Goal: Task Accomplishment & Management: Manage account settings

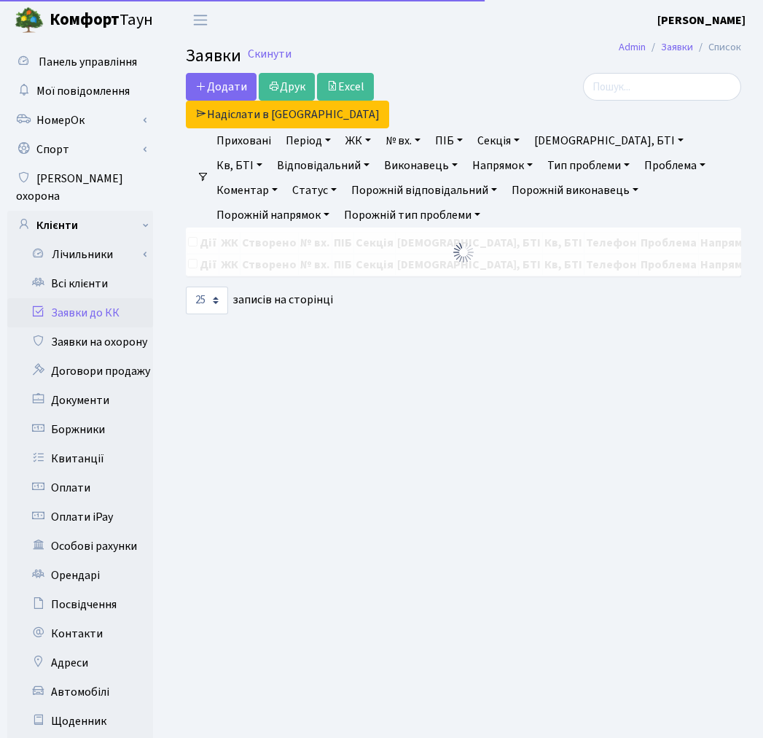
select select "25"
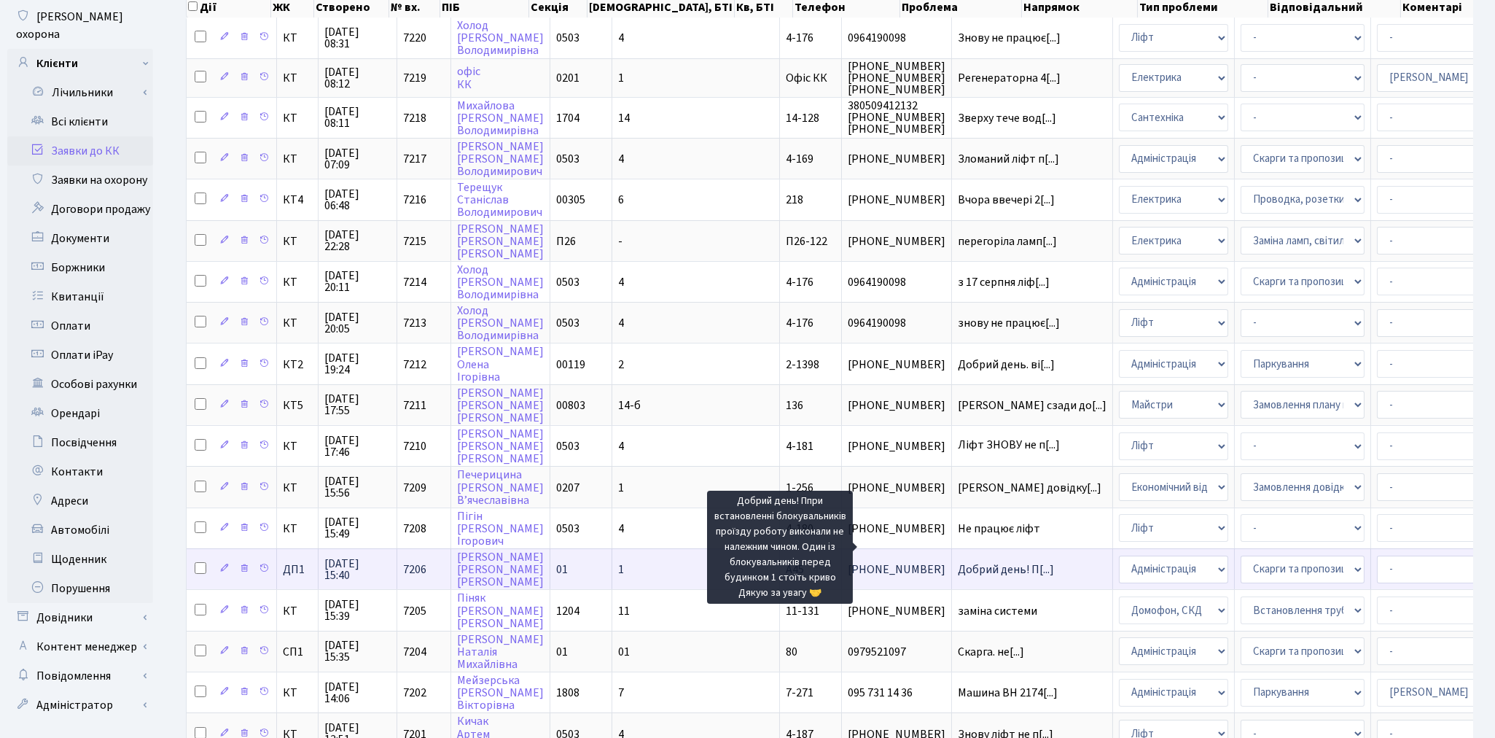
scroll to position [2, 0]
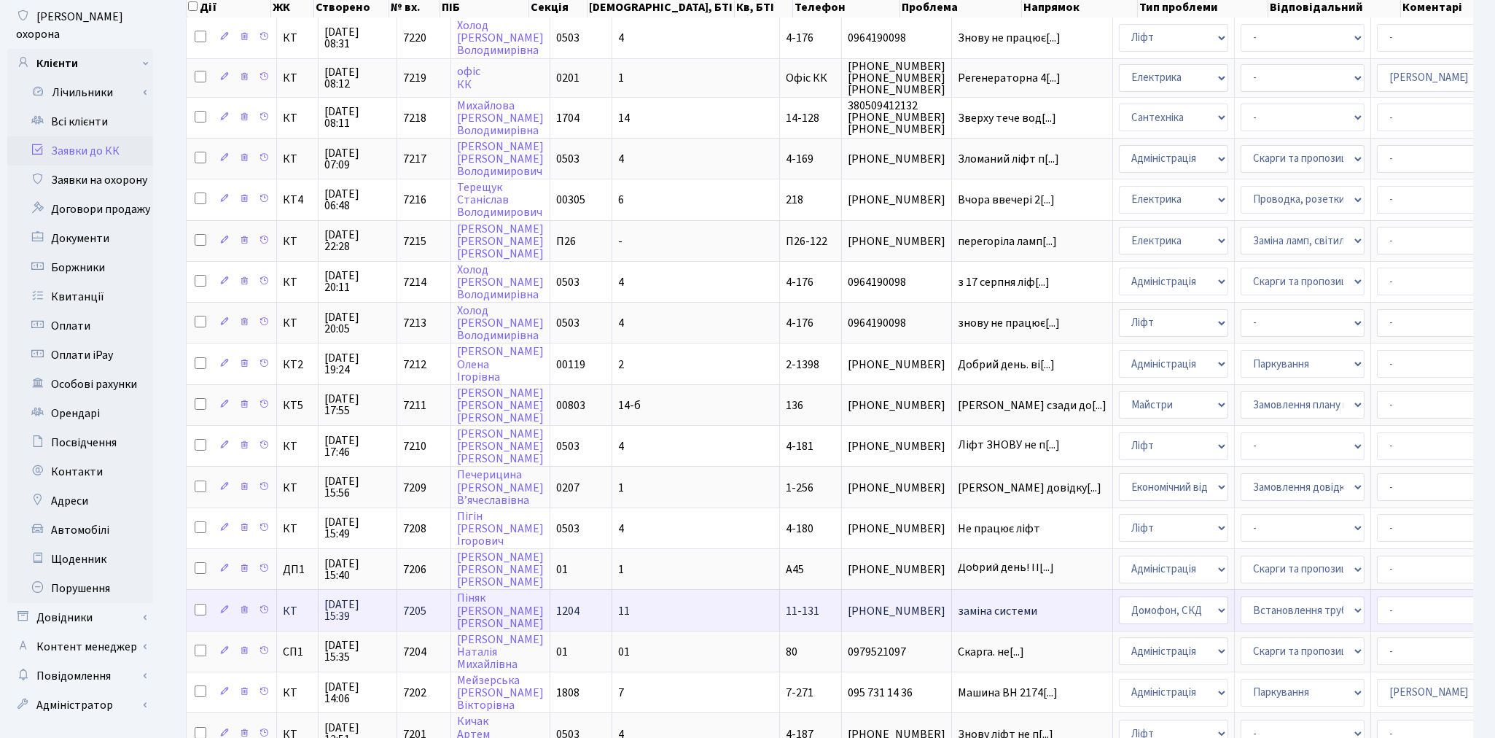
click at [763, 605] on span "заміна системи" at bounding box center [1032, 611] width 149 height 12
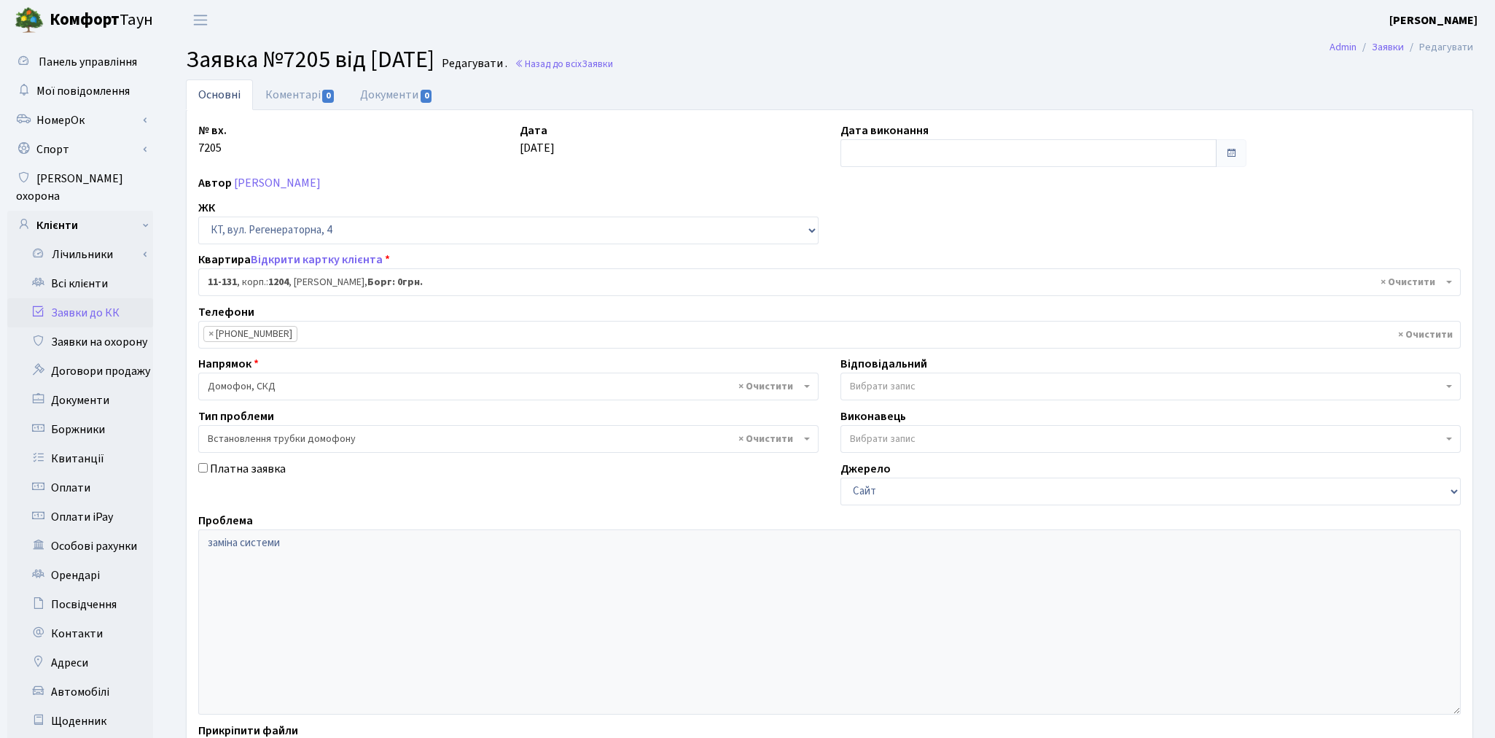
select select "7004"
select select "5"
click at [104, 302] on link "Заявки до КК" at bounding box center [80, 312] width 146 height 29
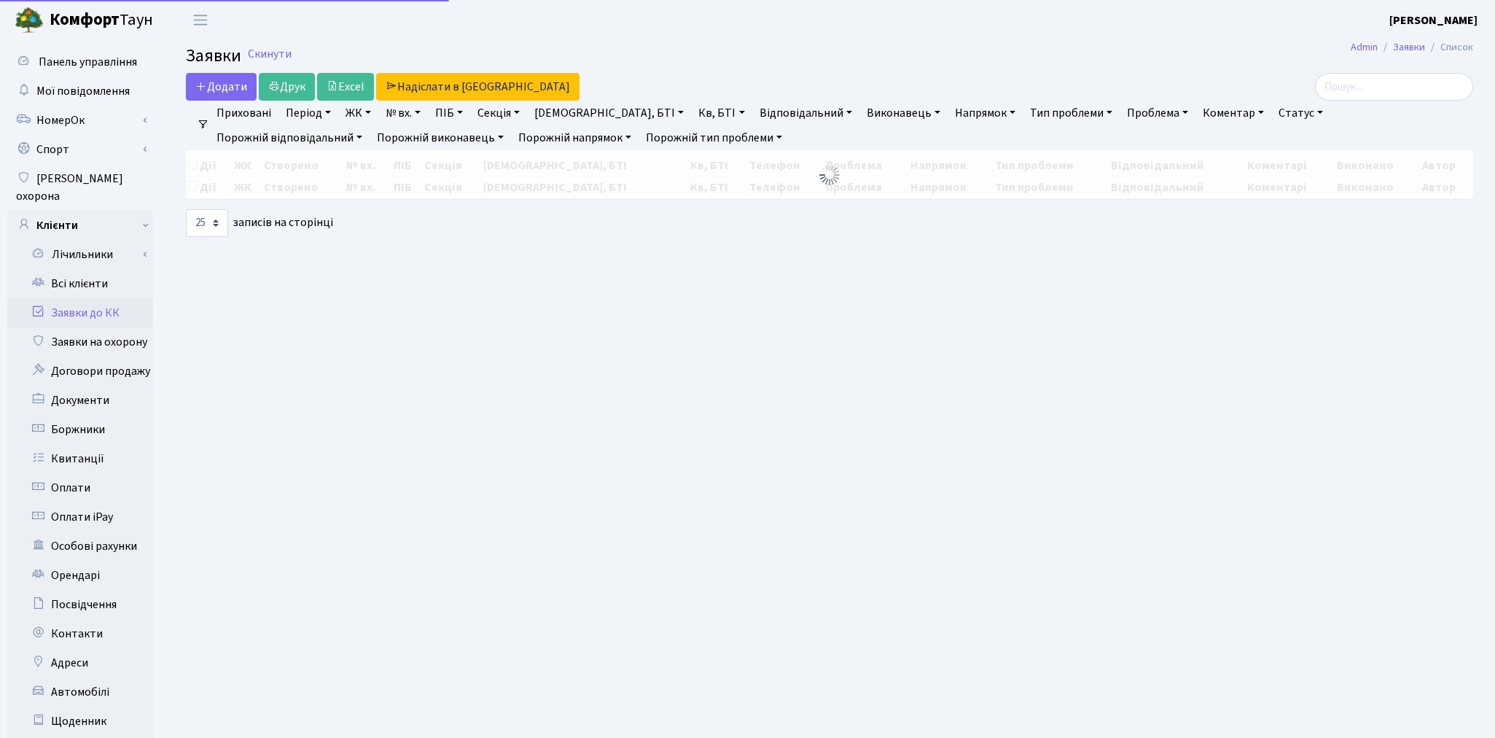
select select "25"
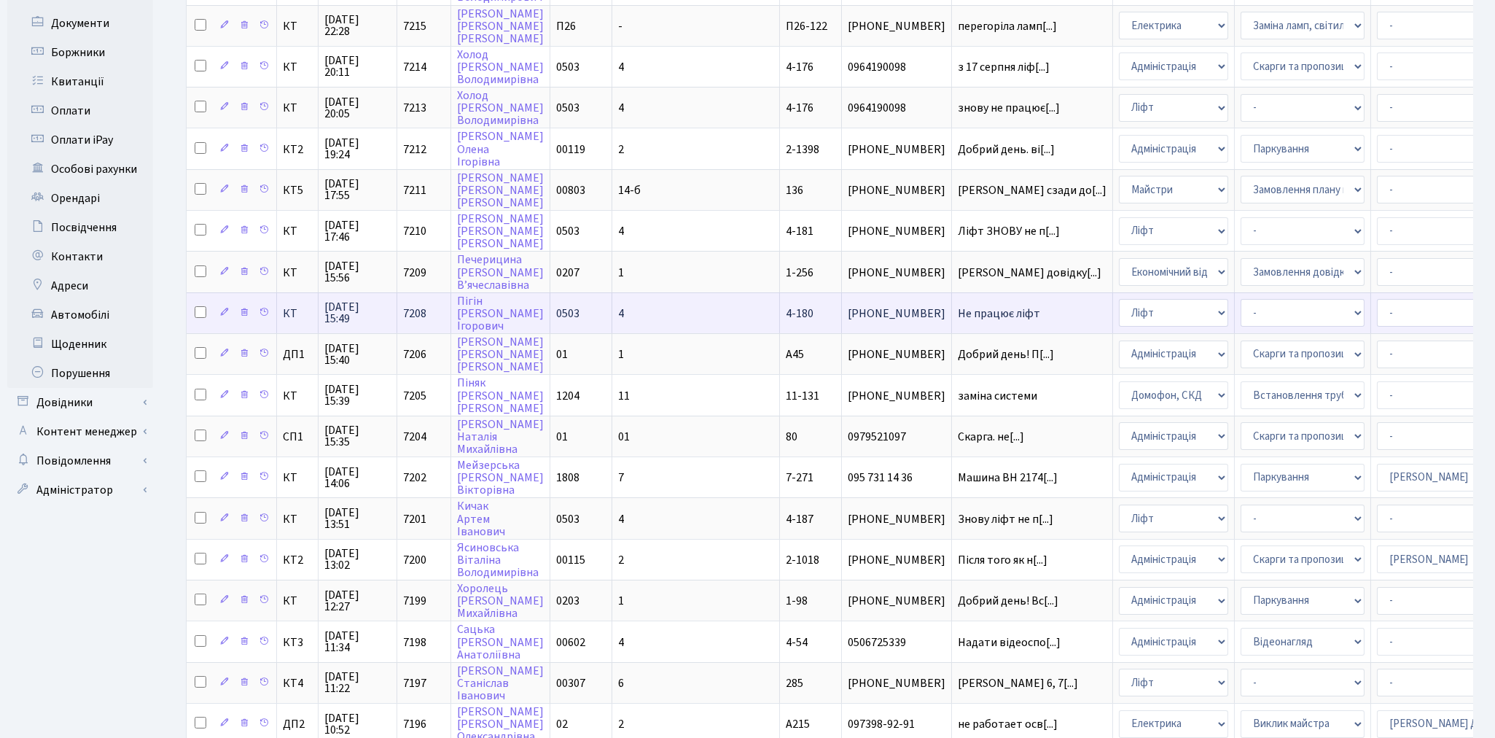
scroll to position [537, 0]
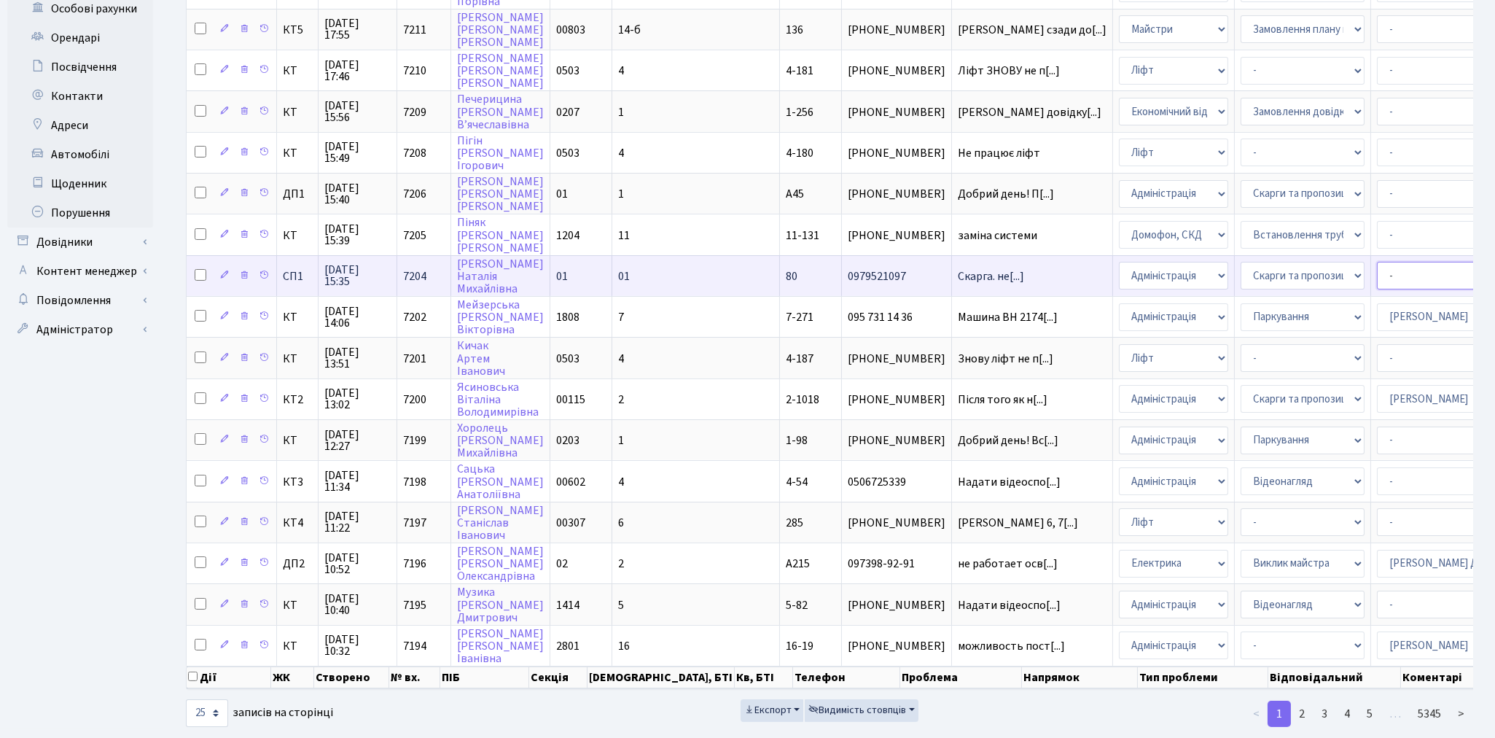
click at [1377, 262] on select "- Адміністратор ЖК КТ Вижул В. В. Гордієнко Н.В. Дядюшкін Д.Ю. Кипчук Т. А. Кла…" at bounding box center [1439, 276] width 124 height 28
select select "77"
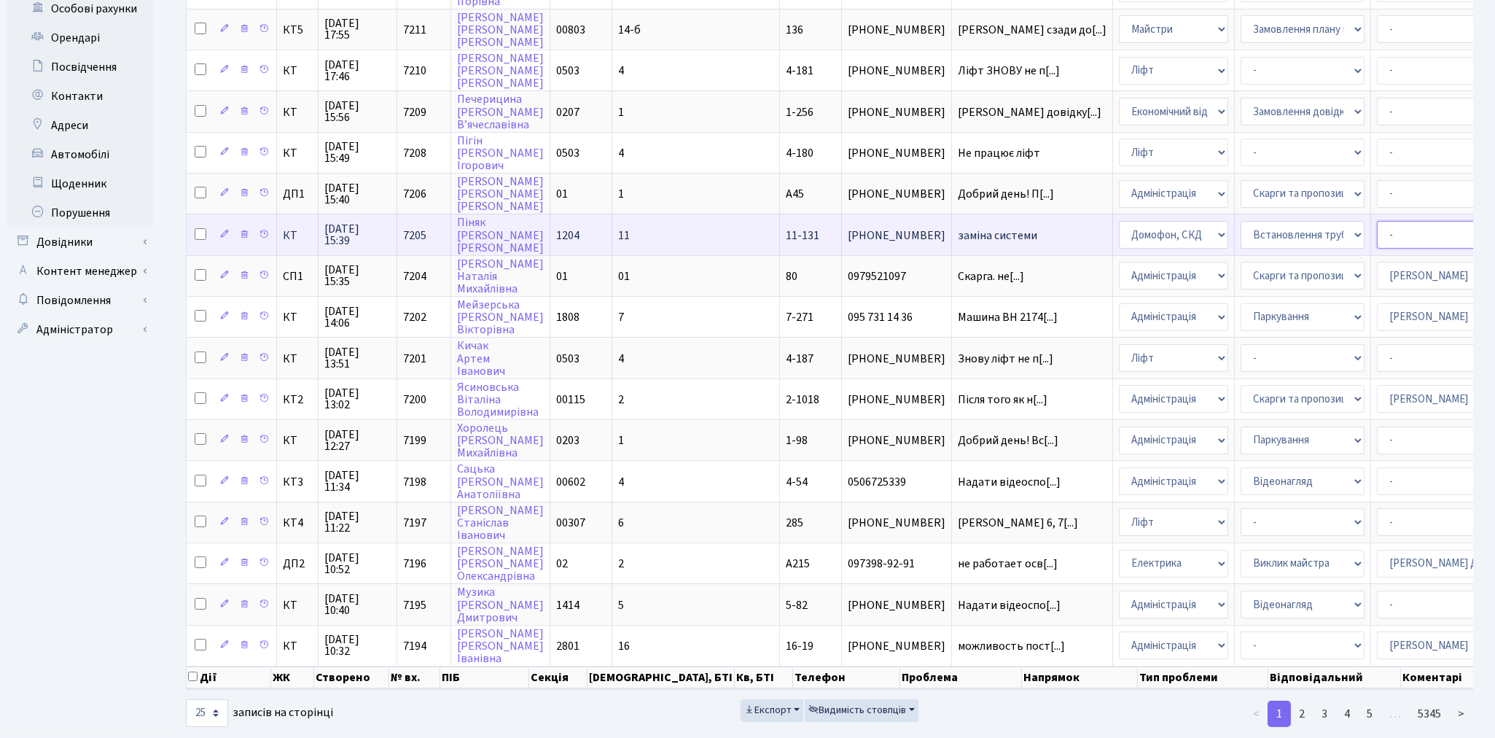
click at [1377, 221] on select "- Адміністратор ЖК КТ Вижул В. В. Гордієнко Н.В. Дядюшкін Д.Ю. Кипчук Т. А. Кла…" at bounding box center [1439, 235] width 124 height 28
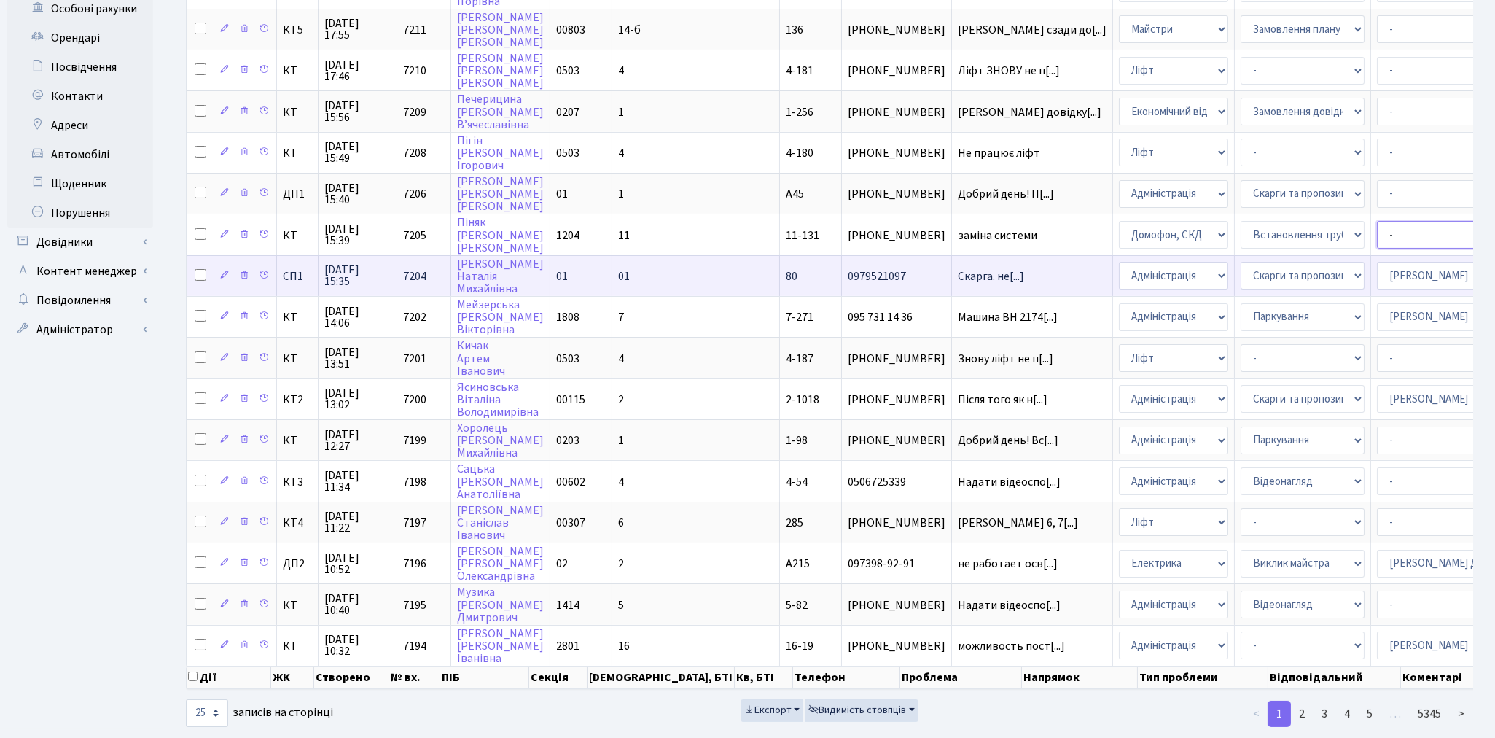
select select "22"
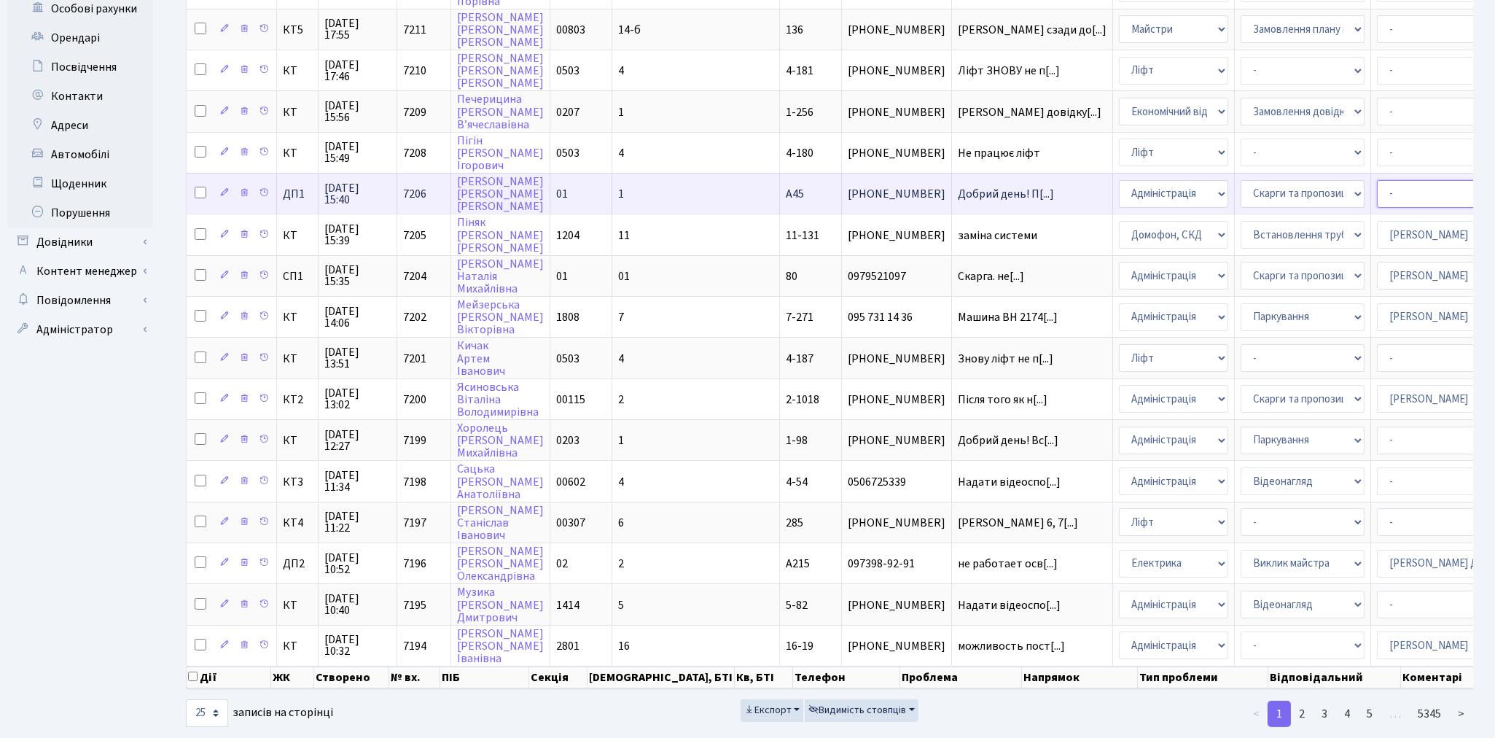
click at [1377, 180] on select "- Адміністратор ЖК КТ Вижул В. В. Гордієнко Н.В. Дядюшкін Д.Ю. Кипчук Т. А. Кла…" at bounding box center [1439, 194] width 124 height 28
select select "94"
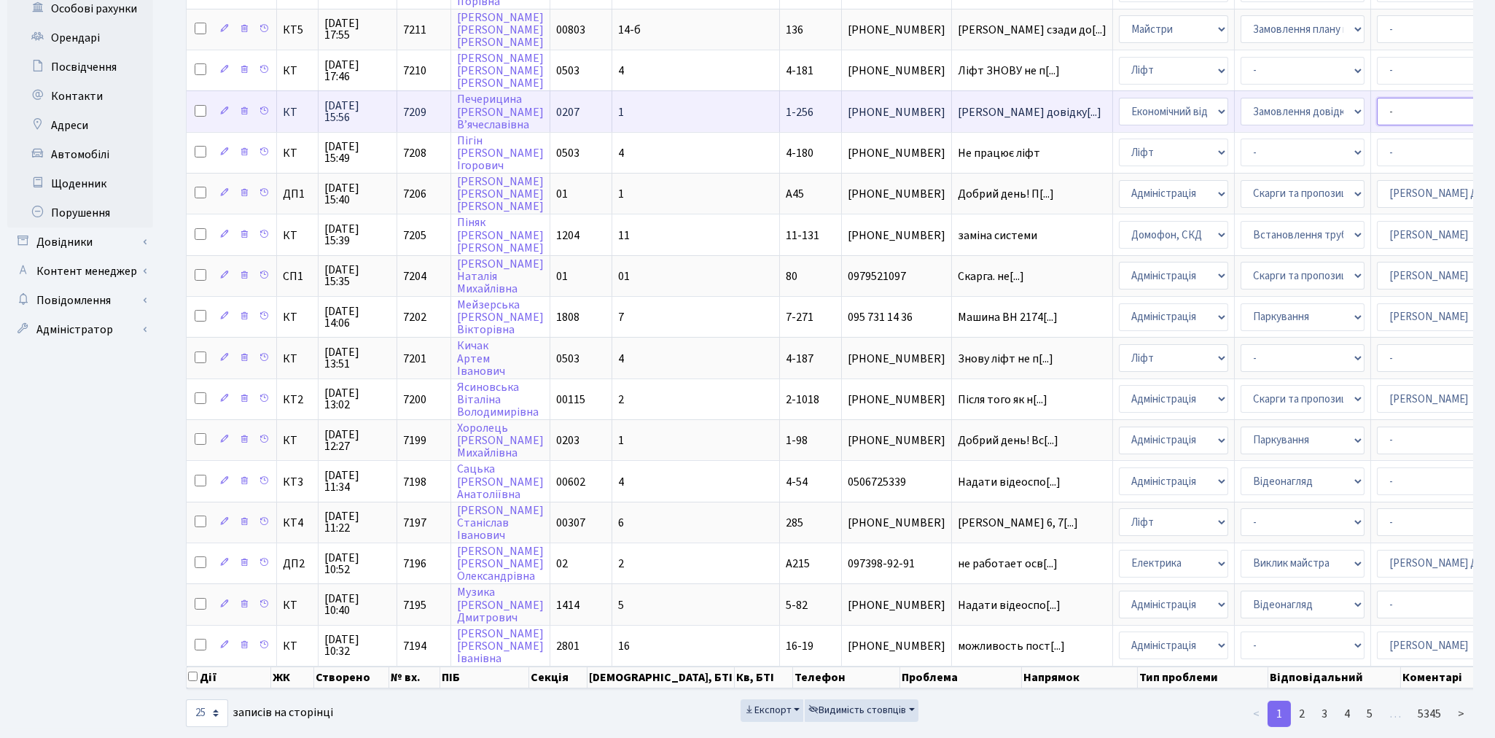
click at [1377, 98] on select "- Адміністратор ЖК КТ Вижул В. В. Гордієнко Н.В. Дядюшкін Д.Ю. Кипчук Т. А. Кла…" at bounding box center [1439, 112] width 124 height 28
select select "33"
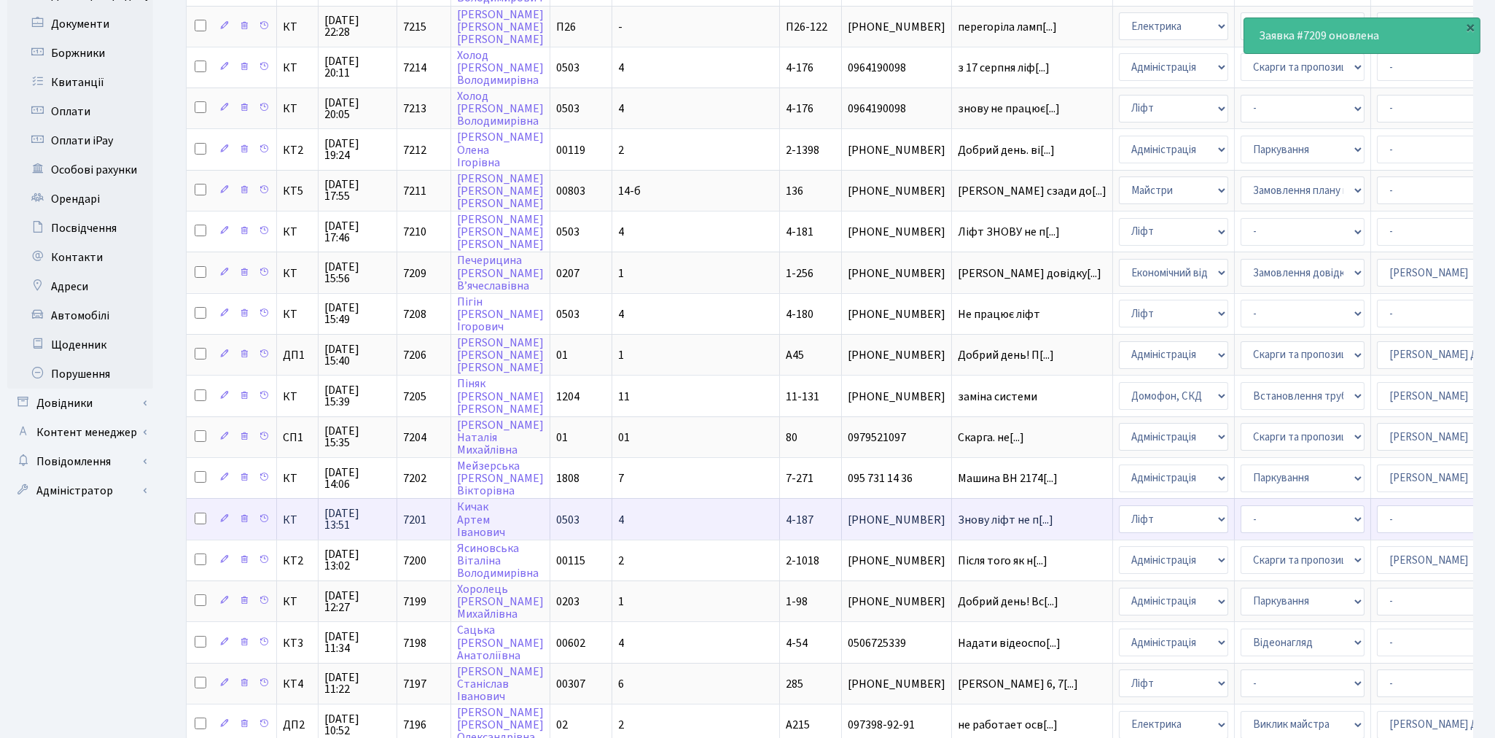
scroll to position [375, 0]
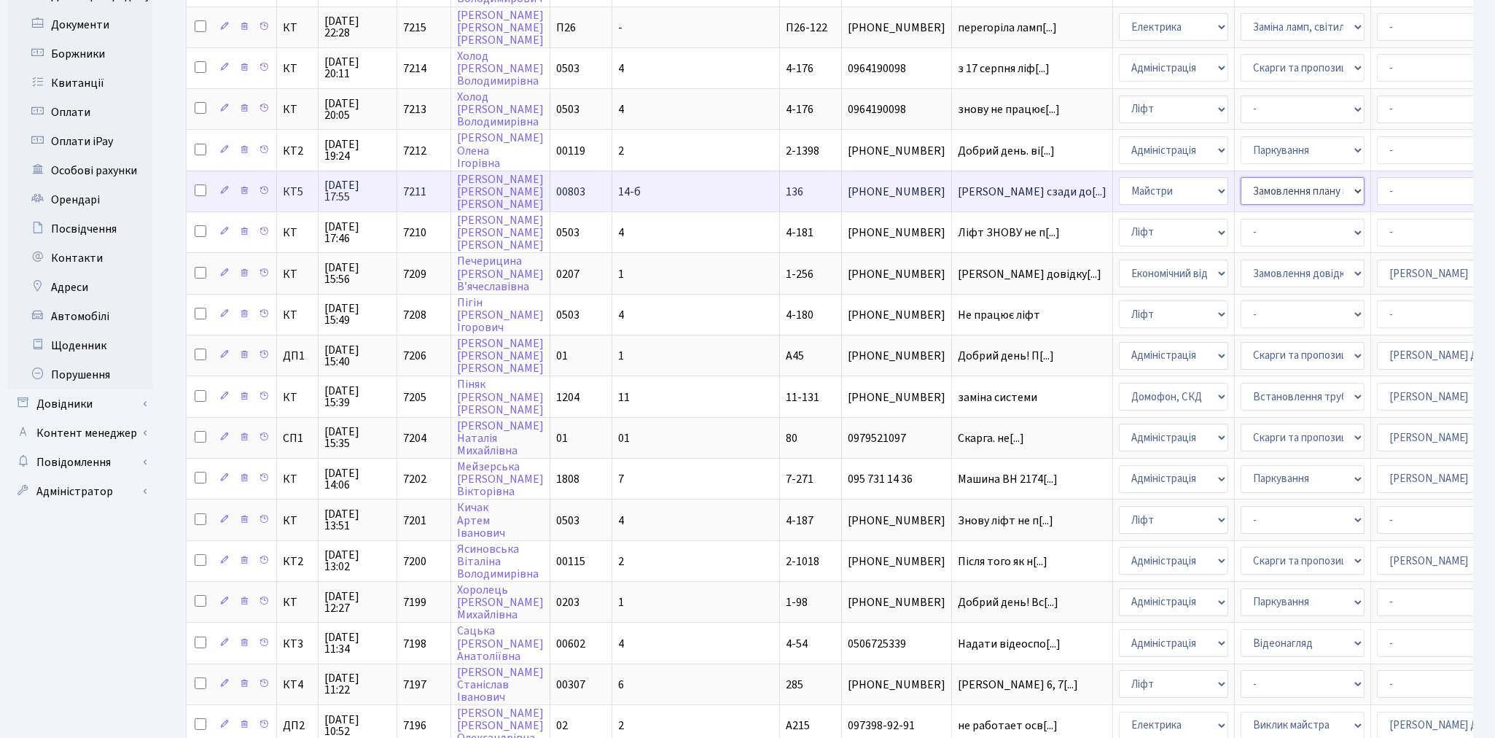
click at [1241, 177] on select "- Замовлення плану комунікацій Дитячі майданчики Озеленення Прибирання в будинк…" at bounding box center [1303, 191] width 124 height 28
click at [1377, 179] on select "- Адміністратор ЖК КТ Вижул В. В. Гордієнко Н.В. Дядюшкін Д.Ю. Кипчук Т. А. Кла…" at bounding box center [1439, 191] width 124 height 28
select select "25"
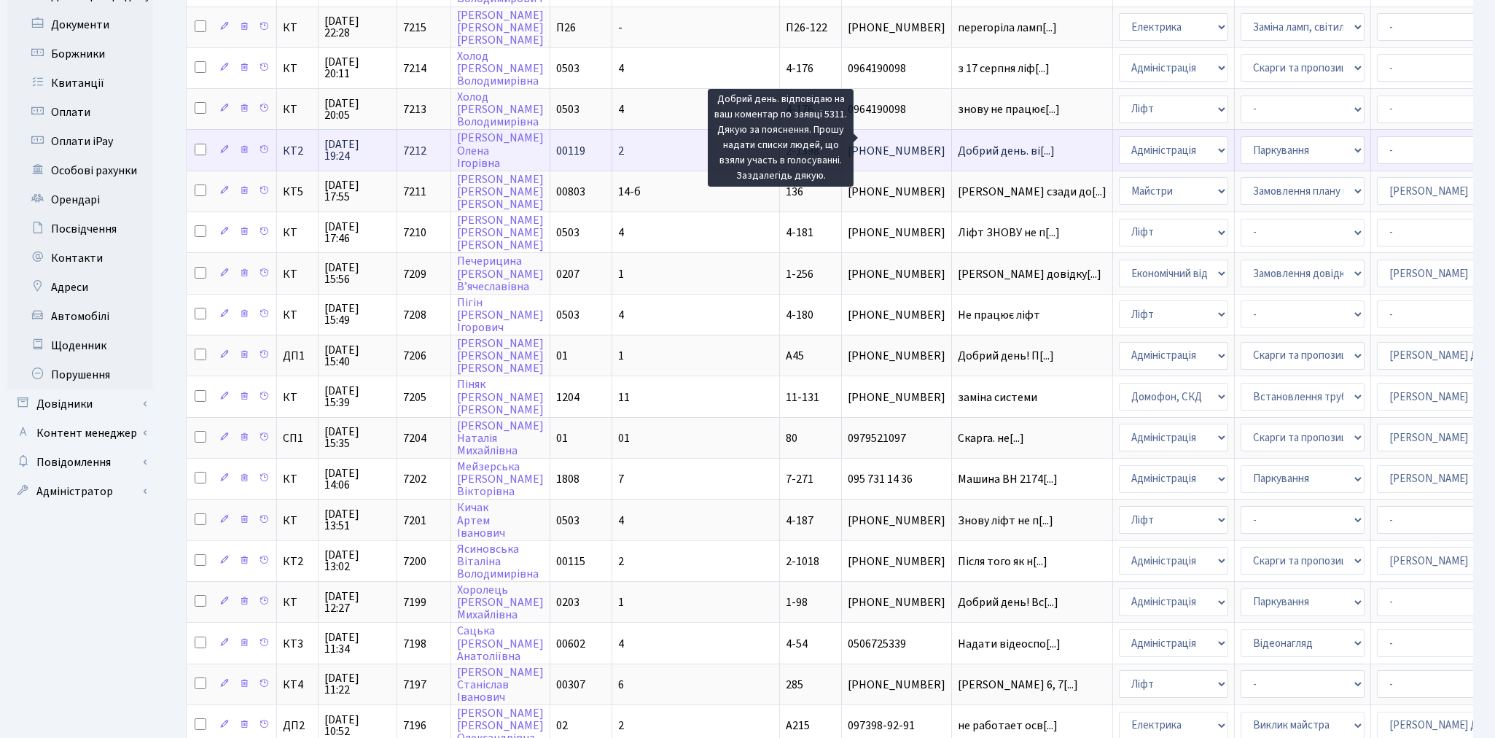
click at [958, 143] on span "Добрий день. ві[...]" at bounding box center [1006, 151] width 97 height 16
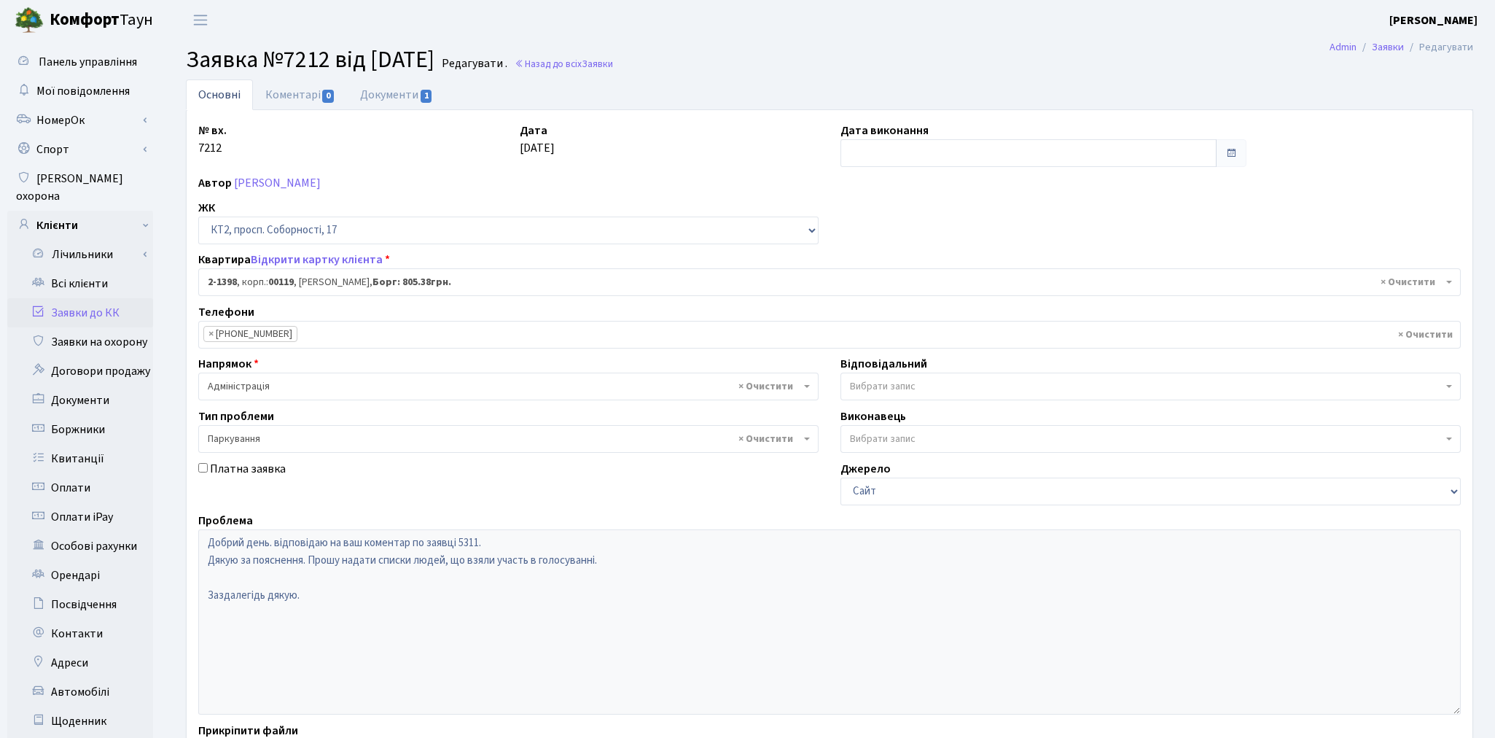
select select "13013"
select select "66"
click at [313, 181] on link "[PERSON_NAME]" at bounding box center [277, 183] width 87 height 16
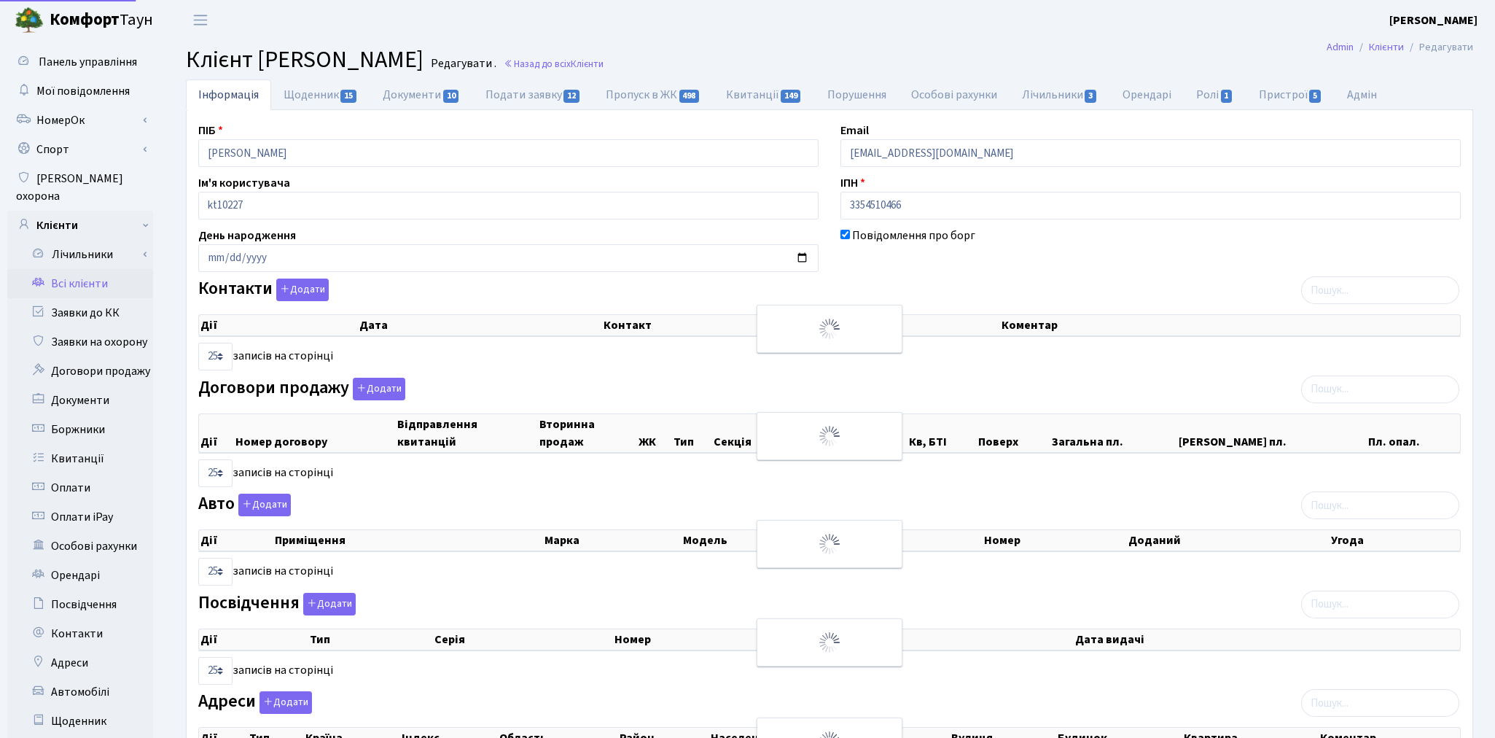
select select "25"
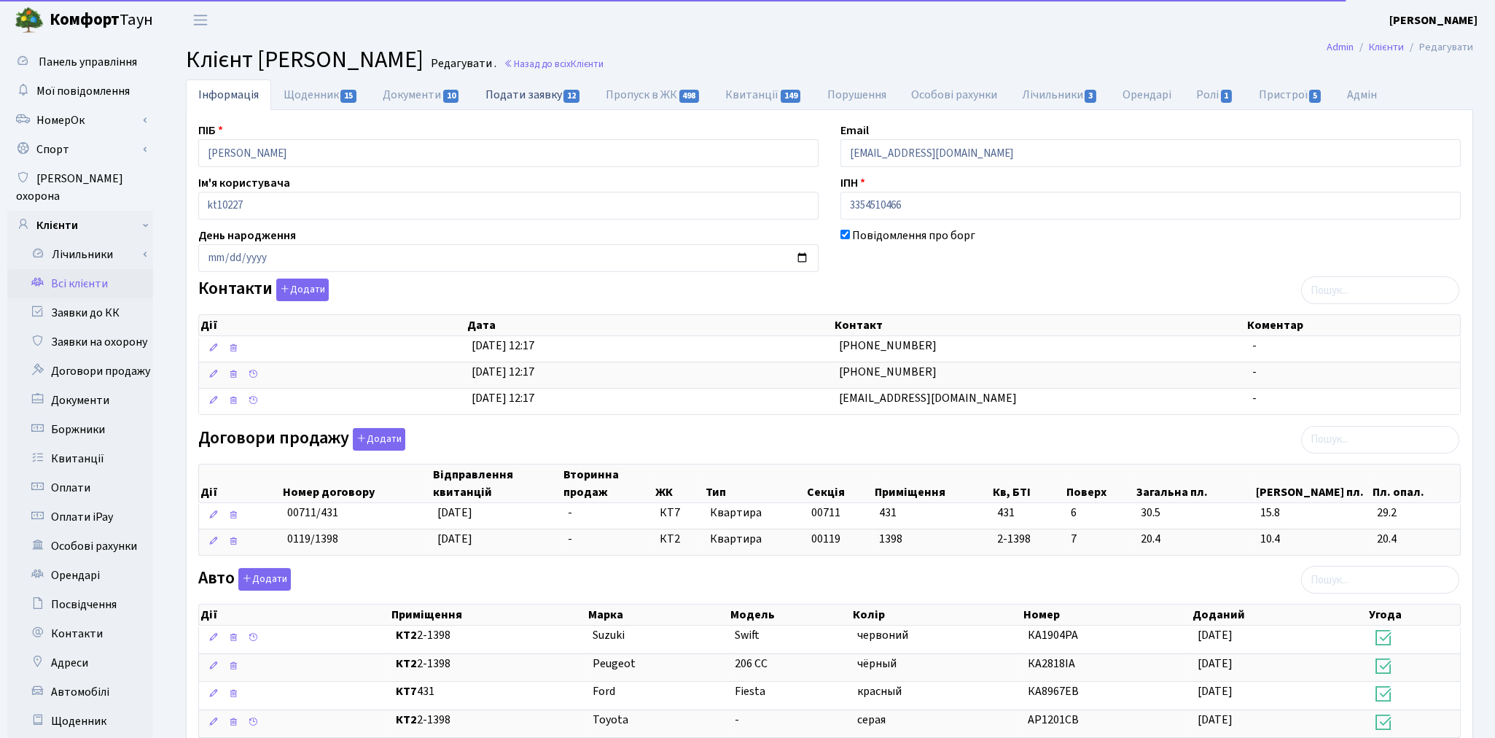
click at [501, 83] on link "Подати заявку 12" at bounding box center [533, 94] width 120 height 30
select select "25"
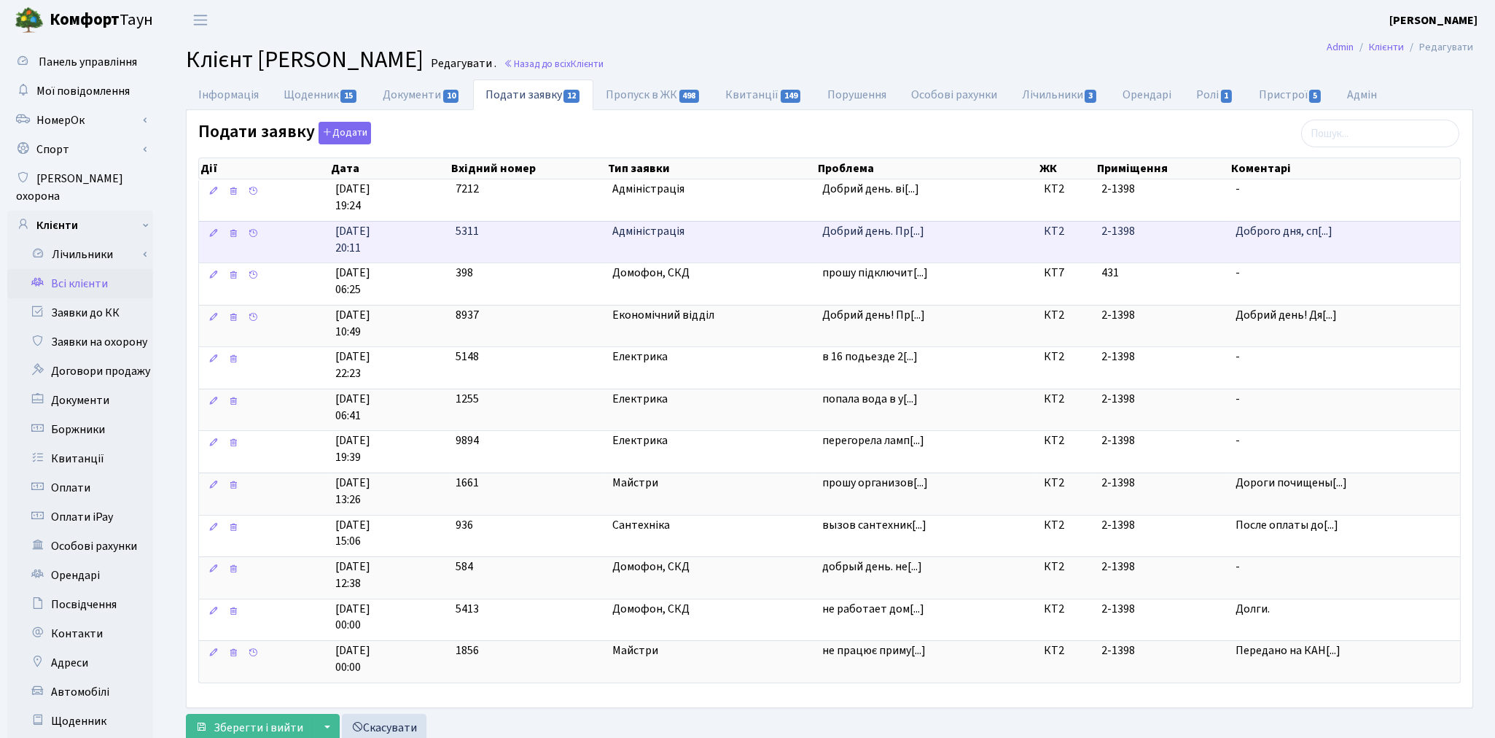
click at [966, 255] on td "Добрий день. Пр[...]" at bounding box center [928, 242] width 222 height 42
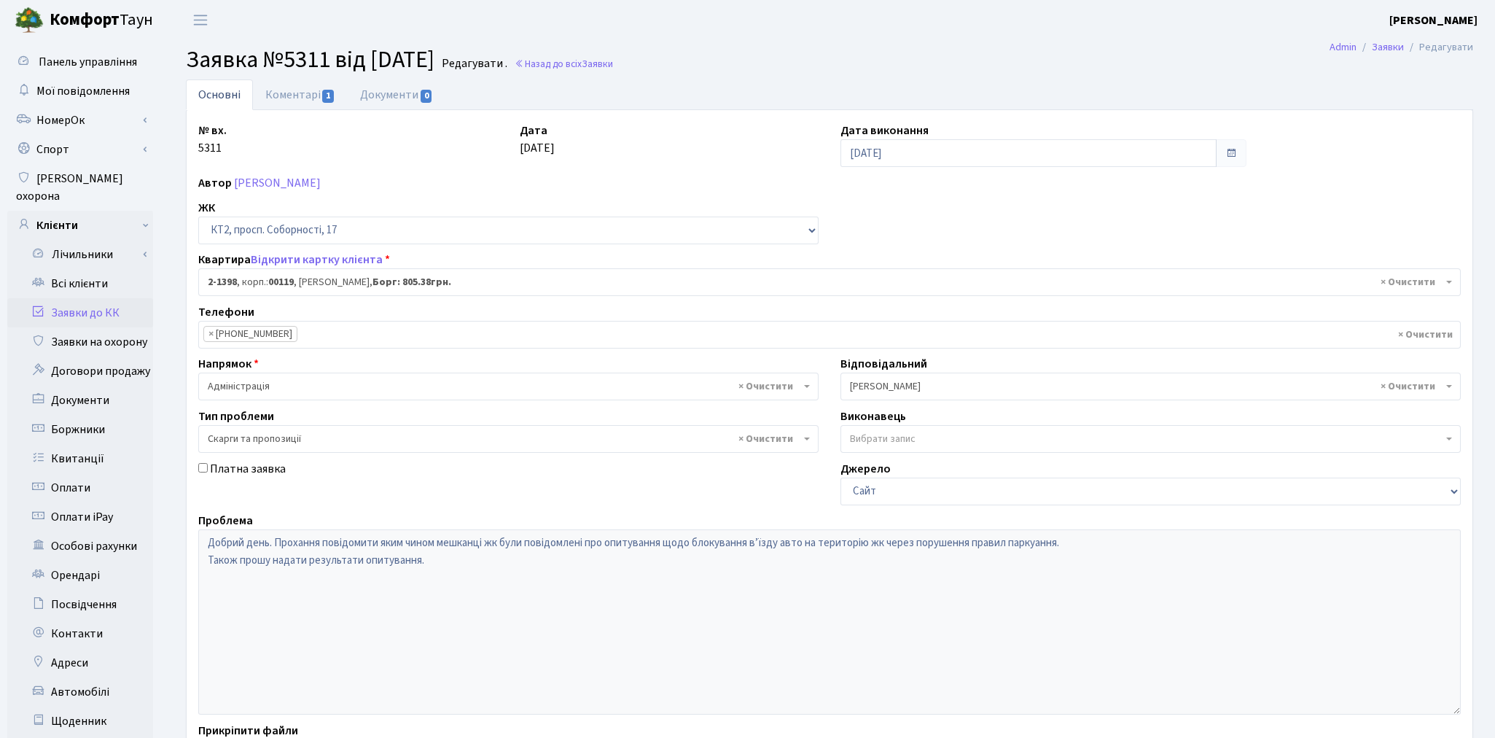
select select "13013"
select select "55"
click at [278, 93] on link "Коментарі 1" at bounding box center [300, 94] width 95 height 30
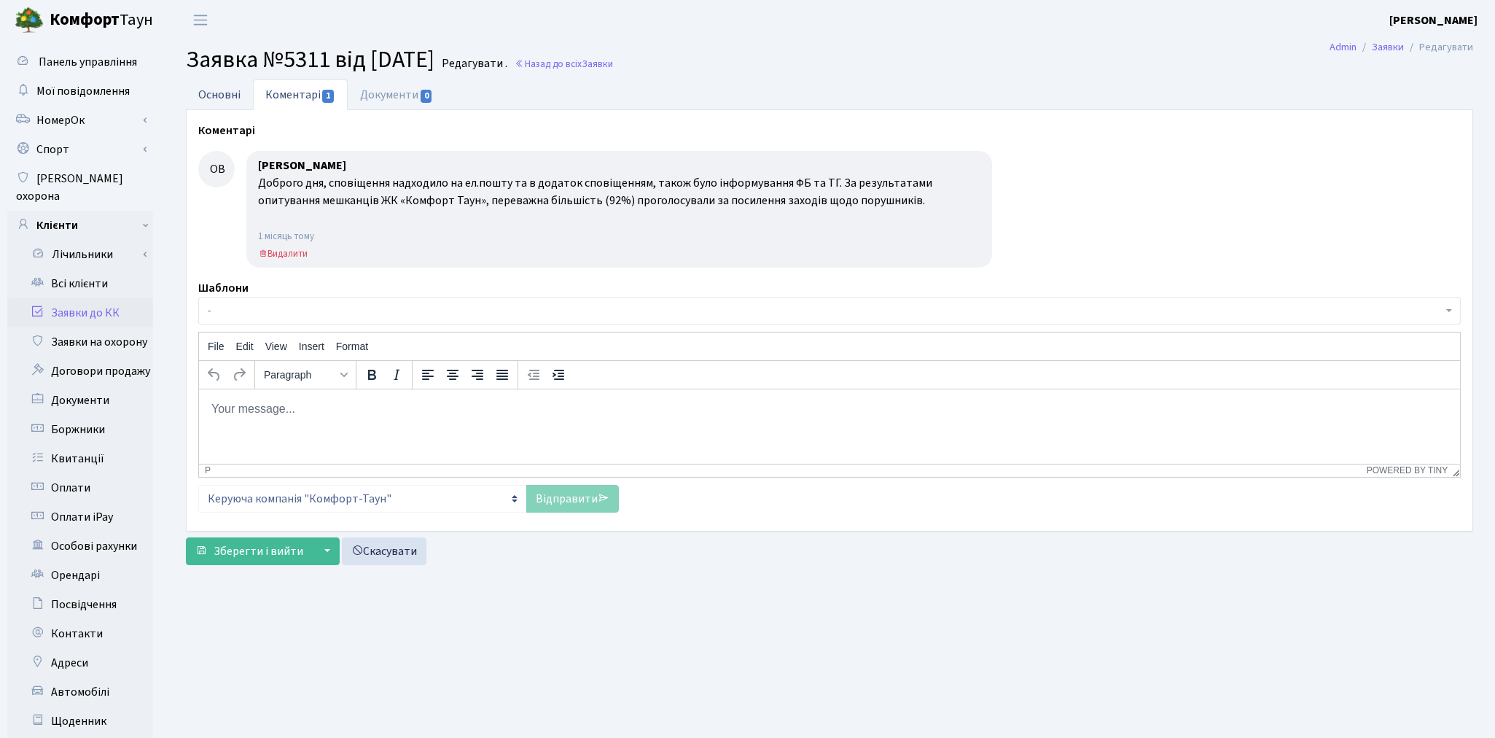
click at [230, 97] on link "Основні" at bounding box center [219, 94] width 67 height 30
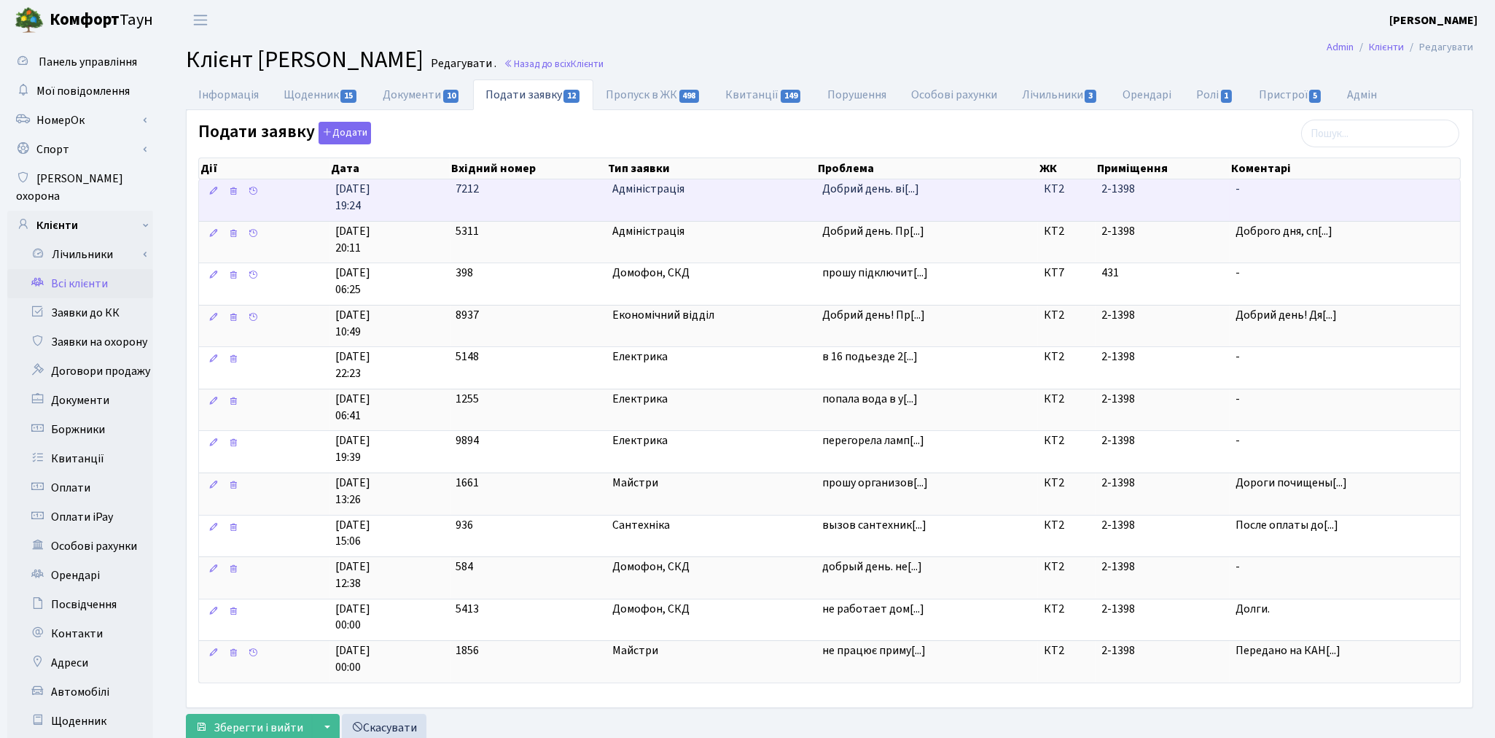
click at [1316, 206] on td "-" at bounding box center [1345, 200] width 230 height 42
click at [1266, 187] on span "-" at bounding box center [1345, 189] width 219 height 17
click at [672, 205] on td "Адміністрація" at bounding box center [712, 200] width 211 height 42
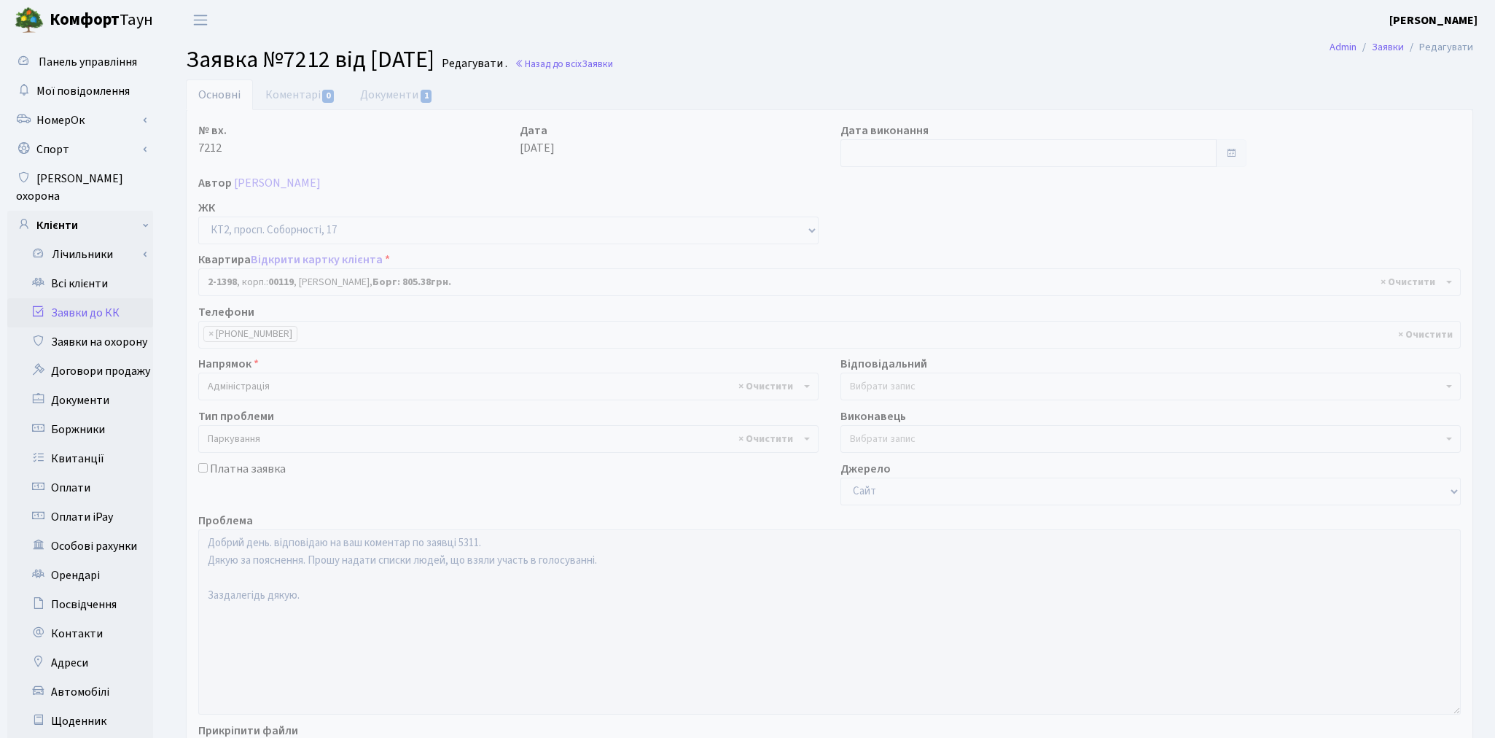
select select "13013"
select select "66"
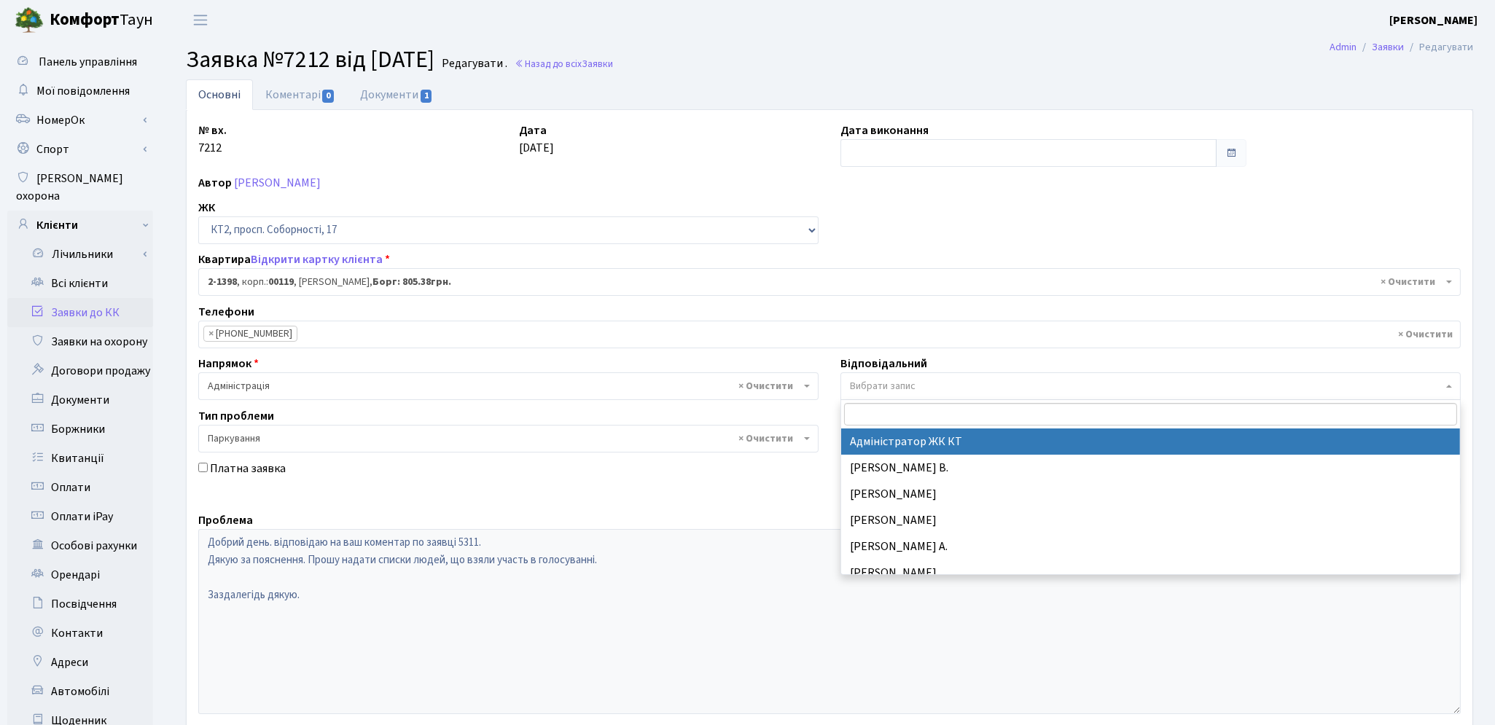
click at [955, 376] on span "Вибрати запис" at bounding box center [1151, 387] width 620 height 28
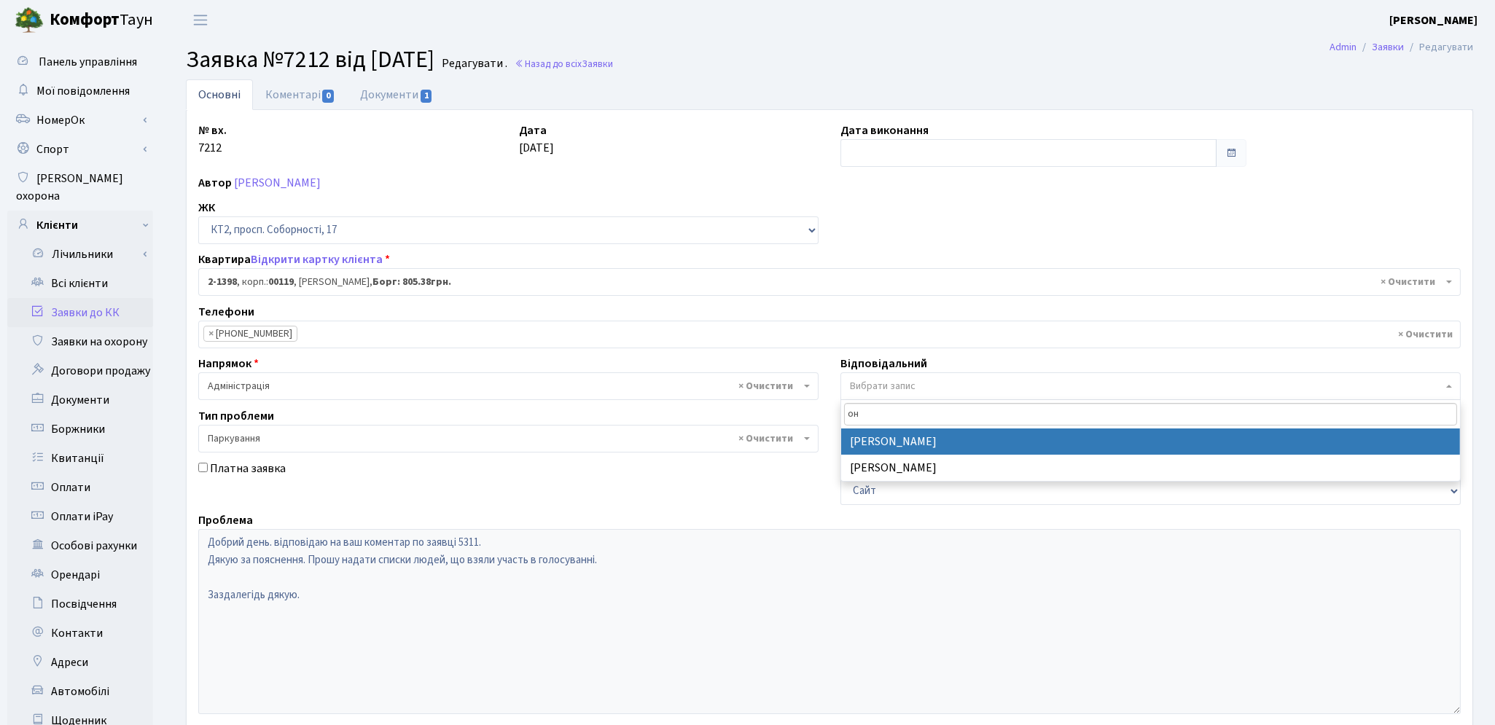
type input "он"
select select "82"
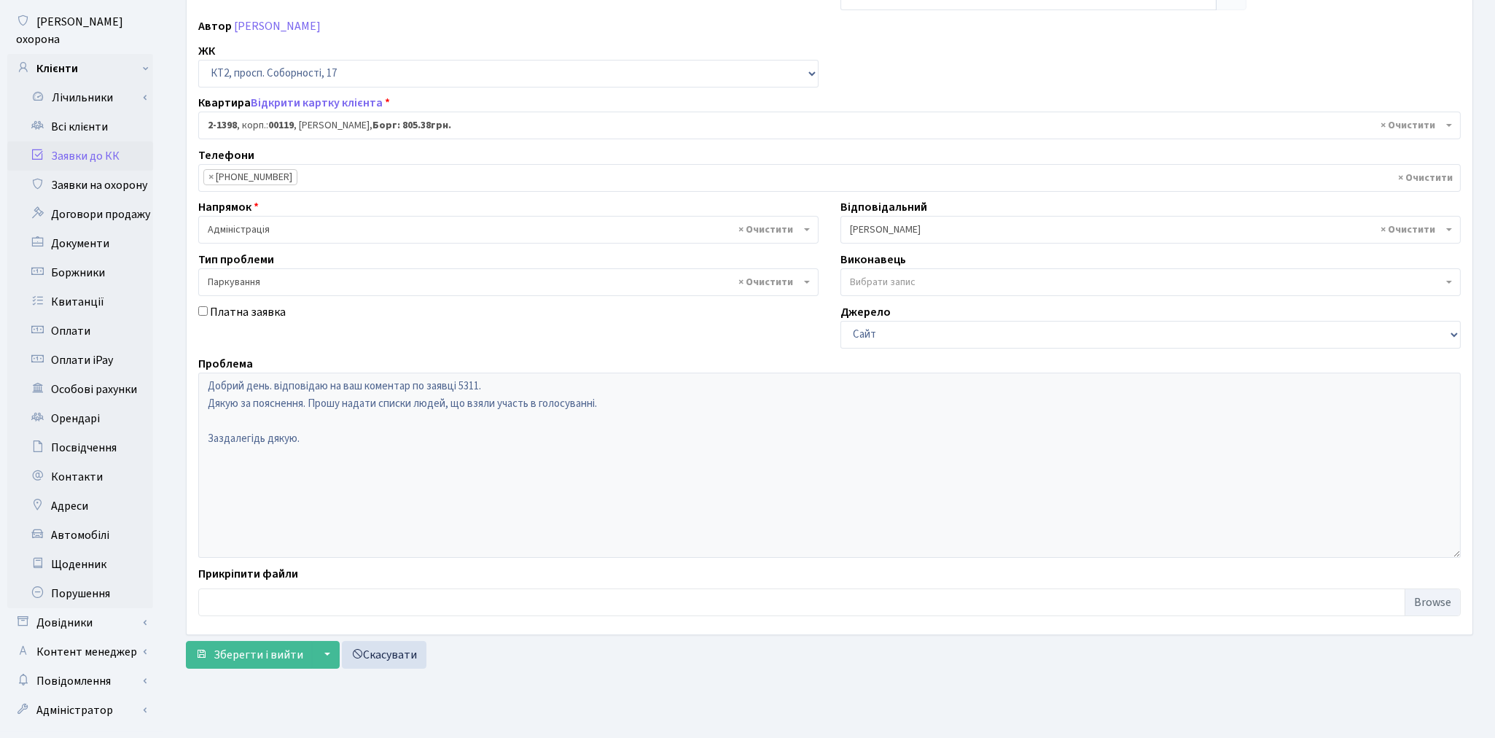
scroll to position [169, 0]
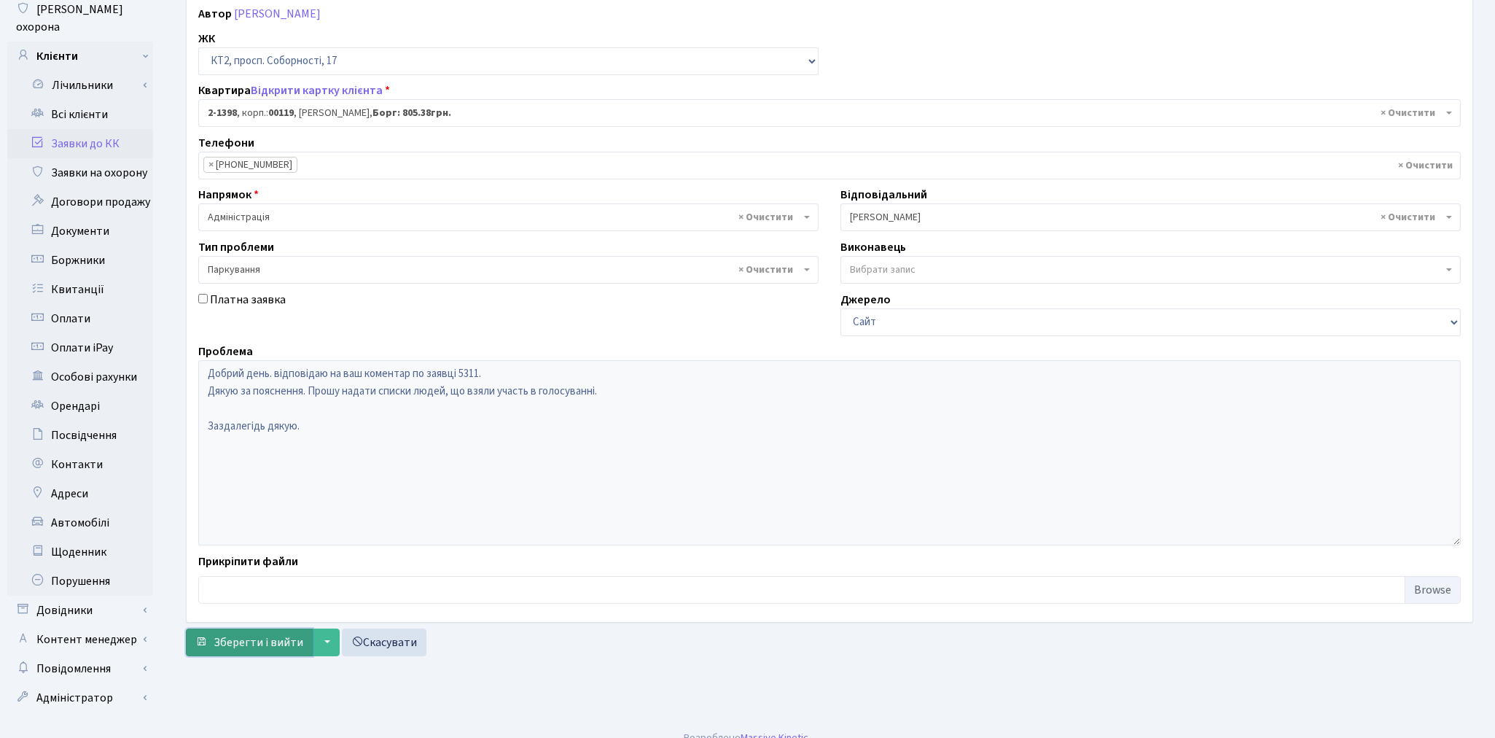
click at [226, 639] on span "Зберегти і вийти" at bounding box center [259, 642] width 90 height 16
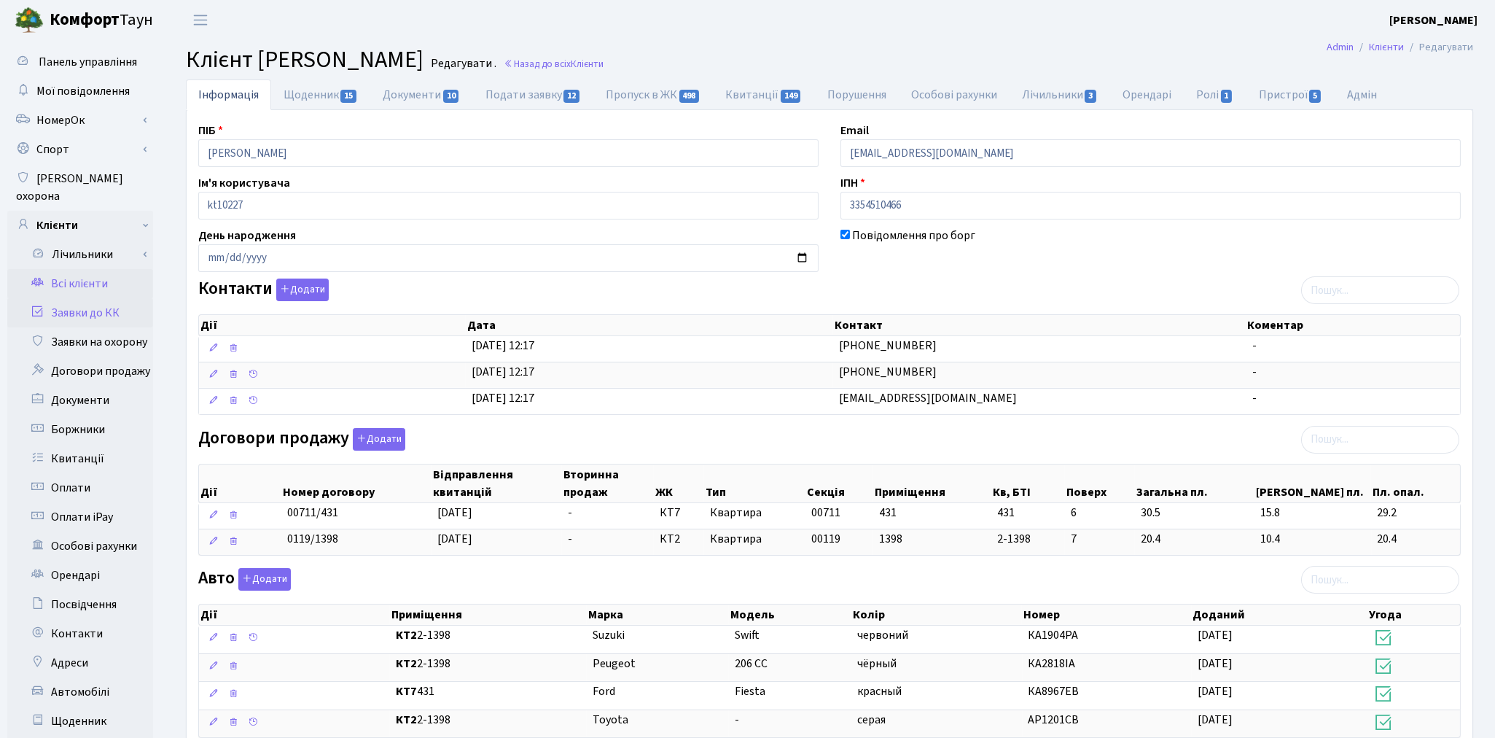
click at [96, 300] on link "Заявки до КК" at bounding box center [80, 312] width 146 height 29
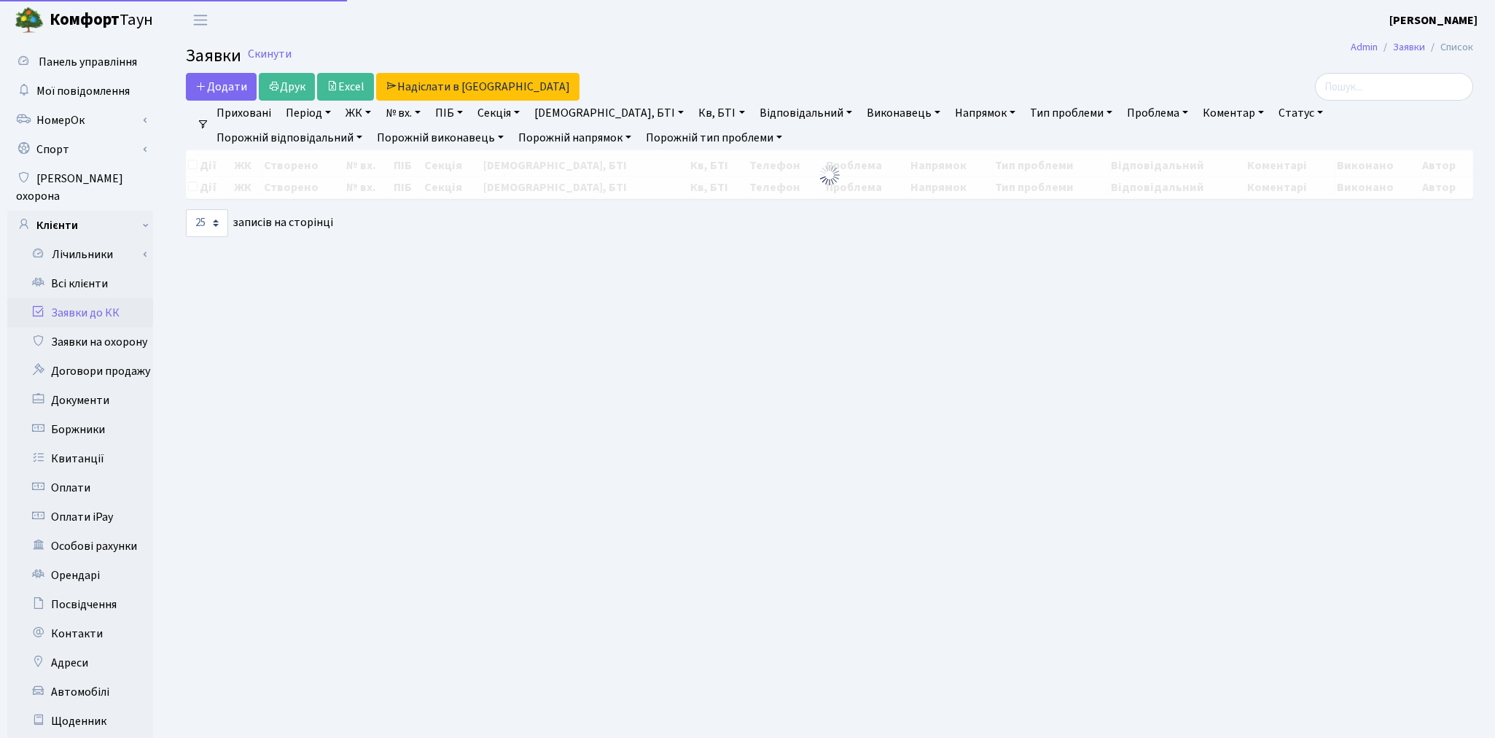
select select "25"
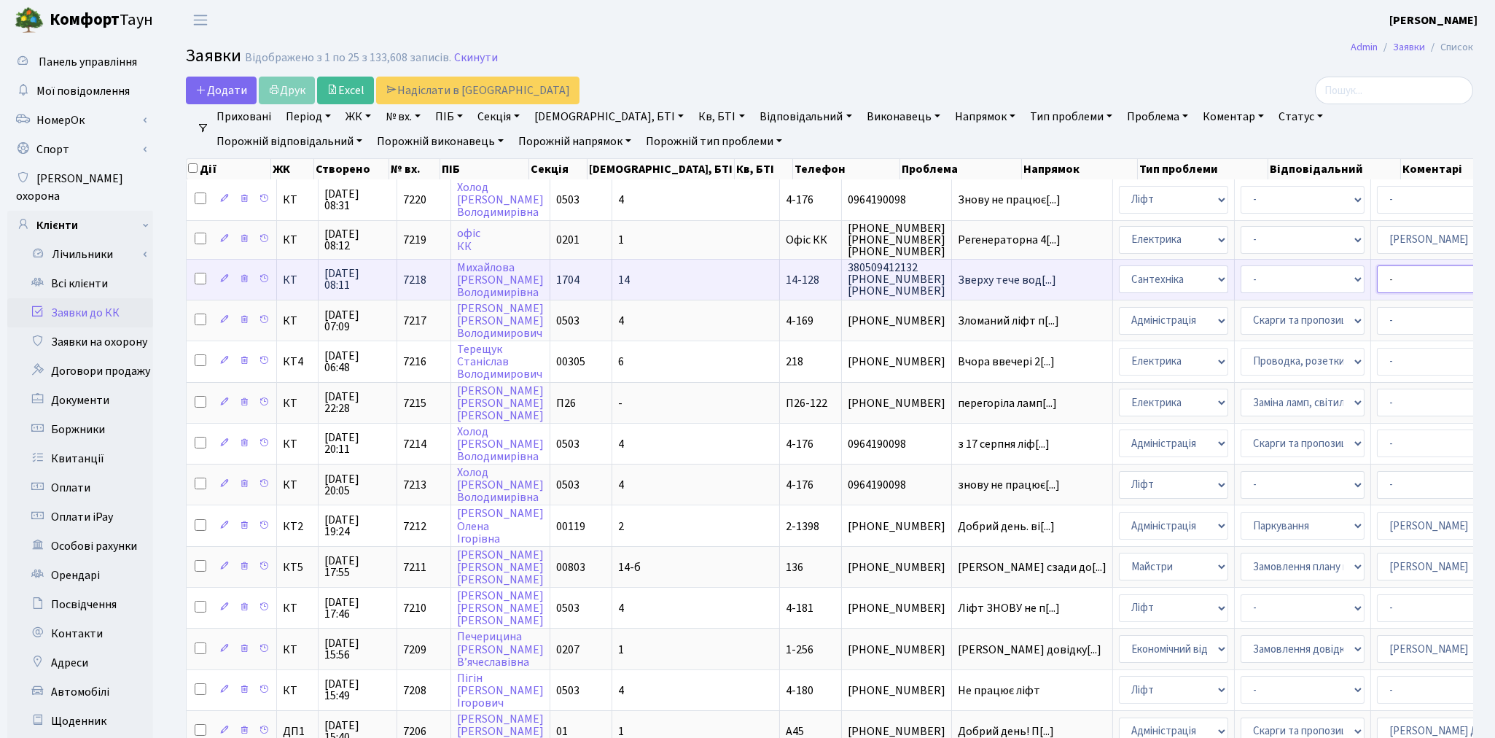
click at [1377, 289] on select "- Адміністратор ЖК КТ [PERSON_NAME] [PERSON_NAME] [PERSON_NAME]Ю. [PERSON_NAME]…" at bounding box center [1439, 279] width 124 height 28
select select "67"
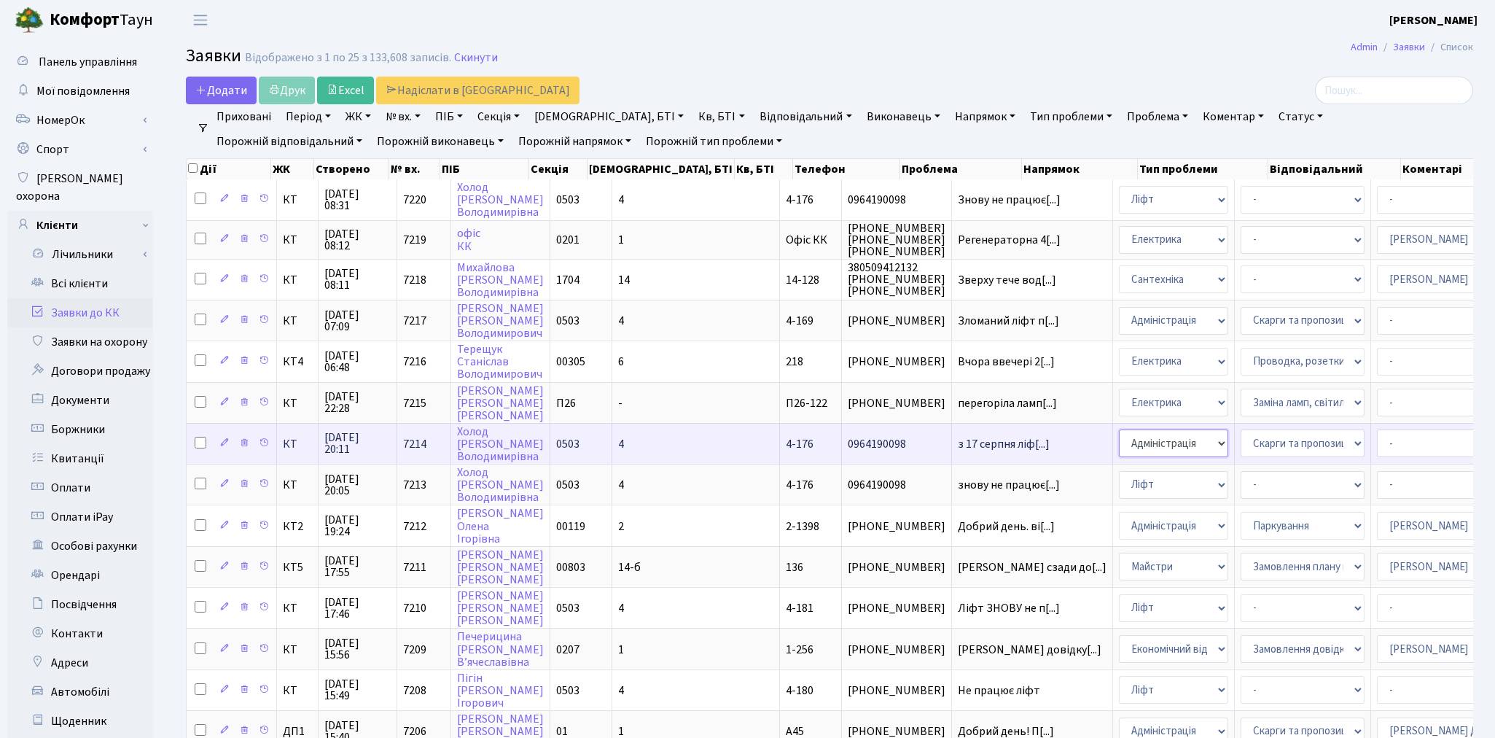
click at [1119, 436] on select "- Адміністрація Домофон, СКД Ліфт Майстри Сантехніка Економічний відділ Електри…" at bounding box center [1173, 443] width 109 height 28
select select "16"
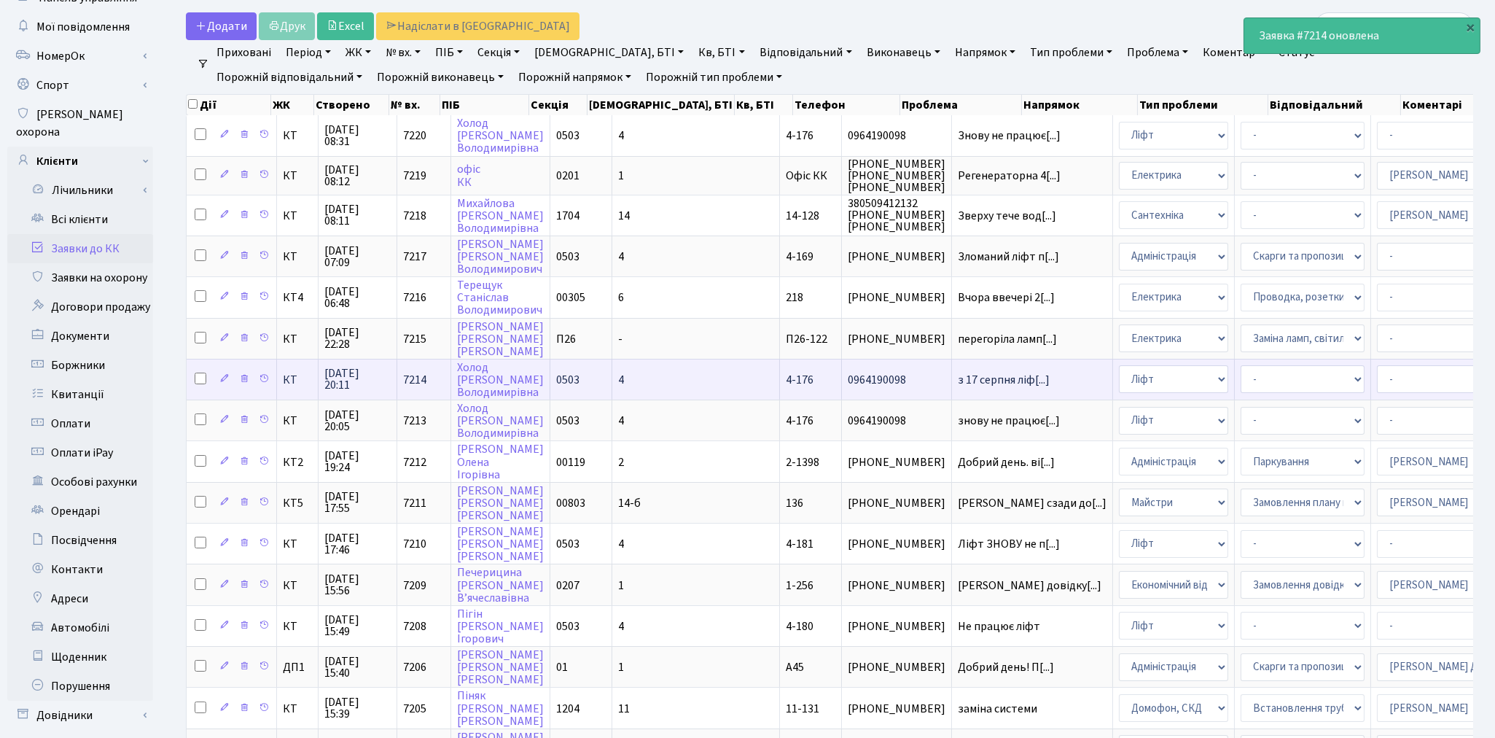
scroll to position [162, 0]
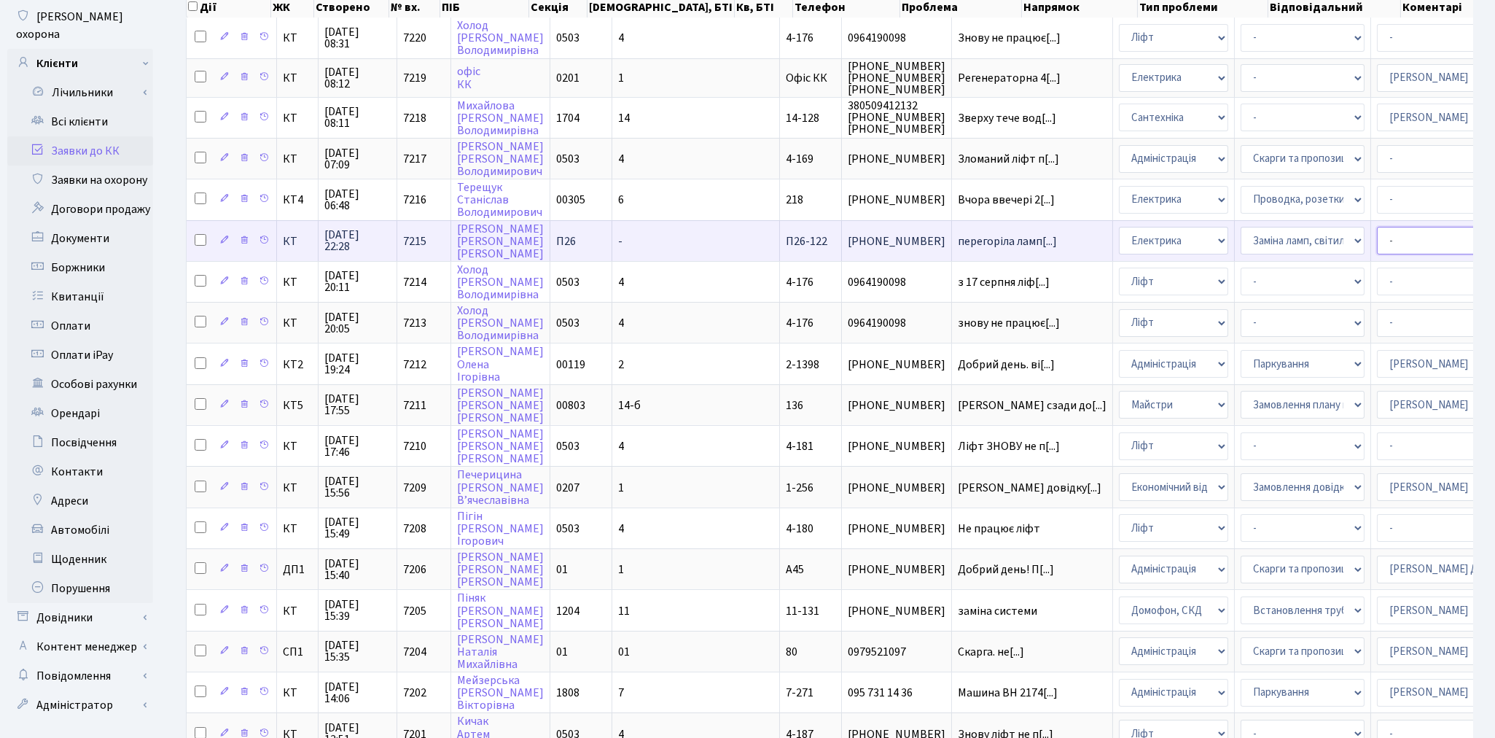
click at [1377, 236] on select "- Адміністратор ЖК КТ Вижул В. В. Гордієнко Н.В. Дядюшкін Д.Ю. Кипчук Т. А. Кла…" at bounding box center [1439, 241] width 124 height 28
select select "33"
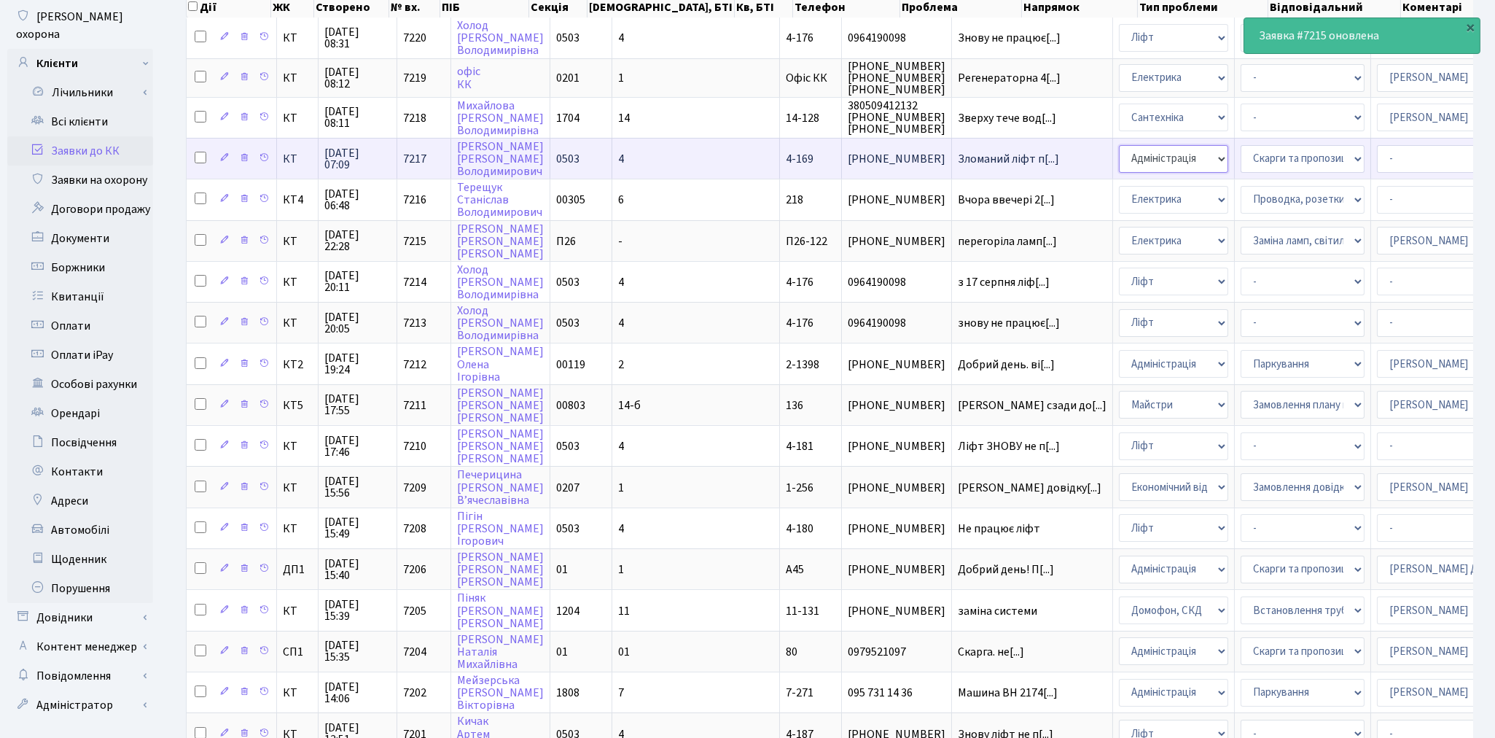
click at [1119, 157] on select "- Адміністрація Домофон, СКД Ліфт Майстри Сантехніка Економічний відділ Електри…" at bounding box center [1173, 159] width 109 height 28
select select "16"
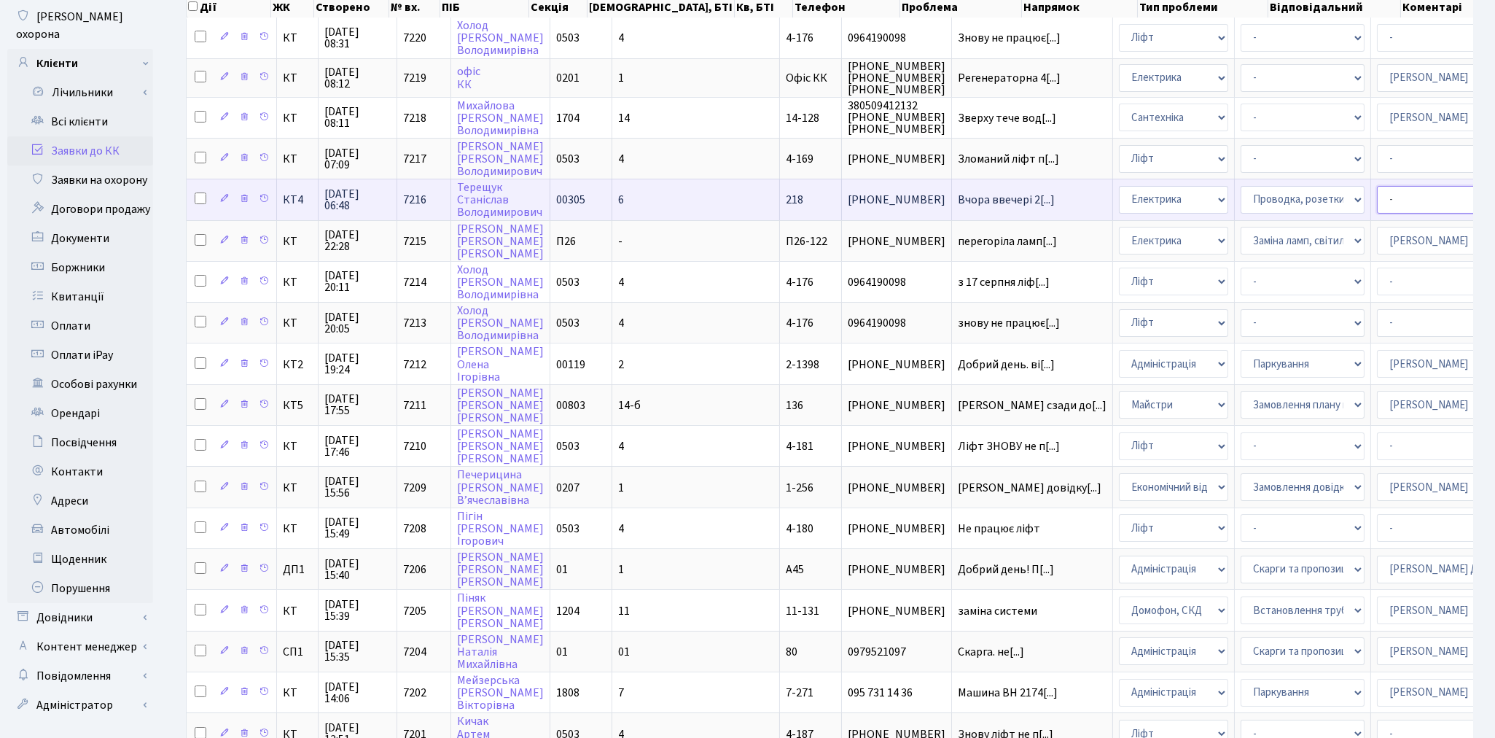
click at [1377, 191] on select "- Адміністратор ЖК КТ Вижул В. В. Гордієнко Н.В. Дядюшкін Д.Ю. Кипчук Т. А. Кла…" at bounding box center [1439, 200] width 124 height 28
select select "33"
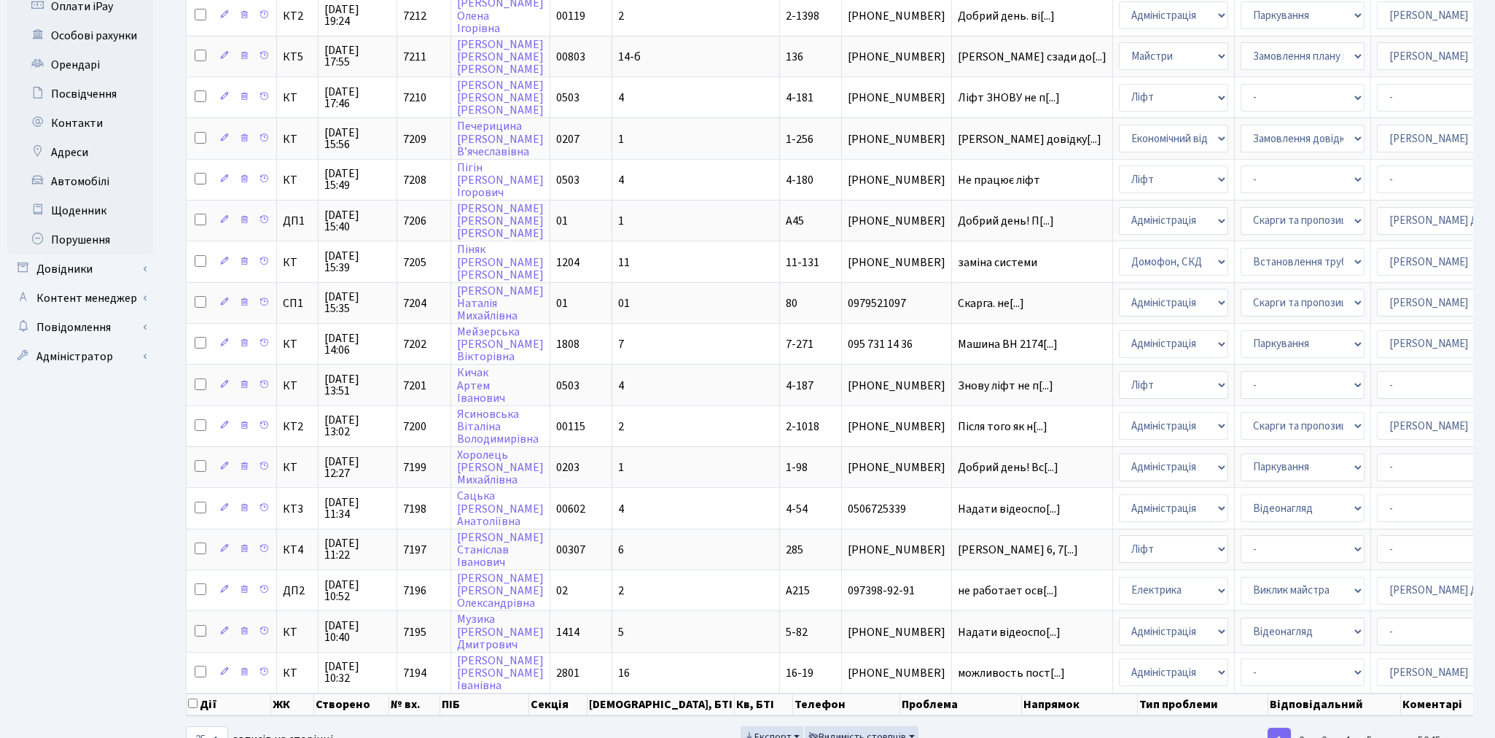
scroll to position [537, 0]
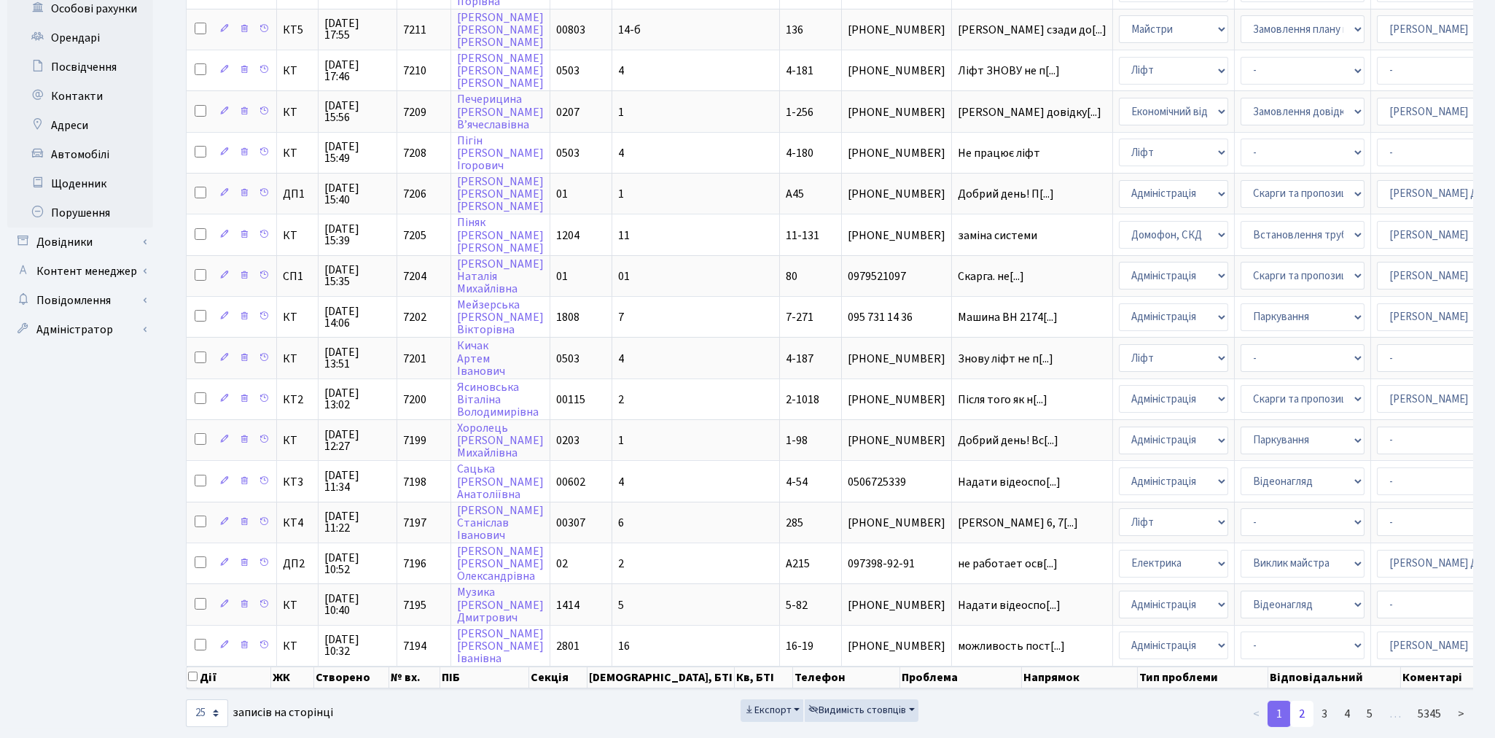
click at [1300, 701] on link "2" at bounding box center [1301, 714] width 23 height 26
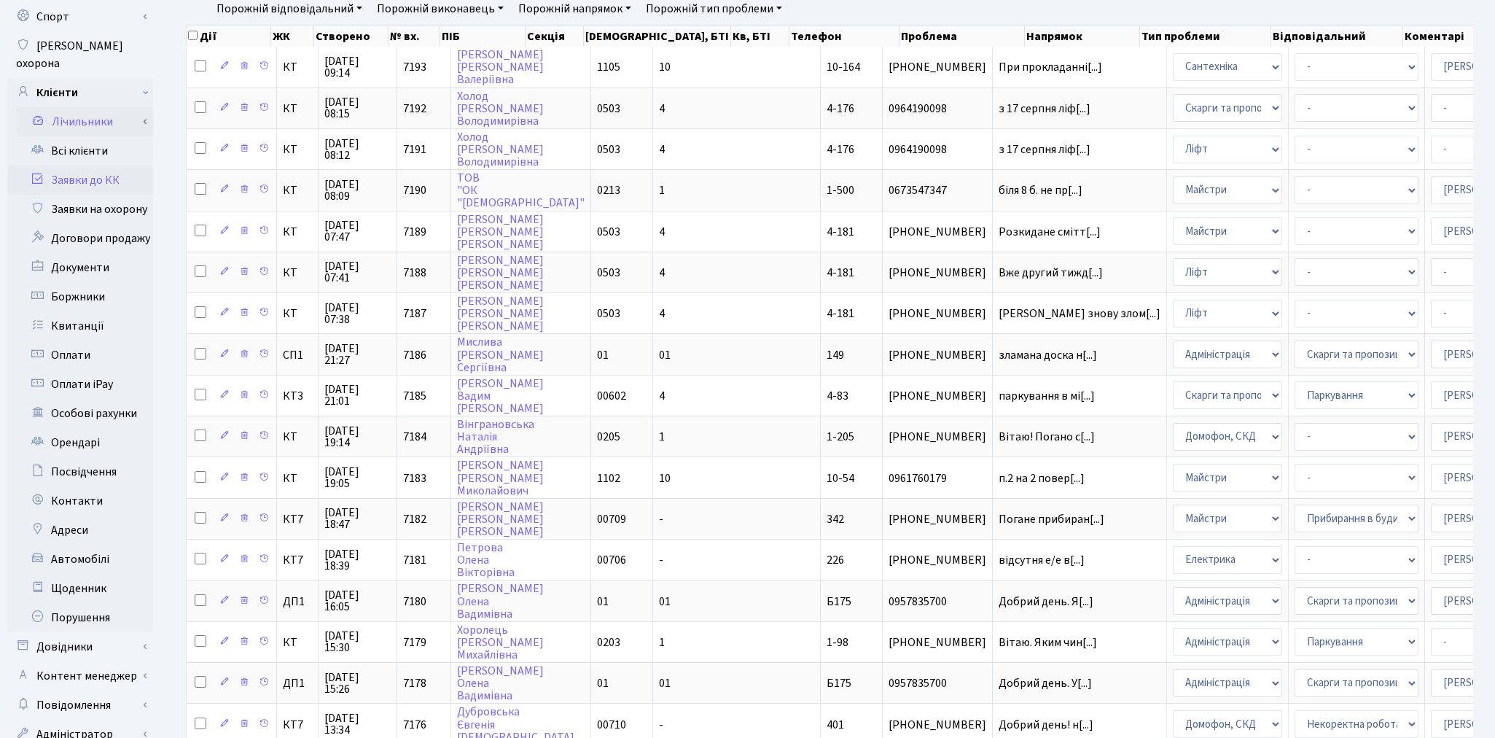
scroll to position [0, 0]
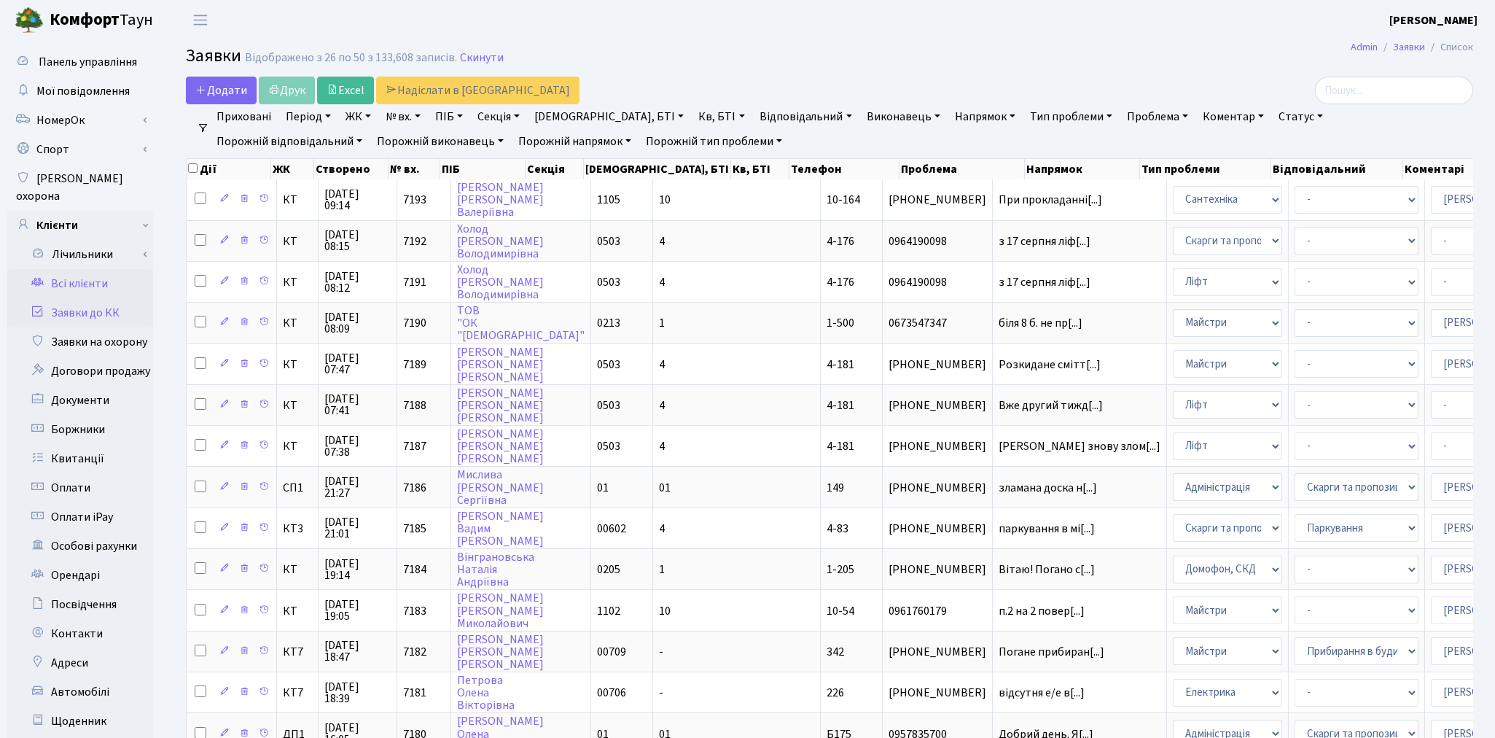
click at [77, 269] on link "Всі клієнти" at bounding box center [80, 283] width 146 height 29
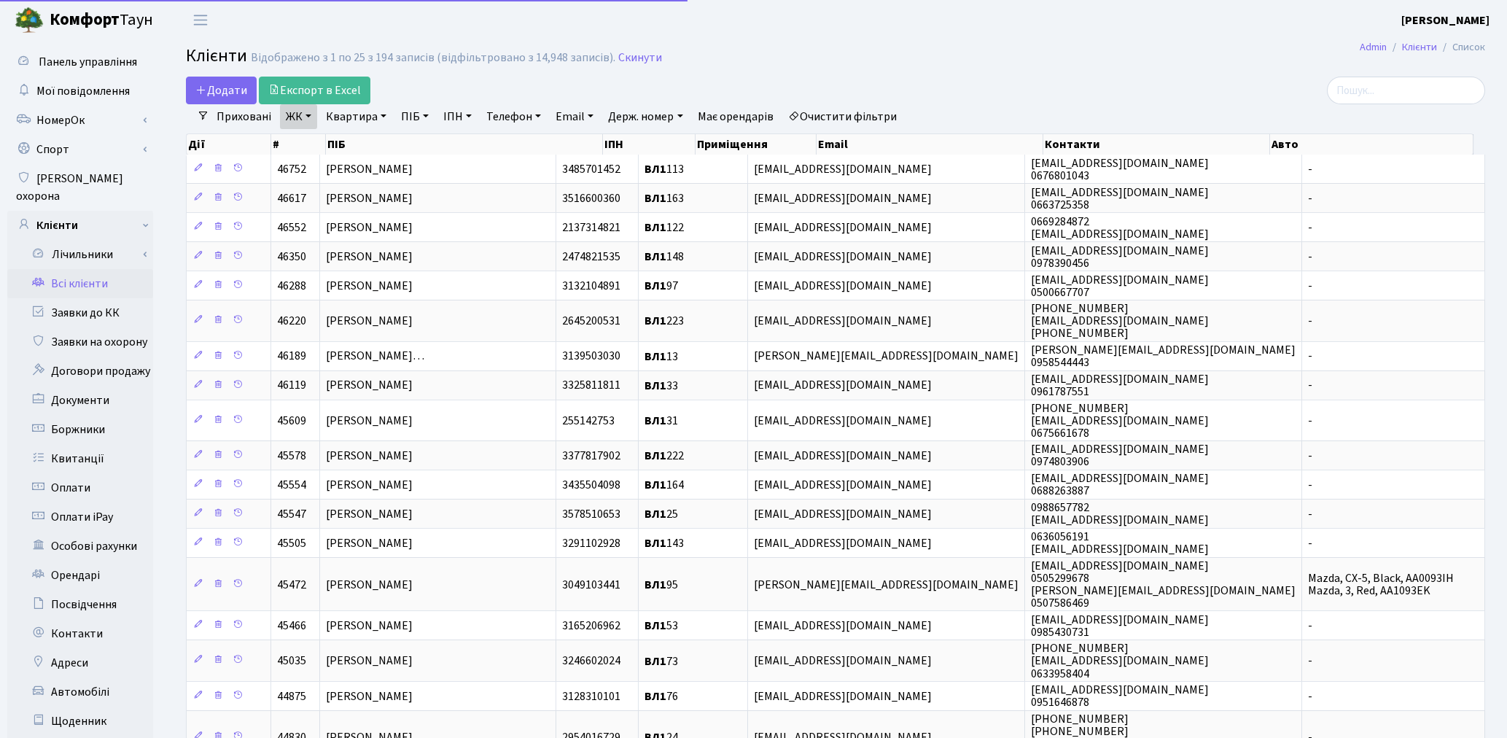
select select "25"
click at [836, 110] on link "Очистити фільтри" at bounding box center [842, 116] width 120 height 25
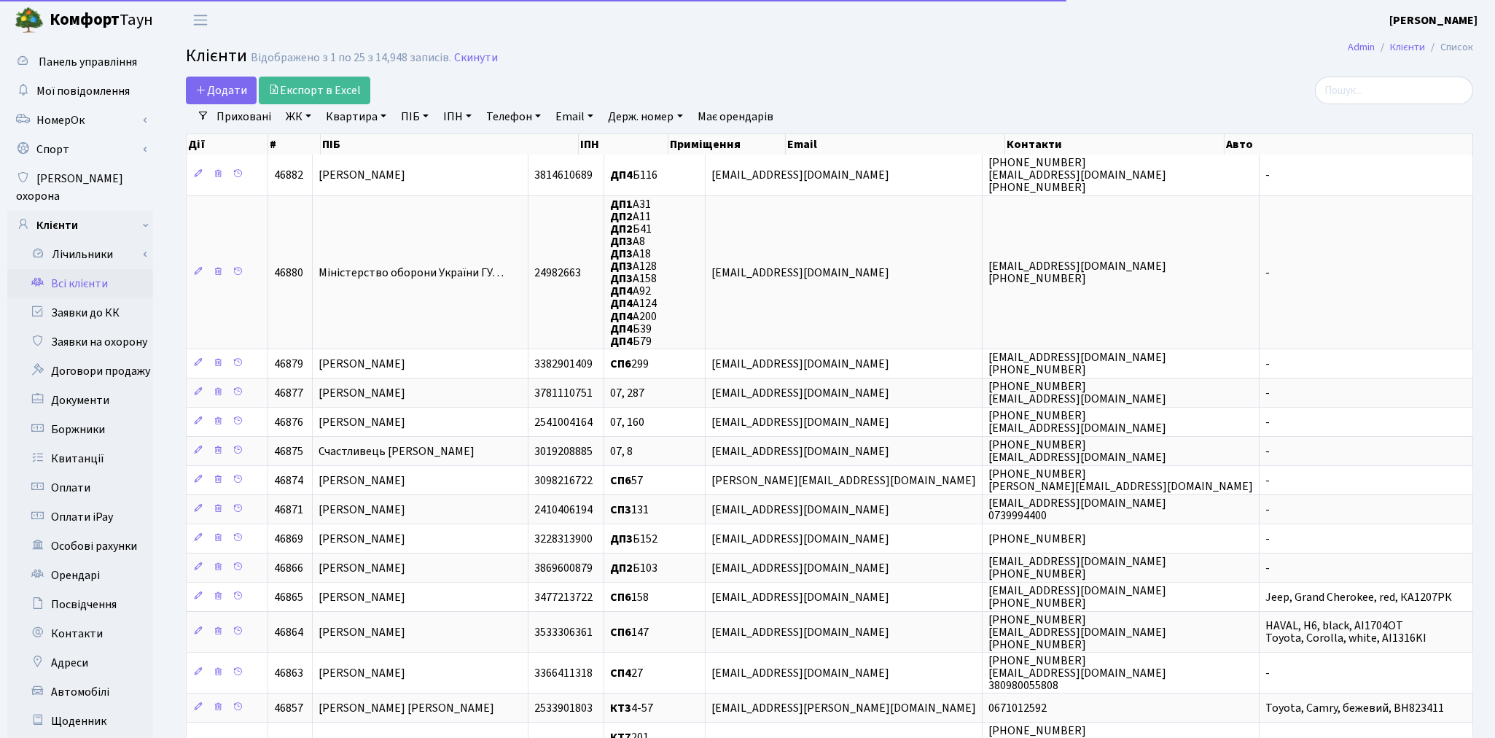
click at [413, 120] on link "ПІБ" at bounding box center [414, 116] width 39 height 25
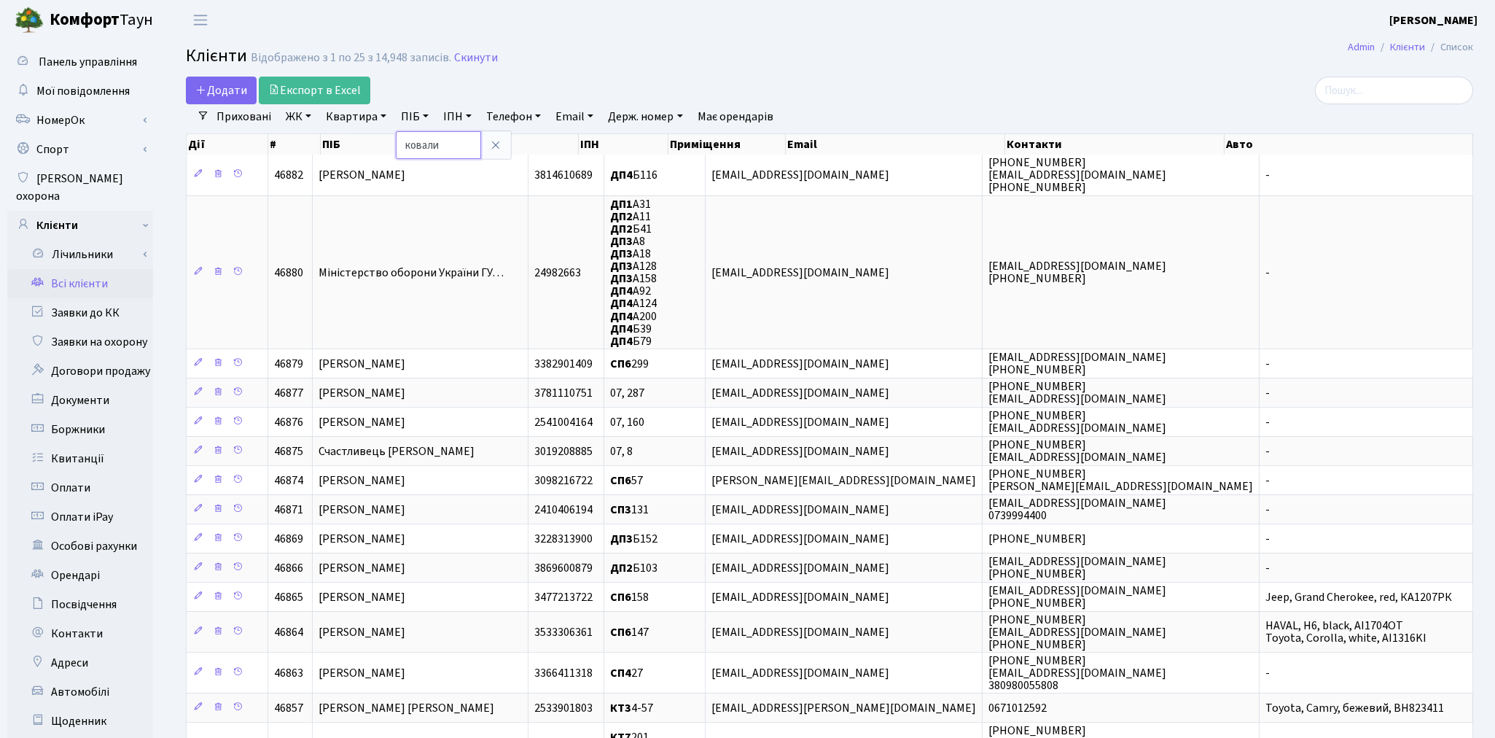
type input "ковали"
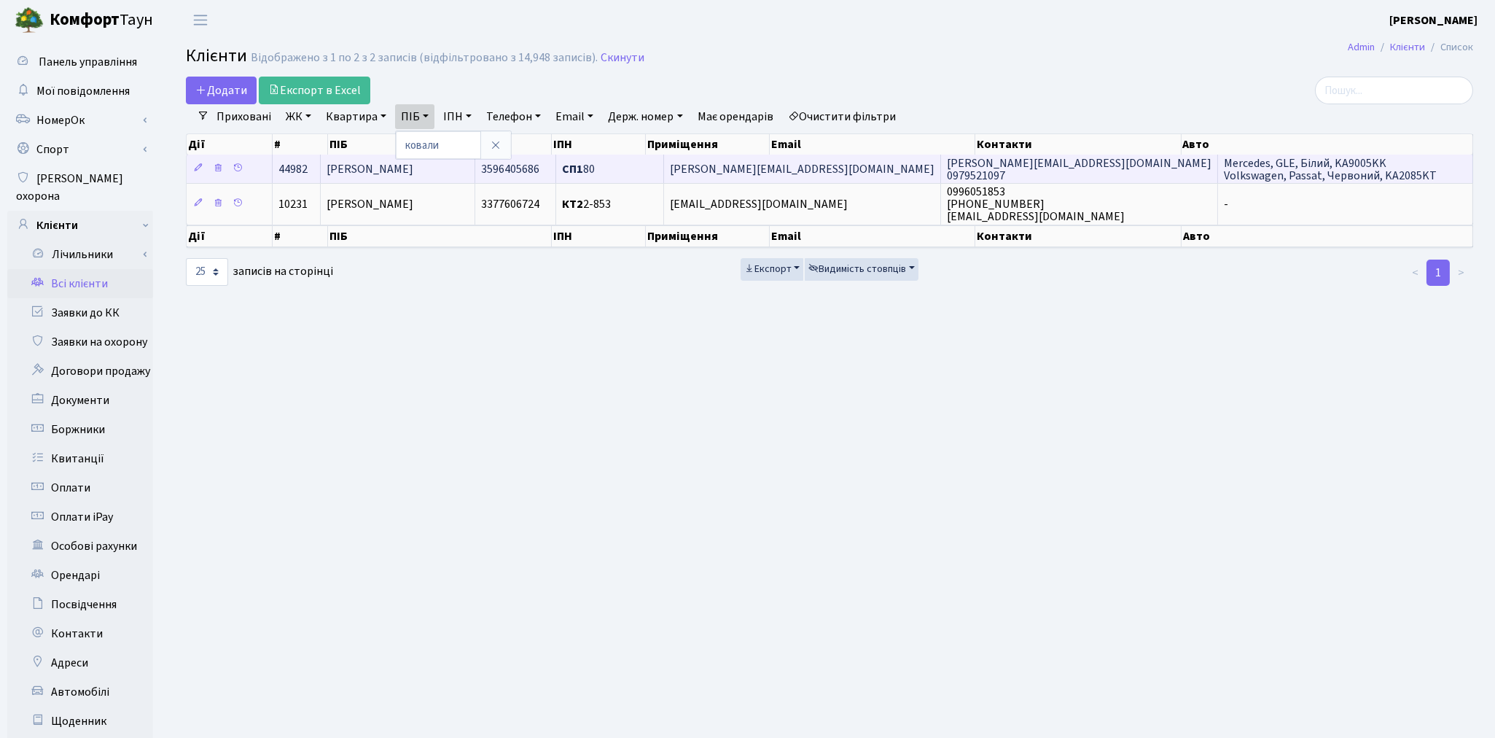
click at [410, 177] on td "[PERSON_NAME]" at bounding box center [398, 169] width 155 height 28
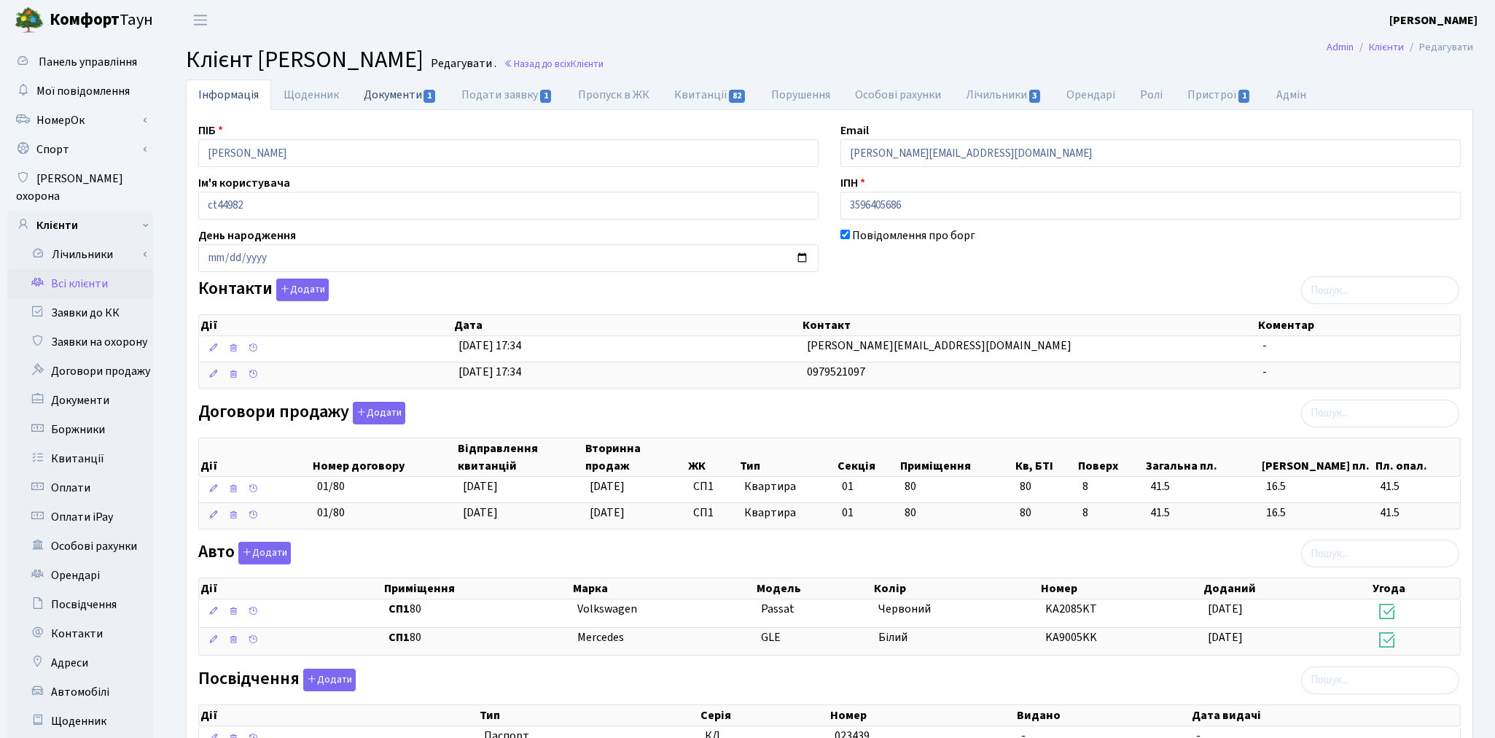
click at [396, 93] on link "Документи 1" at bounding box center [400, 94] width 98 height 30
select select "25"
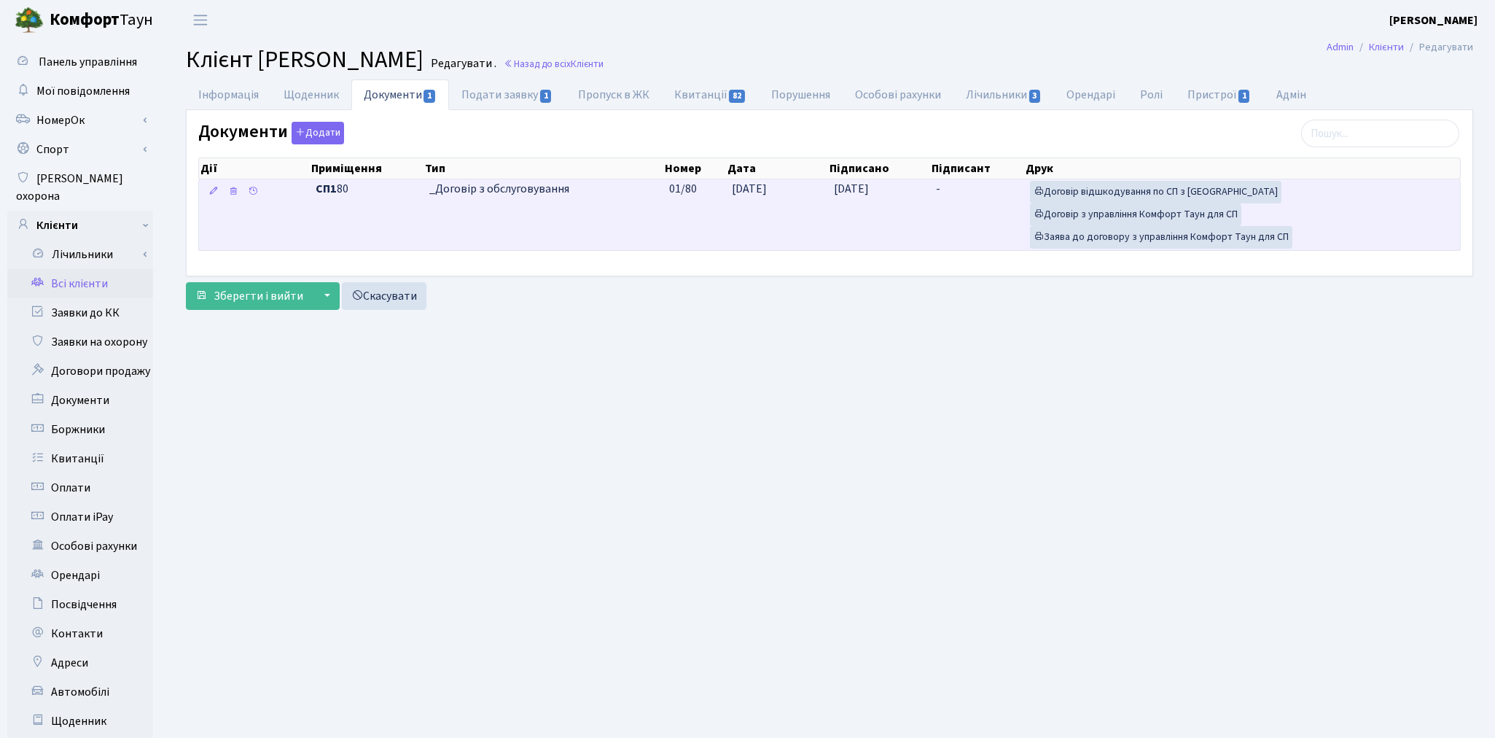
click at [952, 220] on td "-" at bounding box center [978, 214] width 94 height 71
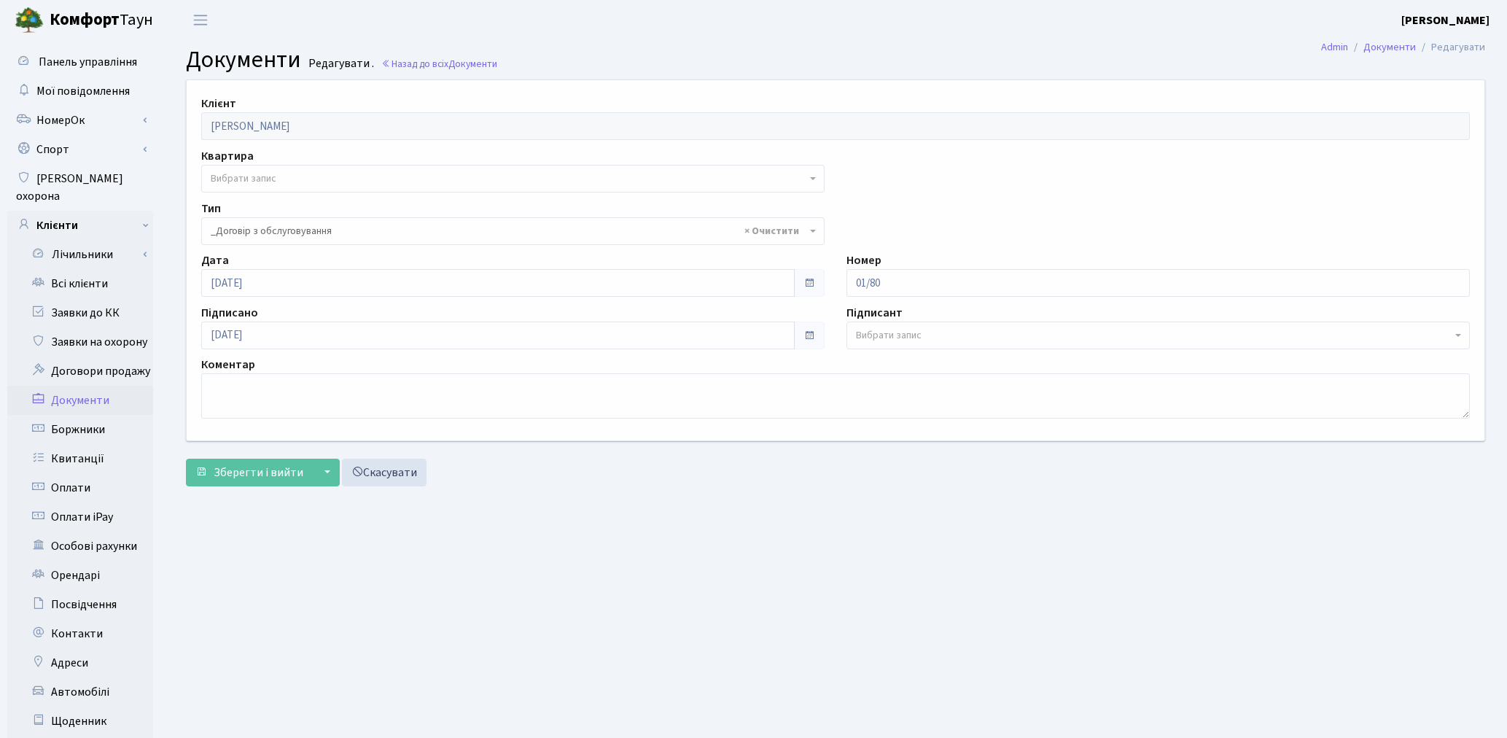
select select "289"
click at [891, 330] on span "Вибрати запис" at bounding box center [883, 335] width 66 height 15
select select "74"
click at [260, 462] on button "Зберегти і вийти" at bounding box center [249, 473] width 127 height 28
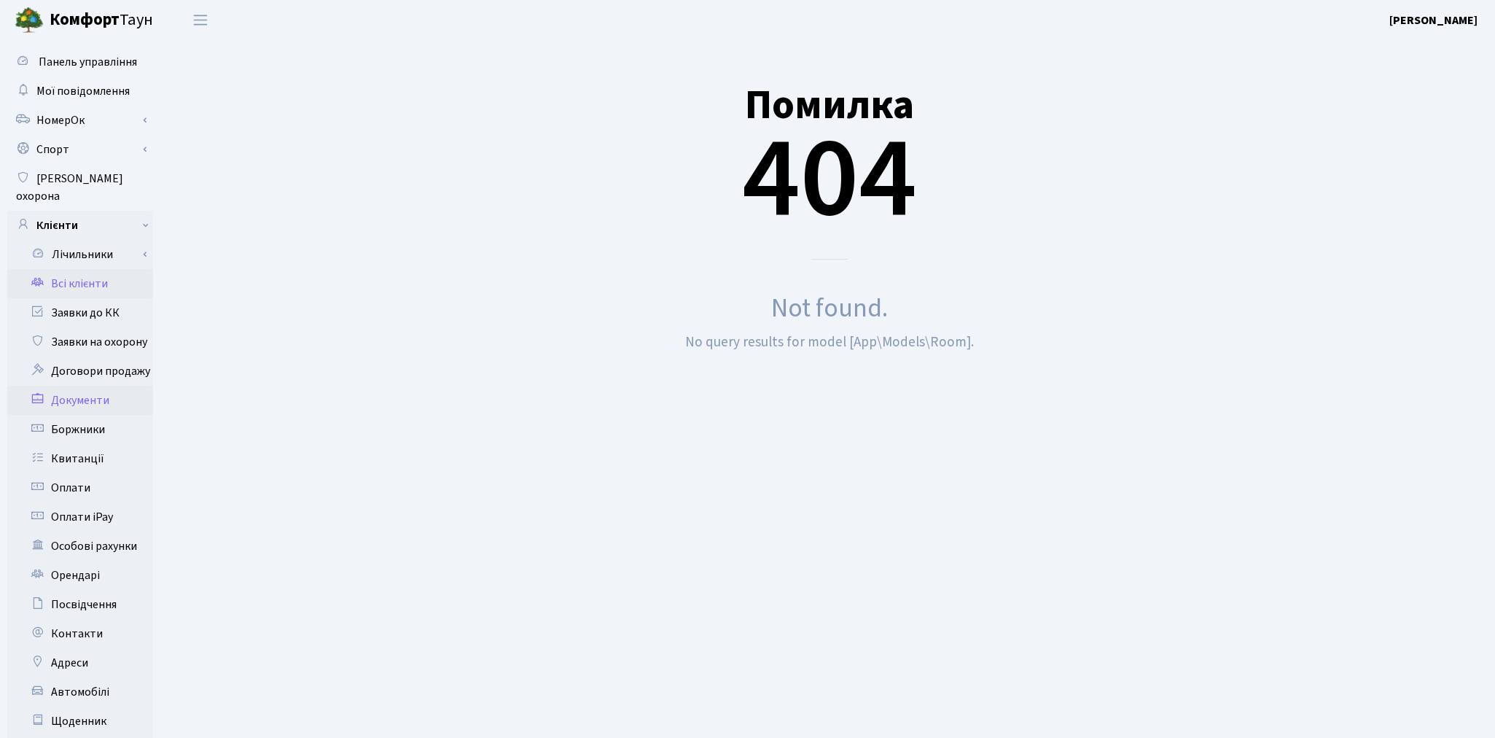
click at [62, 270] on link "Всі клієнти" at bounding box center [80, 283] width 146 height 29
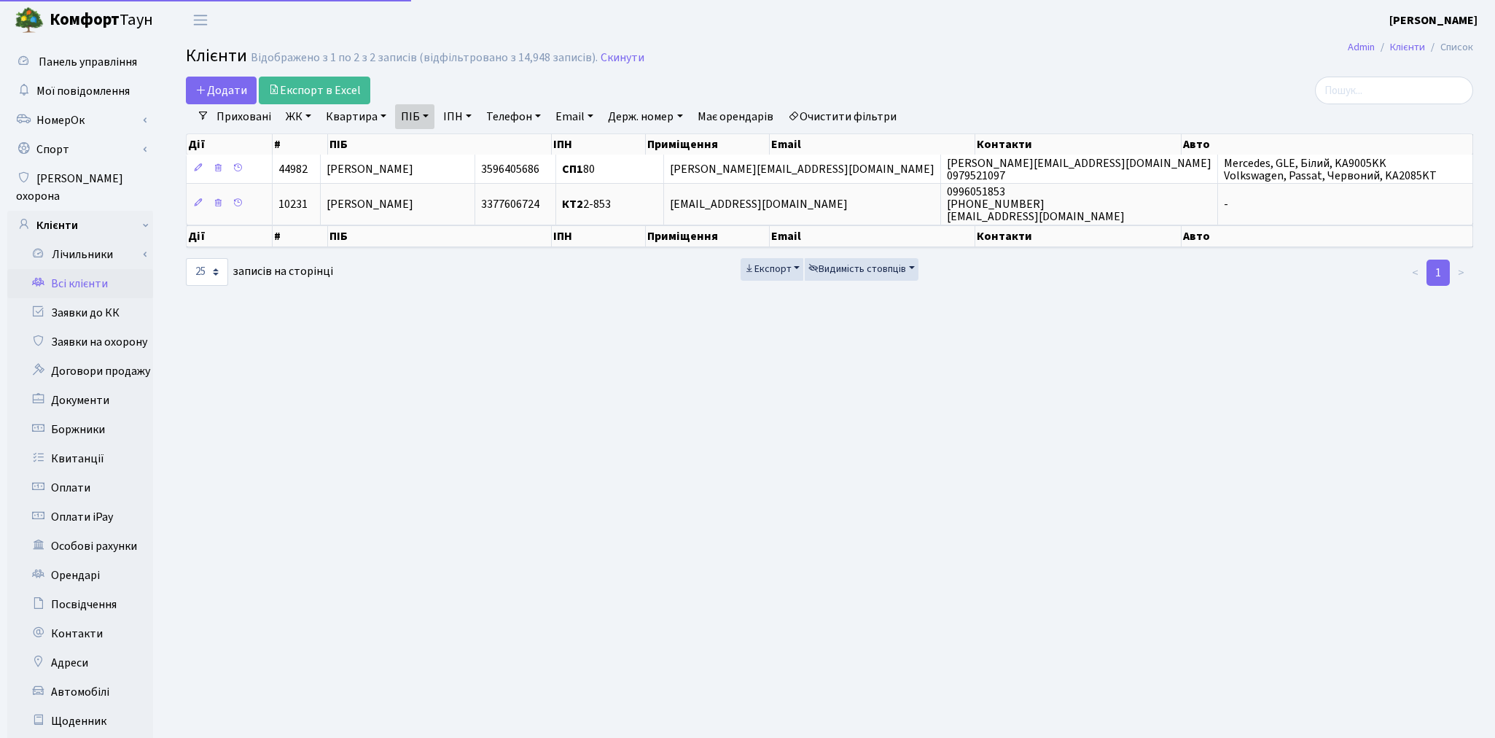
select select "25"
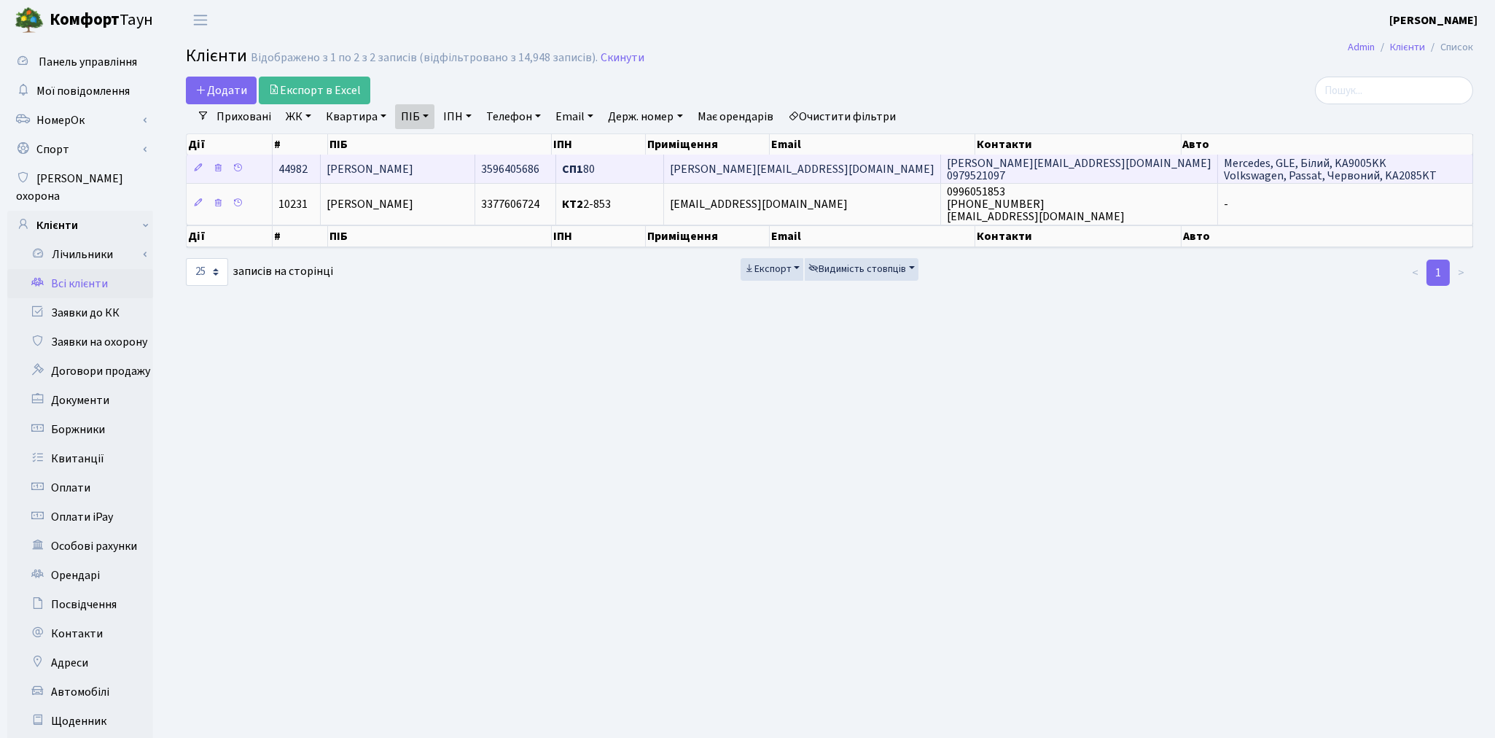
click at [413, 174] on span "[PERSON_NAME]" at bounding box center [370, 169] width 87 height 16
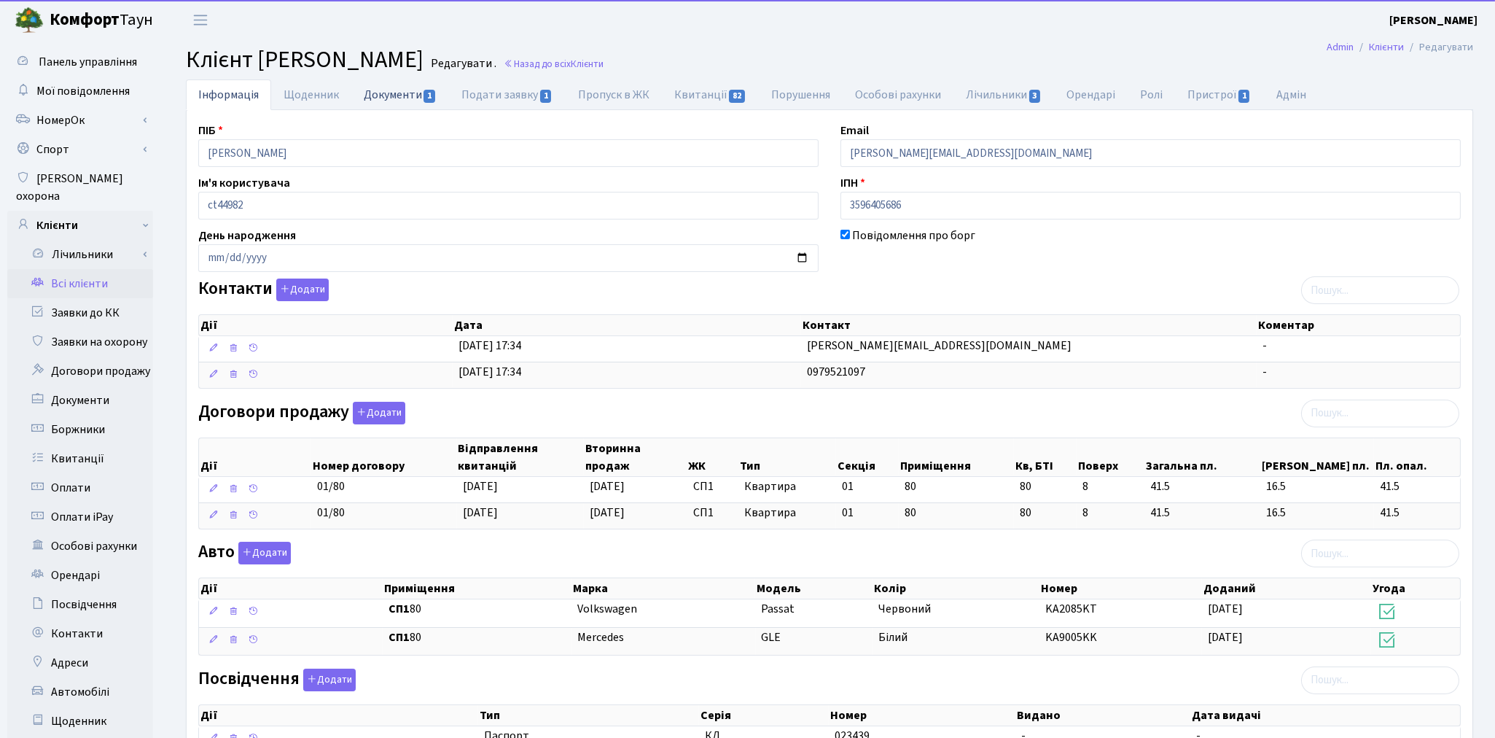
click at [410, 92] on link "Документи 1" at bounding box center [400, 94] width 98 height 30
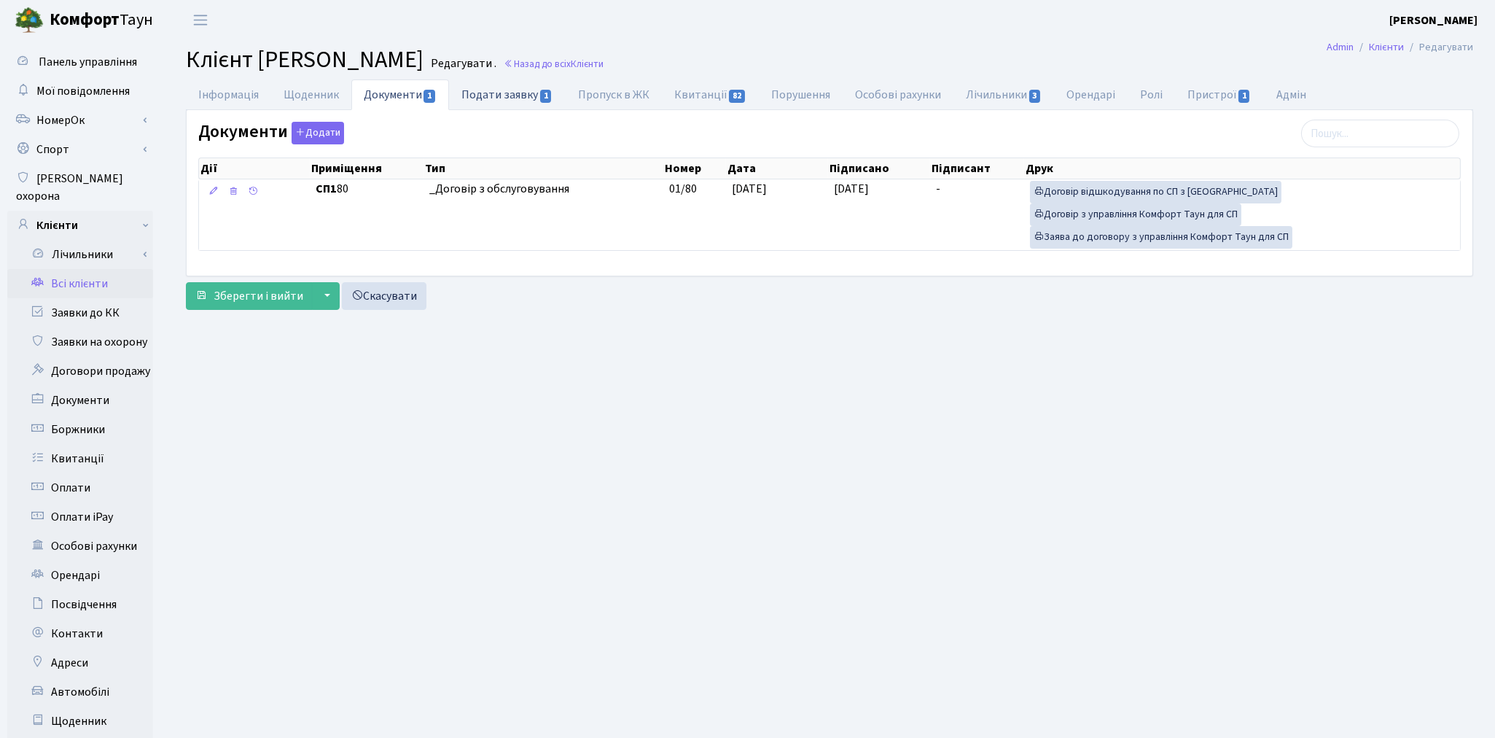
click at [497, 98] on link "Подати заявку 1" at bounding box center [507, 94] width 116 height 30
select select "25"
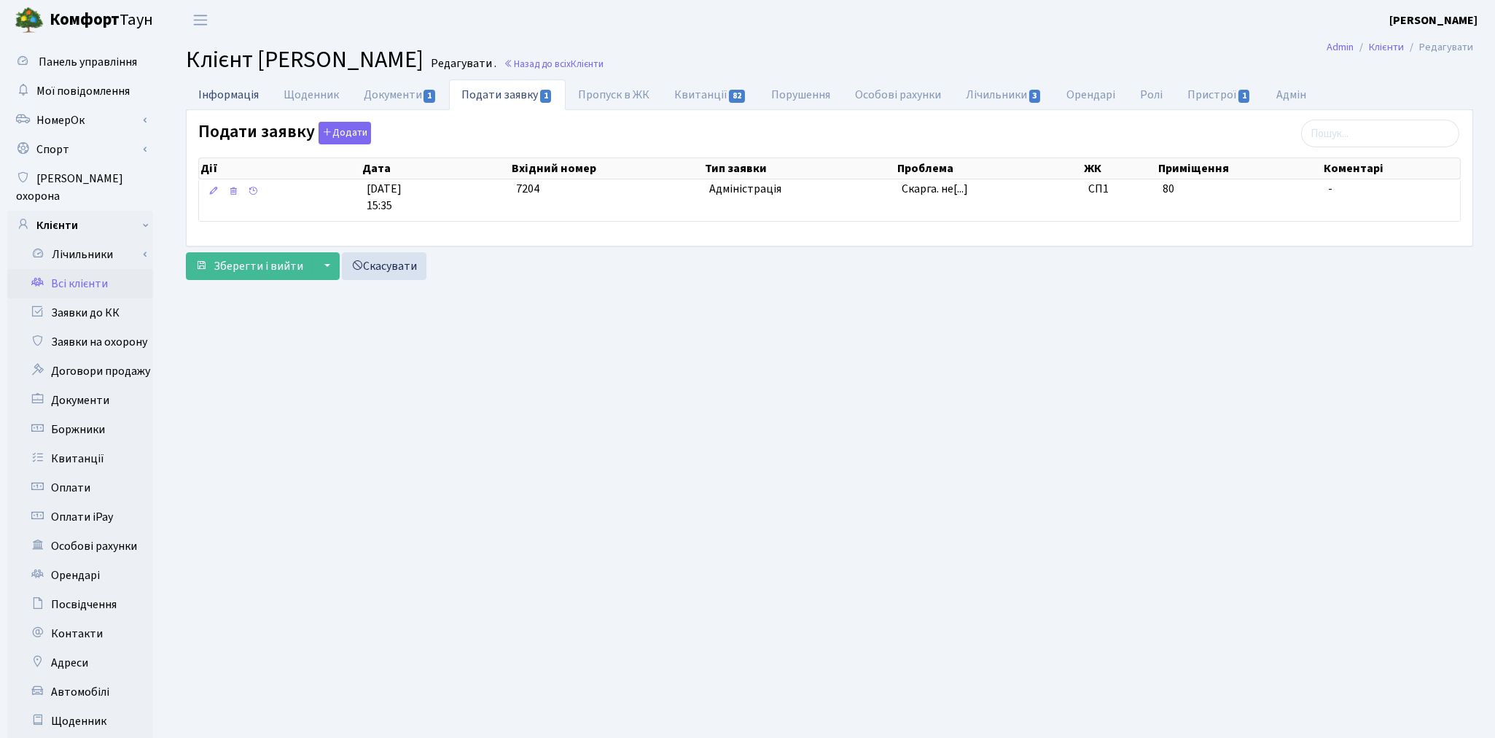
click at [216, 89] on link "Інформація" at bounding box center [228, 94] width 85 height 30
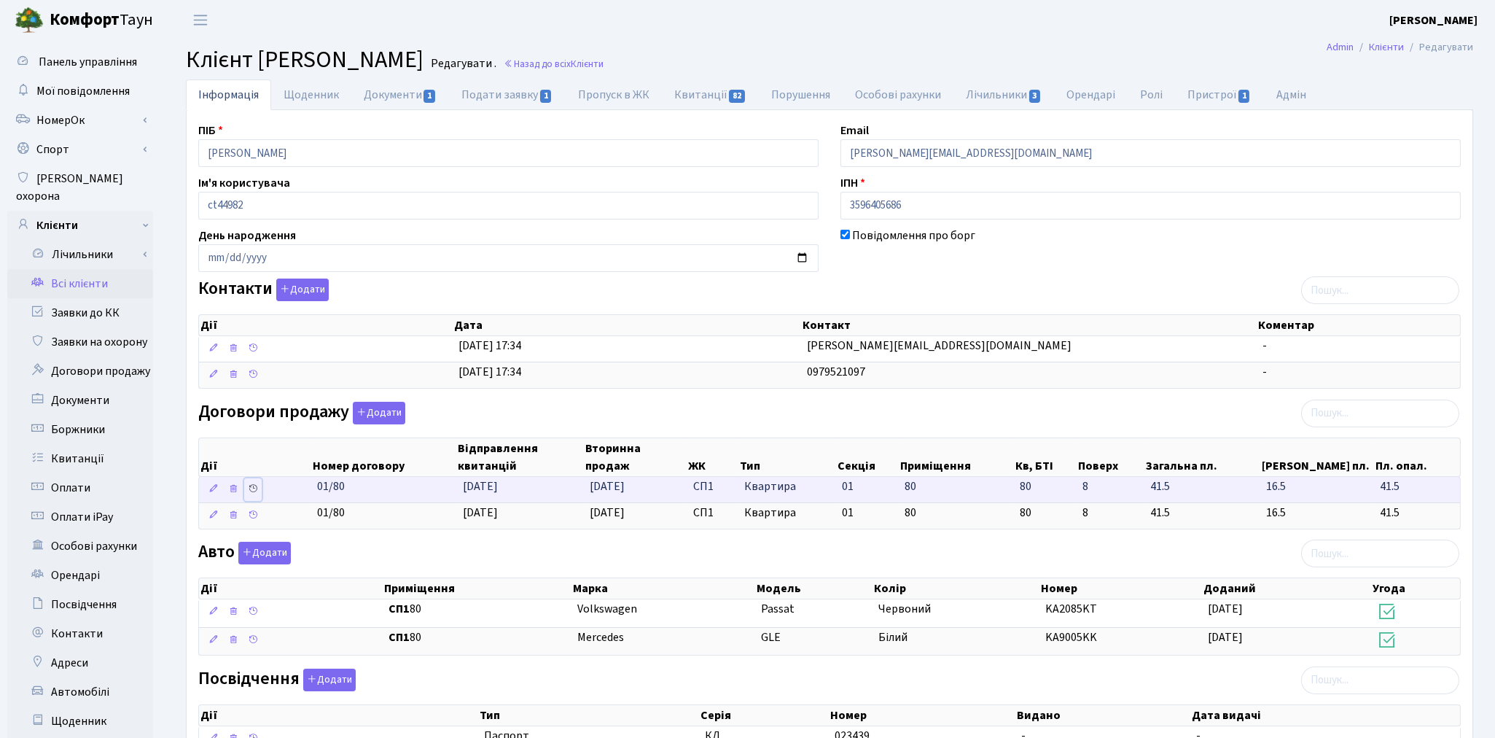
click at [254, 493] on icon at bounding box center [253, 488] width 10 height 10
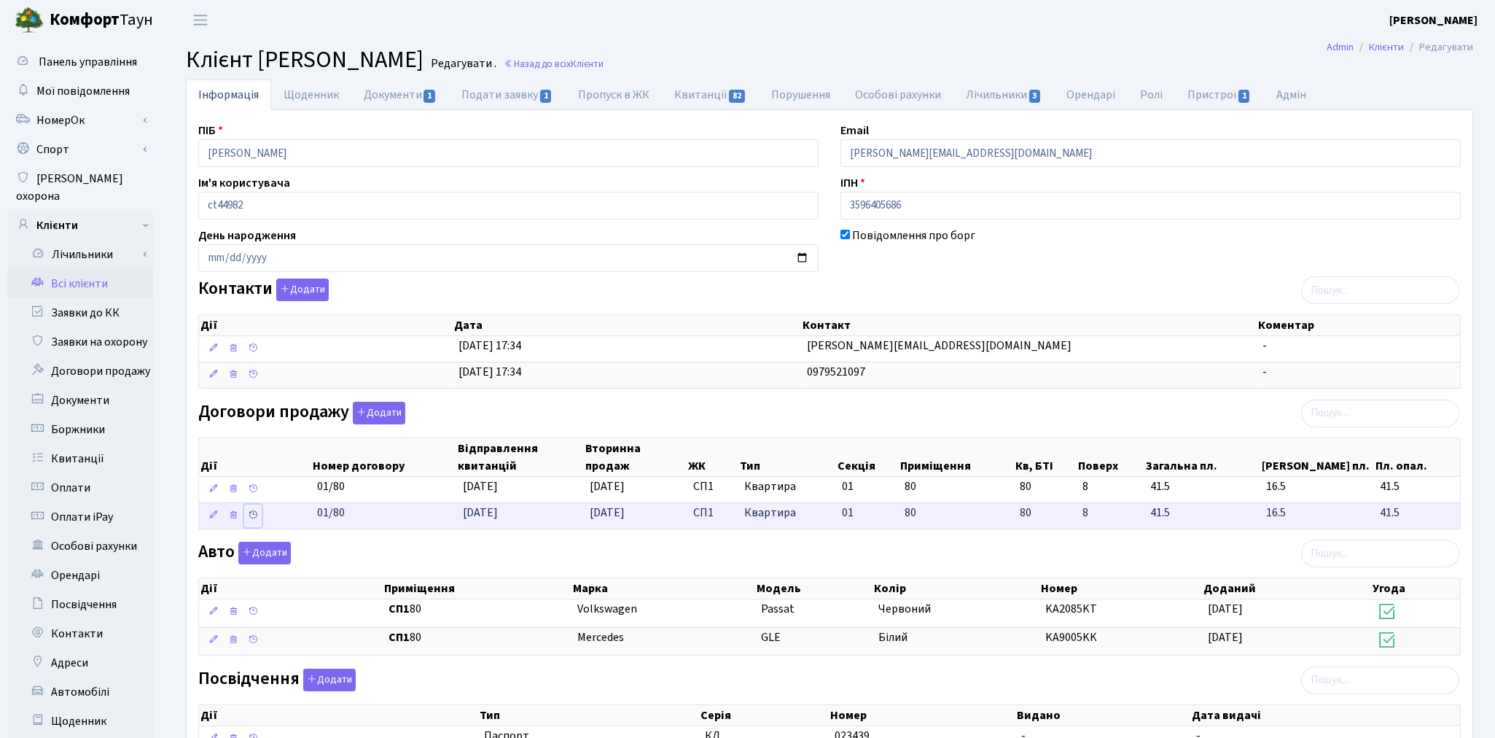
click at [253, 514] on icon at bounding box center [253, 515] width 10 height 10
click at [69, 269] on link "Всі клієнти" at bounding box center [80, 283] width 146 height 29
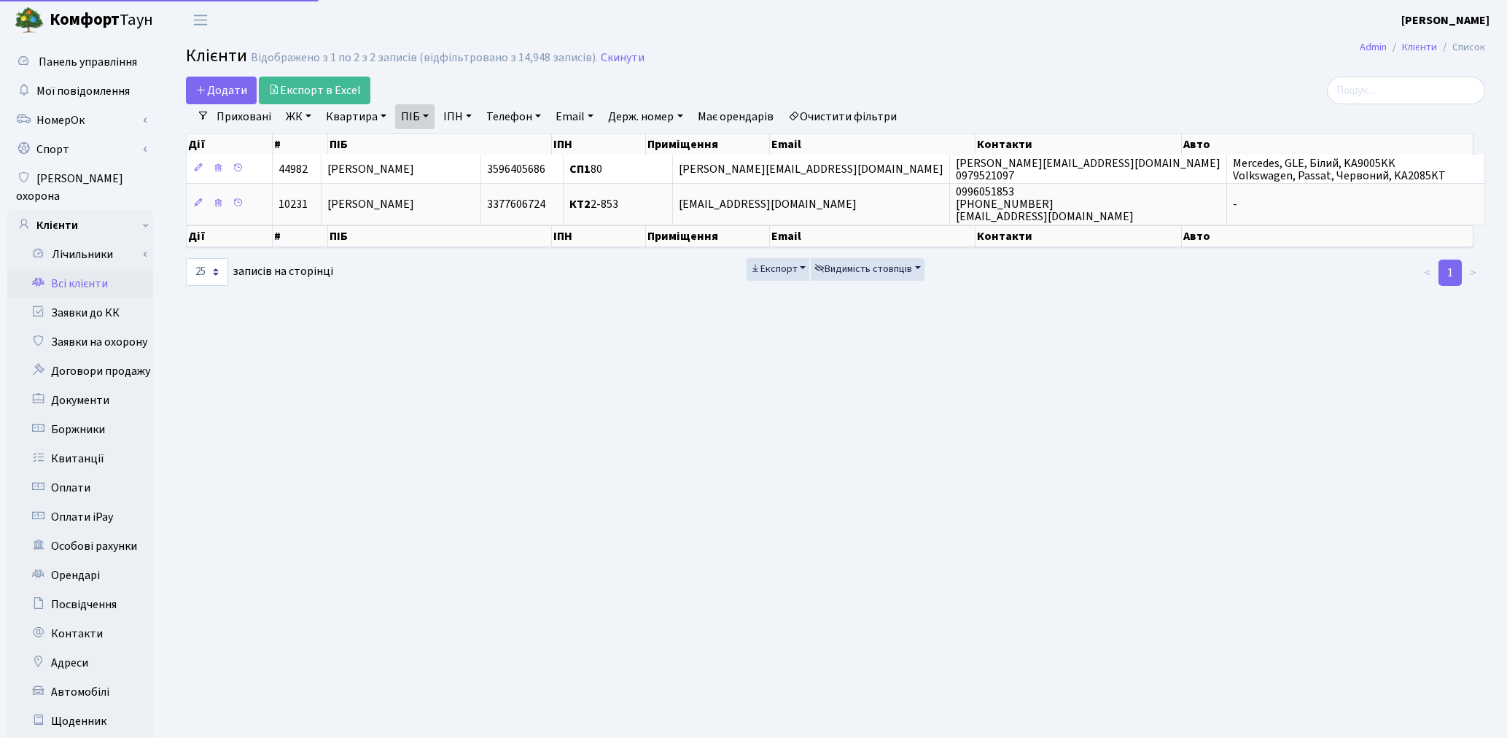
select select "25"
click at [895, 119] on link "Очистити фільтри" at bounding box center [842, 116] width 120 height 25
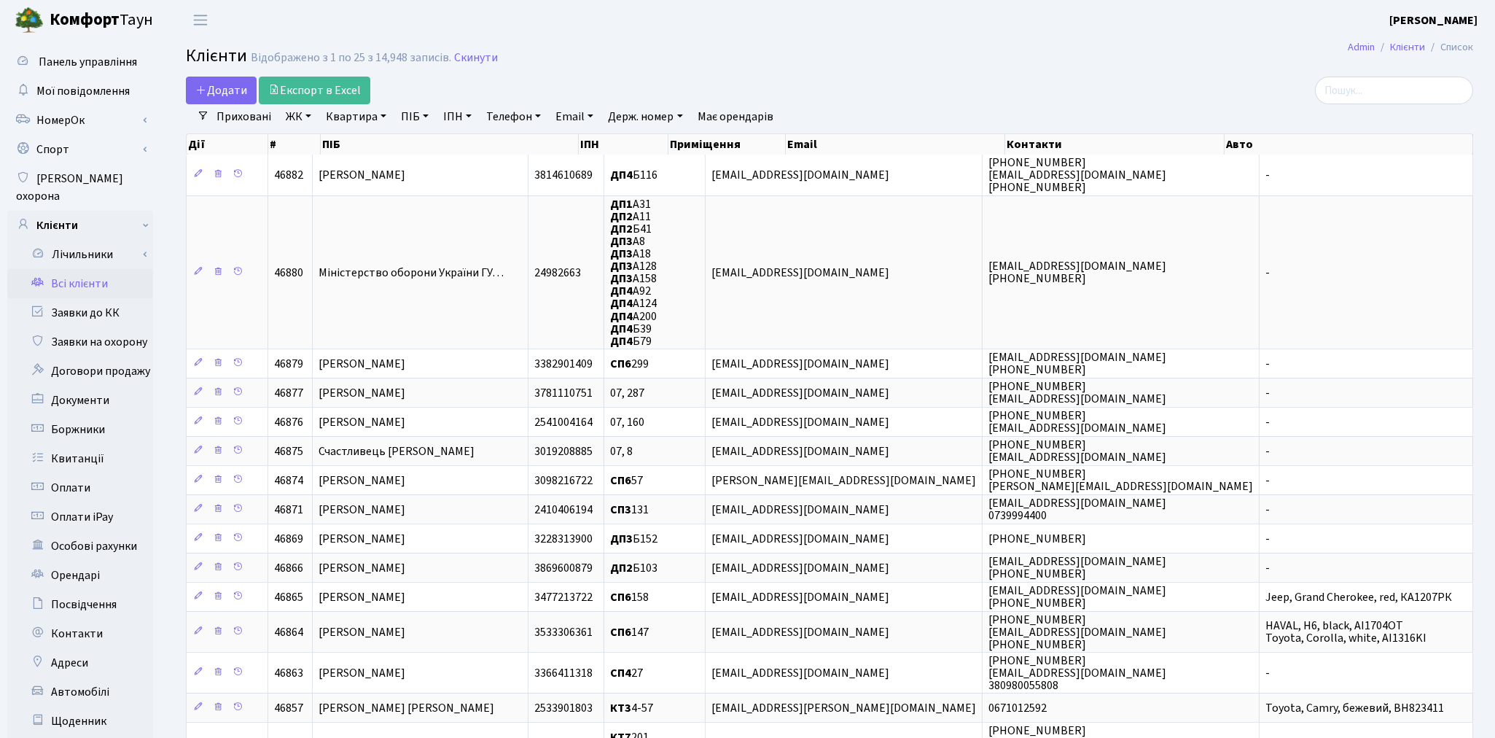
click at [409, 117] on link "ПІБ" at bounding box center [414, 116] width 39 height 25
paste input "[PERSON_NAME]"
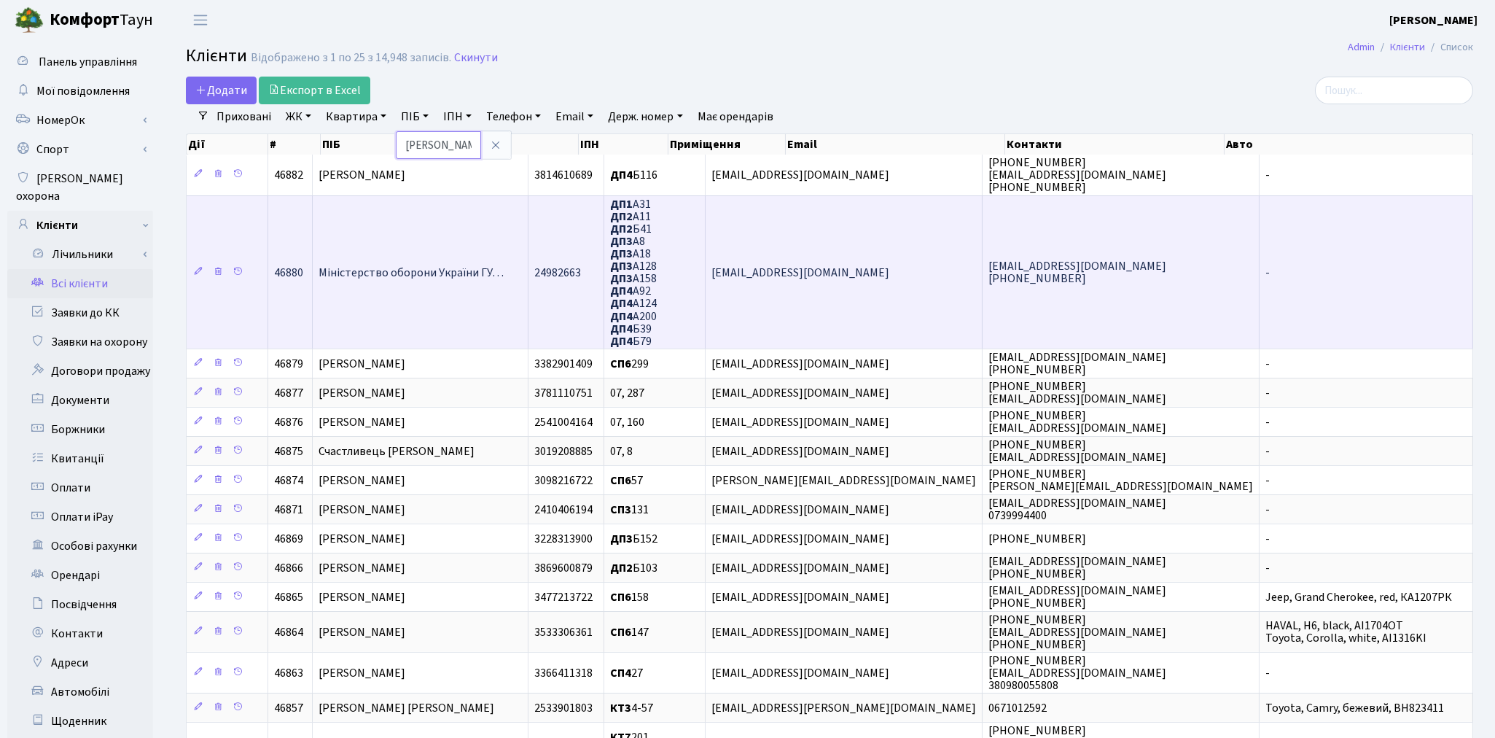
scroll to position [0, 75]
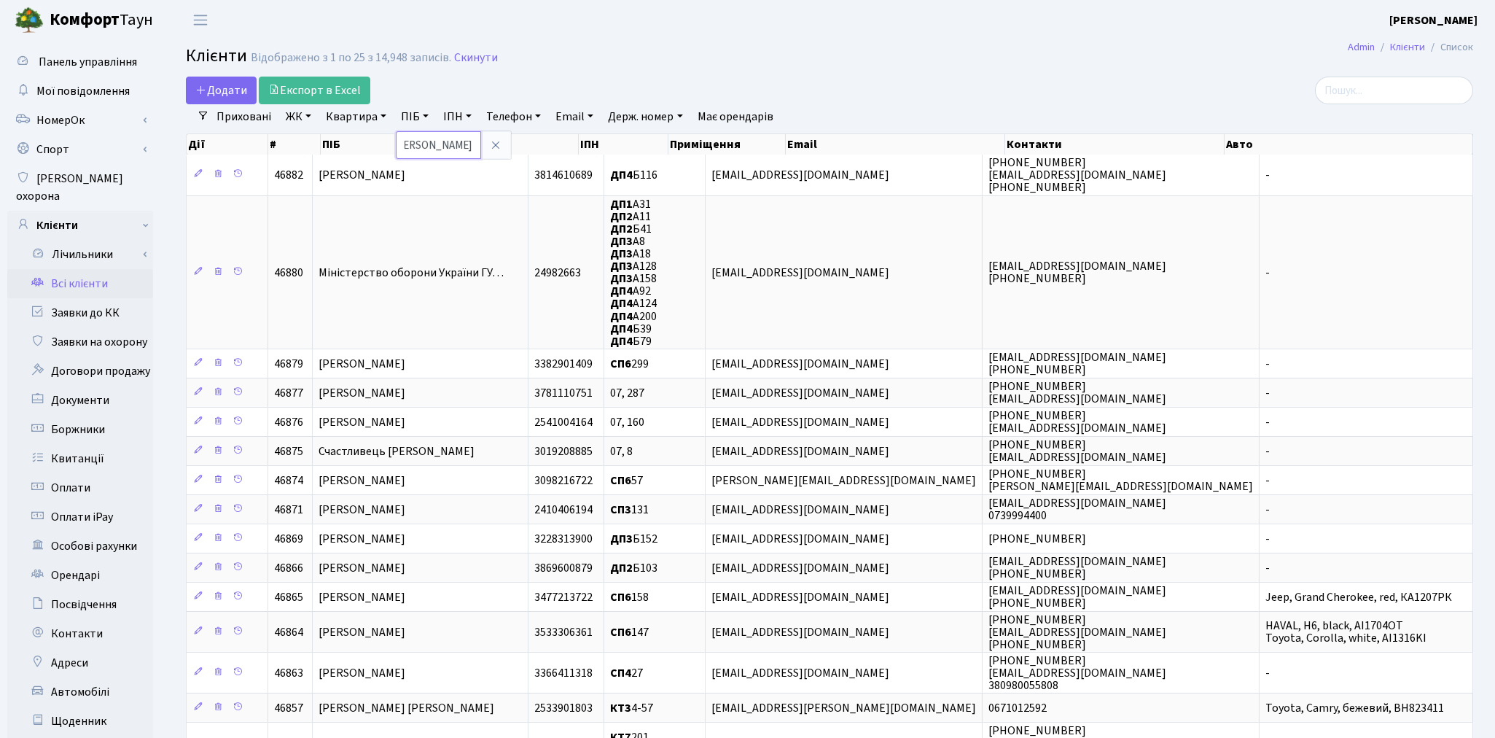
type input "[PERSON_NAME]"
click at [832, 69] on h2 "Клієнти Відображено з 1 по 25 з 14,948 записів. Скинути" at bounding box center [830, 58] width 1288 height 25
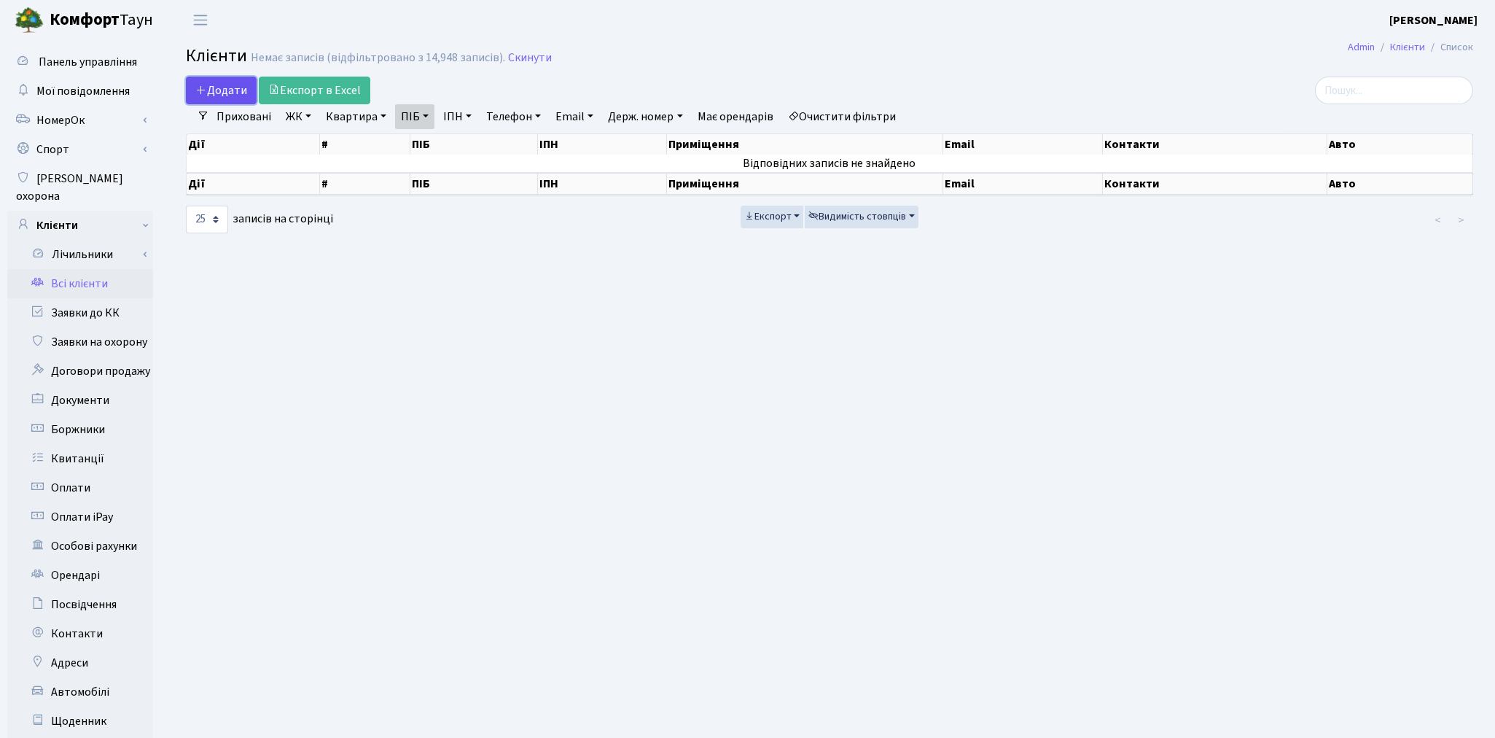
click at [241, 84] on span "Додати" at bounding box center [221, 90] width 52 height 16
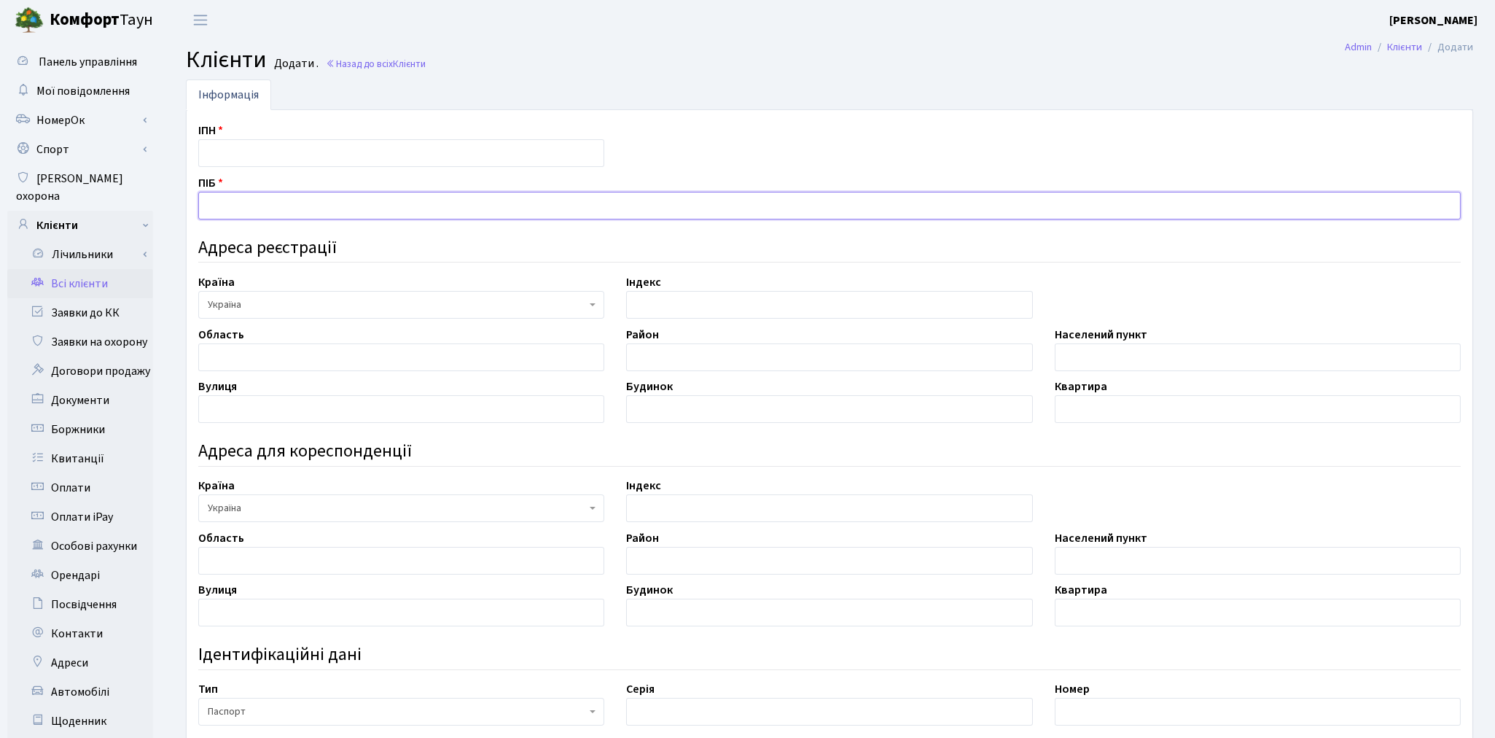
click at [246, 214] on input "text" at bounding box center [829, 206] width 1263 height 28
paste input "[PERSON_NAME]"
type input "[PERSON_NAME]"
click at [234, 358] on input "text" at bounding box center [401, 357] width 406 height 28
paste input "Дніпропетровська"
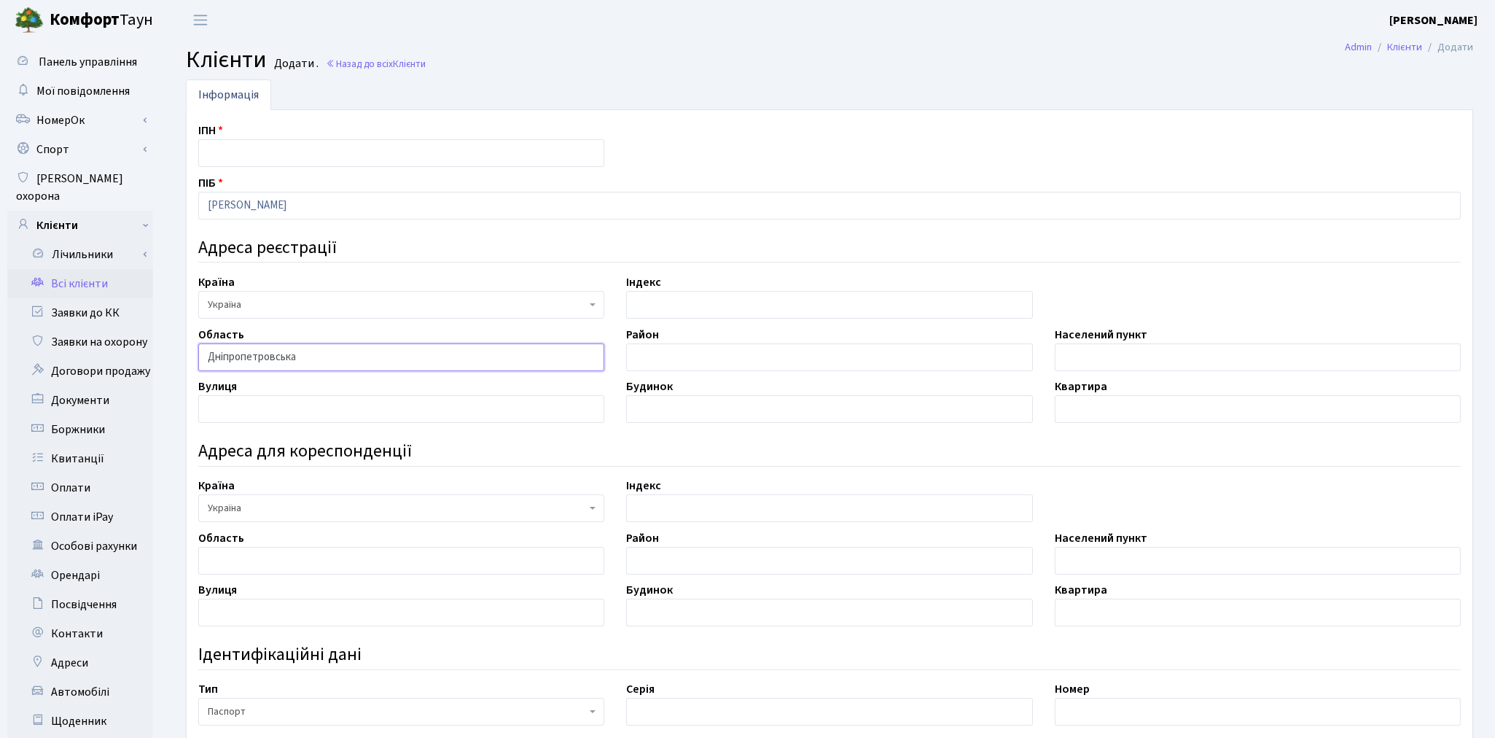
type input "Дніпропетровська"
click at [1086, 351] on input "text" at bounding box center [1258, 357] width 406 height 28
paste input "м. Верхньодніпровськ"
type input "м. Верхньодніпровськ"
click at [260, 411] on input "text" at bounding box center [401, 409] width 406 height 28
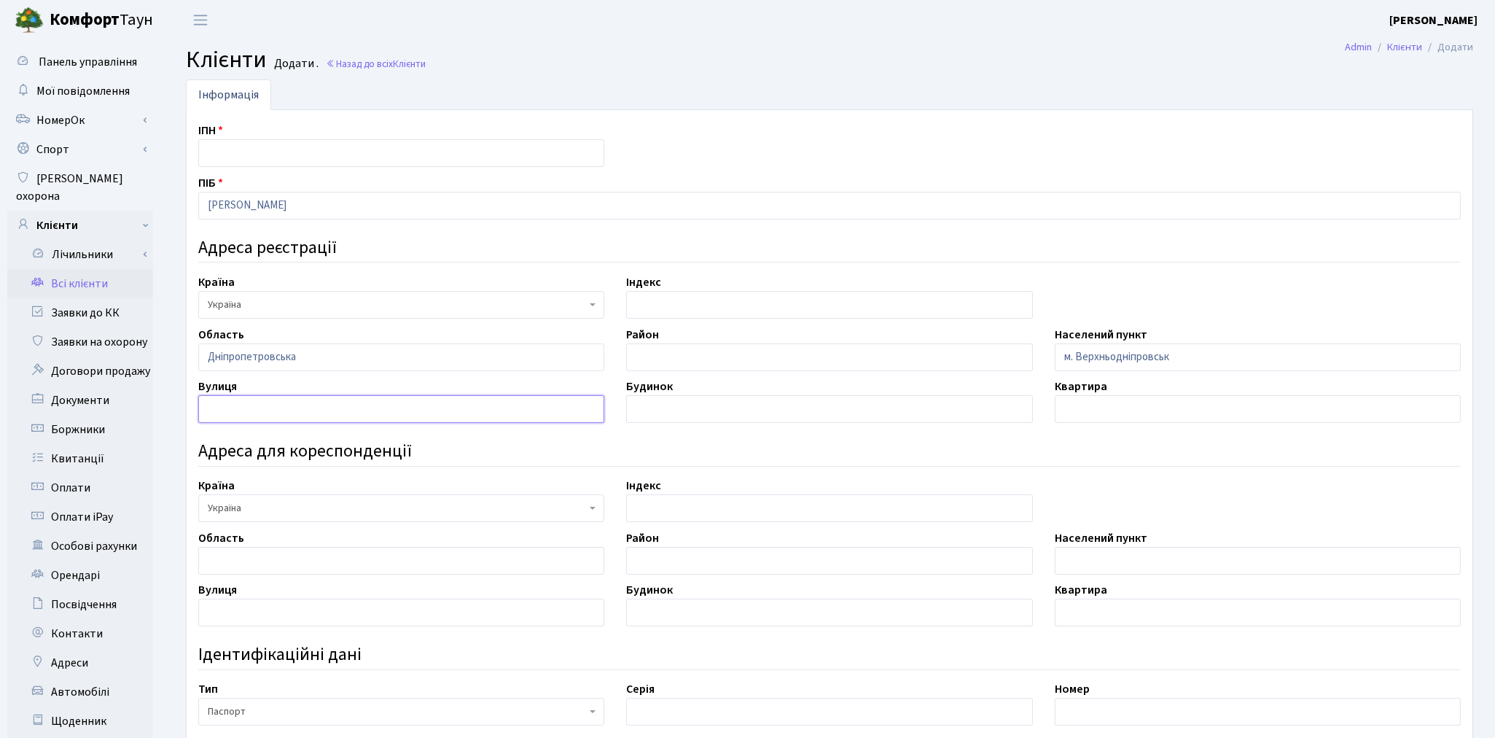
paste input "пров. [PERSON_NAME]"
type input "пров. Котляревського"
drag, startPoint x: 889, startPoint y: 654, endPoint x: 776, endPoint y: 494, distance: 196.6
click at [889, 653] on h4 "Ідентифікаційні дані" at bounding box center [829, 654] width 1263 height 21
click at [733, 405] on input "text" at bounding box center [829, 409] width 406 height 28
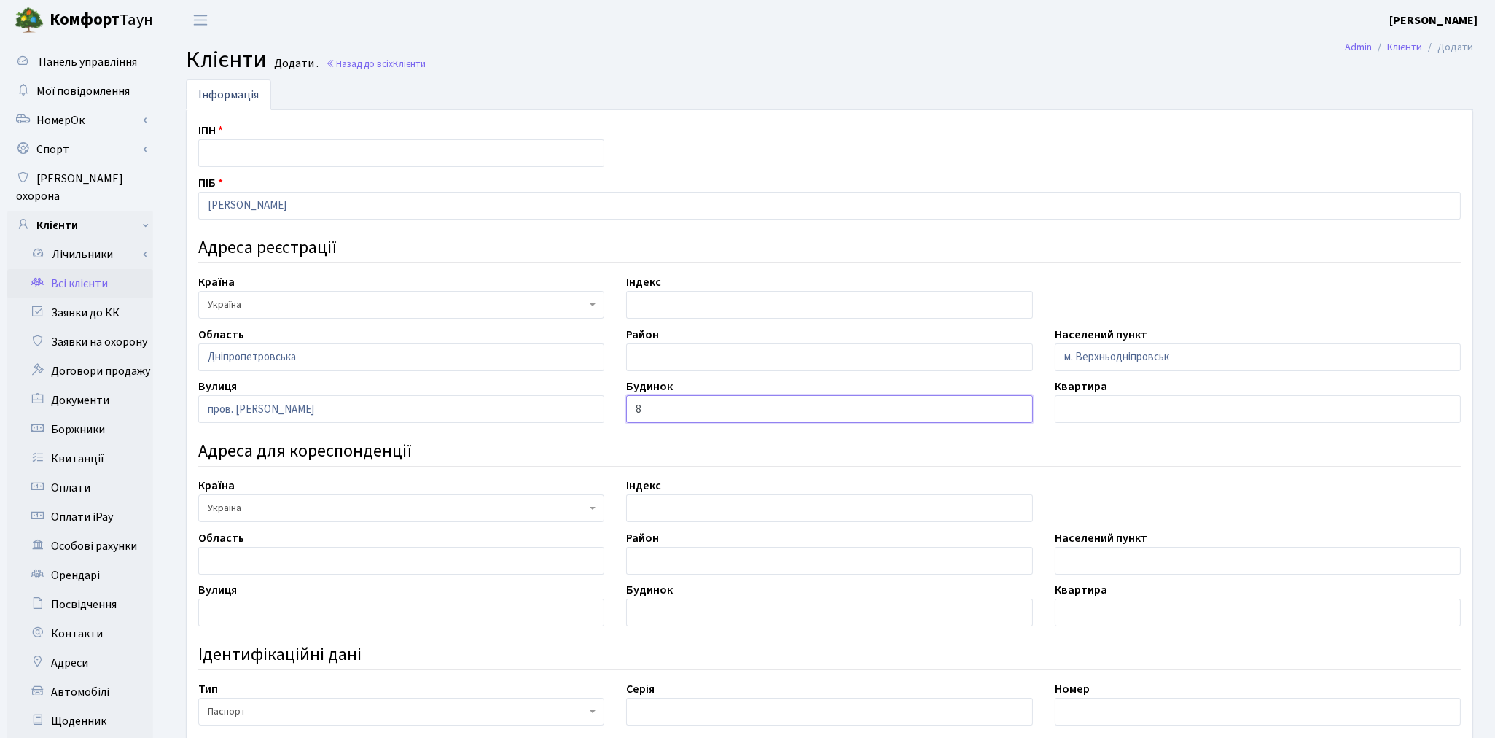
type input "8"
click at [1106, 410] on input "text" at bounding box center [1258, 409] width 406 height 28
type input "4"
click at [1105, 447] on h4 "Адреса для кореспонденції" at bounding box center [829, 451] width 1263 height 21
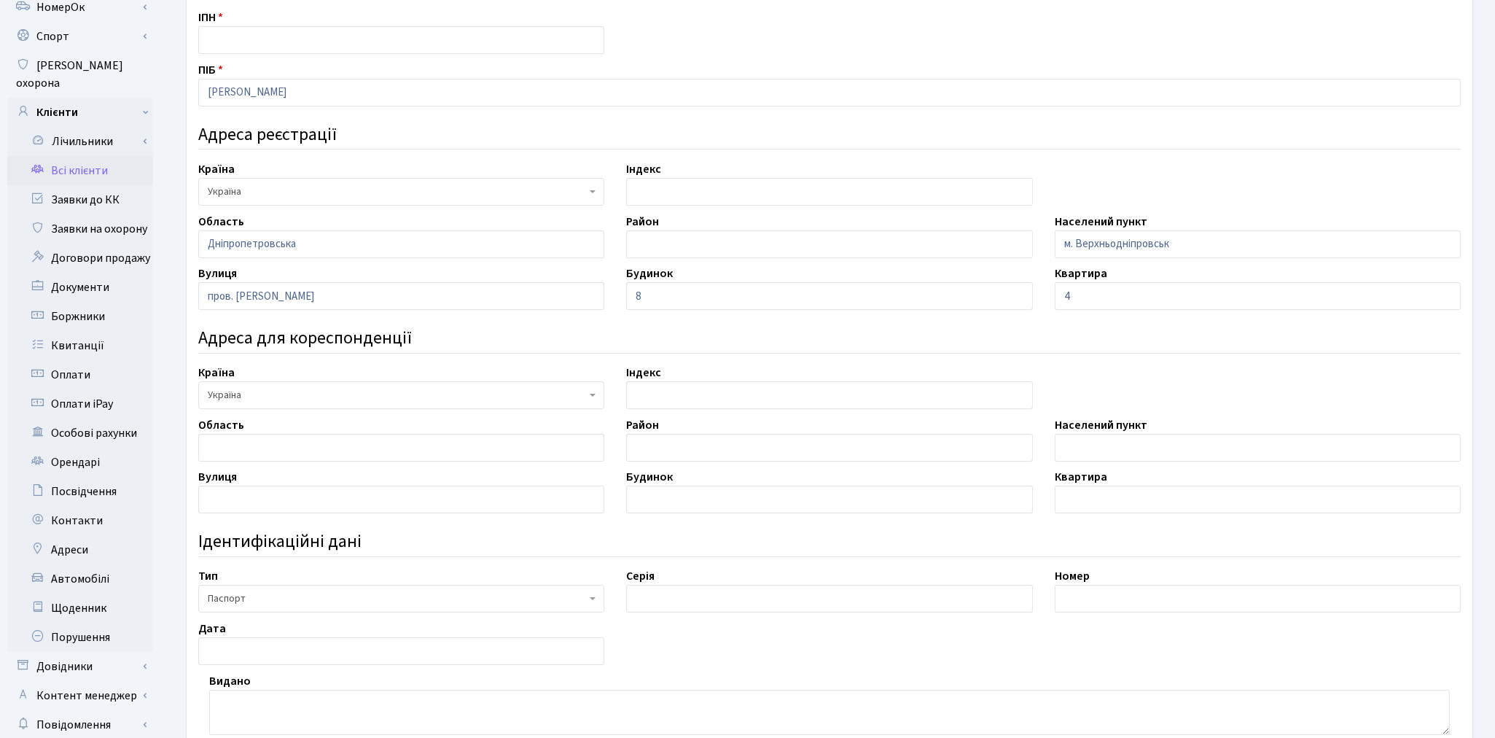
scroll to position [324, 0]
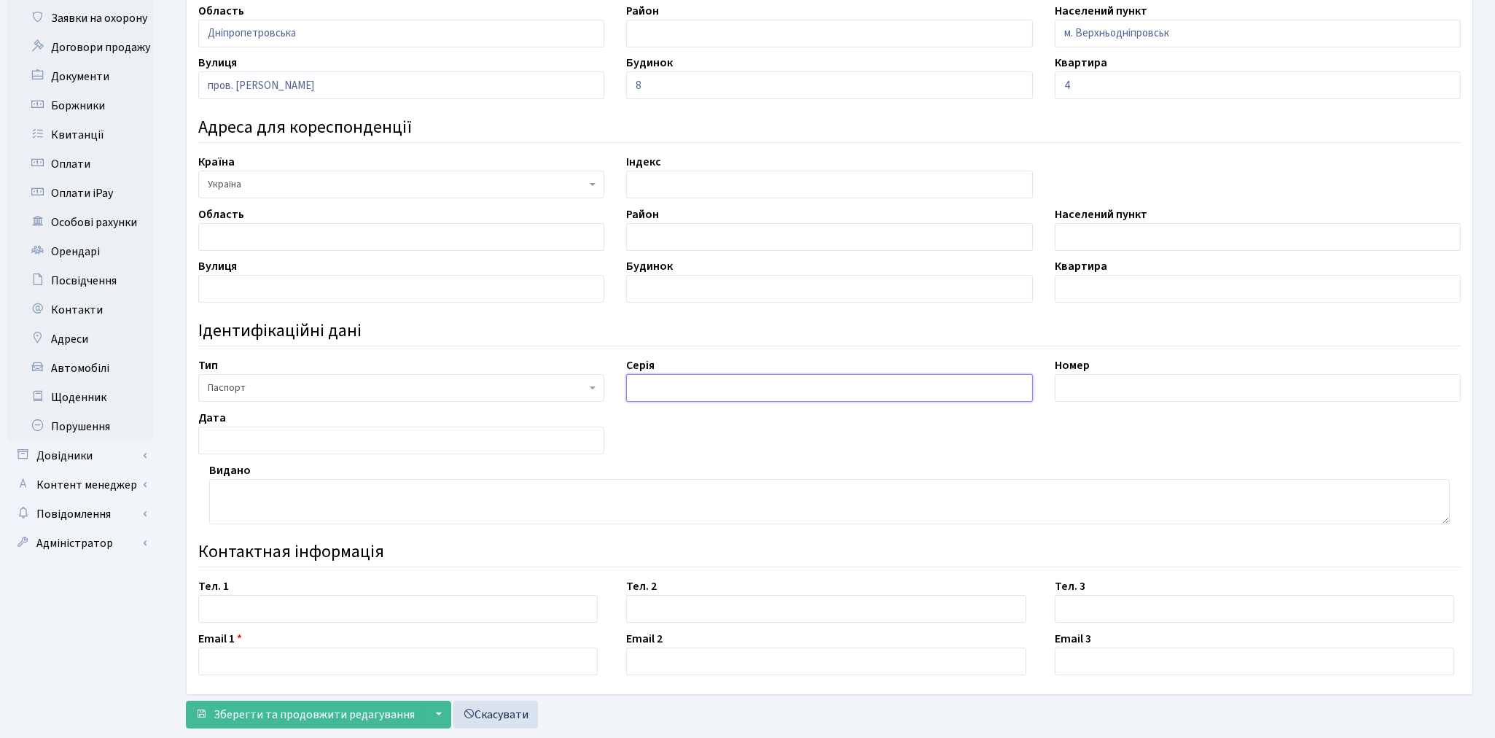
click at [728, 376] on input "text" at bounding box center [829, 388] width 406 height 28
paste input "АЕ"
type input "АЕ"
click at [1155, 377] on input "text" at bounding box center [1258, 388] width 406 height 28
paste input "965474"
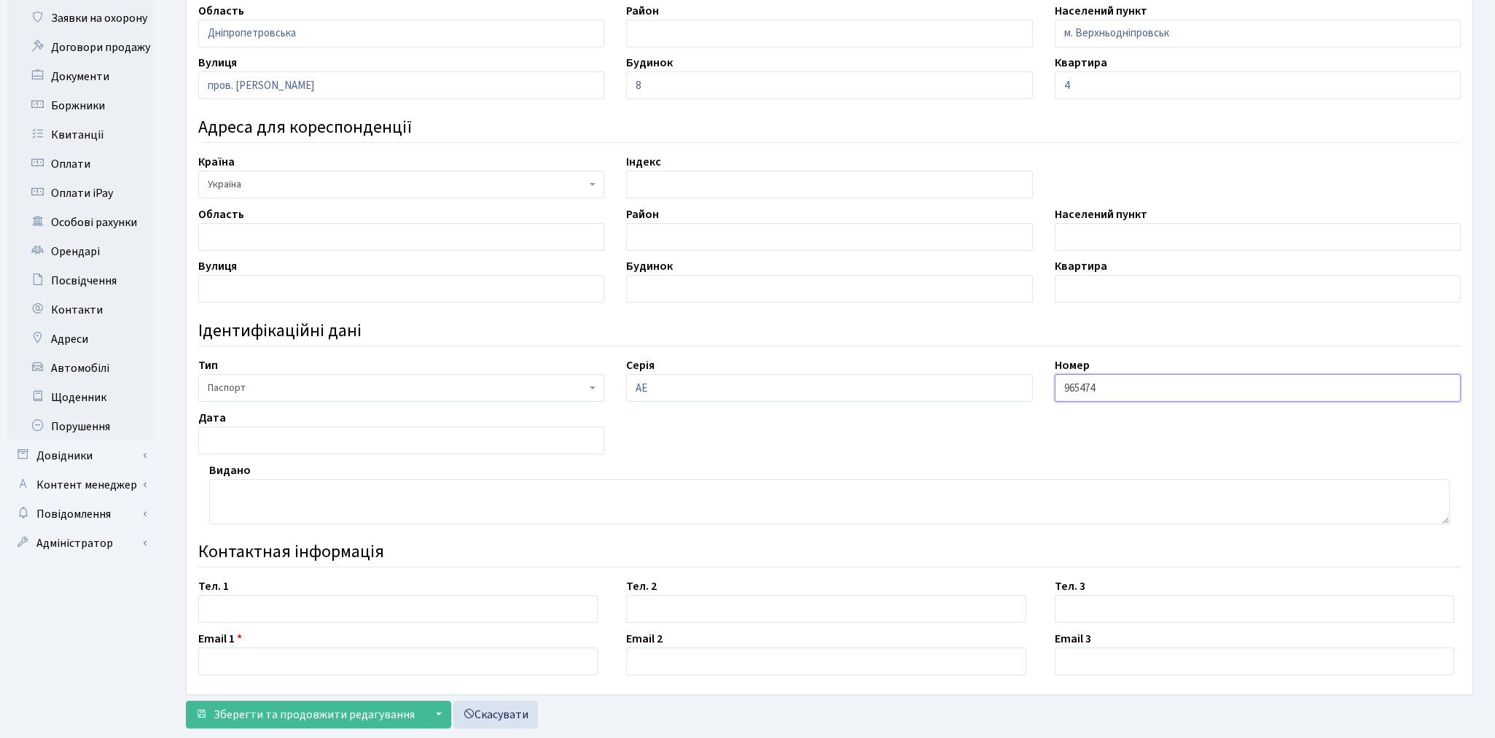
type input "965474"
click at [257, 443] on input "text" at bounding box center [401, 441] width 406 height 28
paste input "04.01.1997"
type input "04.01.1997"
click at [136, 607] on ul "Панель управління Мої повідомлення НомерОк" at bounding box center [80, 226] width 146 height 1004
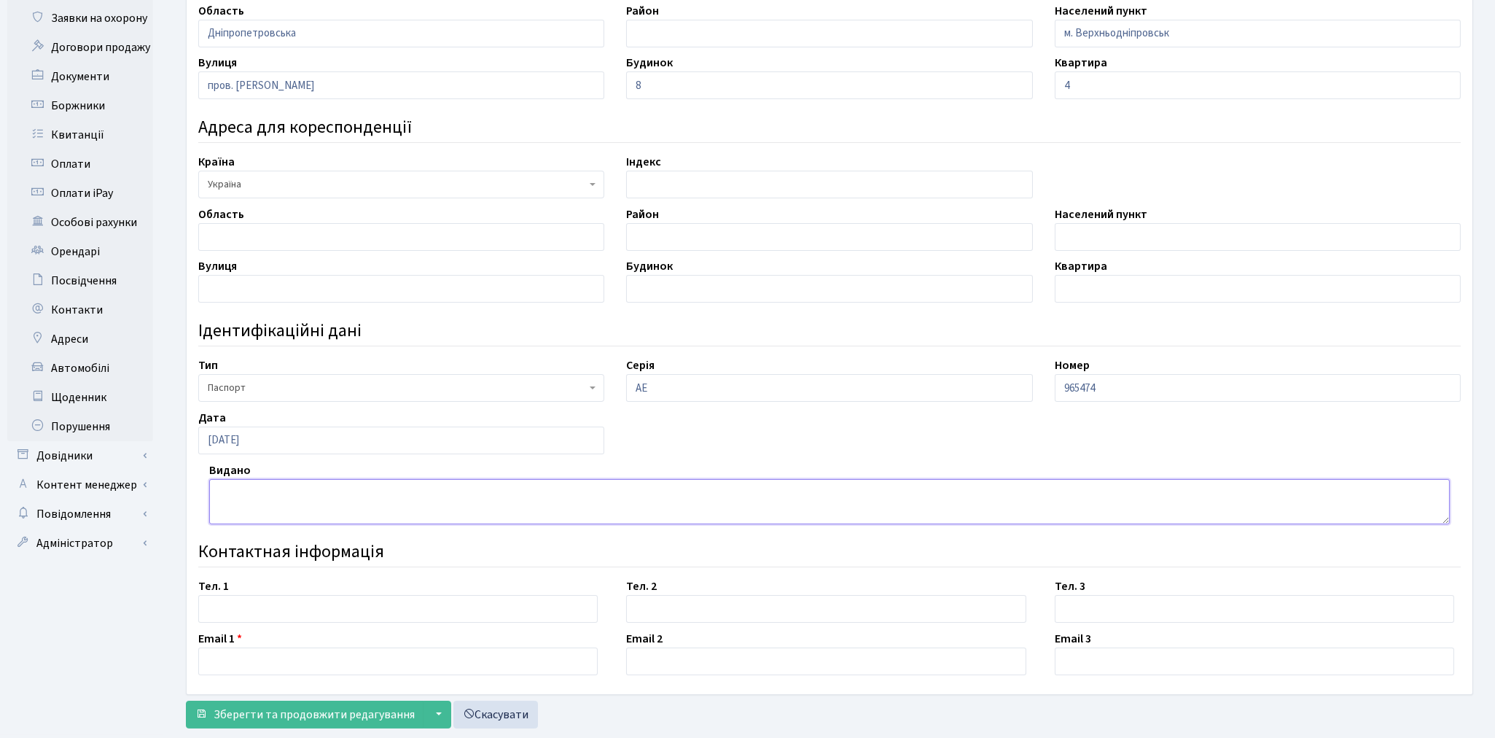
click at [243, 488] on textarea at bounding box center [829, 501] width 1241 height 45
paste textarea "Верхньодніпровським РВУМВС України в Дніпропетровській обл.,"
type textarea "Верхньодніпровським РВУМВС України в Дніпропетровській обл."
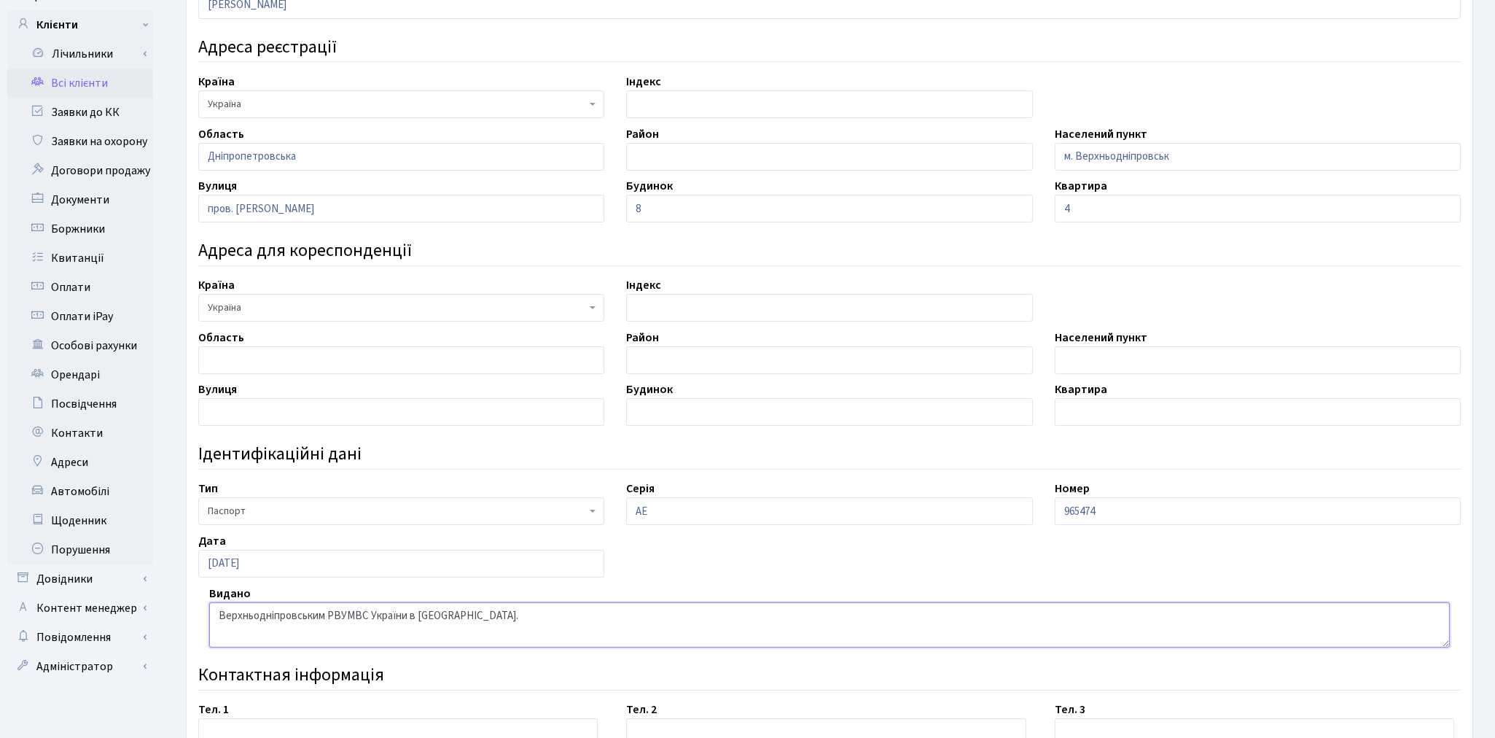
scroll to position [0, 0]
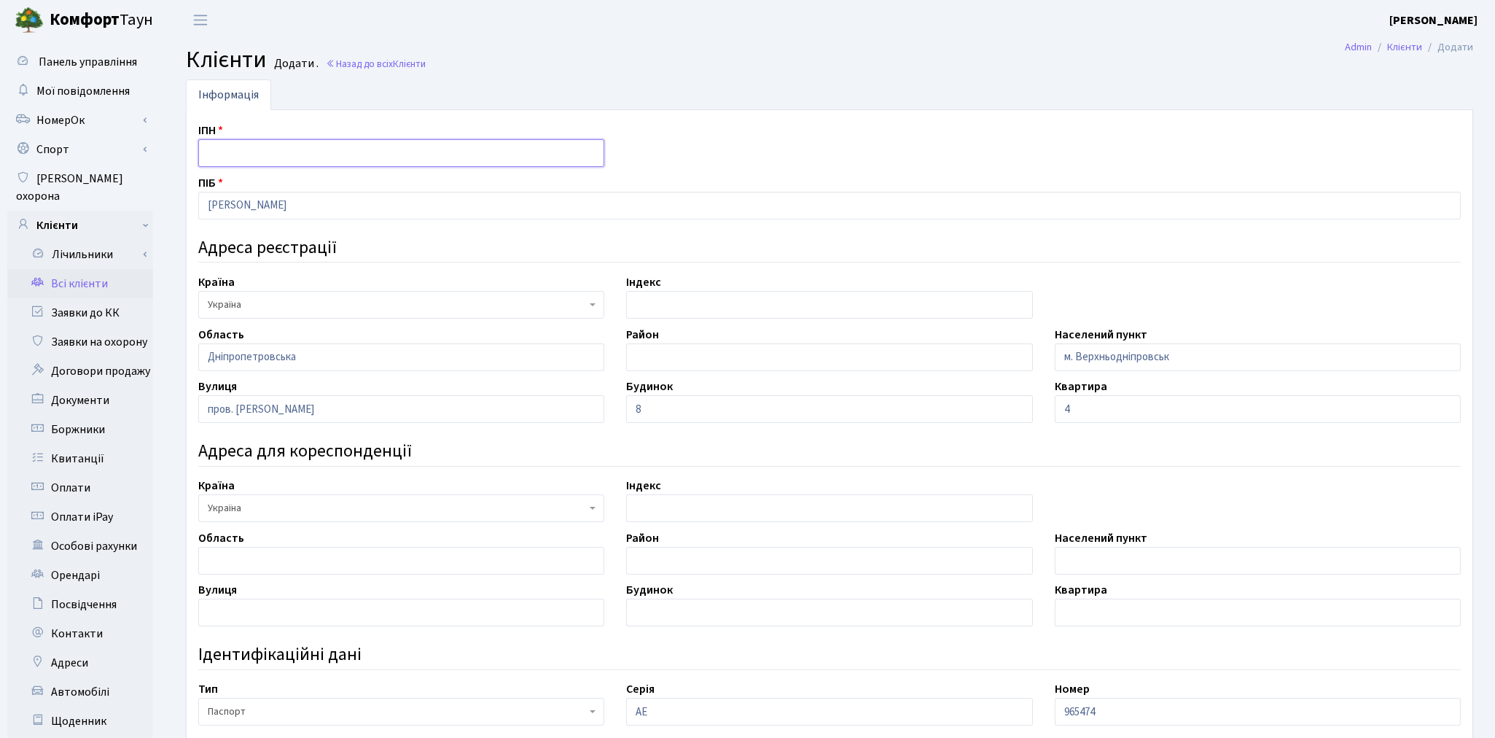
click at [213, 157] on input "text" at bounding box center [401, 153] width 406 height 28
paste input "2377413585"
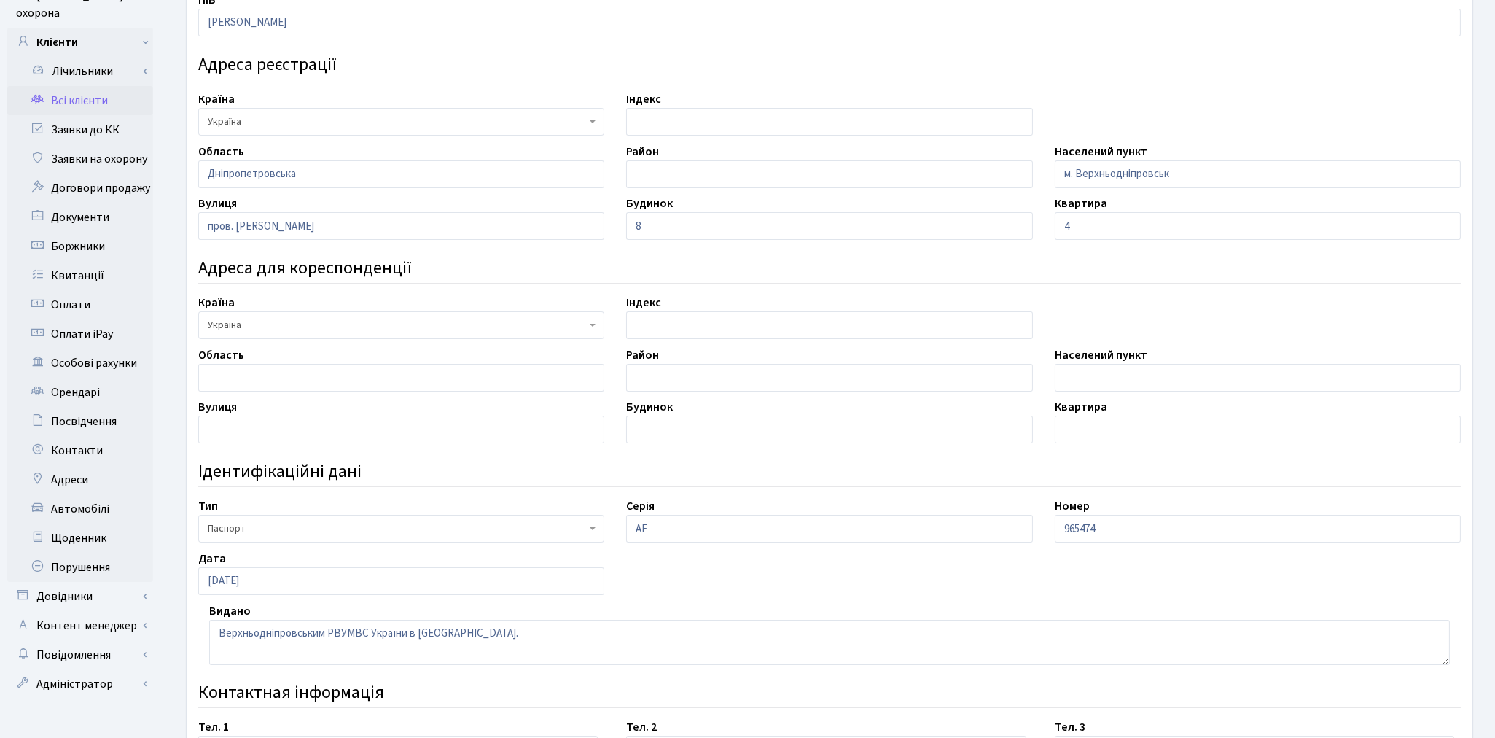
scroll to position [358, 0]
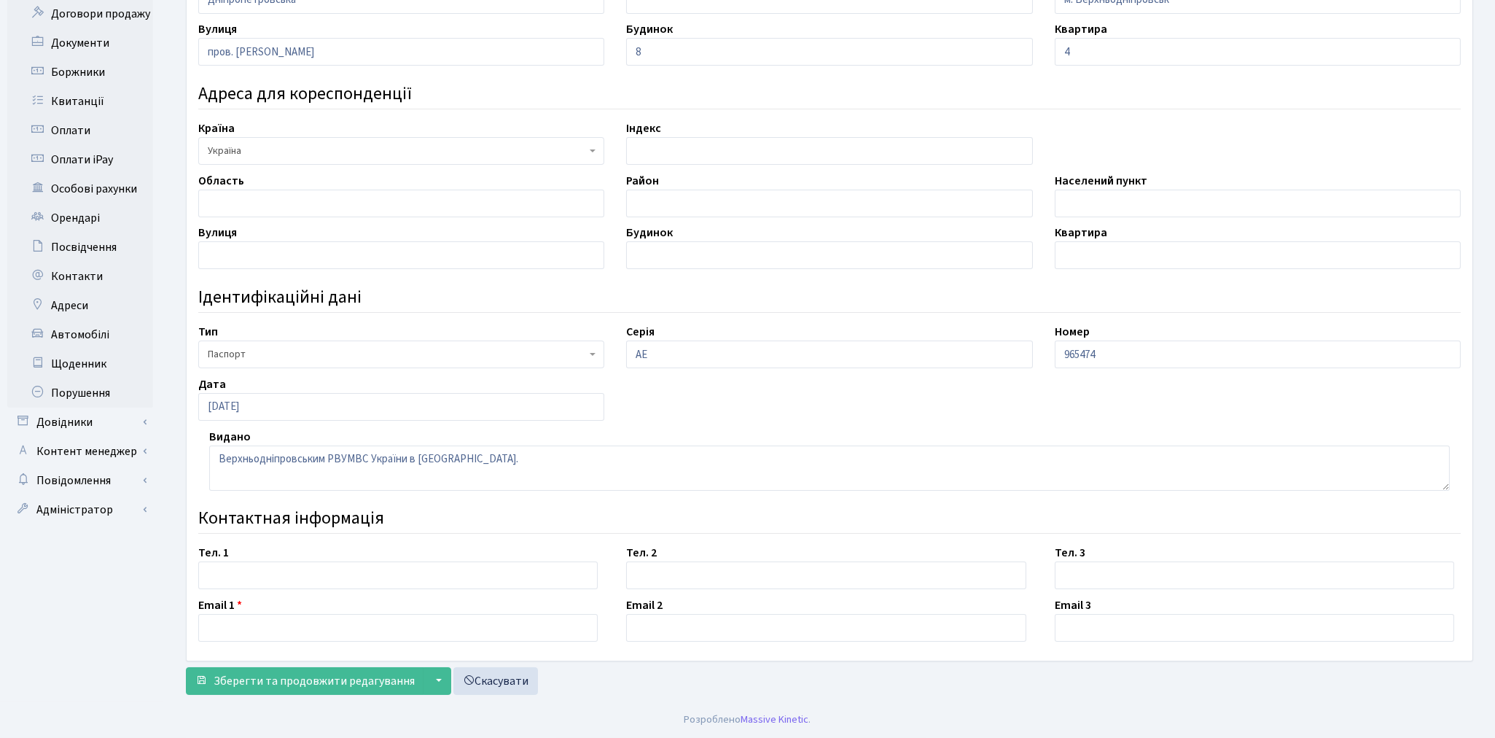
type input "2377413585"
click at [286, 575] on input "text" at bounding box center [398, 575] width 400 height 28
paste input "+380687888393"
type input "+380687888393"
click at [882, 650] on div "ІПН 2377413585 ПІБ Сироватко Людмила Іванівна Адреса реєстрації Країна АБХАЗИЯ …" at bounding box center [830, 206] width 1286 height 907
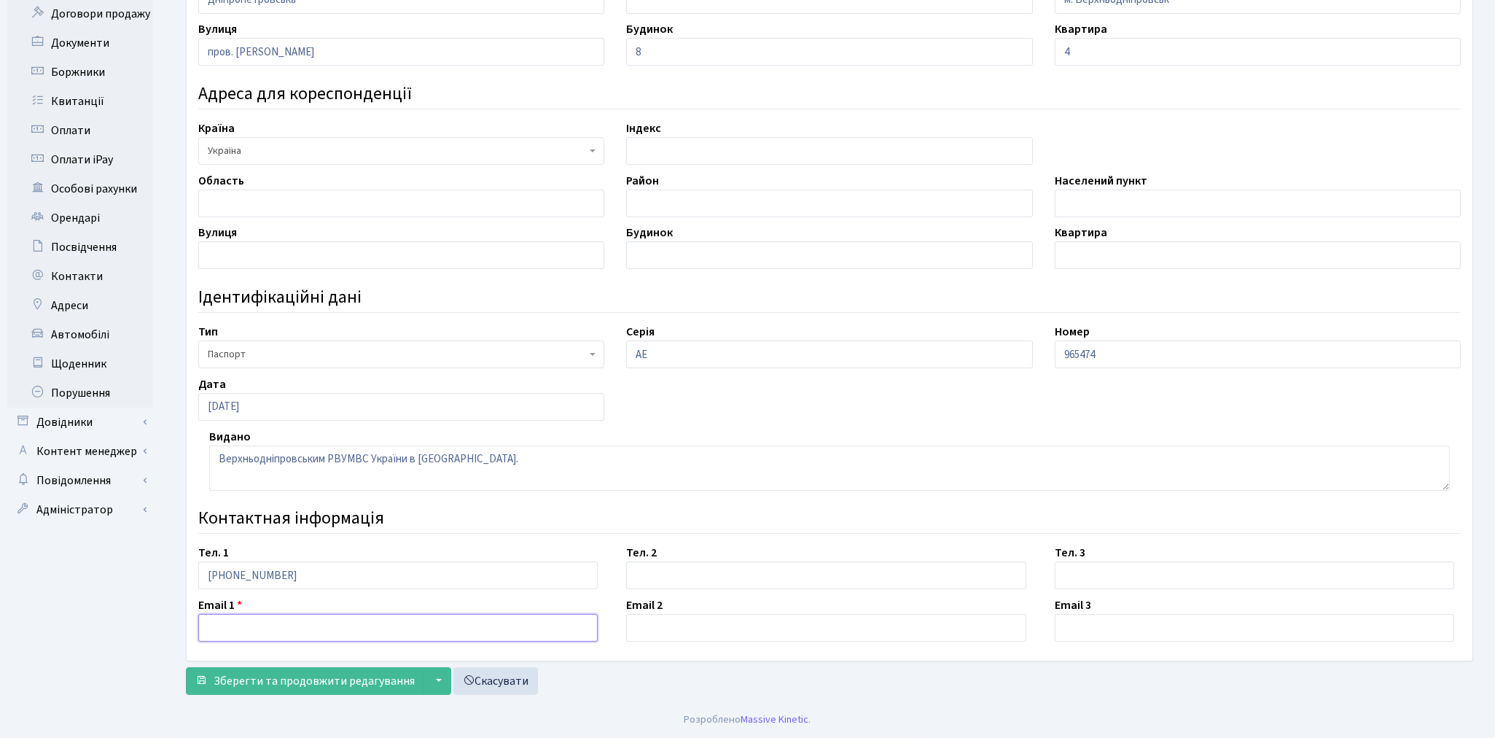
click at [358, 620] on input "text" at bounding box center [398, 628] width 400 height 28
type input "232321@ukr.net"
click at [324, 676] on span "Зберегти та продовжити редагування" at bounding box center [314, 681] width 201 height 16
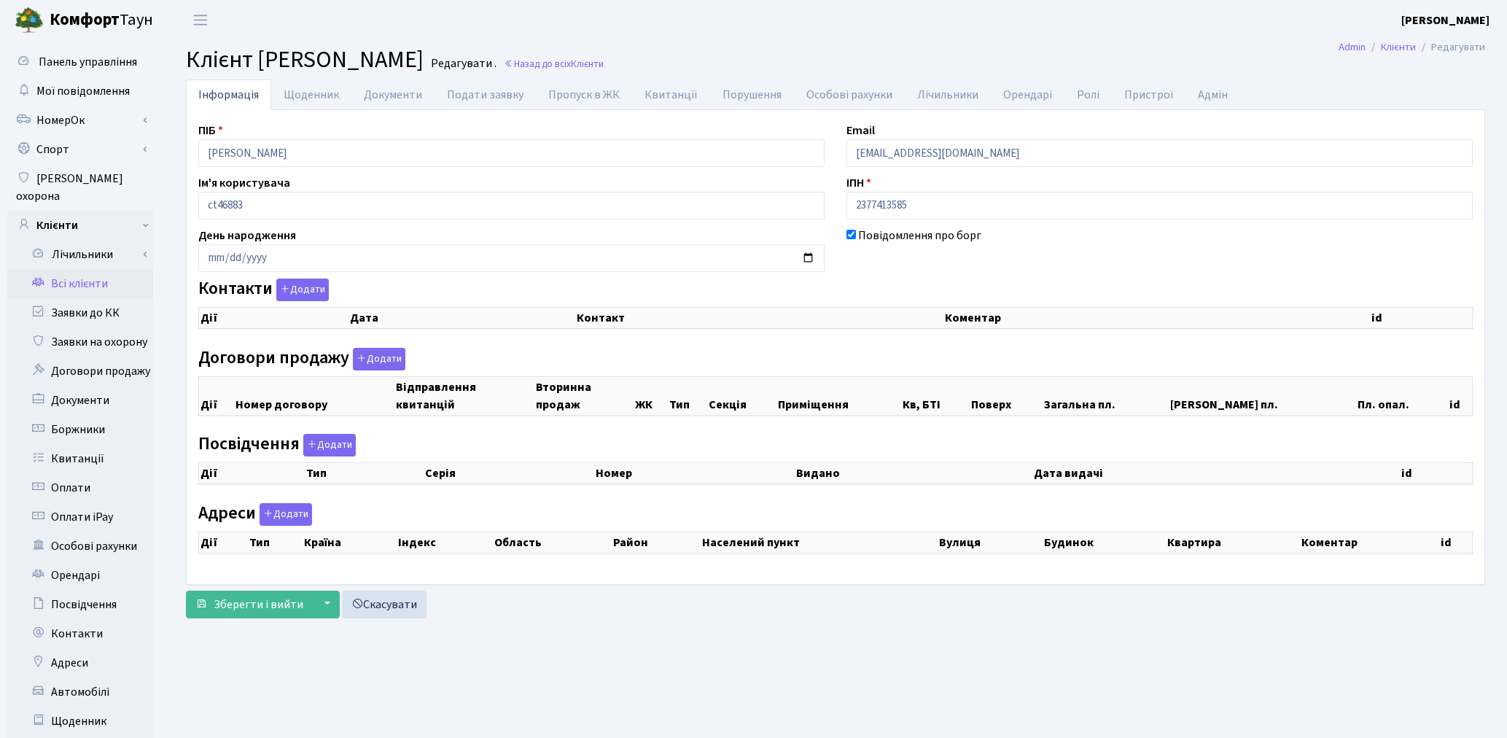
checkbox input "true"
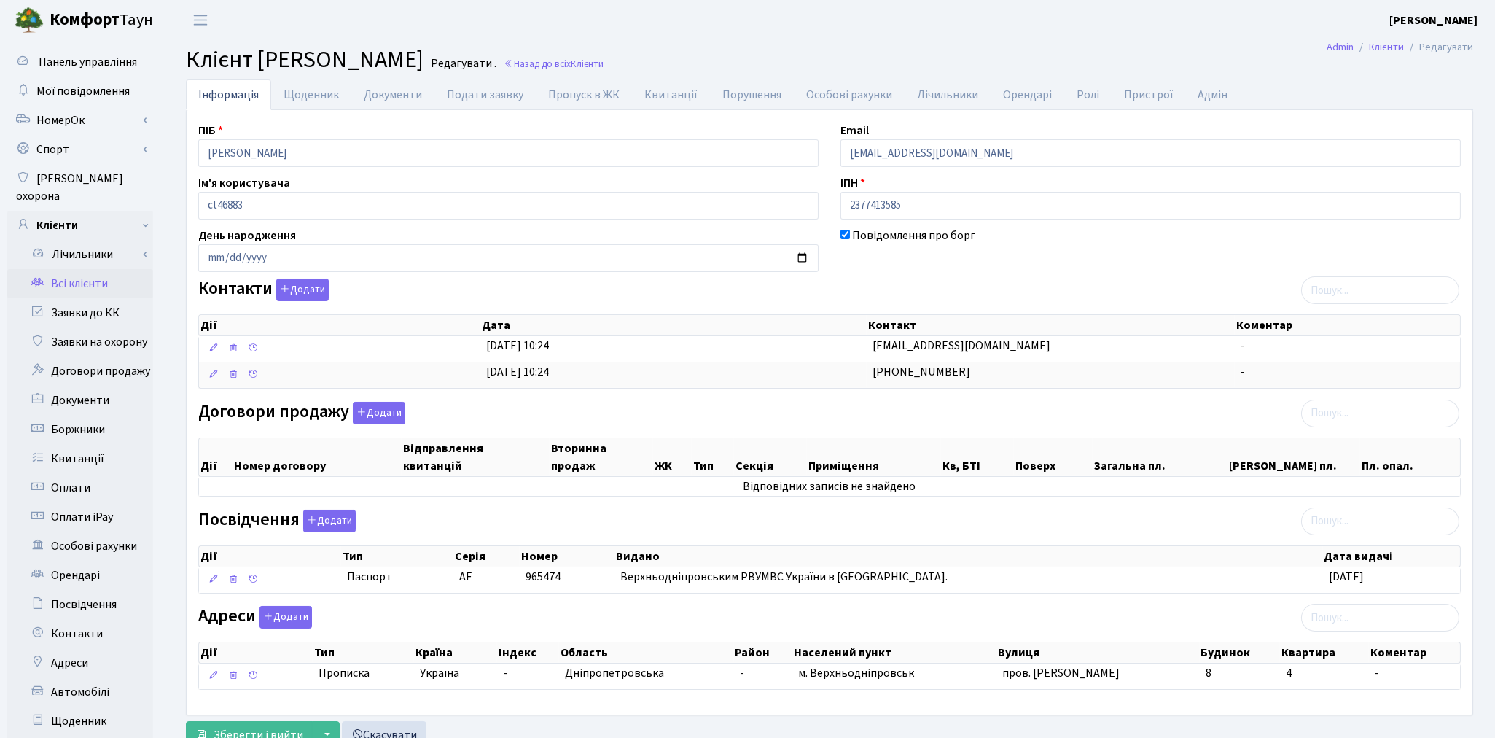
click at [1051, 615] on div "Адреси Додати Дії Тип Країна Індекс Область Район Населений пункт Вулиця Дії" at bounding box center [829, 651] width 1285 height 90
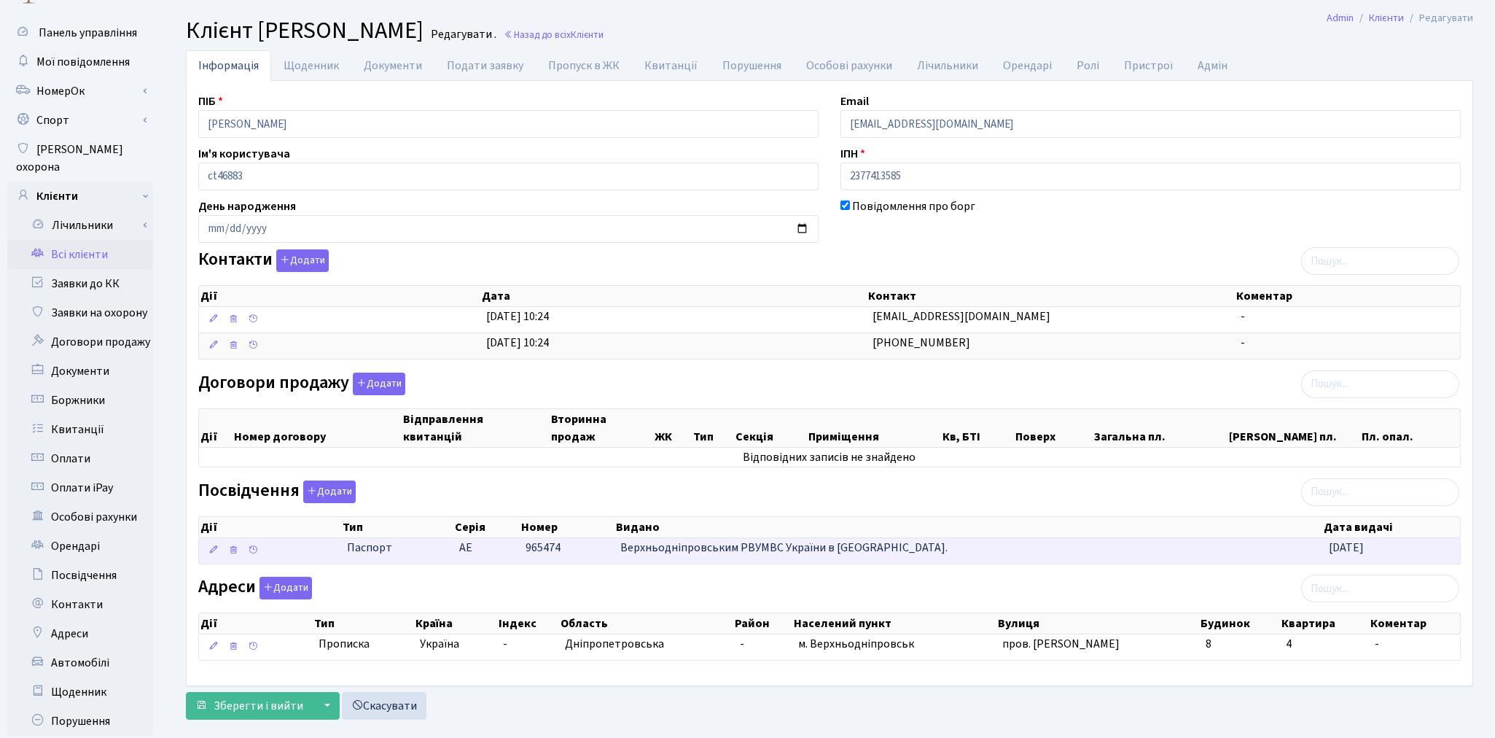
scroll to position [81, 0]
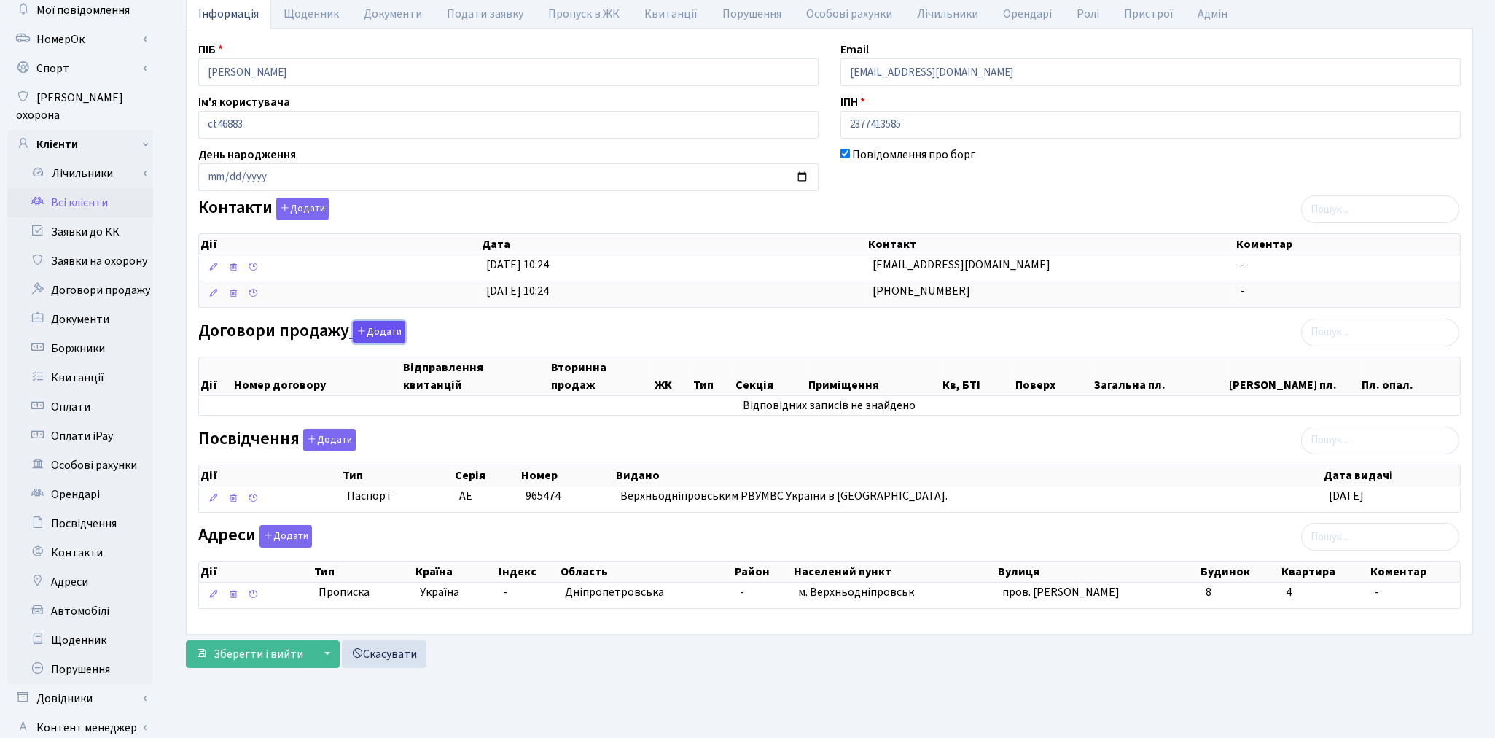
click at [370, 332] on button "Додати" at bounding box center [379, 332] width 52 height 23
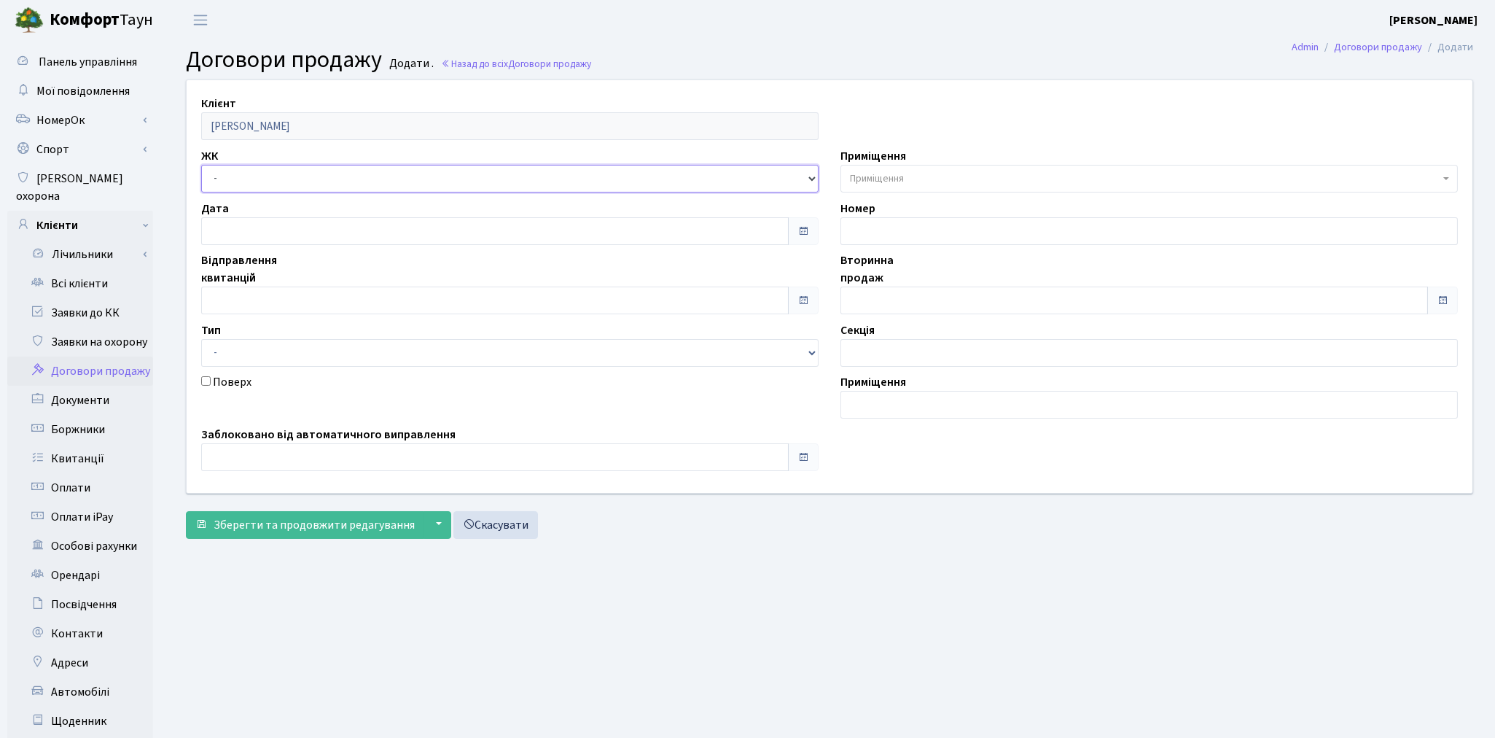
click at [228, 168] on select "- ТХ, вул. [STREET_ADDRESS] Регенераторна, 4 КТ2, просп. [STREET_ADDRESS] [STRE…" at bounding box center [510, 179] width 618 height 28
select select "331"
click at [201, 165] on select "- ТХ, вул. [STREET_ADDRESS] Регенераторна, 4 КТ2, просп. [STREET_ADDRESS] [STRE…" at bounding box center [510, 179] width 618 height 28
select select
click at [916, 176] on span "Приміщення" at bounding box center [1145, 178] width 590 height 15
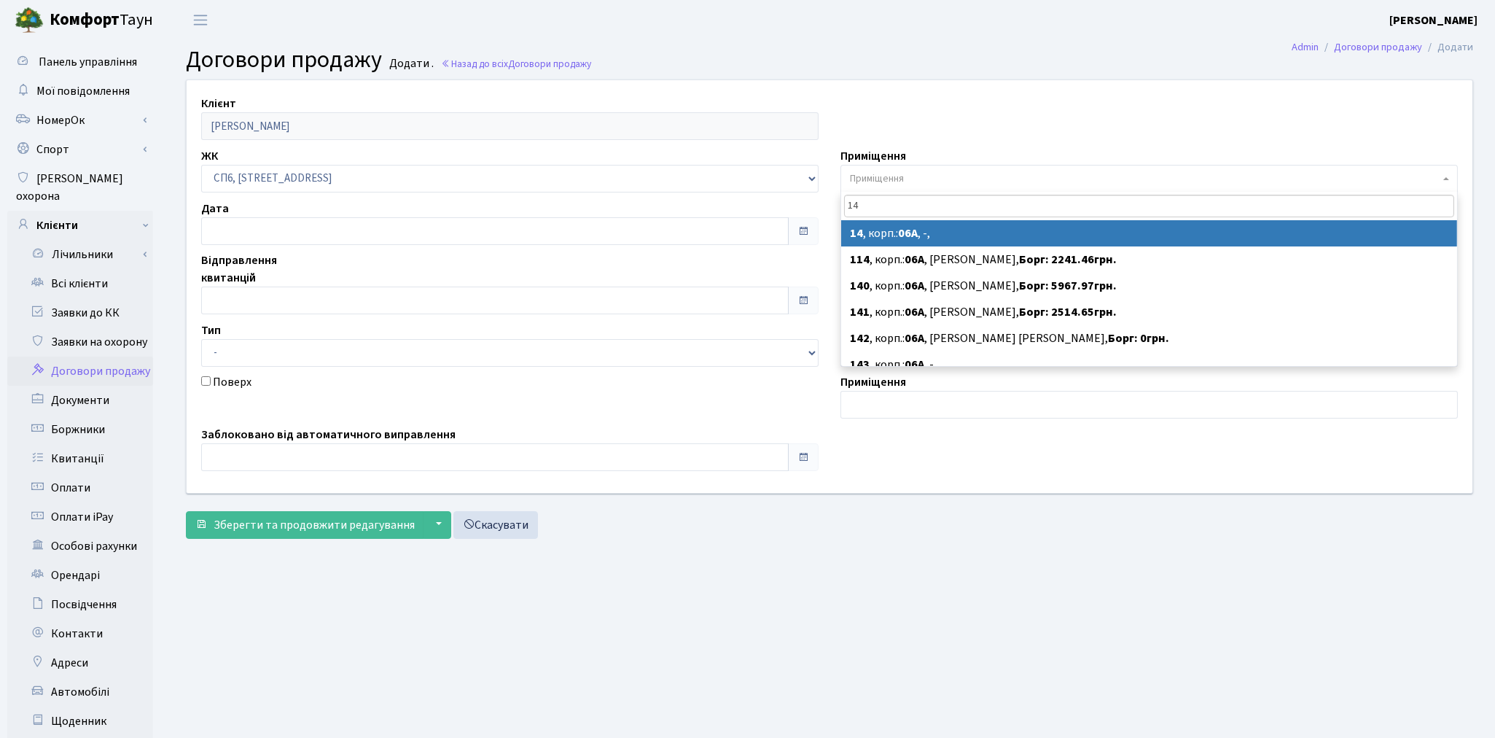
type input "14"
select select "21682"
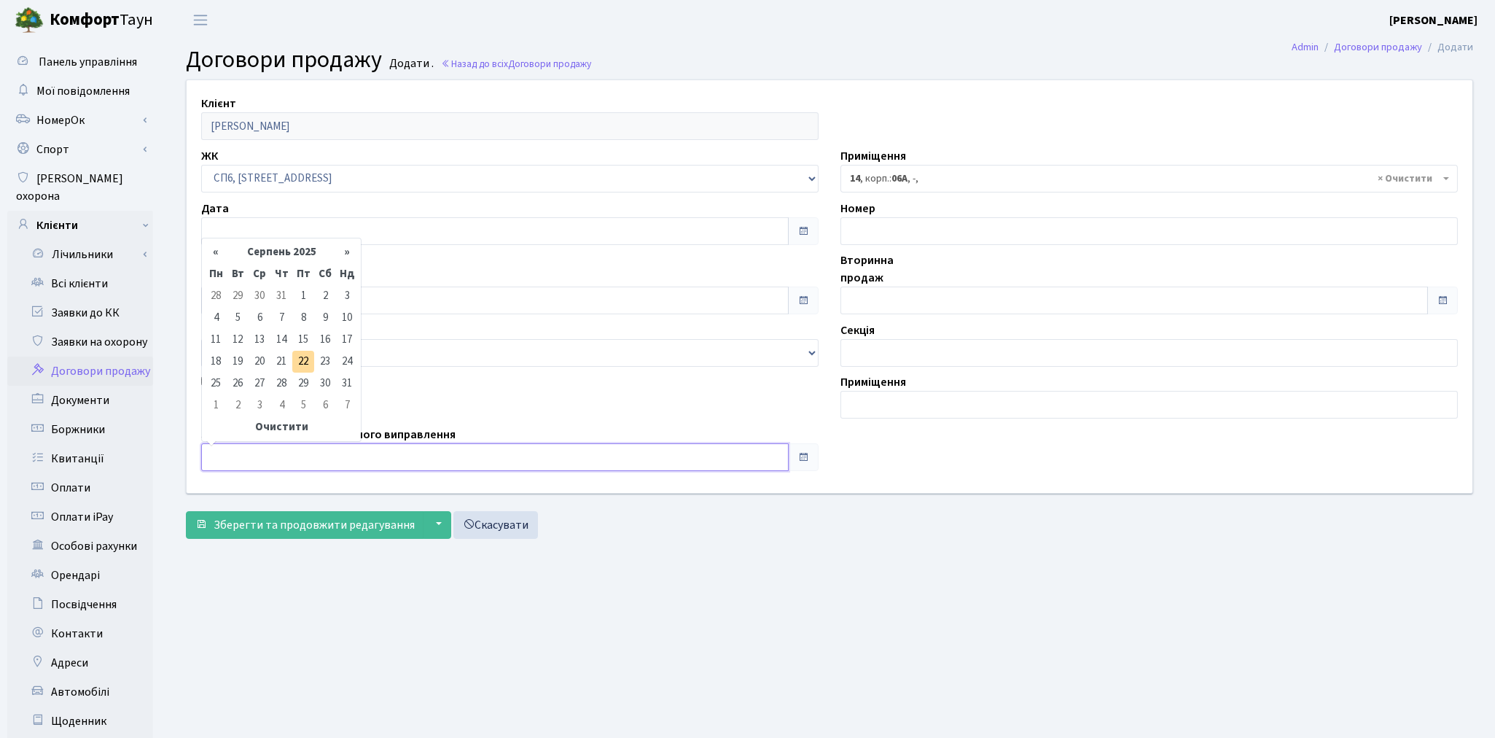
click at [313, 457] on input "text" at bounding box center [495, 457] width 588 height 28
click at [312, 354] on td "22" at bounding box center [303, 362] width 22 height 22
type input "22.08.2025"
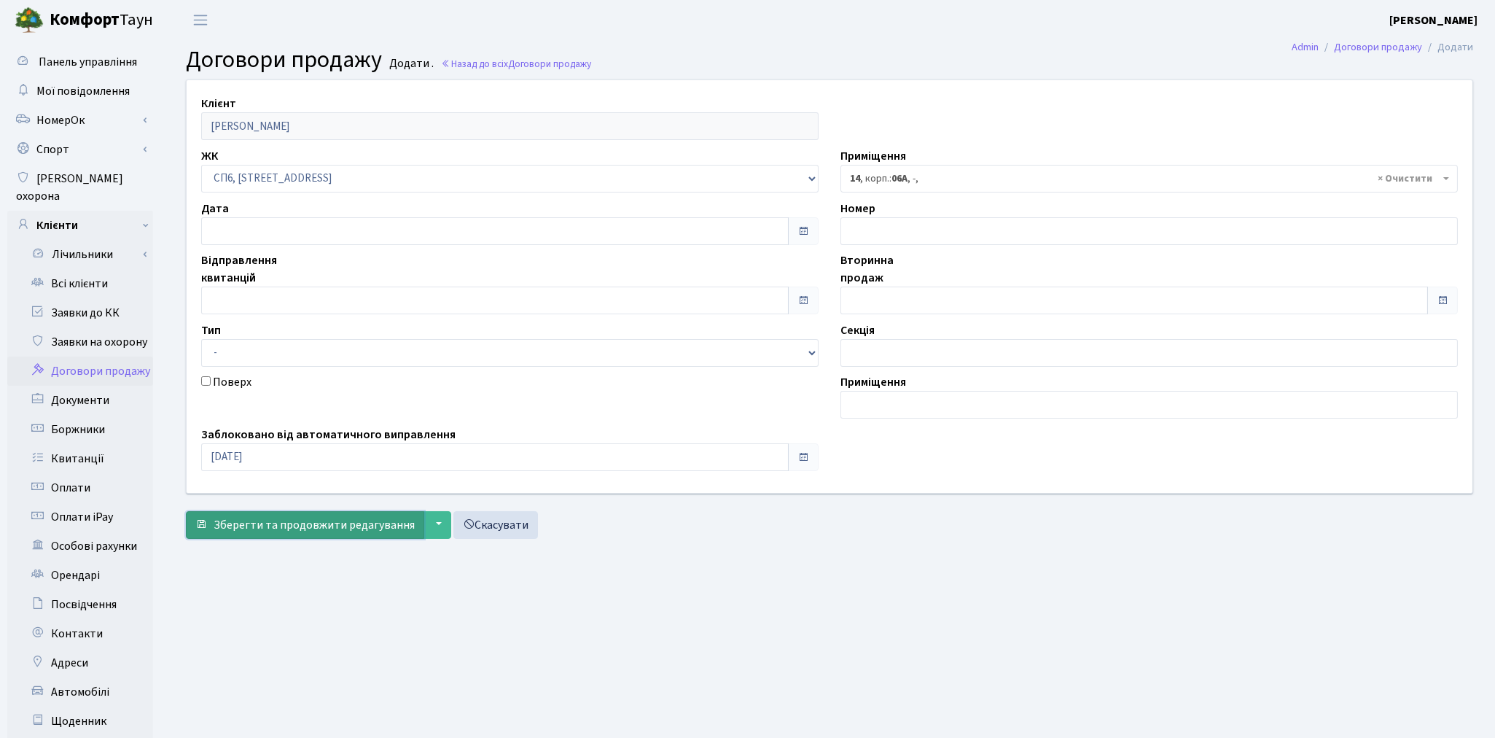
click at [294, 521] on span "Зберегти та продовжити редагування" at bounding box center [314, 525] width 201 height 16
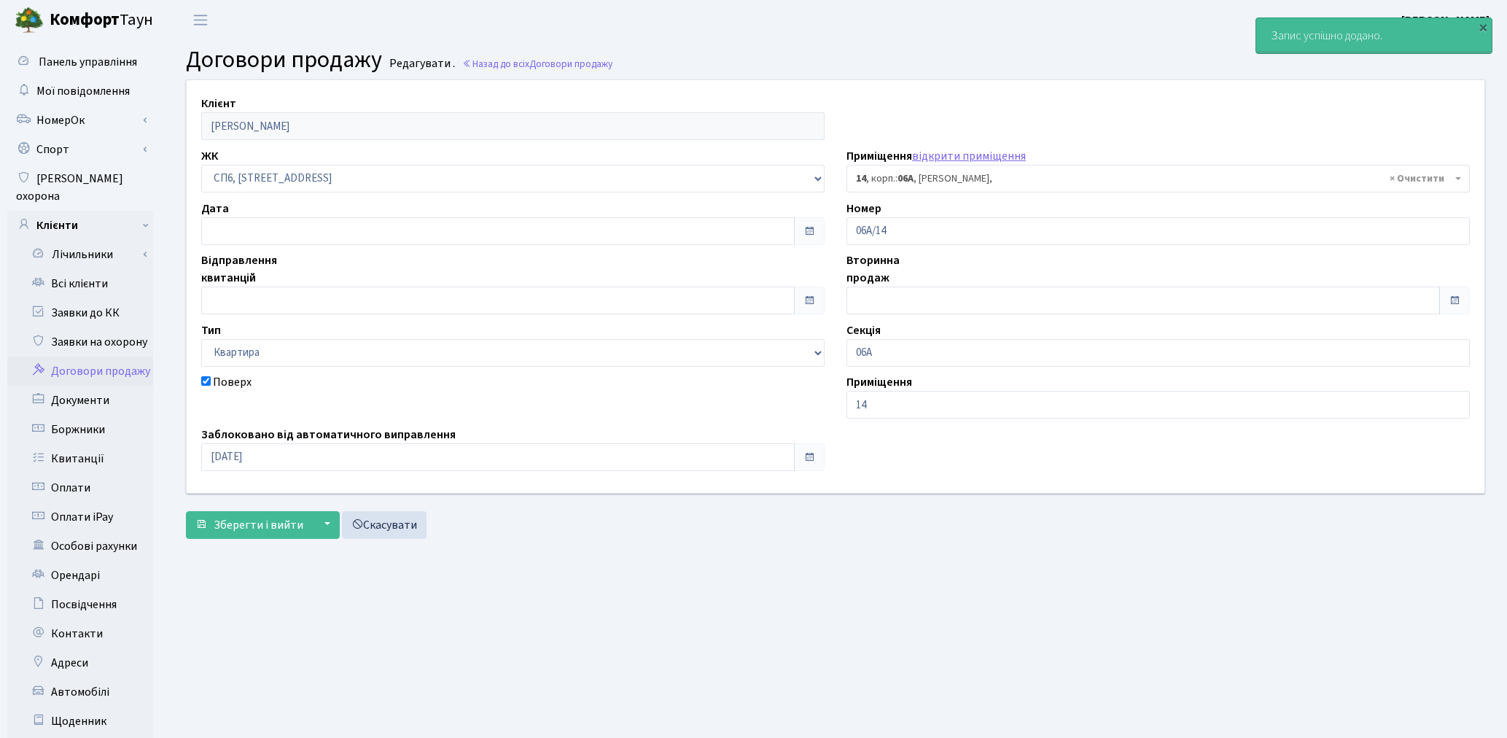
select select "21682"
click at [265, 523] on span "Зберегти і вийти" at bounding box center [259, 525] width 90 height 16
select select "21682"
click at [81, 269] on link "Всі клієнти" at bounding box center [80, 283] width 146 height 29
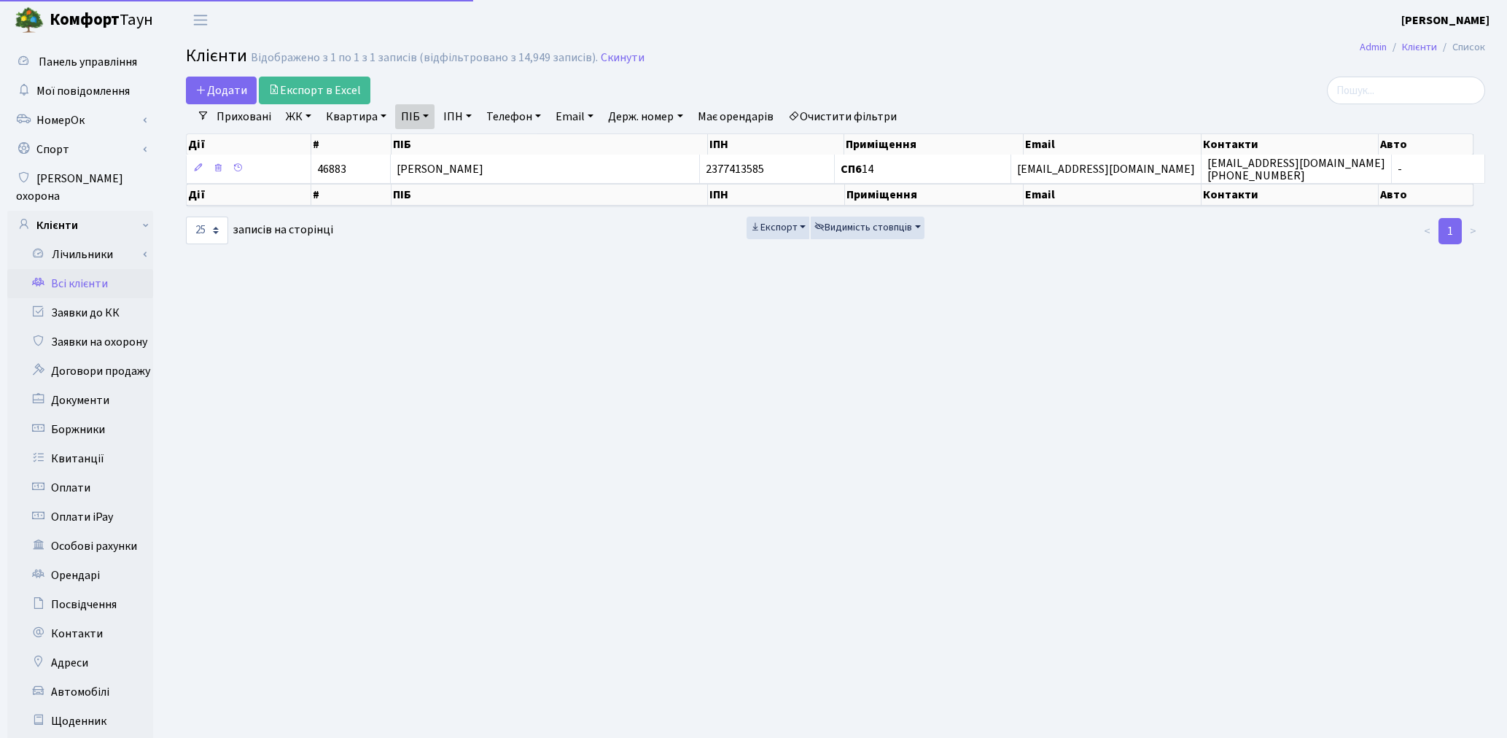
select select "25"
click at [936, 410] on main "Admin Клієнти Список Клієнти Відображено з 1 по 1 з 1 записів (відфільтровано з…" at bounding box center [829, 464] width 1331 height 849
click at [91, 269] on link "Всі клієнти" at bounding box center [80, 283] width 146 height 29
select select "25"
click at [873, 111] on link "Очистити фільтри" at bounding box center [842, 116] width 120 height 25
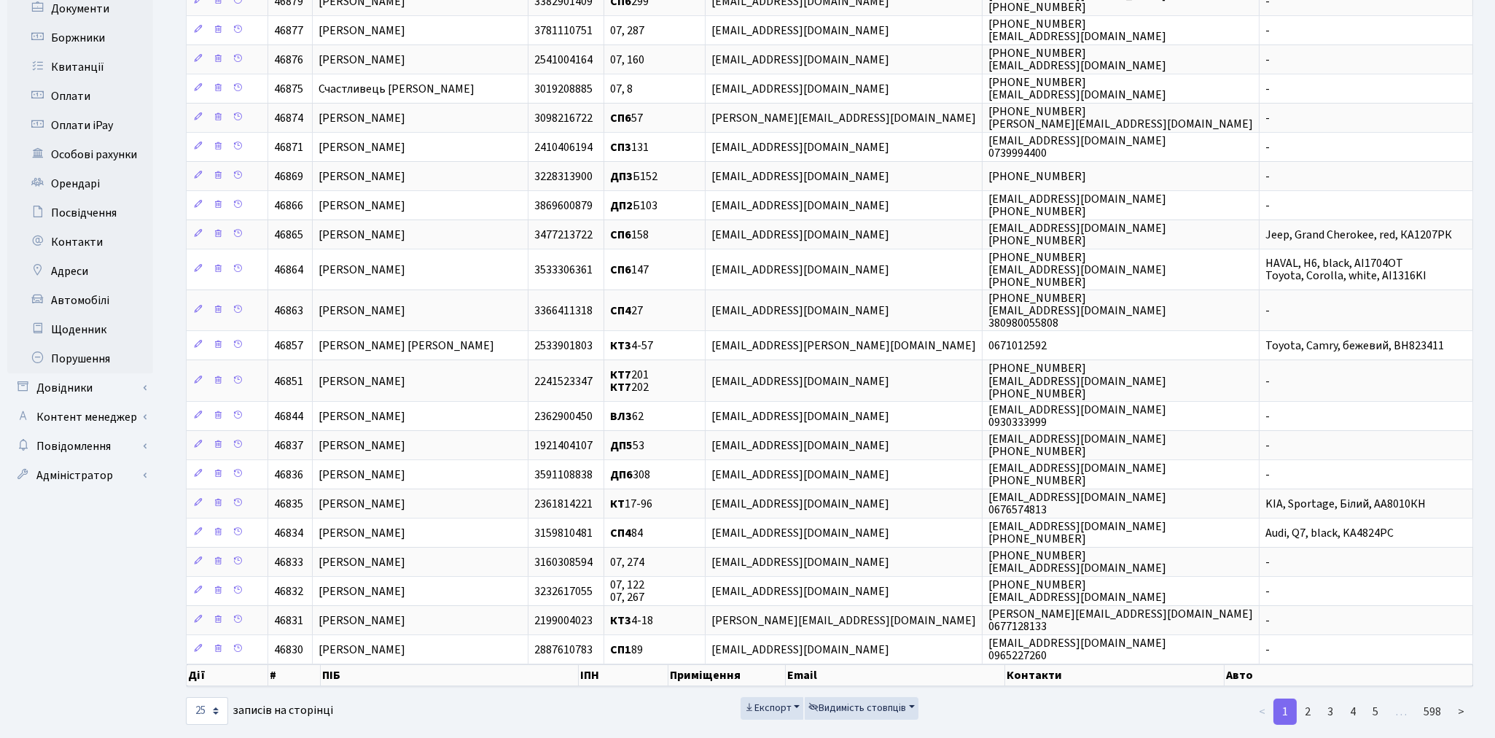
scroll to position [405, 0]
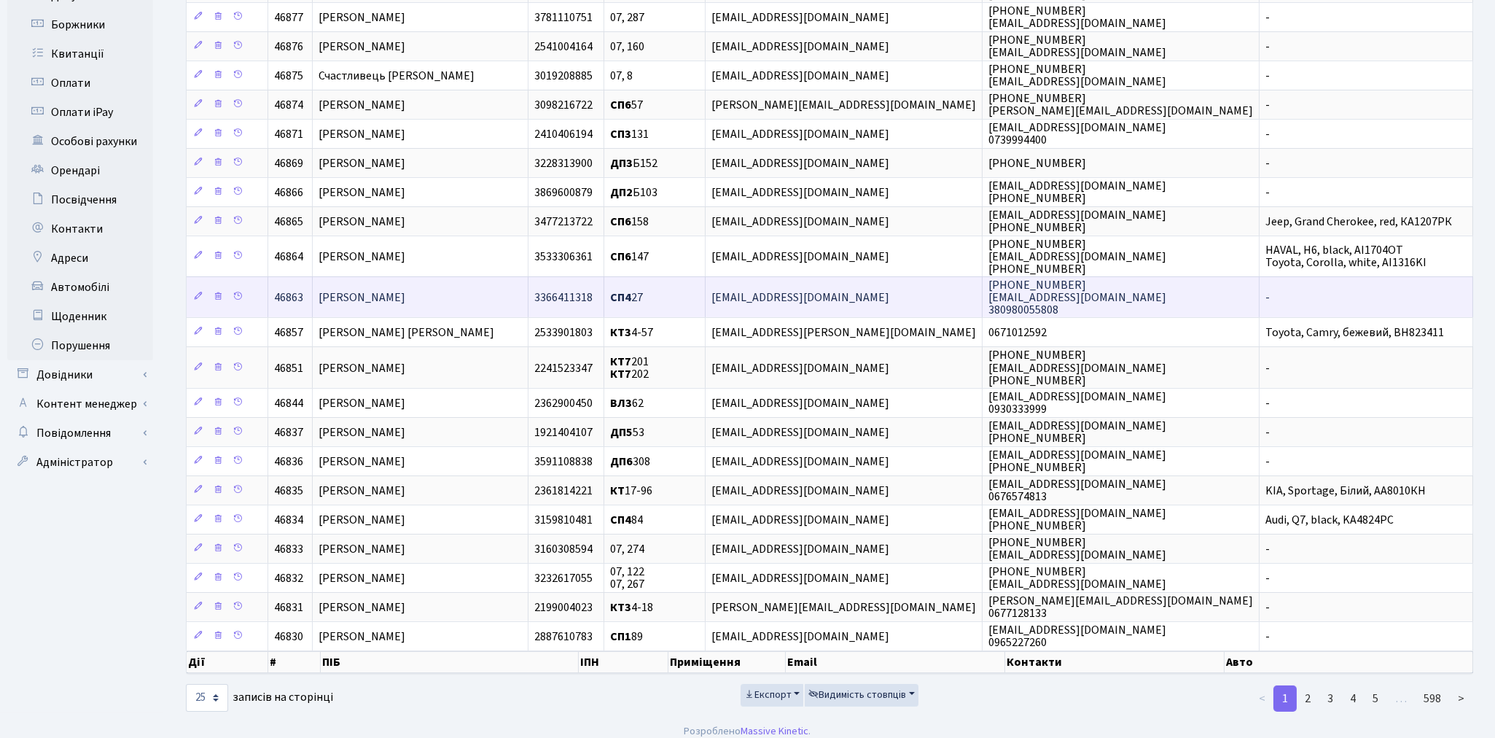
click at [528, 286] on td "[PERSON_NAME]" at bounding box center [420, 296] width 215 height 41
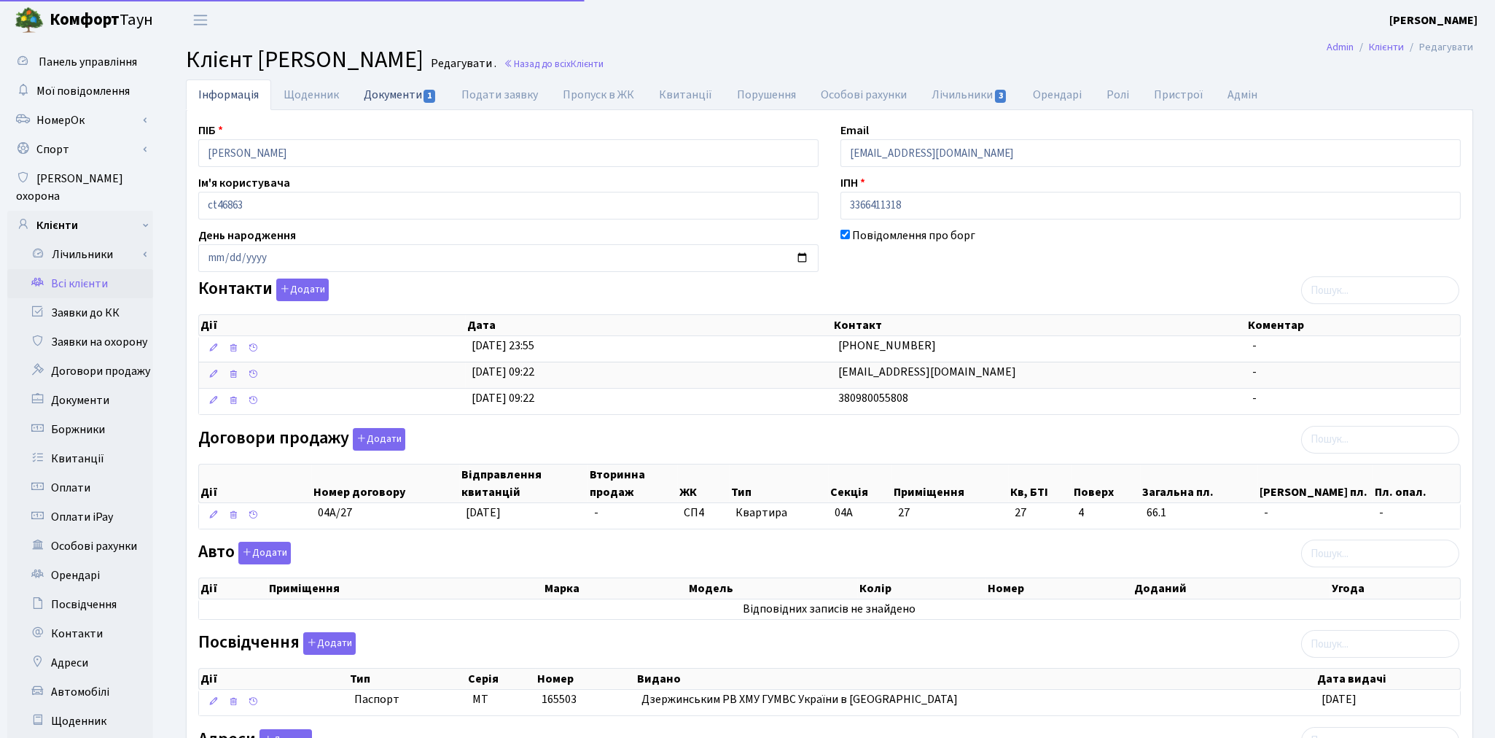
click at [392, 103] on link "Документи 1" at bounding box center [400, 94] width 98 height 30
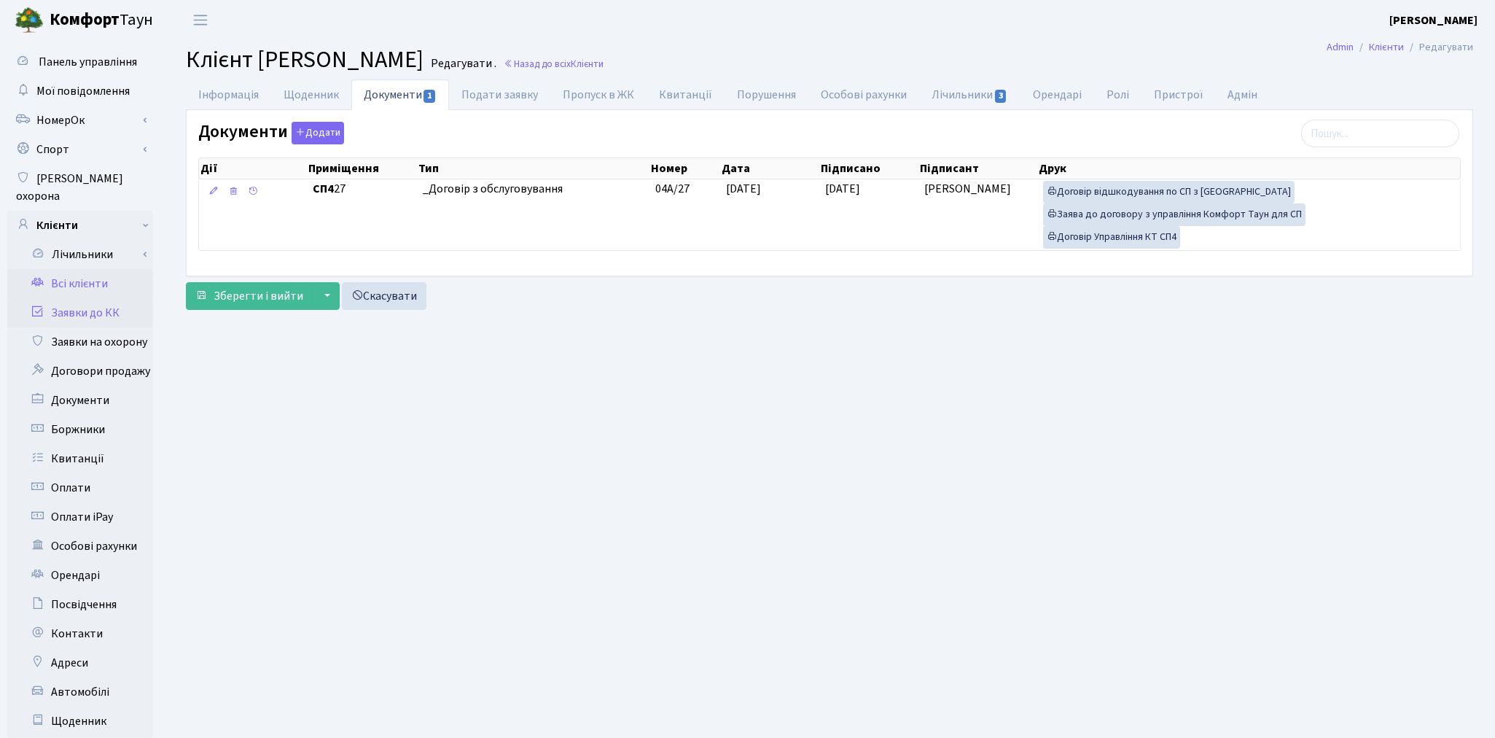
click at [96, 299] on link "Заявки до КК" at bounding box center [80, 312] width 146 height 29
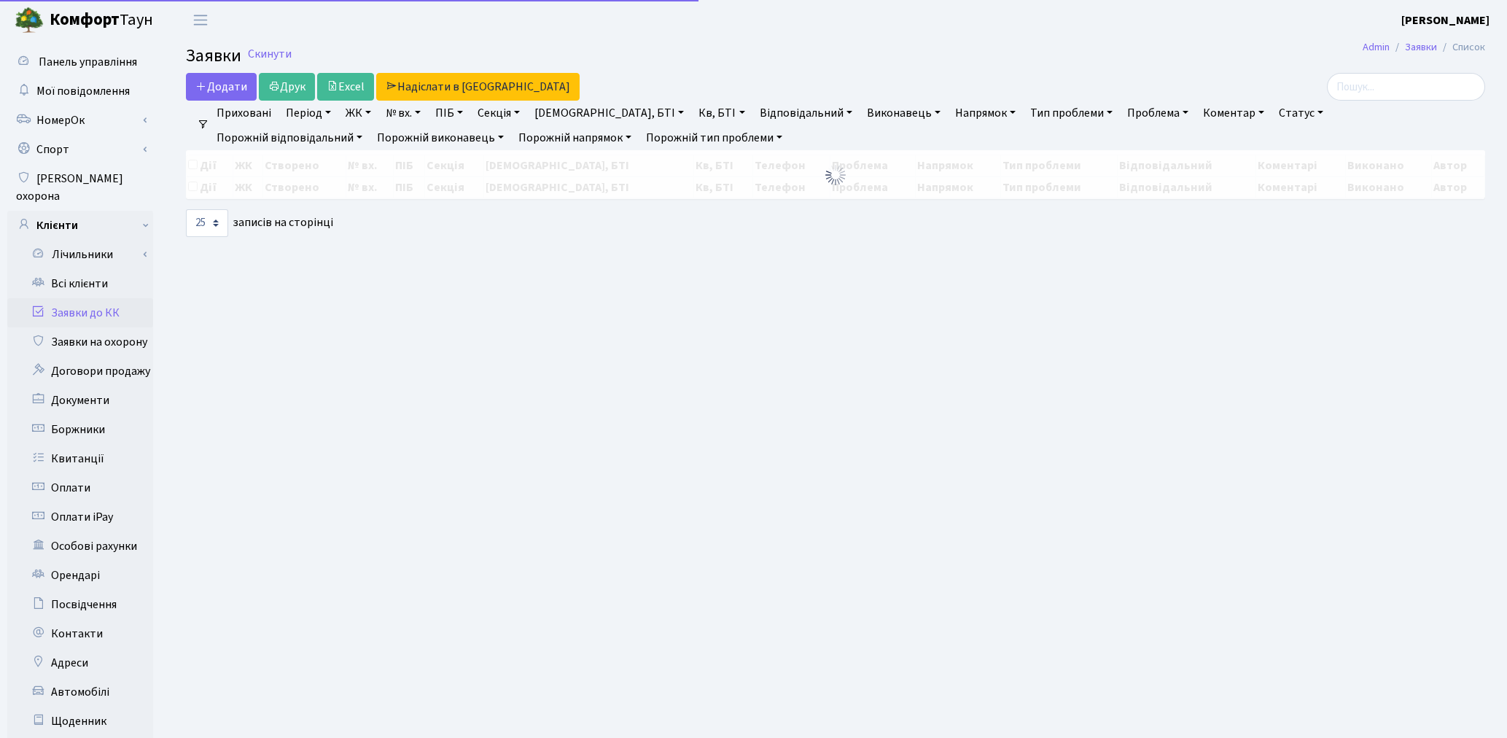
select select "25"
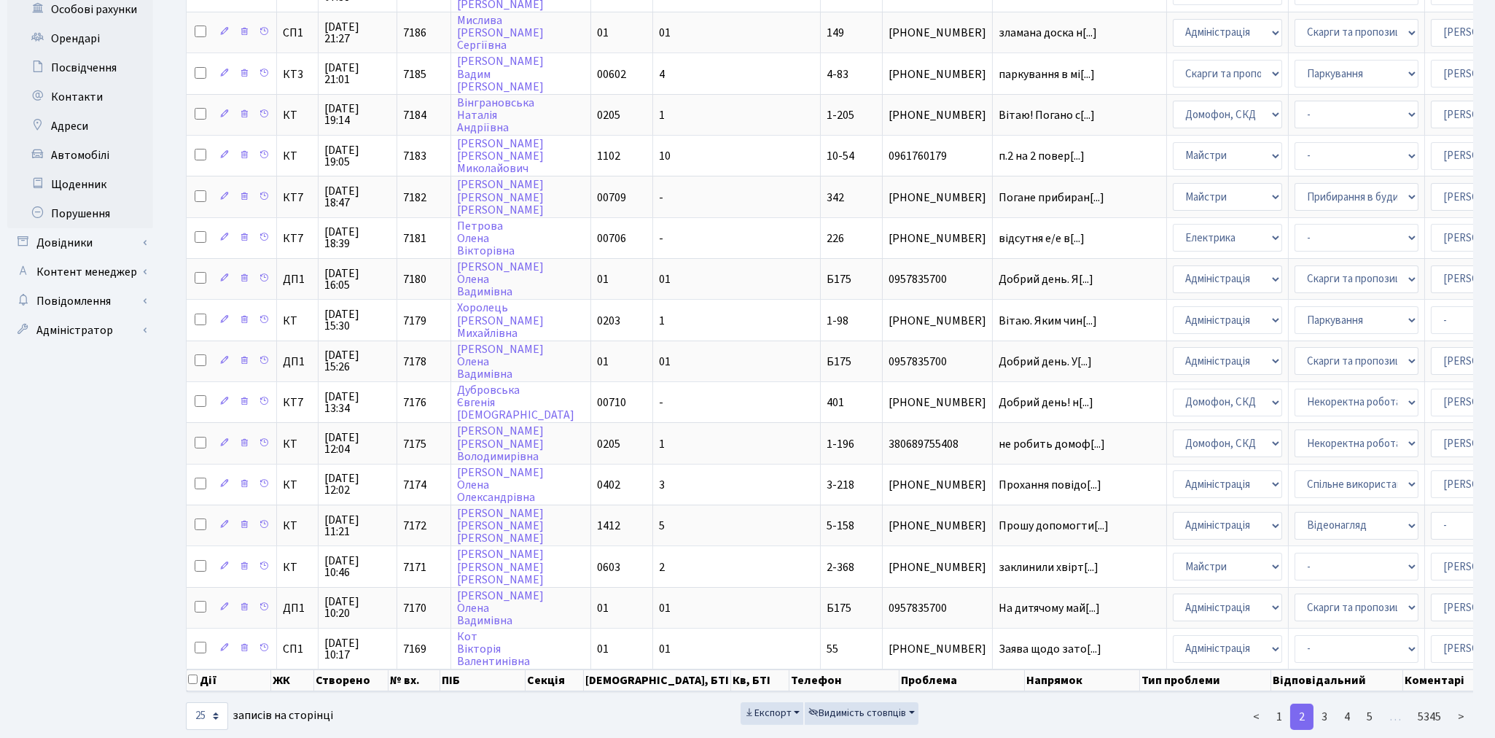
scroll to position [538, 0]
click at [1282, 702] on link "1" at bounding box center [1279, 715] width 23 height 26
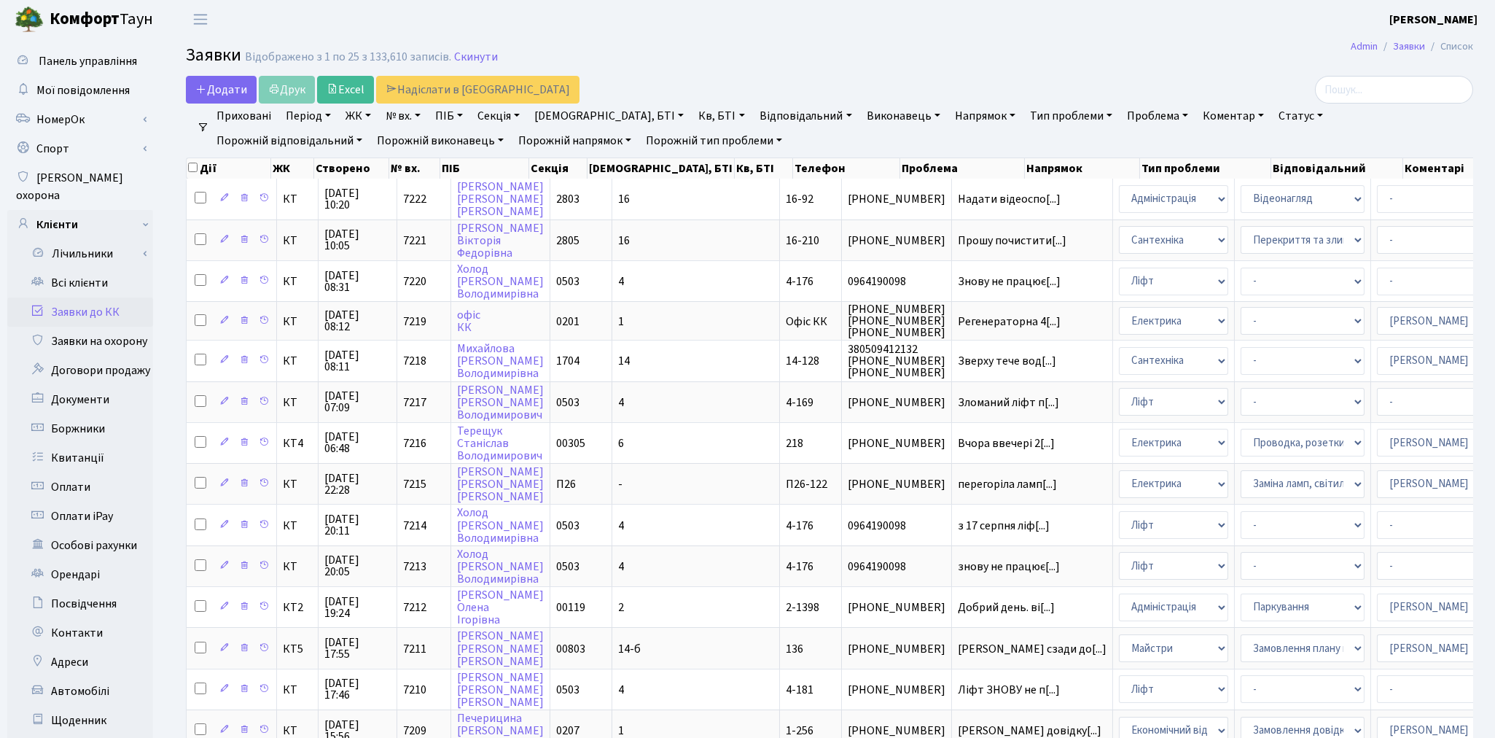
scroll to position [0, 0]
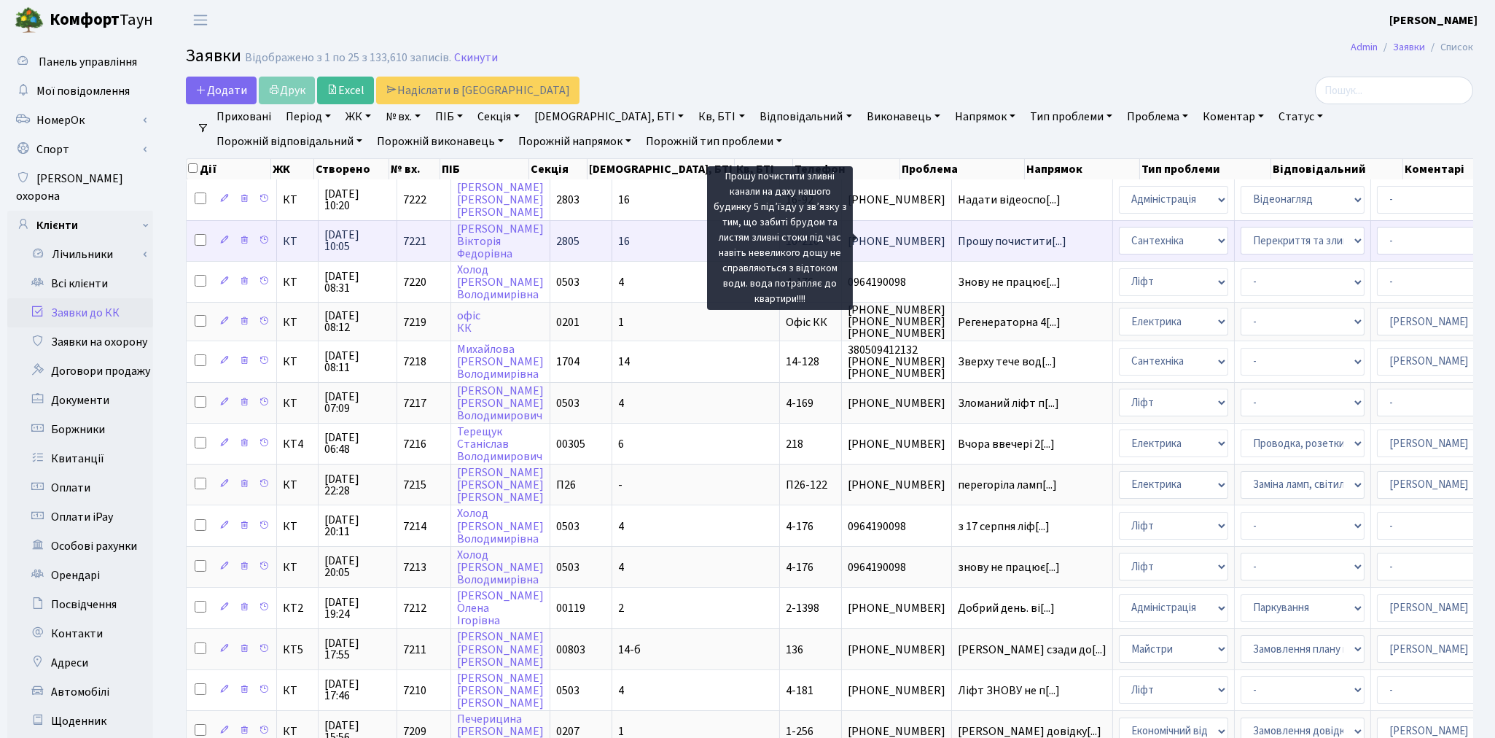
click at [958, 241] on span "Прошу почистити[...]" at bounding box center [1012, 241] width 109 height 16
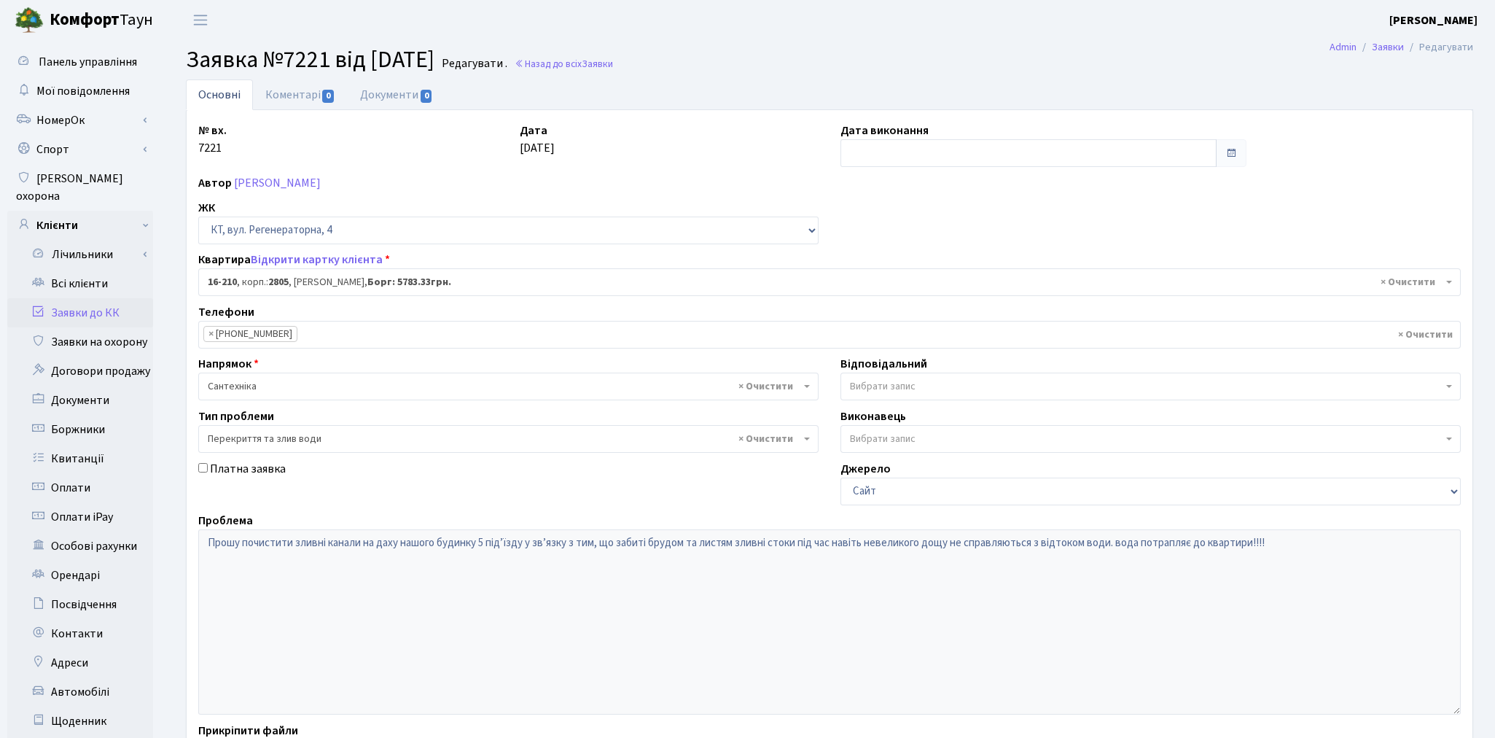
select select "8771"
select select "32"
click at [652, 508] on div "№ вх. 7221 Дата 22.08.2025 Дата виконання Автор Мазуркевич Вікторія Федорівна Ж…" at bounding box center [829, 451] width 1285 height 658
click at [300, 98] on link "Коментарі 0" at bounding box center [300, 94] width 95 height 30
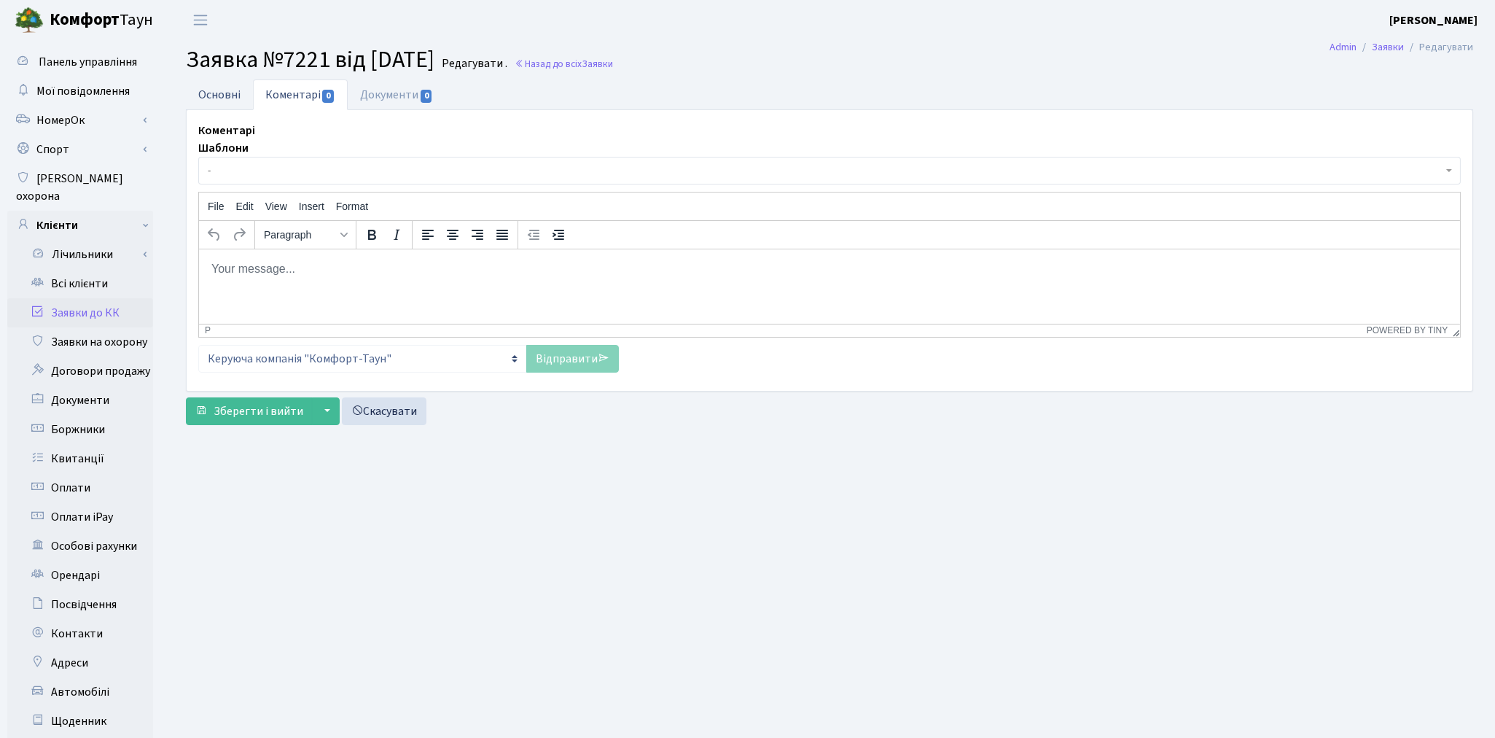
click at [204, 85] on link "Основні" at bounding box center [219, 94] width 67 height 30
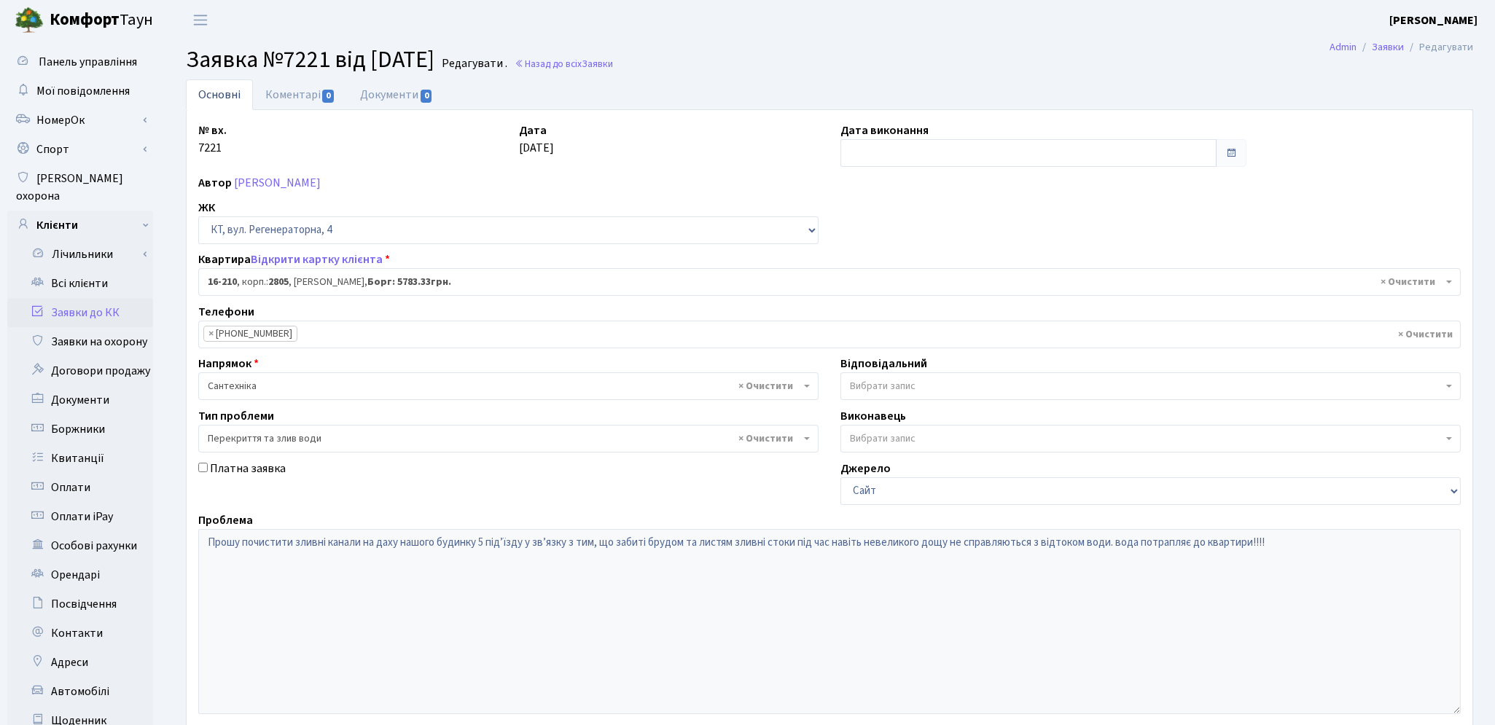
click at [900, 381] on span "Вибрати запис" at bounding box center [883, 386] width 66 height 15
type input "n"
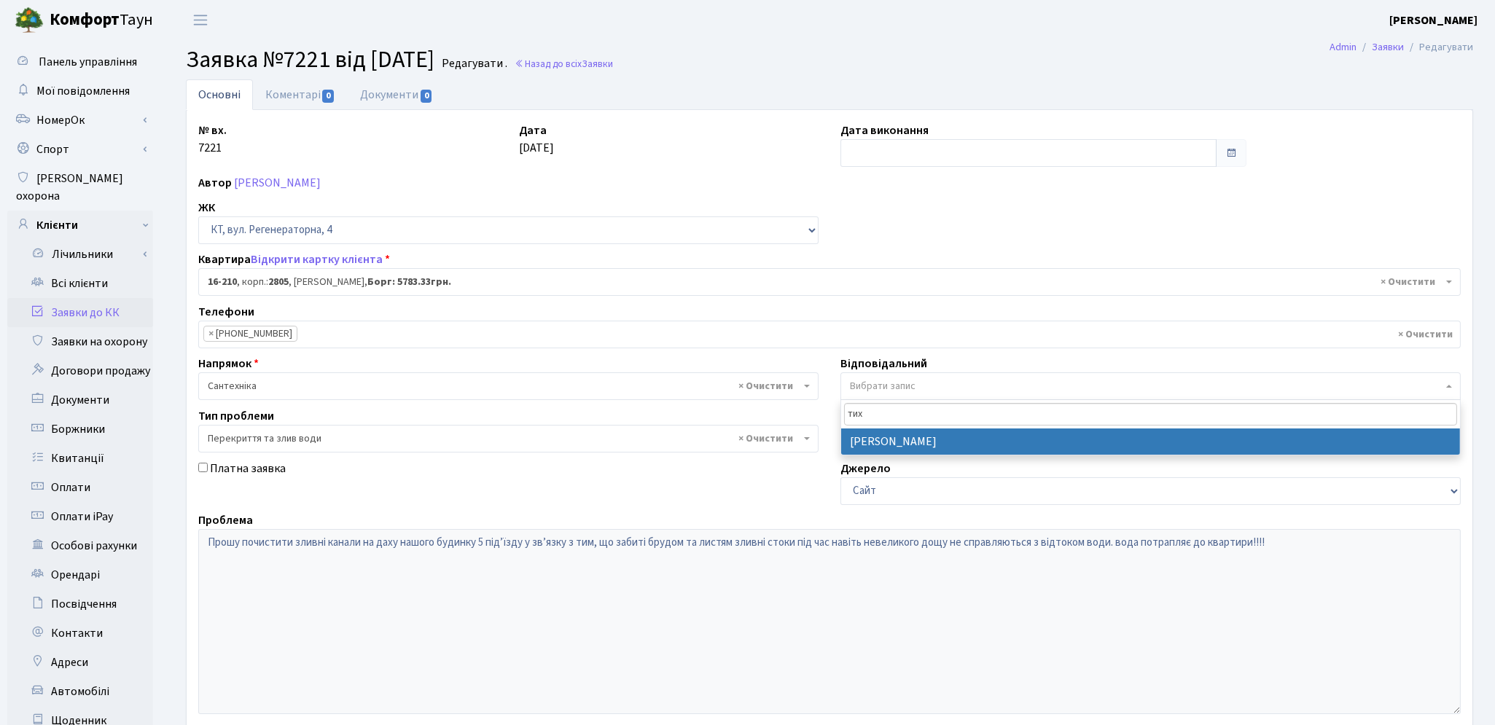
type input "тих"
select select "67"
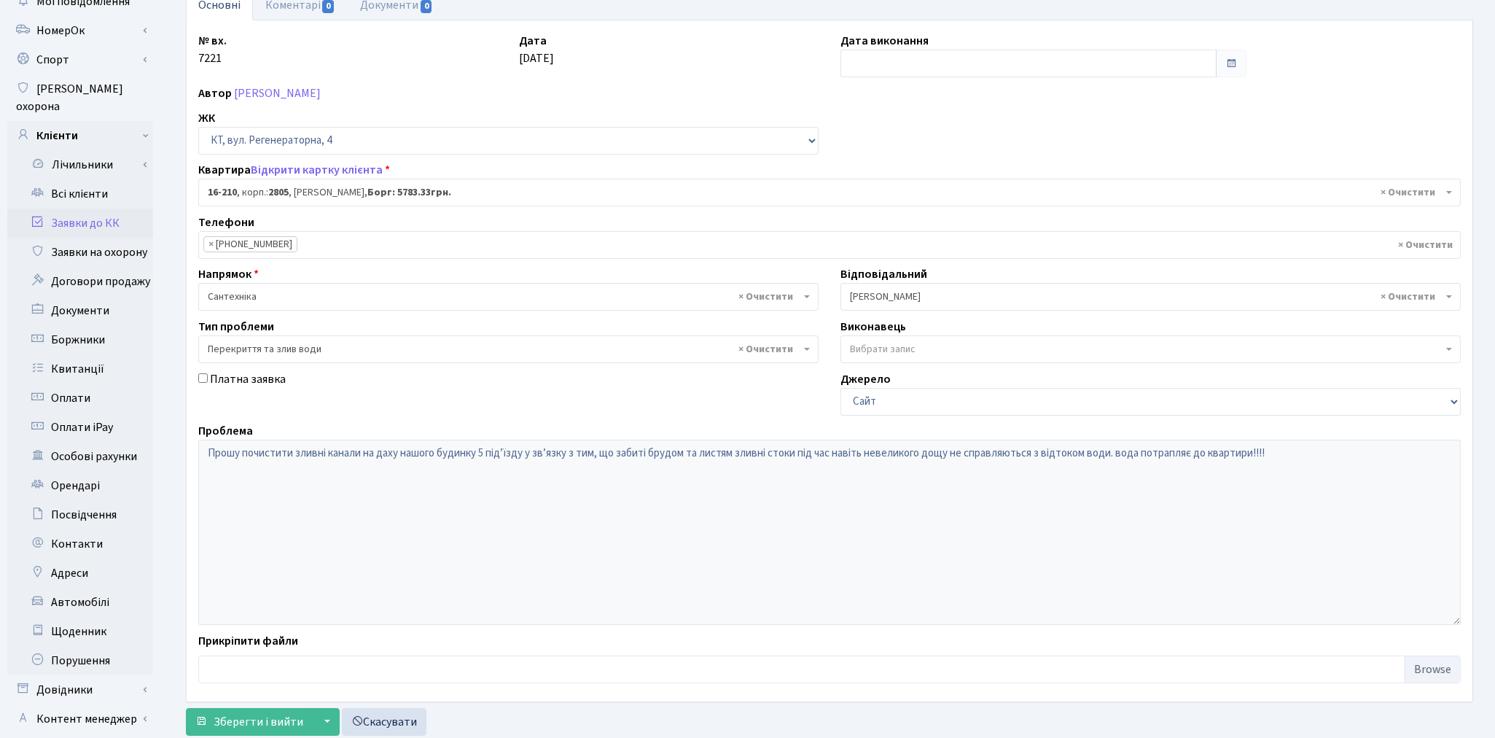
scroll to position [169, 0]
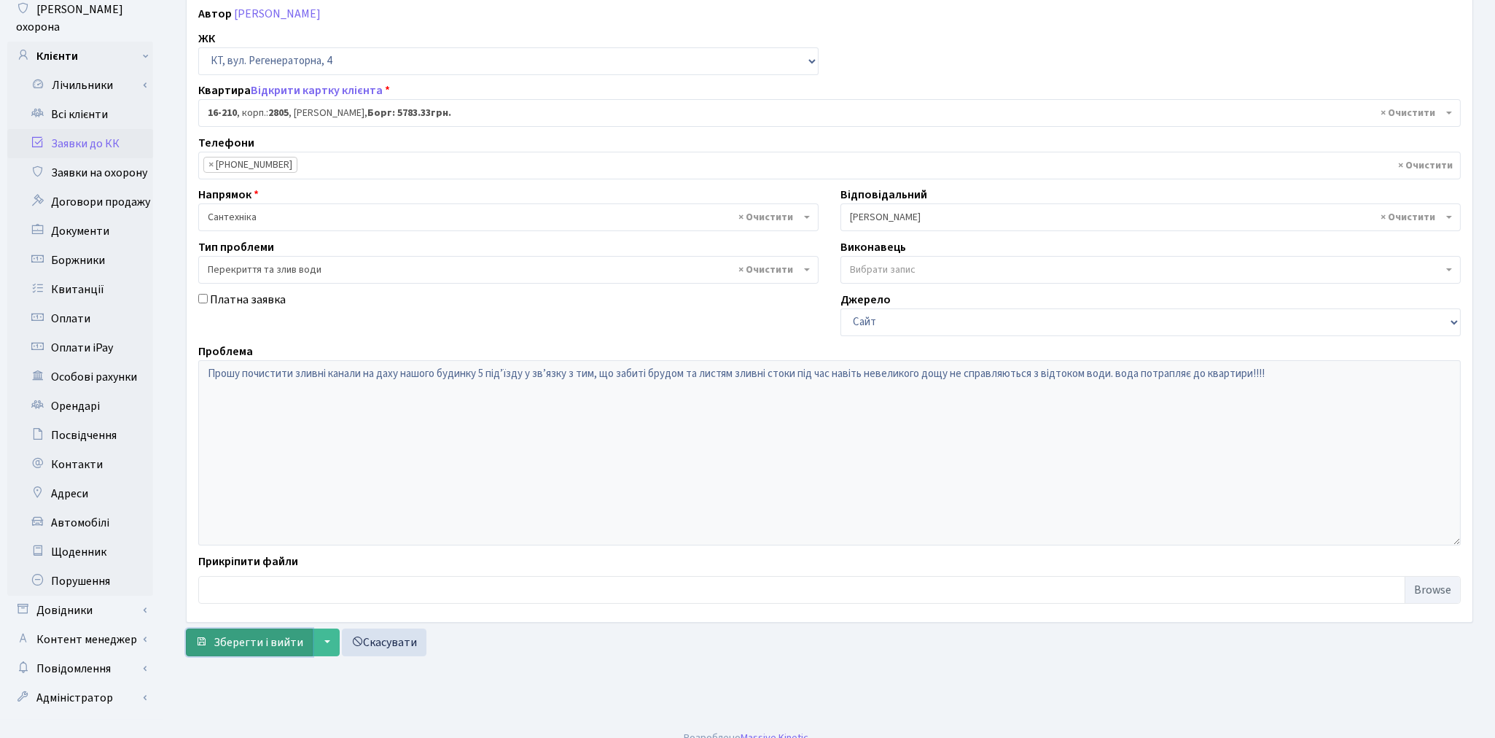
click at [233, 637] on span "Зберегти і вийти" at bounding box center [259, 642] width 90 height 16
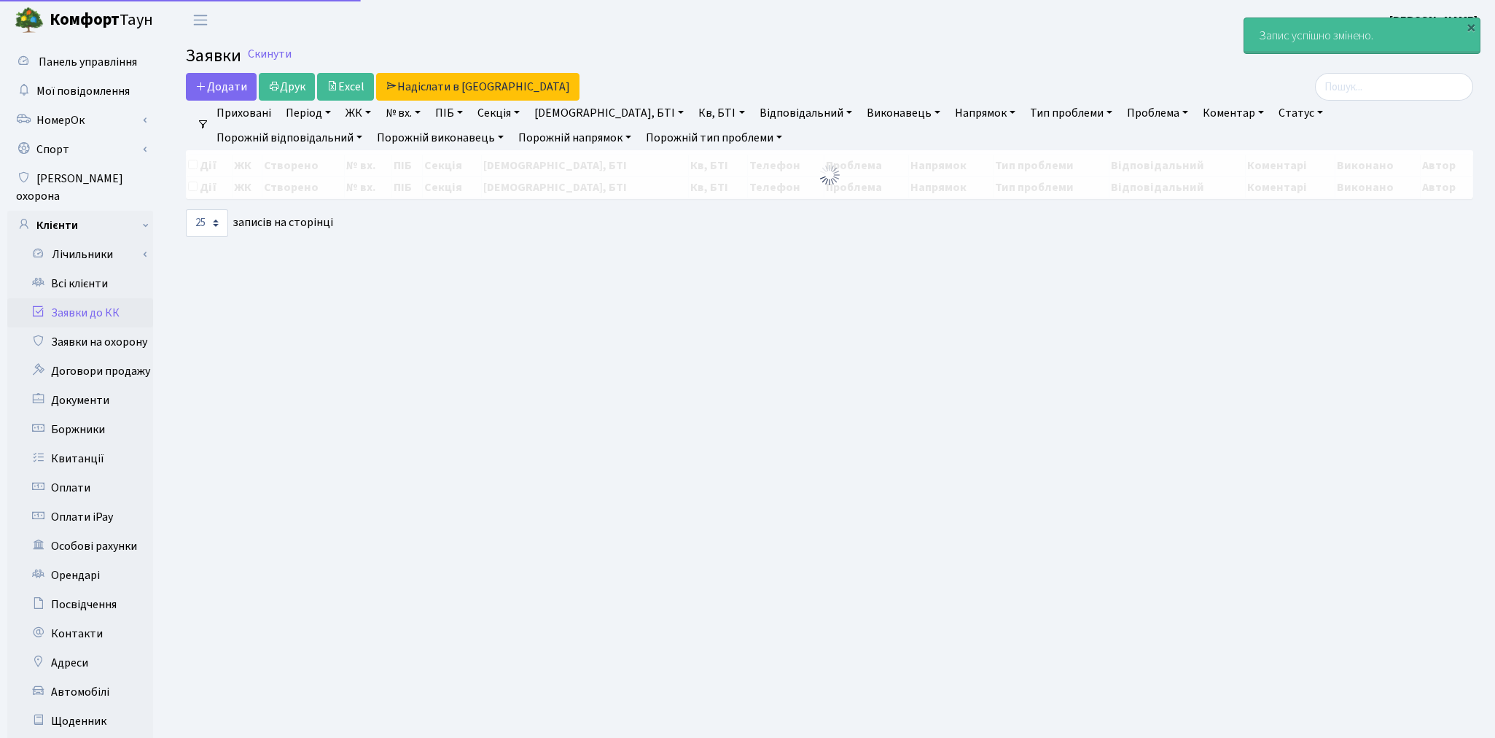
select select "25"
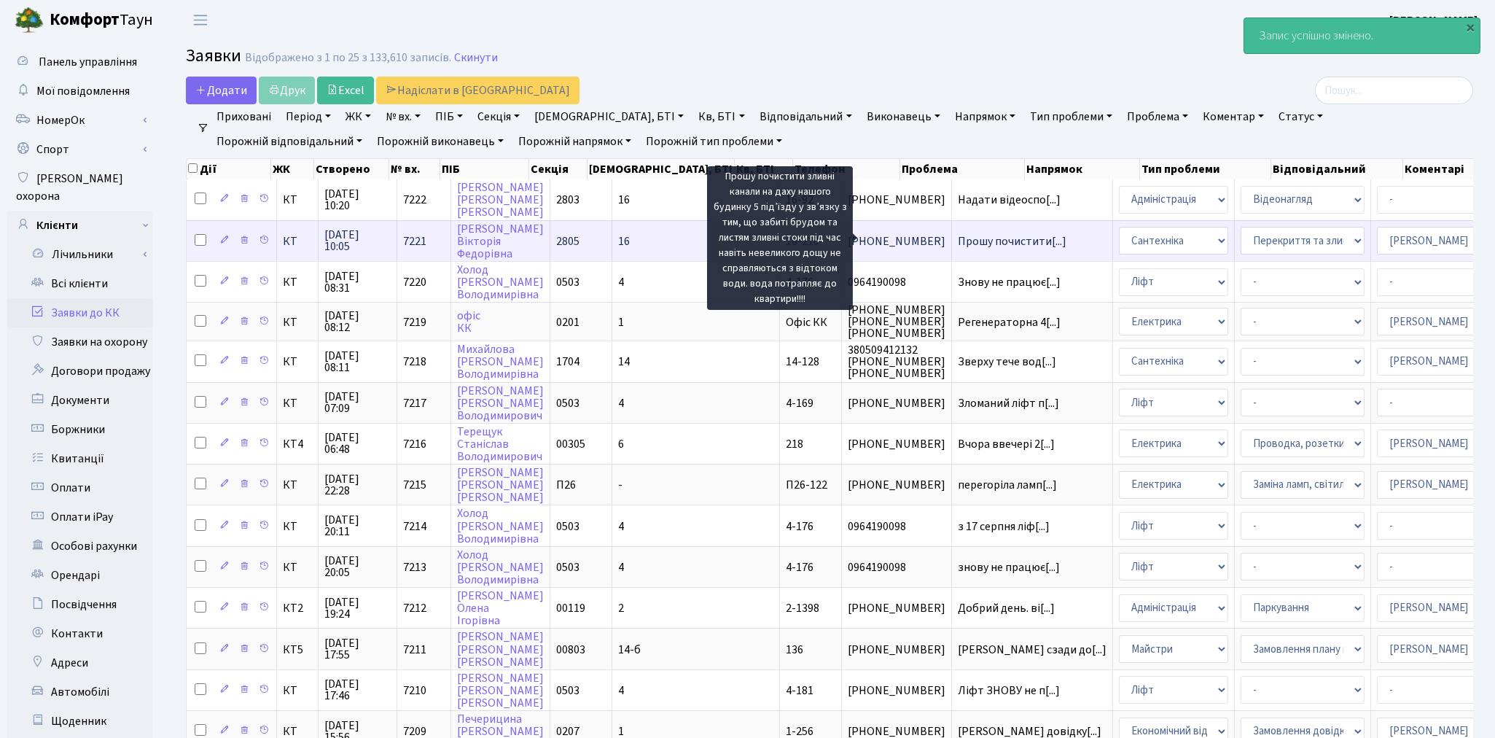
click at [958, 238] on span "Прошу почистити[...]" at bounding box center [1012, 241] width 109 height 16
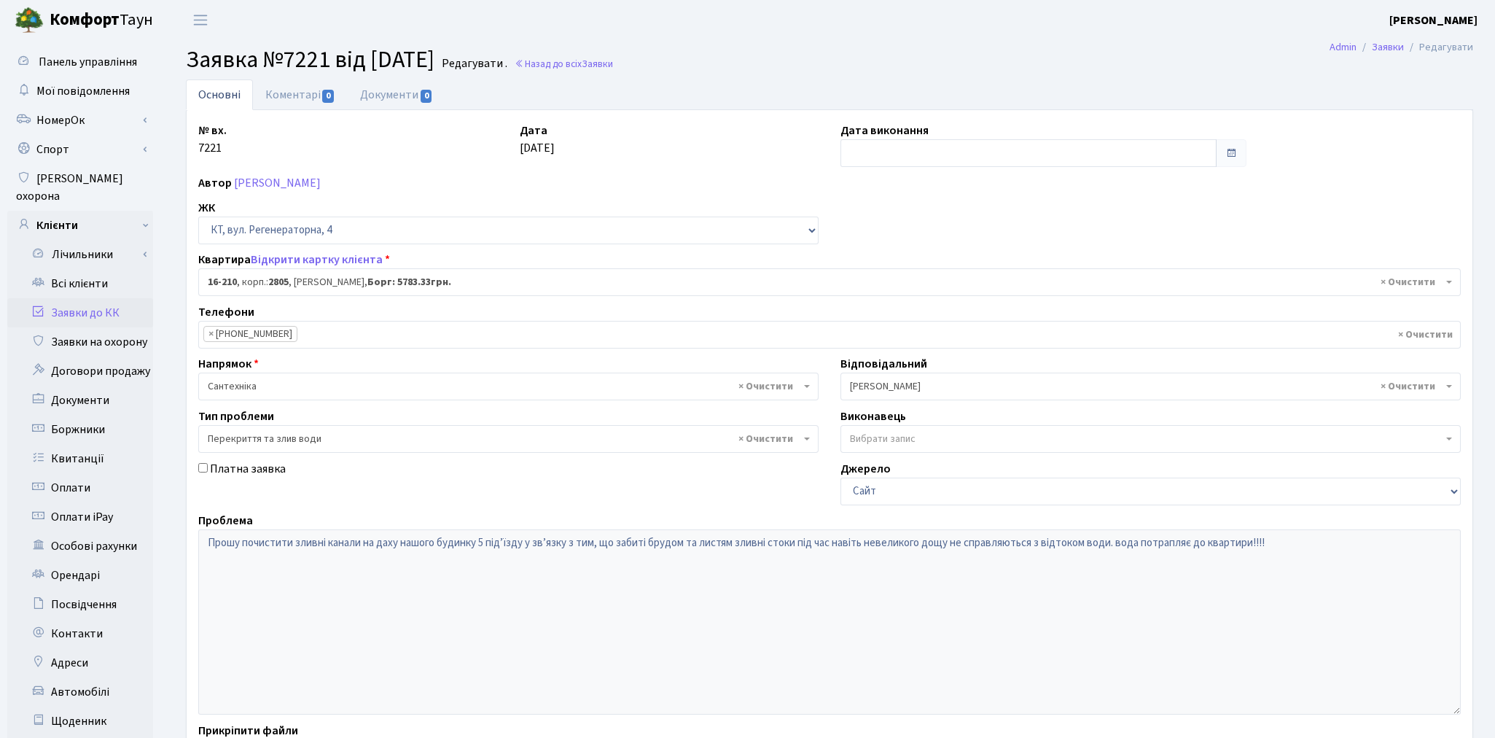
select select "8771"
select select "32"
click at [294, 96] on link "Коментарі 0" at bounding box center [300, 94] width 95 height 30
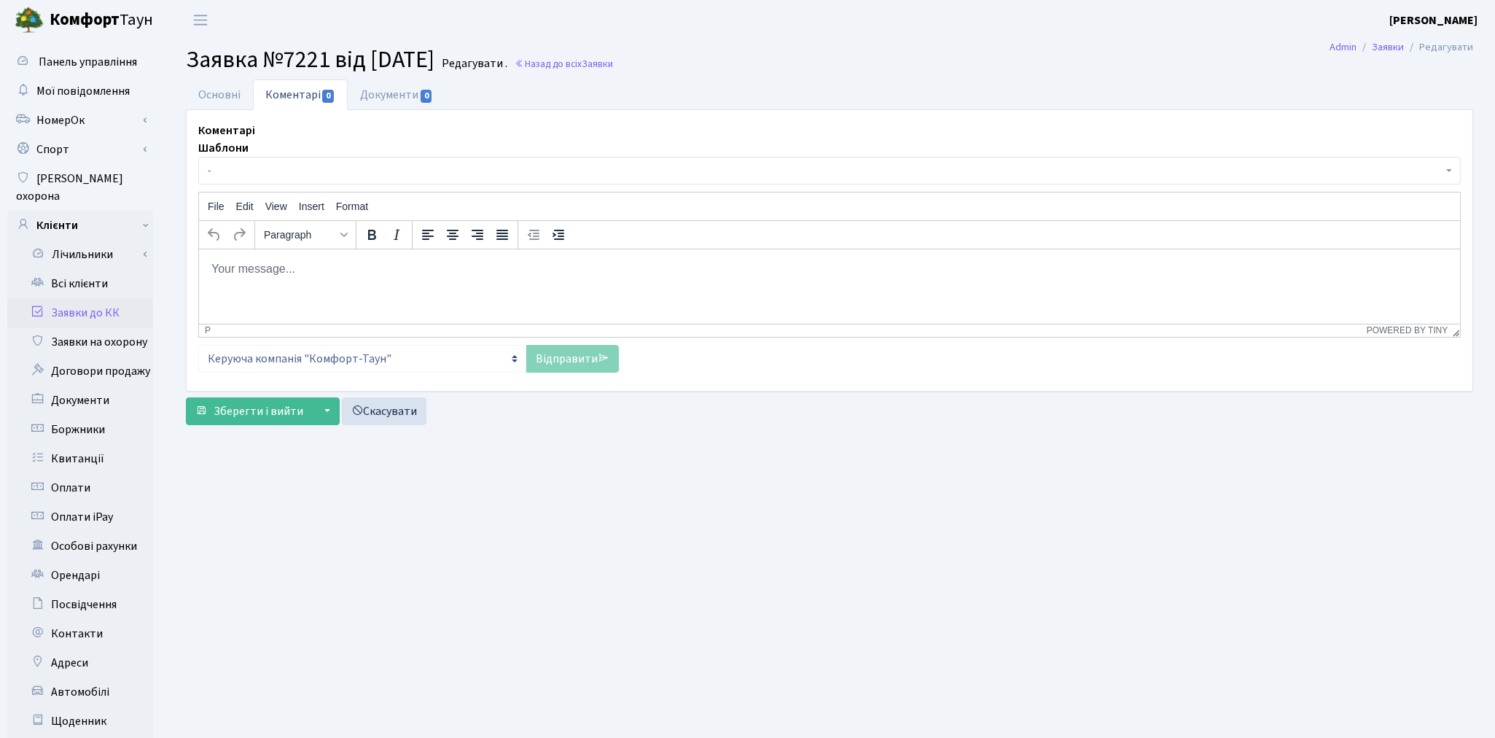
click at [257, 272] on body "Rich Text Area. Press ALT-0 for help." at bounding box center [829, 268] width 1238 height 16
click at [556, 362] on link "Відправити" at bounding box center [572, 359] width 93 height 28
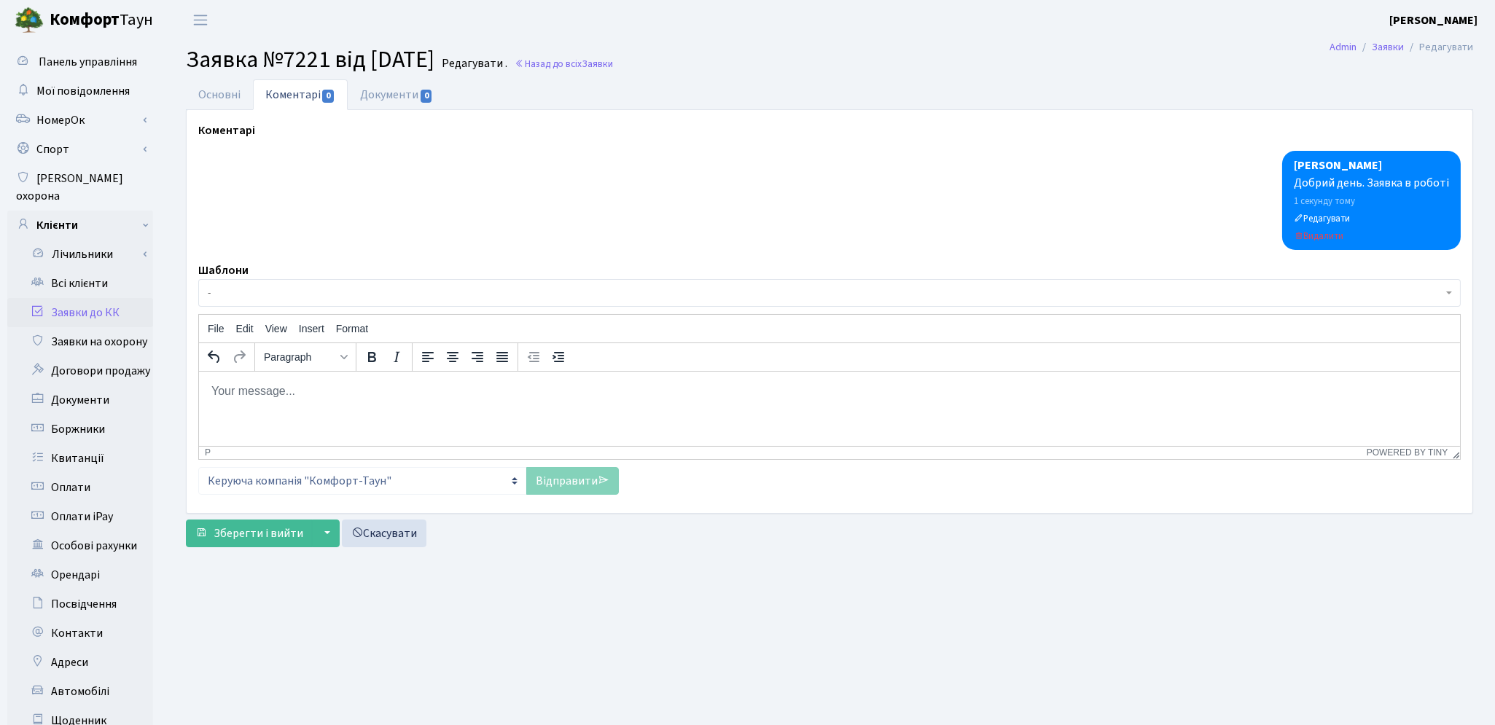
click at [245, 299] on span "-" at bounding box center [825, 293] width 1235 height 15
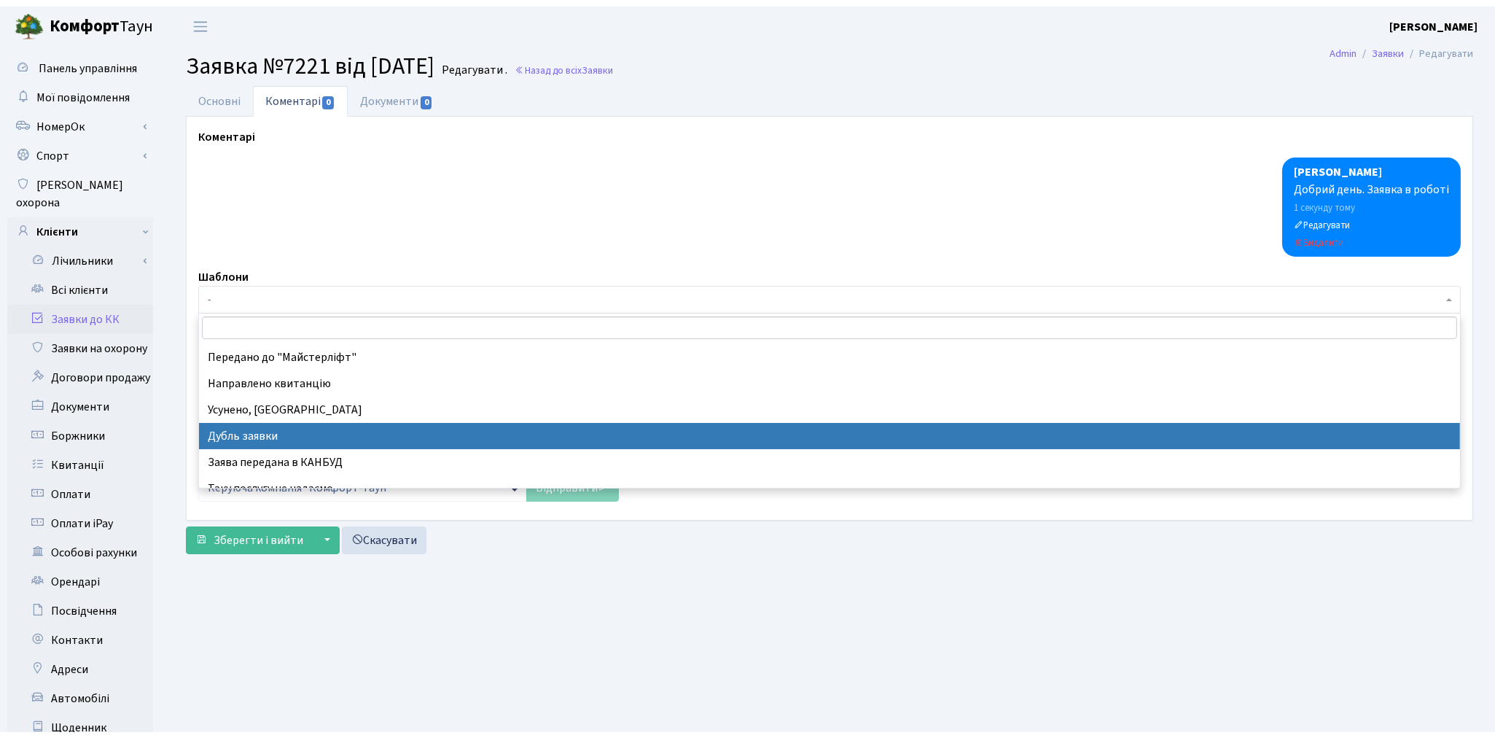
scroll to position [22, 0]
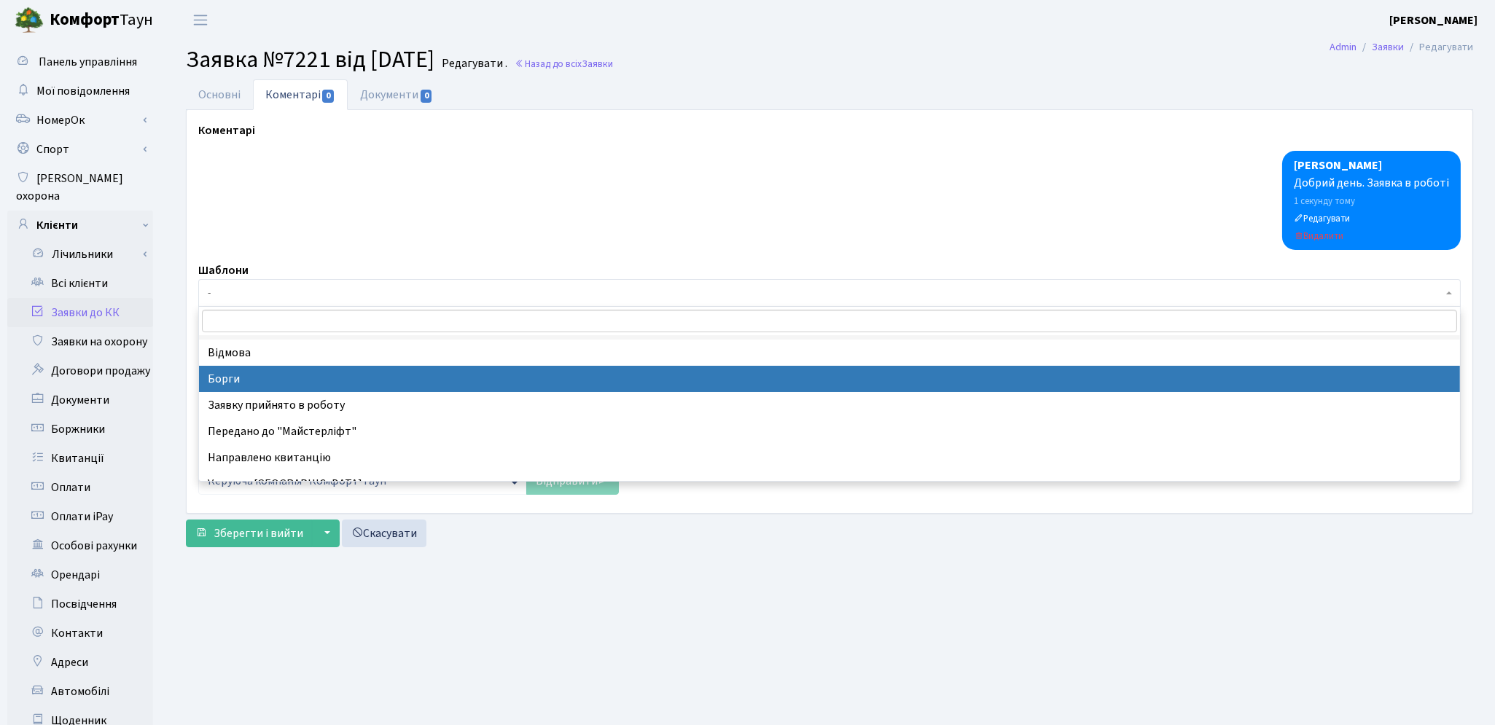
select select "3"
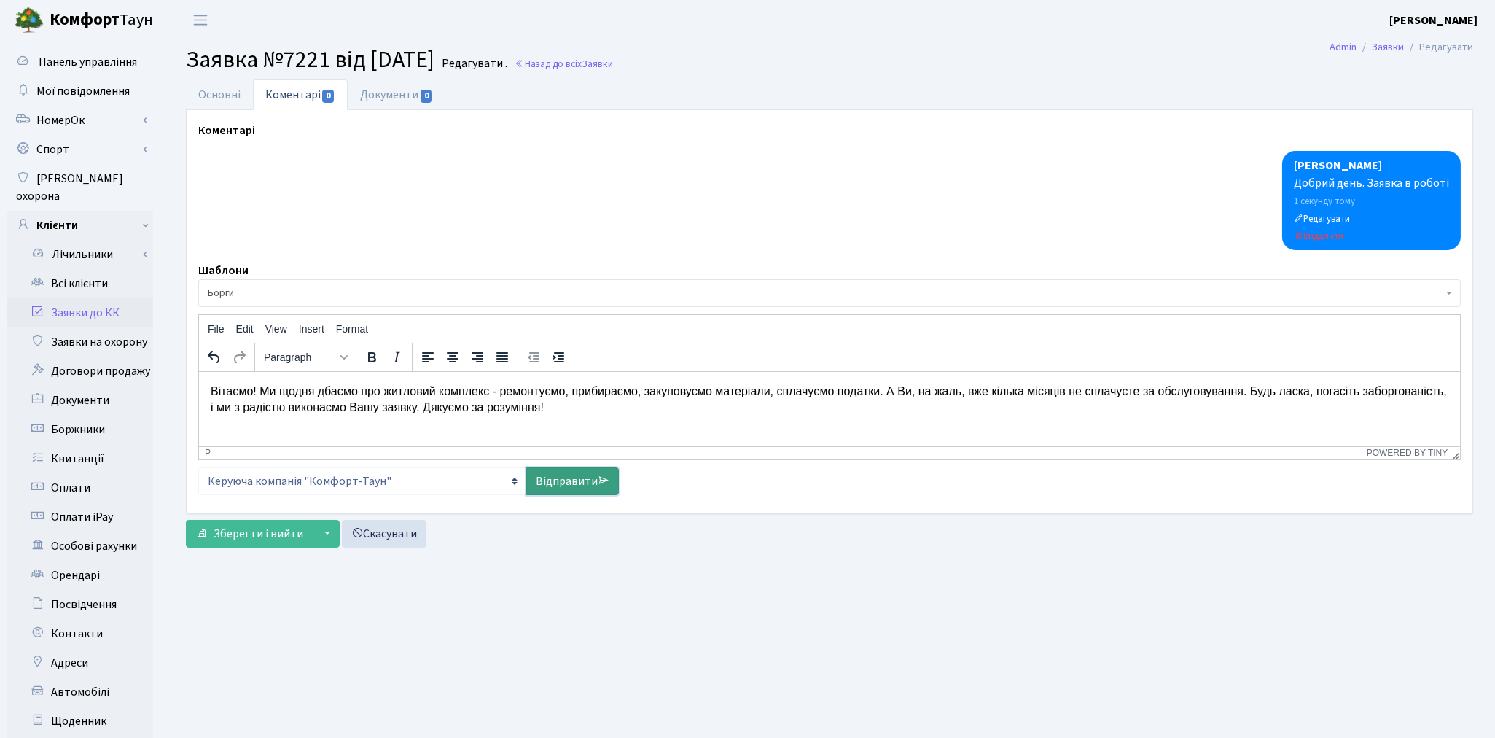
click at [566, 479] on link "Відправити" at bounding box center [572, 481] width 93 height 28
select select
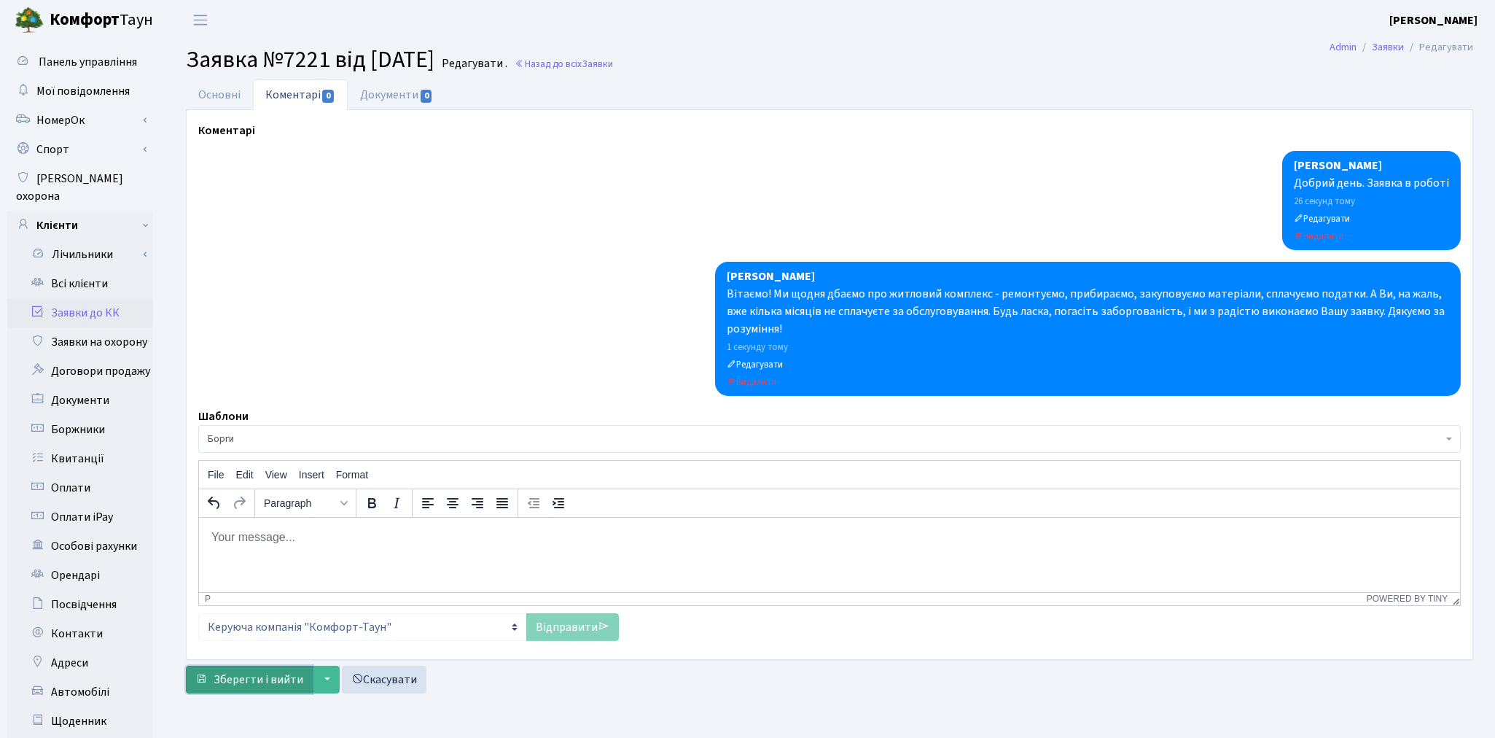
click at [241, 688] on button "Зберегти і вийти" at bounding box center [249, 680] width 127 height 28
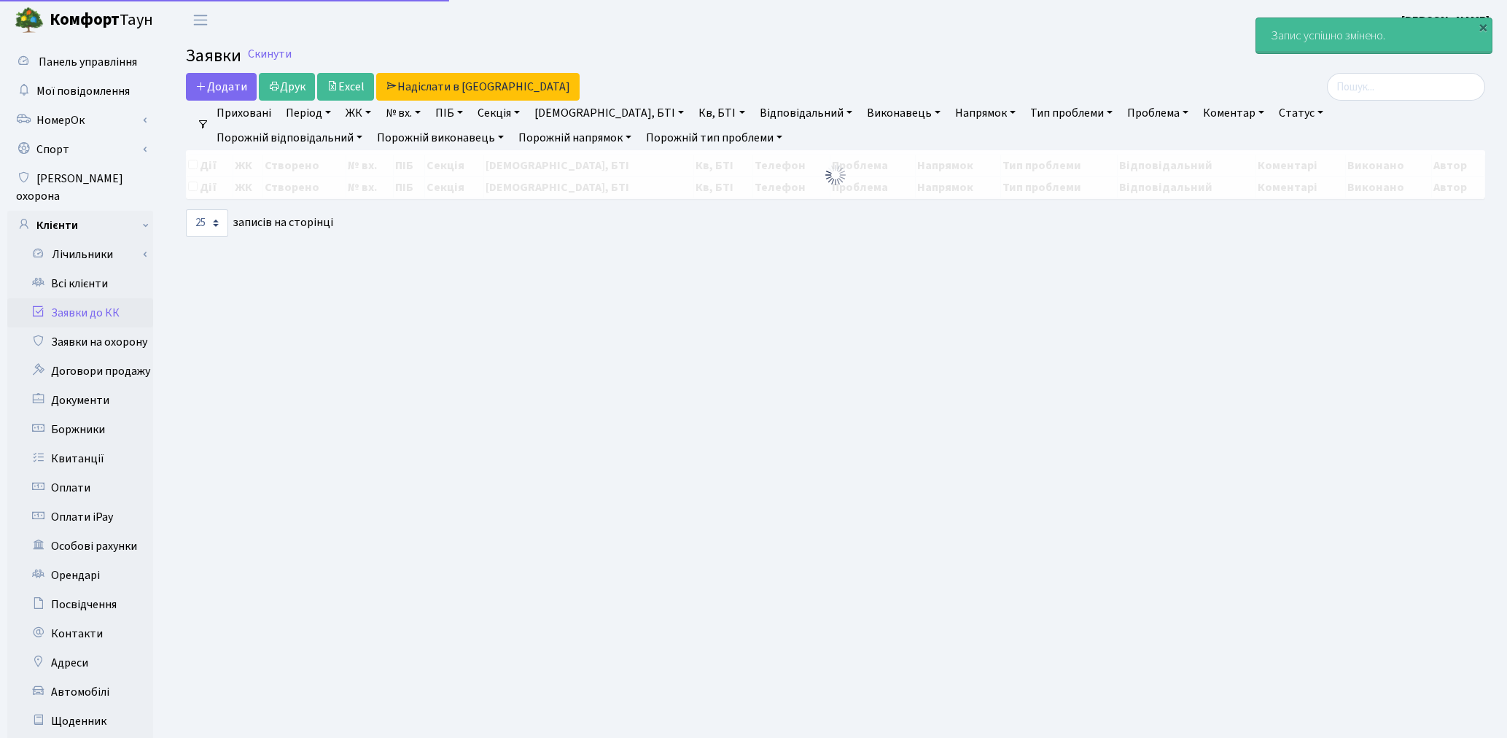
select select "25"
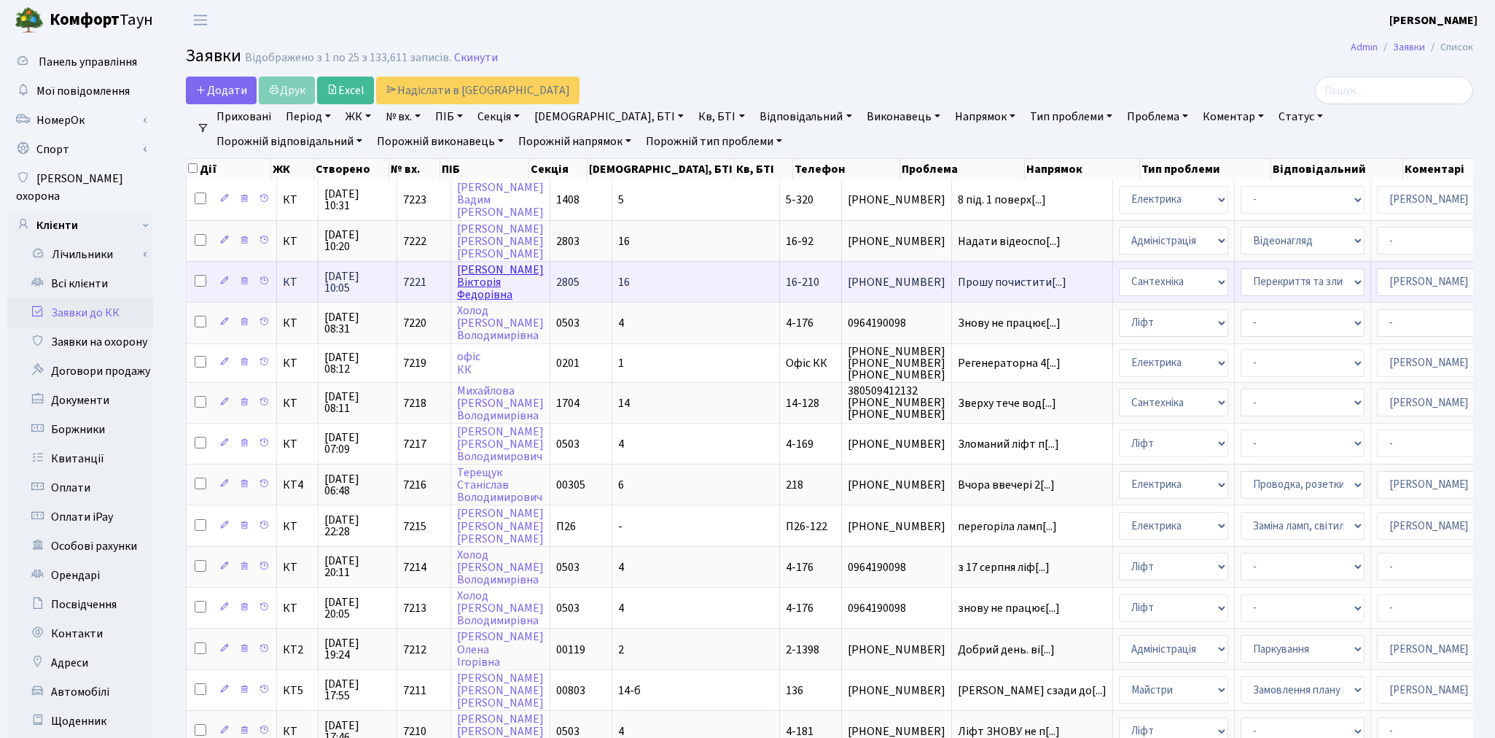
click at [486, 280] on link "[PERSON_NAME]" at bounding box center [500, 282] width 87 height 41
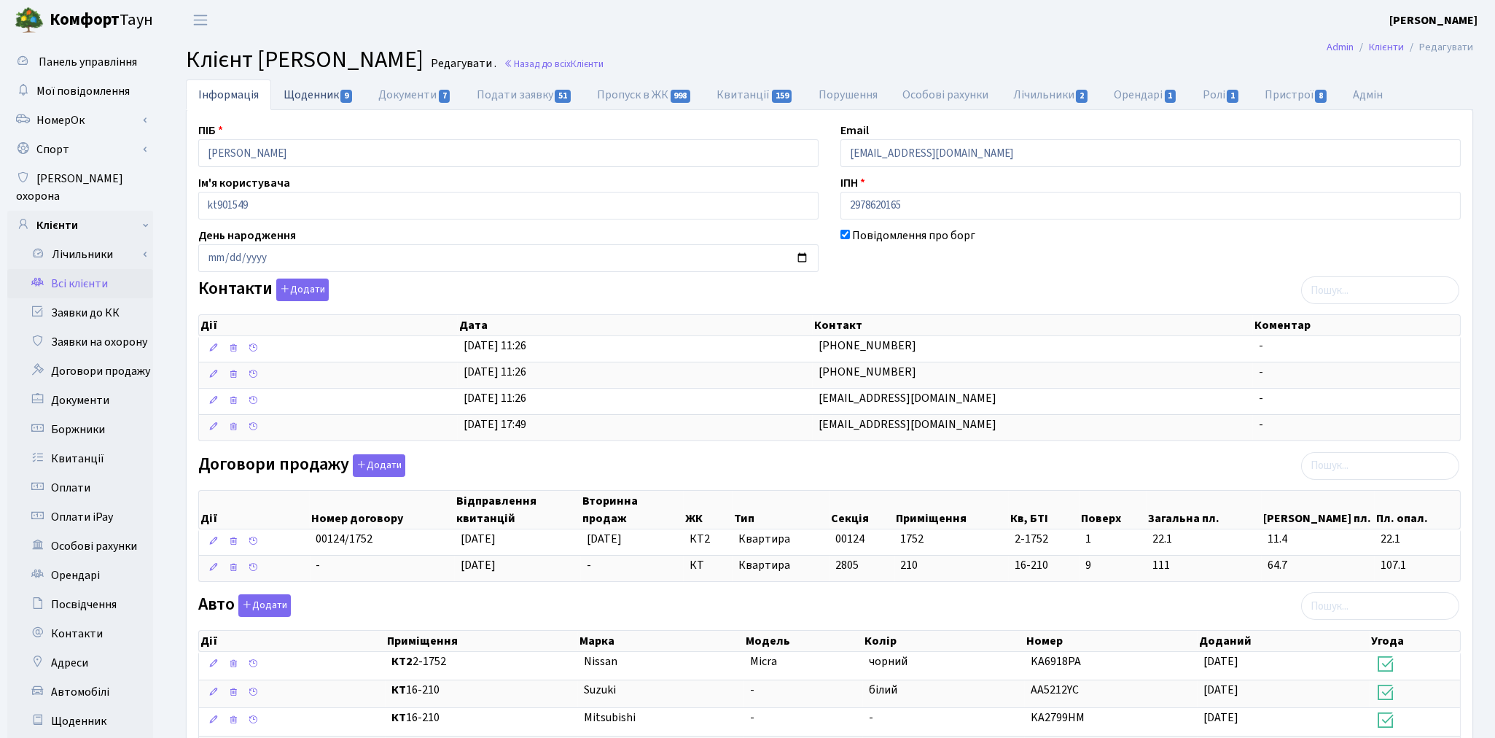
click at [314, 104] on link "Щоденник 9" at bounding box center [318, 94] width 95 height 30
select select "25"
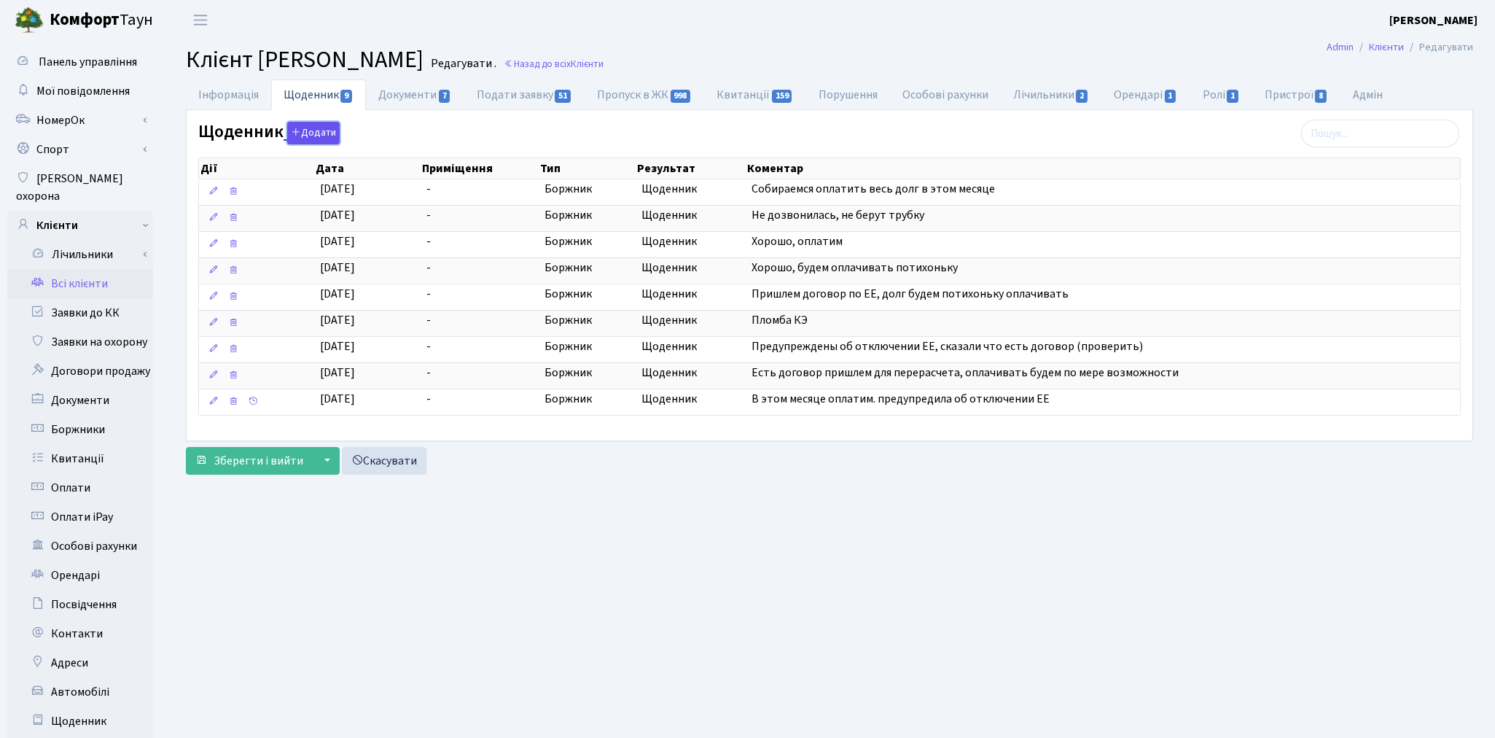
click at [305, 139] on button "Додати" at bounding box center [313, 133] width 52 height 23
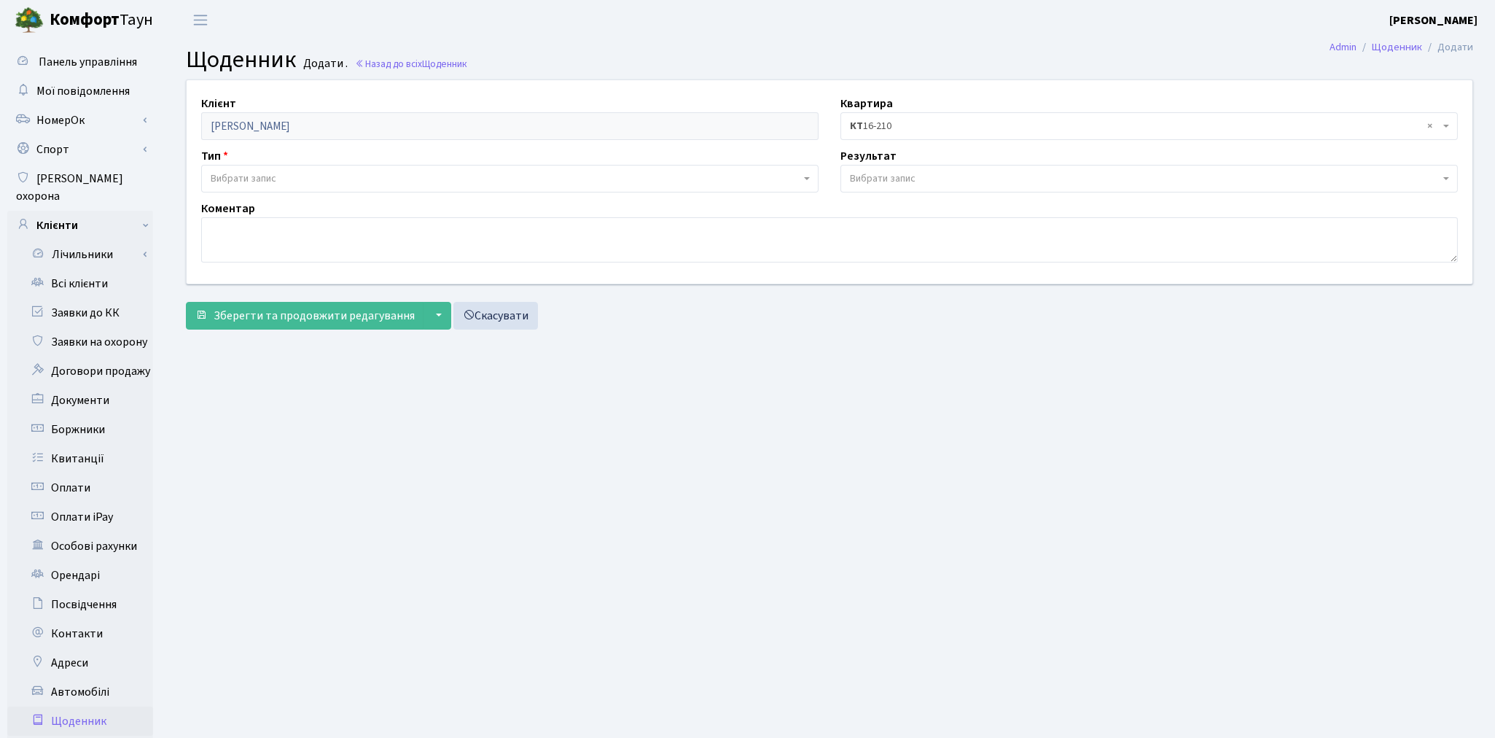
click at [288, 174] on span "Вибрати запис" at bounding box center [506, 178] width 590 height 15
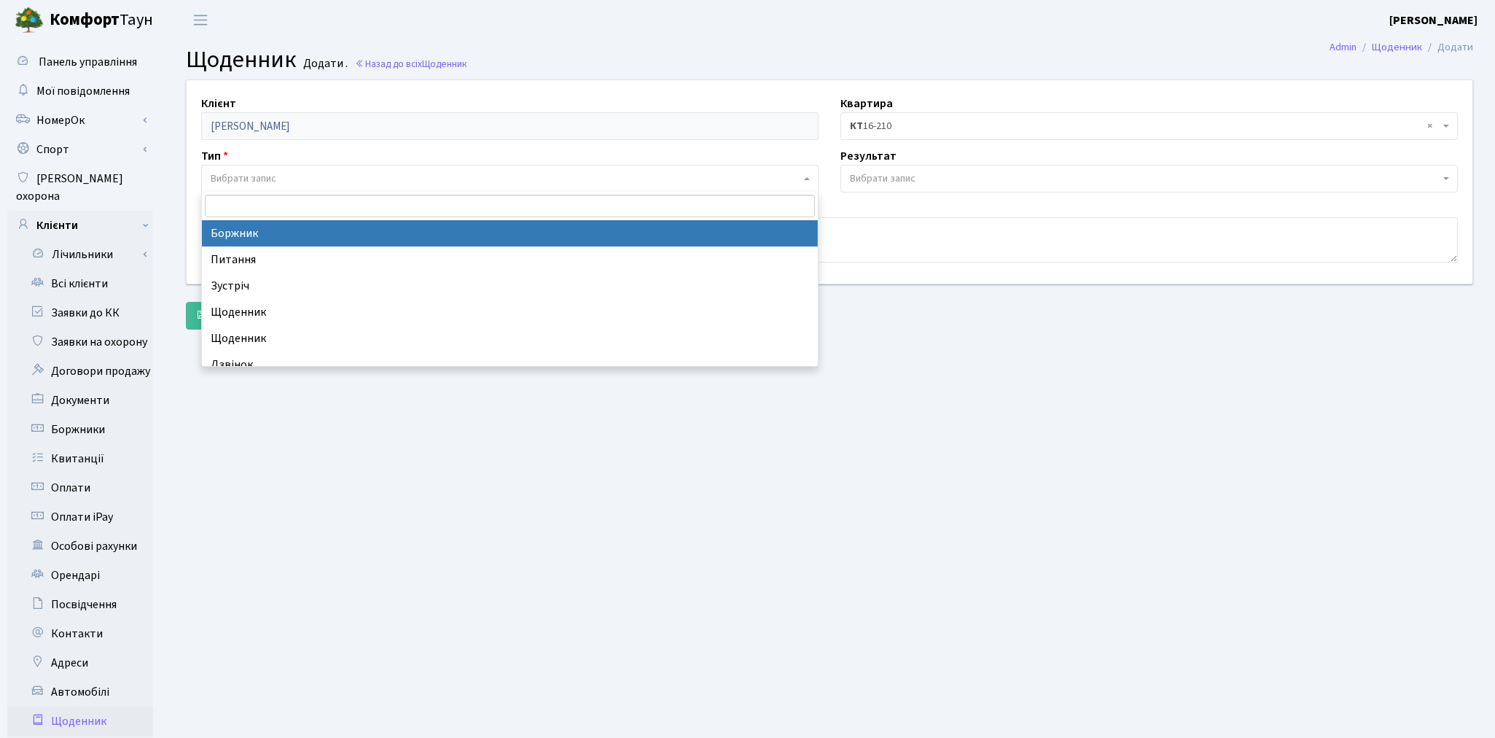
select select "189"
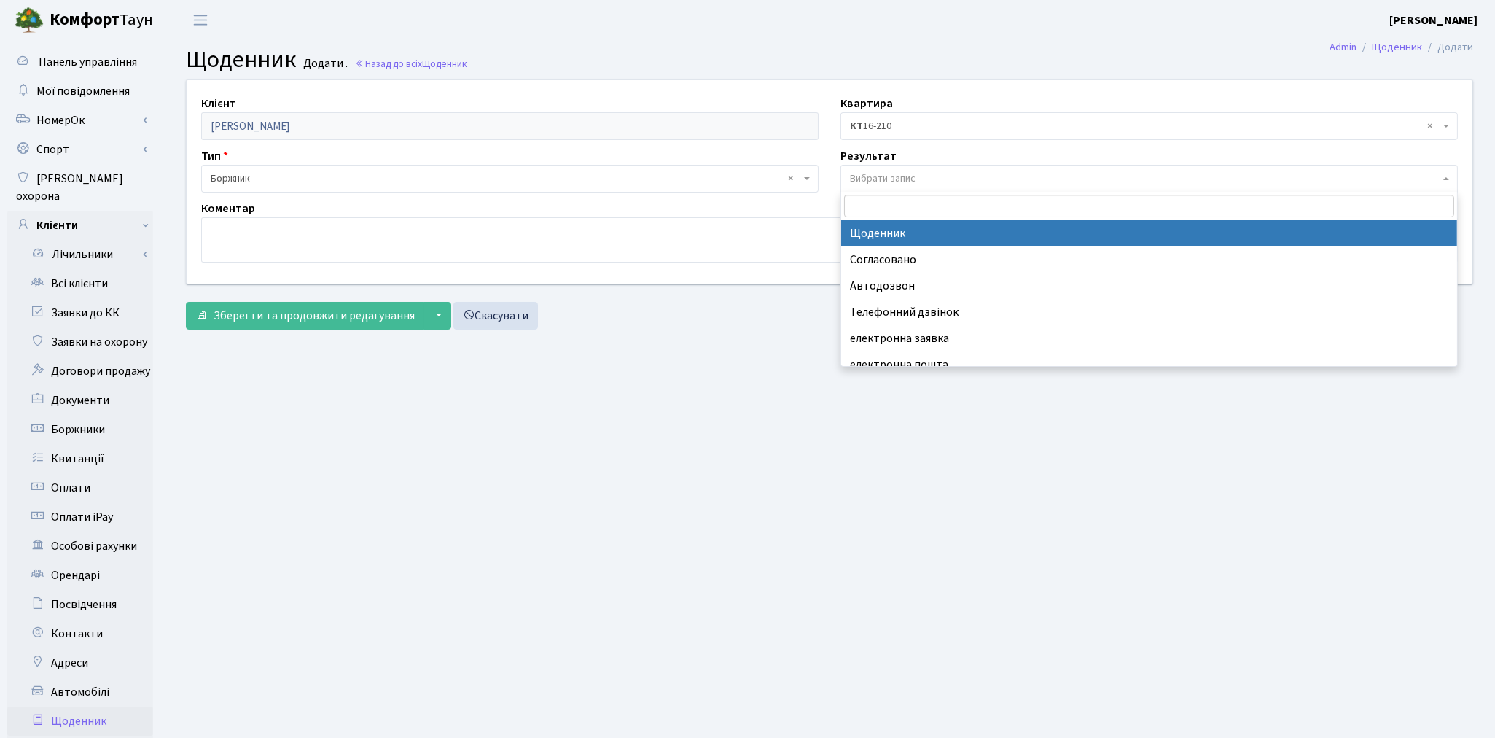
click at [888, 174] on span "Вибрати запис" at bounding box center [883, 178] width 66 height 15
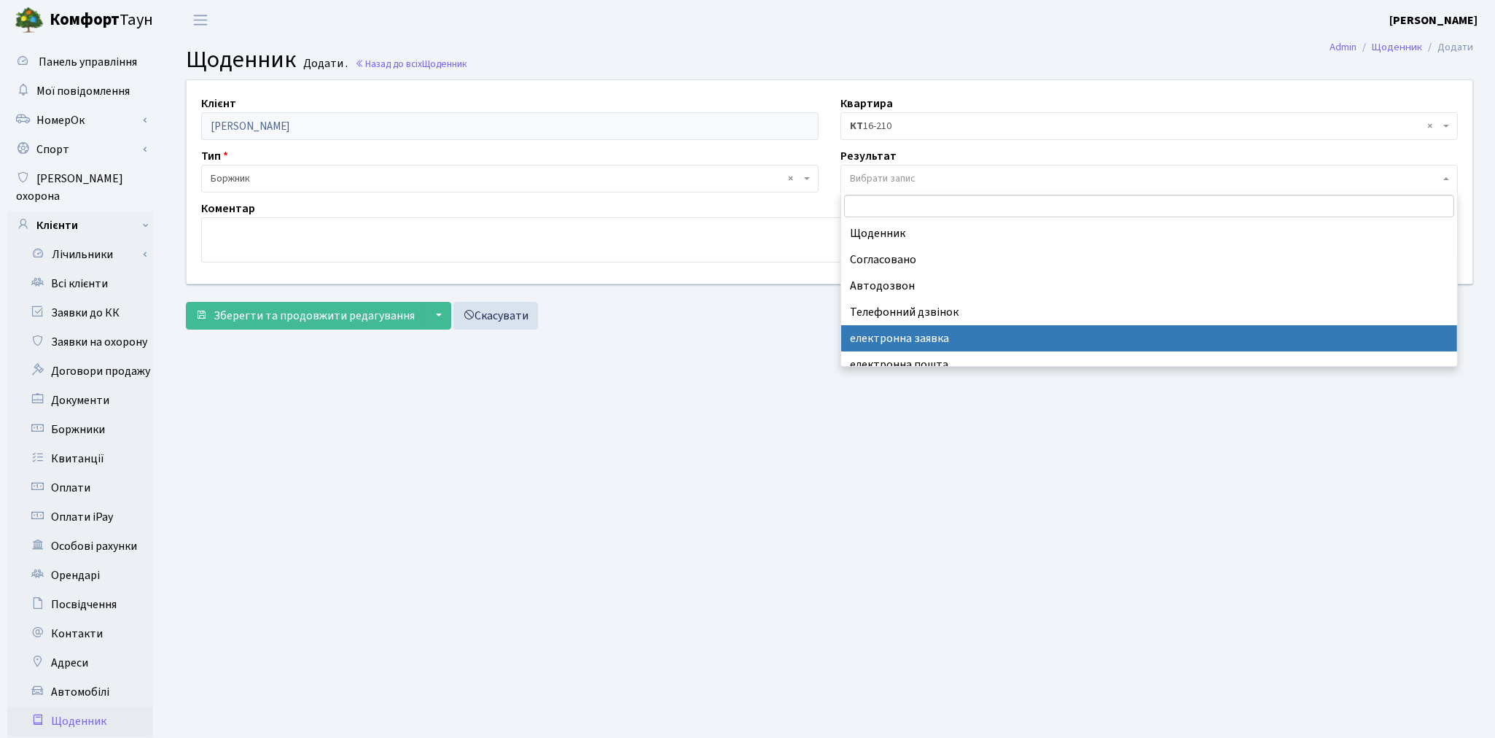
select select "199"
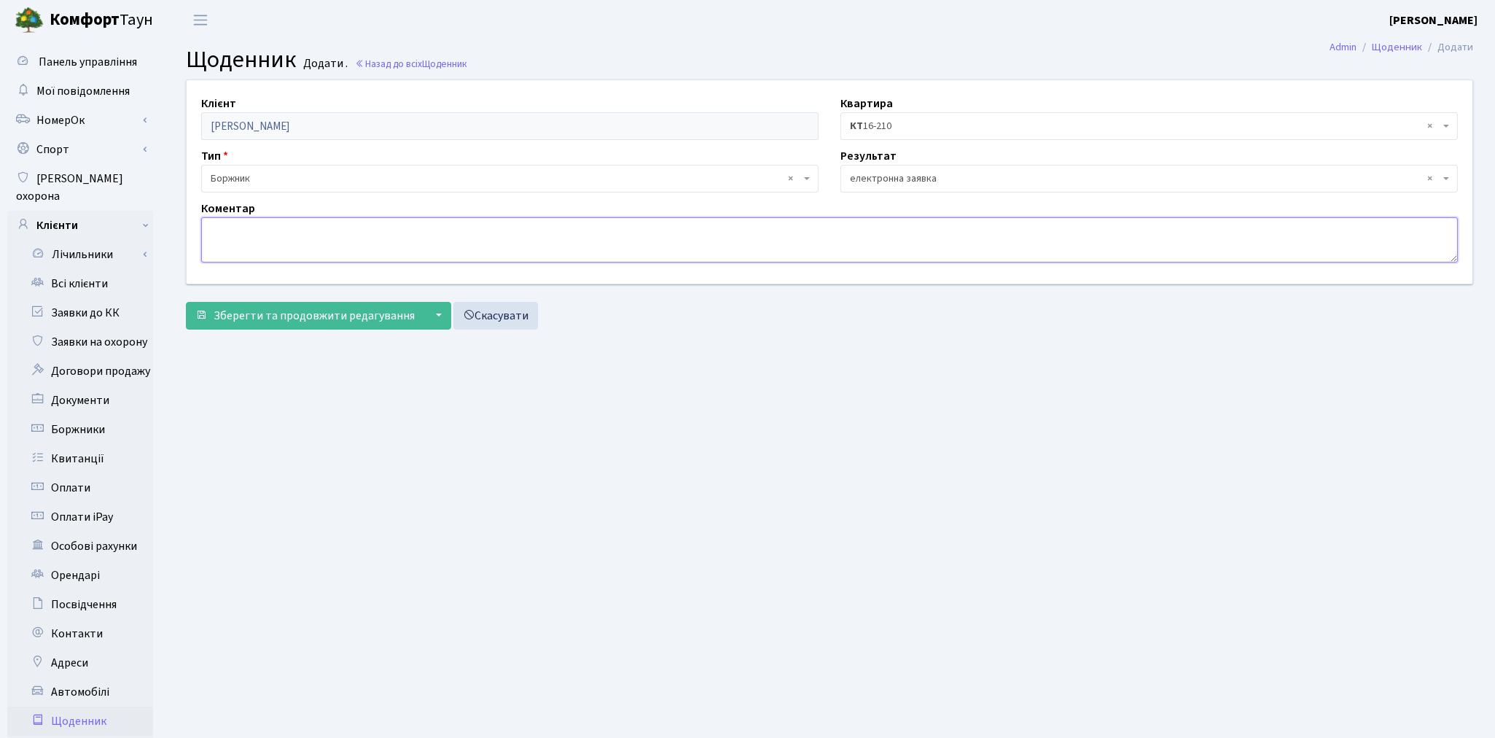
click at [363, 238] on textarea at bounding box center [829, 239] width 1257 height 45
type textarea "рекомендовано сплатити заборгованість"
click at [351, 317] on span "Зберегти та продовжити редагування" at bounding box center [314, 316] width 201 height 16
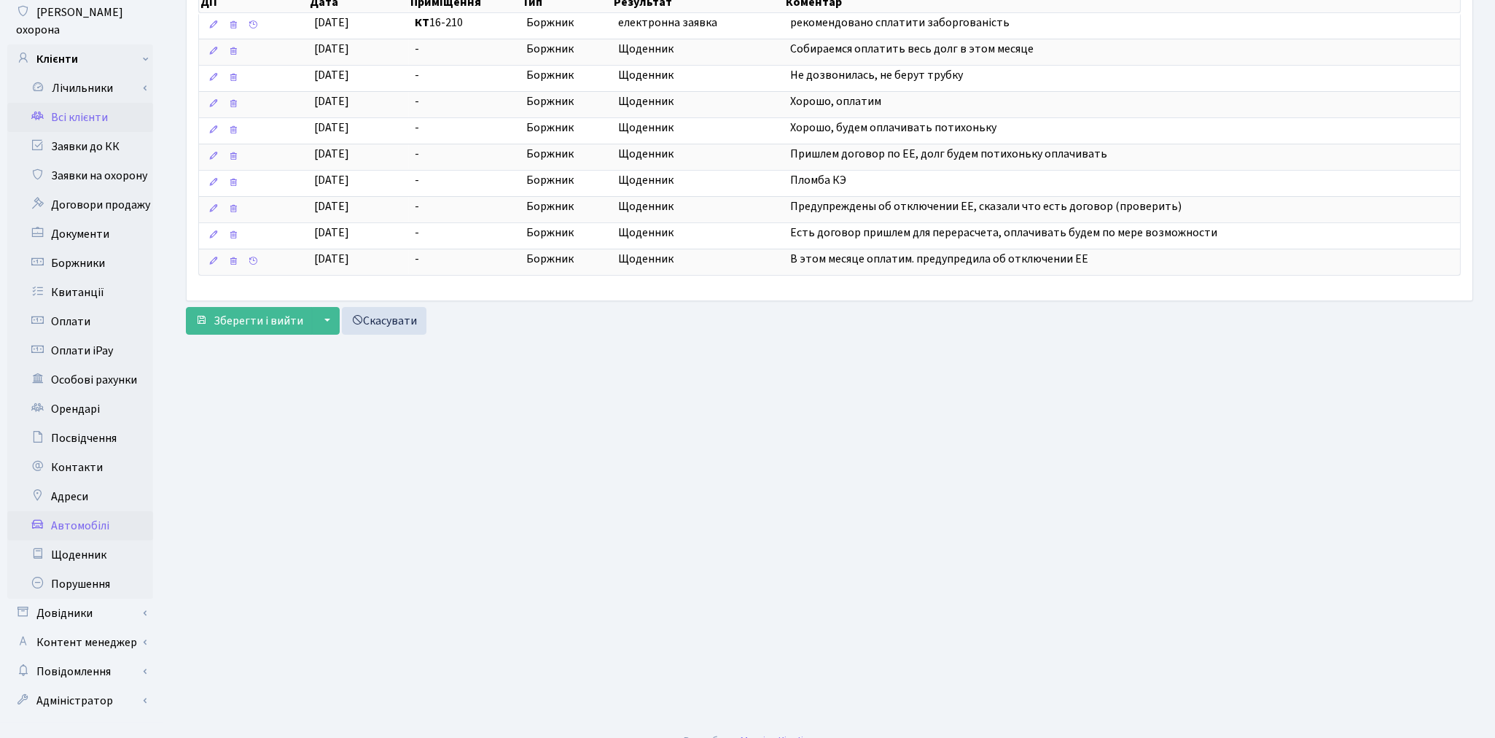
scroll to position [169, 0]
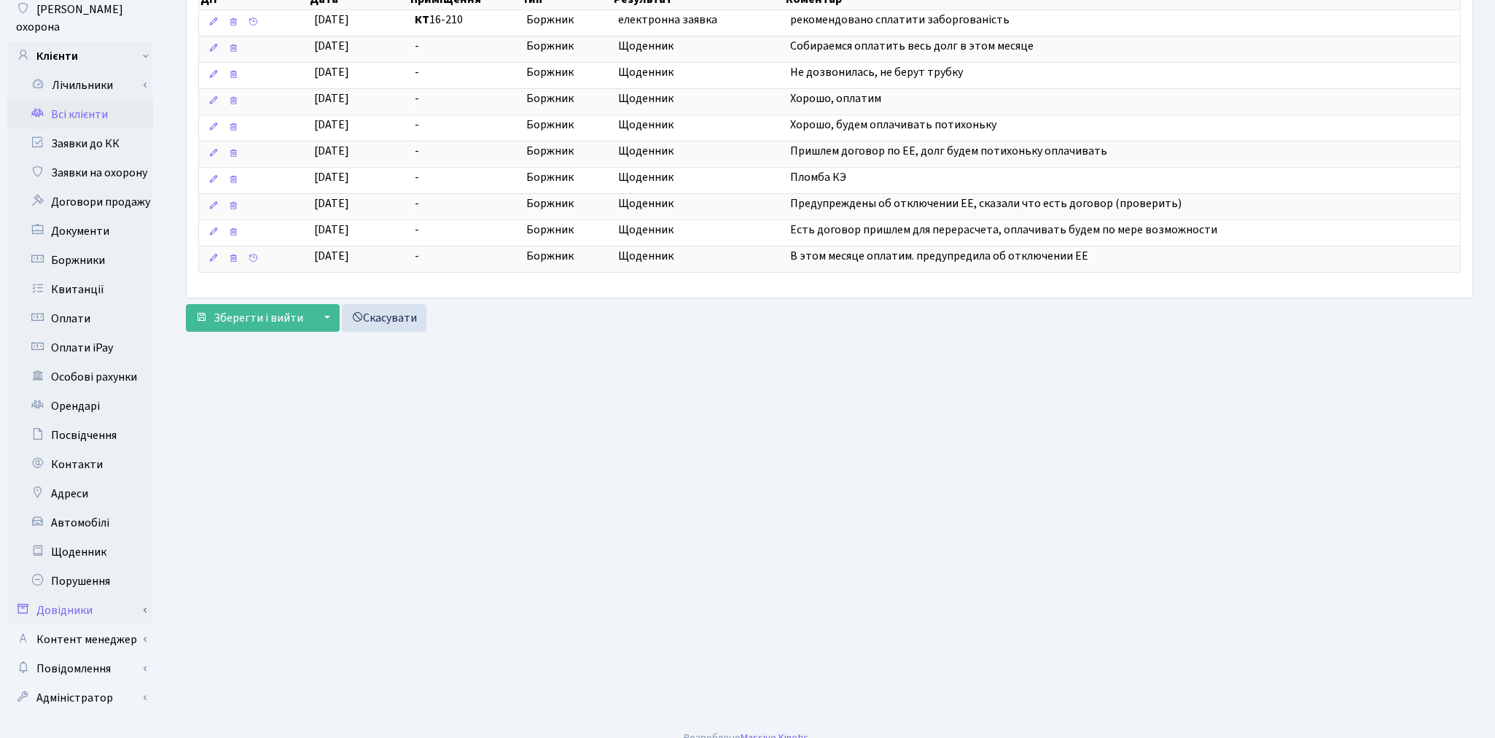
click at [96, 596] on link "Довідники" at bounding box center [80, 610] width 146 height 29
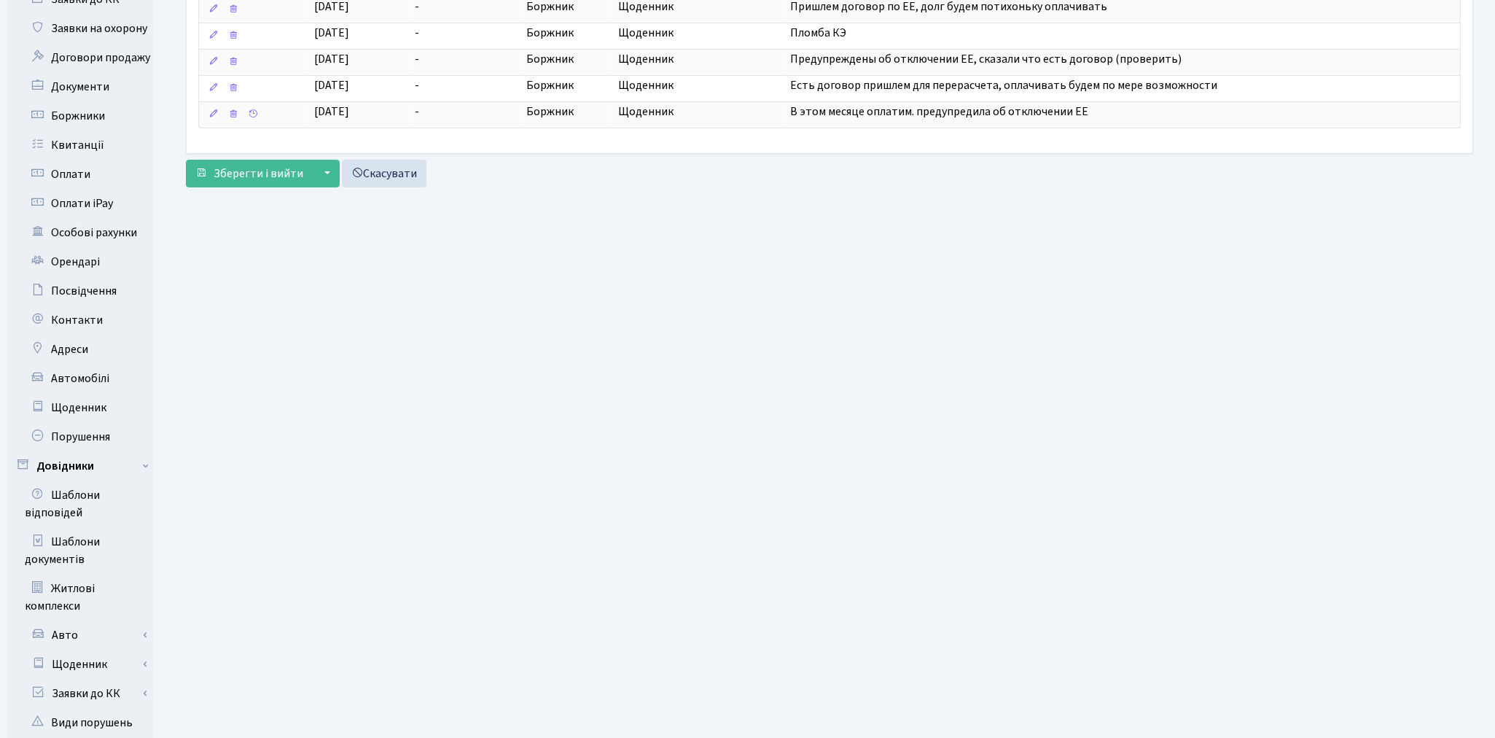
scroll to position [493, 0]
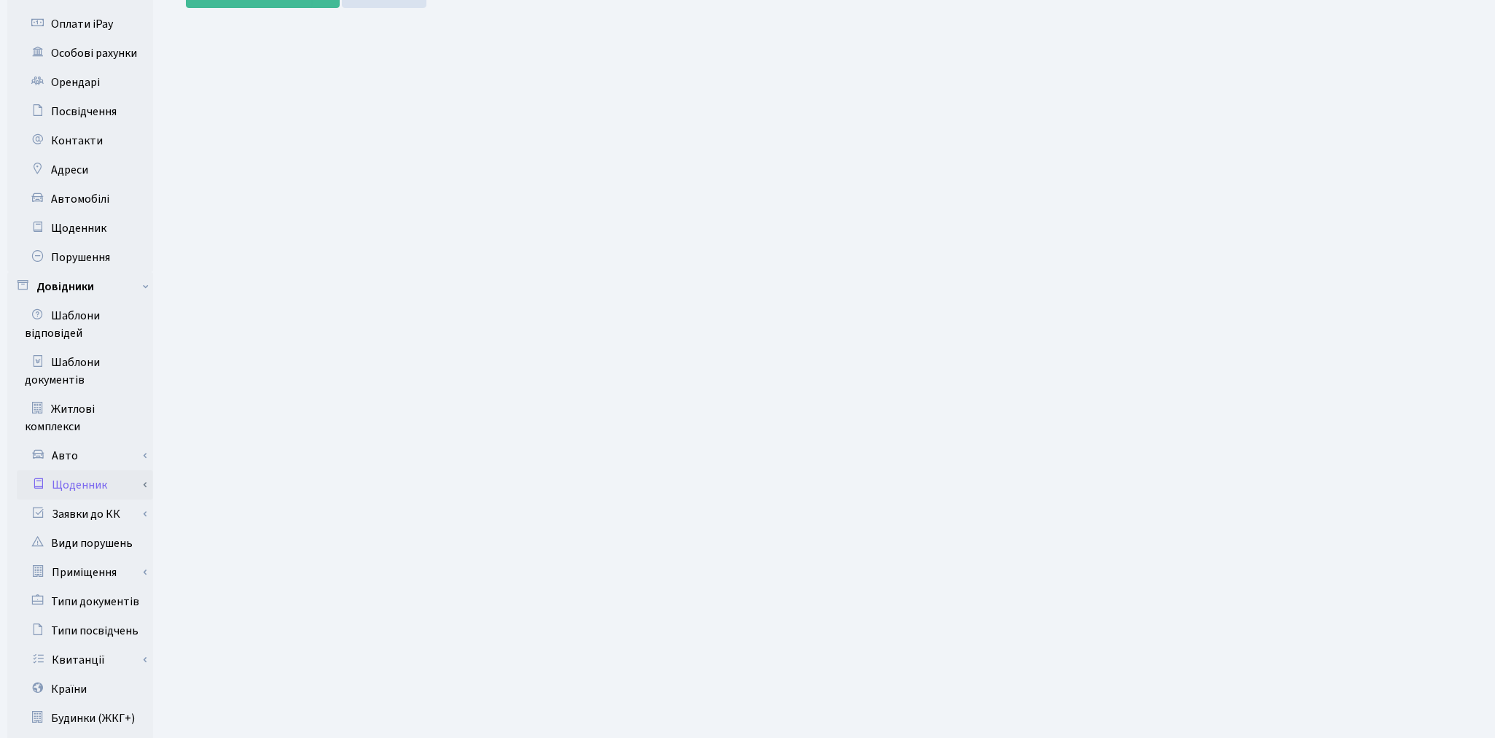
click at [87, 470] on link "Щоденник" at bounding box center [85, 484] width 136 height 29
click at [84, 499] on link "Результат" at bounding box center [85, 513] width 136 height 29
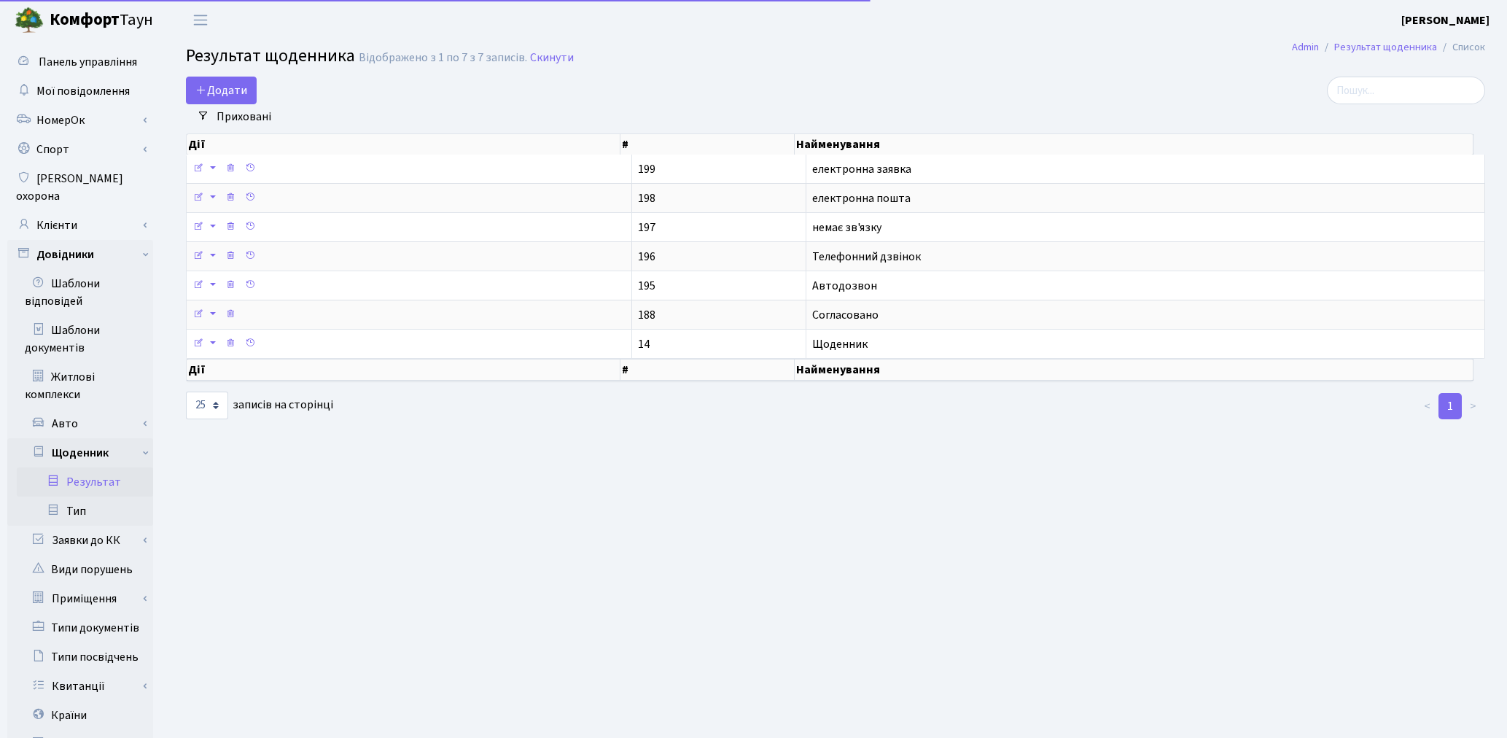
select select "25"
click at [238, 95] on span "Додати" at bounding box center [221, 90] width 52 height 16
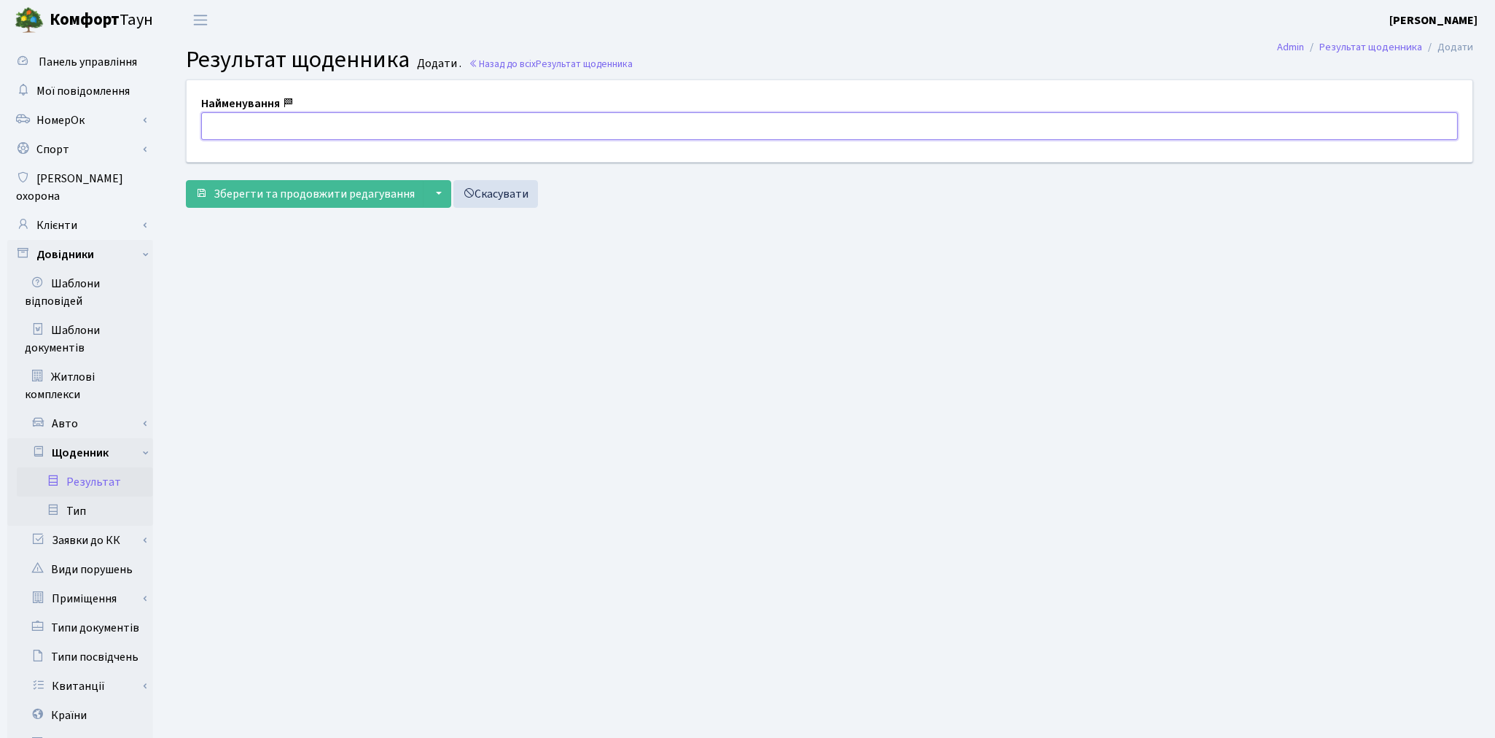
click at [250, 127] on input "text" at bounding box center [829, 126] width 1257 height 28
type input "в приміщенні УК"
click at [267, 198] on span "Зберегти та продовжити редагування" at bounding box center [314, 194] width 201 height 16
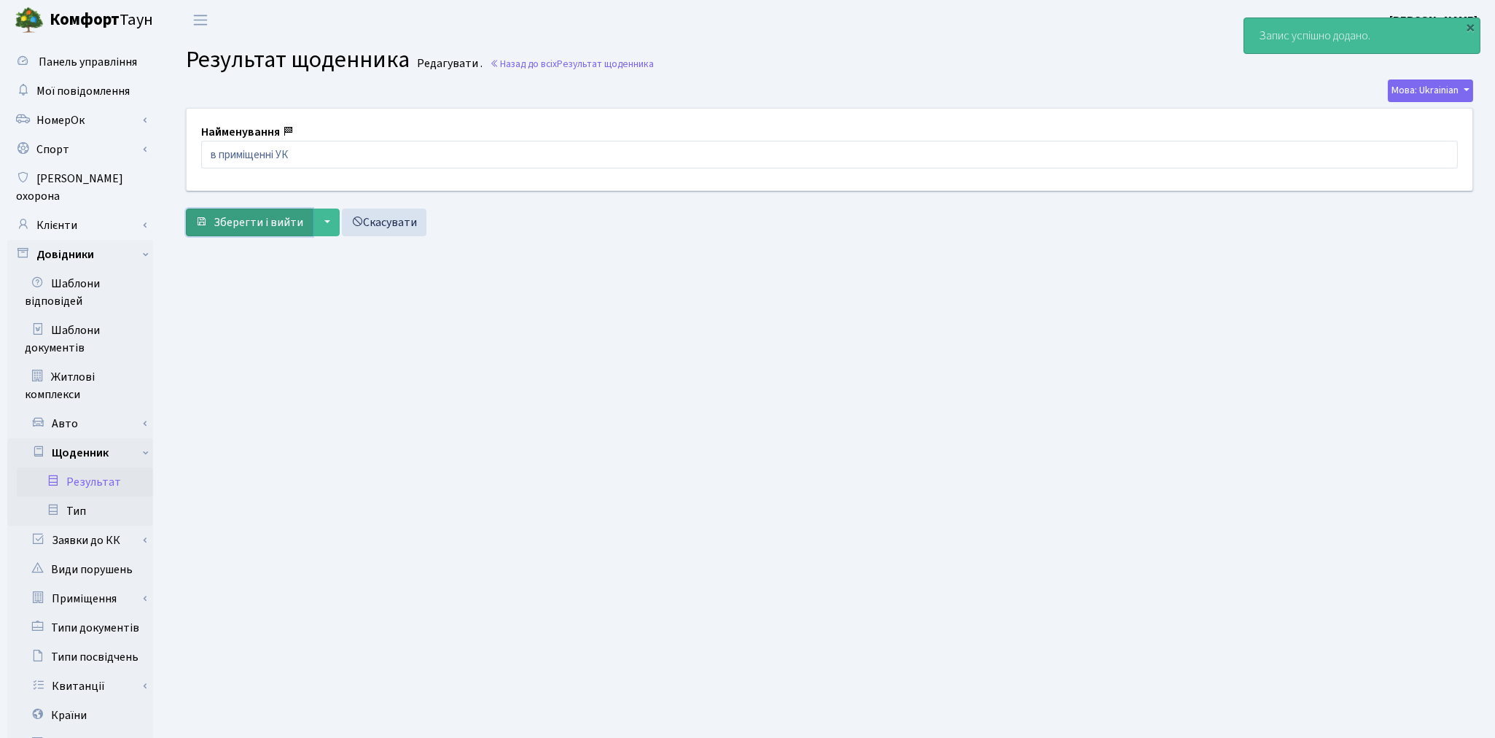
click at [261, 214] on span "Зберегти і вийти" at bounding box center [259, 222] width 90 height 16
click at [86, 212] on link "Клієнти" at bounding box center [80, 225] width 146 height 29
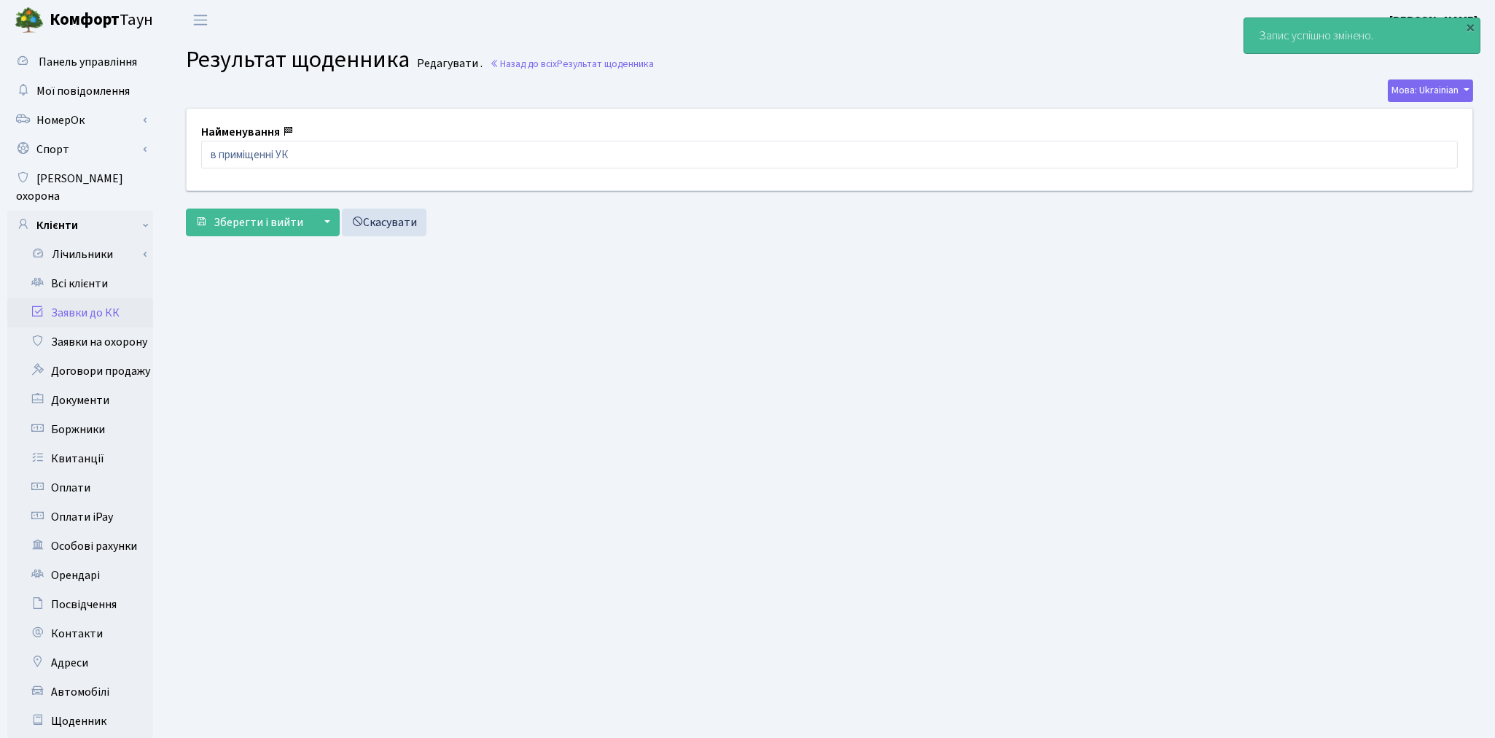
click at [89, 299] on link "Заявки до КК" at bounding box center [80, 312] width 146 height 29
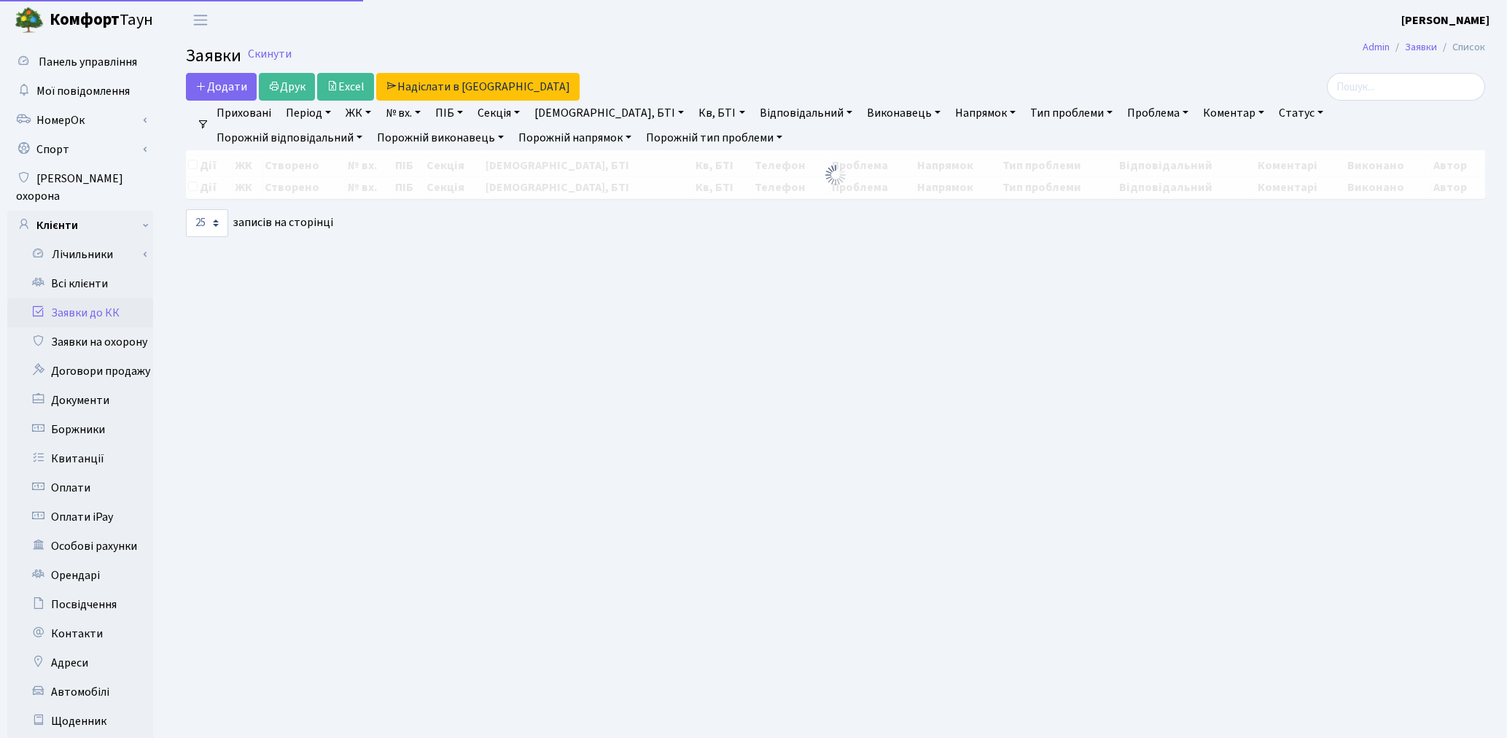
select select "25"
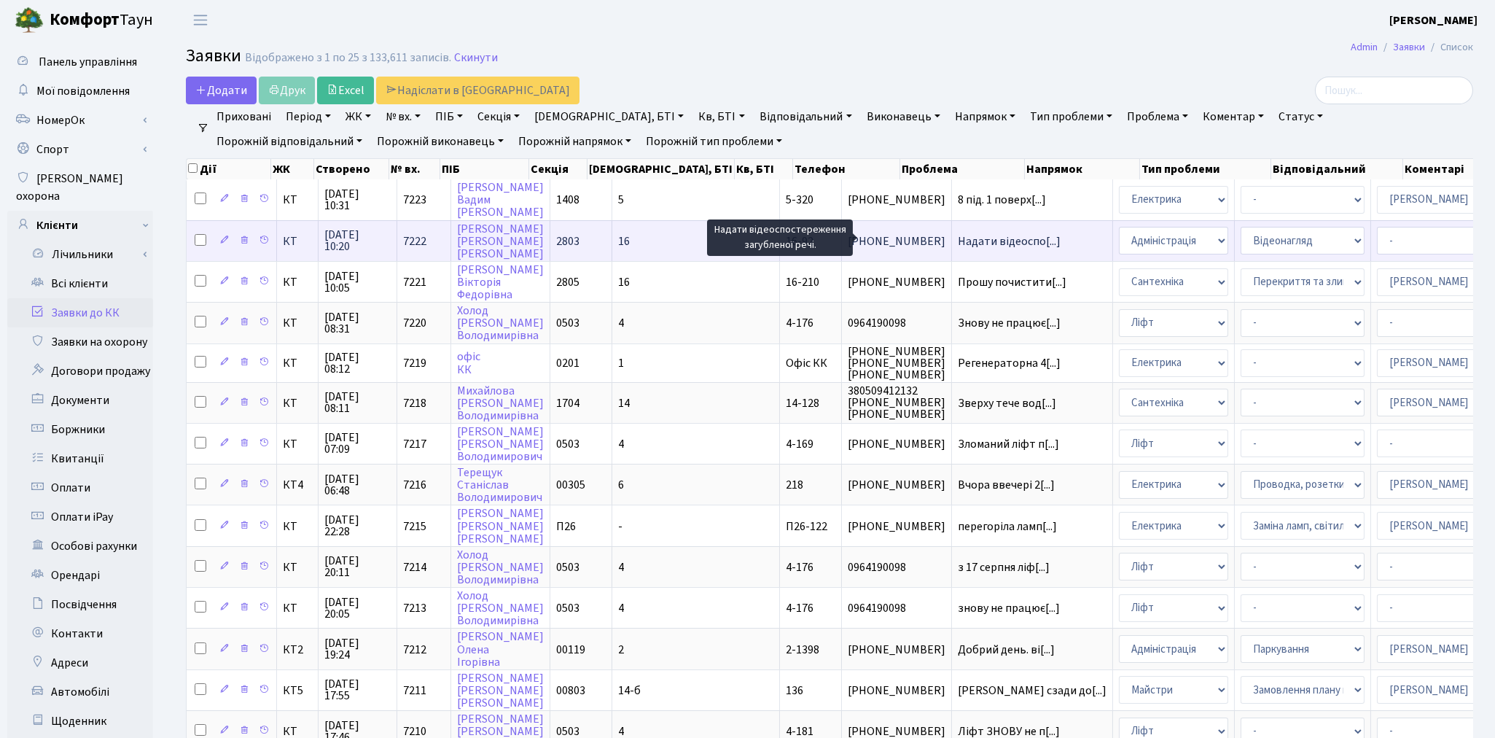
click at [958, 241] on span "Надати відеоспо[...]" at bounding box center [1009, 241] width 103 height 16
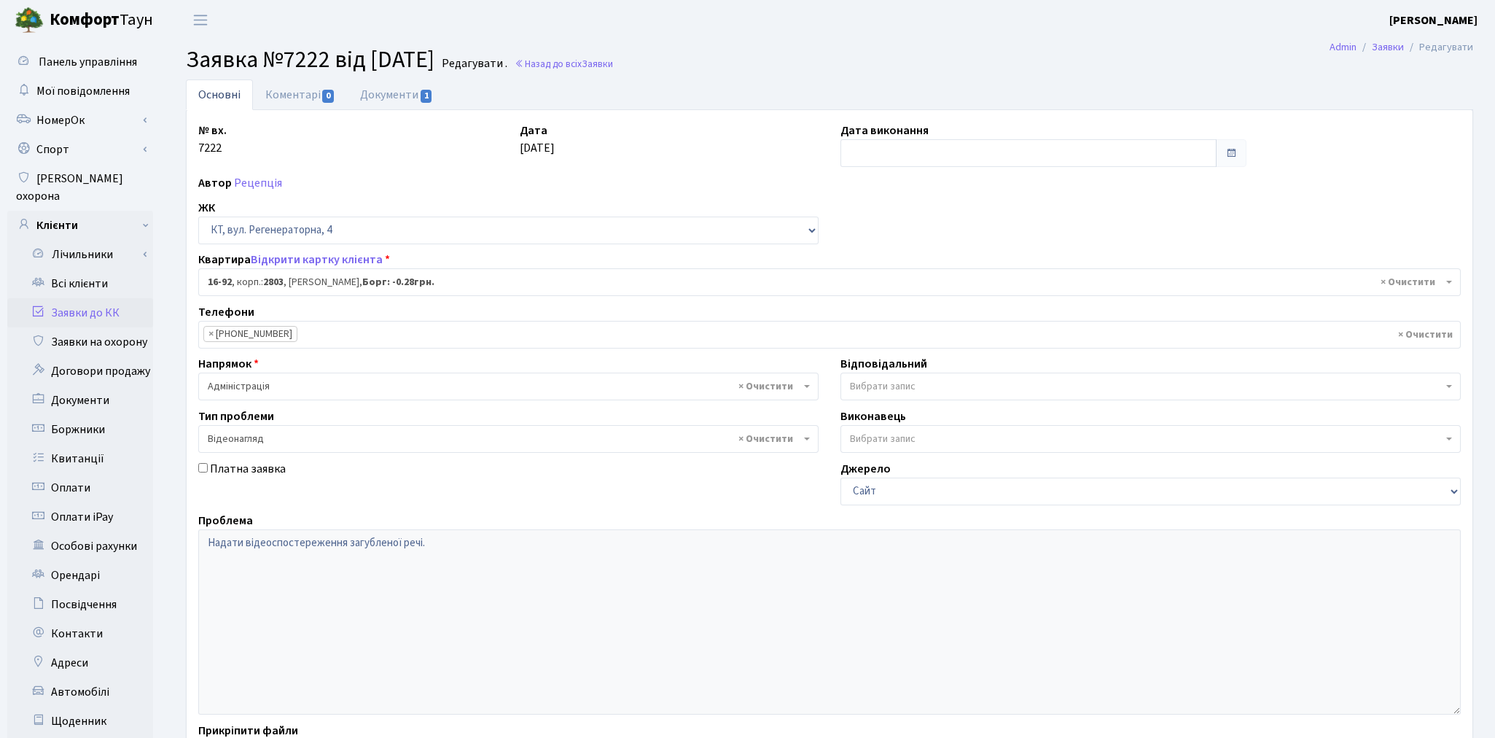
select select "8653"
select select "45"
click at [382, 100] on link "Документи 1" at bounding box center [397, 94] width 98 height 30
select select "25"
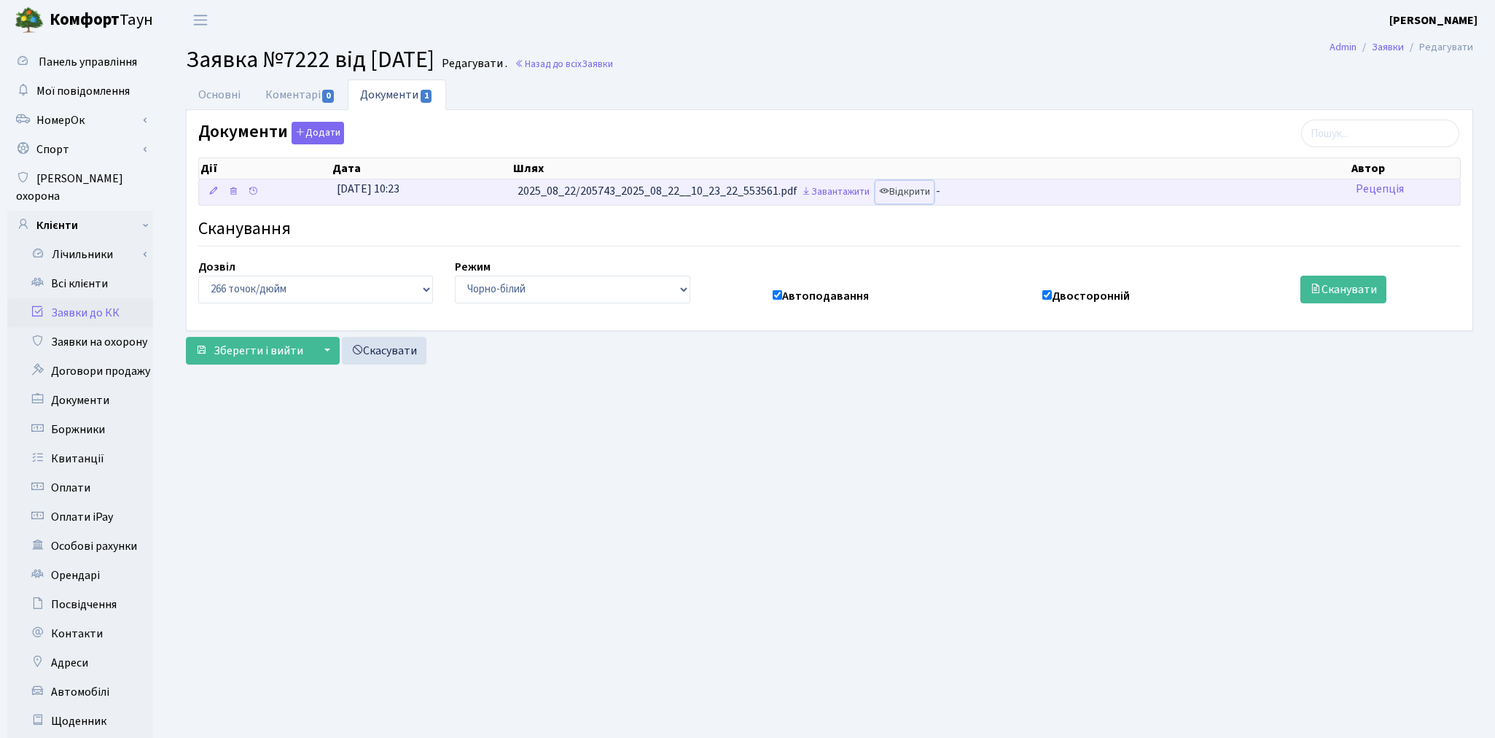
click at [916, 195] on link "Відкрити" at bounding box center [905, 192] width 58 height 23
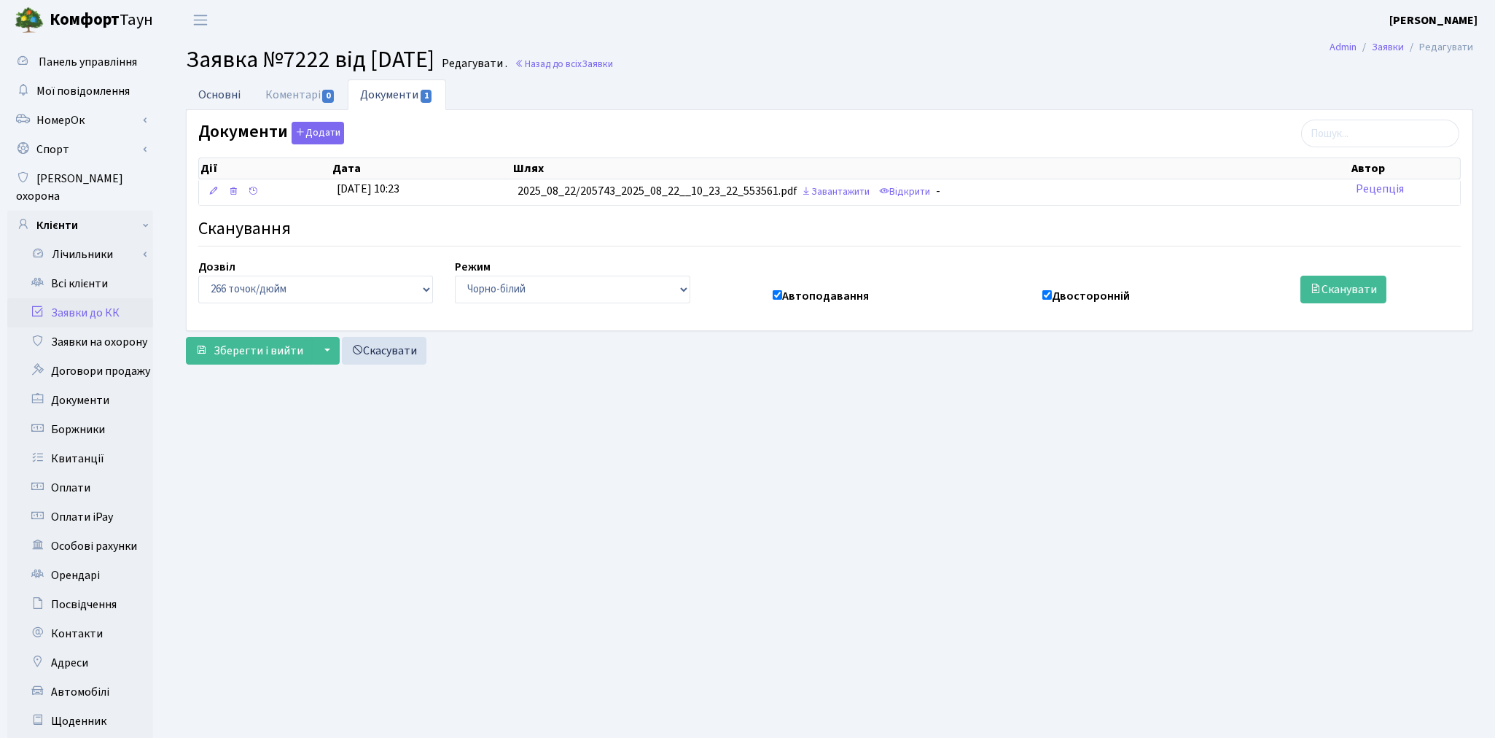
click at [221, 95] on link "Основні" at bounding box center [219, 94] width 67 height 30
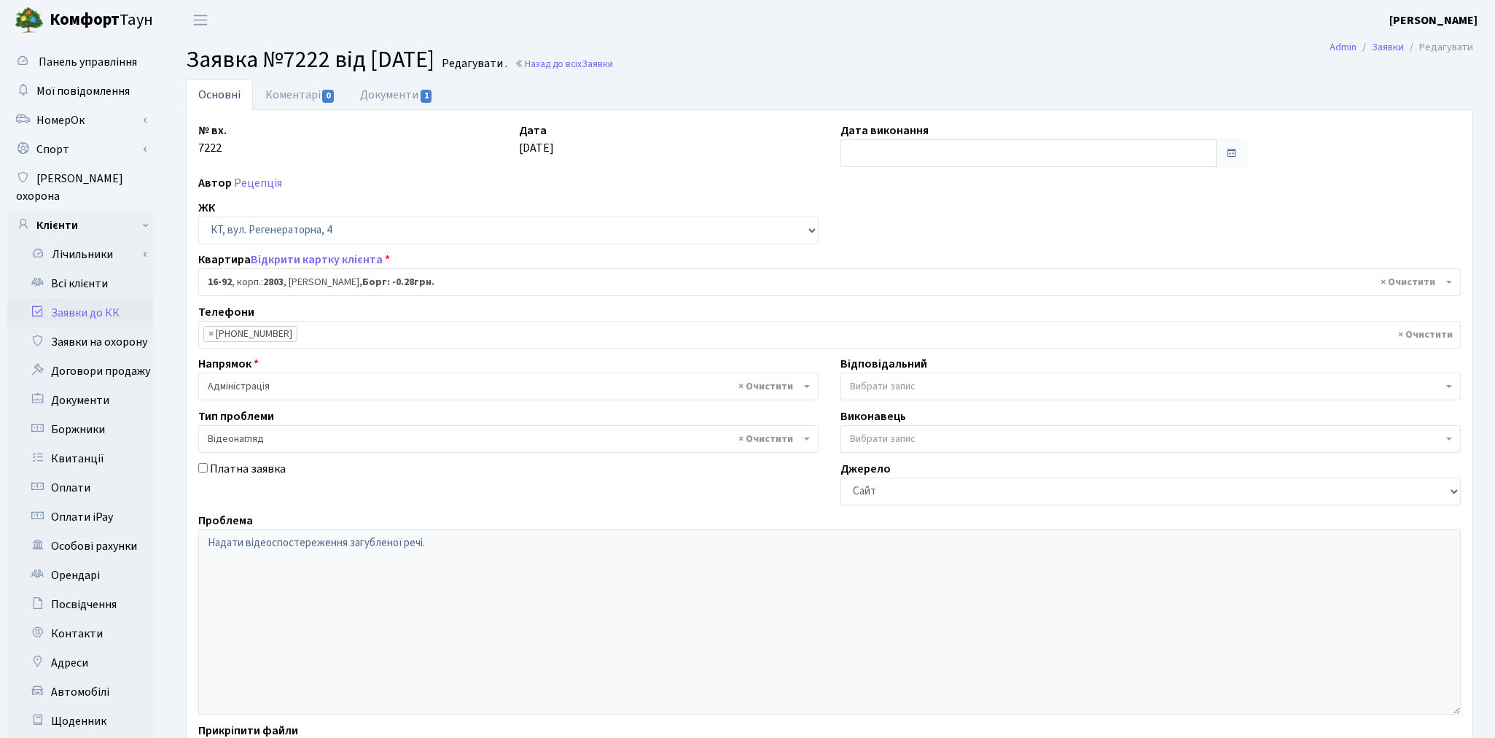
click at [109, 298] on link "Заявки до КК" at bounding box center [80, 312] width 146 height 29
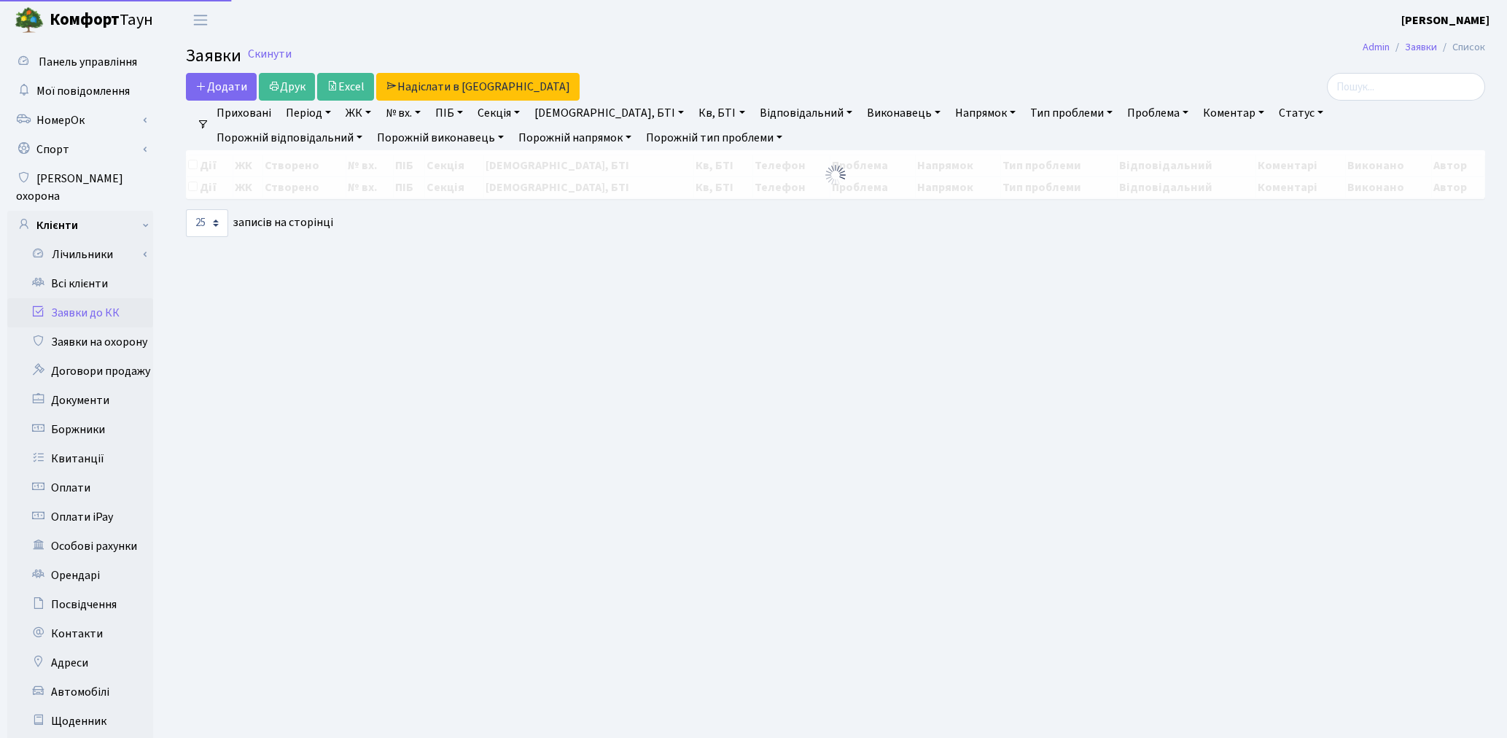
select select "25"
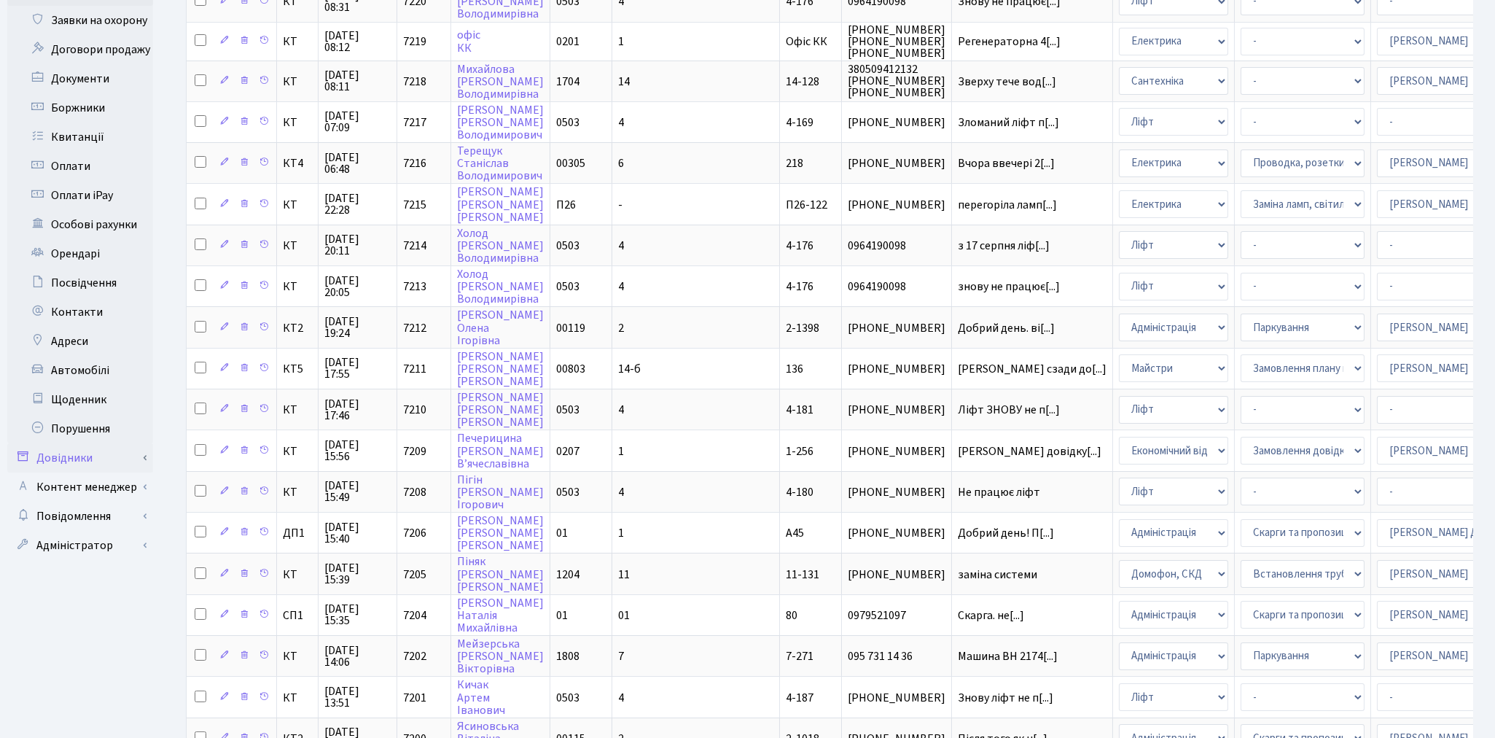
scroll to position [486, 0]
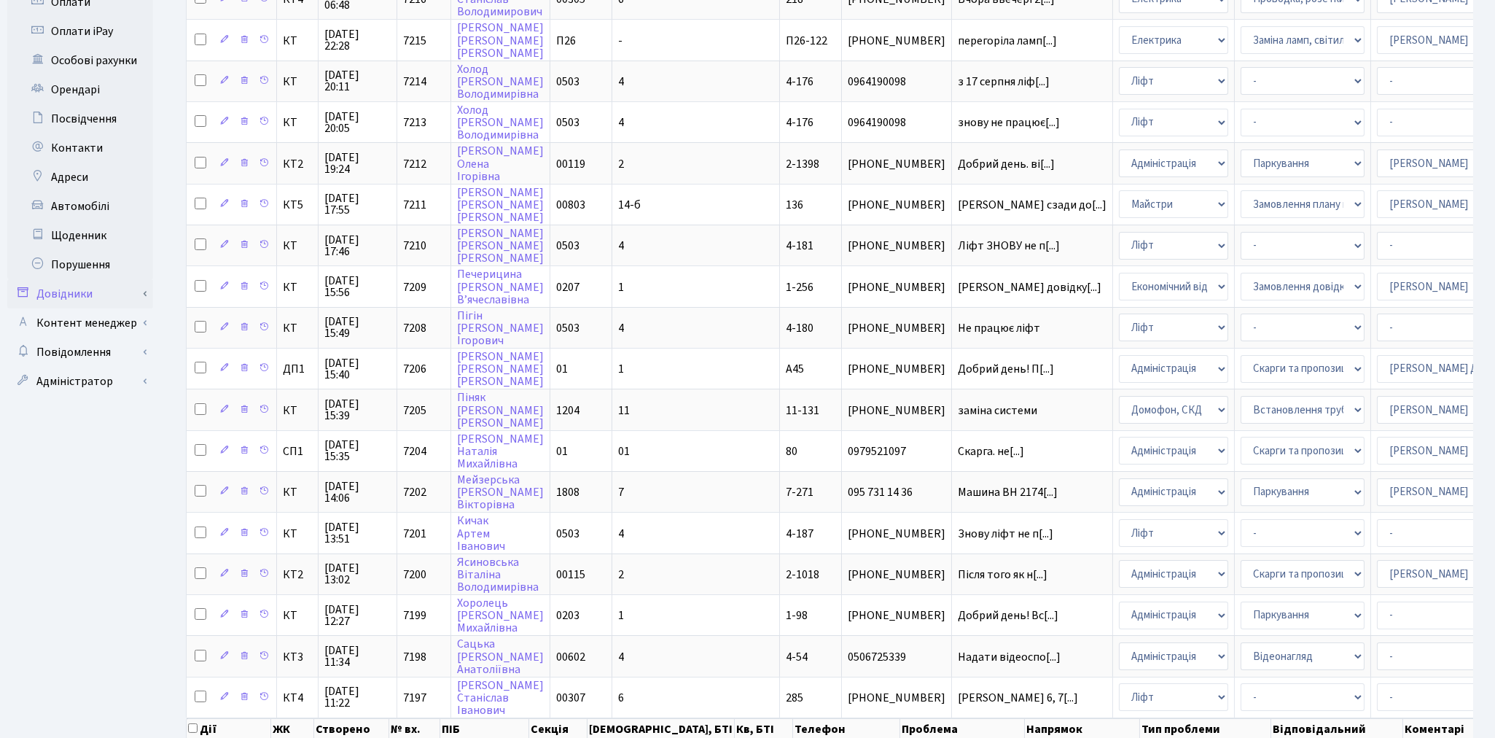
click at [83, 281] on link "Довідники" at bounding box center [80, 293] width 146 height 29
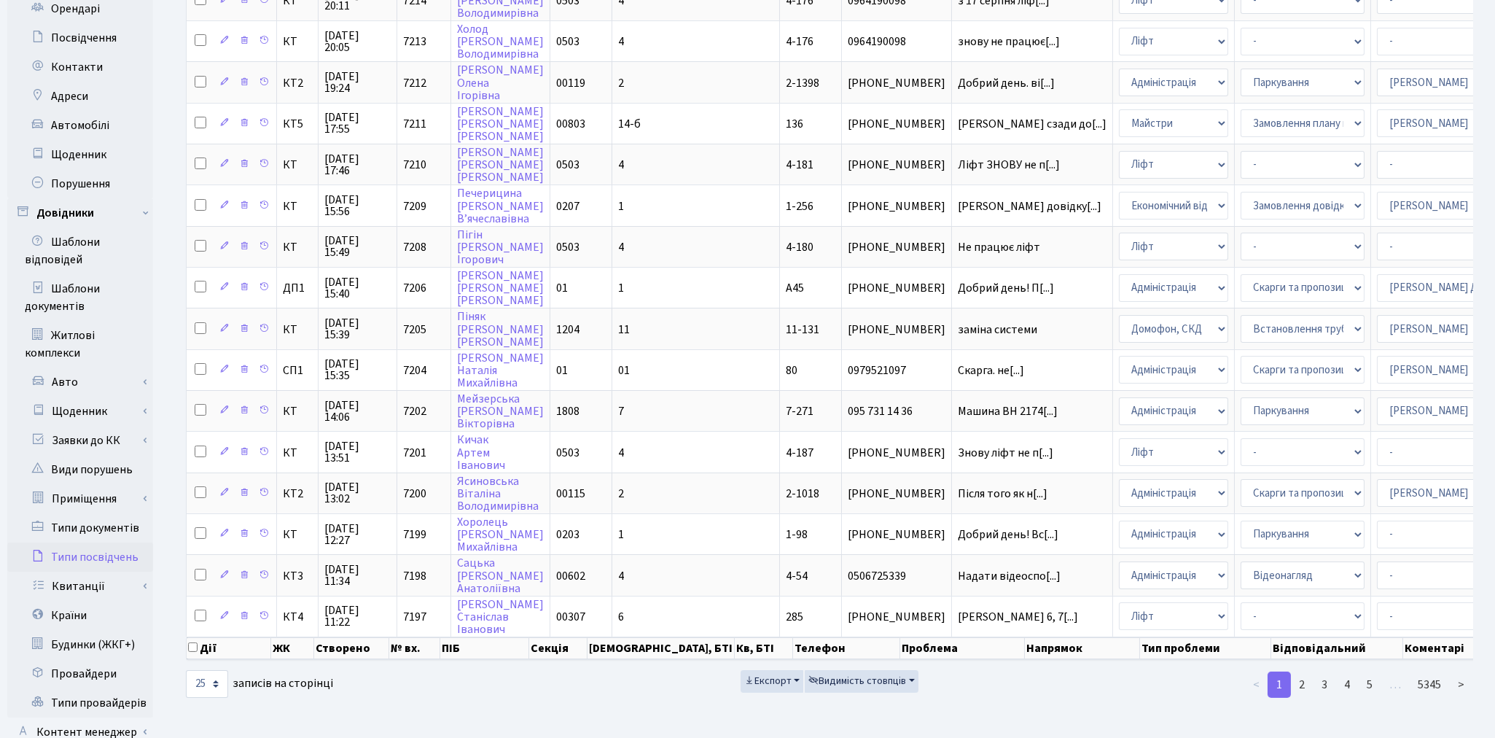
scroll to position [647, 0]
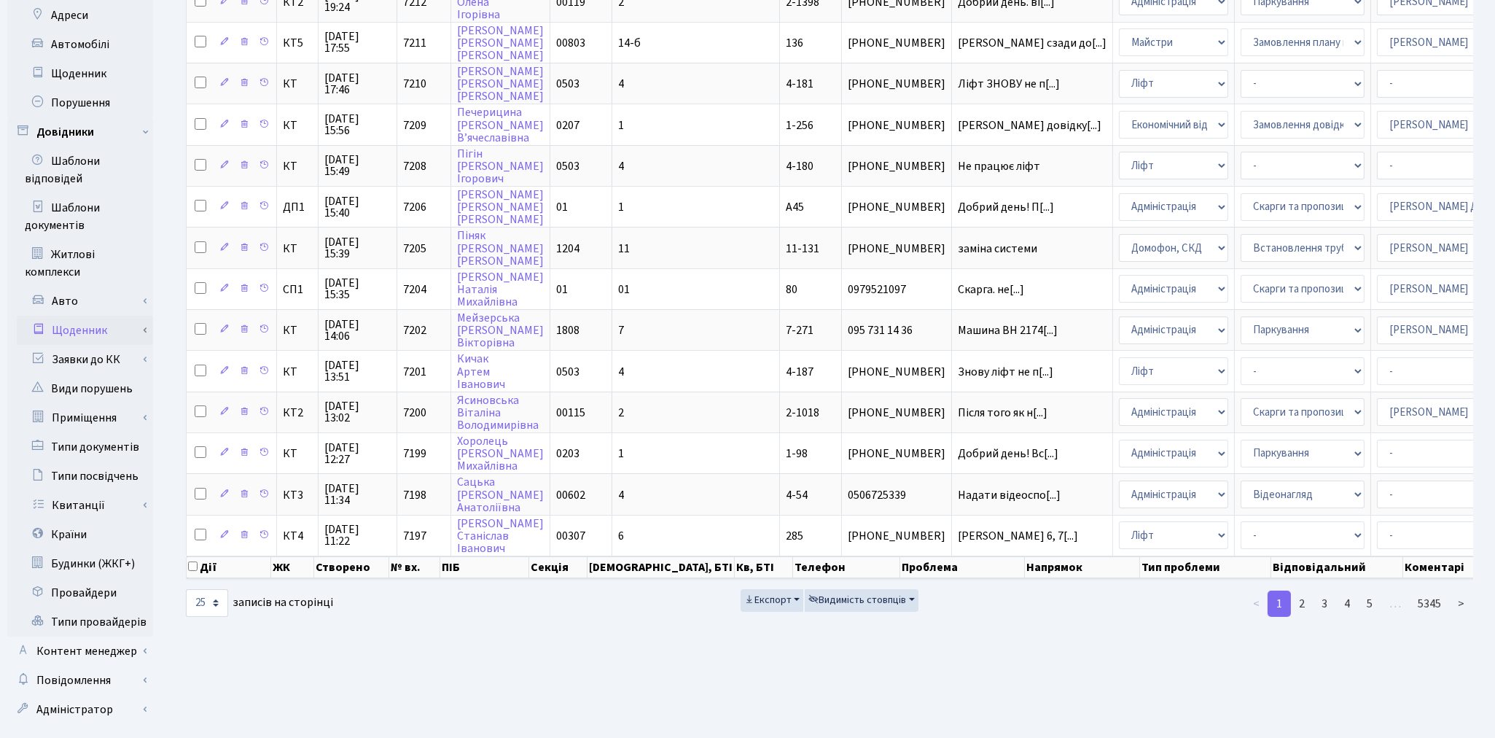
click at [89, 316] on link "Щоденник" at bounding box center [85, 330] width 136 height 29
click at [90, 345] on link "Результат" at bounding box center [85, 359] width 136 height 29
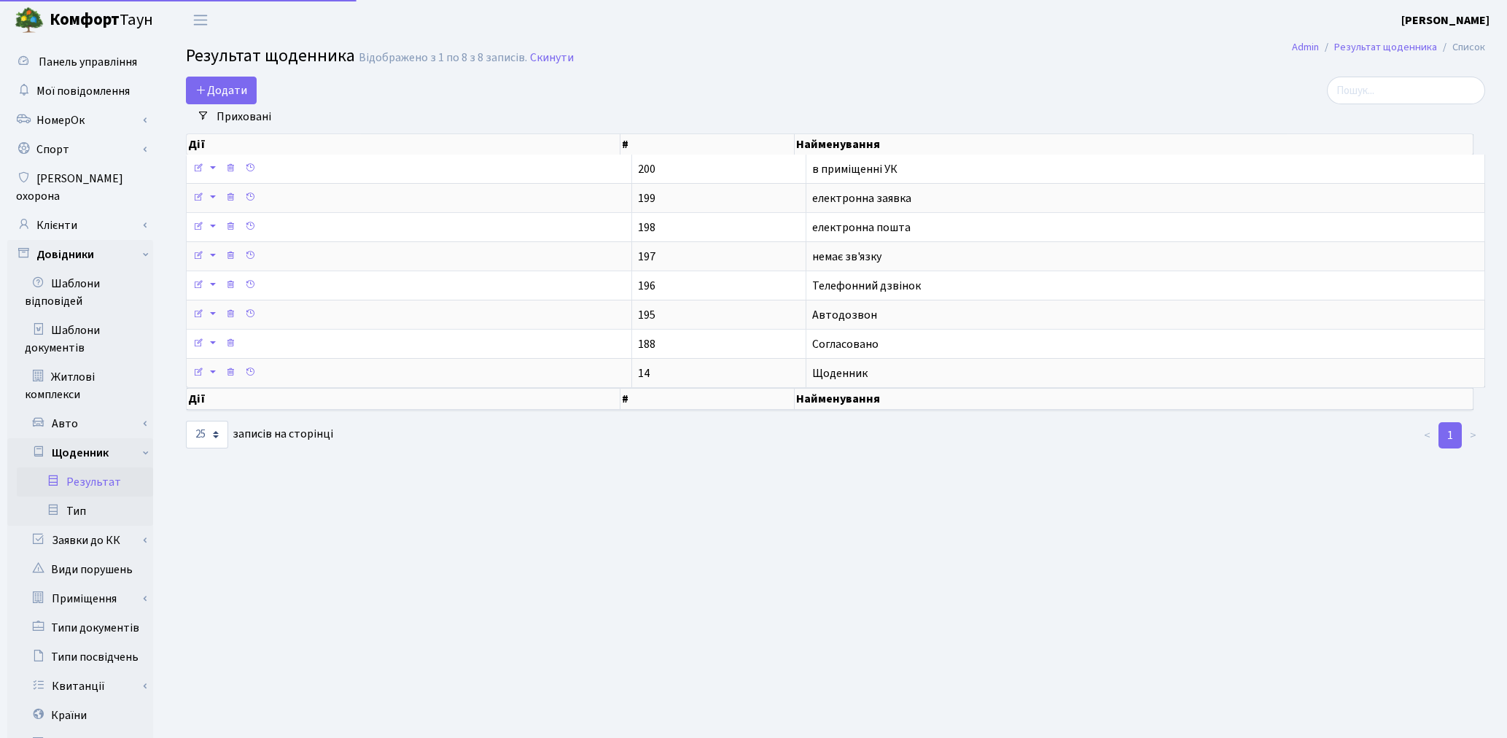
select select "25"
click at [222, 96] on span "Додати" at bounding box center [221, 90] width 52 height 16
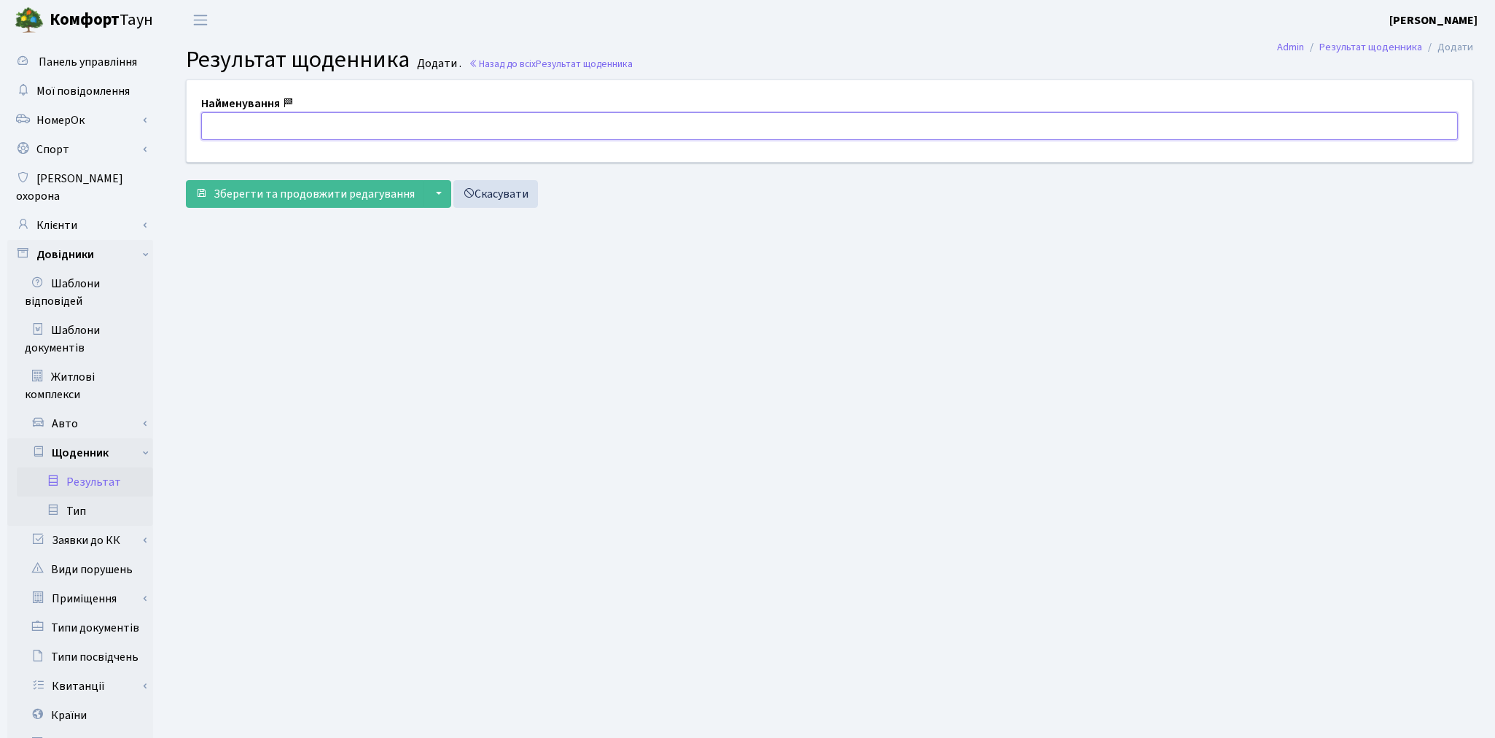
click at [223, 128] on input "text" at bounding box center [829, 126] width 1257 height 28
click at [250, 124] on input "відкрите судове впрвовадження" at bounding box center [829, 126] width 1257 height 28
click at [307, 125] on input "відкрито судове впрвовадження" at bounding box center [829, 126] width 1257 height 28
type input "відкрито судове впровадження"
click at [348, 195] on span "Зберегти та продовжити редагування" at bounding box center [314, 194] width 201 height 16
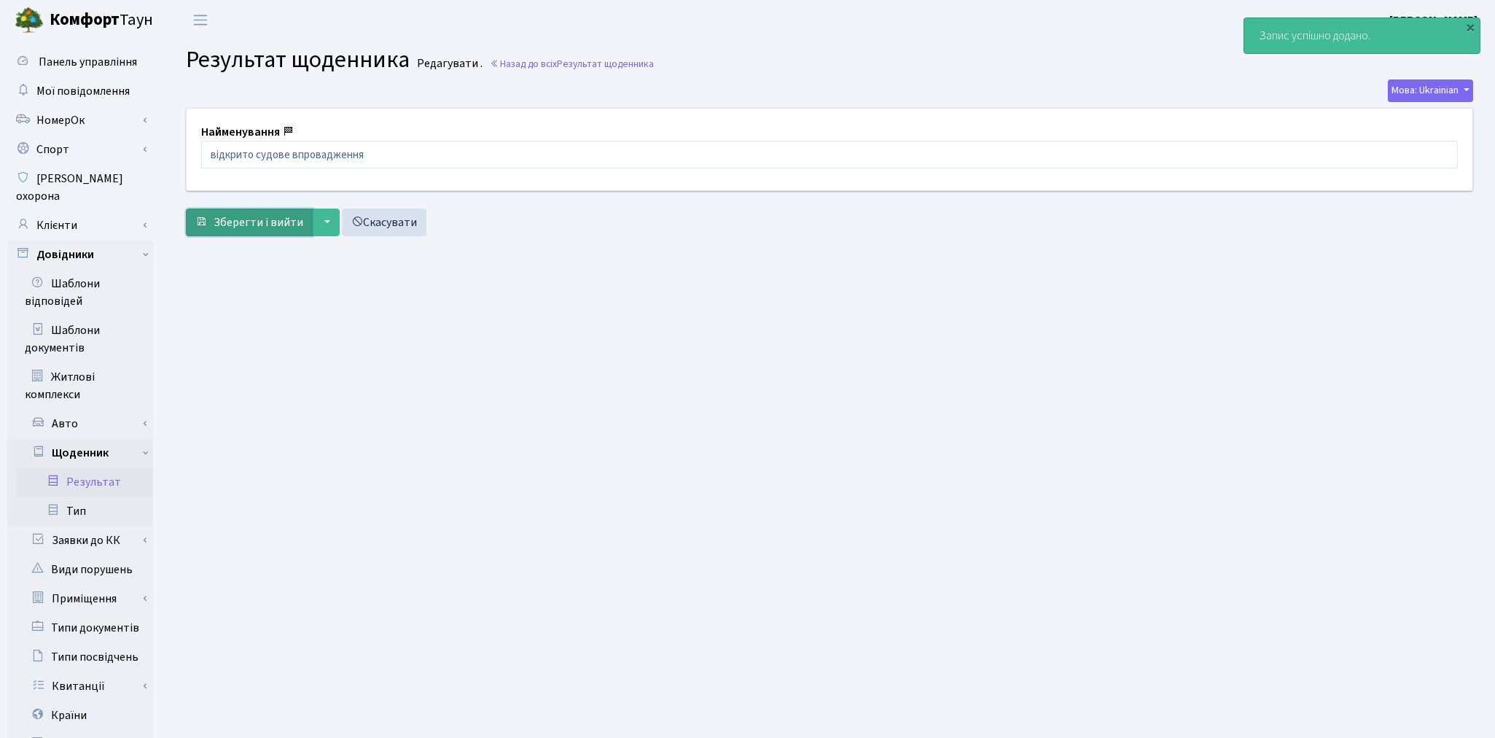
click at [255, 224] on span "Зберегти і вийти" at bounding box center [259, 222] width 90 height 16
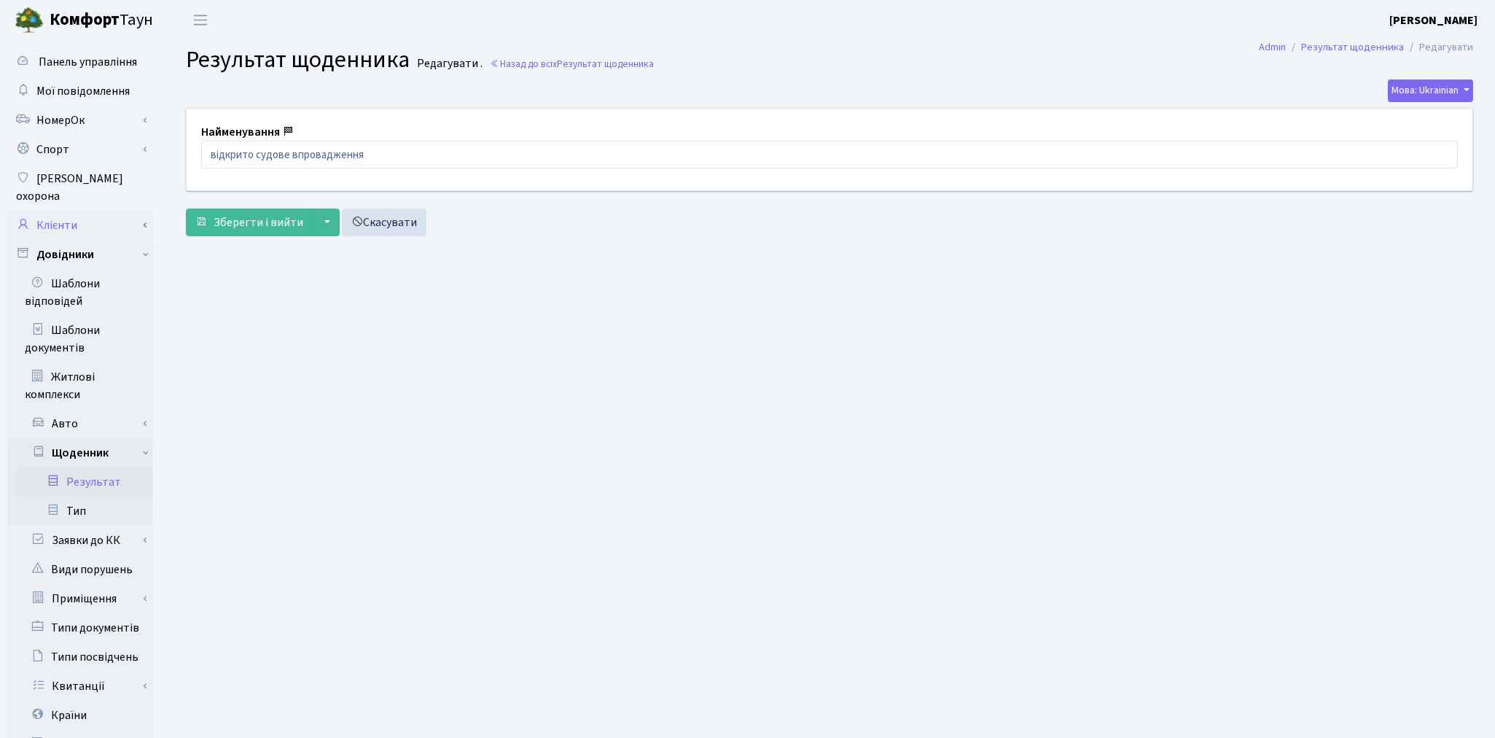
click at [66, 211] on link "Клієнти" at bounding box center [80, 225] width 146 height 29
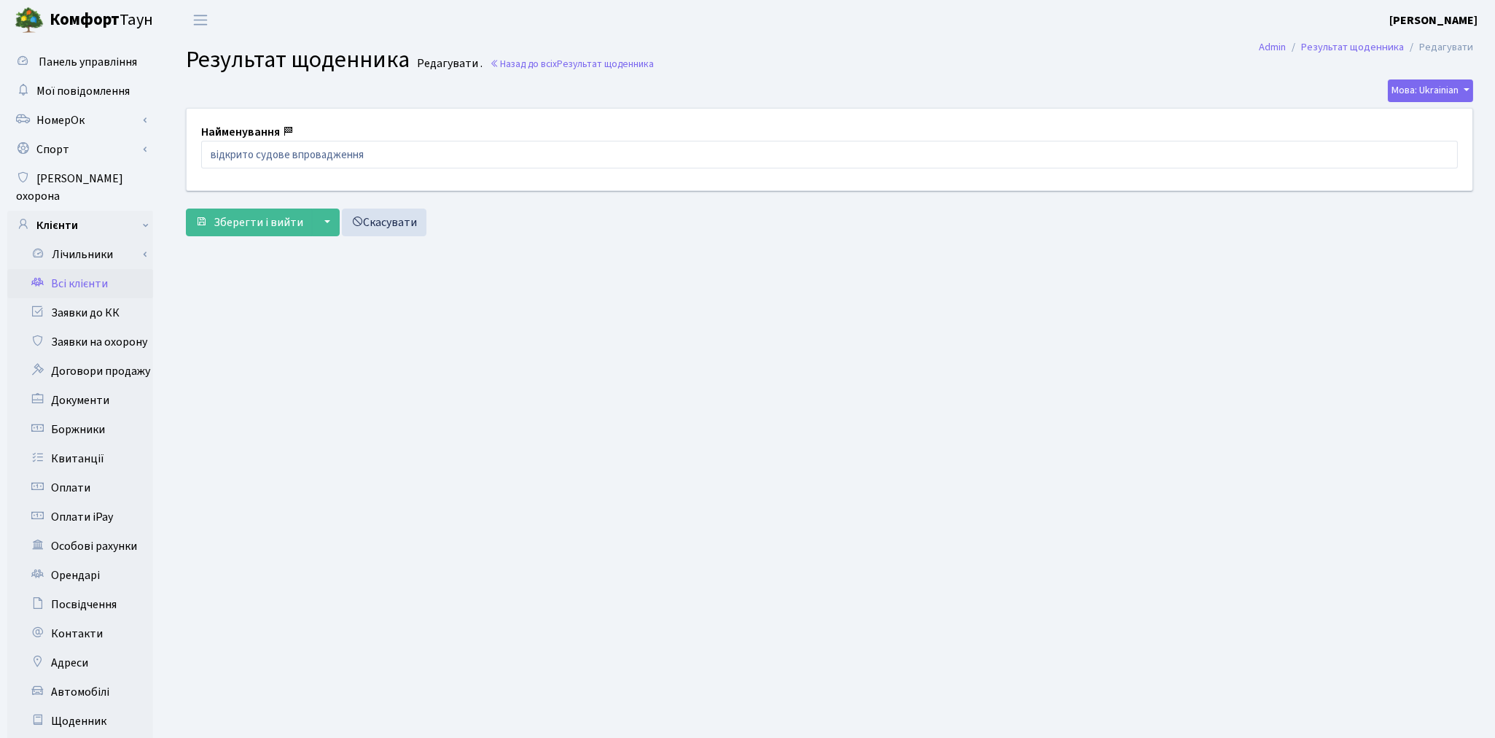
click at [102, 274] on link "Всі клієнти" at bounding box center [80, 283] width 146 height 29
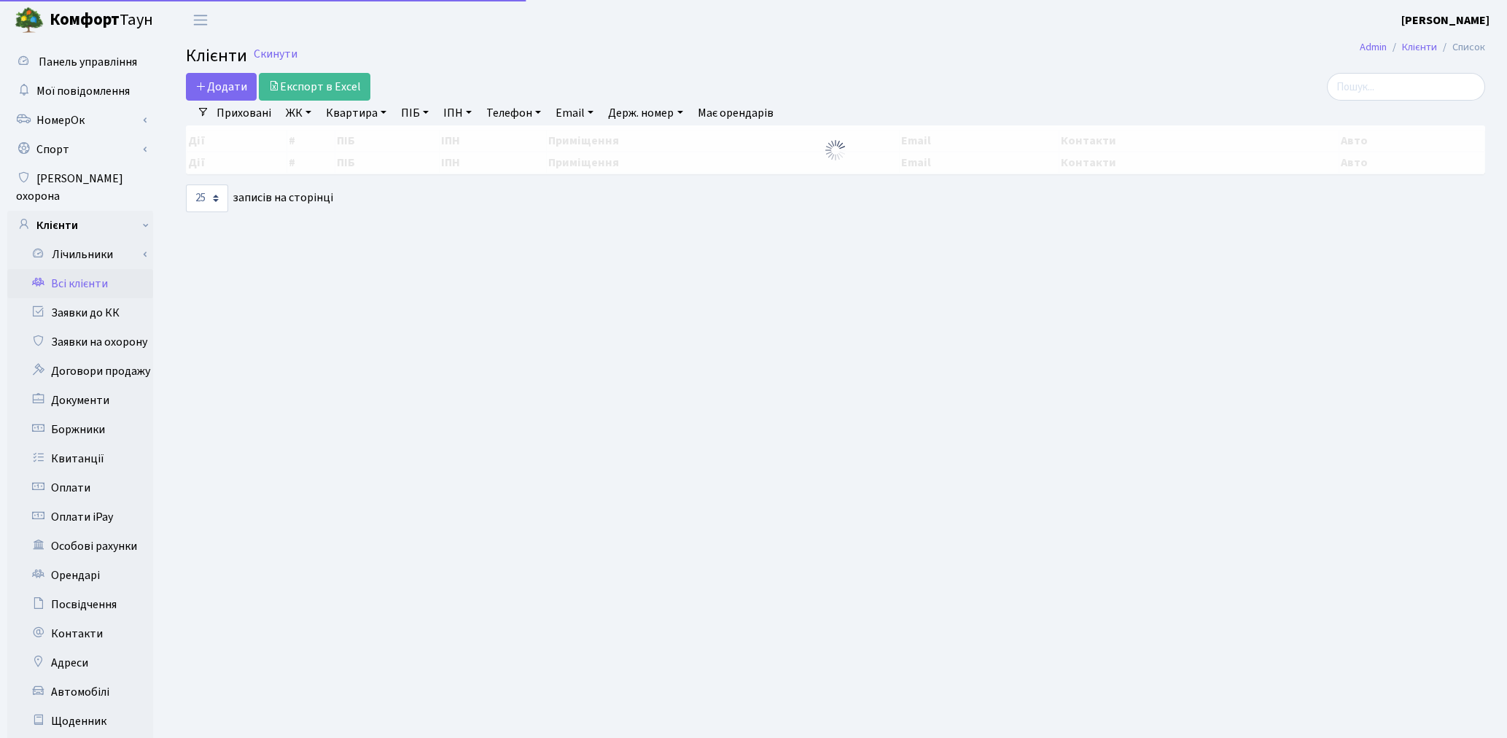
select select "25"
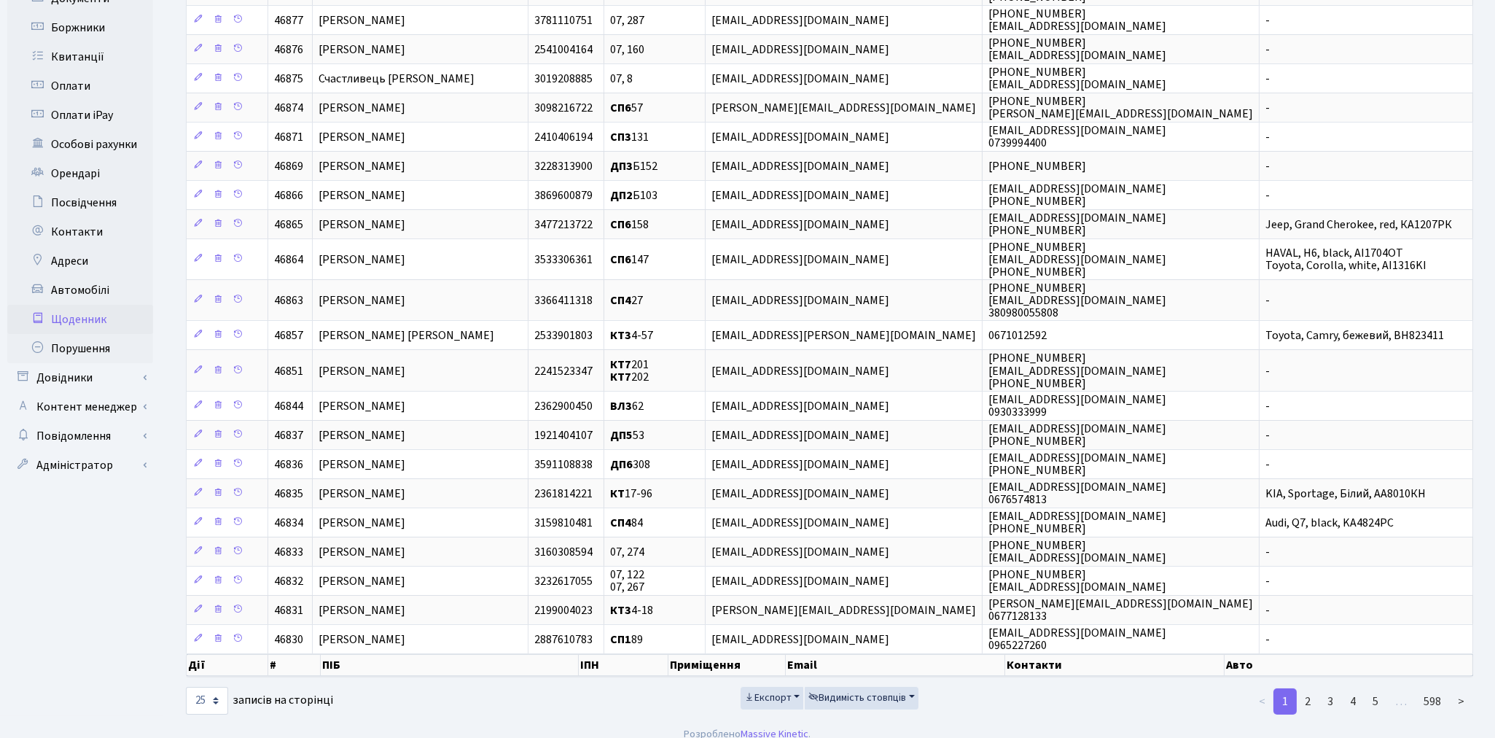
scroll to position [407, 0]
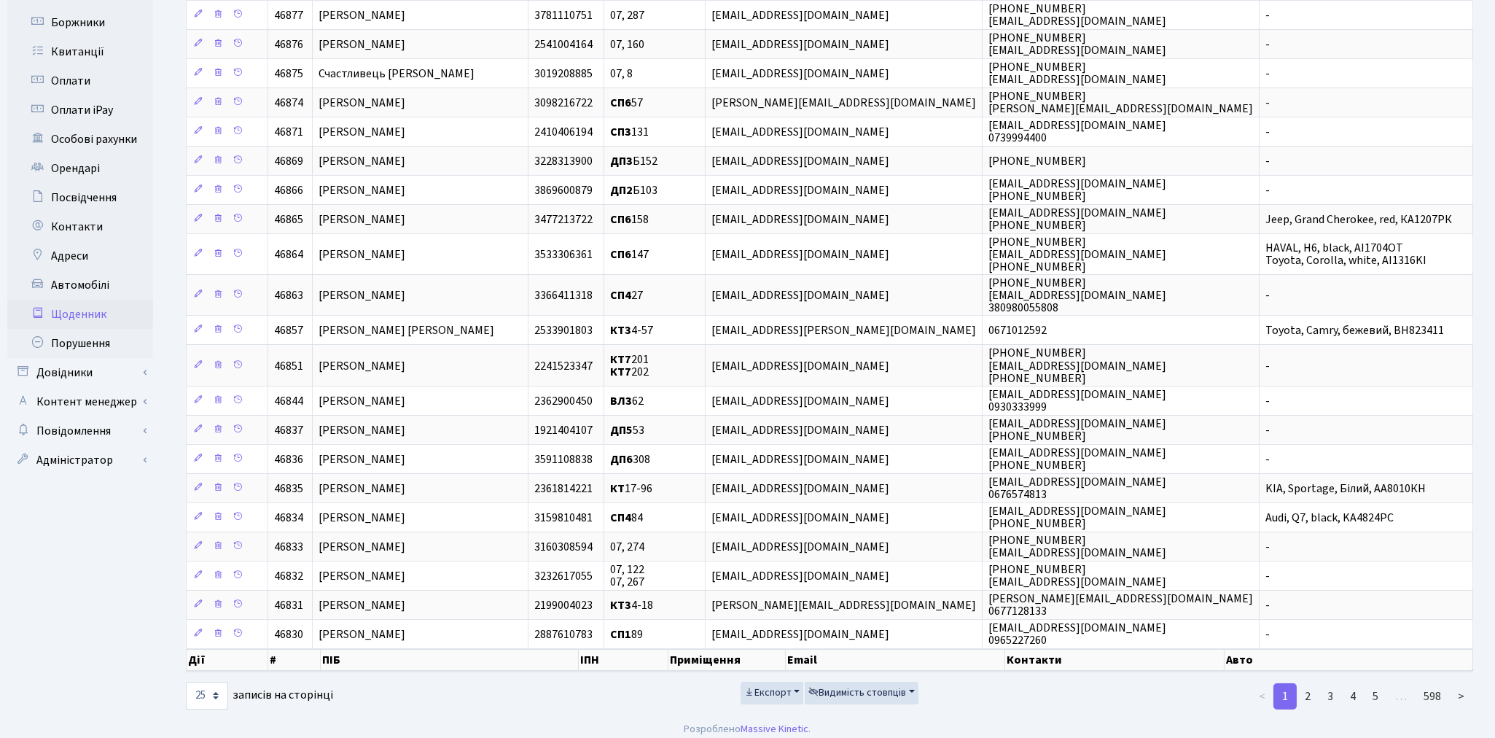
click at [96, 300] on link "Щоденник" at bounding box center [80, 314] width 146 height 29
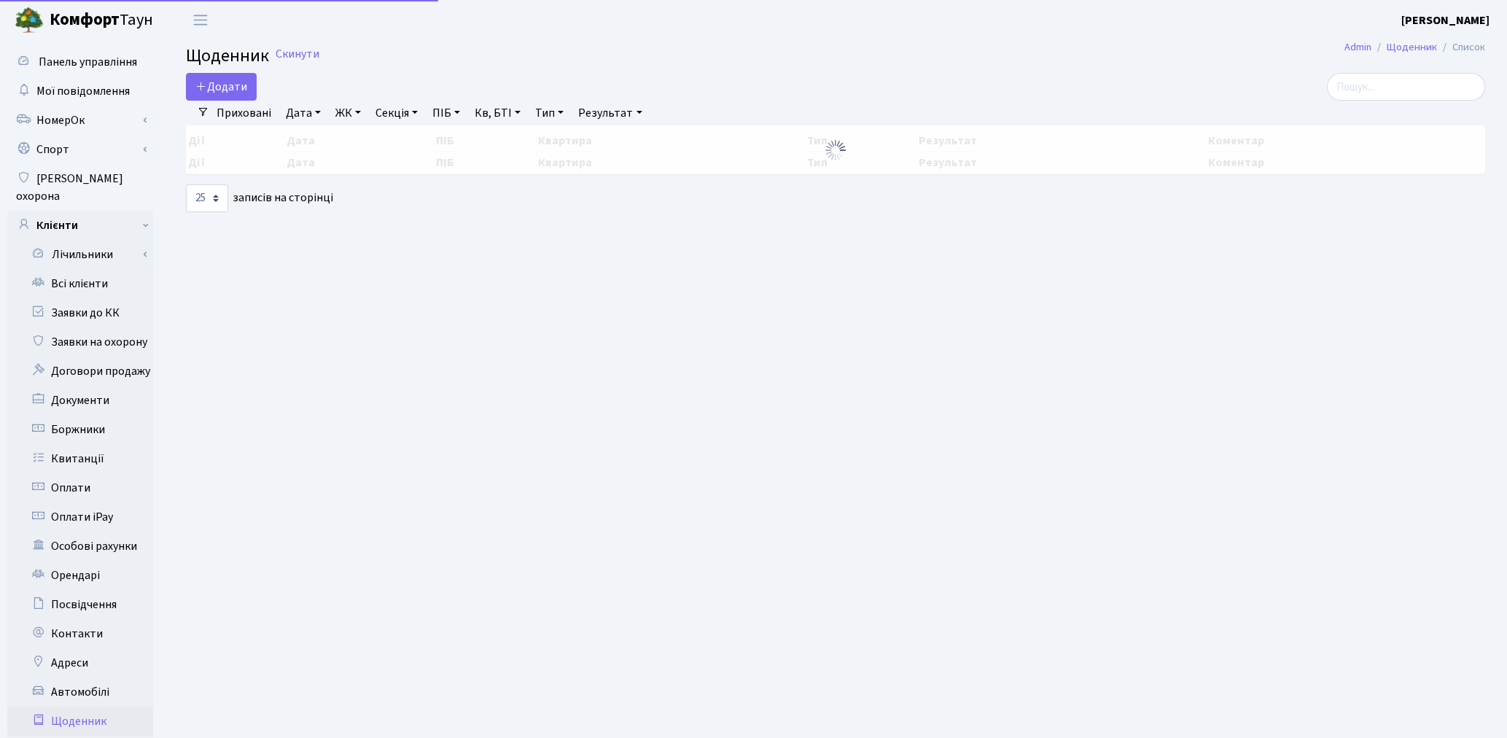
select select "25"
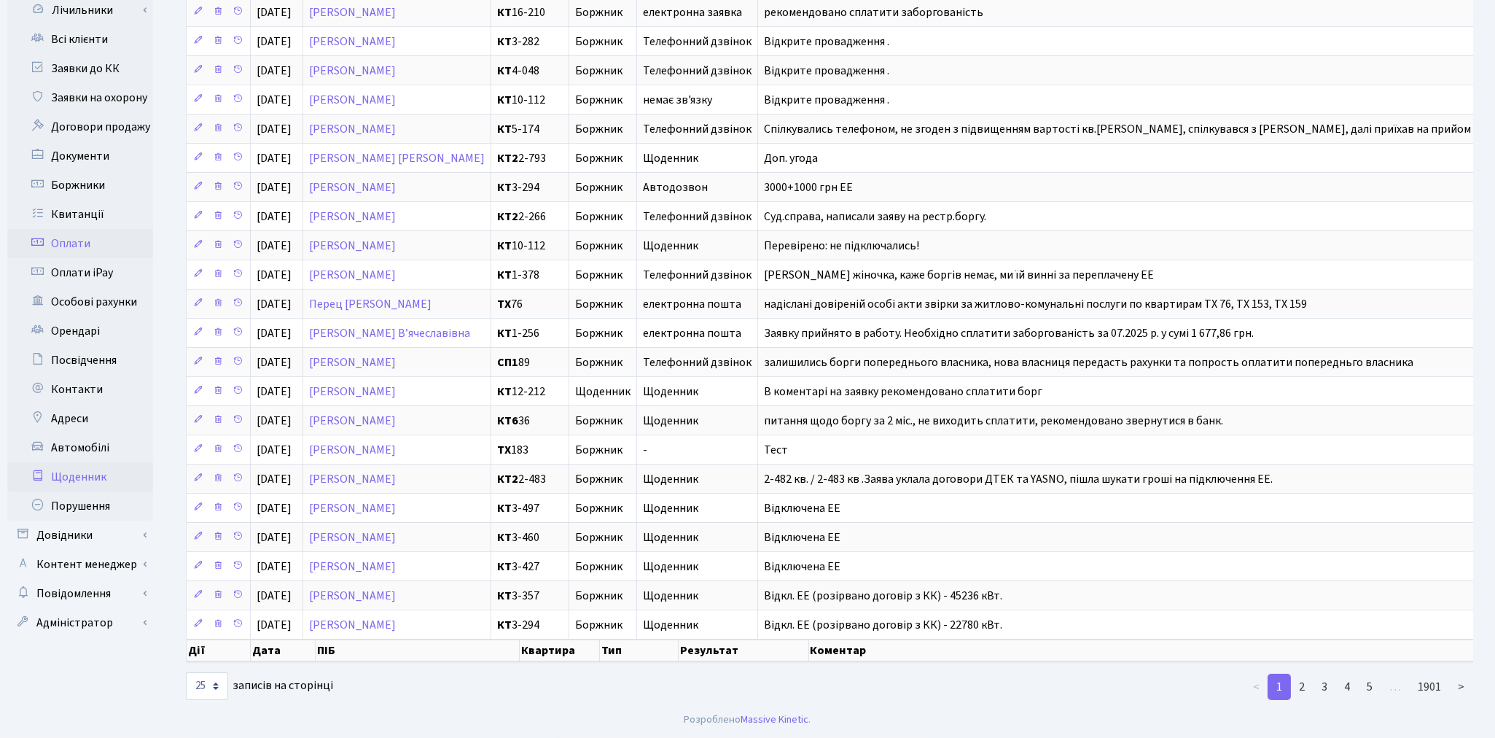
scroll to position [261, 0]
click at [74, 462] on link "Щоденник" at bounding box center [80, 476] width 146 height 29
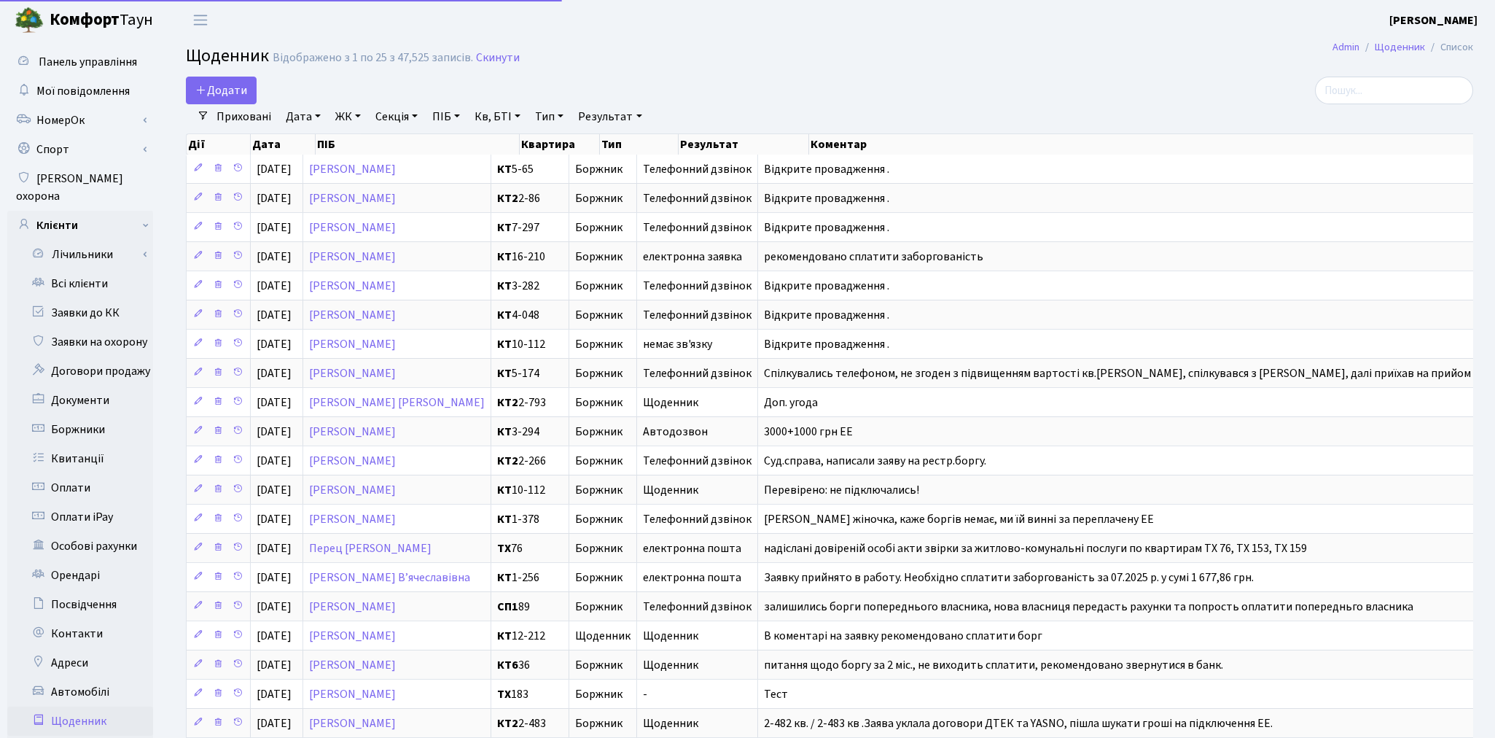
select select "25"
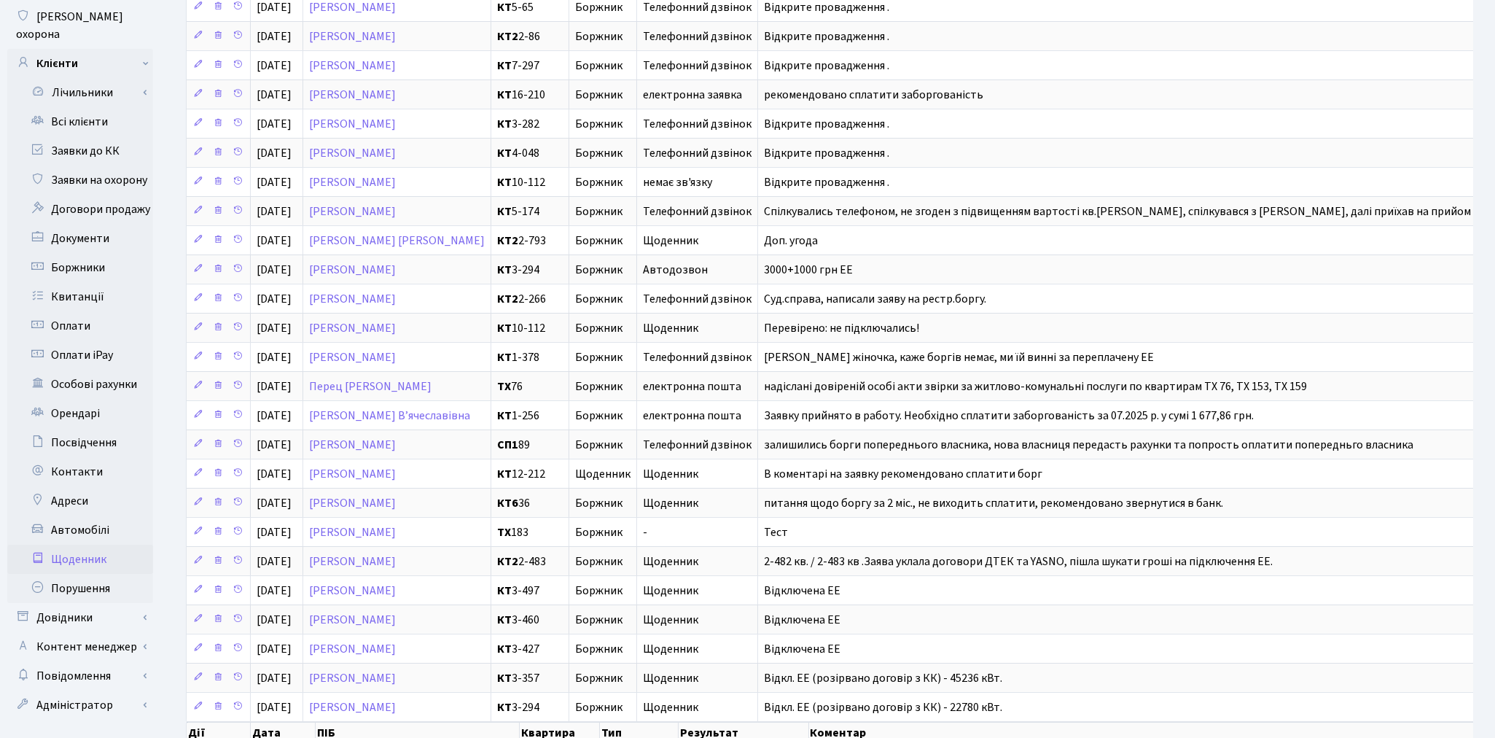
click at [78, 545] on link "Щоденник" at bounding box center [80, 559] width 146 height 29
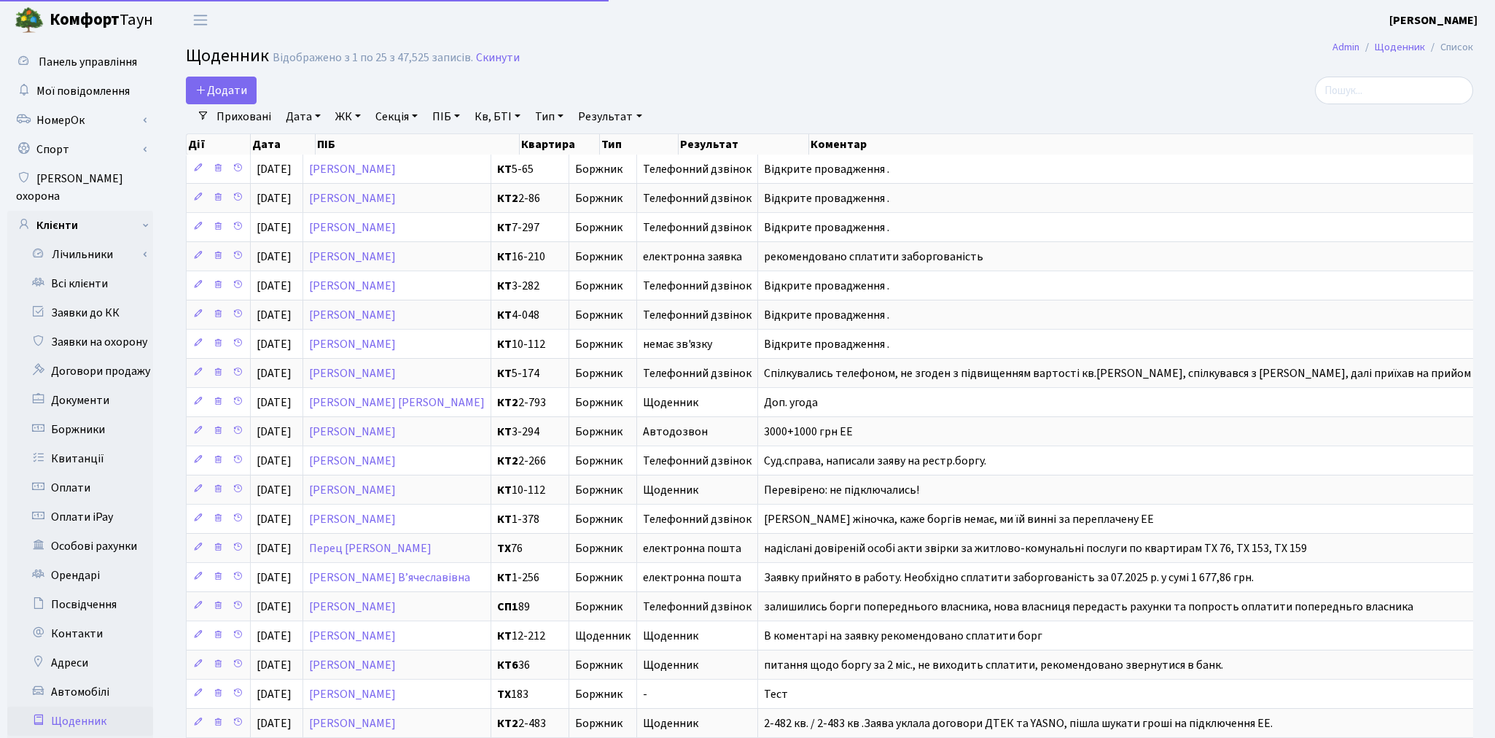
select select "25"
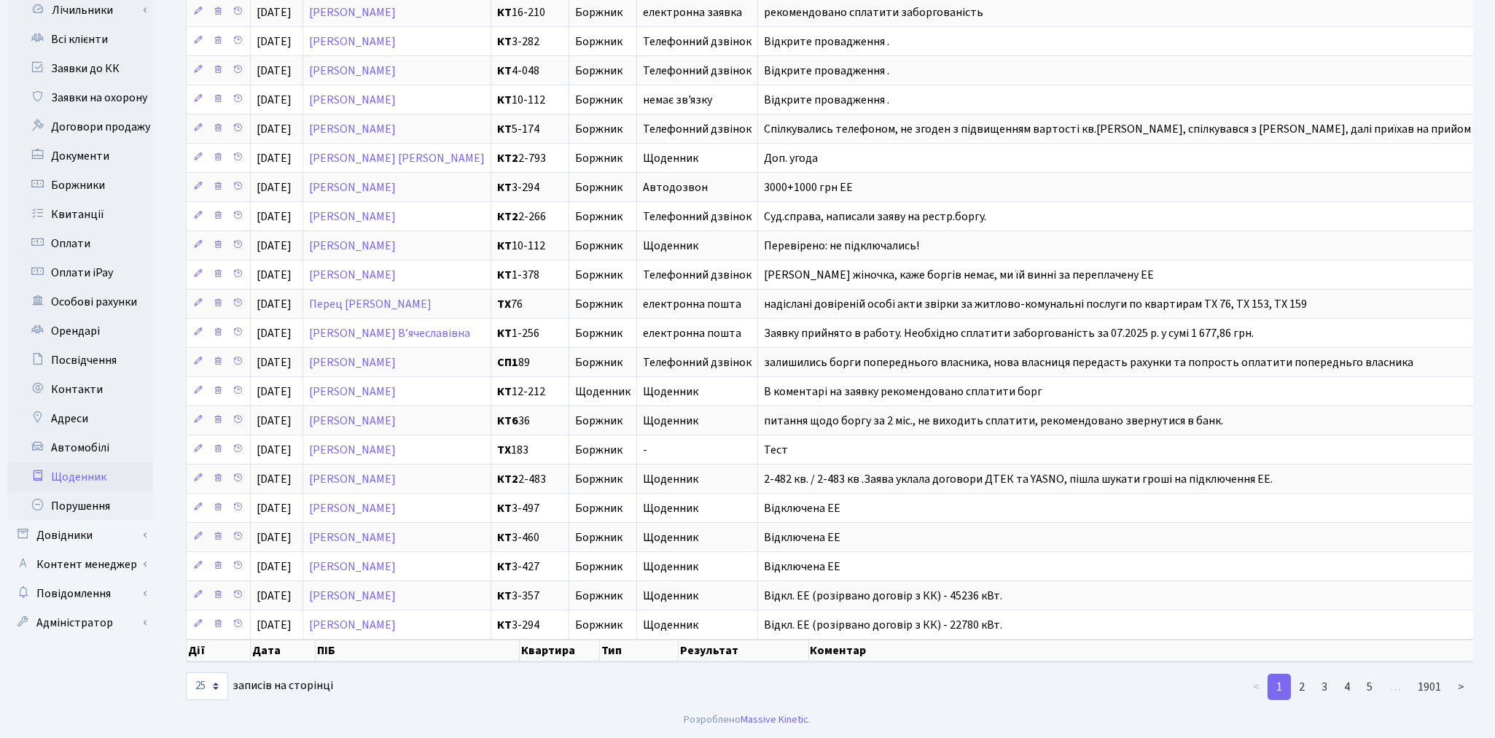
scroll to position [261, 0]
click at [100, 521] on link "Довідники" at bounding box center [80, 535] width 146 height 29
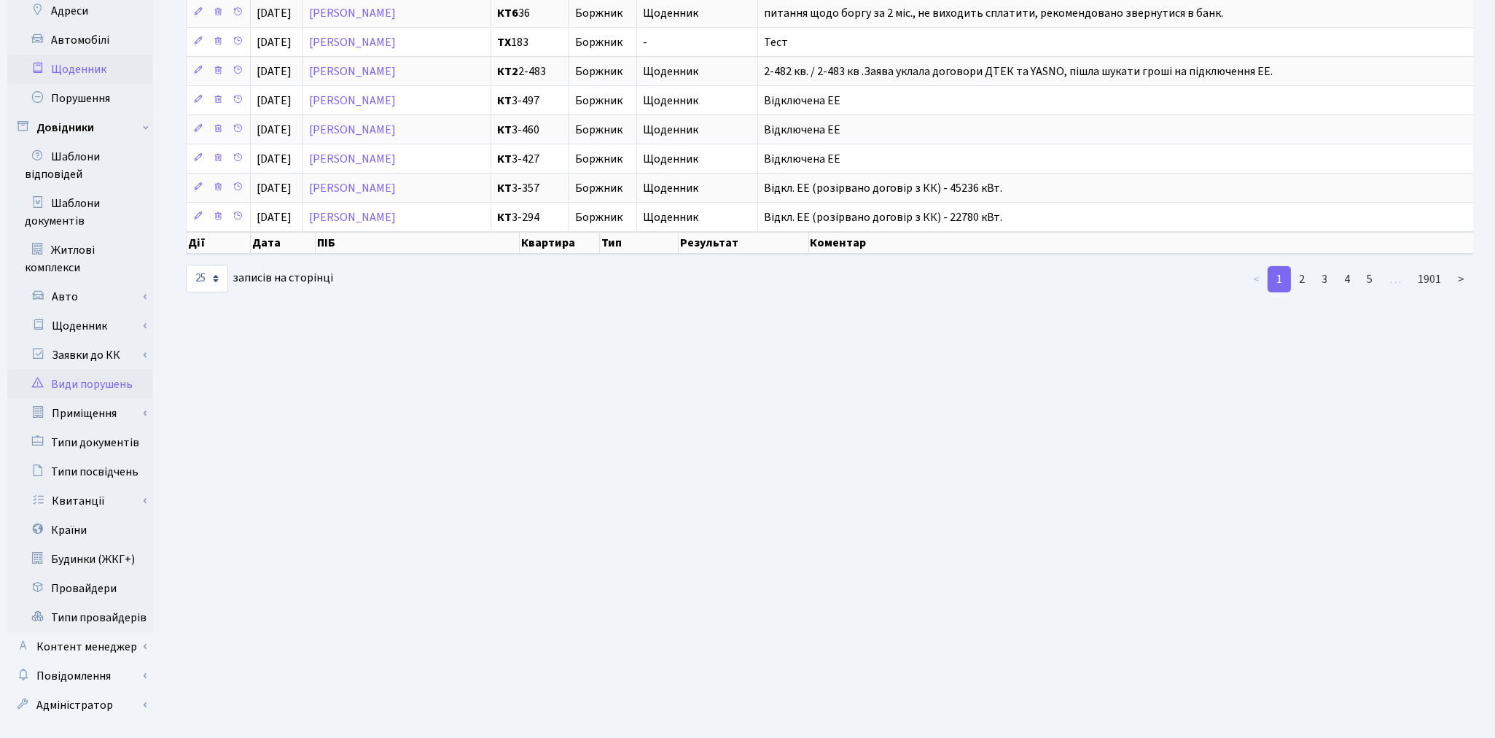
scroll to position [659, 0]
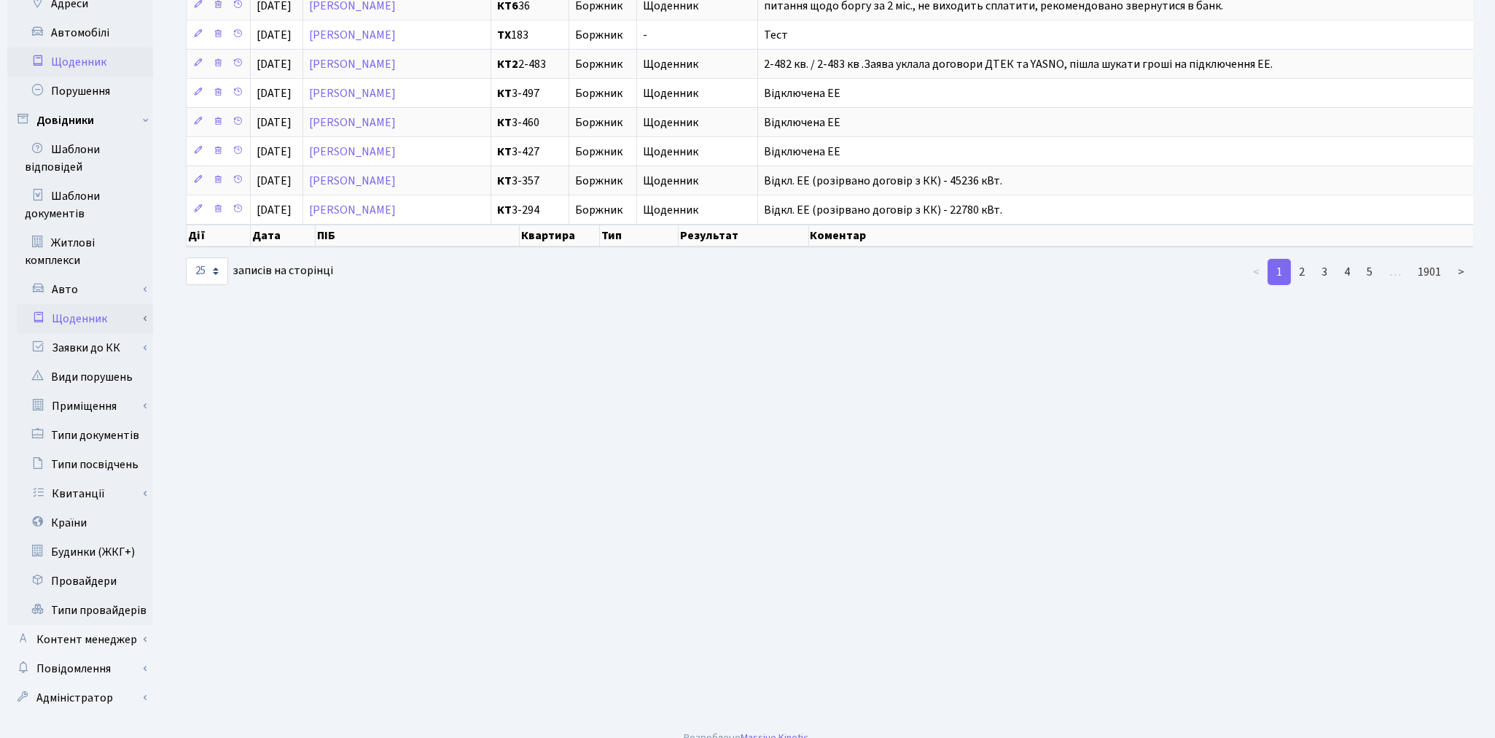
click at [83, 304] on link "Щоденник" at bounding box center [85, 318] width 136 height 29
click at [92, 335] on link "Результат" at bounding box center [85, 347] width 136 height 29
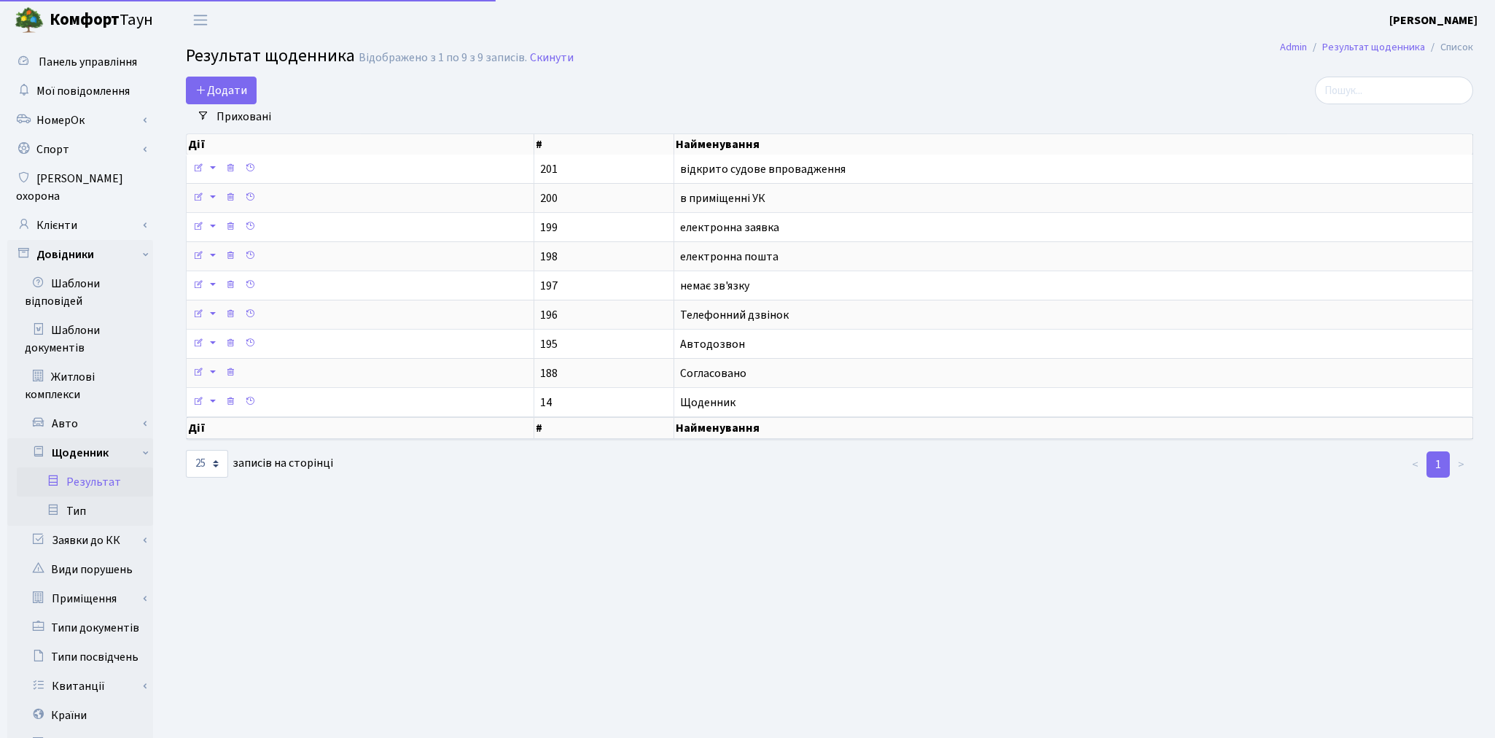
select select "25"
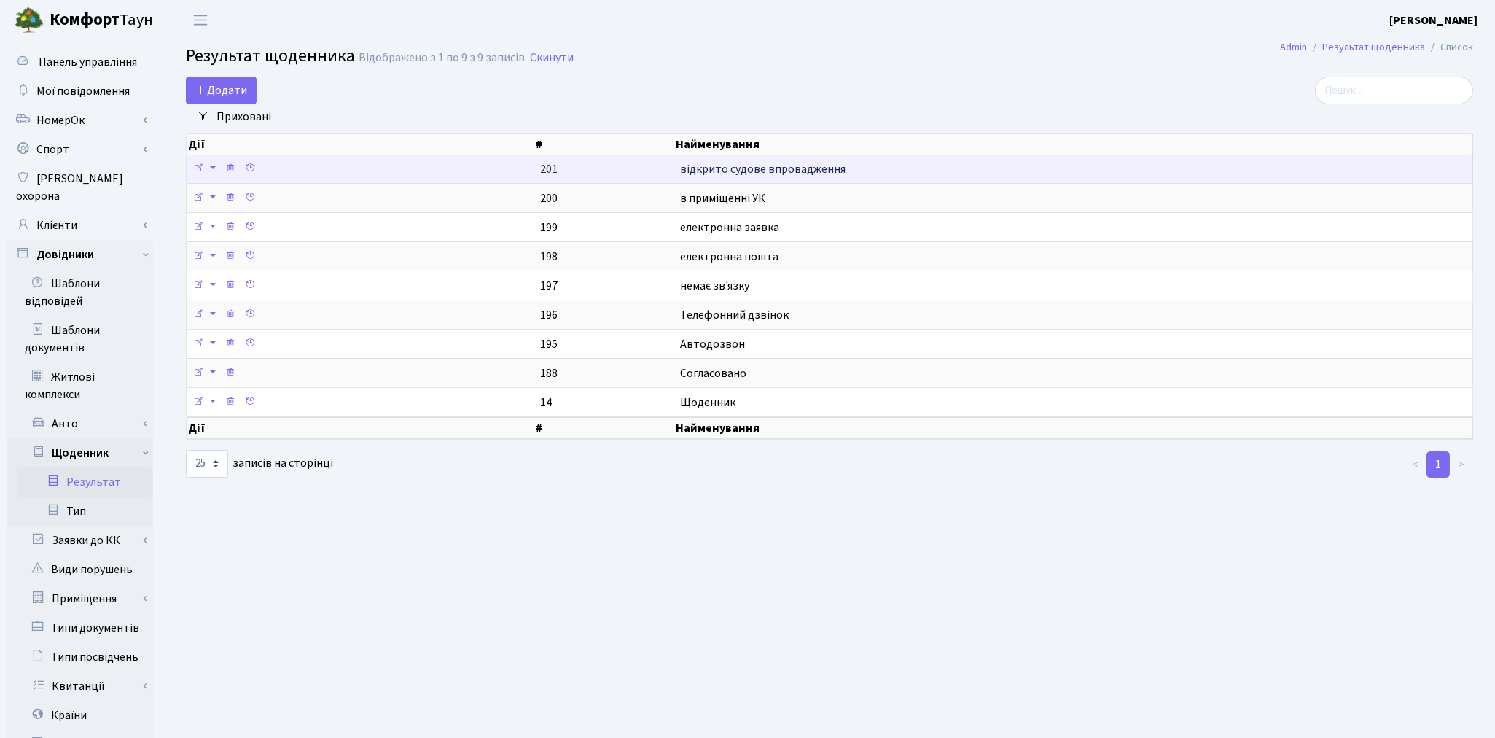
click at [733, 161] on span "відкрито судове впровадження" at bounding box center [762, 169] width 165 height 16
click at [195, 168] on icon at bounding box center [198, 168] width 10 height 10
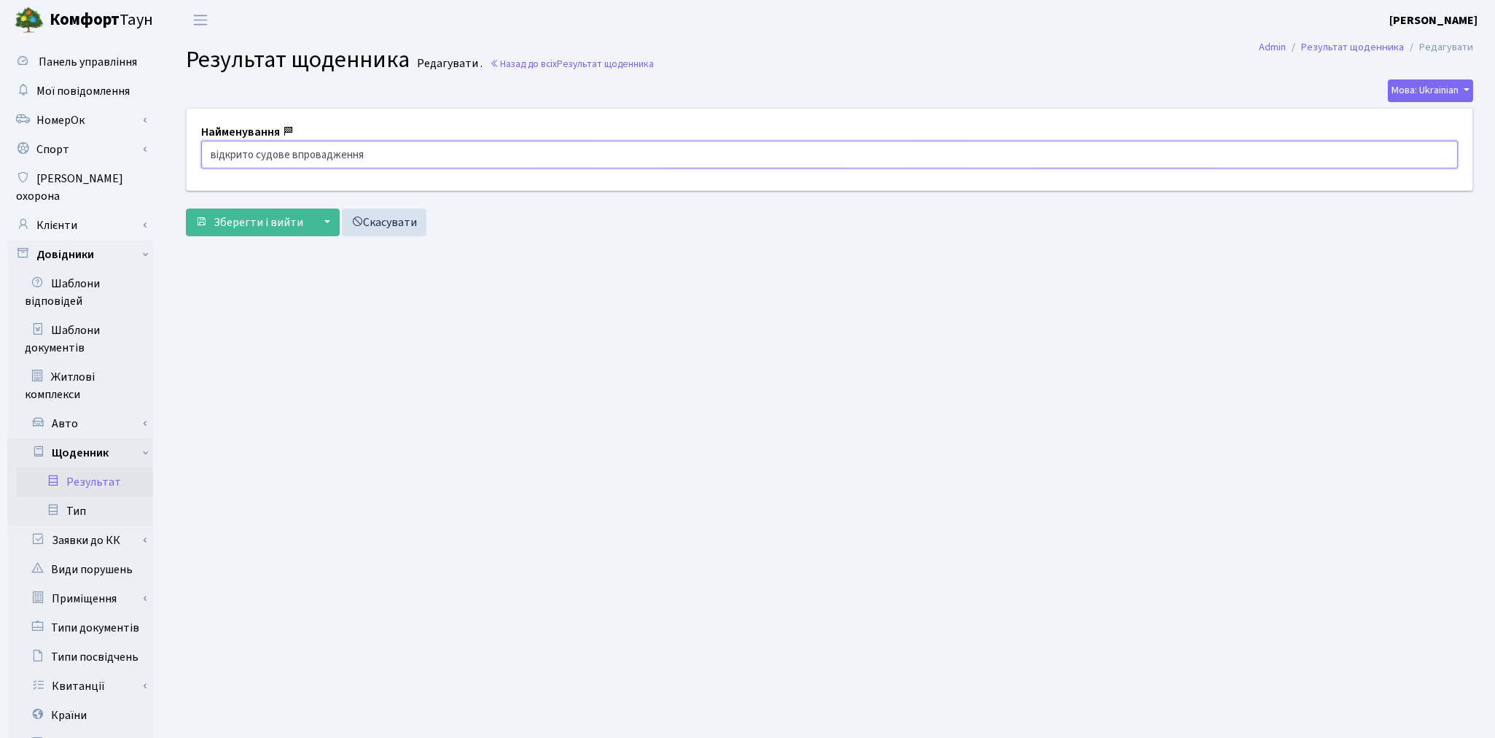
click at [214, 156] on input "відкрито судове впровадження" at bounding box center [829, 155] width 1257 height 28
type input "Відкрито судове впровадження"
click at [254, 223] on span "Зберегти і вийти" at bounding box center [259, 222] width 90 height 16
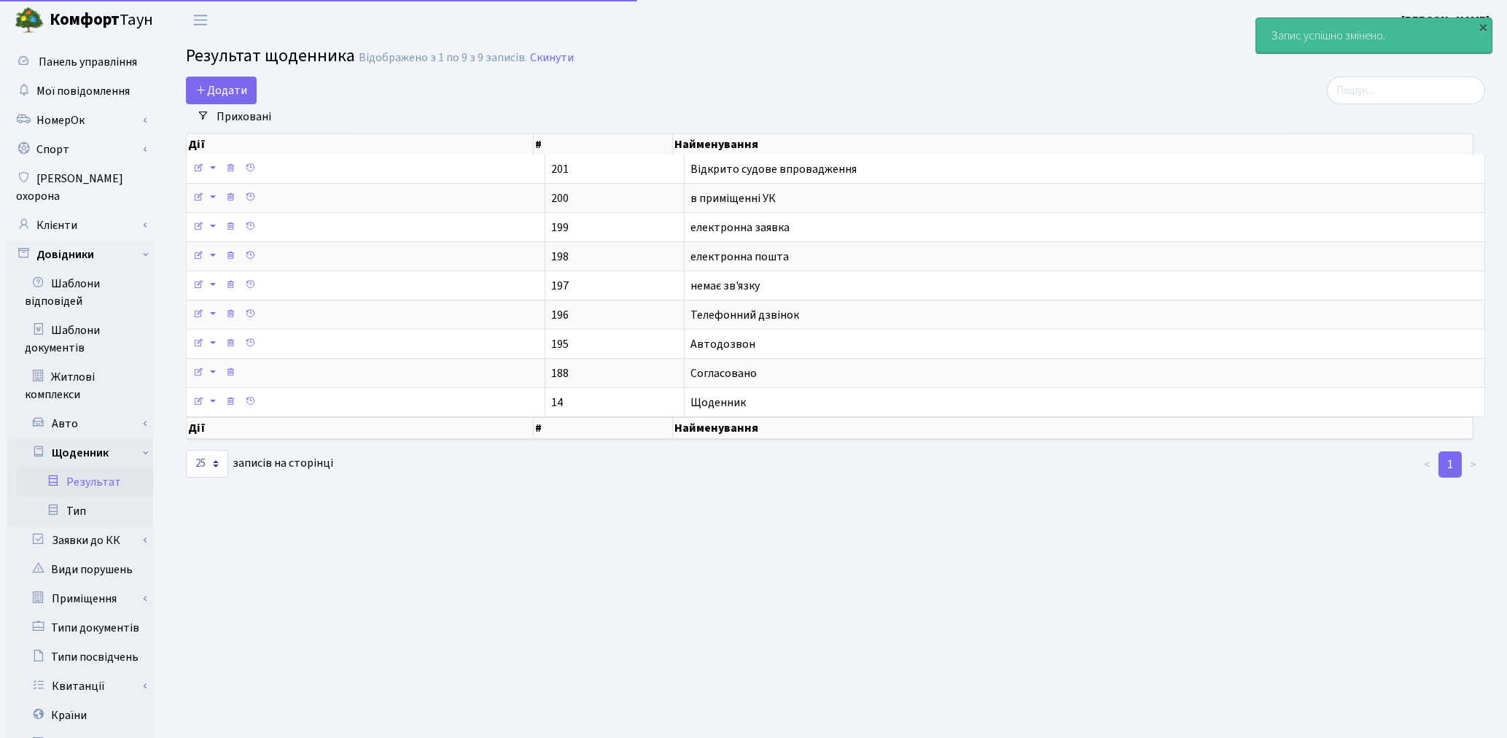
select select "25"
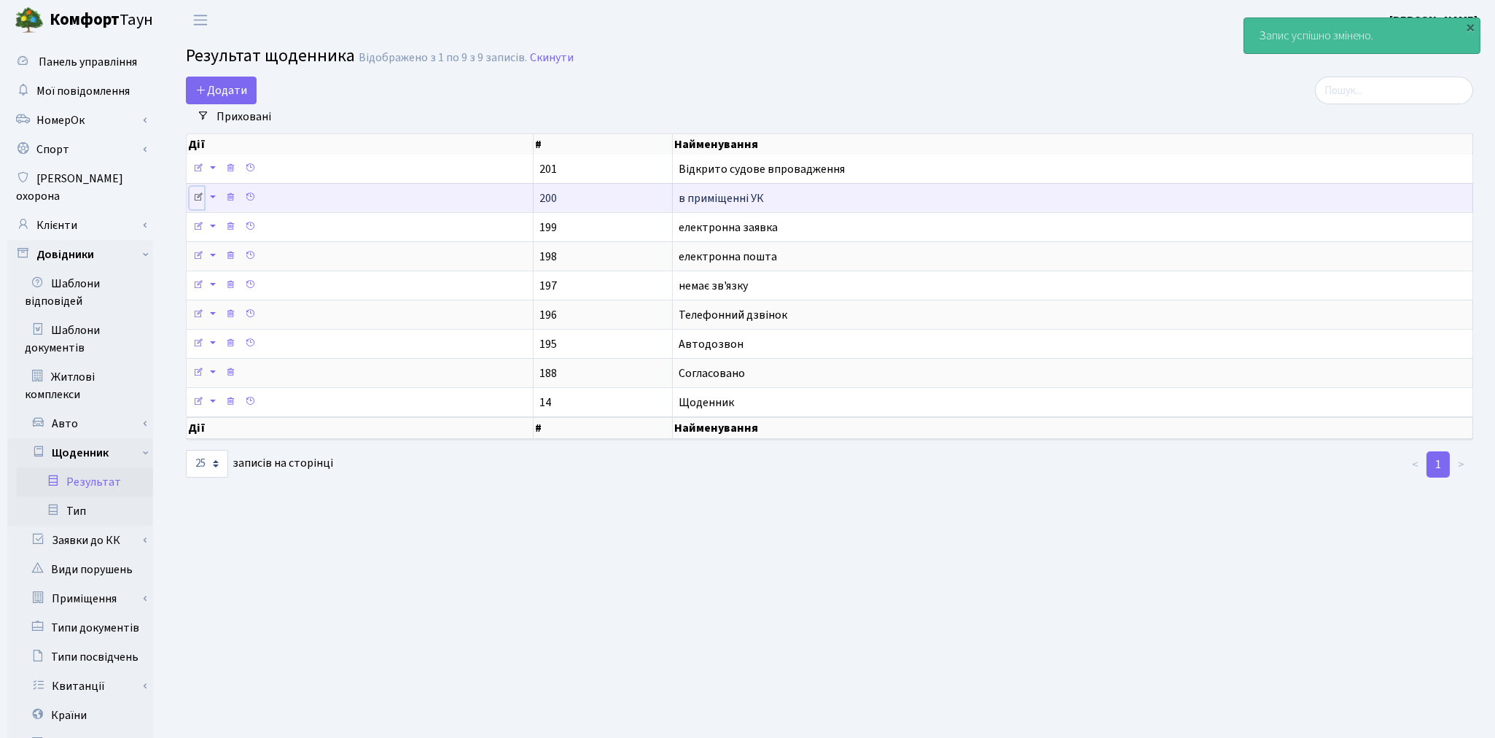
click at [200, 198] on icon at bounding box center [198, 197] width 10 height 10
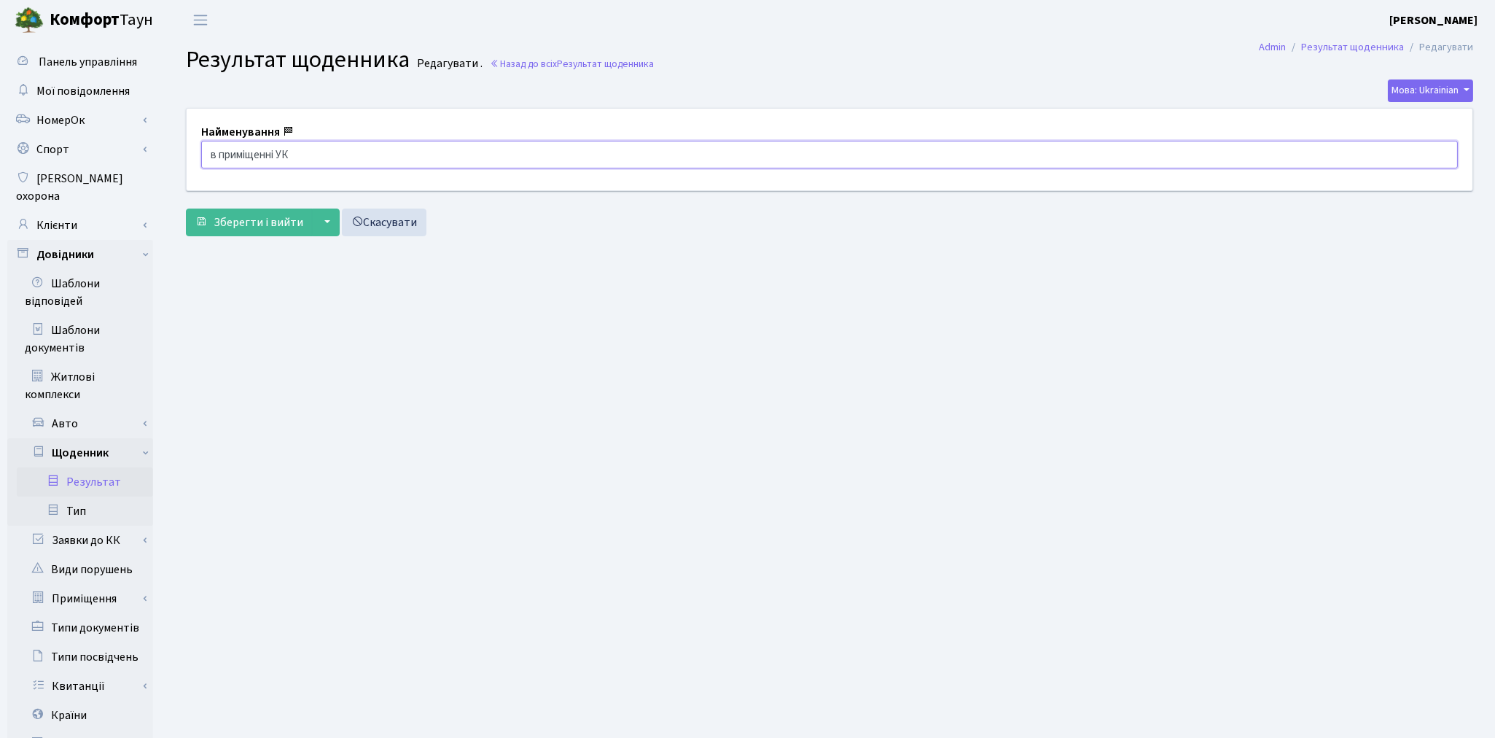
click at [214, 156] on input "в приміщенні УК" at bounding box center [829, 155] width 1257 height 28
type input "В приміщенні УК"
click at [250, 220] on span "Зберегти і вийти" at bounding box center [259, 222] width 90 height 16
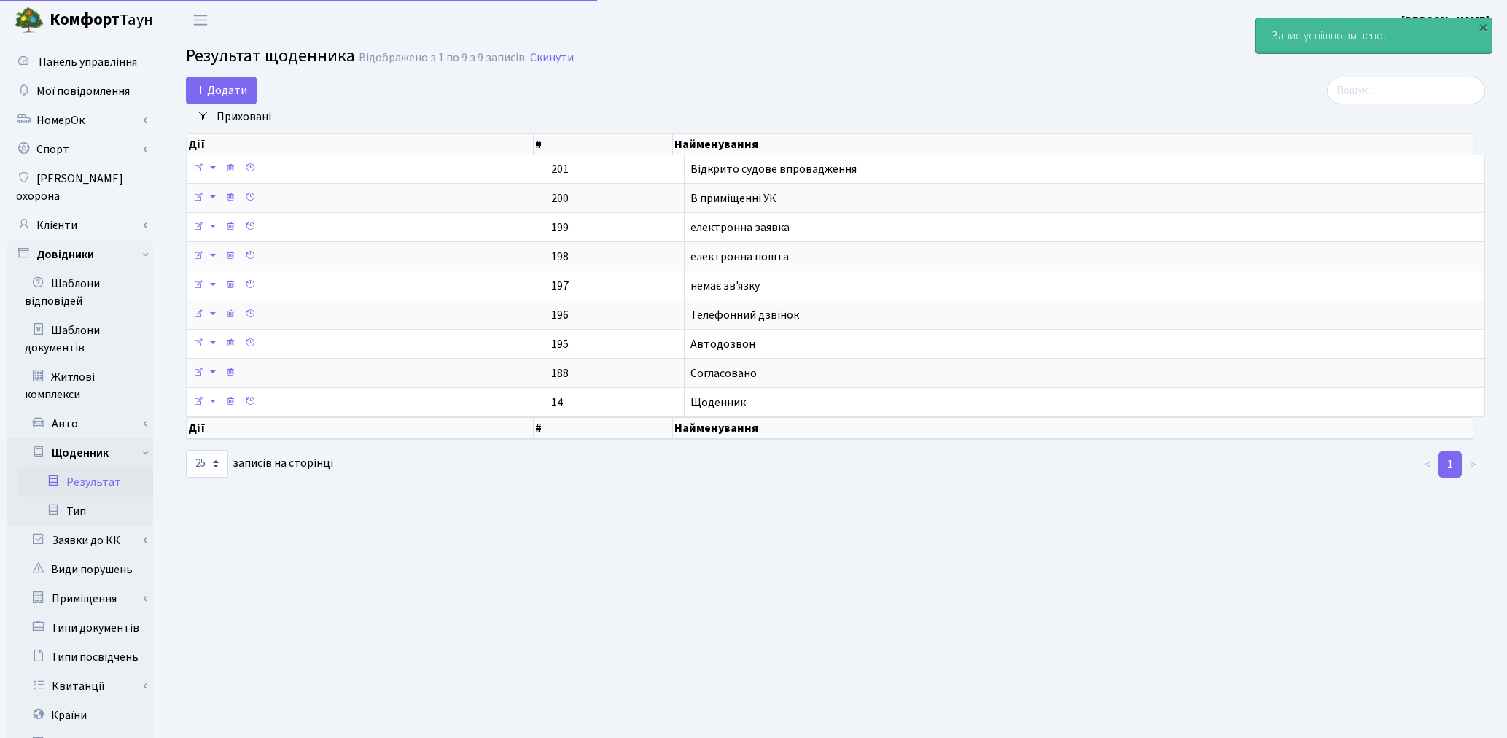
select select "25"
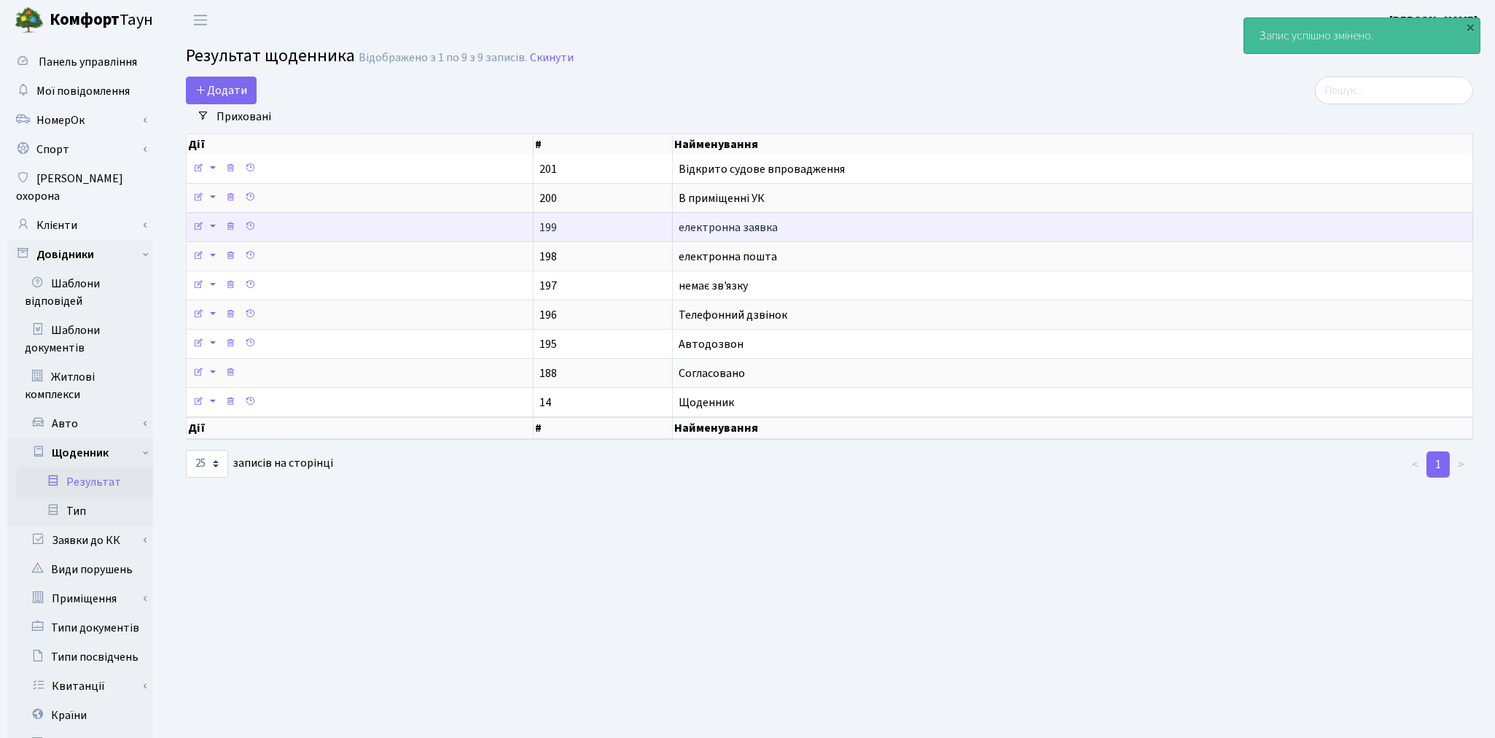
click at [386, 233] on td "Переклад: English Russian Ukrainian" at bounding box center [360, 226] width 347 height 29
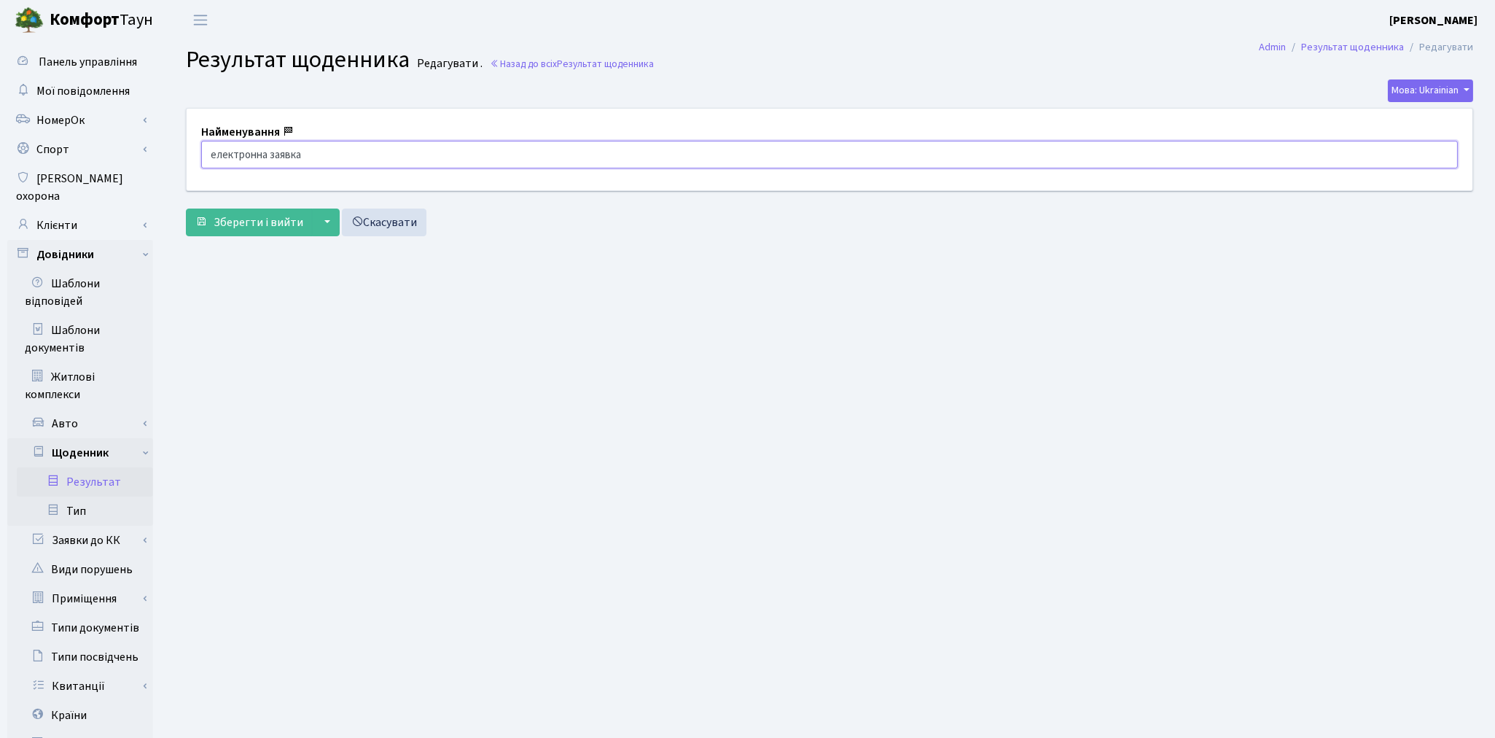
click at [215, 154] on input "електронна заявка" at bounding box center [829, 155] width 1257 height 28
type input "Електронна заявка"
click at [243, 230] on span "Зберегти і вийти" at bounding box center [259, 222] width 90 height 16
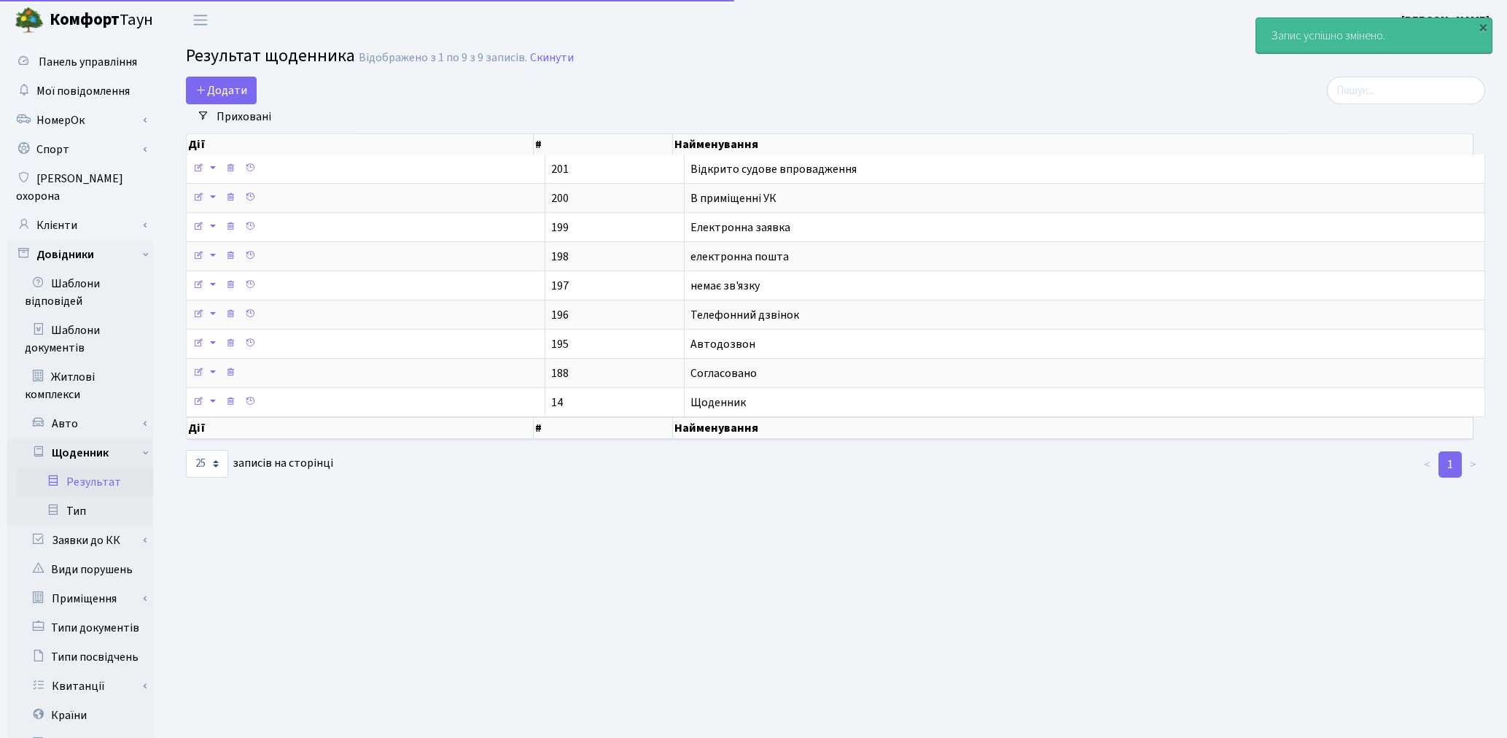
select select "25"
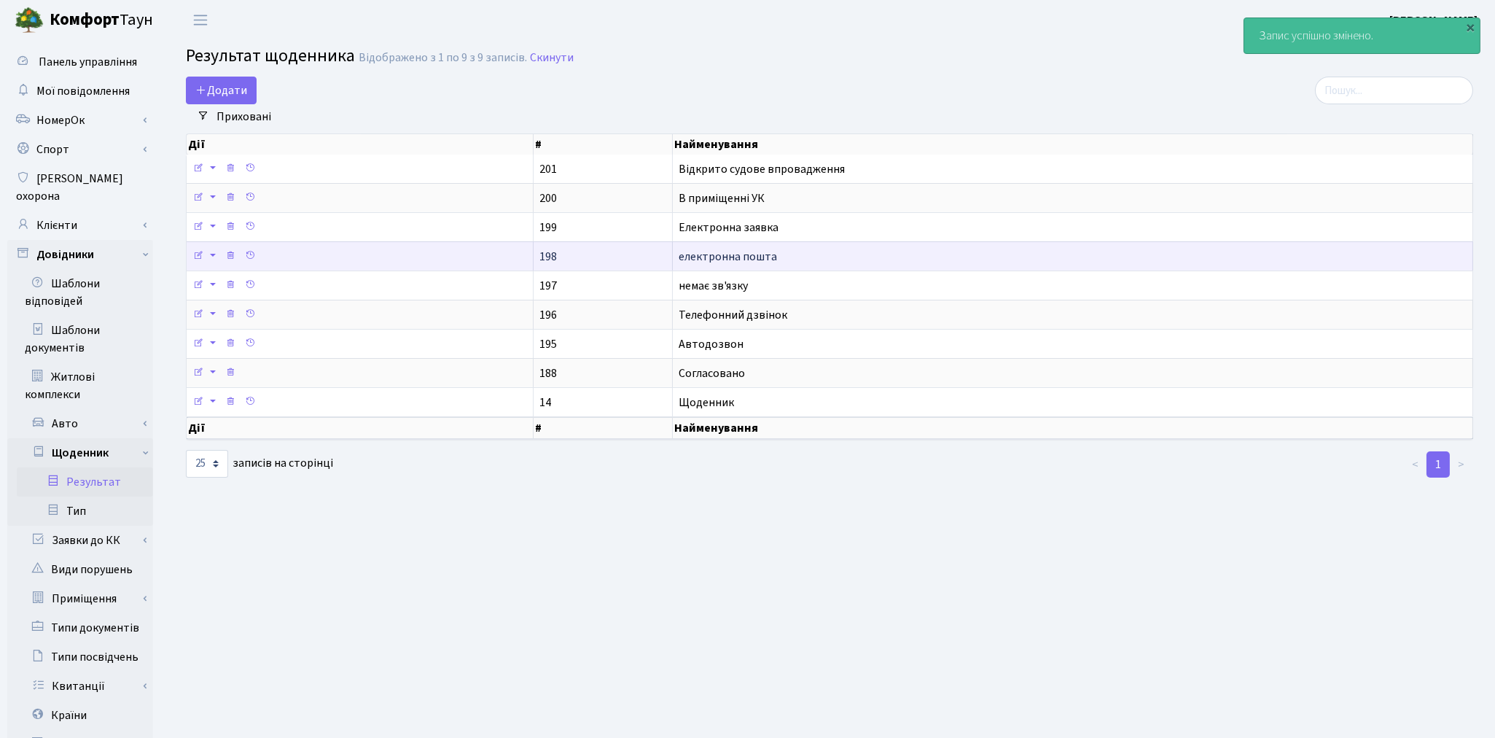
click at [289, 263] on td "Переклад: English Russian Ukrainian" at bounding box center [360, 255] width 347 height 29
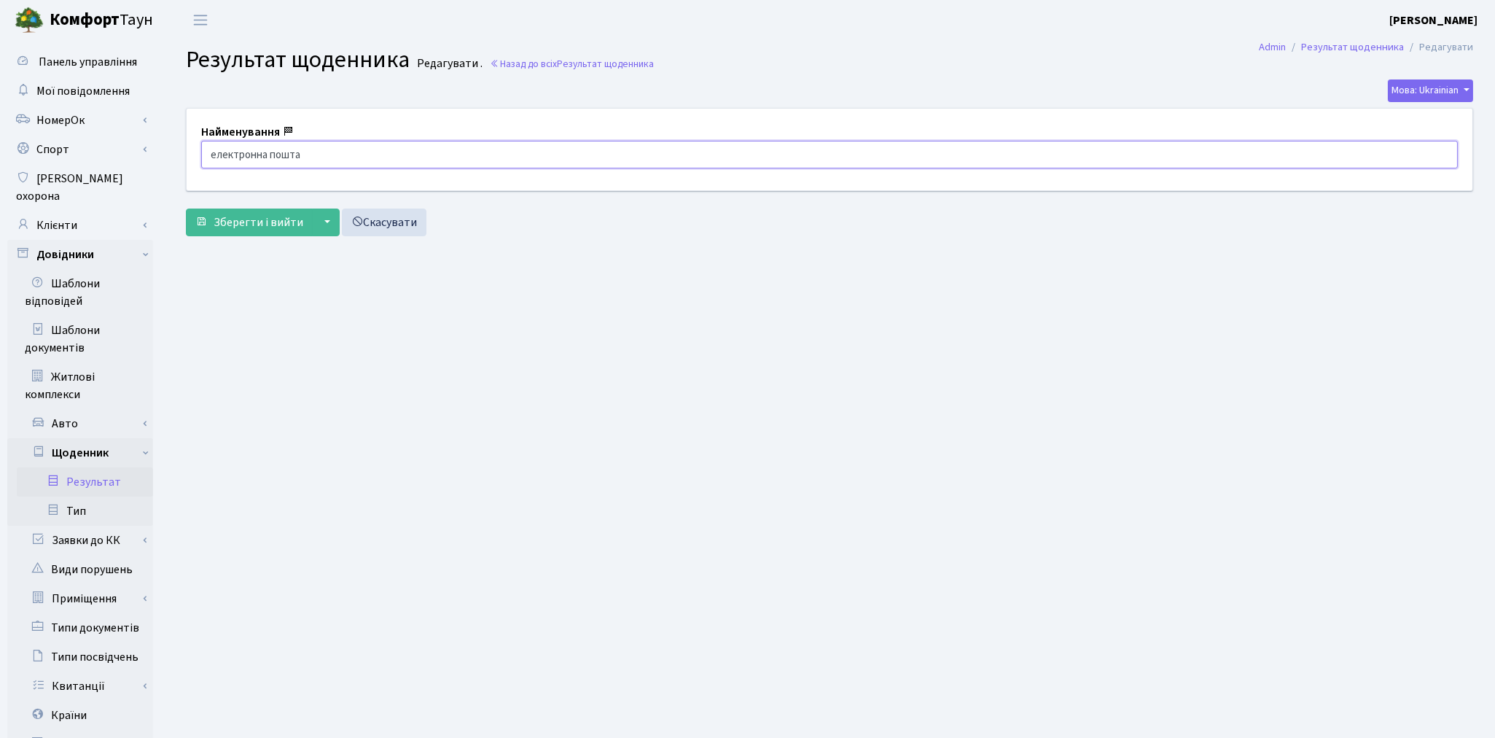
click at [213, 154] on input "електронна пошта" at bounding box center [829, 155] width 1257 height 28
type input "Електронна пошта"
click at [221, 227] on span "Зберегти і вийти" at bounding box center [259, 222] width 90 height 16
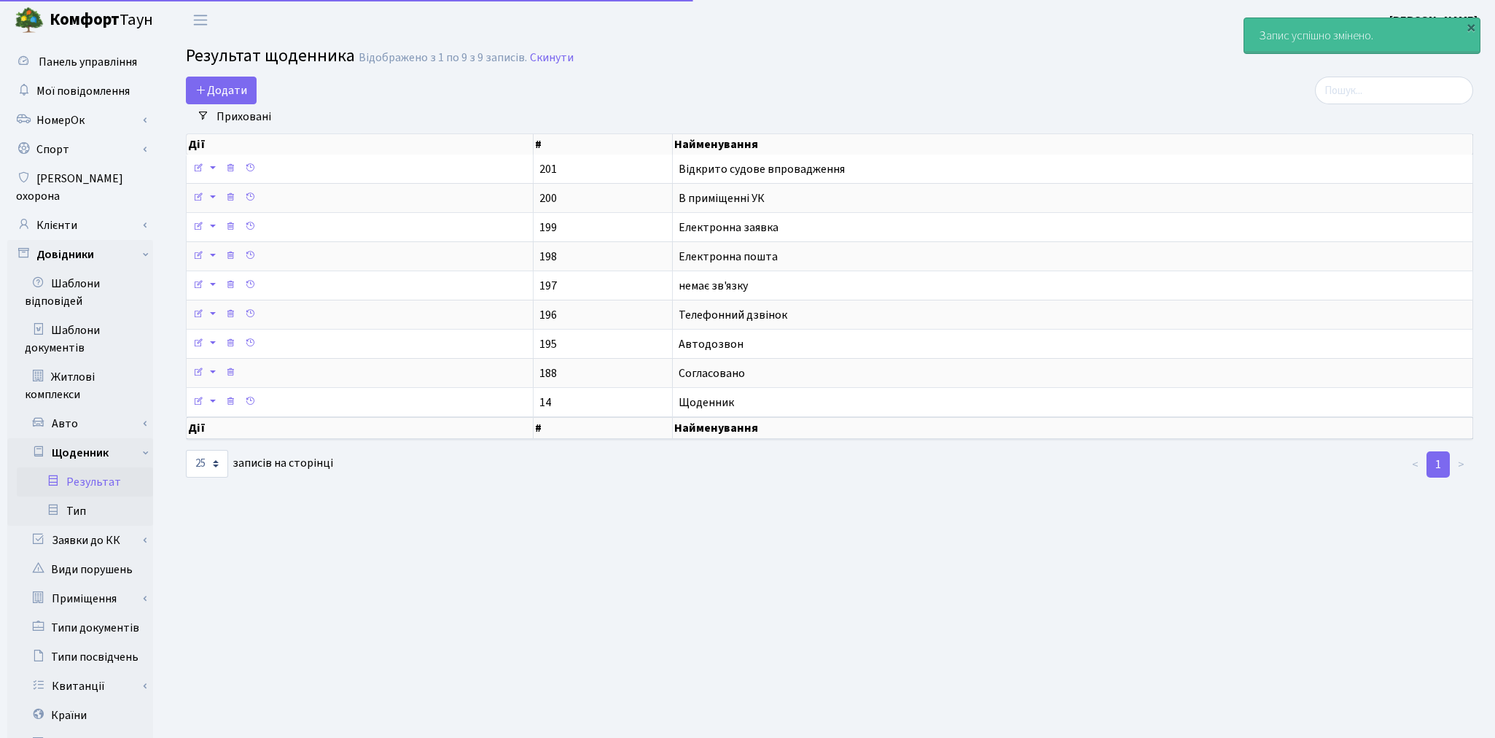
select select "25"
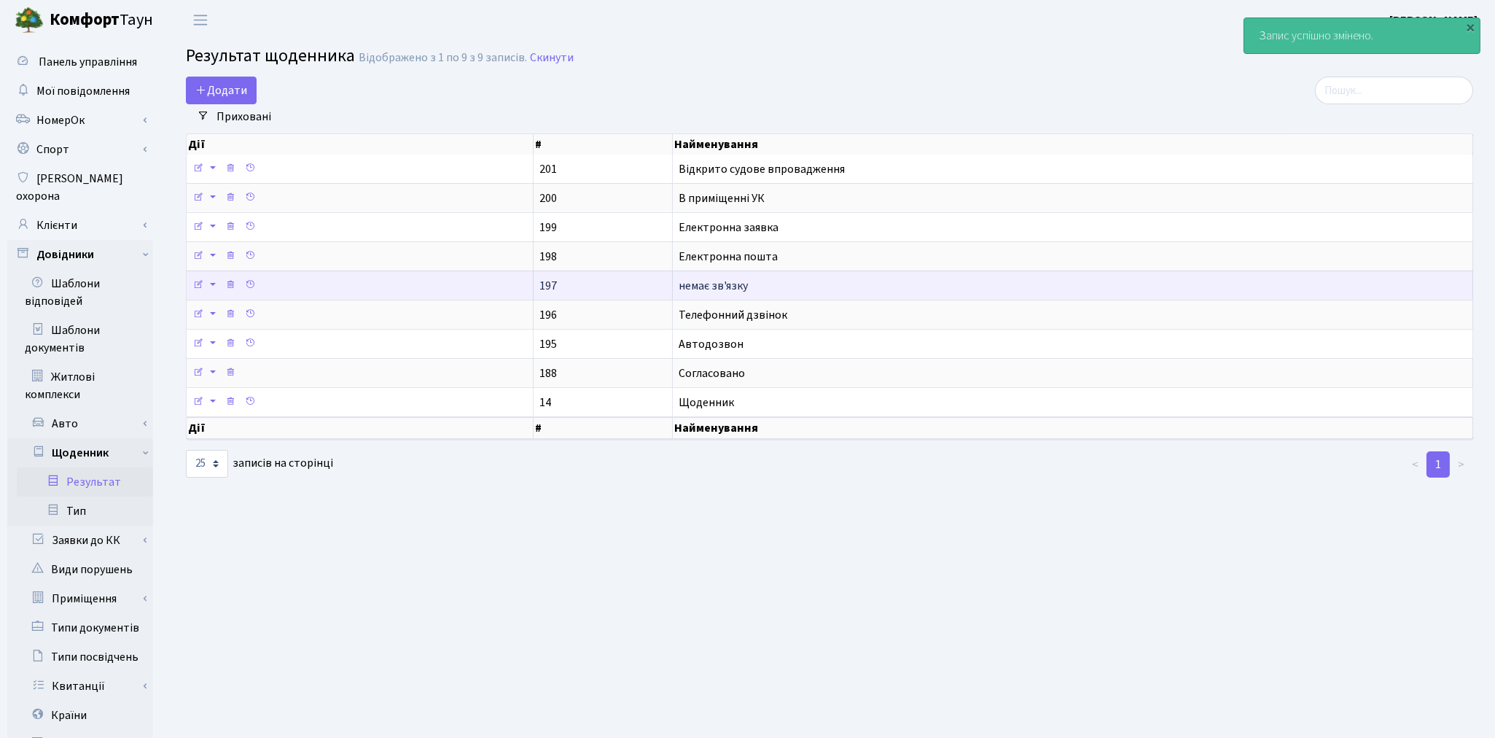
click at [416, 288] on td "Переклад: English Russian Ukrainian" at bounding box center [360, 284] width 347 height 29
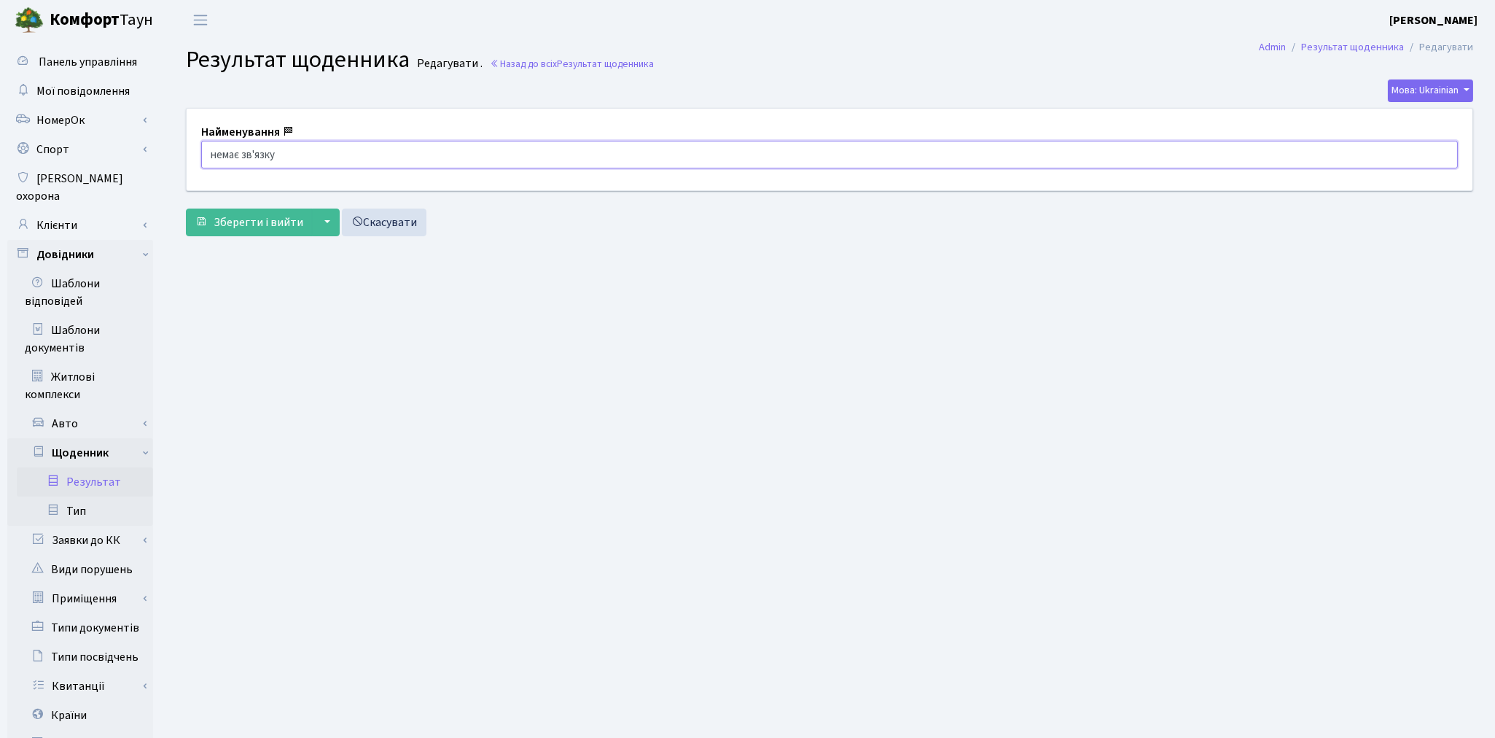
click at [215, 154] on input "немає зв'язку" at bounding box center [829, 155] width 1257 height 28
type input "Немає зв'язку"
click at [235, 219] on span "Зберегти і вийти" at bounding box center [259, 222] width 90 height 16
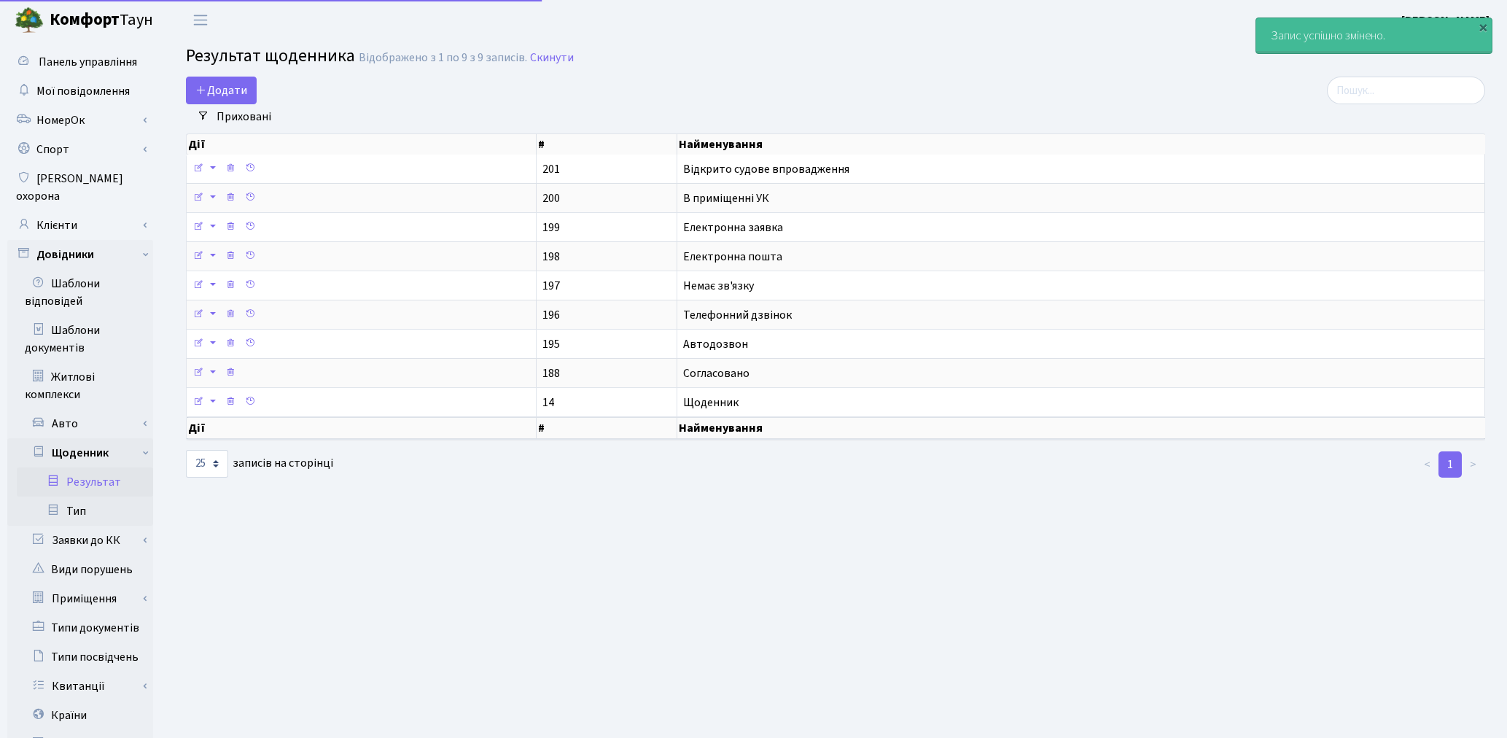
select select "25"
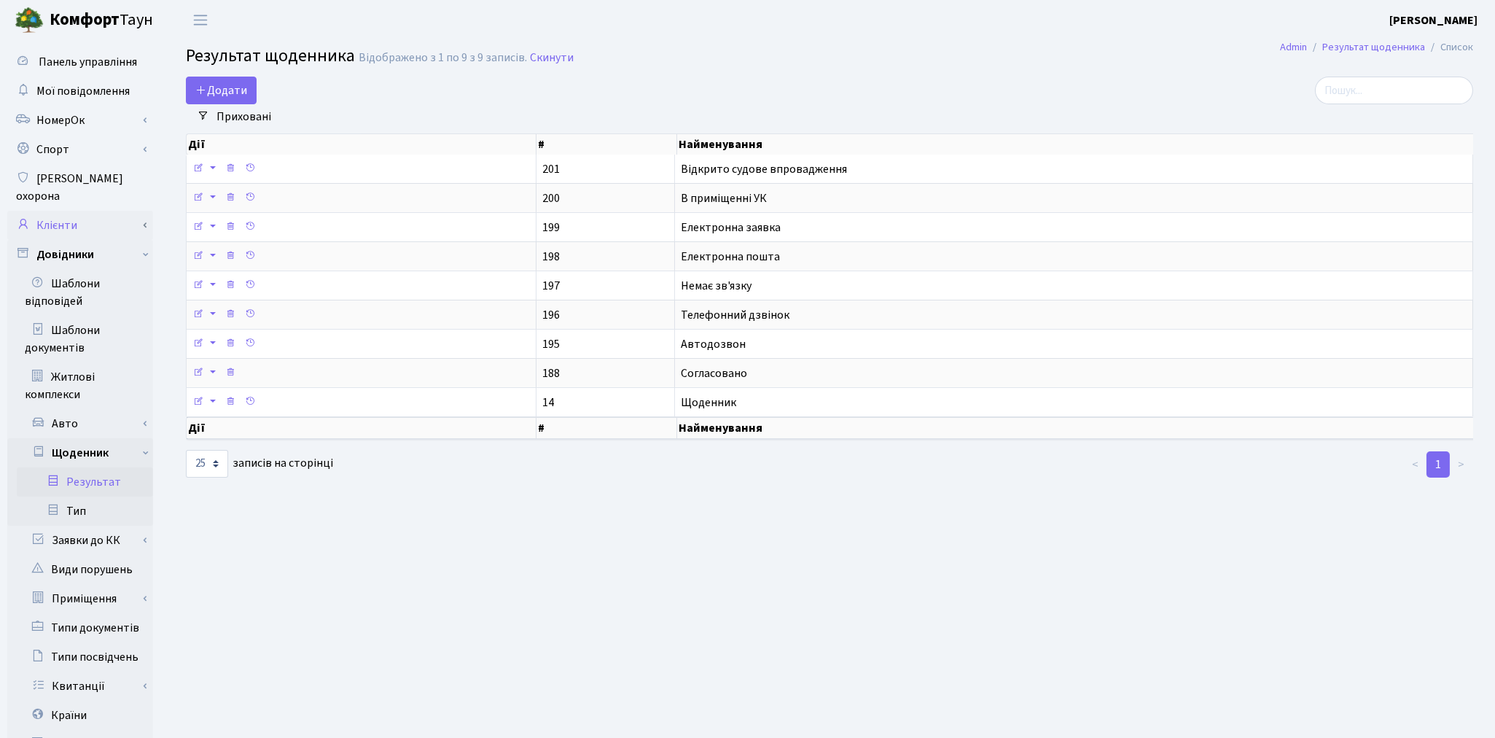
click at [82, 211] on link "Клієнти" at bounding box center [80, 225] width 146 height 29
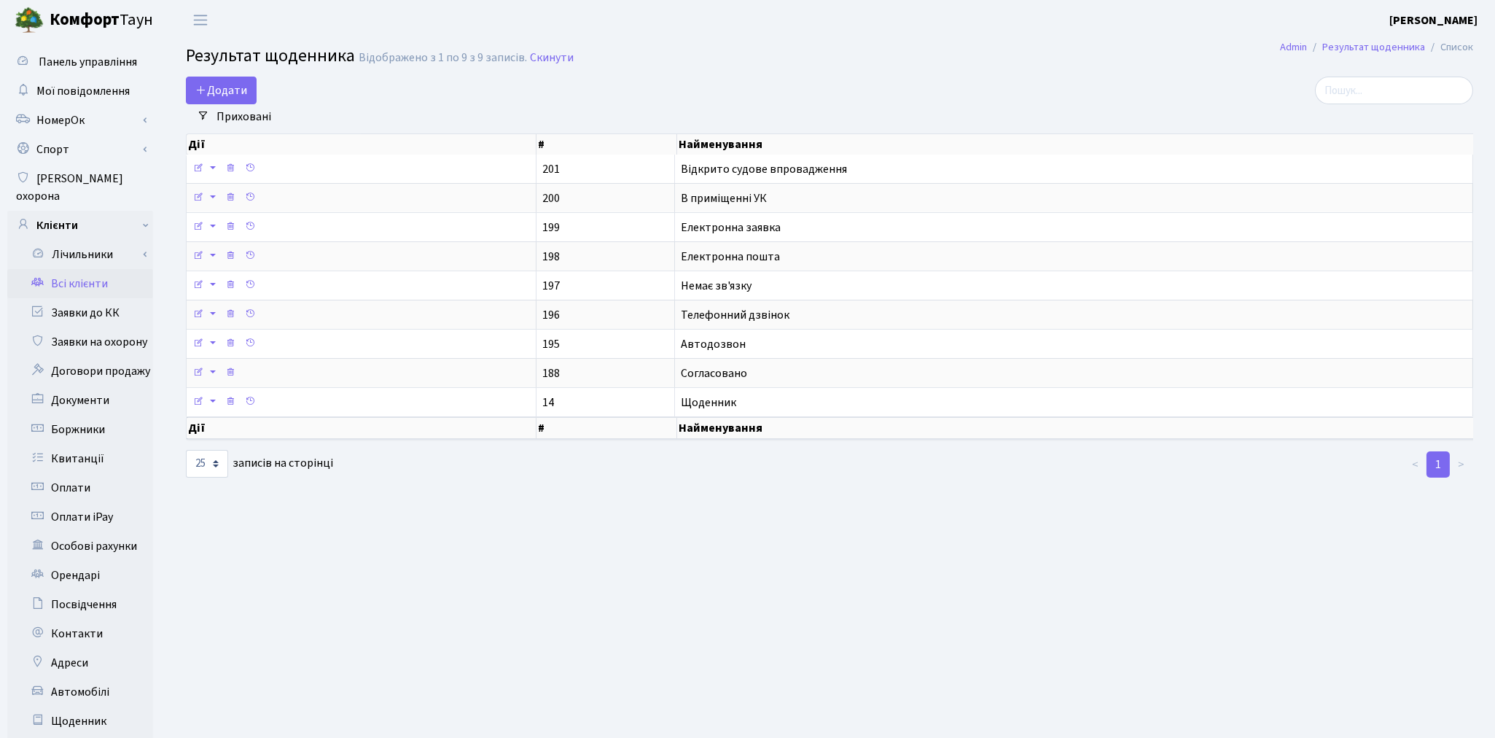
click at [78, 269] on link "Всі клієнти" at bounding box center [80, 283] width 146 height 29
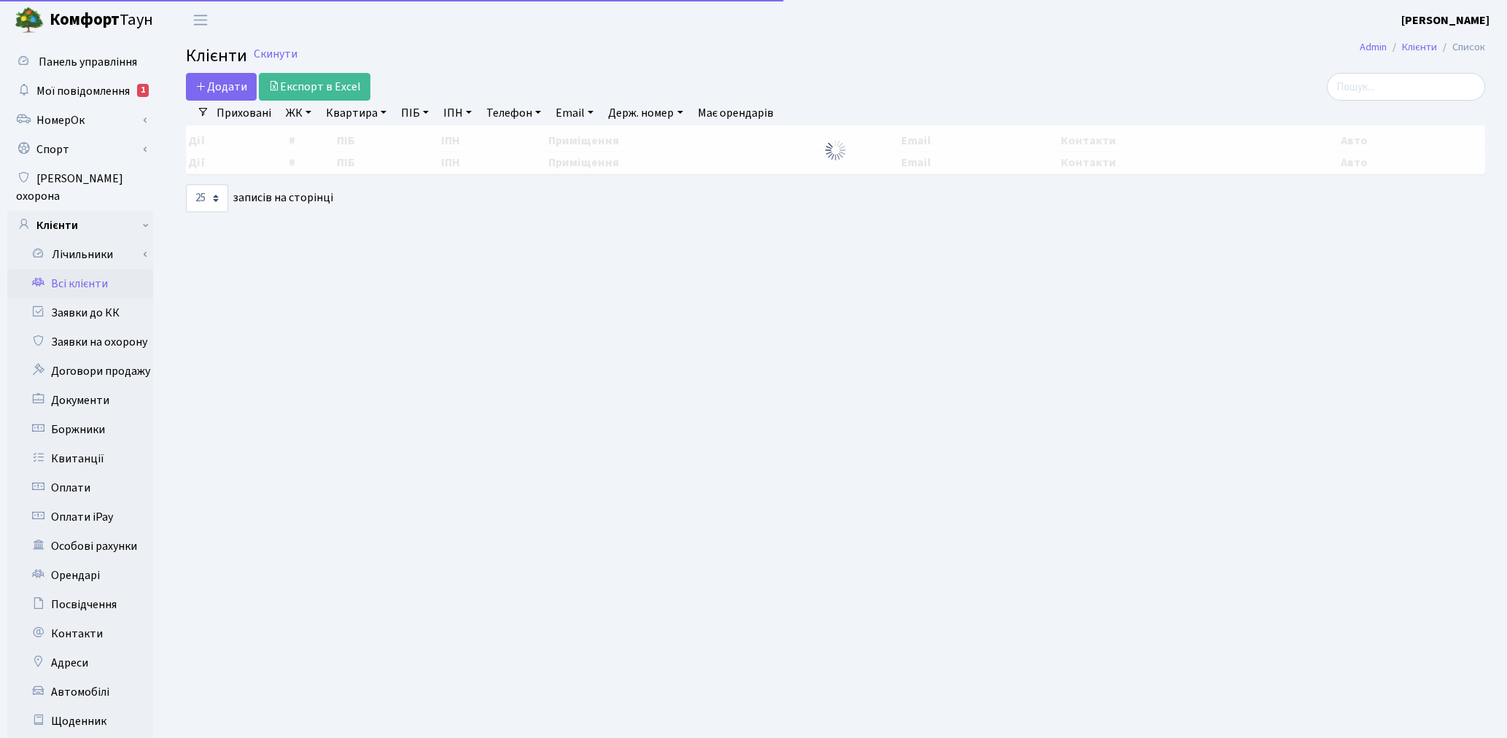
select select "25"
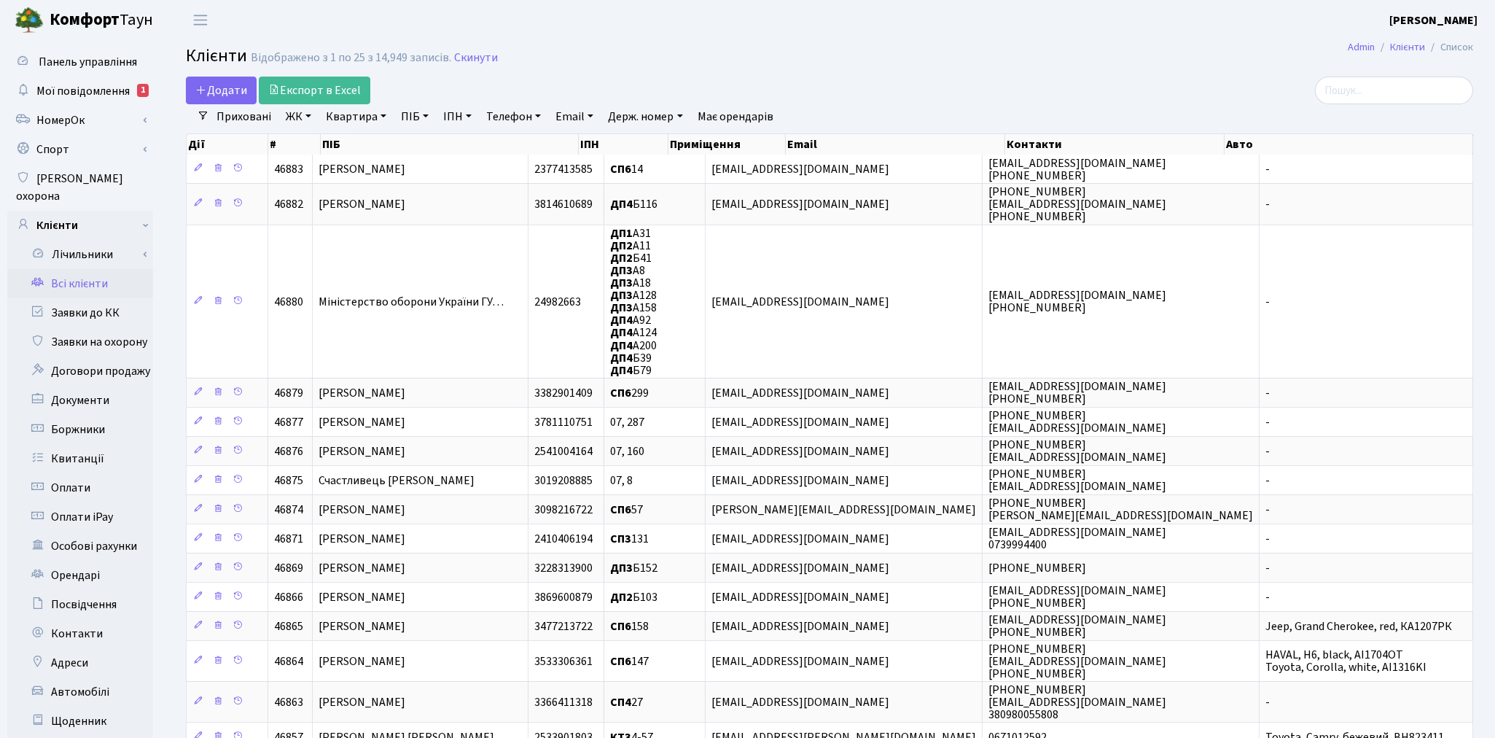
click at [354, 110] on link "Квартира" at bounding box center [356, 116] width 72 height 25
type input "16-191"
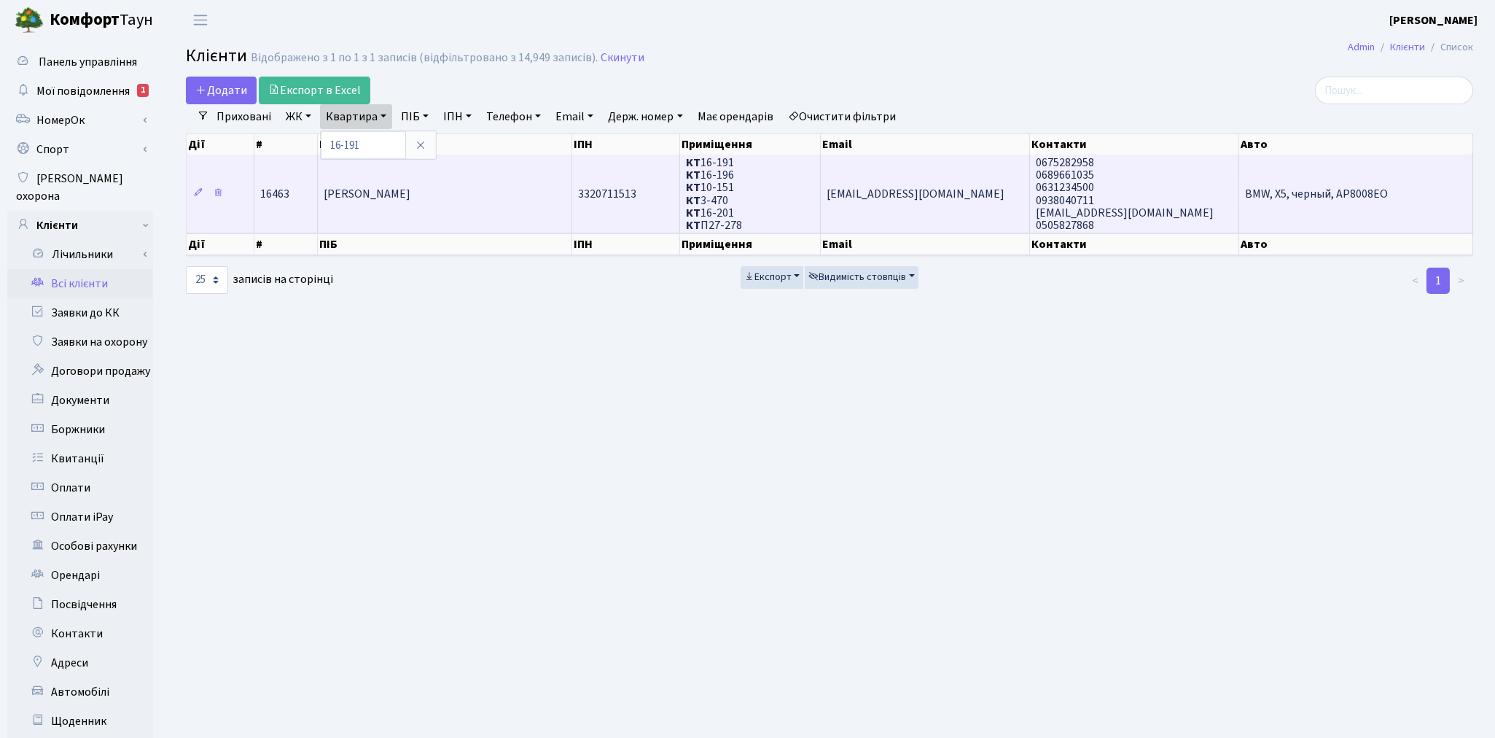
click at [360, 202] on td "[PERSON_NAME]" at bounding box center [445, 194] width 254 height 78
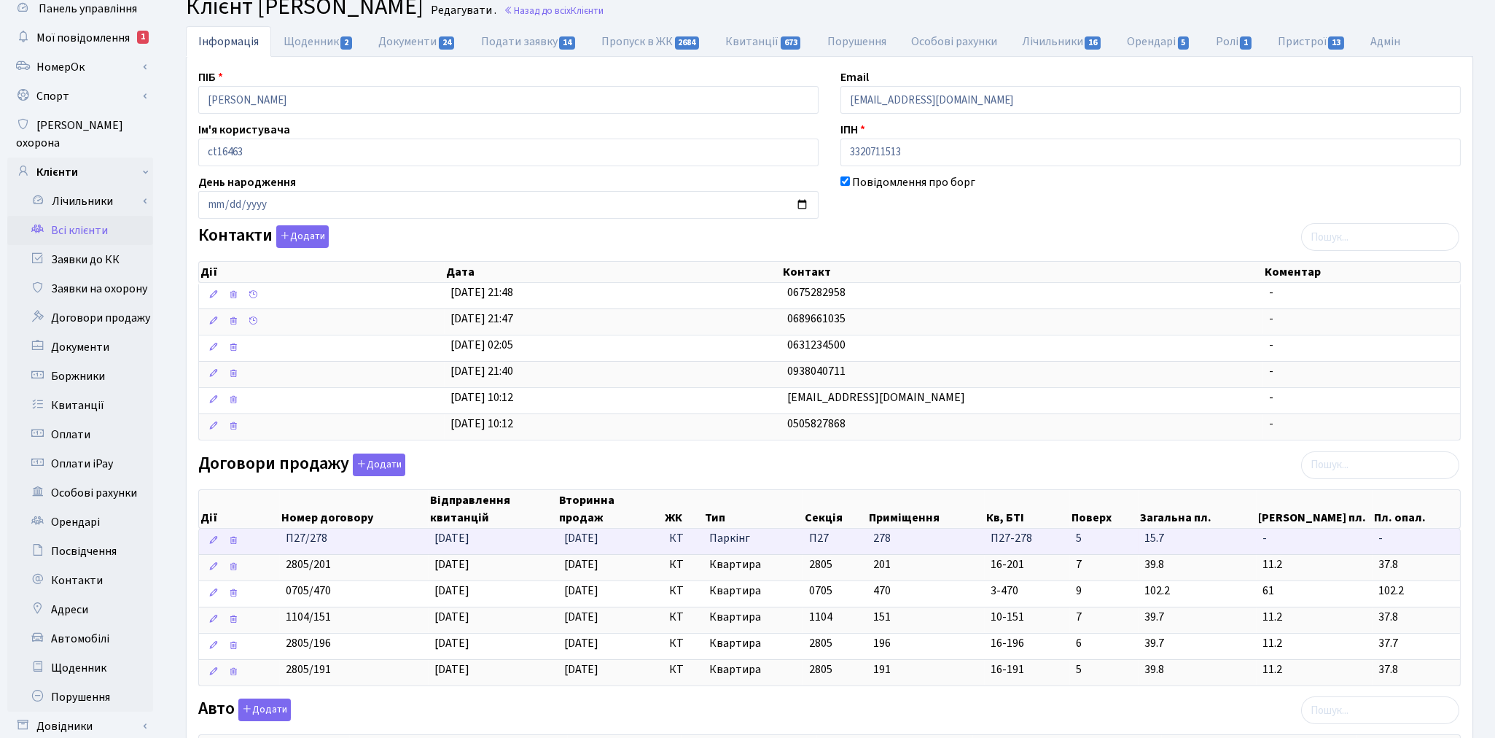
scroll to position [81, 0]
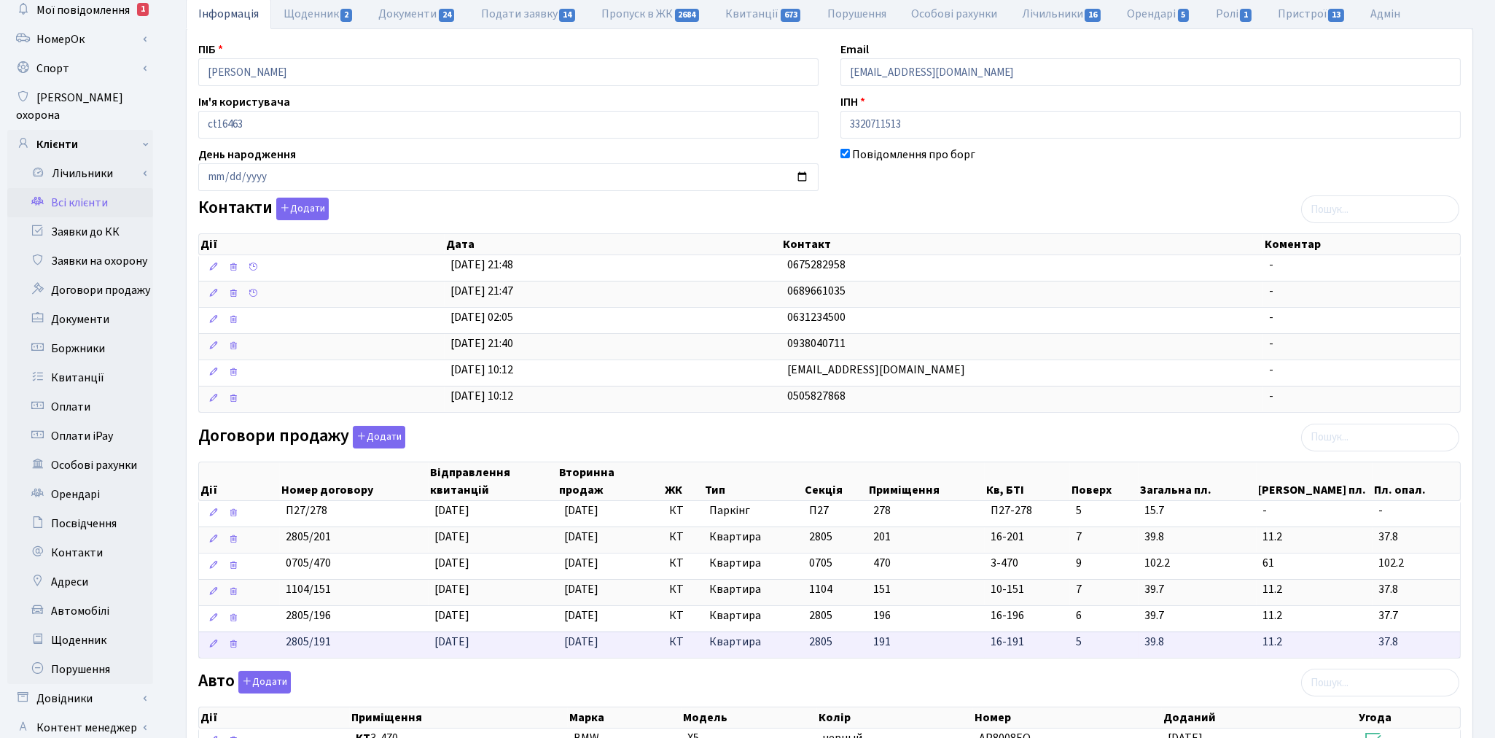
click at [828, 650] on span "2805" at bounding box center [820, 642] width 23 height 16
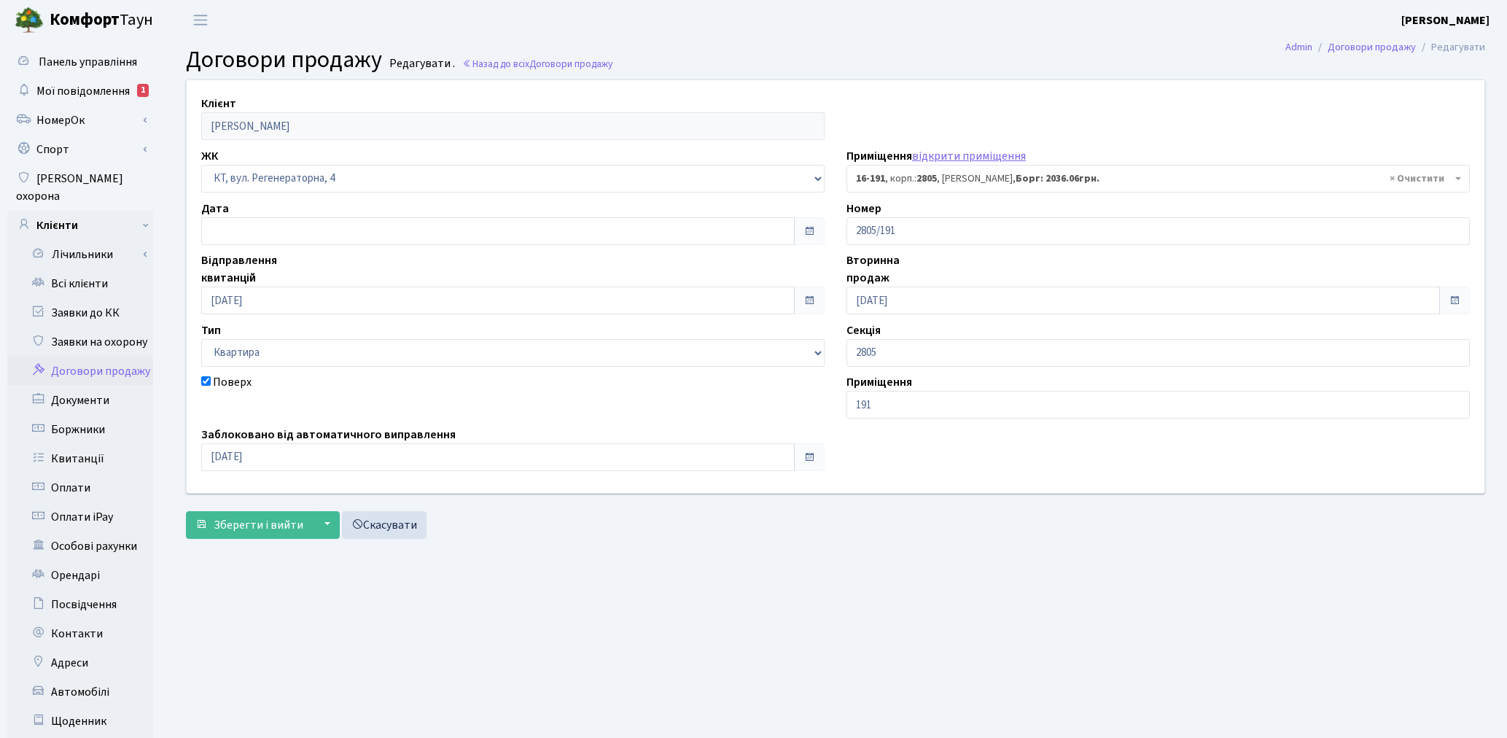
select select "8752"
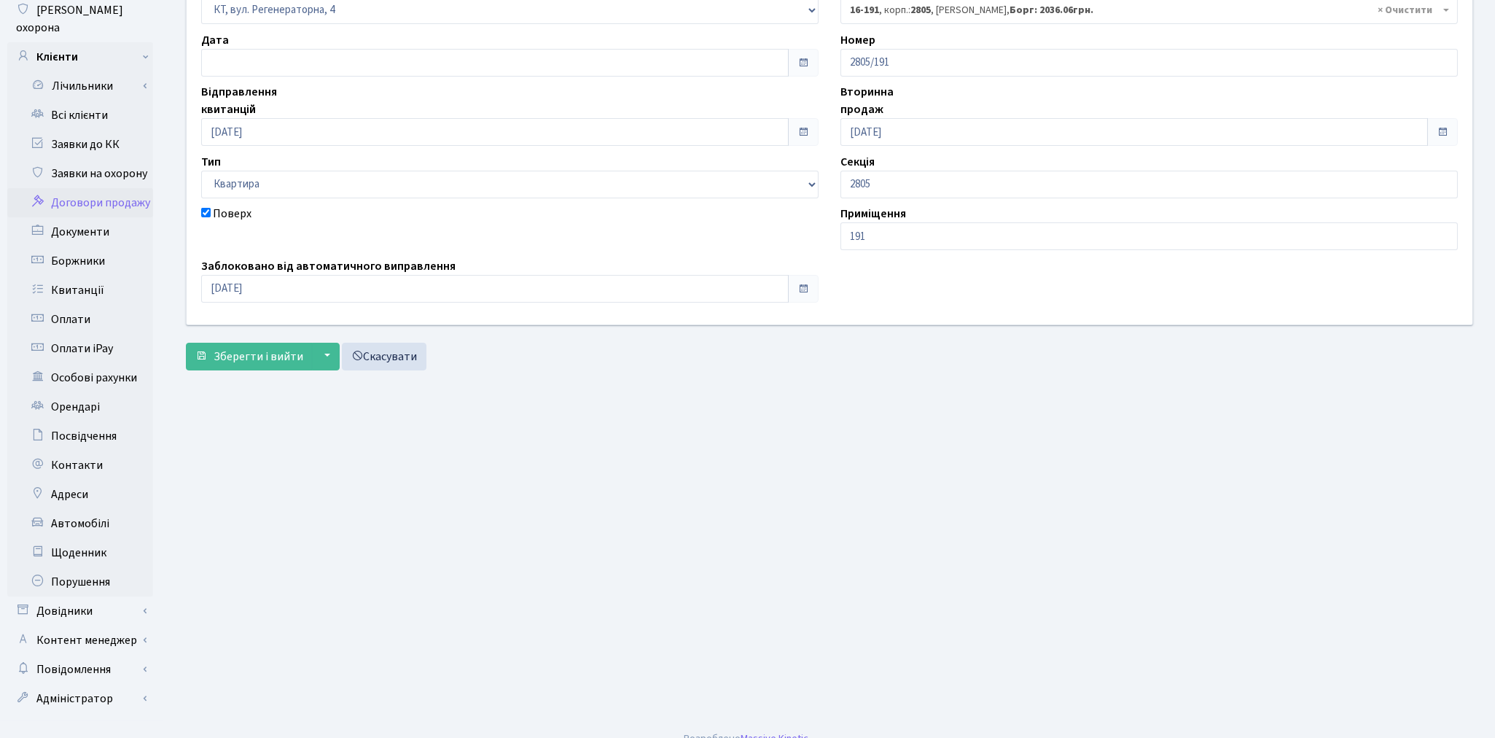
scroll to position [169, 0]
click at [76, 596] on link "Довідники" at bounding box center [80, 610] width 146 height 29
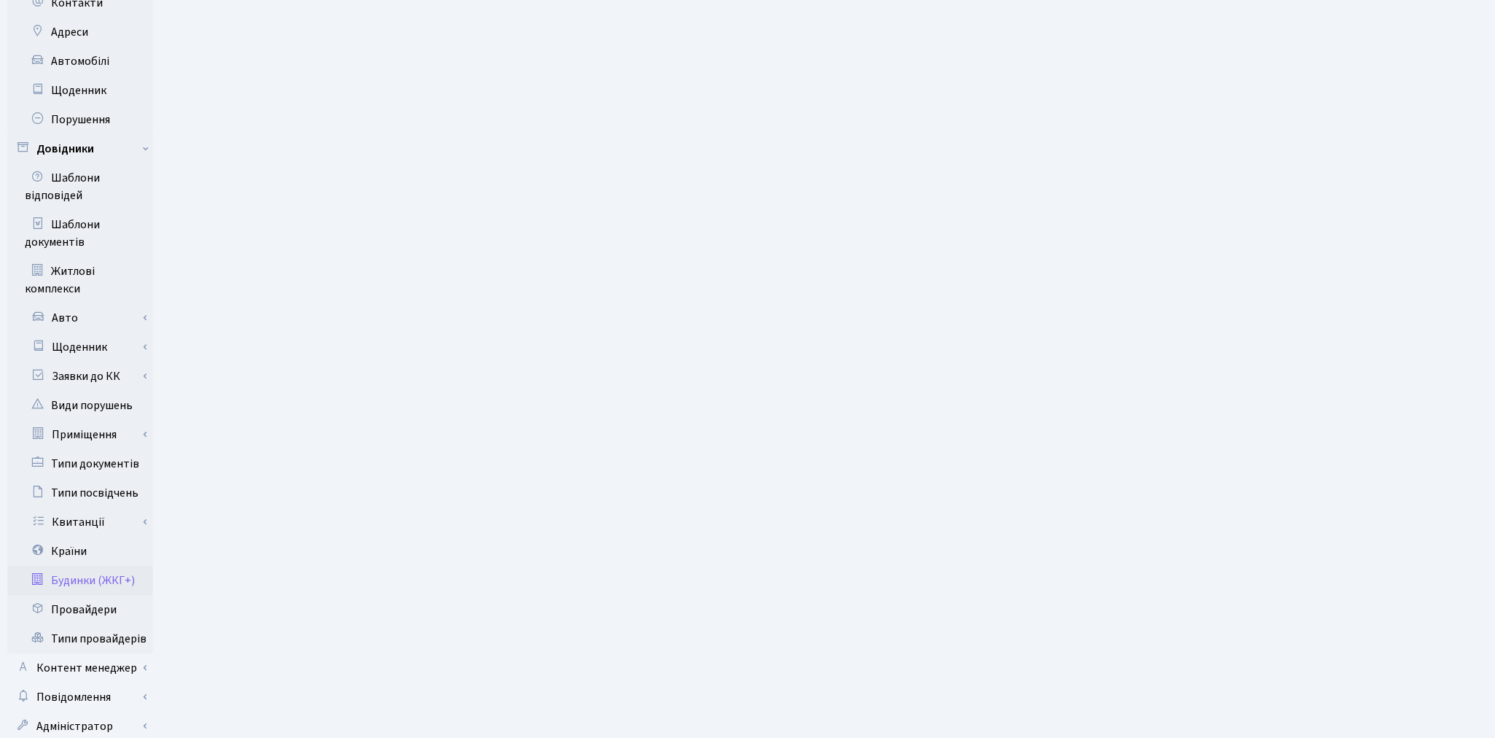
scroll to position [659, 0]
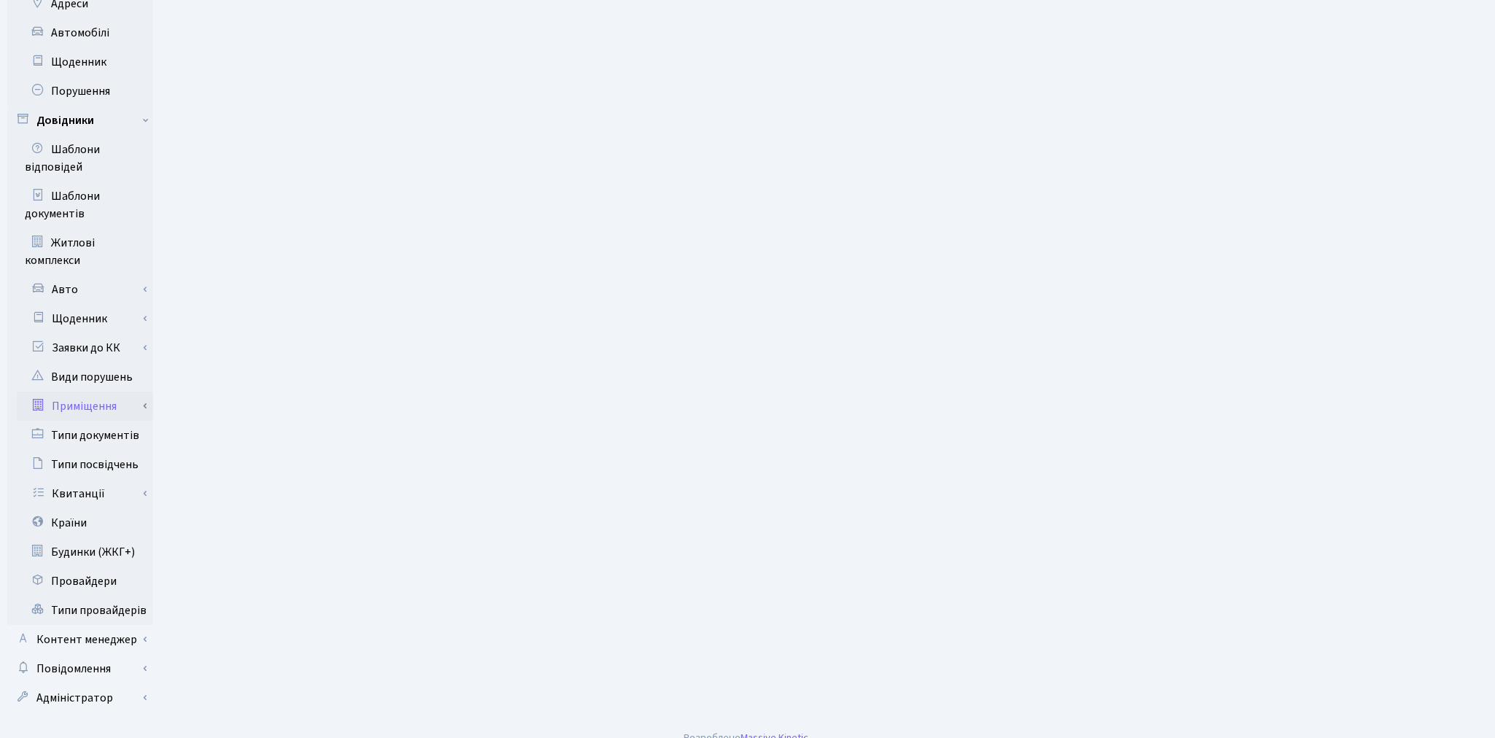
click at [106, 394] on link "Приміщення" at bounding box center [85, 406] width 136 height 29
click at [104, 421] on link "Всі приміщення" at bounding box center [85, 435] width 136 height 29
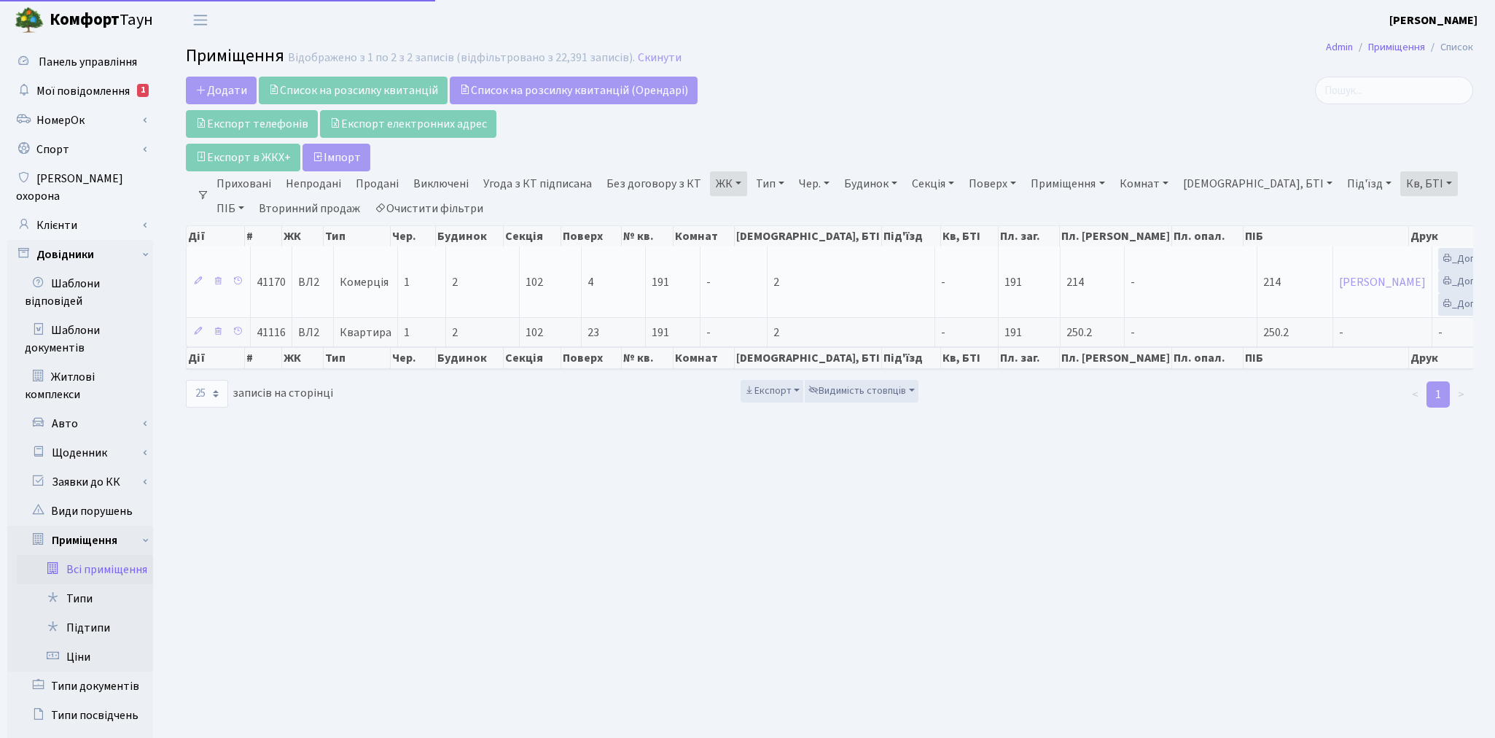
select select "25"
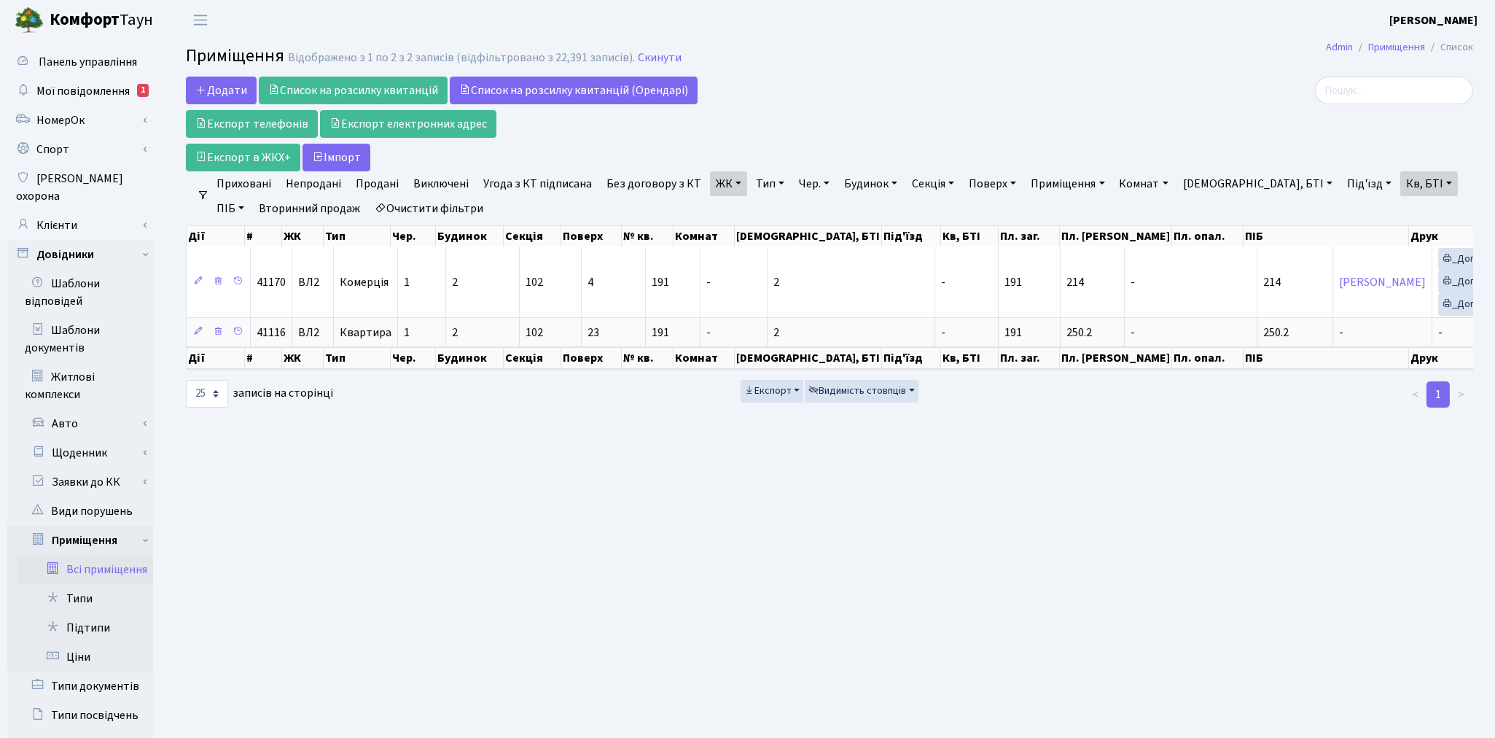
click at [429, 207] on link "Очистити фільтри" at bounding box center [429, 208] width 120 height 25
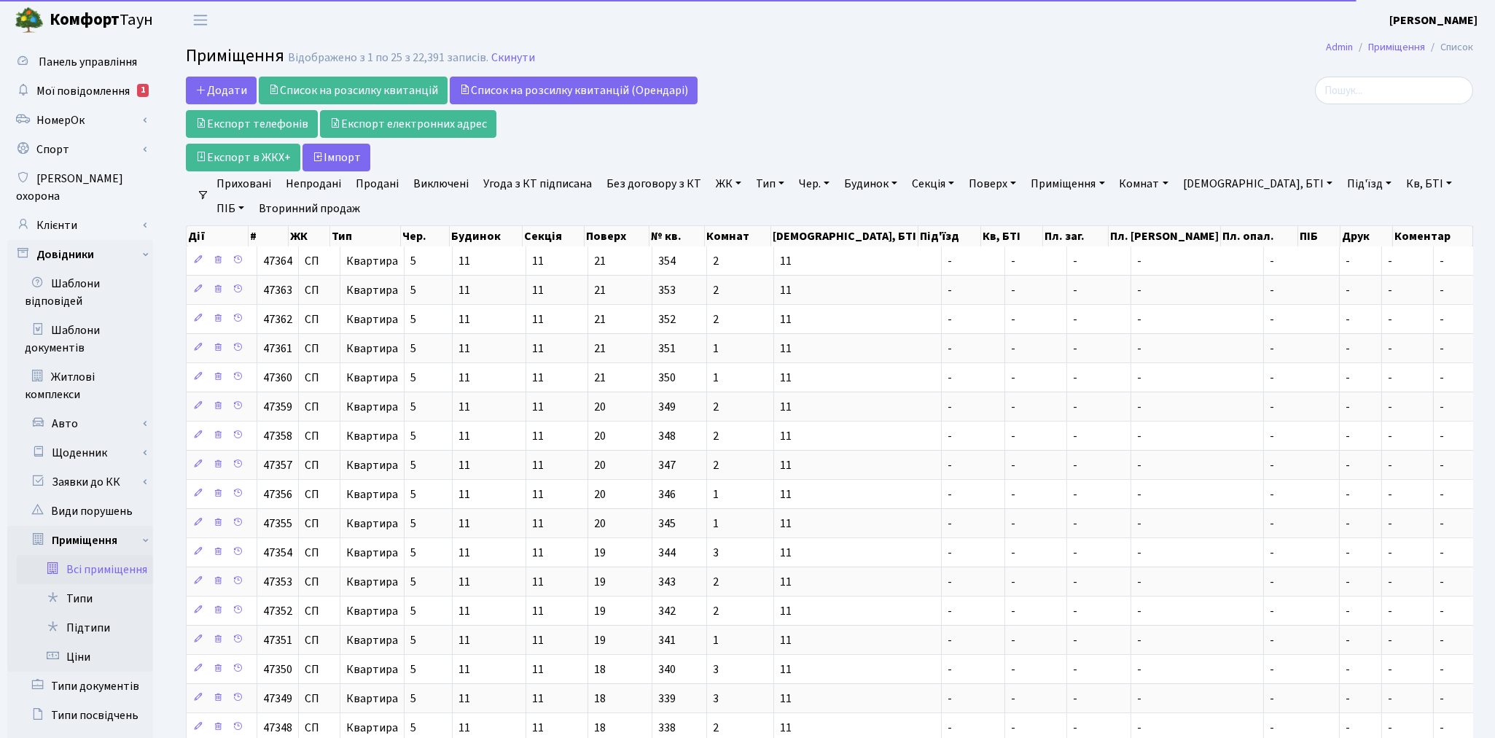
click at [1401, 191] on link "Кв, БТІ" at bounding box center [1430, 183] width 58 height 25
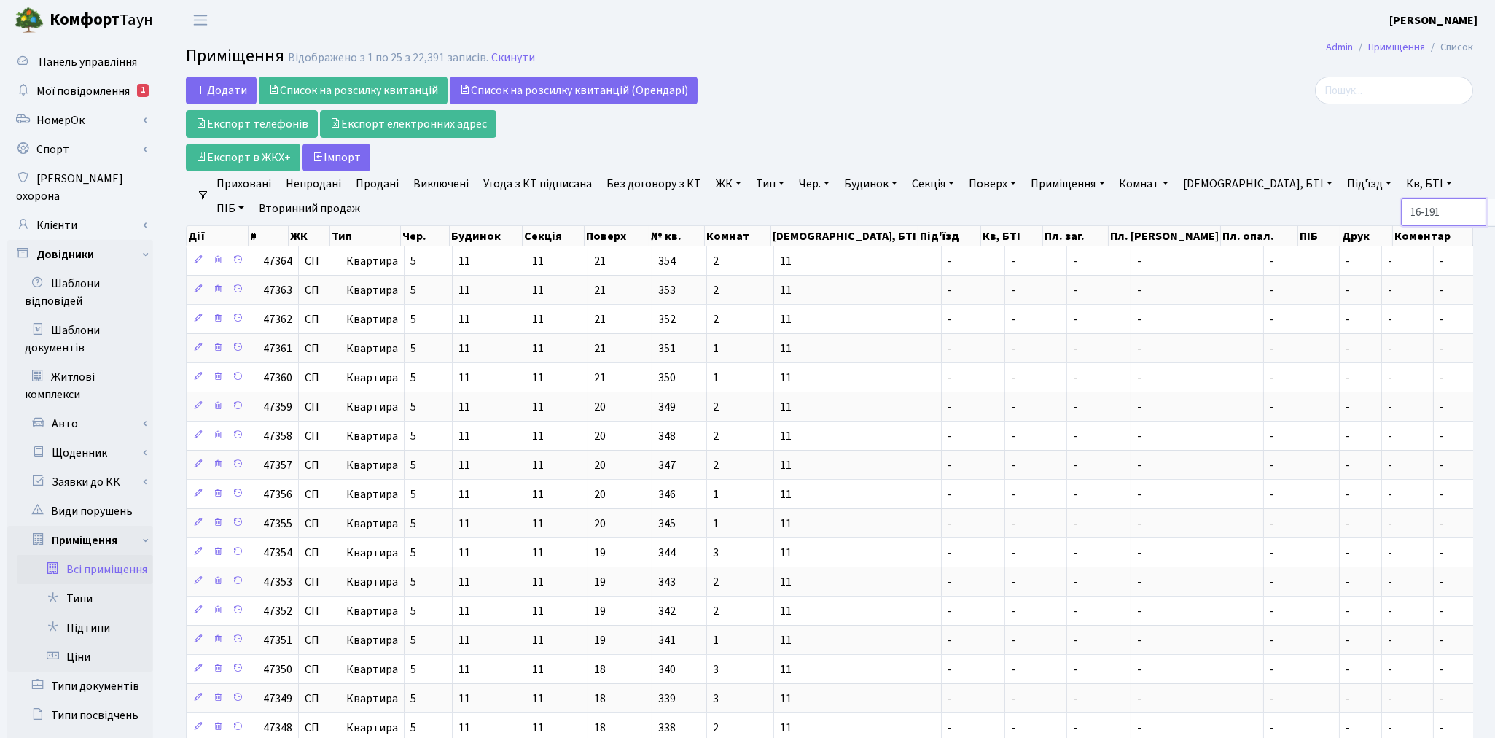
type input "16-191"
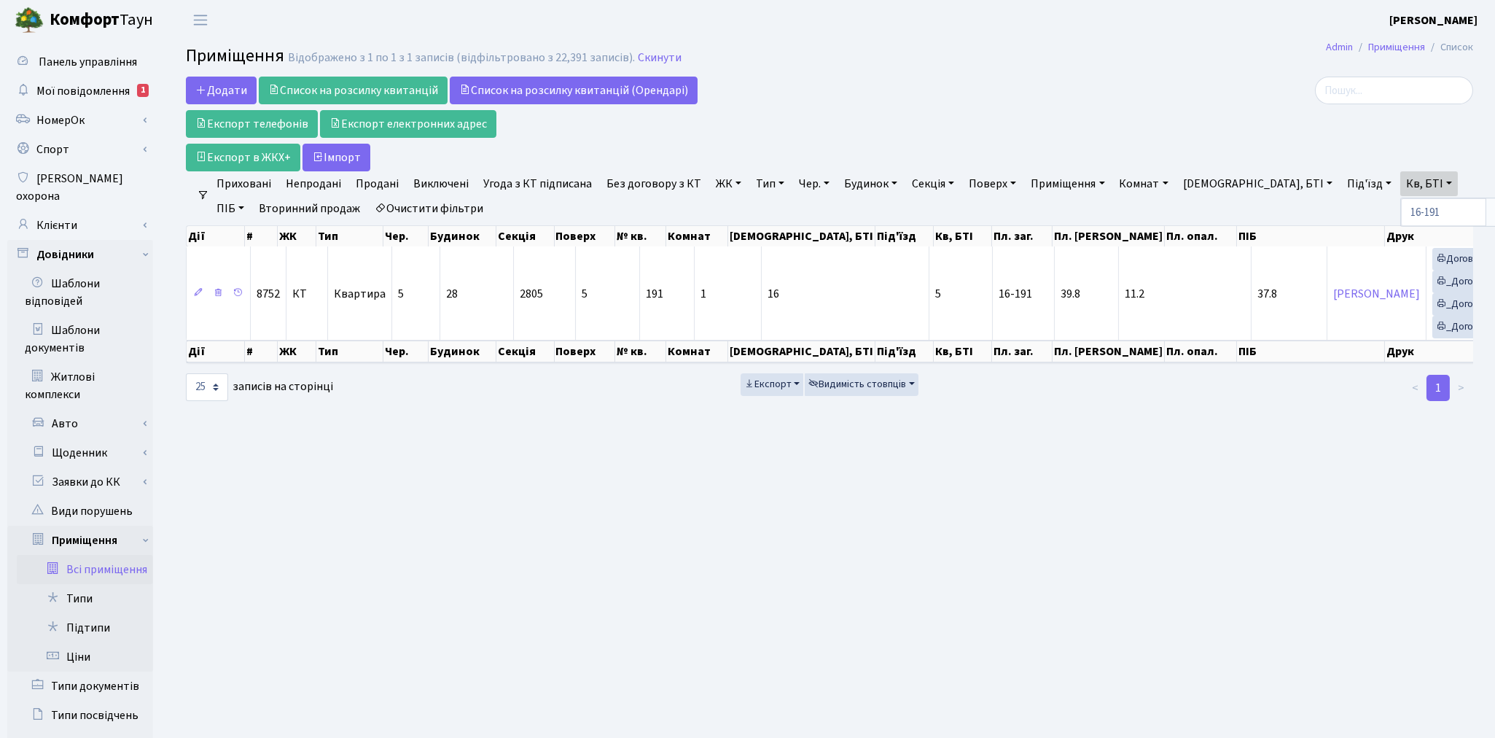
click at [1159, 577] on main "Admin Приміщення Список Приміщення Відображено з 1 по 1 з 1 записів (відфільтро…" at bounding box center [829, 505] width 1331 height 930
click at [86, 211] on link "Клієнти" at bounding box center [80, 225] width 146 height 29
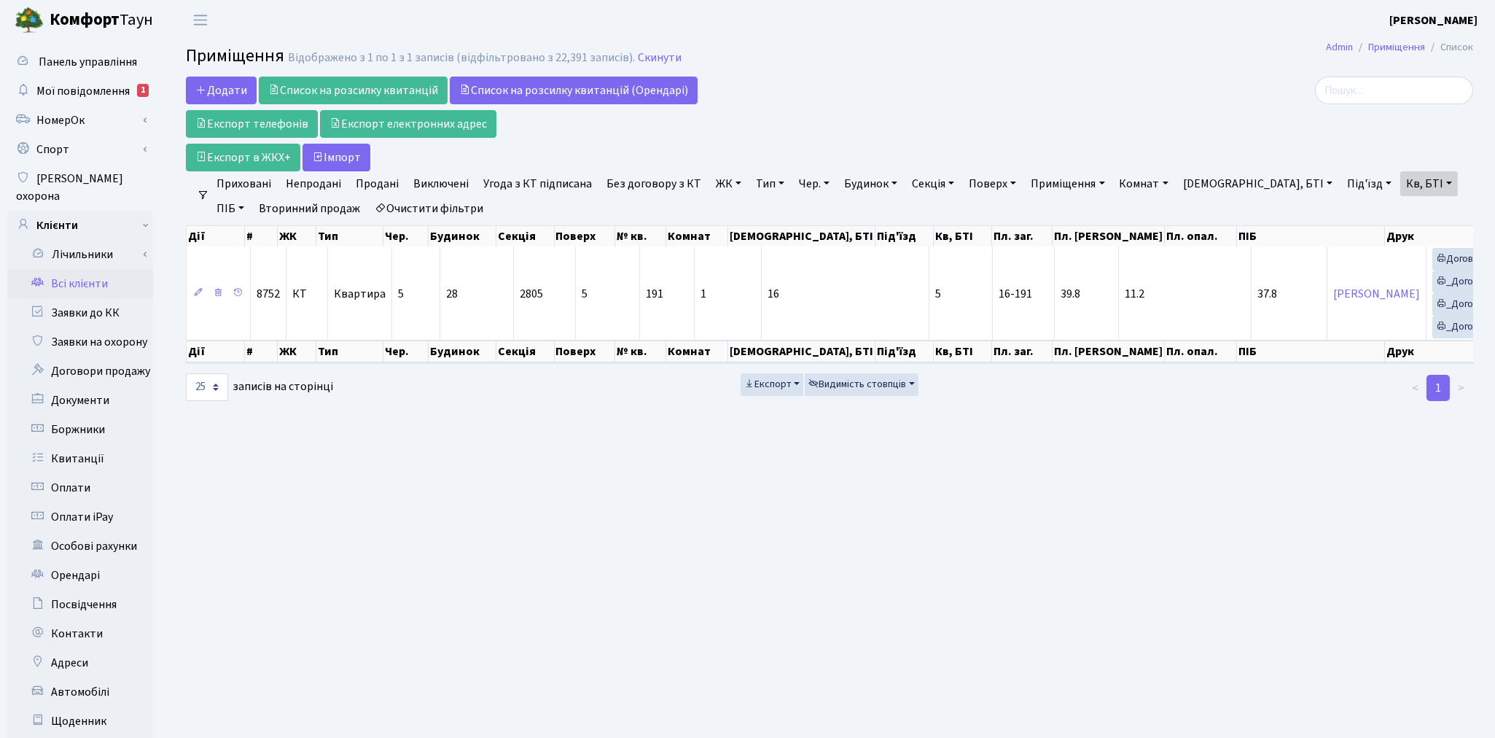
click at [83, 269] on link "Всі клієнти" at bounding box center [80, 283] width 146 height 29
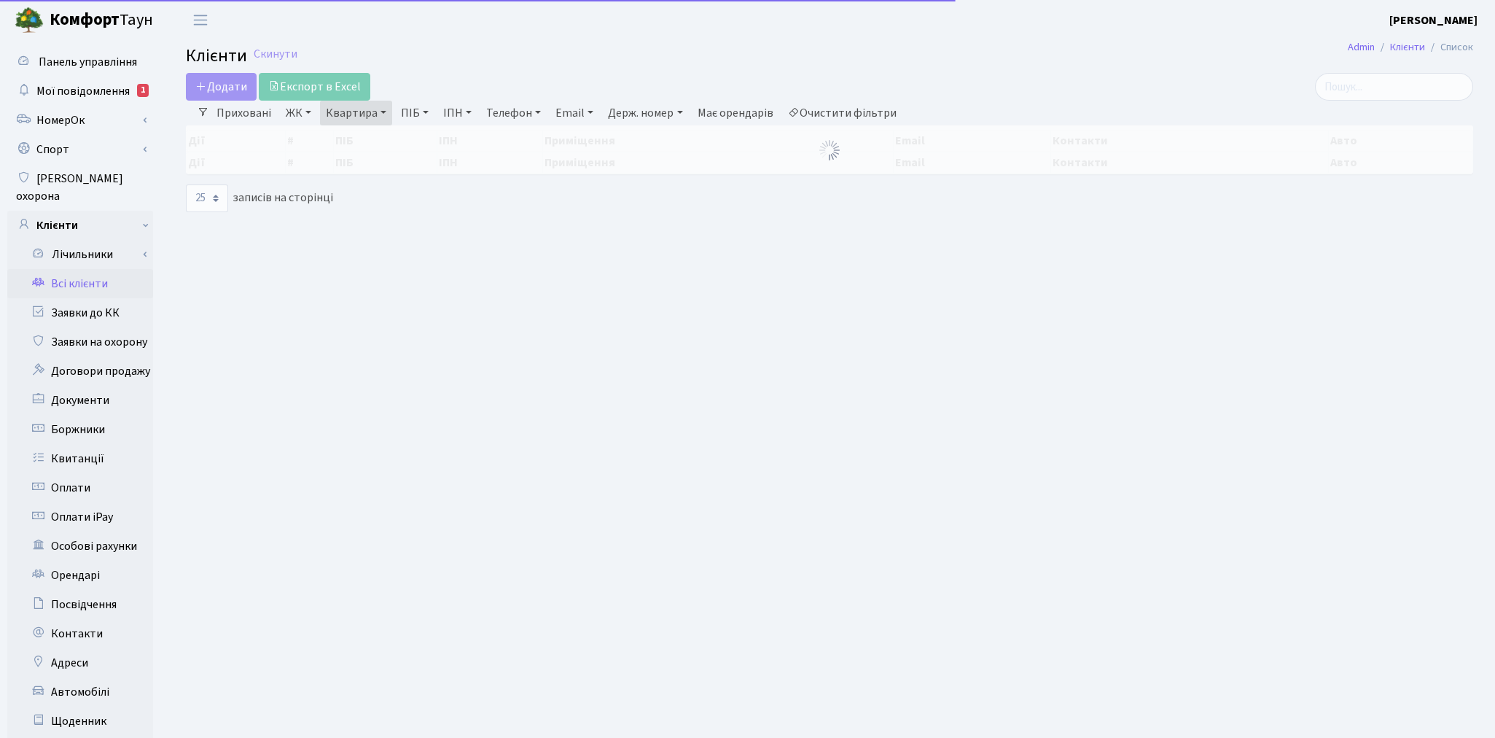
select select "25"
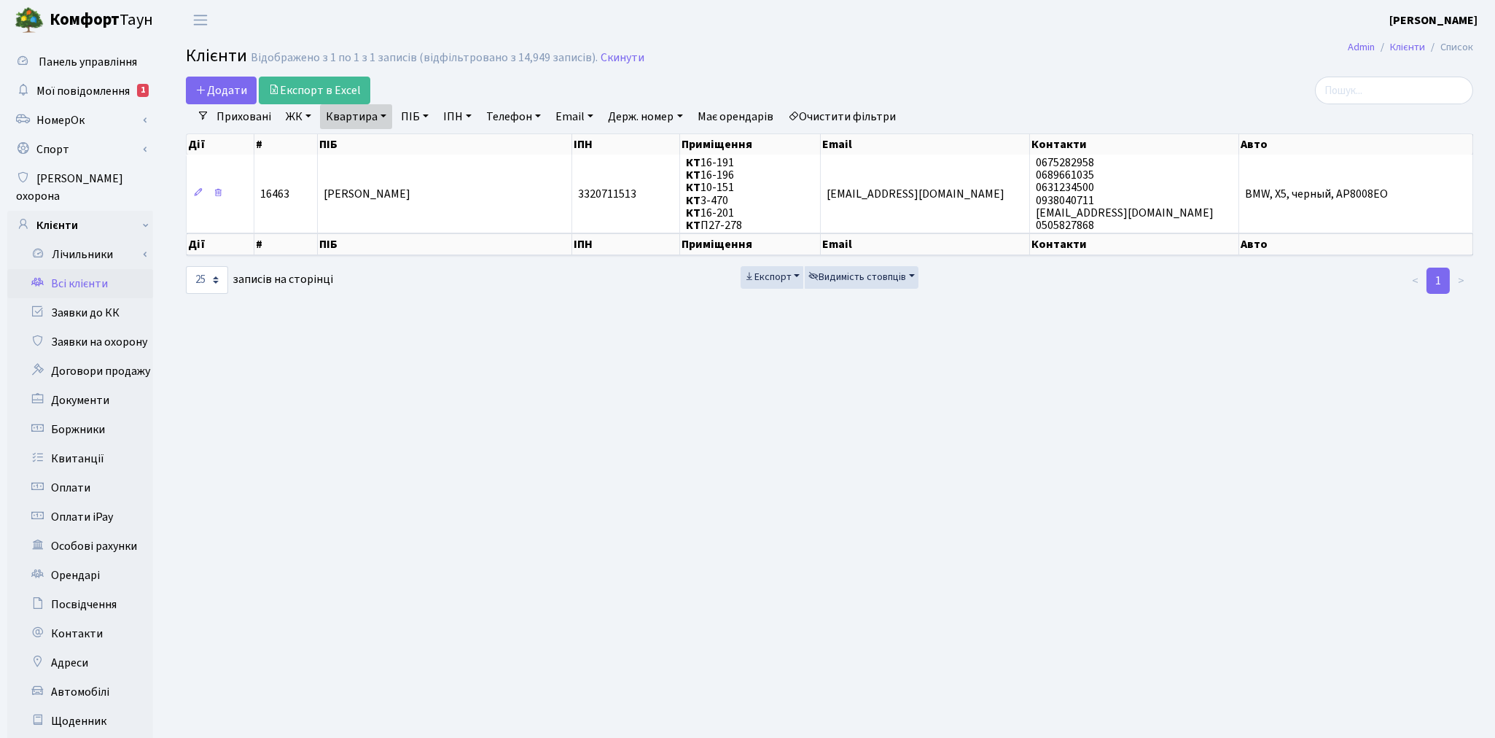
click at [868, 118] on link "Очистити фільтри" at bounding box center [842, 116] width 120 height 25
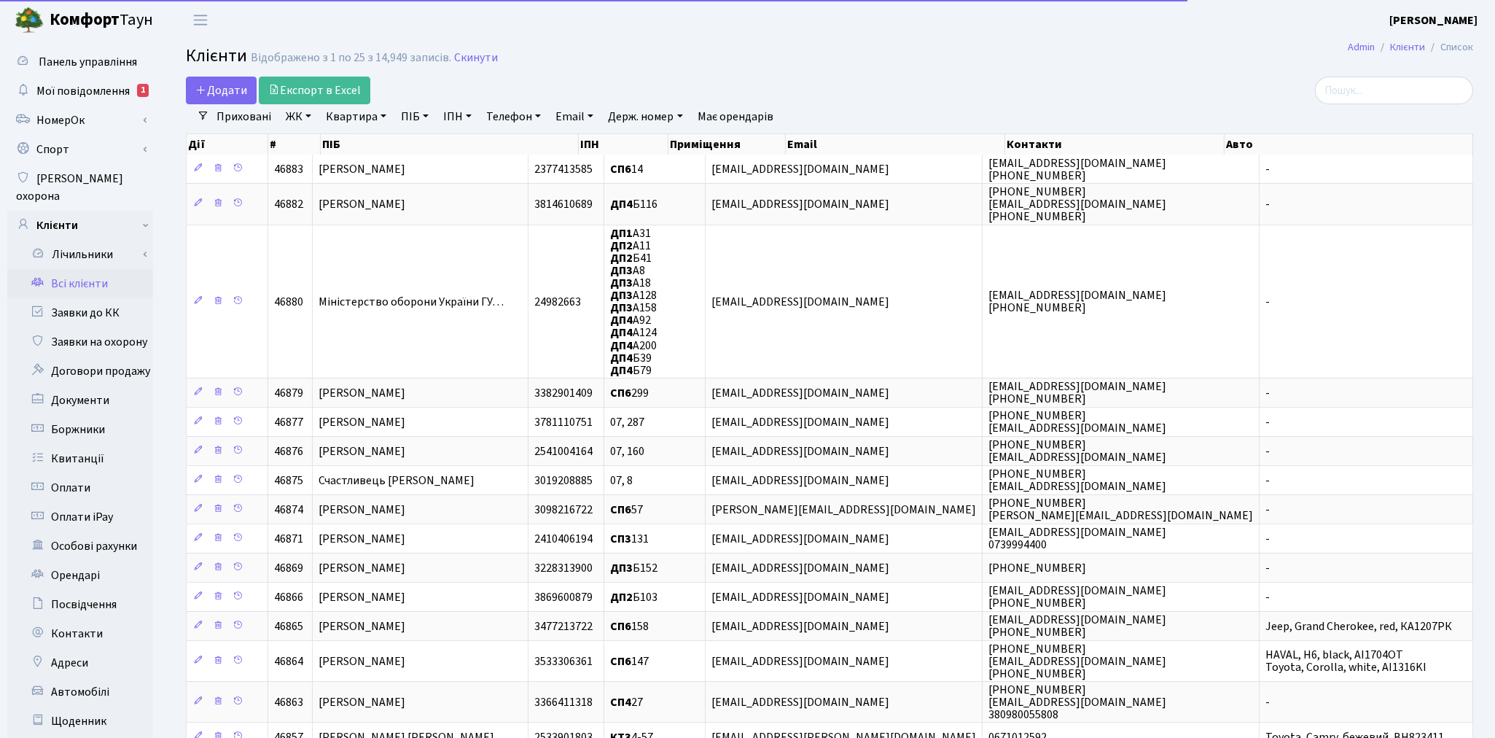
click at [358, 118] on link "Квартира" at bounding box center [356, 116] width 72 height 25
type input "88"
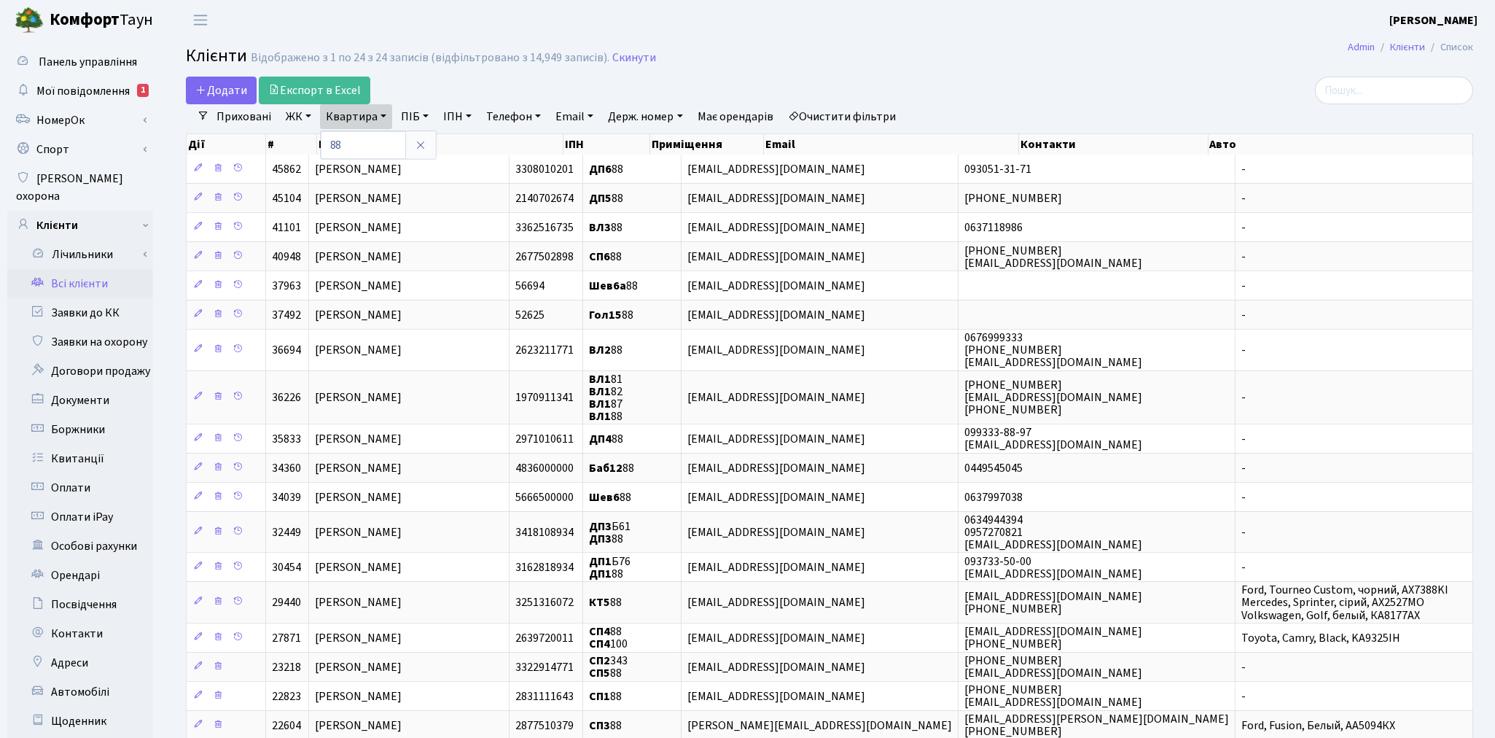
click at [288, 105] on link "ЖК" at bounding box center [298, 116] width 37 height 25
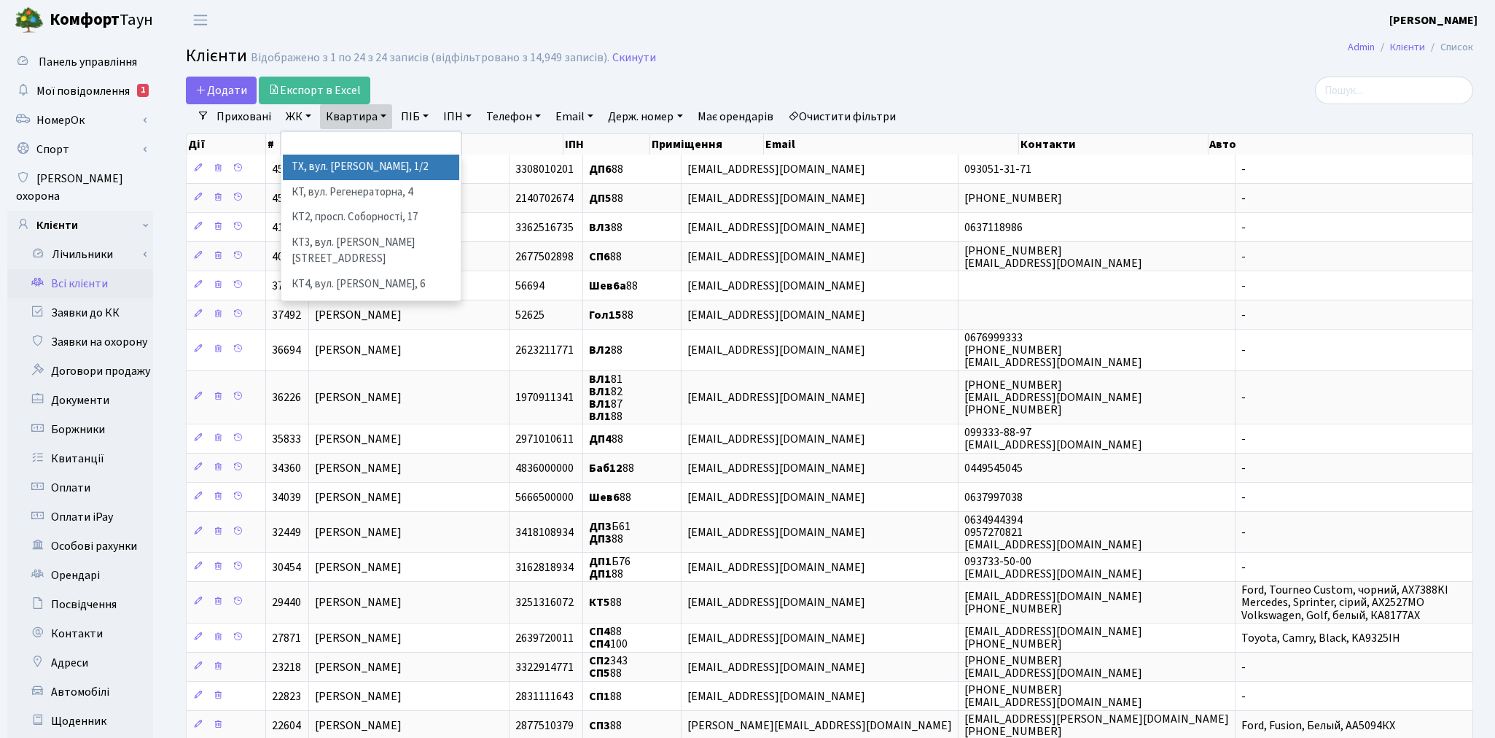
click at [296, 161] on li "ТХ, вул. Ділова, 1/2" at bounding box center [371, 168] width 176 height 26
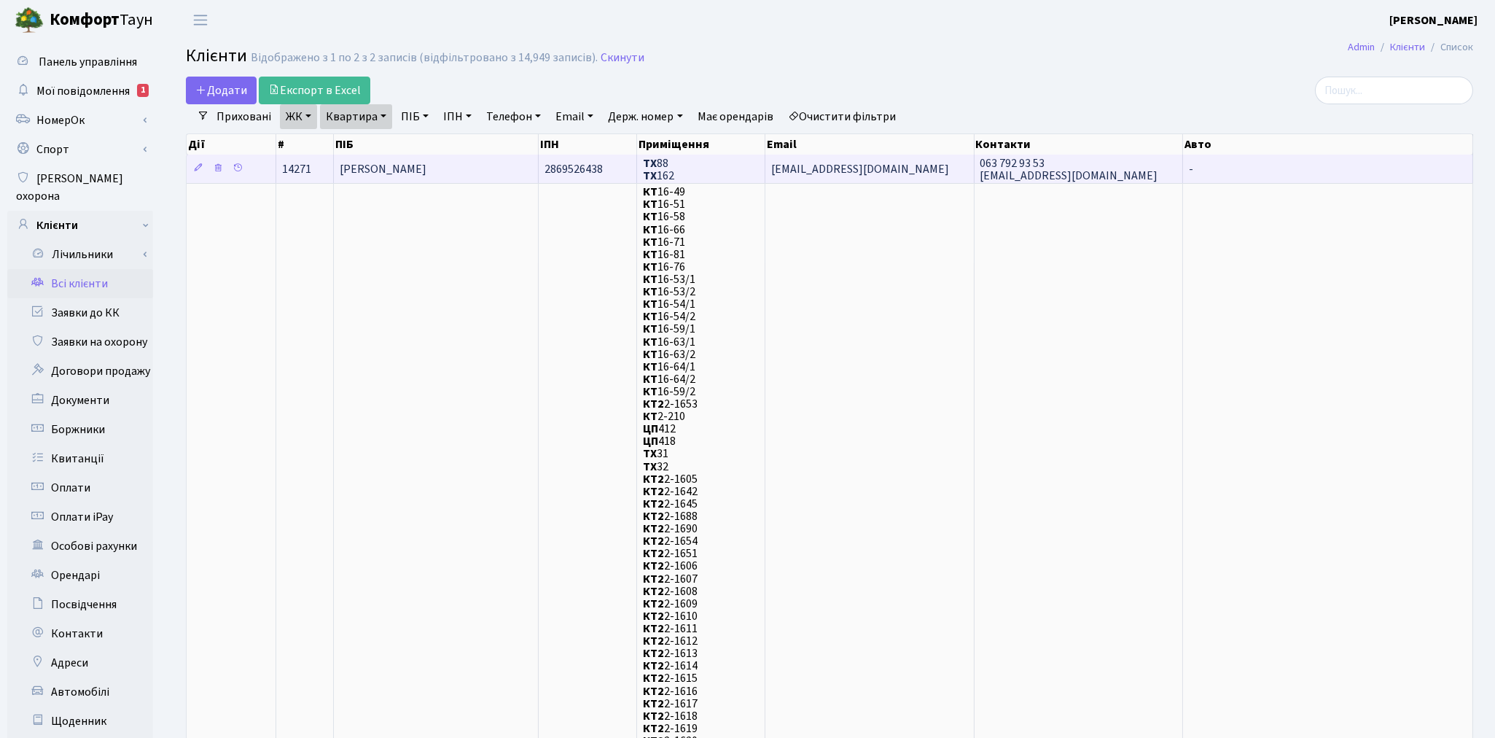
click at [503, 174] on td "Ільясов Авраам" at bounding box center [436, 169] width 205 height 28
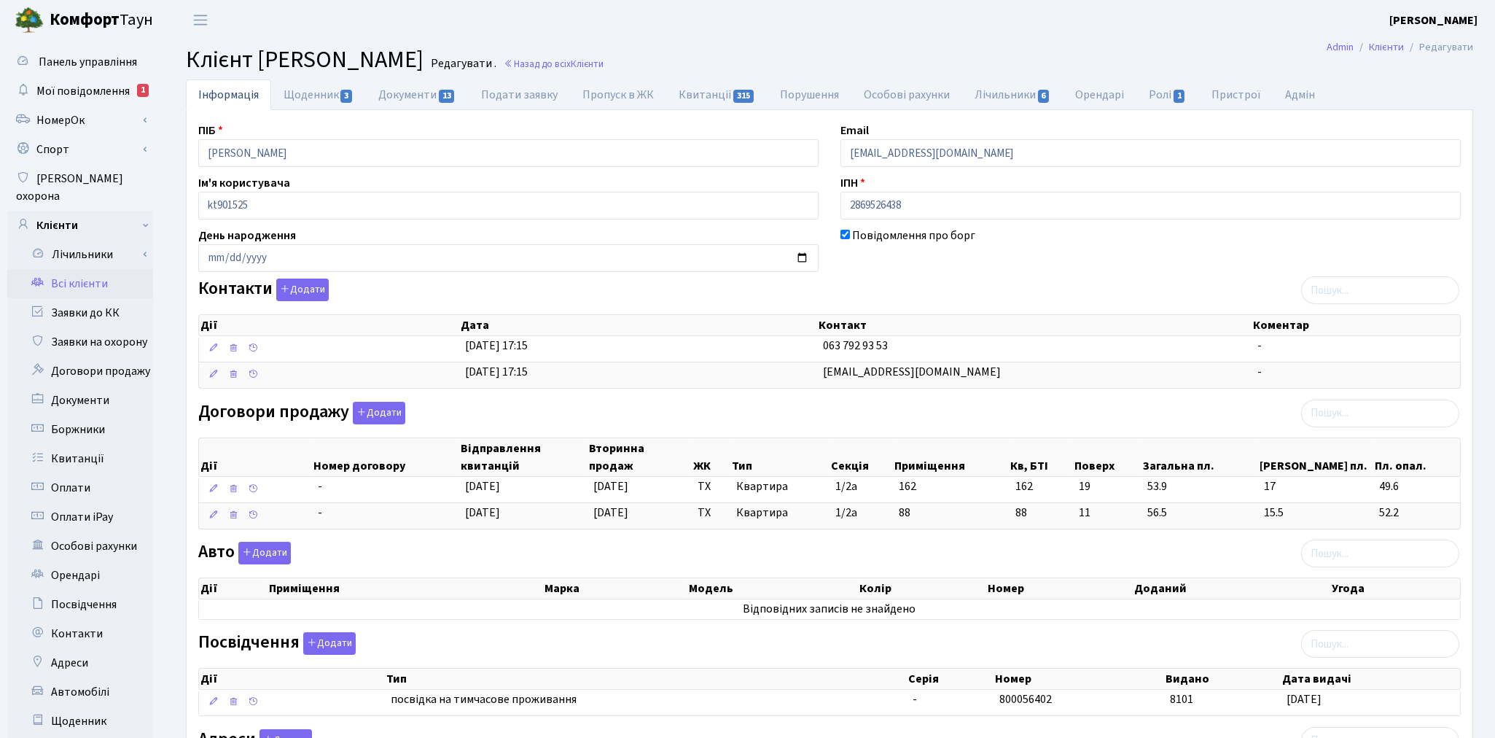
click at [62, 269] on link "Всі клієнти" at bounding box center [80, 283] width 146 height 29
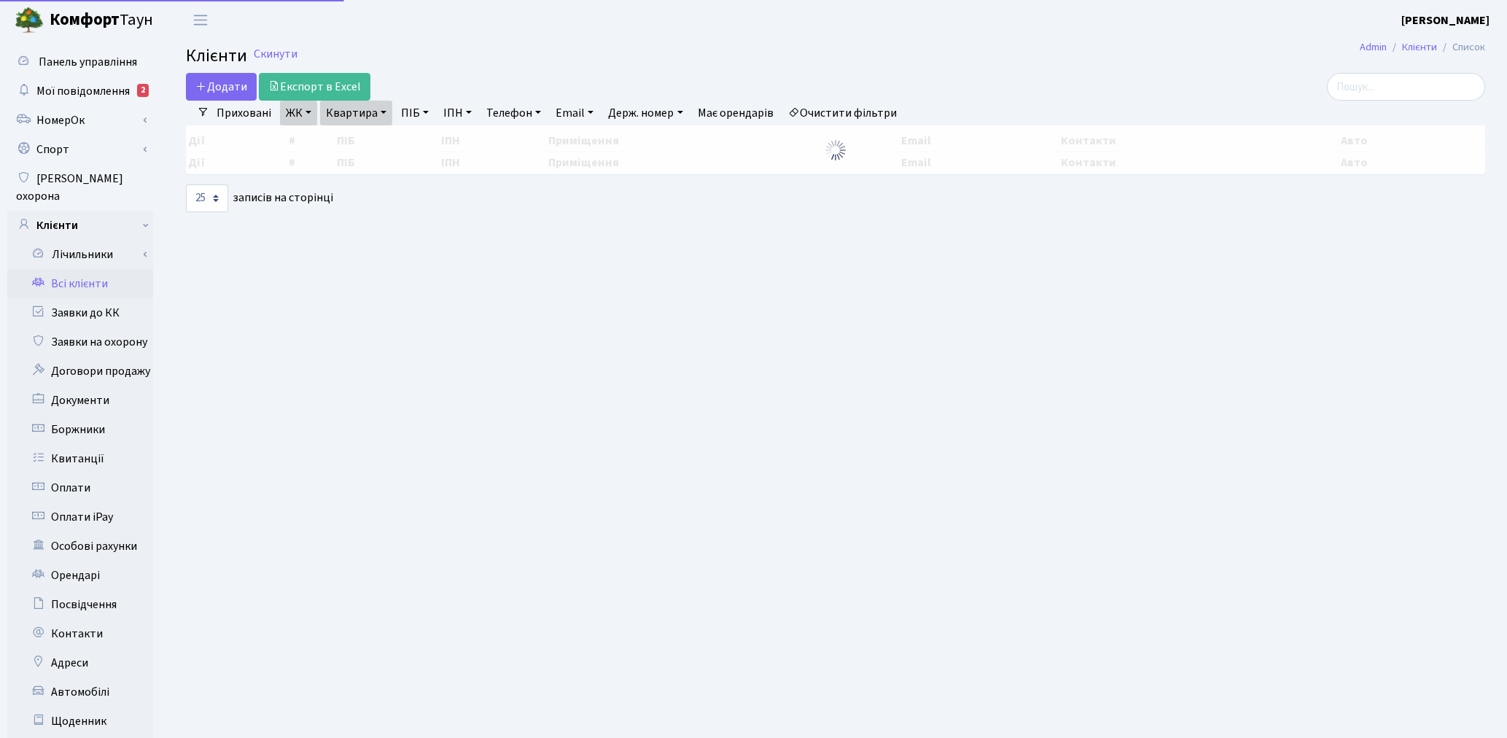
select select "25"
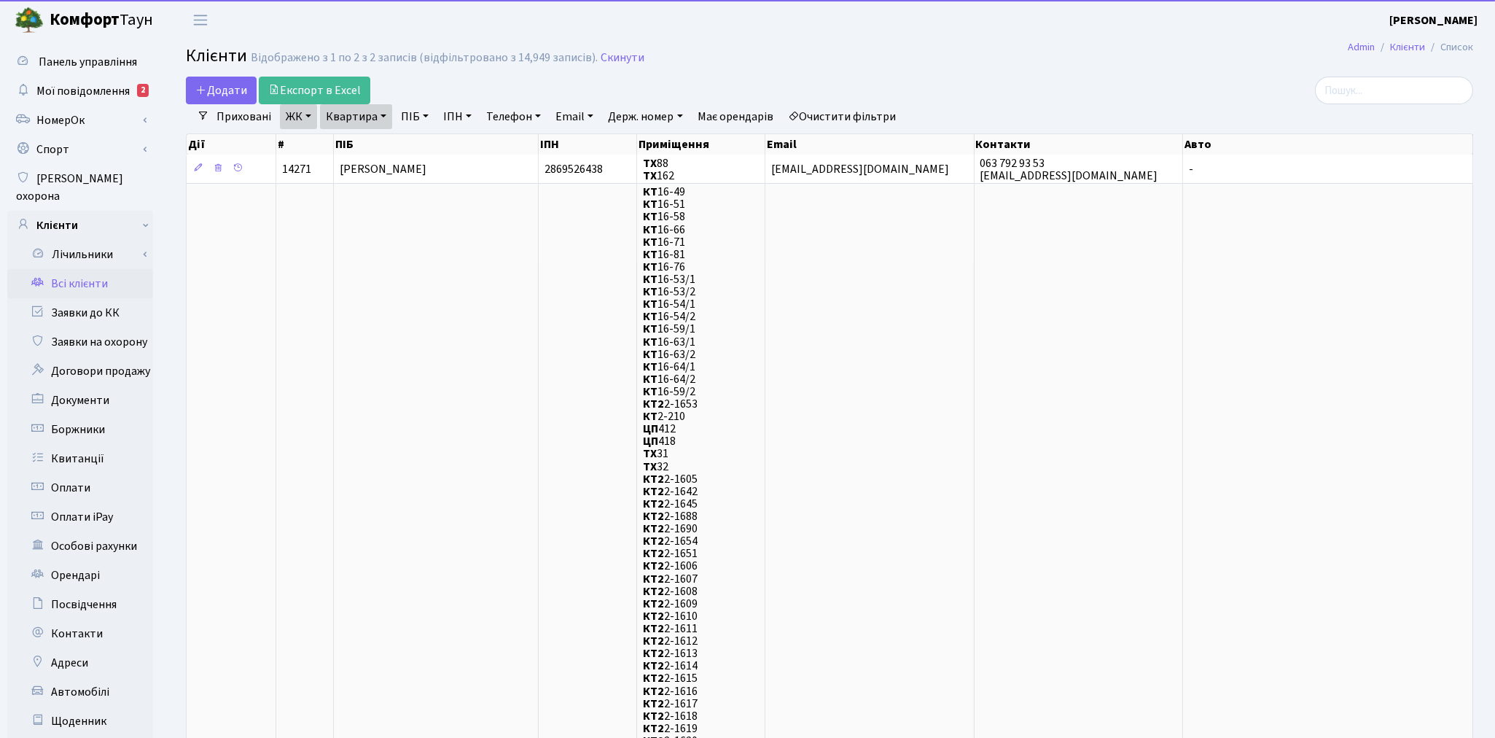
click at [886, 112] on link "Очистити фільтри" at bounding box center [842, 116] width 120 height 25
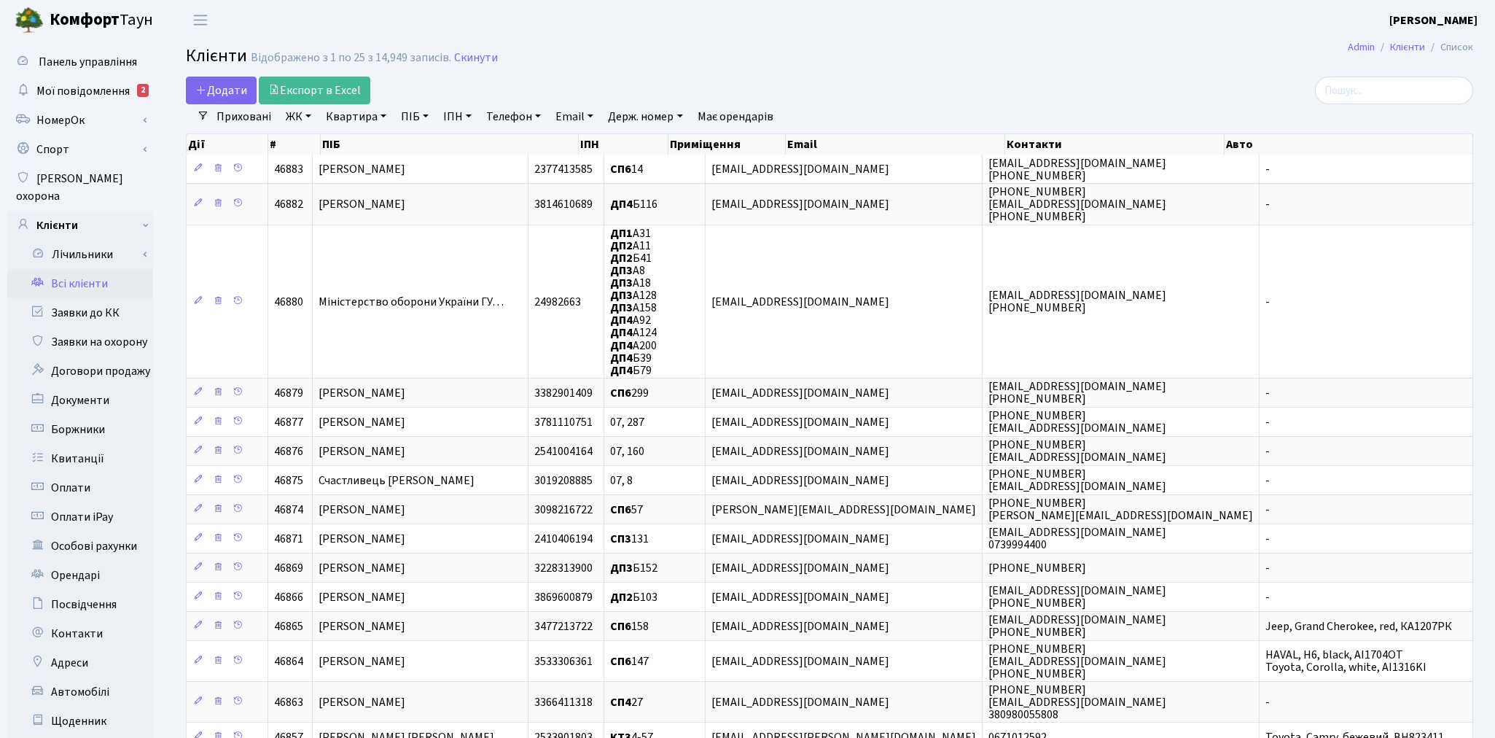
click at [412, 119] on link "ПІБ" at bounding box center [414, 116] width 39 height 25
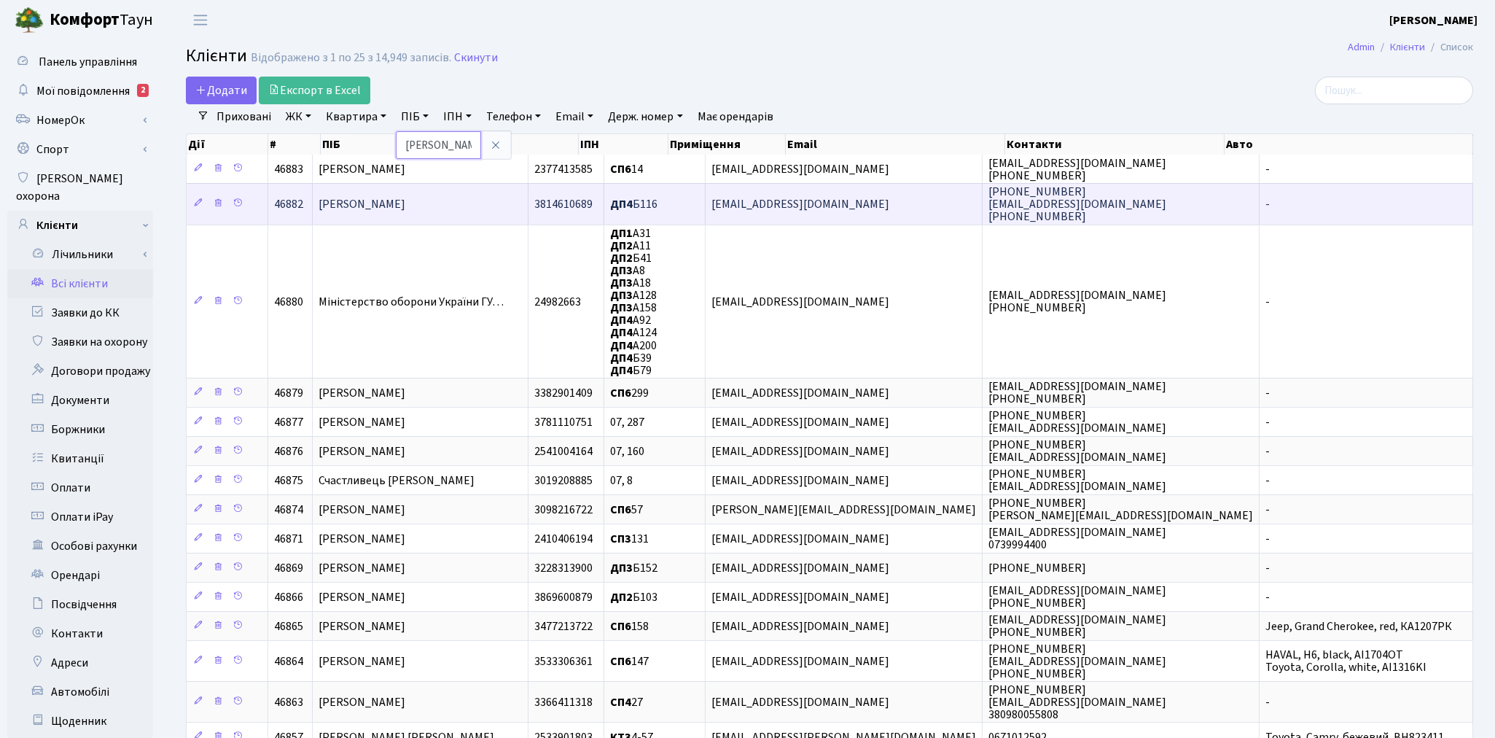
type input "ковалик"
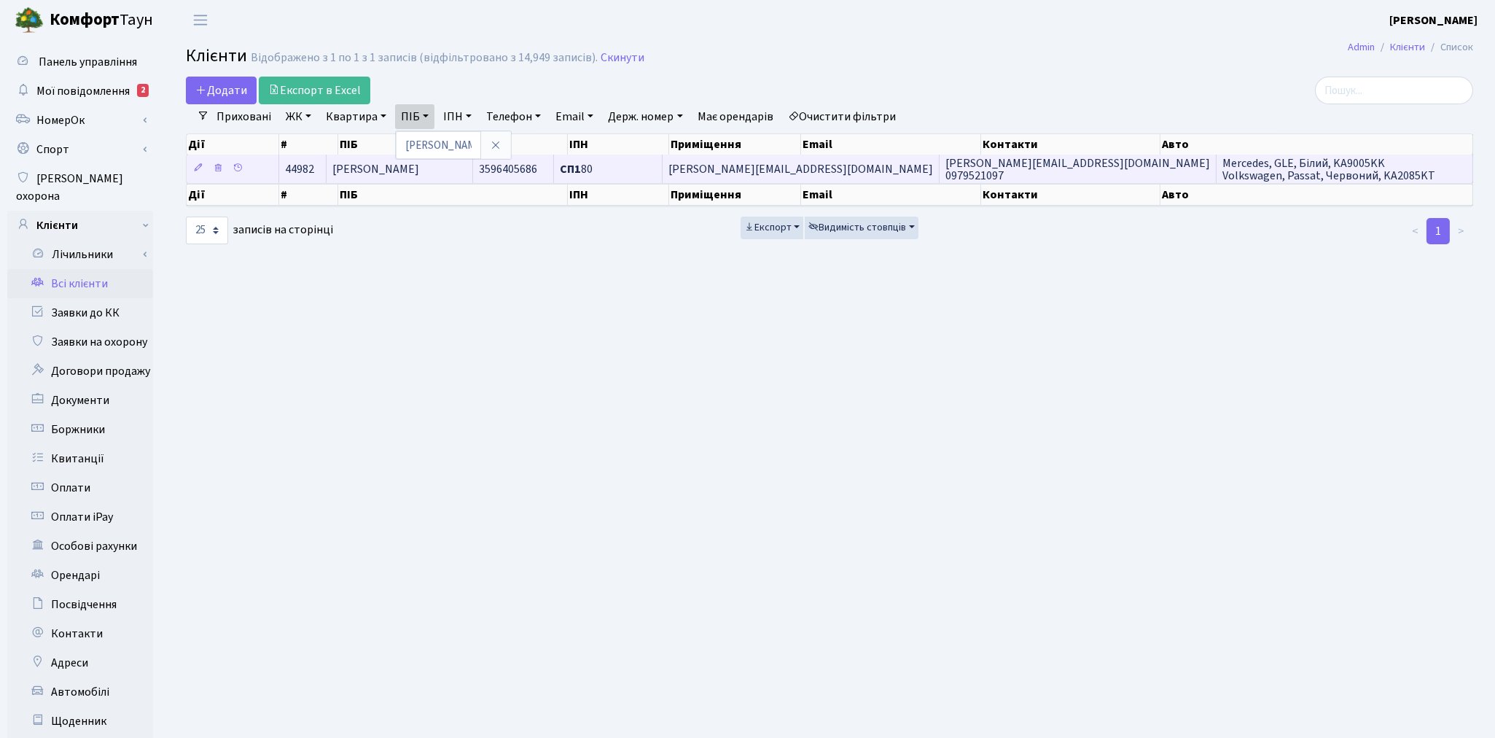
click at [472, 181] on td "[PERSON_NAME]" at bounding box center [400, 169] width 146 height 28
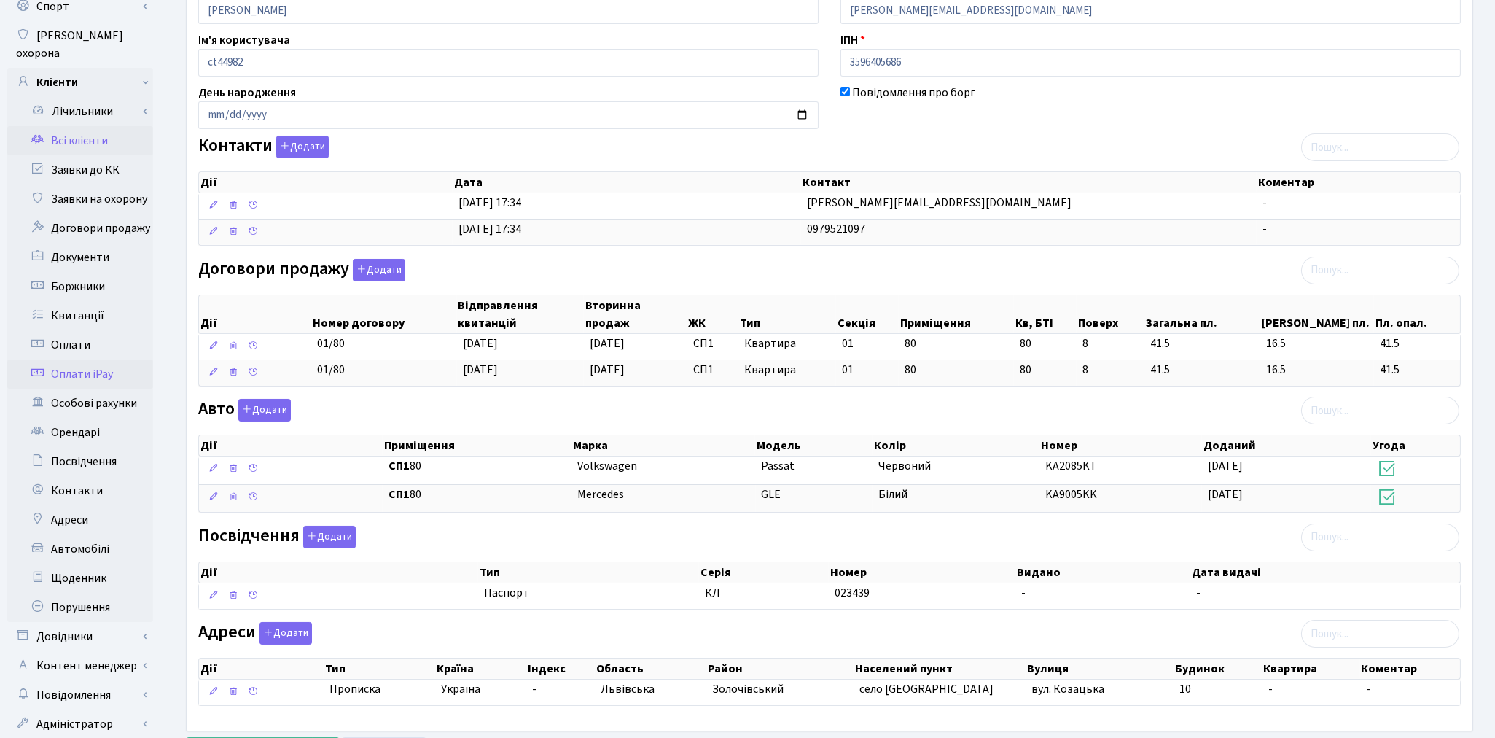
scroll to position [216, 0]
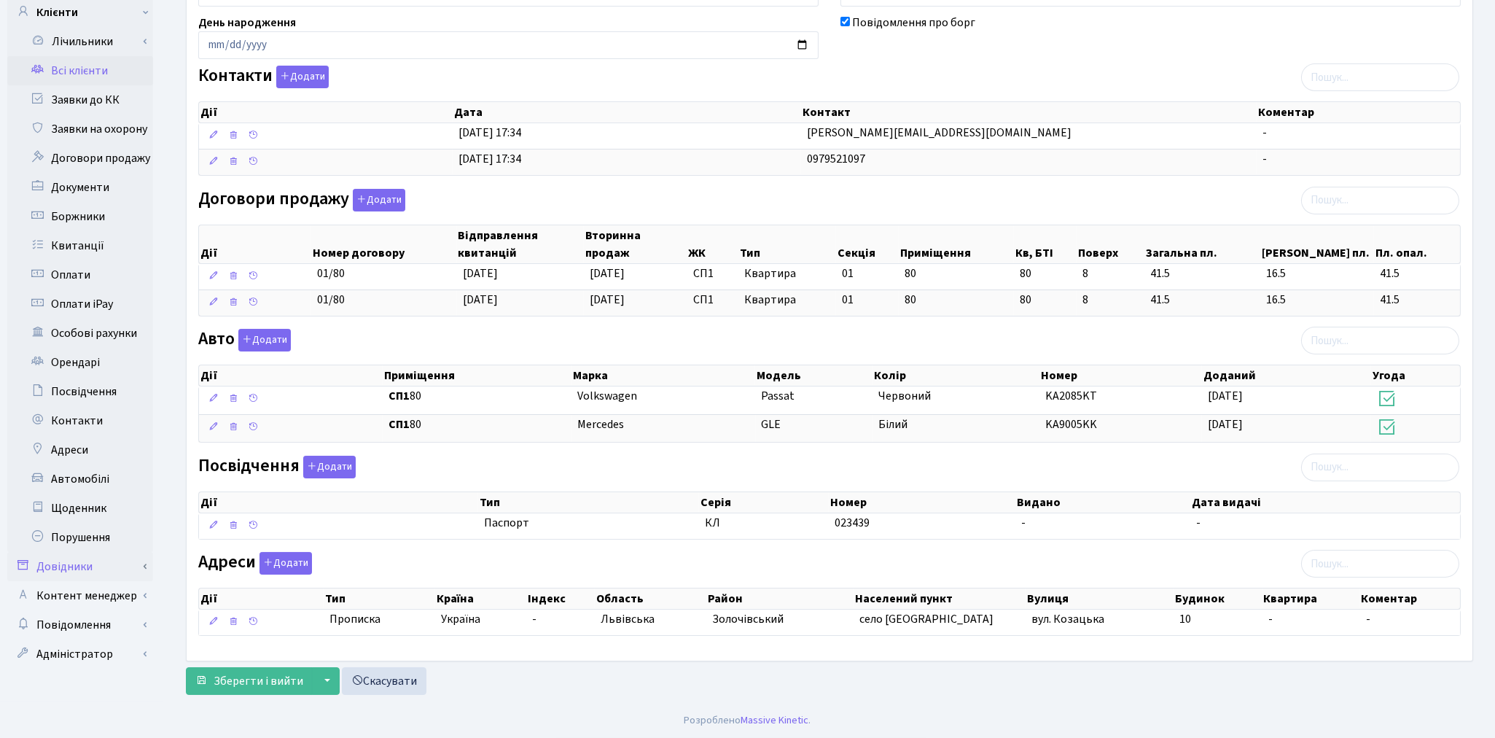
click at [71, 552] on link "Довідники" at bounding box center [80, 566] width 146 height 29
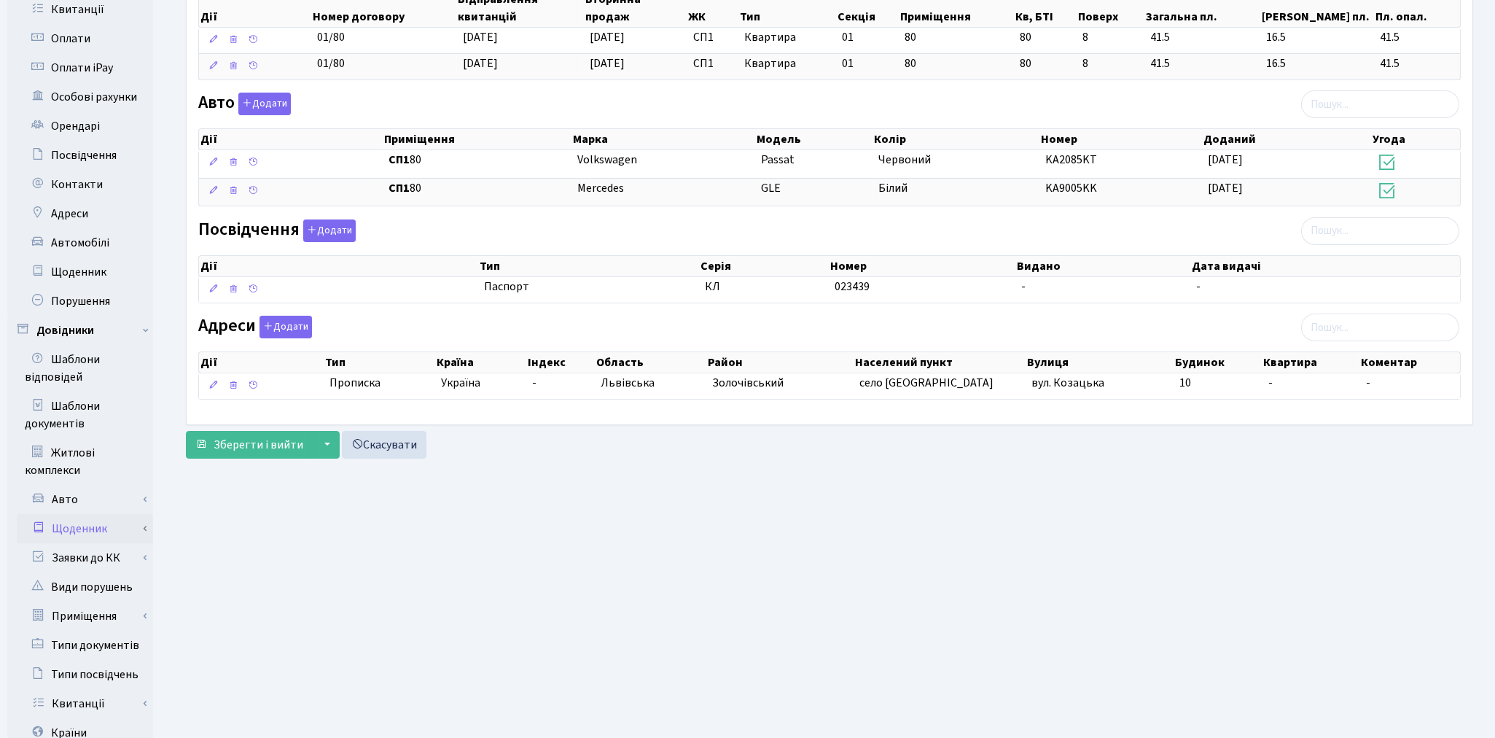
scroll to position [459, 0]
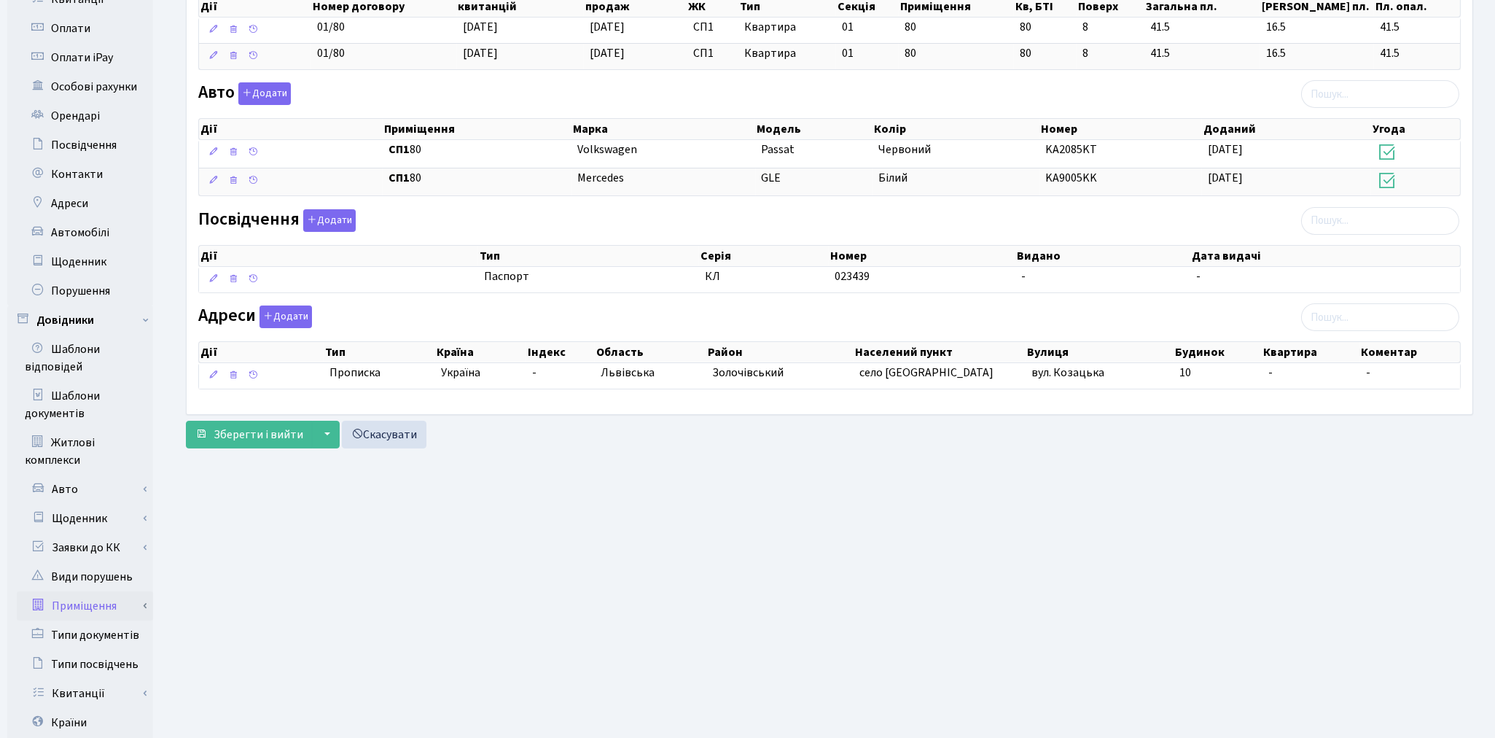
click at [109, 591] on link "Приміщення" at bounding box center [85, 605] width 136 height 29
click at [106, 620] on link "Всі приміщення" at bounding box center [85, 634] width 136 height 29
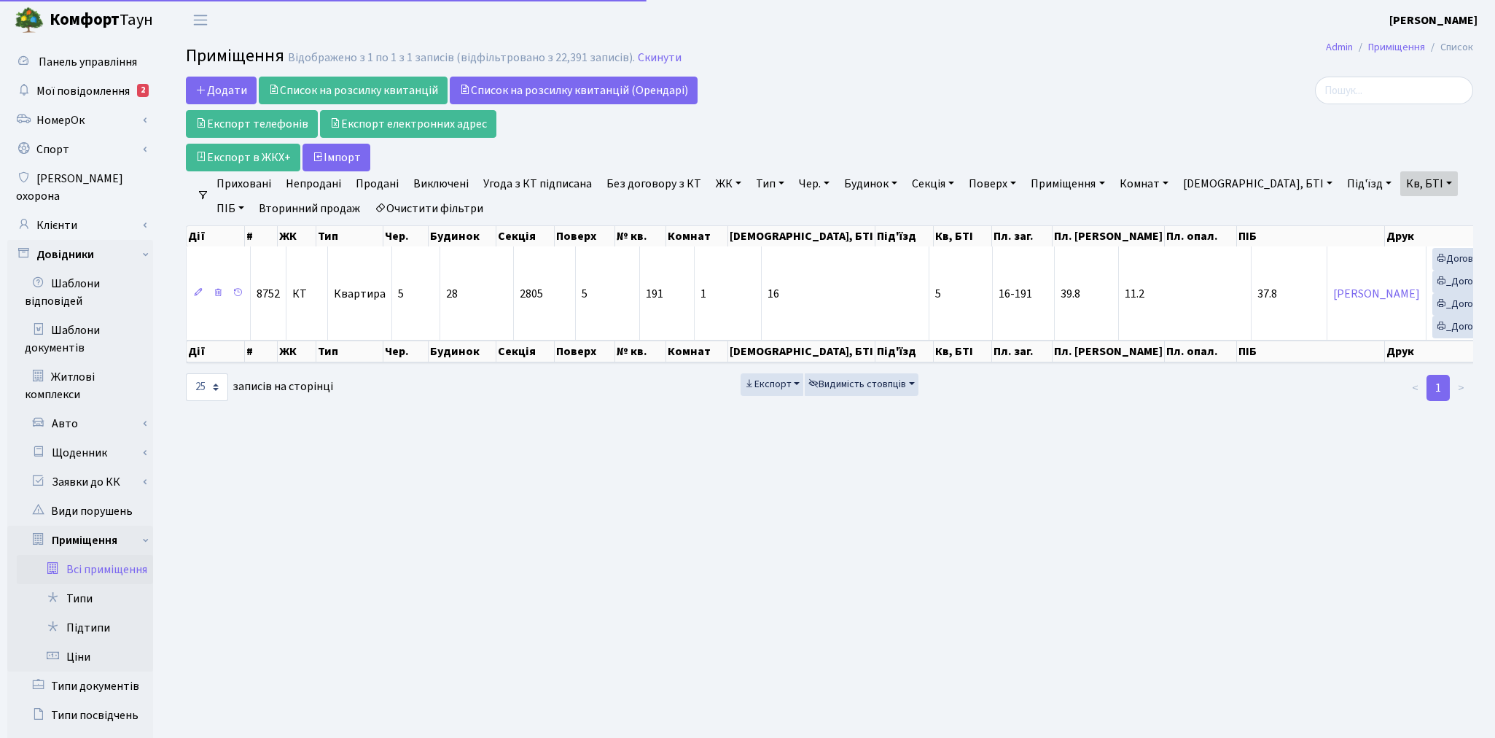
select select "25"
click at [414, 203] on link "Очистити фільтри" at bounding box center [429, 208] width 120 height 25
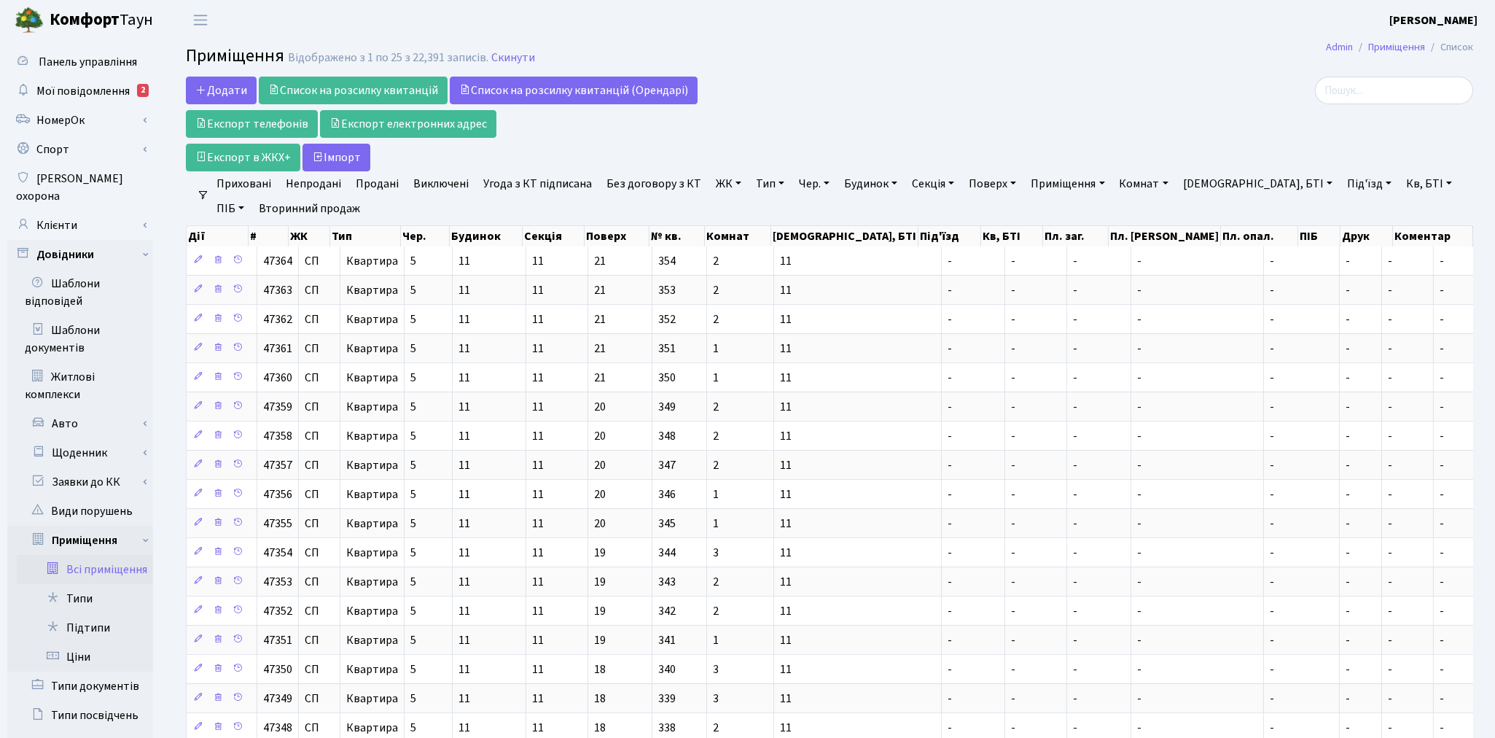
click at [1401, 190] on link "Кв, БТІ" at bounding box center [1430, 183] width 58 height 25
type input "80"
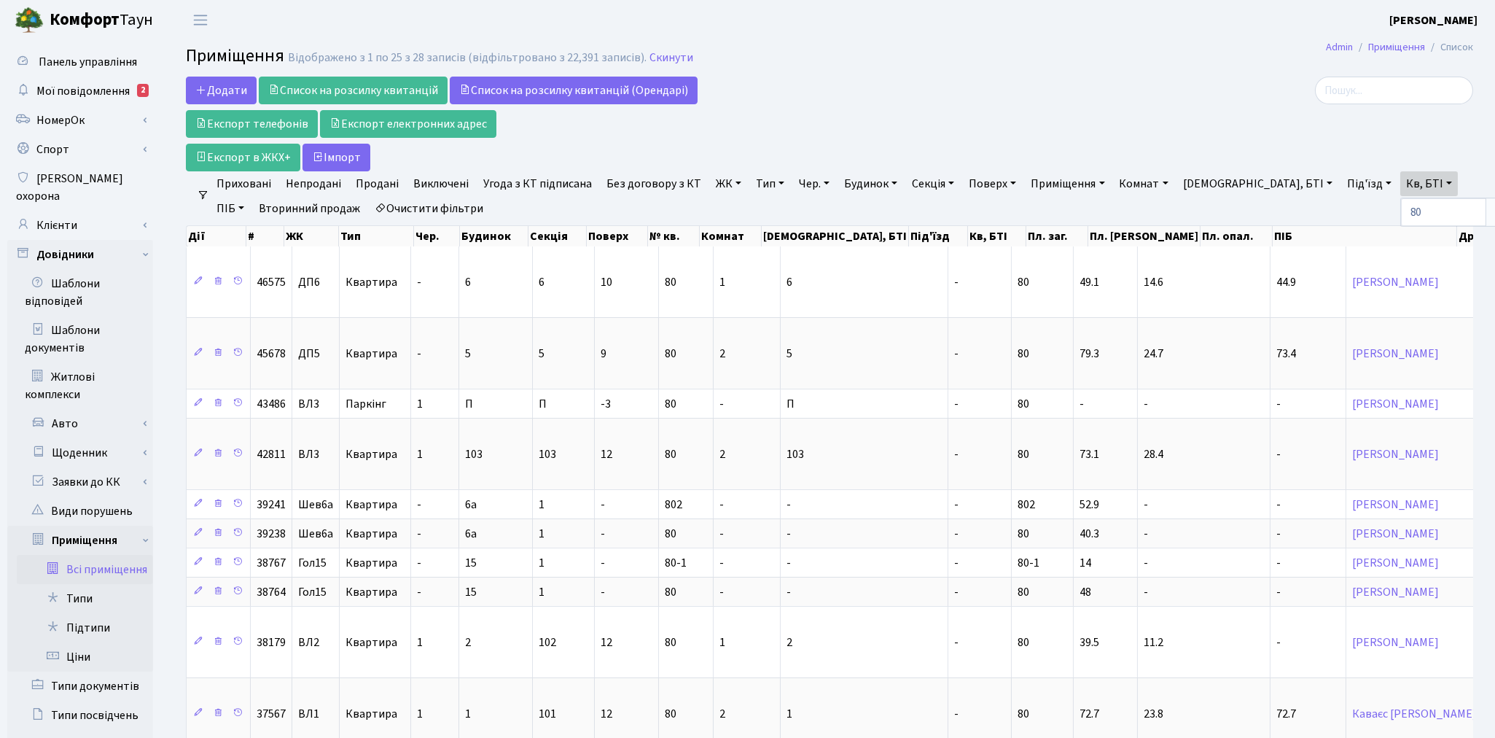
click at [724, 188] on link "ЖК" at bounding box center [728, 183] width 37 height 25
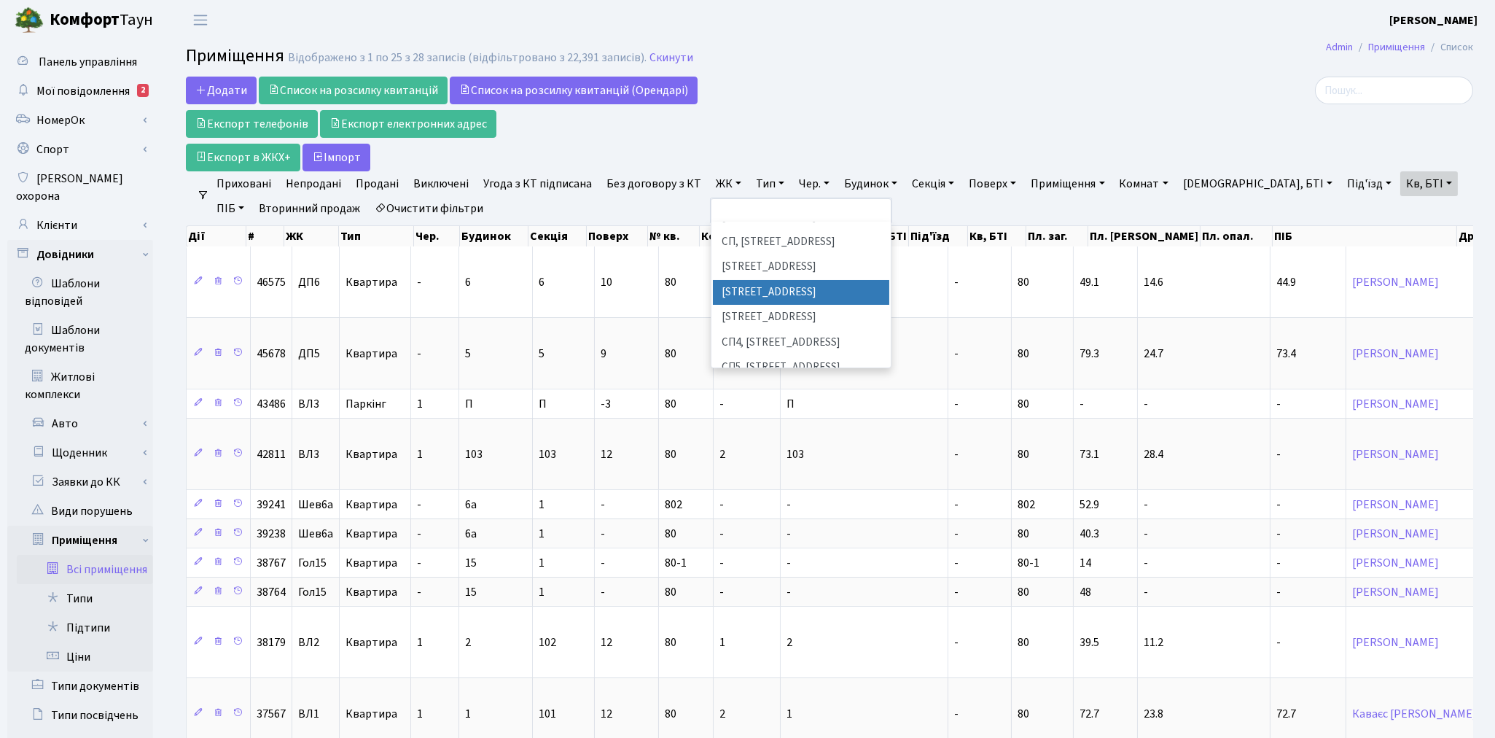
scroll to position [162, 0]
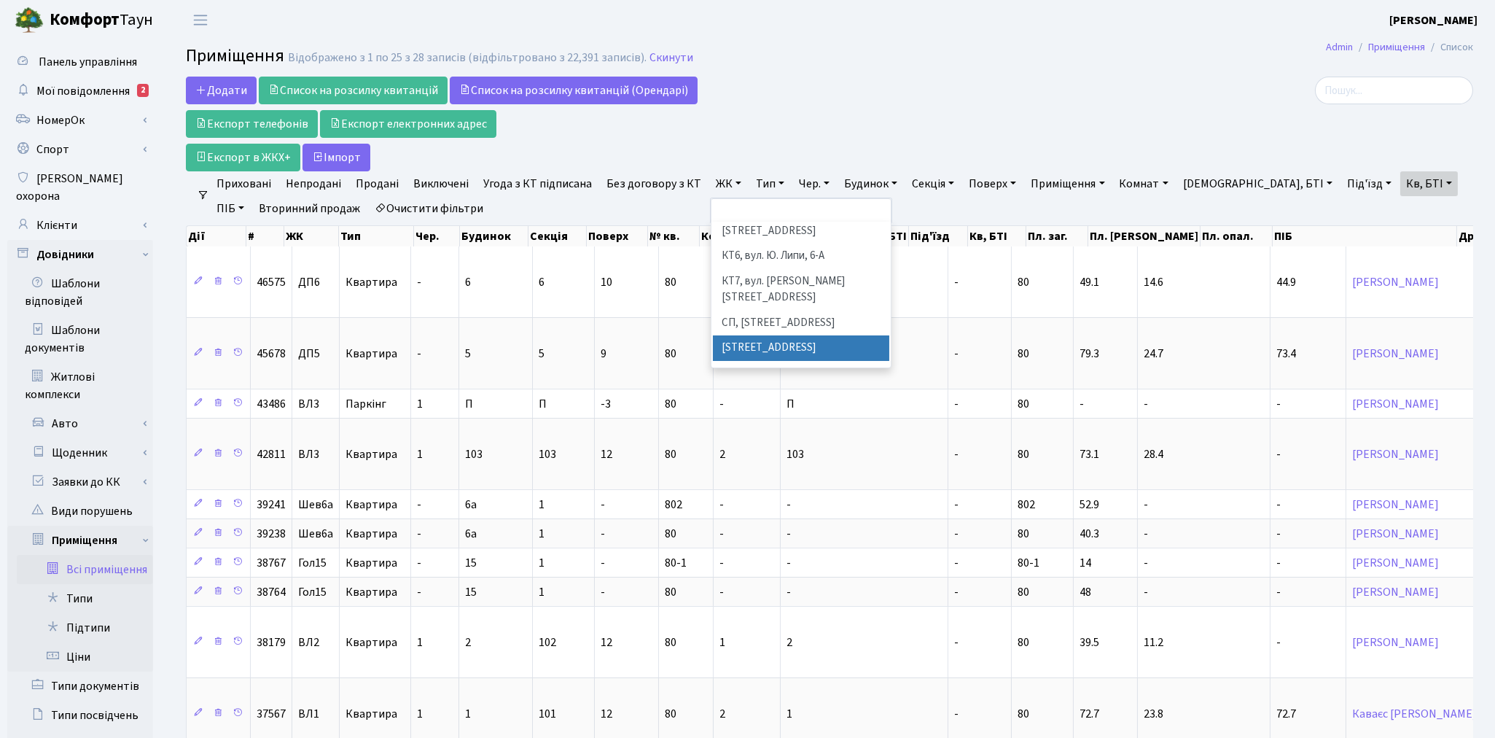
click at [766, 335] on li "[STREET_ADDRESS]" at bounding box center [801, 348] width 176 height 26
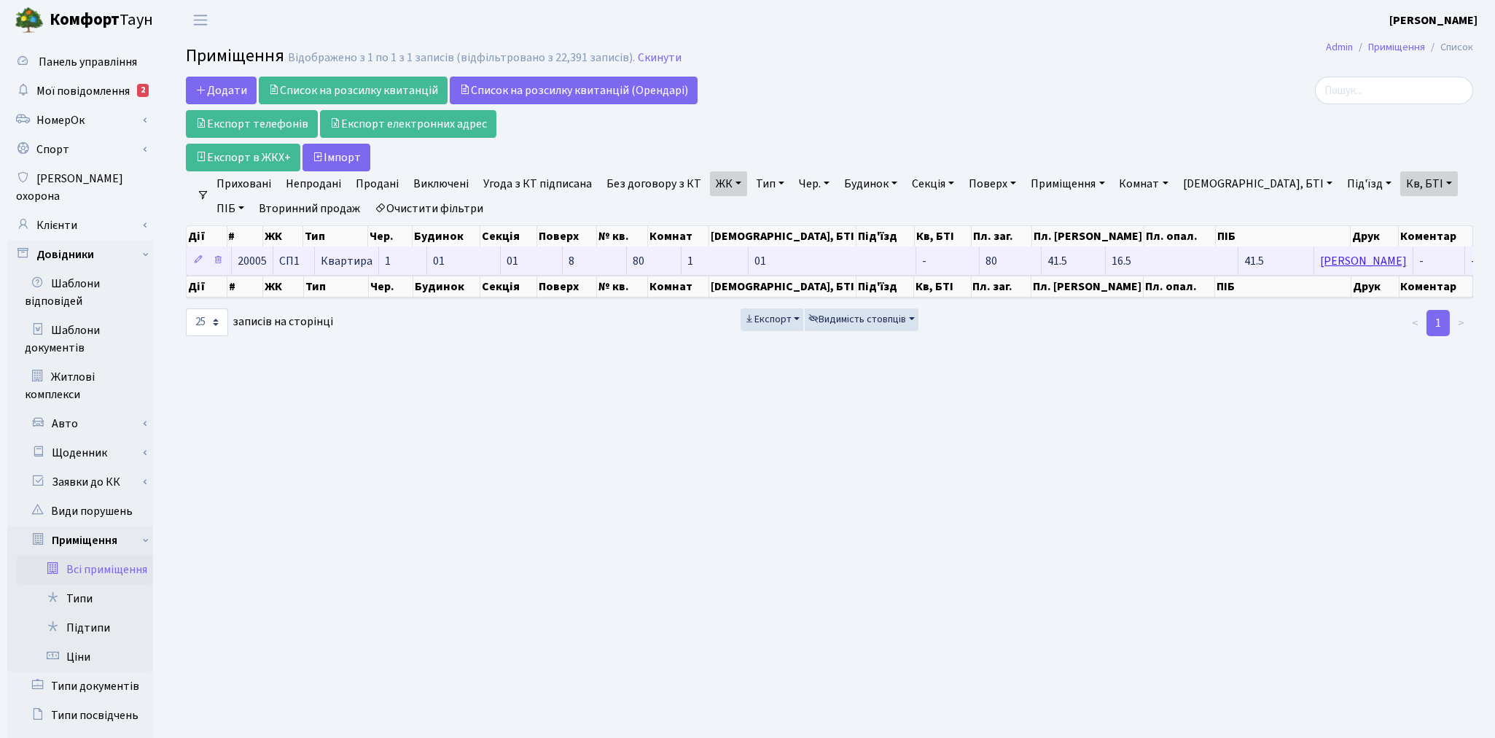
click at [1320, 265] on link "[PERSON_NAME]" at bounding box center [1363, 261] width 87 height 16
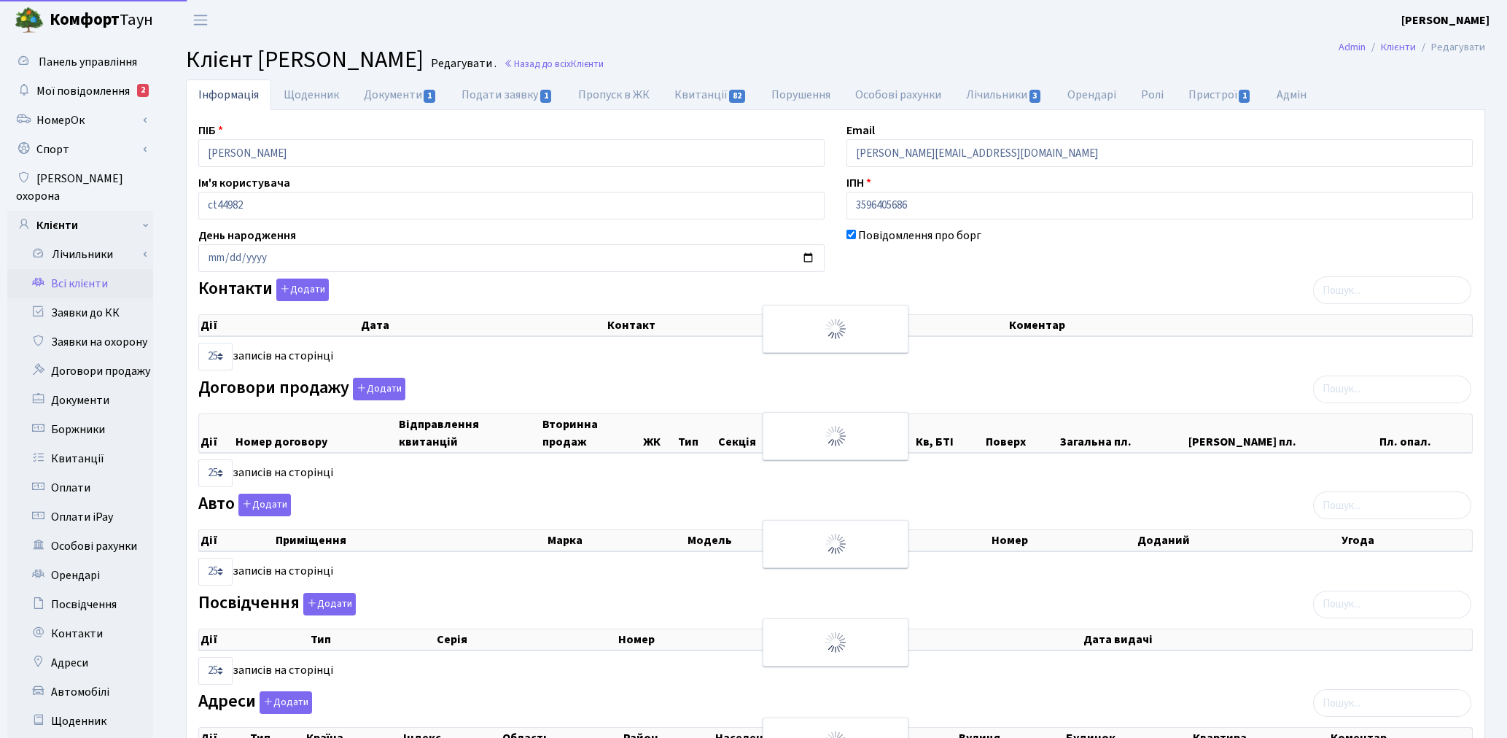
select select "25"
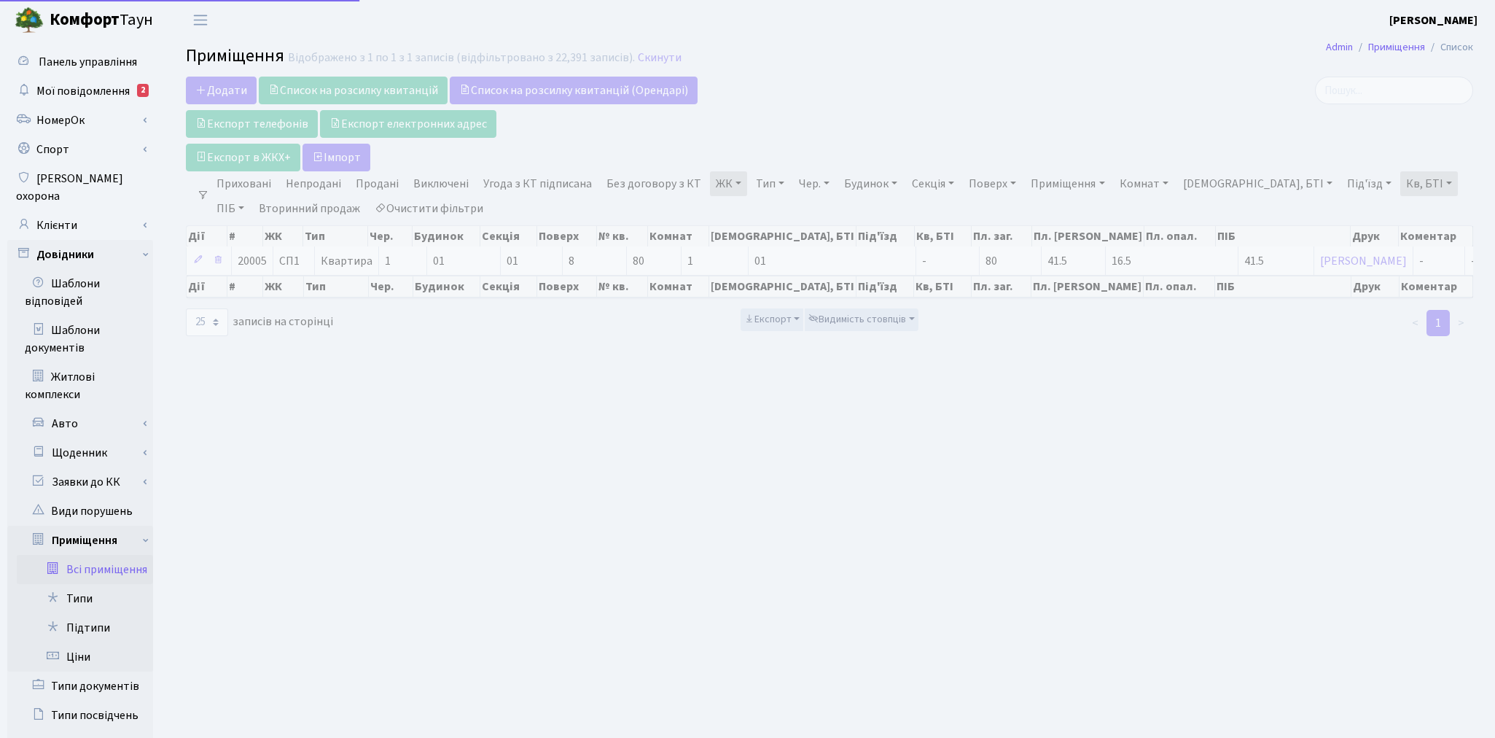
select select "25"
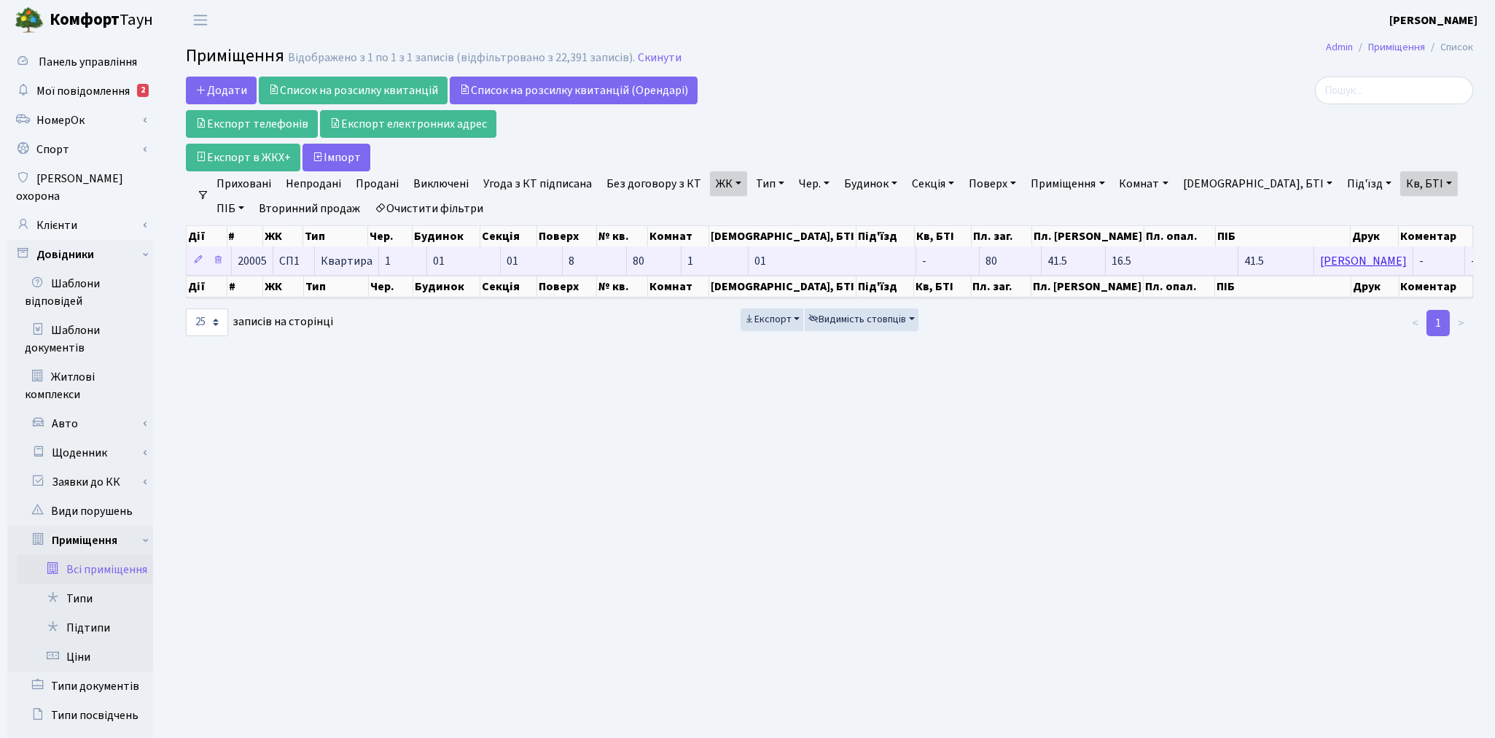
click at [1320, 261] on link "[PERSON_NAME]" at bounding box center [1363, 261] width 87 height 16
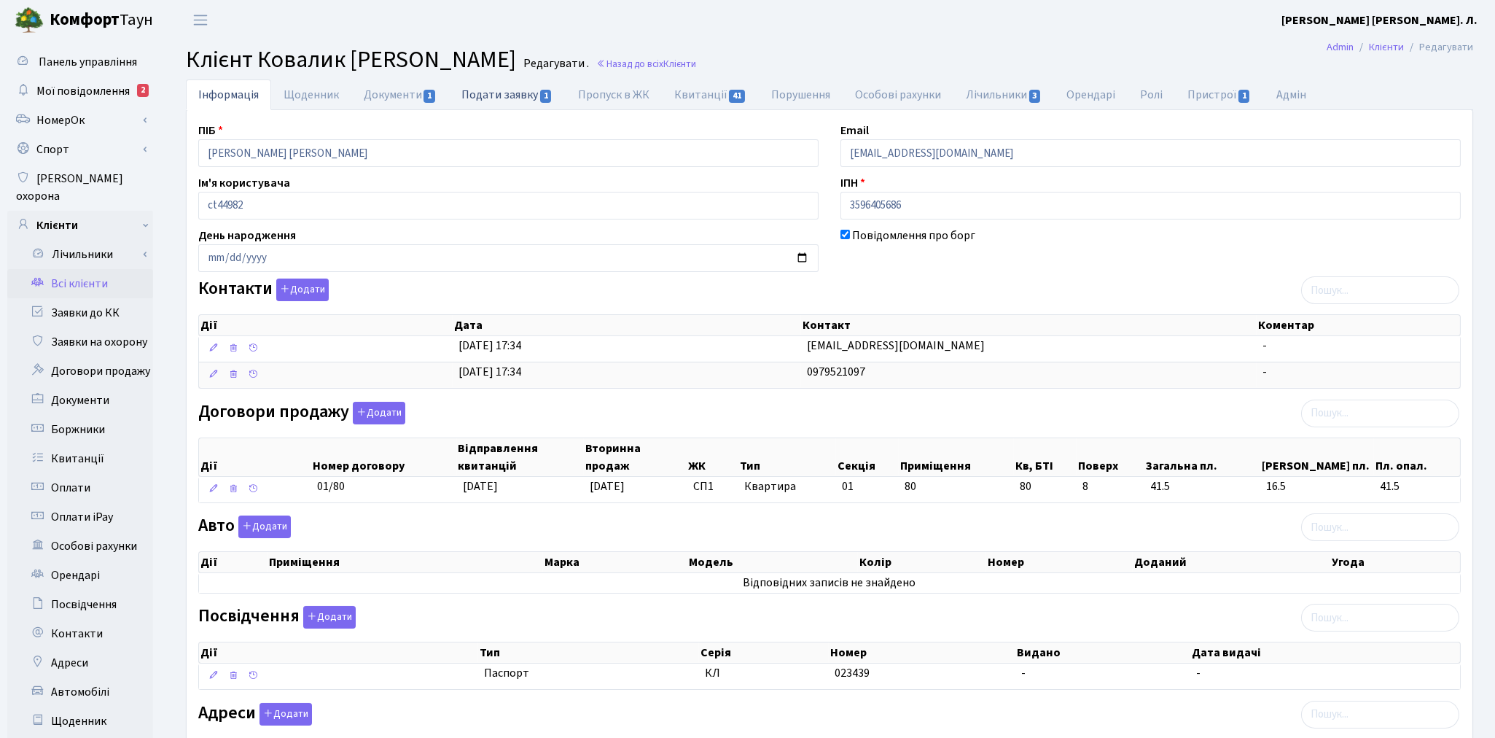
click at [490, 90] on link "Подати заявку 1" at bounding box center [507, 94] width 116 height 30
select select "25"
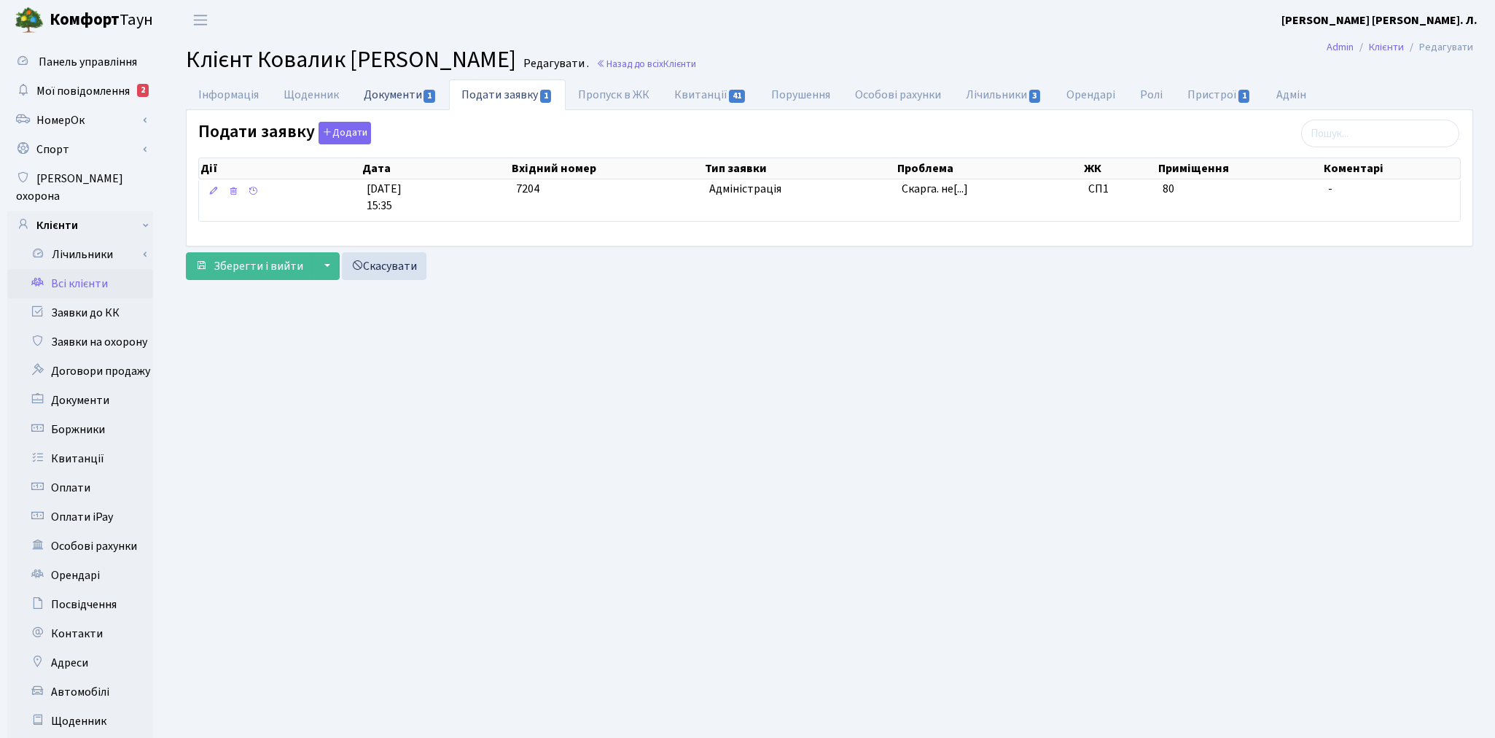
click at [380, 93] on link "Документи 1" at bounding box center [400, 94] width 98 height 30
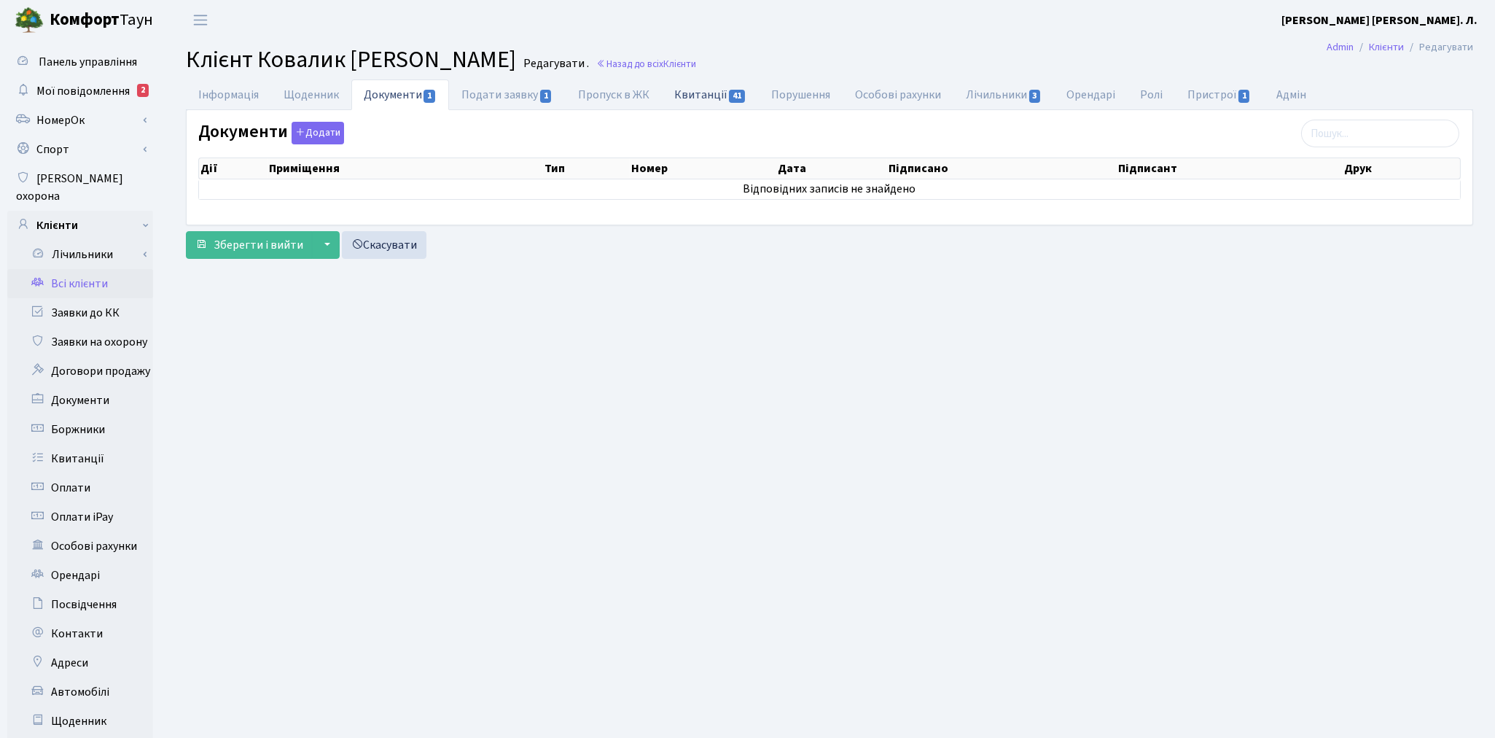
click at [701, 91] on link "Квитанції 41" at bounding box center [710, 94] width 97 height 30
select select "25"
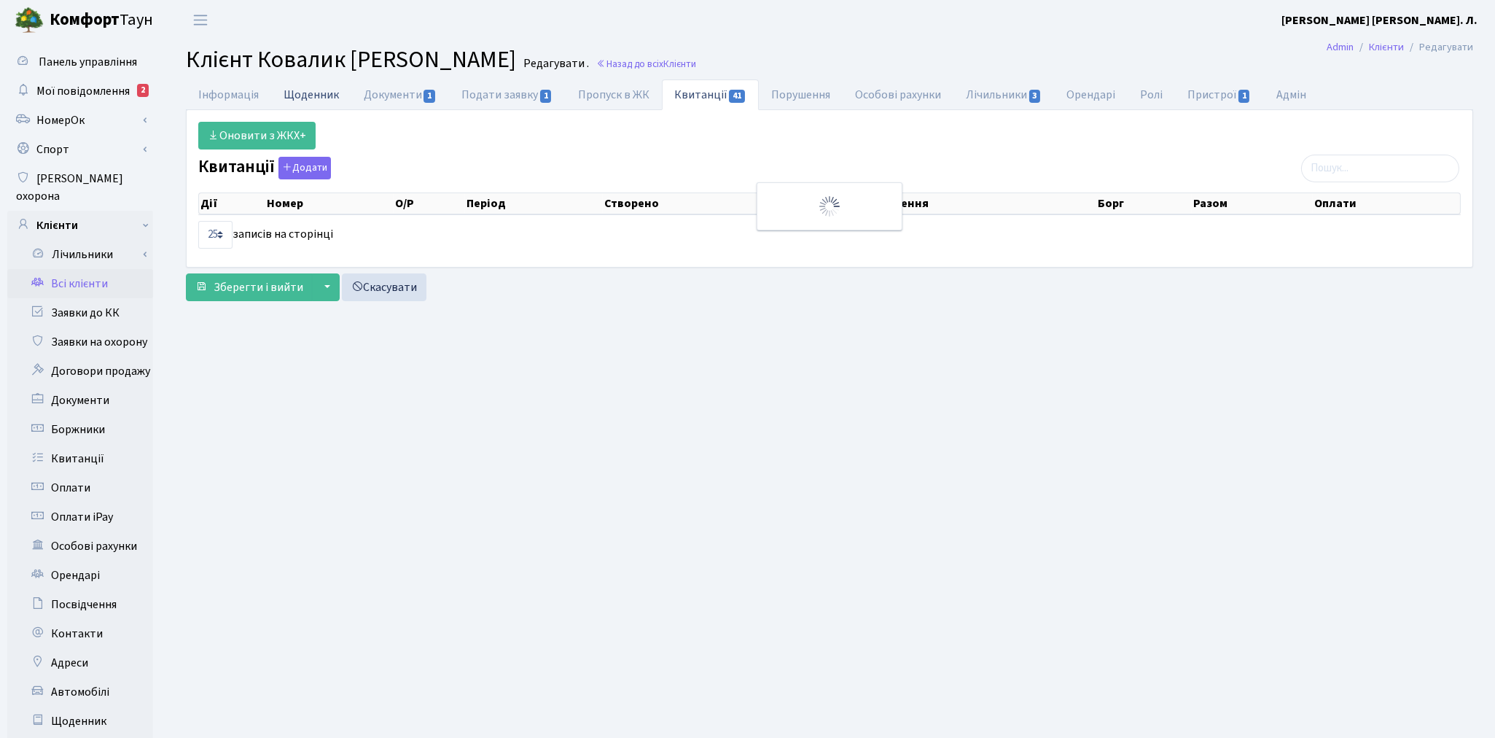
click at [315, 98] on link "Щоденник" at bounding box center [311, 94] width 80 height 30
select select "25"
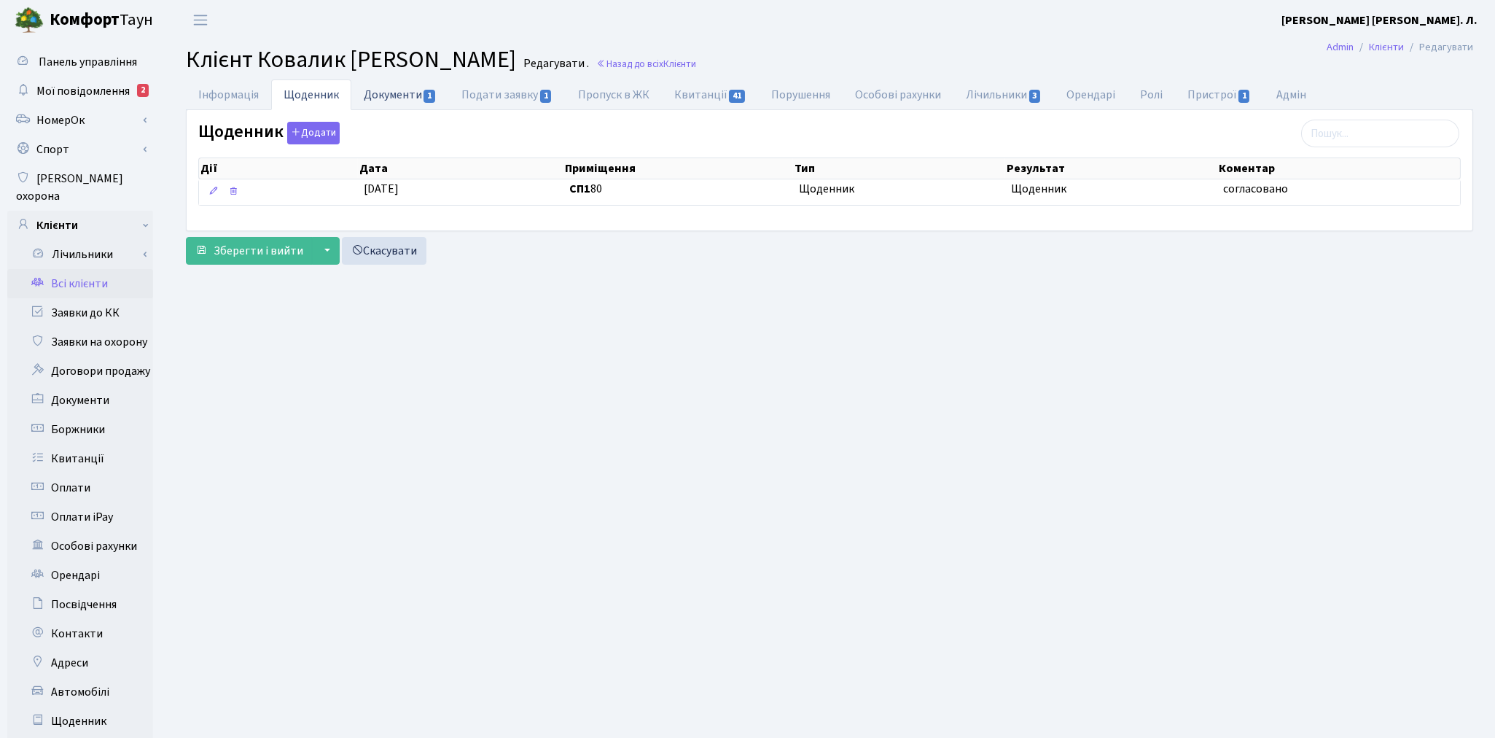
click at [384, 97] on link "Документи 1" at bounding box center [400, 94] width 98 height 30
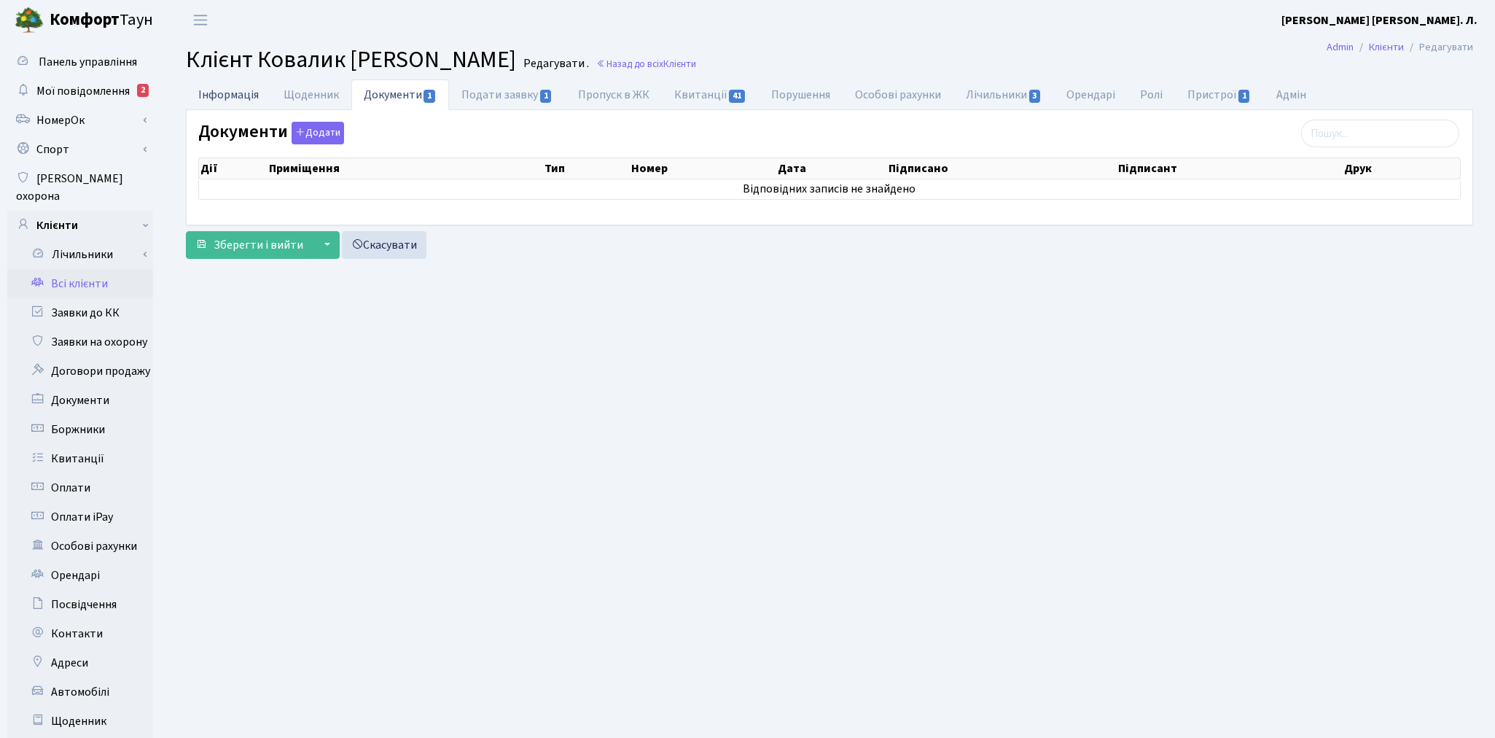
click at [255, 98] on link "Інформація" at bounding box center [228, 94] width 85 height 30
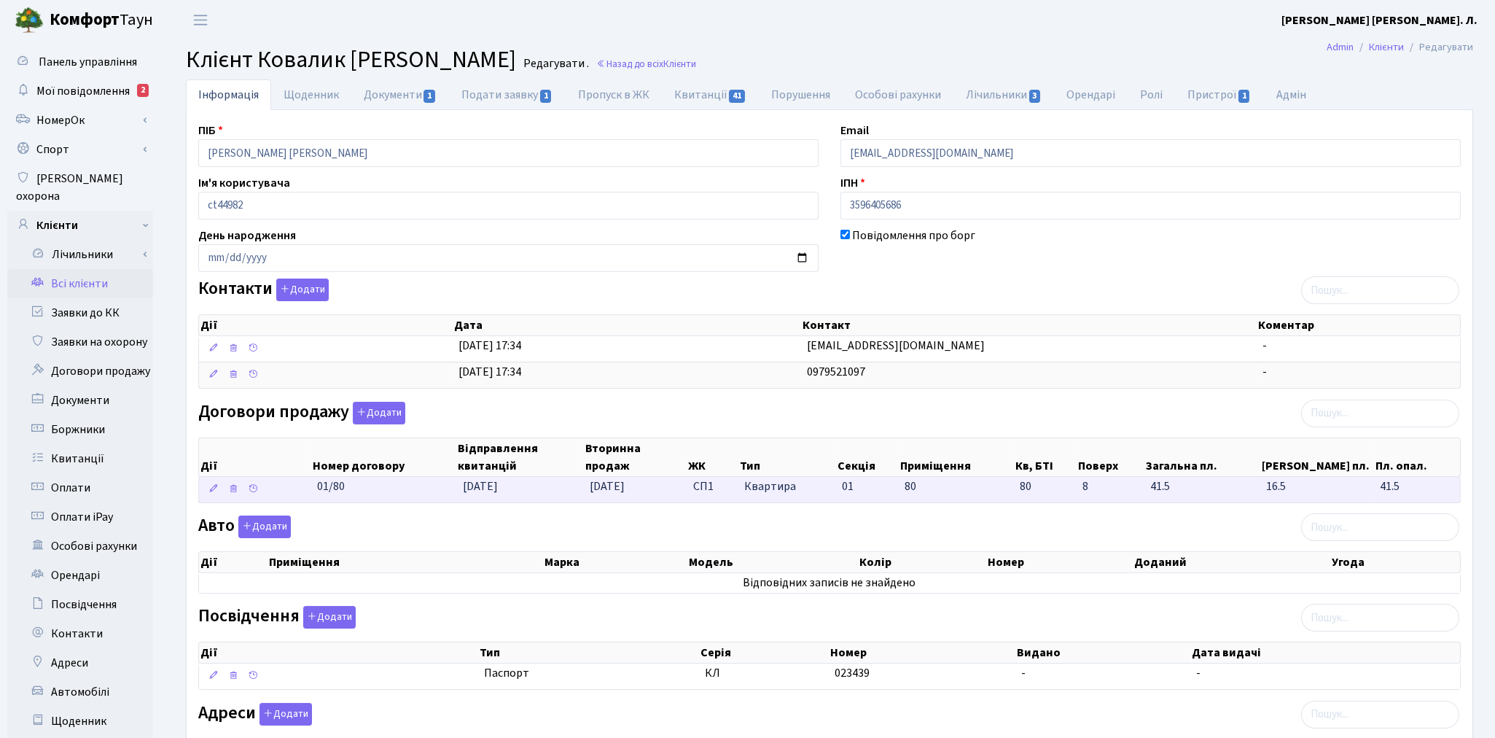
click at [571, 493] on td "01.01.2025" at bounding box center [520, 490] width 127 height 26
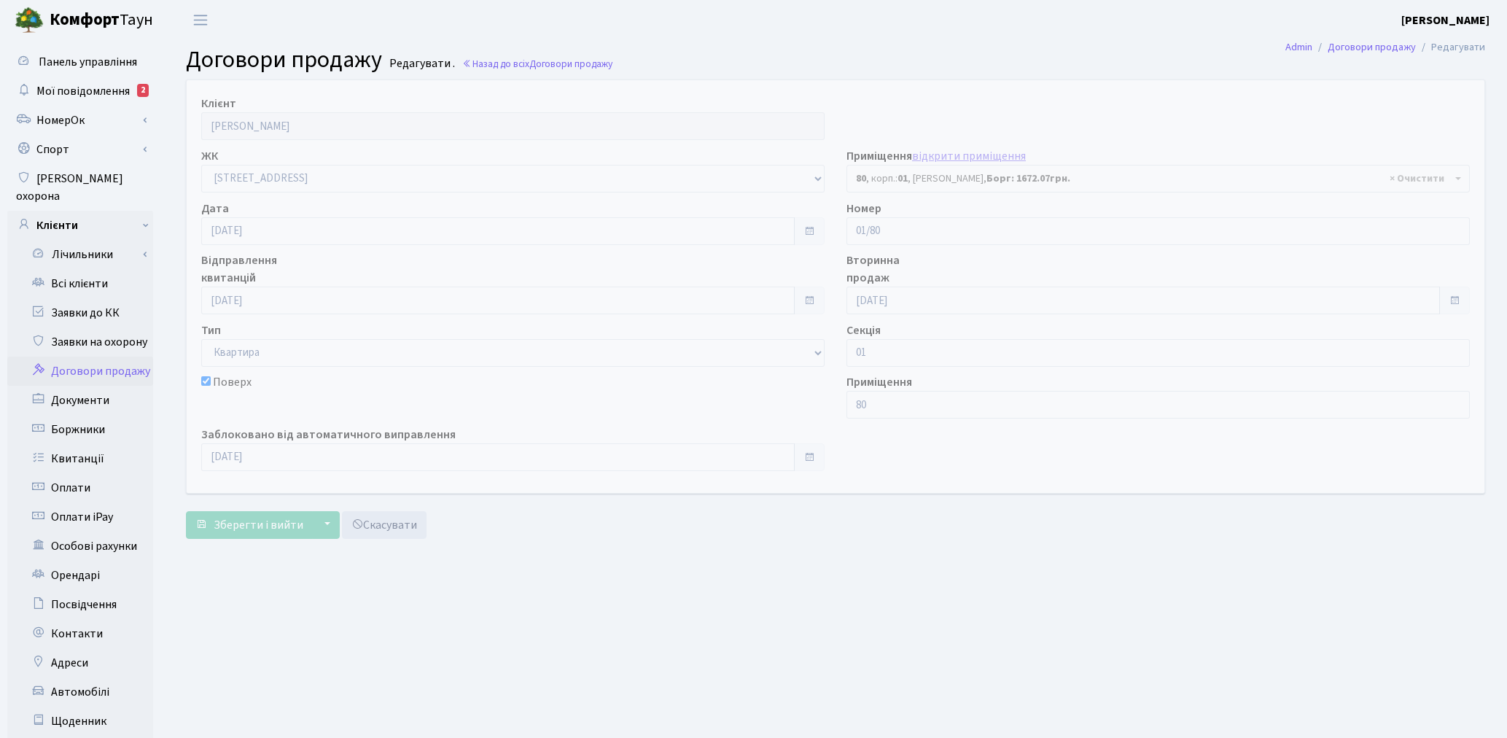
select select "20005"
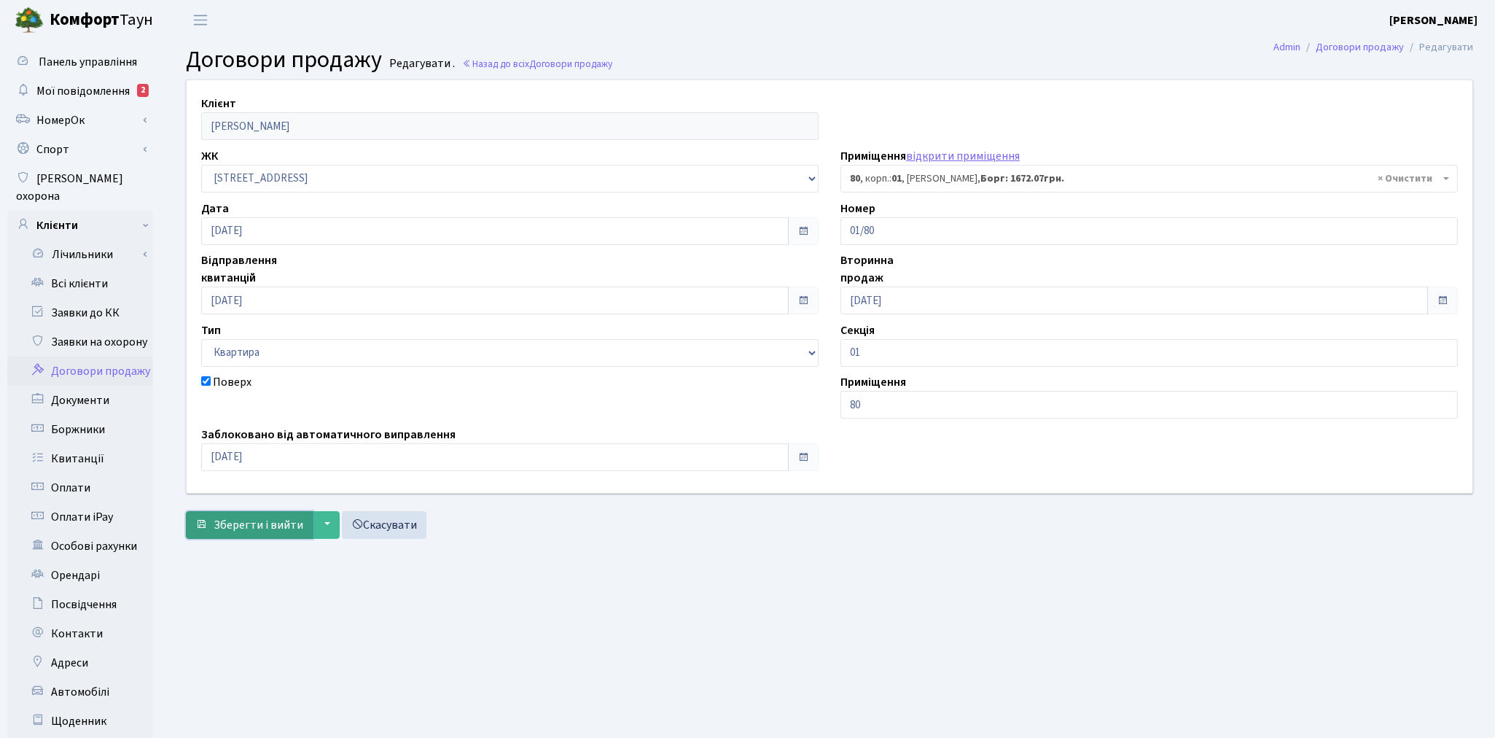
click at [260, 533] on button "Зберегти і вийти" at bounding box center [249, 525] width 127 height 28
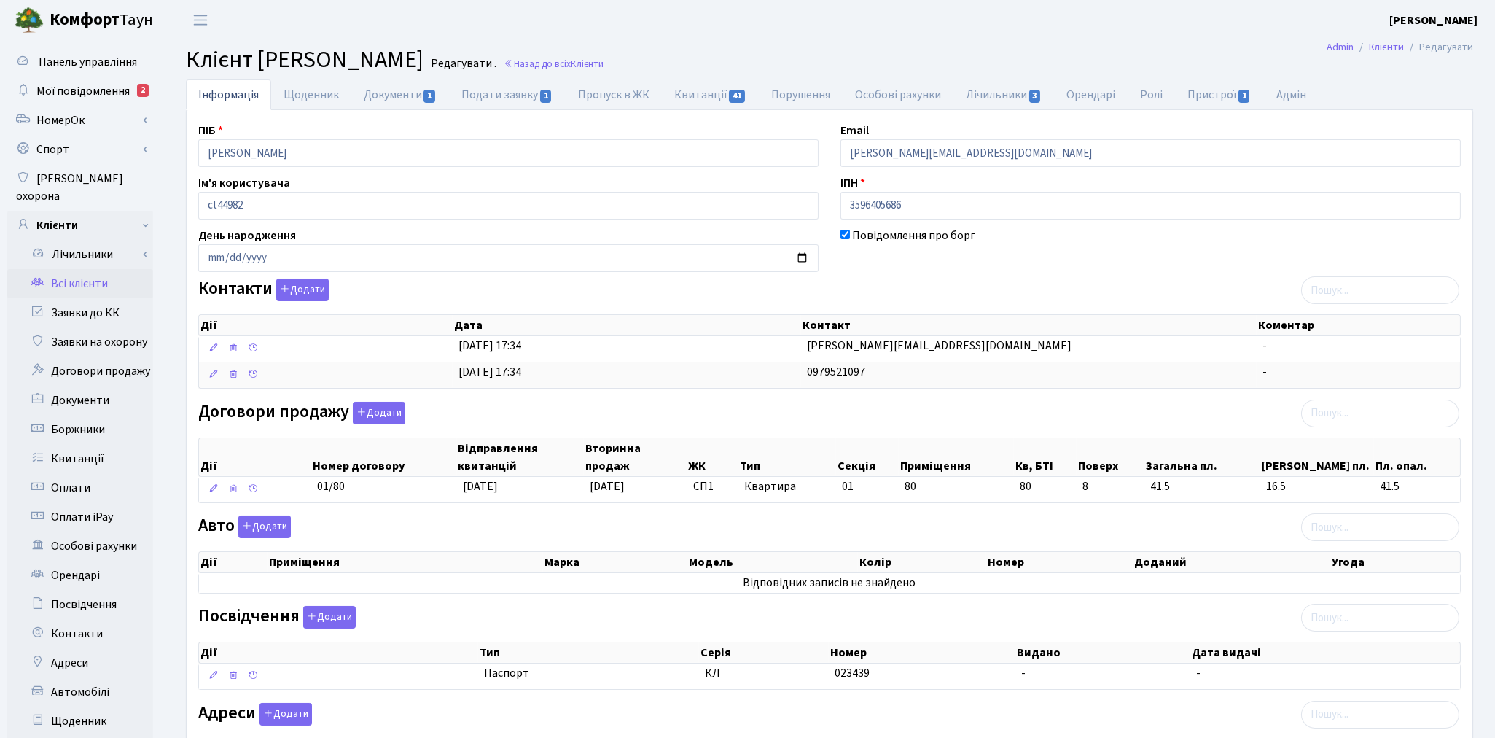
click at [64, 272] on link "Всі клієнти" at bounding box center [80, 283] width 146 height 29
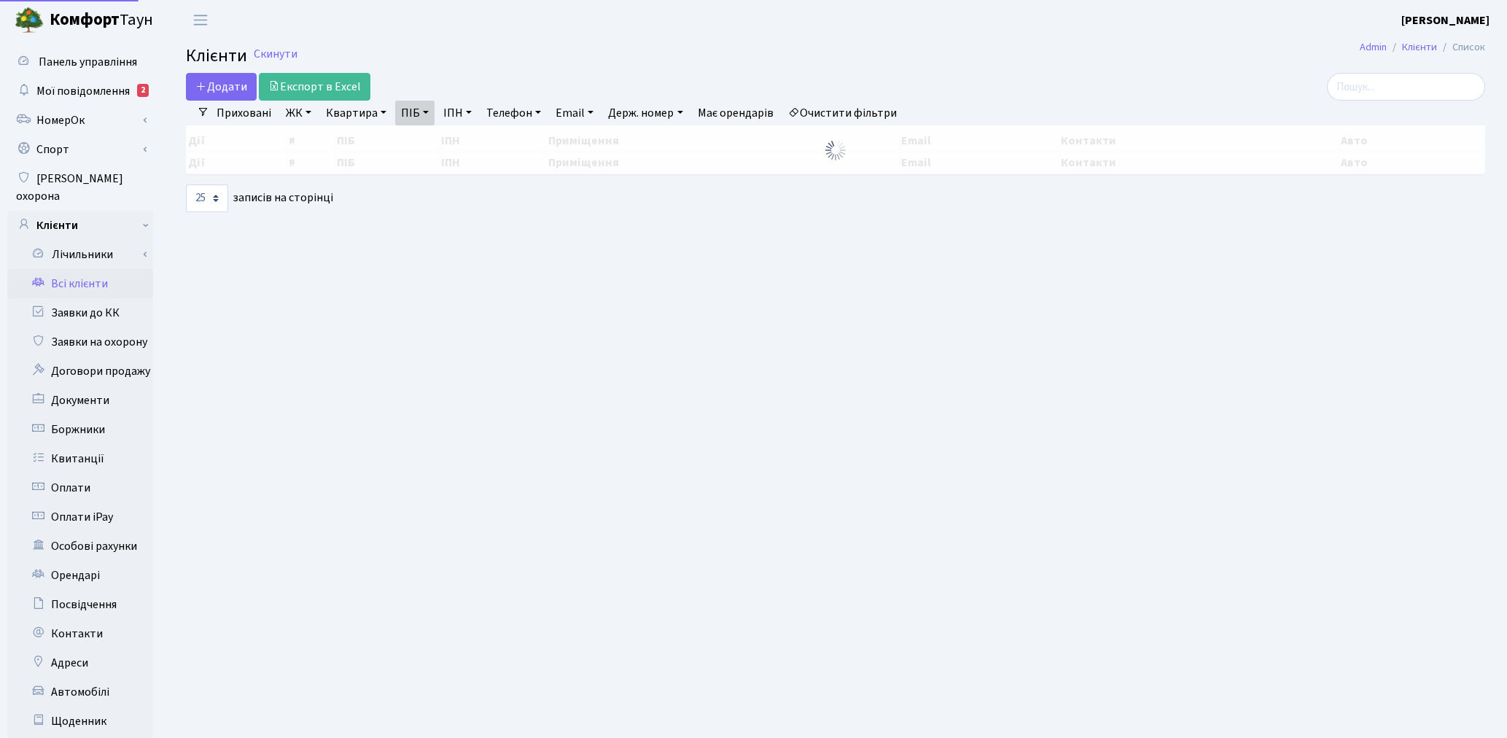
select select "25"
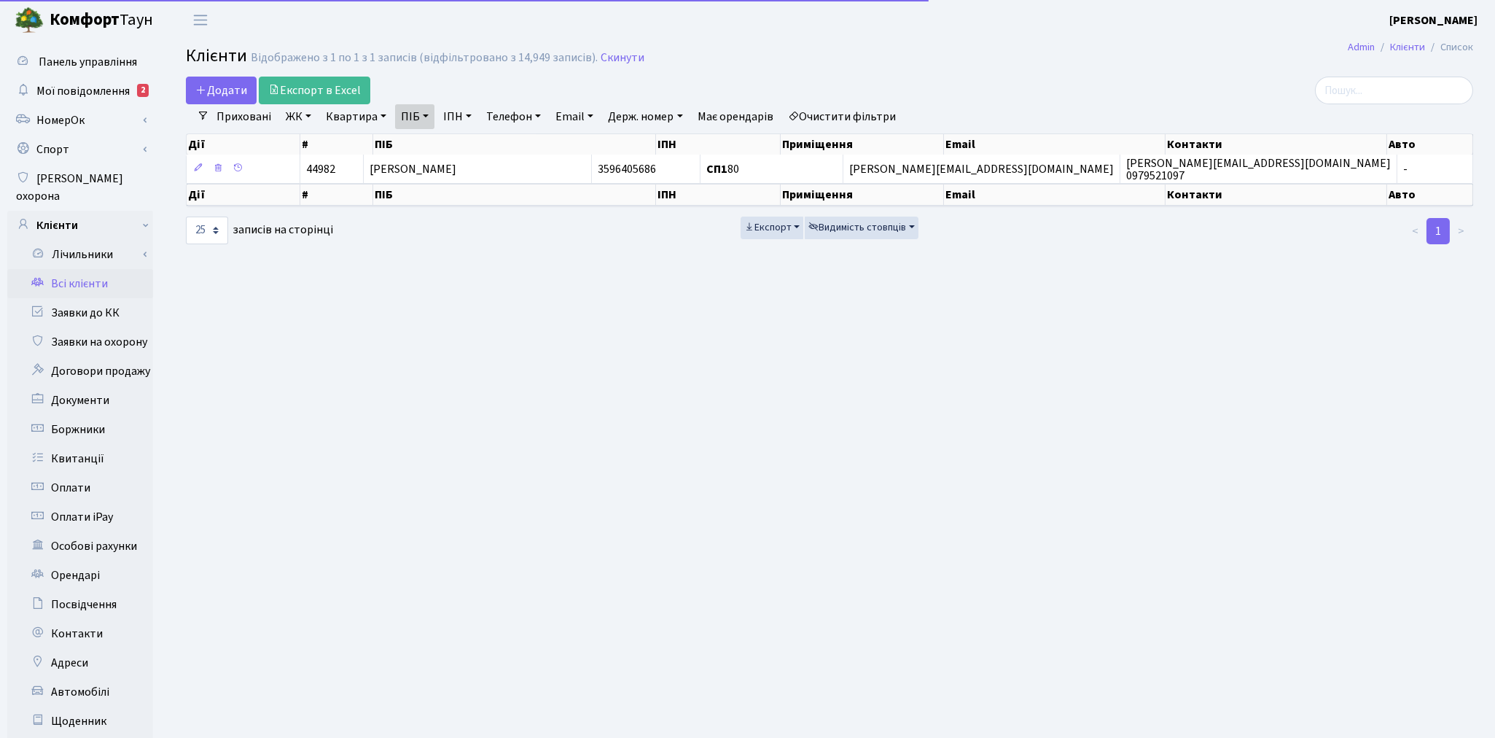
click at [827, 115] on link "Очистити фільтри" at bounding box center [842, 116] width 120 height 25
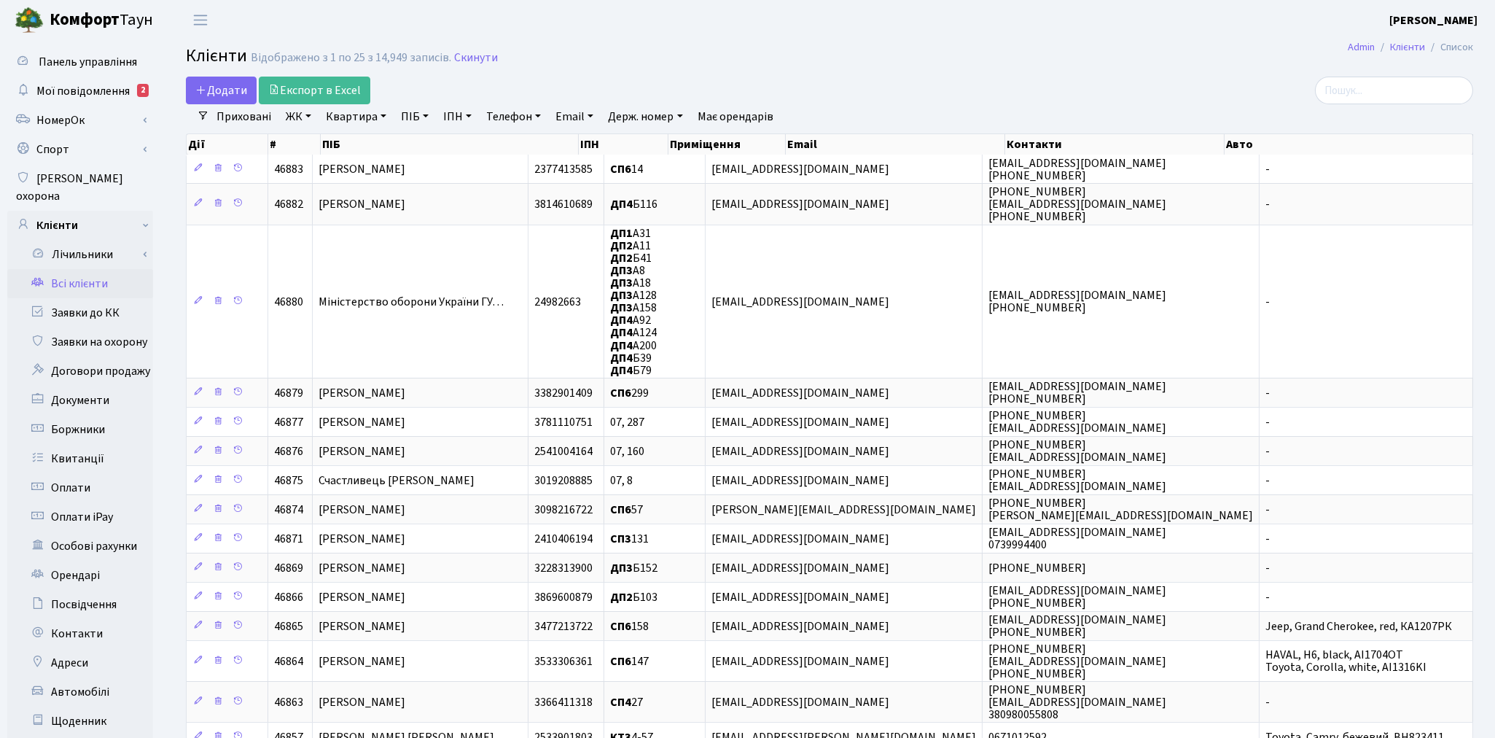
click at [425, 112] on link "ПІБ" at bounding box center [414, 116] width 39 height 25
type input "розсо"
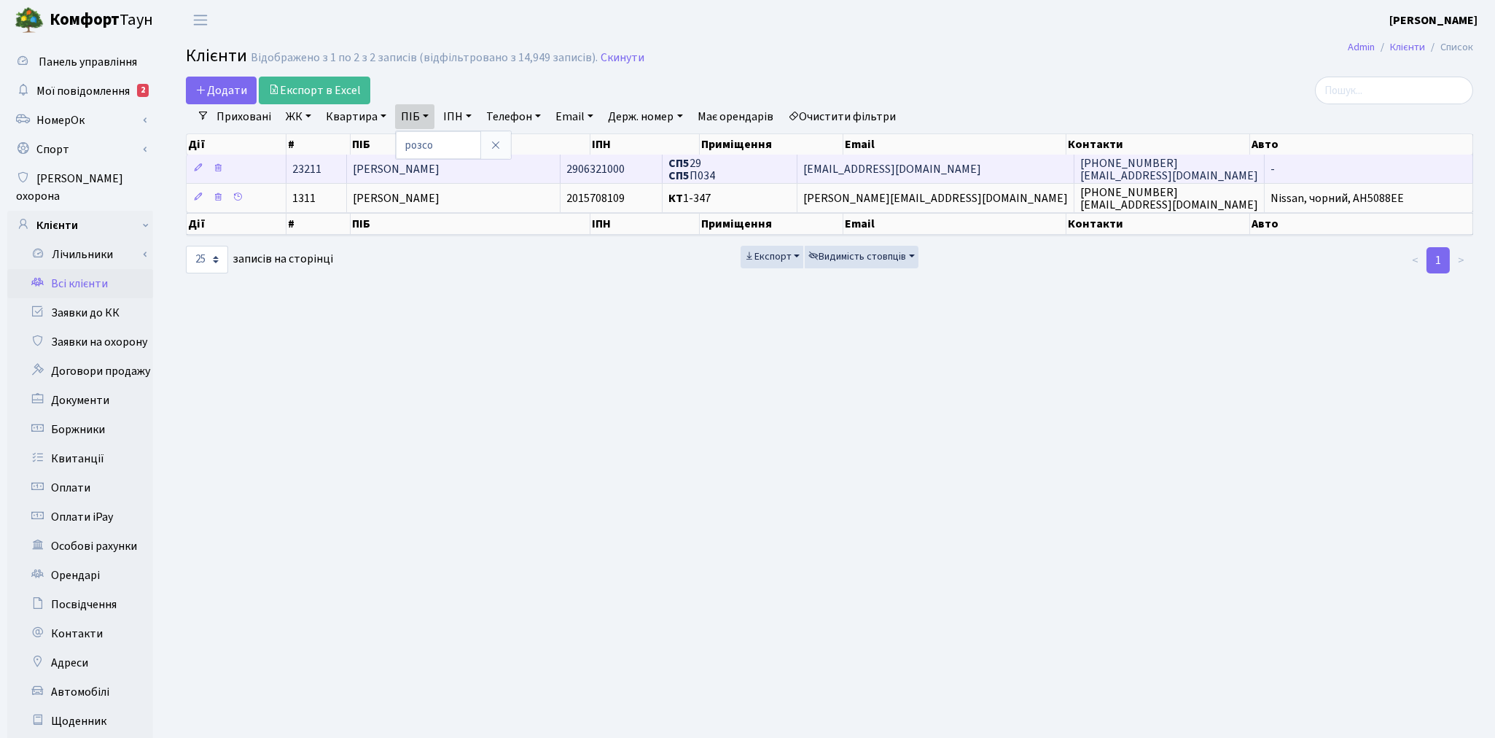
click at [518, 169] on td "[PERSON_NAME]" at bounding box center [454, 169] width 214 height 28
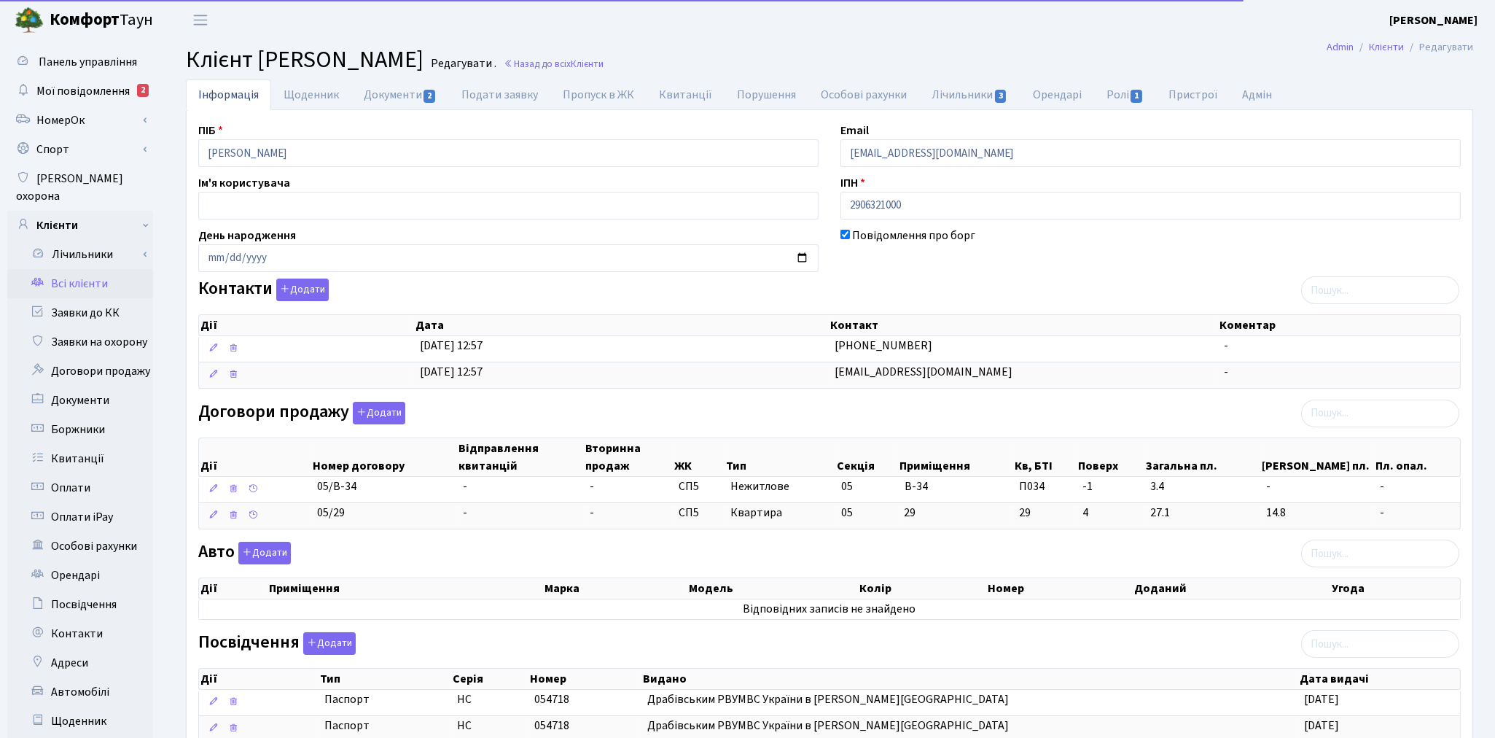
click at [339, 737] on html "Комфорт Таун Котенко К. Л. Мій обліковий запис Вийти Панель управління Мої пові…" at bounding box center [747, 536] width 1495 height 1072
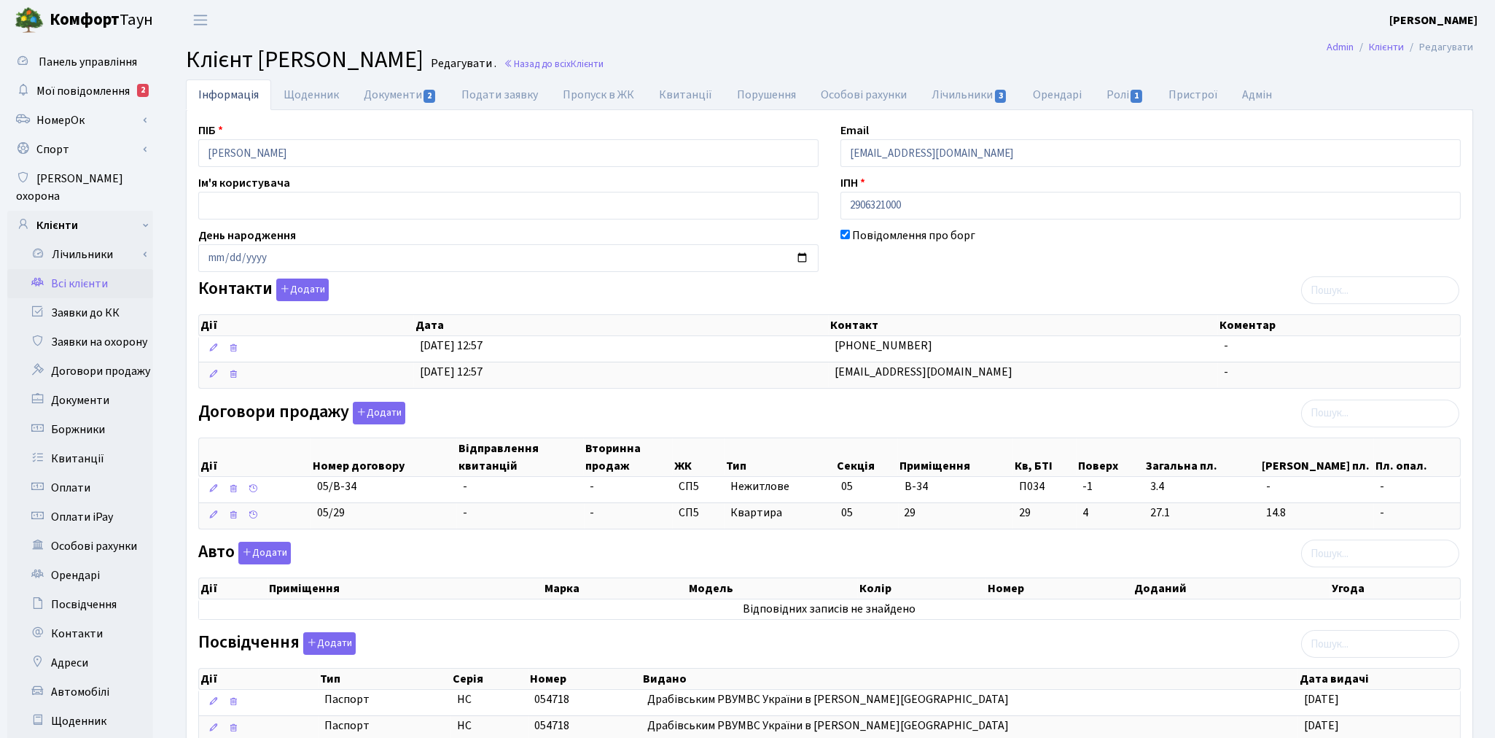
click at [905, 23] on header "Комфорт Таун Котенко К. Л. Мій обліковий запис Вийти" at bounding box center [747, 20] width 1495 height 40
click at [397, 86] on link "Документи 2" at bounding box center [400, 94] width 98 height 30
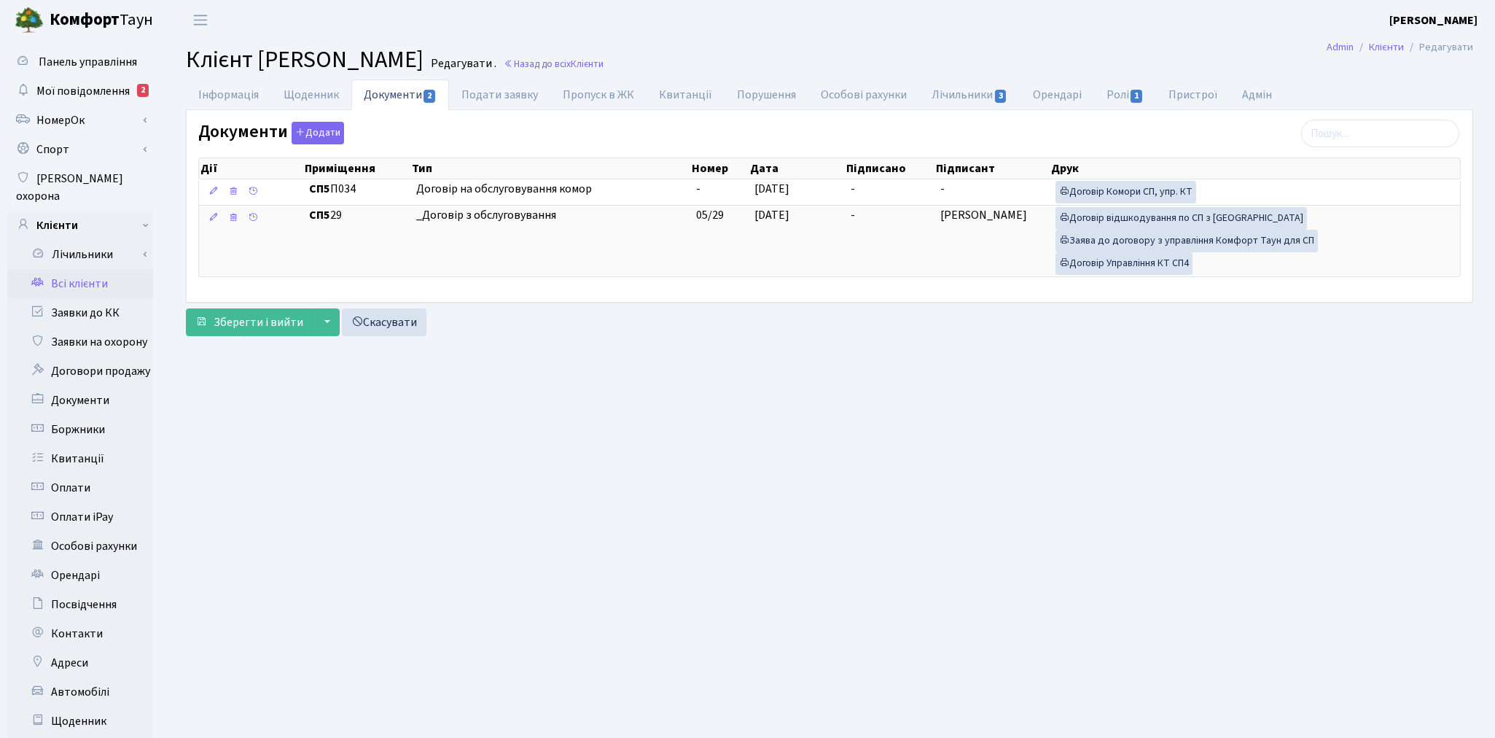
click at [78, 269] on link "Всі клієнти" at bounding box center [80, 283] width 146 height 29
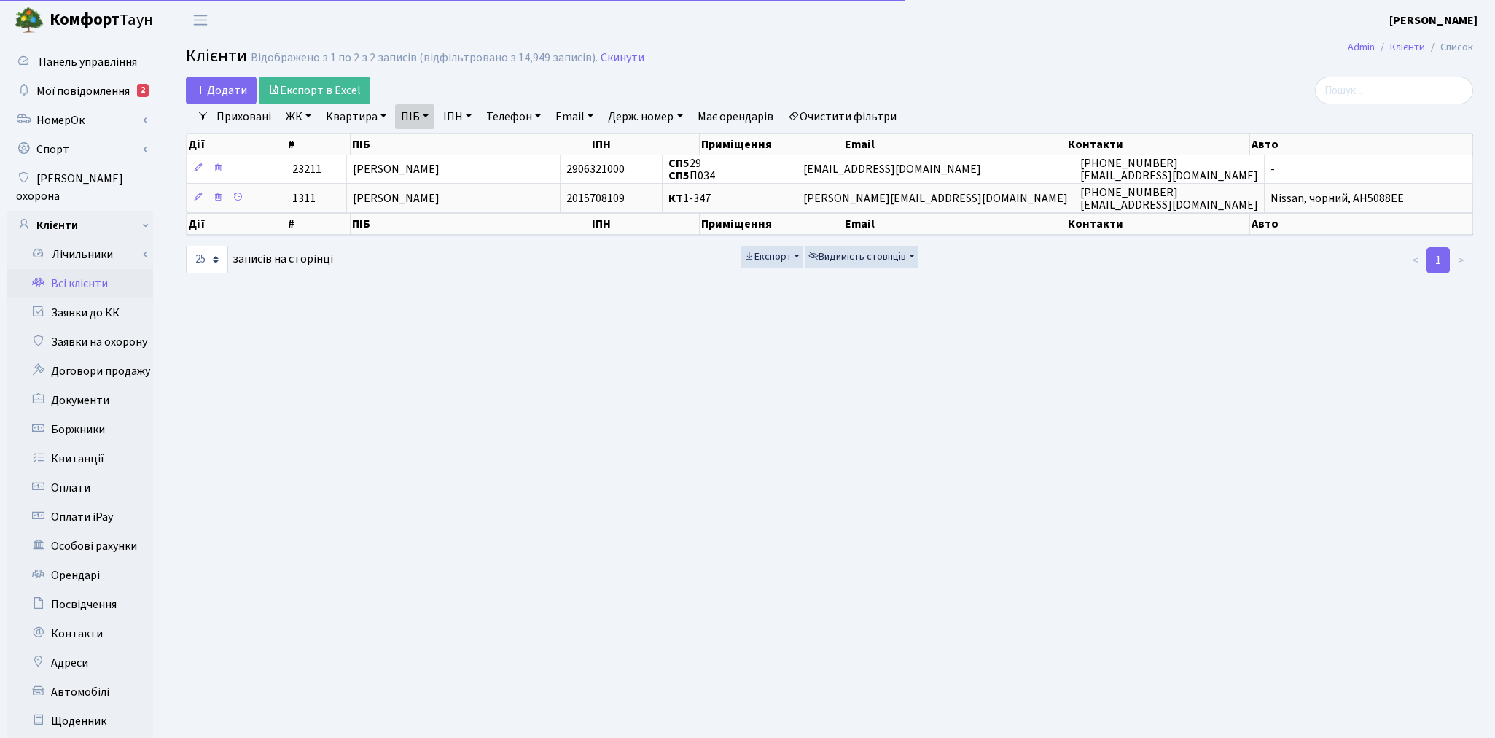
select select "25"
click at [836, 110] on link "Очистити фільтри" at bounding box center [842, 116] width 120 height 25
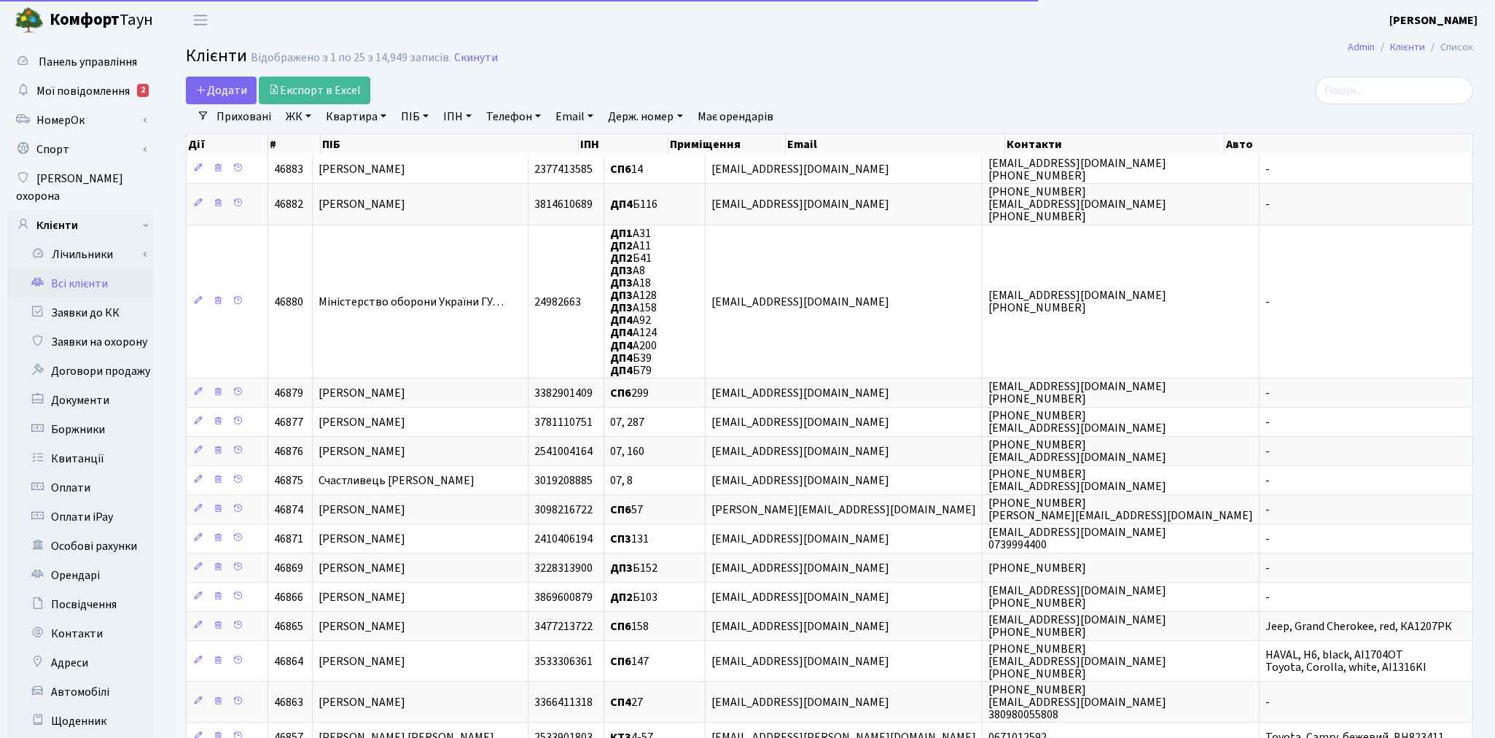
click at [346, 120] on link "Квартира" at bounding box center [356, 116] width 72 height 25
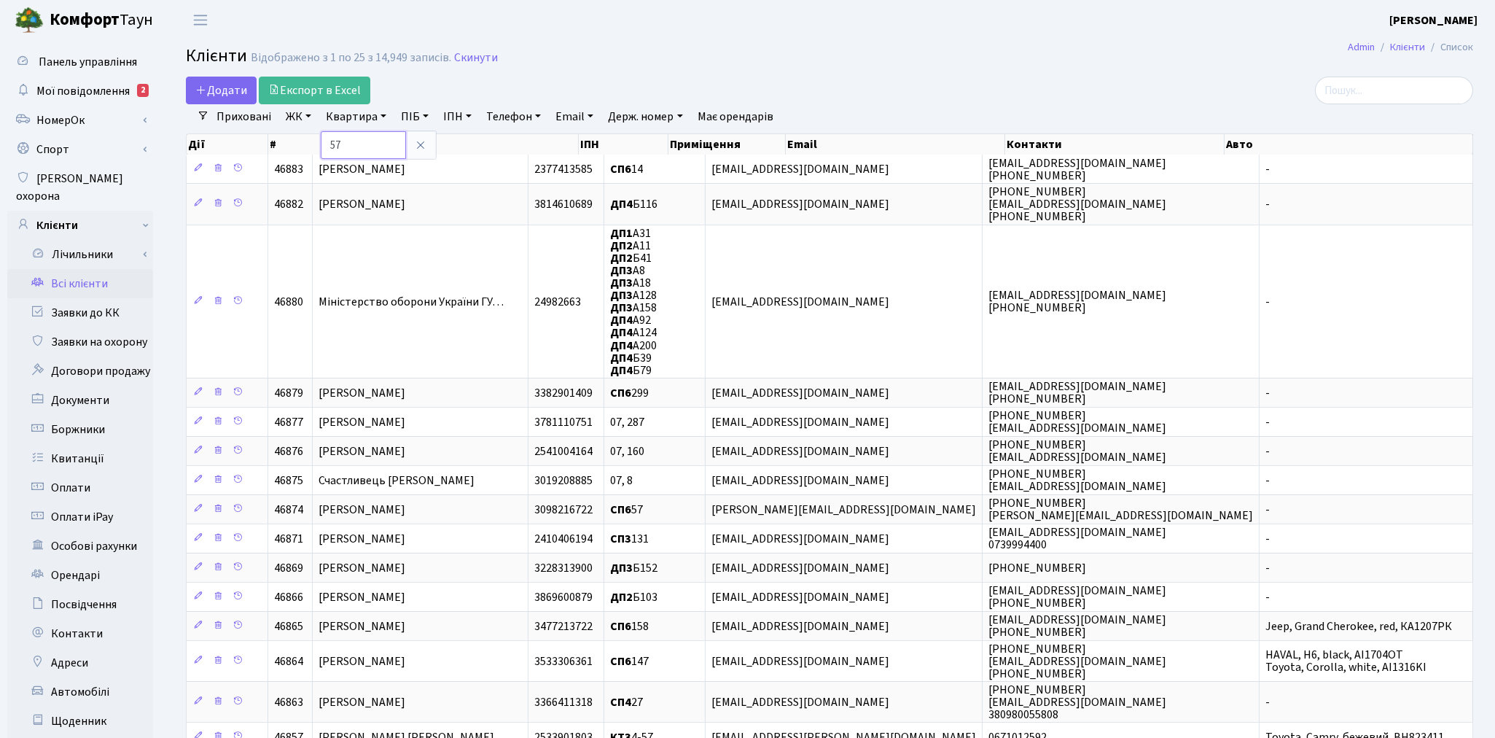
type input "57"
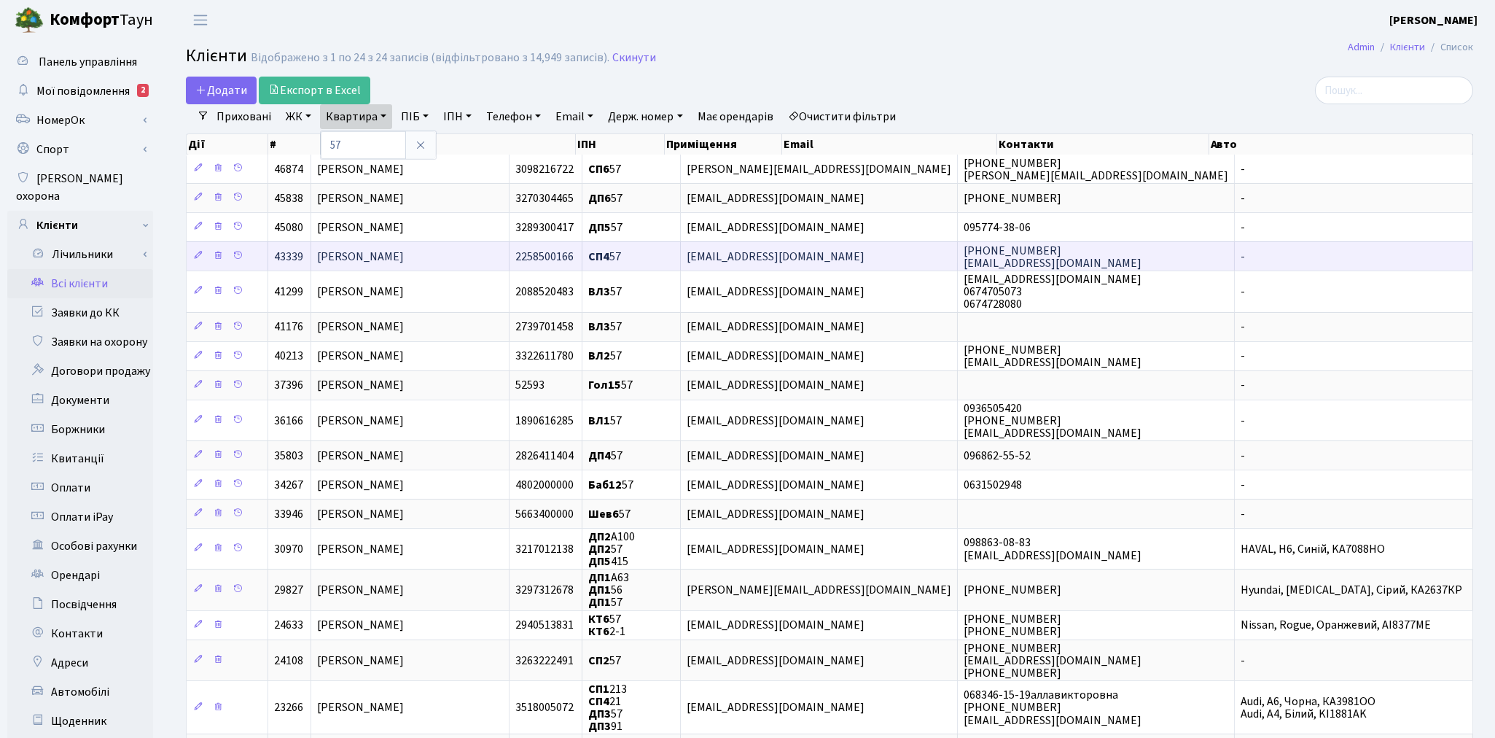
click at [357, 259] on span "[PERSON_NAME]" at bounding box center [360, 257] width 87 height 16
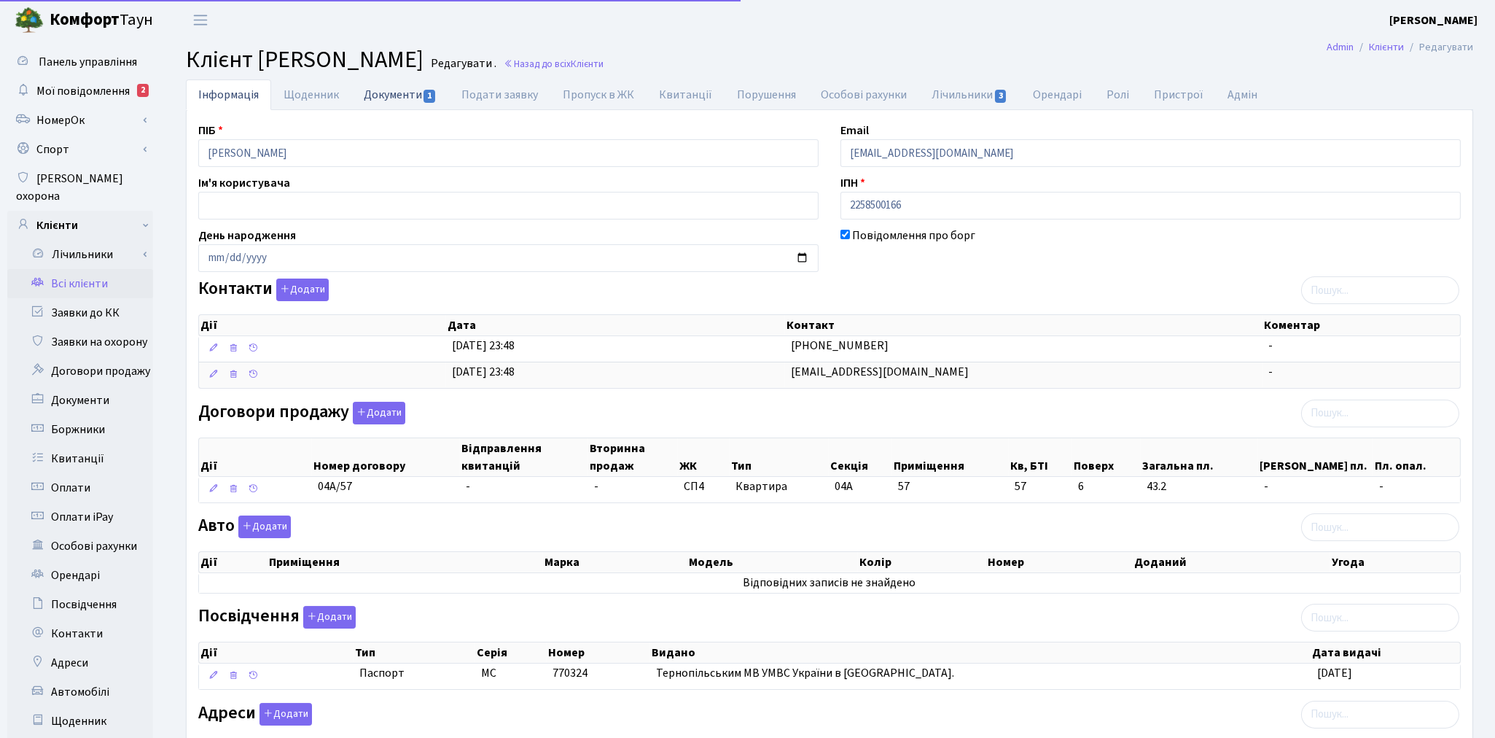
click at [385, 93] on link "Документи 1" at bounding box center [400, 94] width 98 height 30
select select "25"
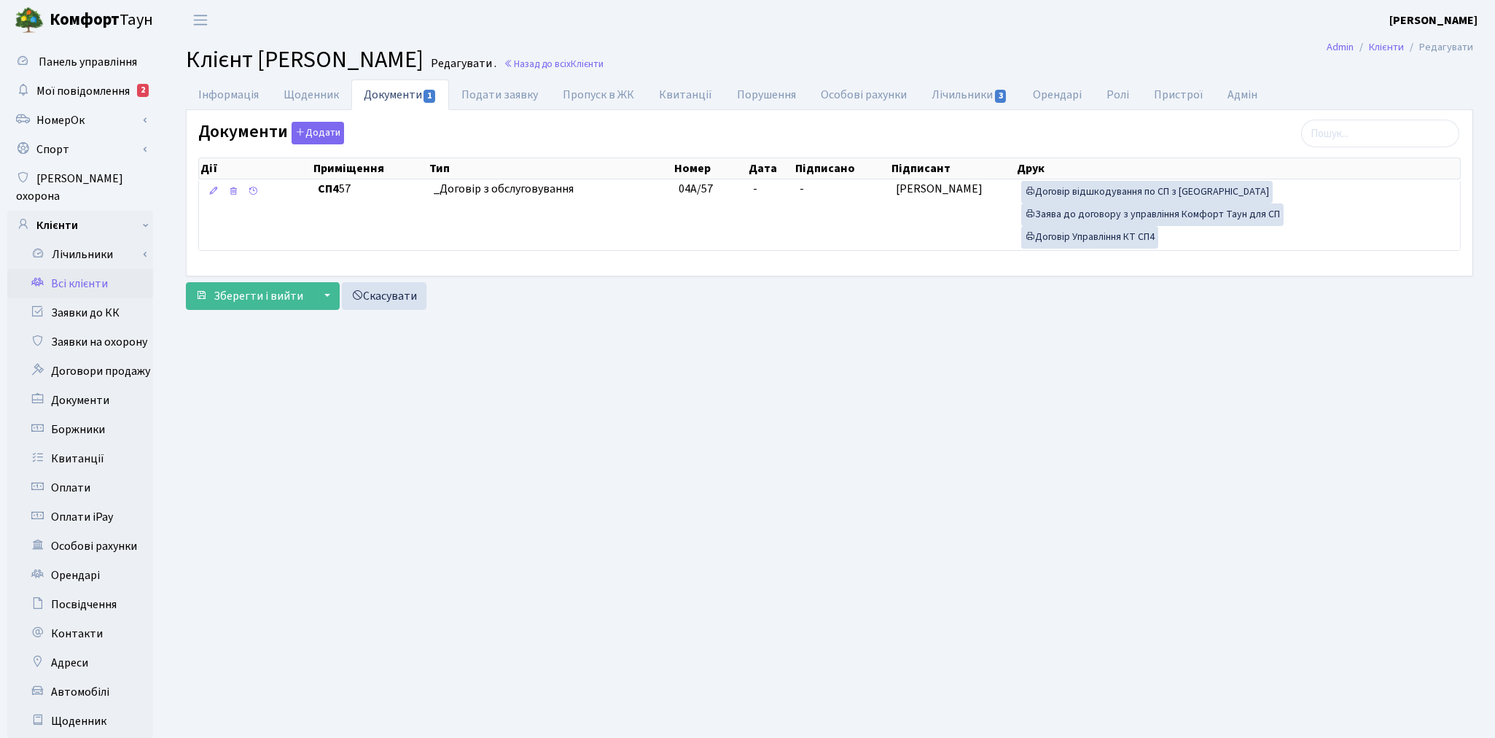
click at [79, 269] on link "Всі клієнти" at bounding box center [80, 283] width 146 height 29
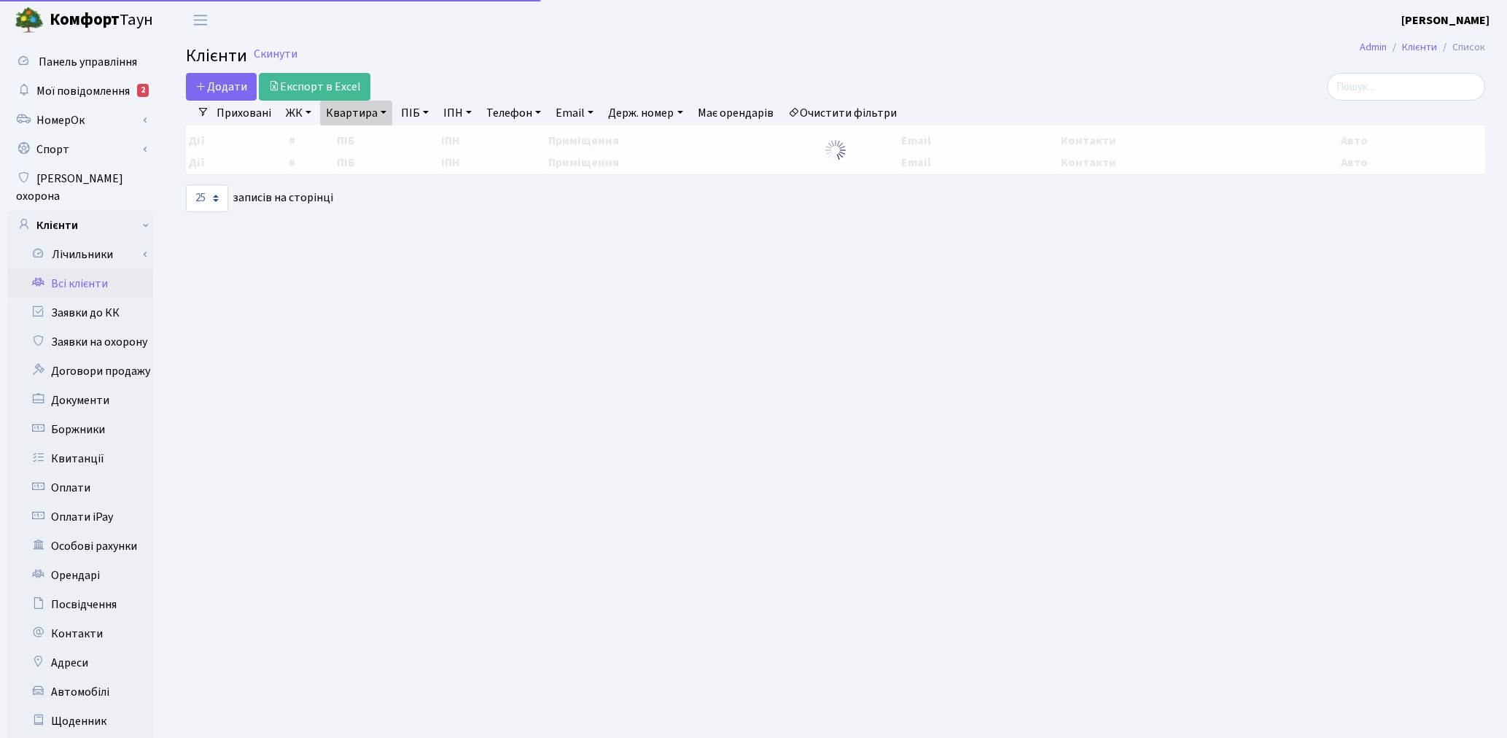
select select "25"
click at [351, 111] on link "Квартира" at bounding box center [356, 113] width 72 height 25
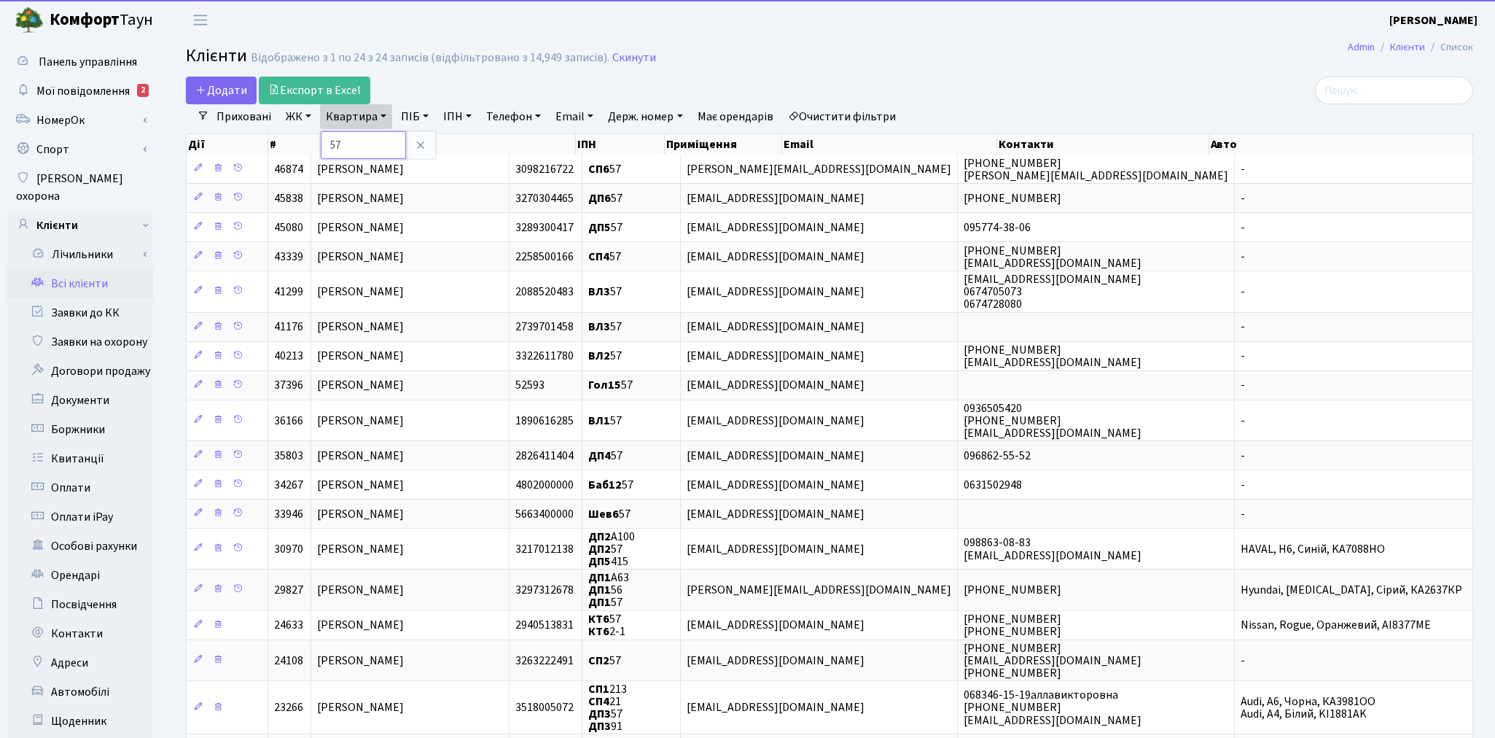
click at [353, 144] on input "57" at bounding box center [363, 145] width 85 height 28
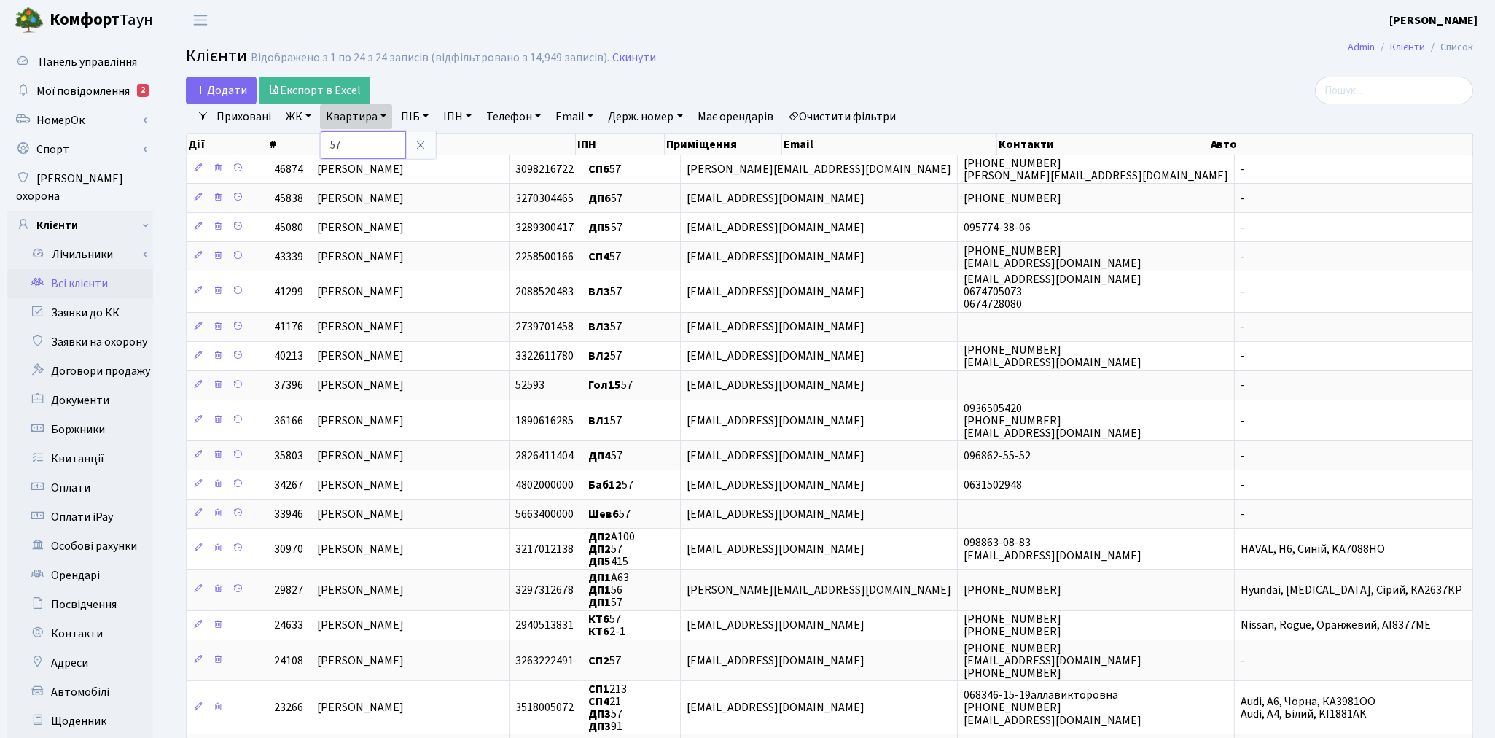
type input "5"
type input "231"
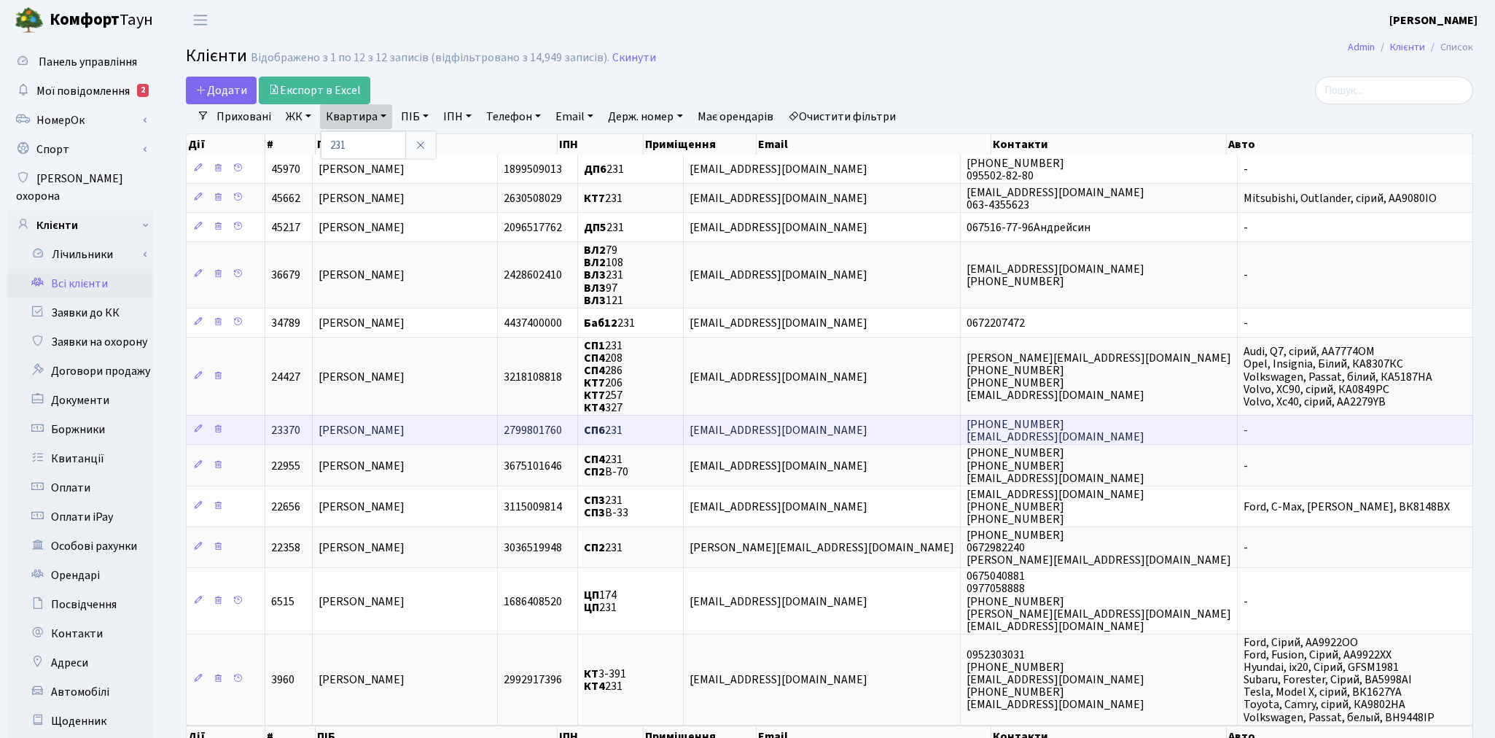
click at [357, 423] on span "Алєксєєва Дарина Сергіївна" at bounding box center [362, 430] width 87 height 16
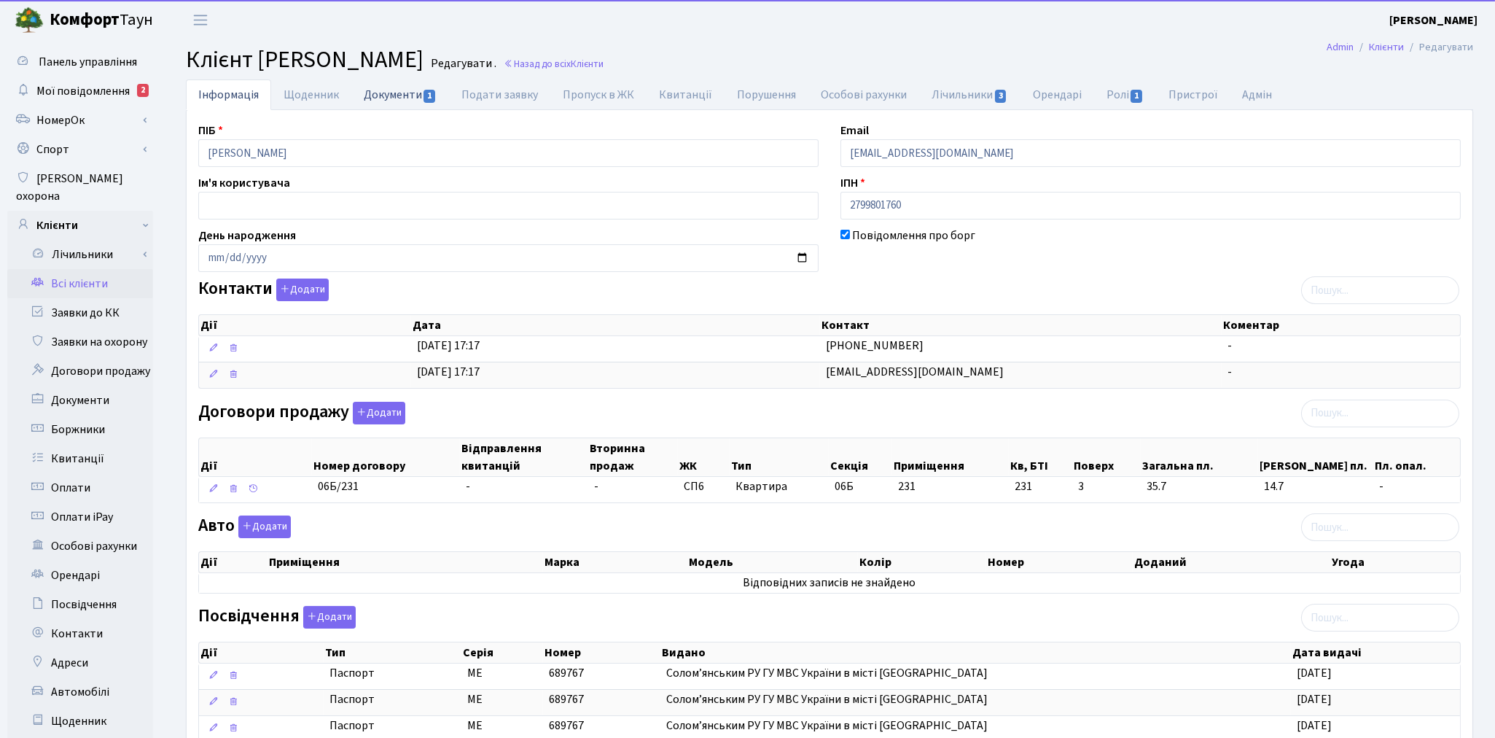
click at [397, 91] on link "Документи 1" at bounding box center [400, 94] width 98 height 30
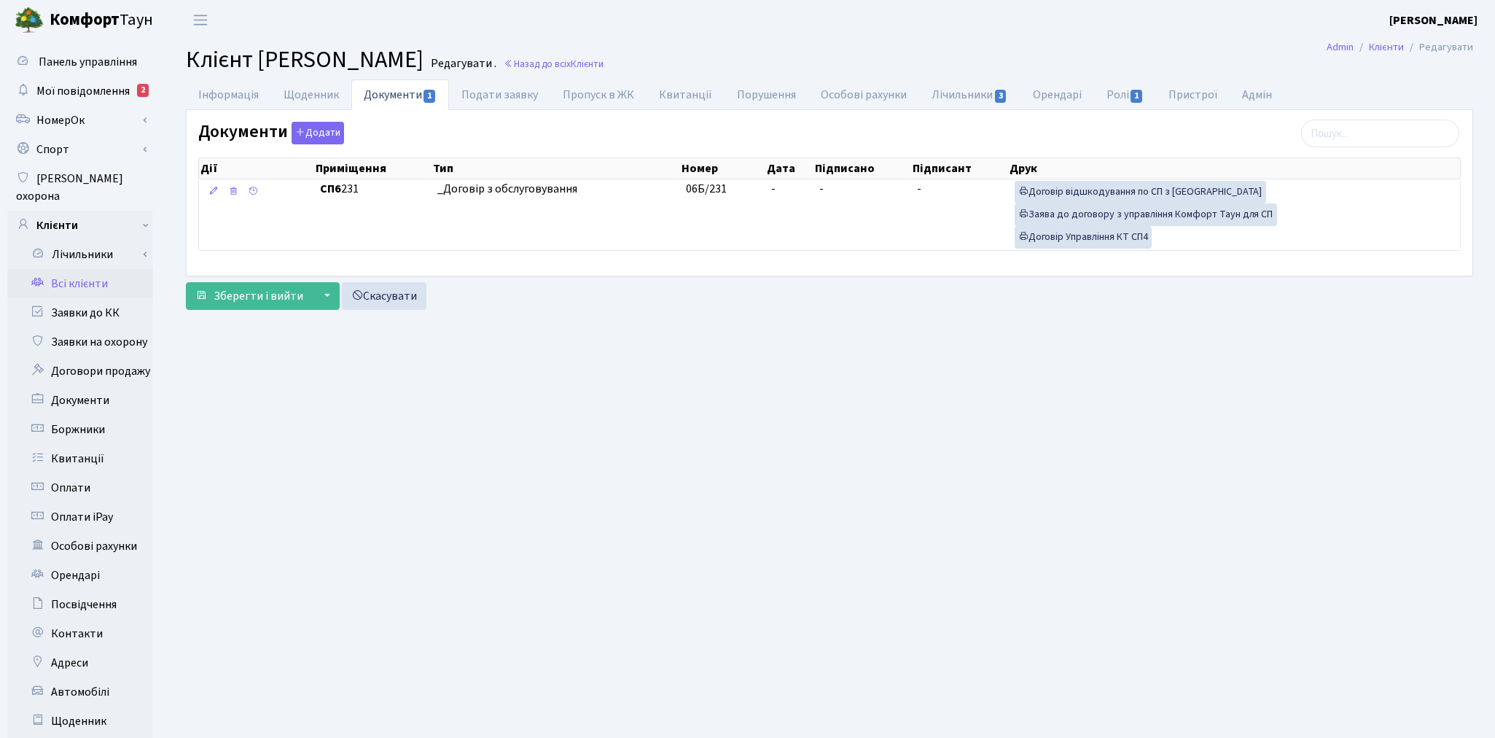
click at [73, 269] on link "Всі клієнти" at bounding box center [80, 283] width 146 height 29
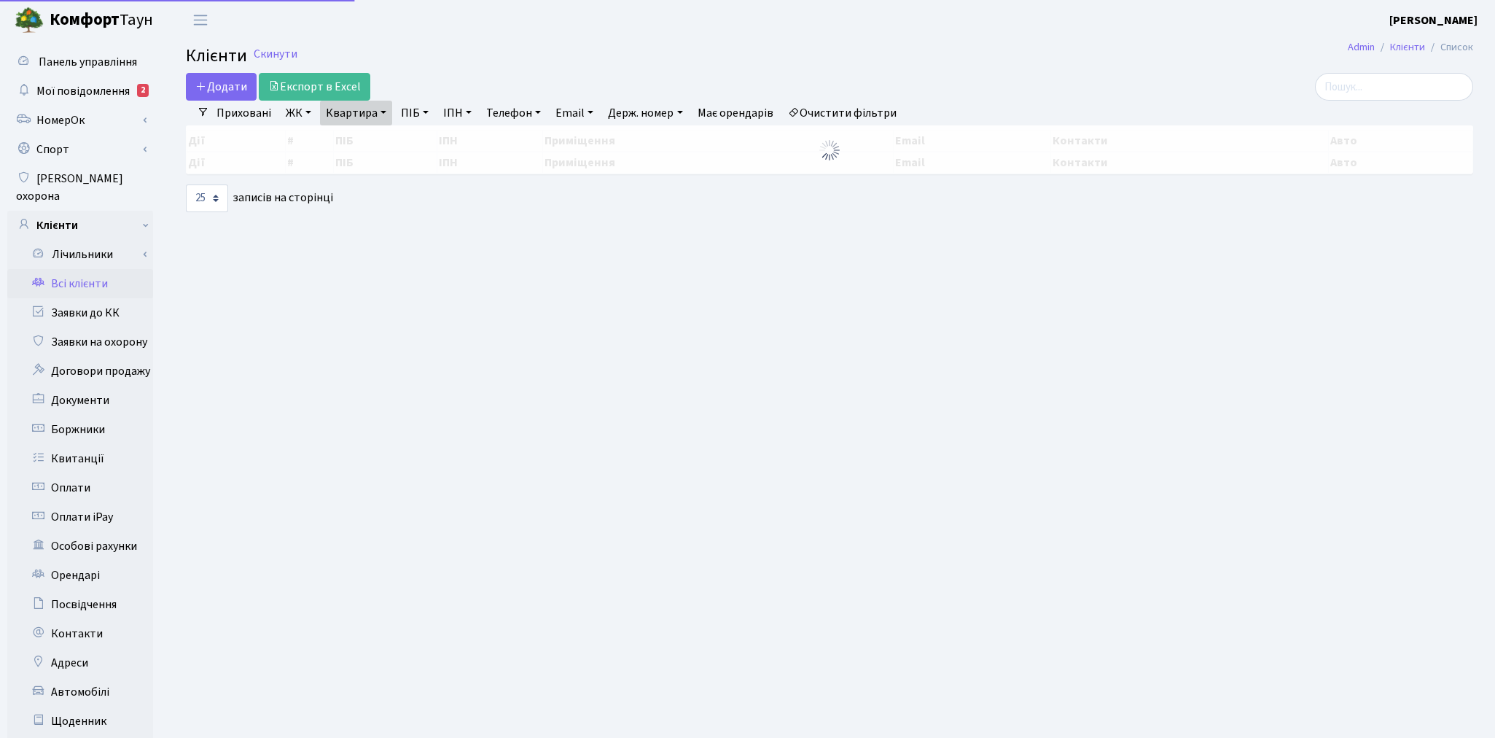
select select "25"
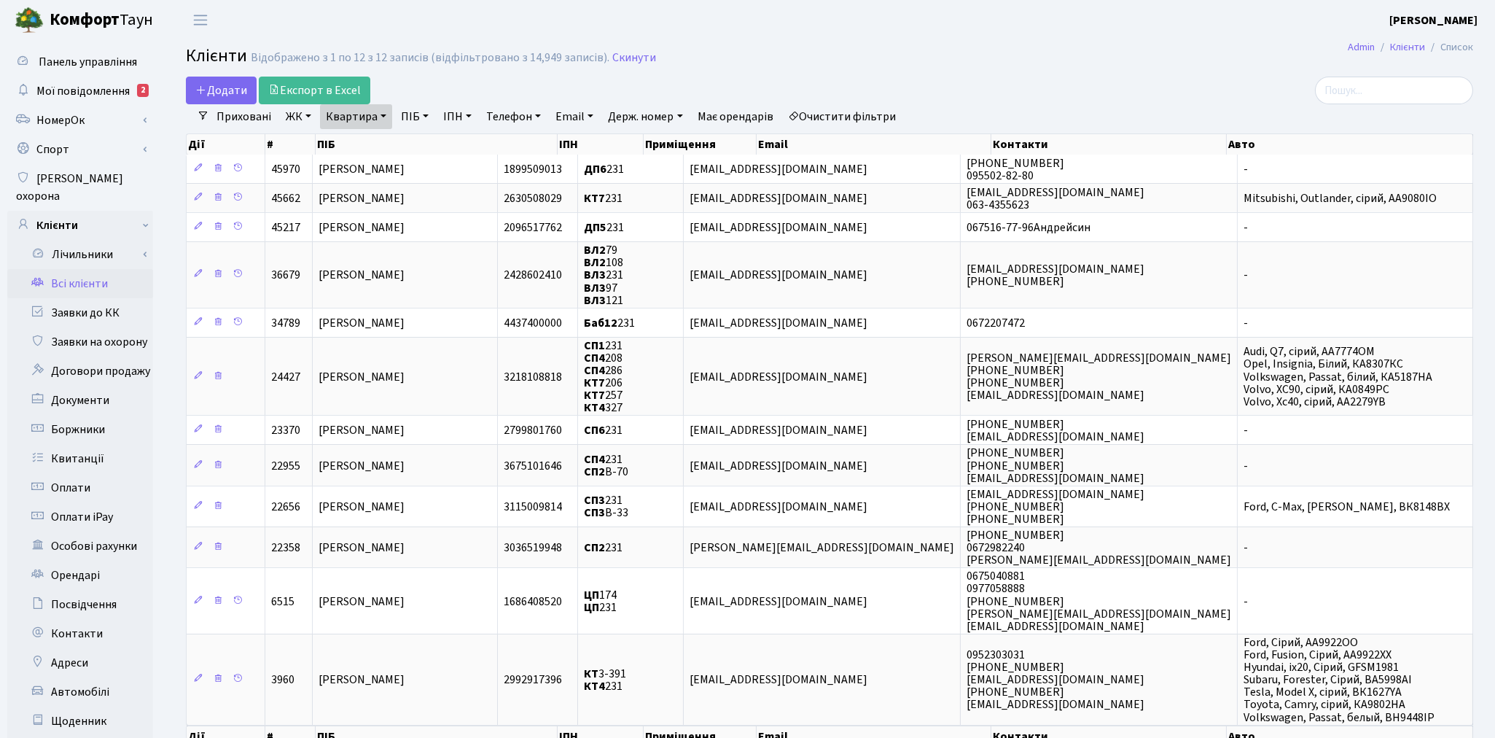
click at [335, 117] on link "Квартира" at bounding box center [356, 116] width 72 height 25
click at [381, 150] on input "231" at bounding box center [363, 145] width 85 height 28
type input "2"
type input "80"
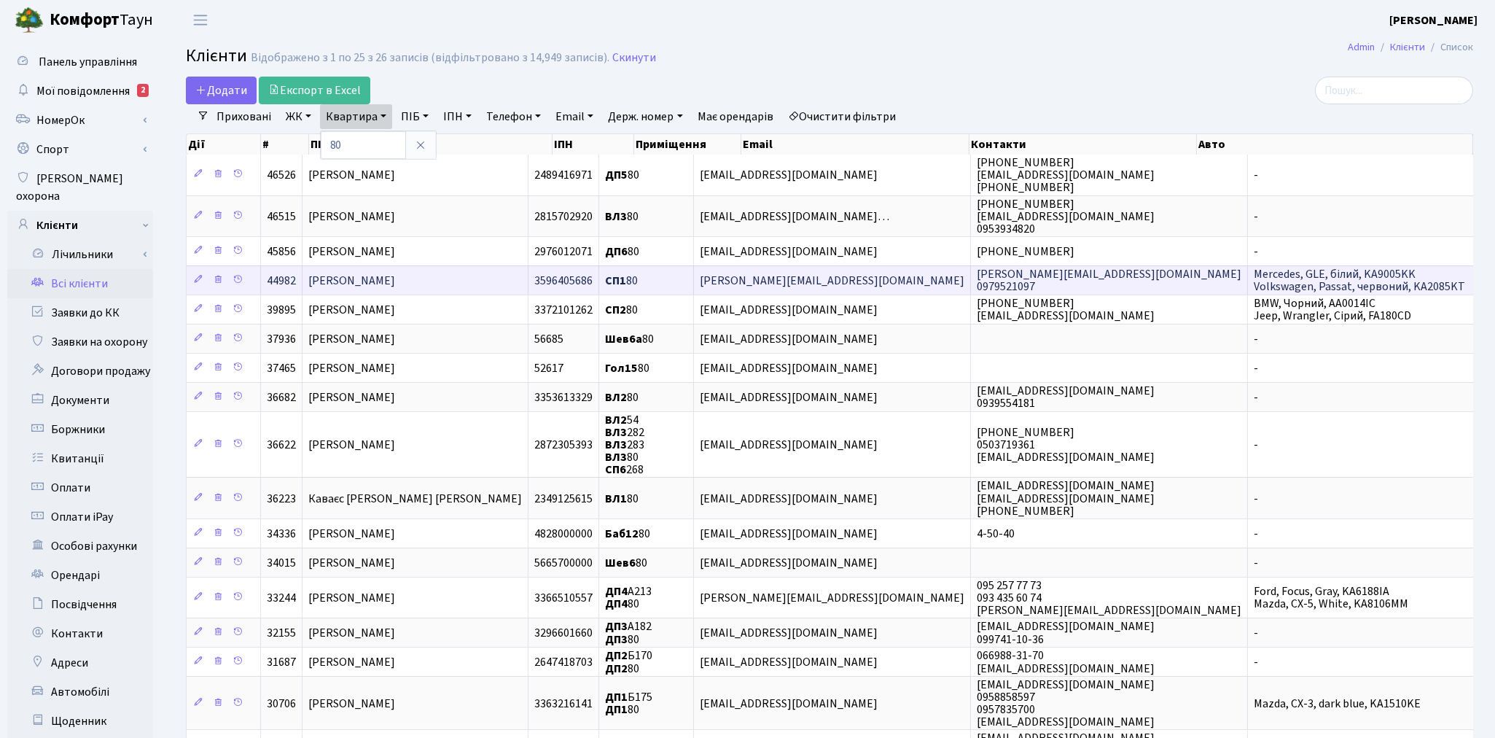
click at [494, 286] on td "Ковалик Наталія Михайлівна" at bounding box center [416, 279] width 226 height 29
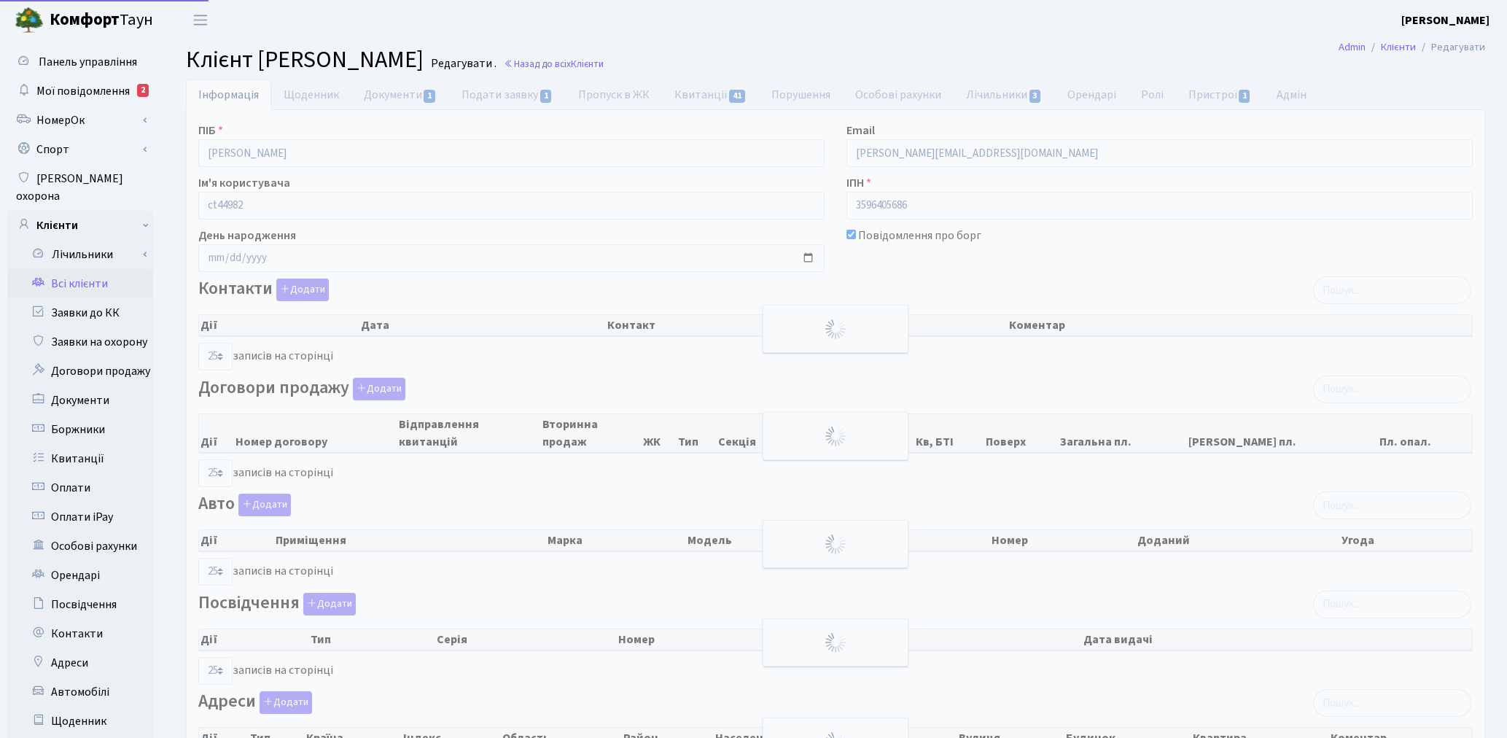
select select "25"
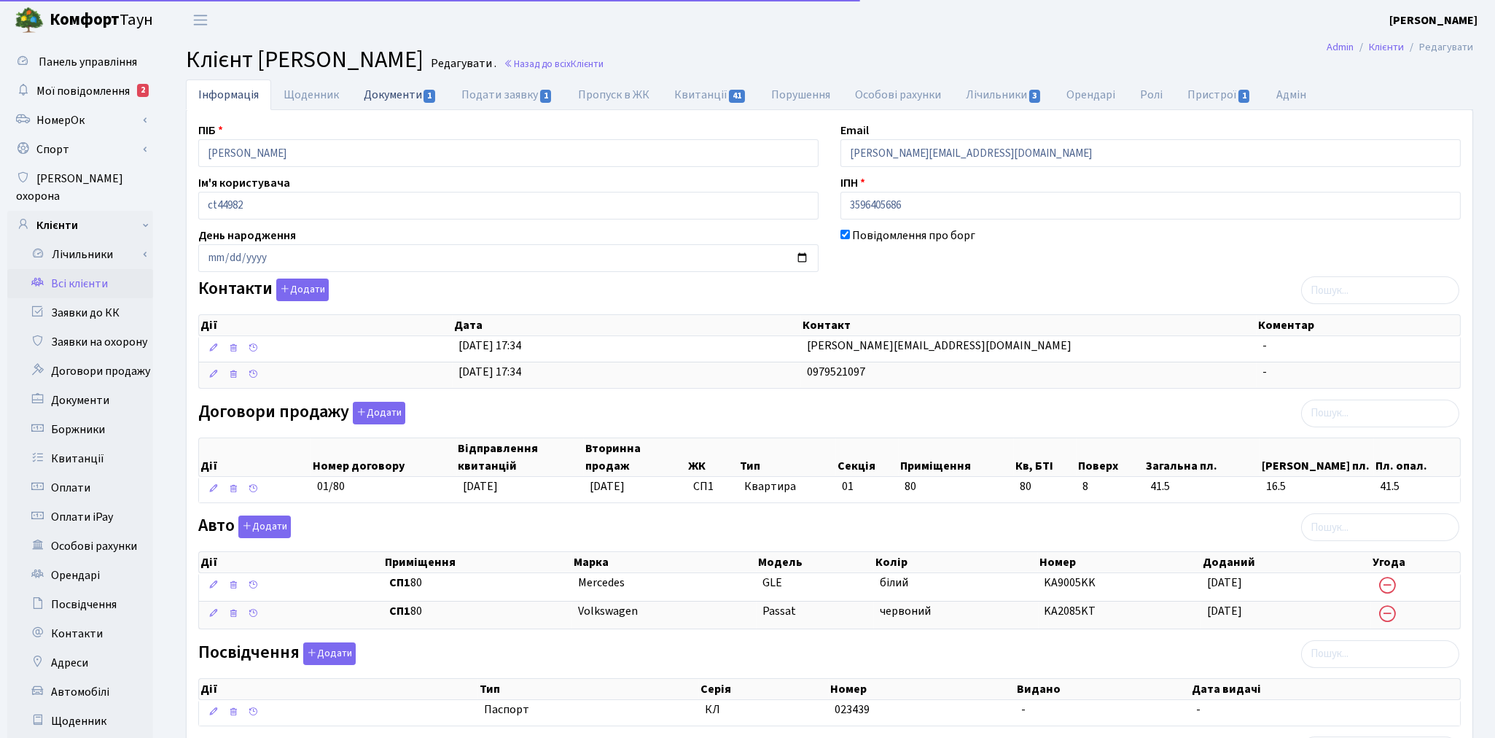
click at [386, 96] on link "Документи 1" at bounding box center [400, 94] width 98 height 30
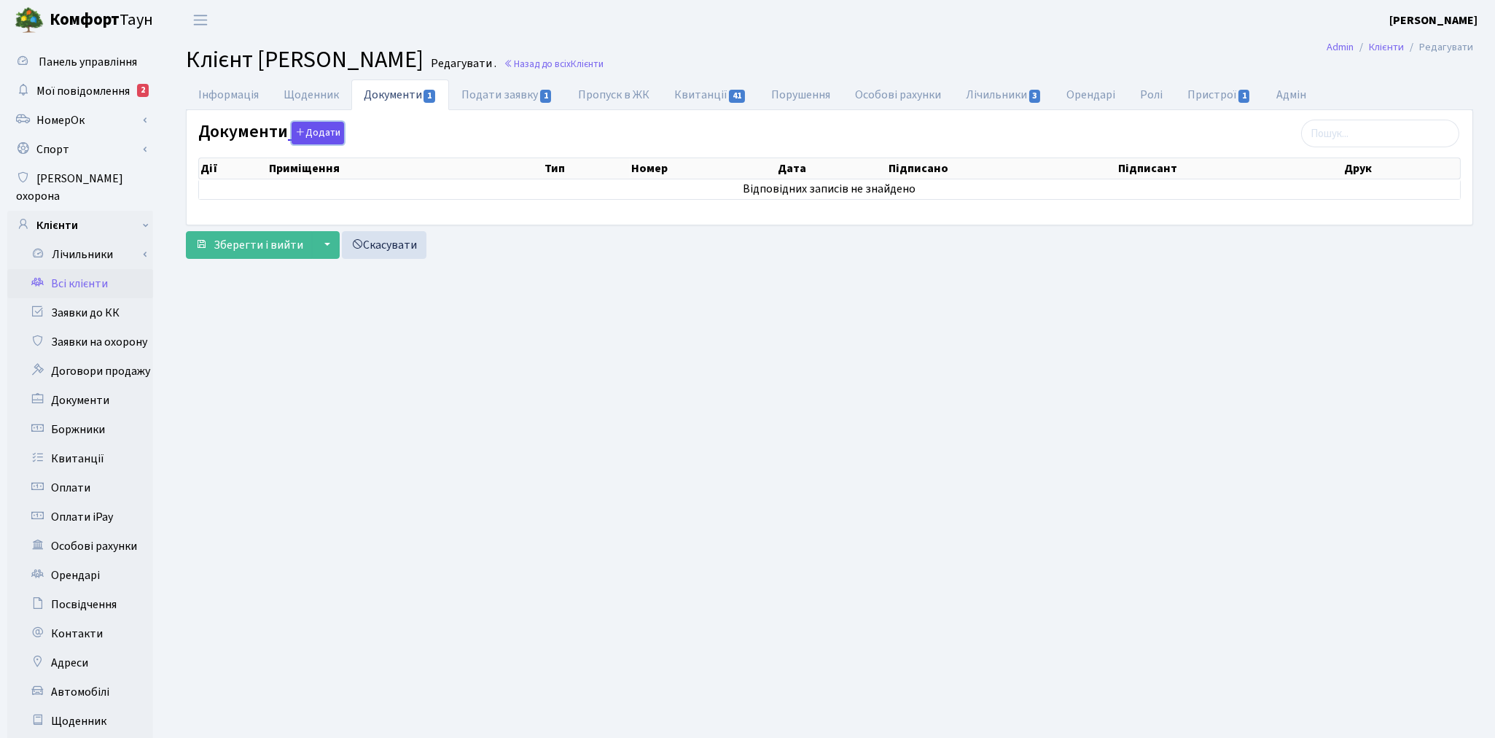
click at [307, 139] on button "Додати" at bounding box center [318, 133] width 52 height 23
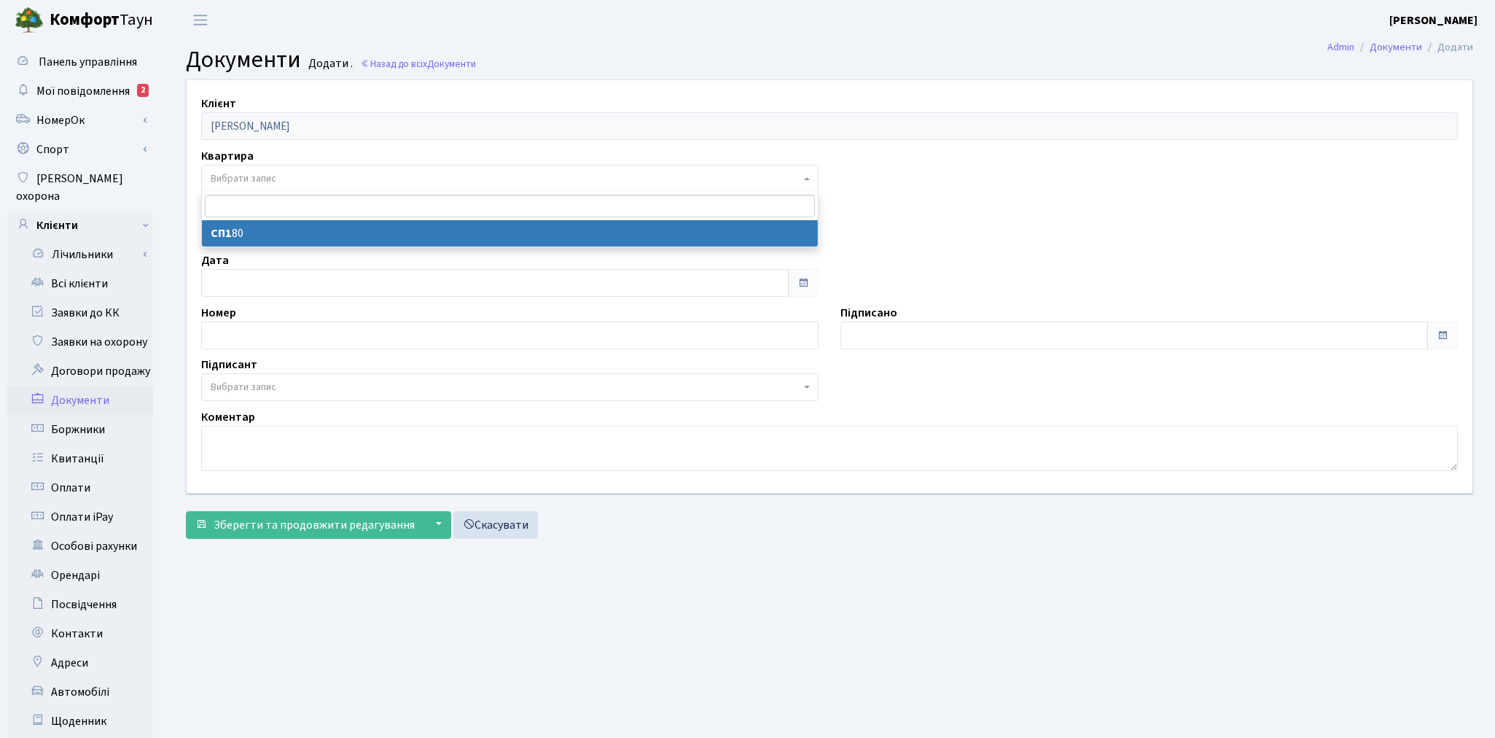
click at [292, 175] on span "Вибрати запис" at bounding box center [506, 178] width 590 height 15
select select "175282"
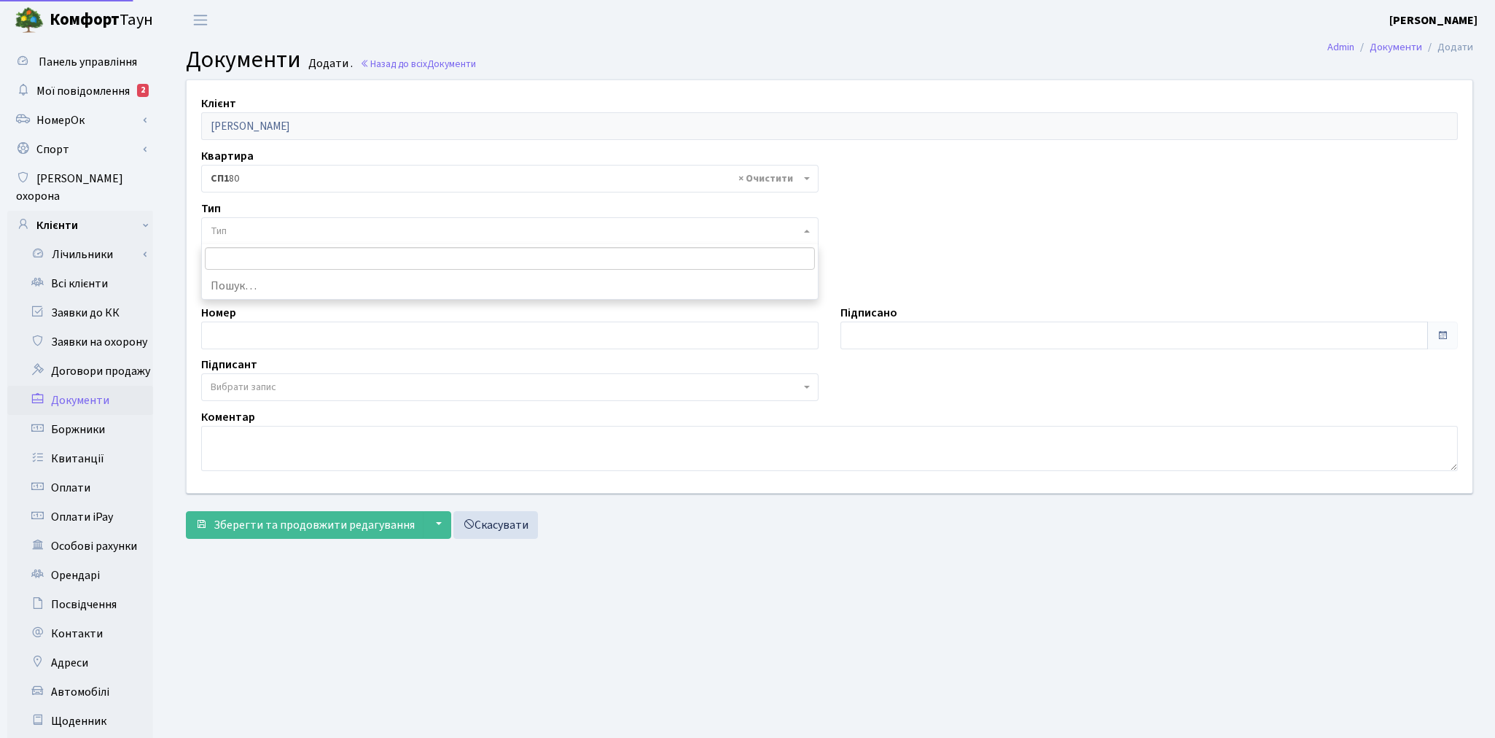
click at [281, 238] on span "Тип" at bounding box center [510, 231] width 618 height 28
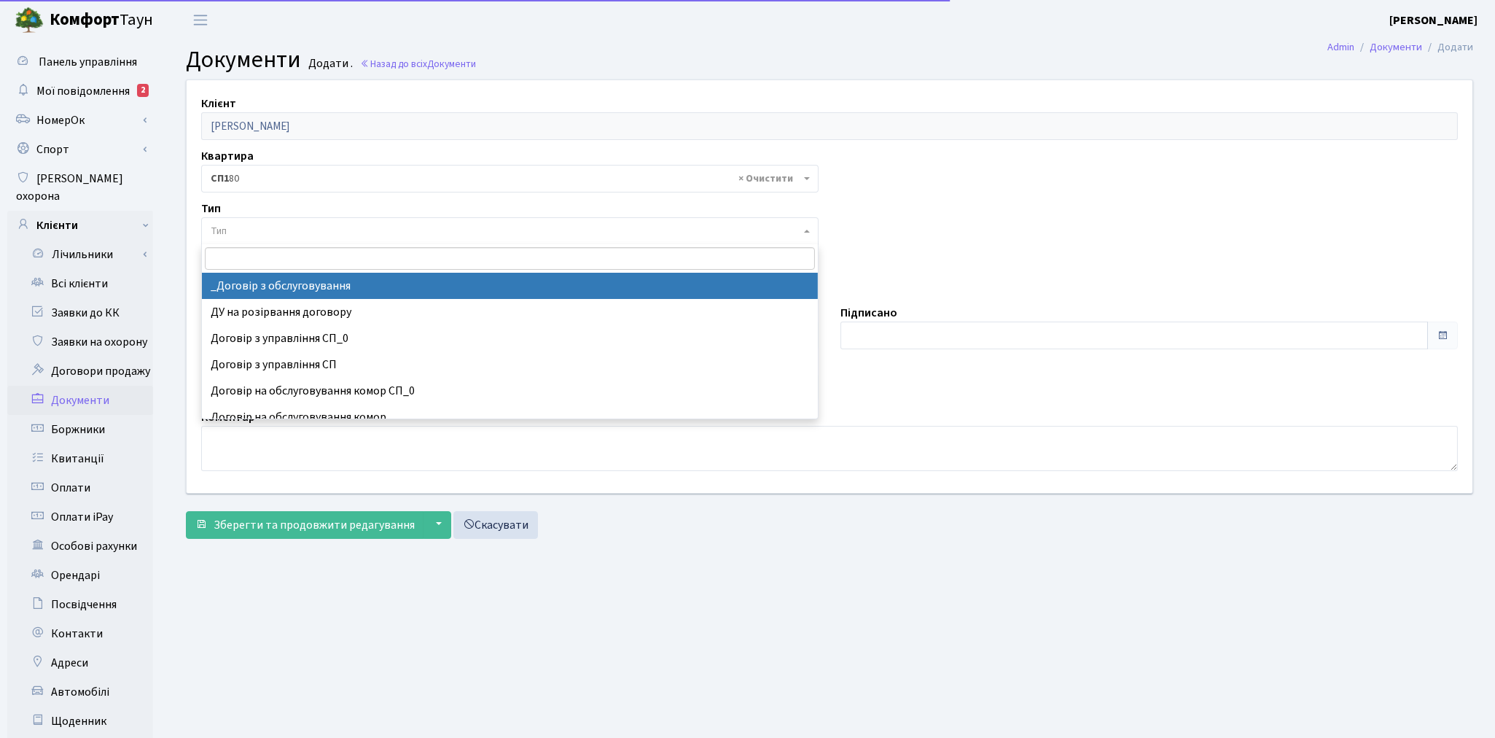
select select "289"
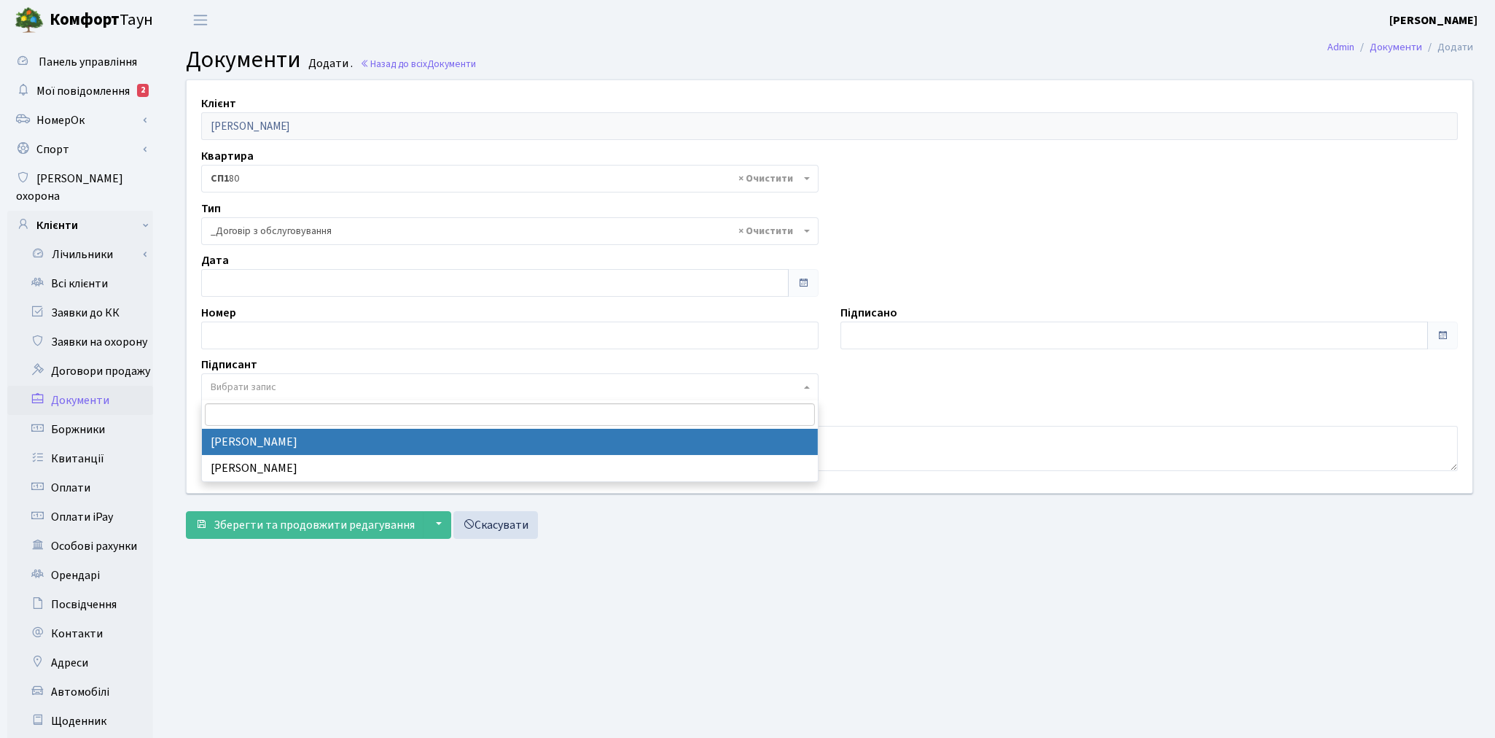
click at [259, 386] on span "Вибрати запис" at bounding box center [244, 387] width 66 height 15
select select "74"
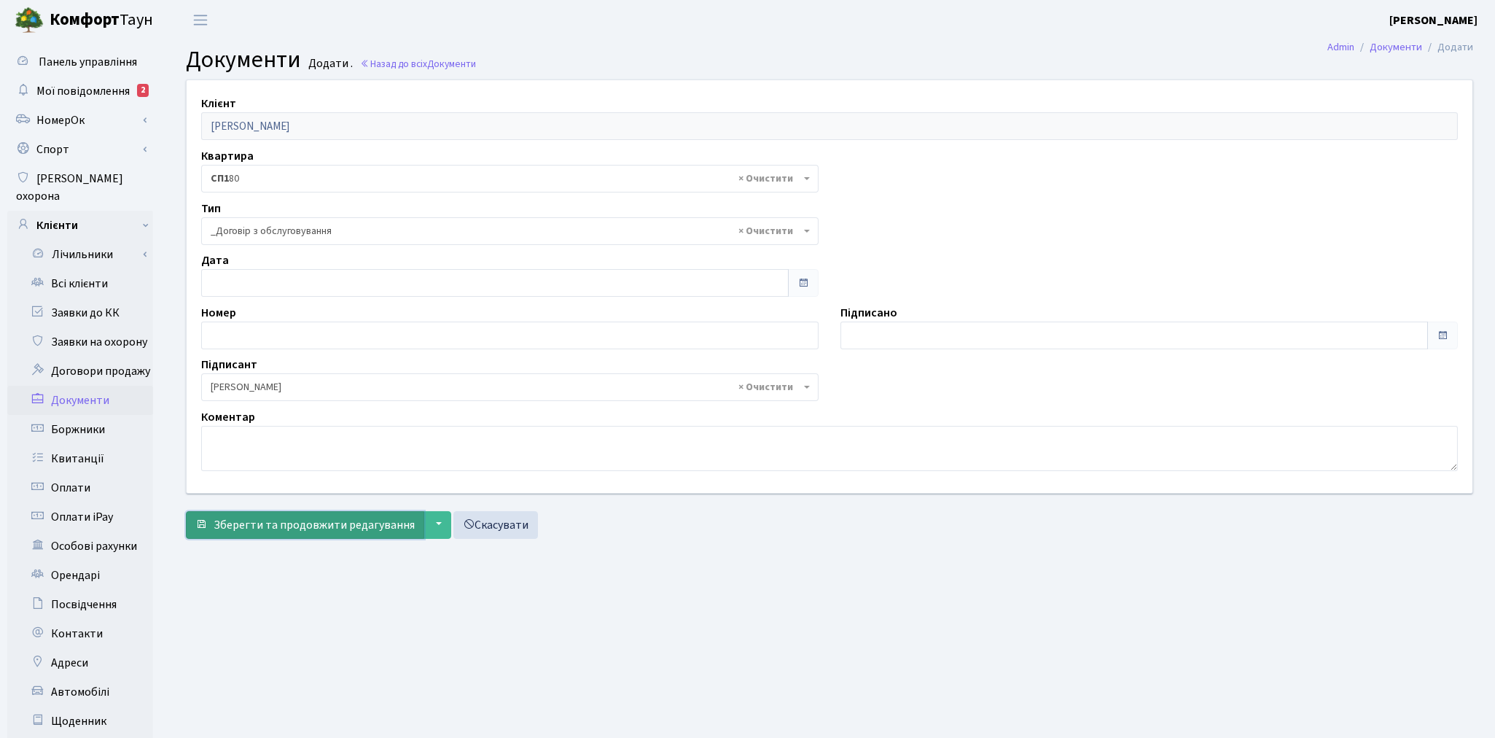
click at [259, 519] on span "Зберегти та продовжити редагування" at bounding box center [314, 525] width 201 height 16
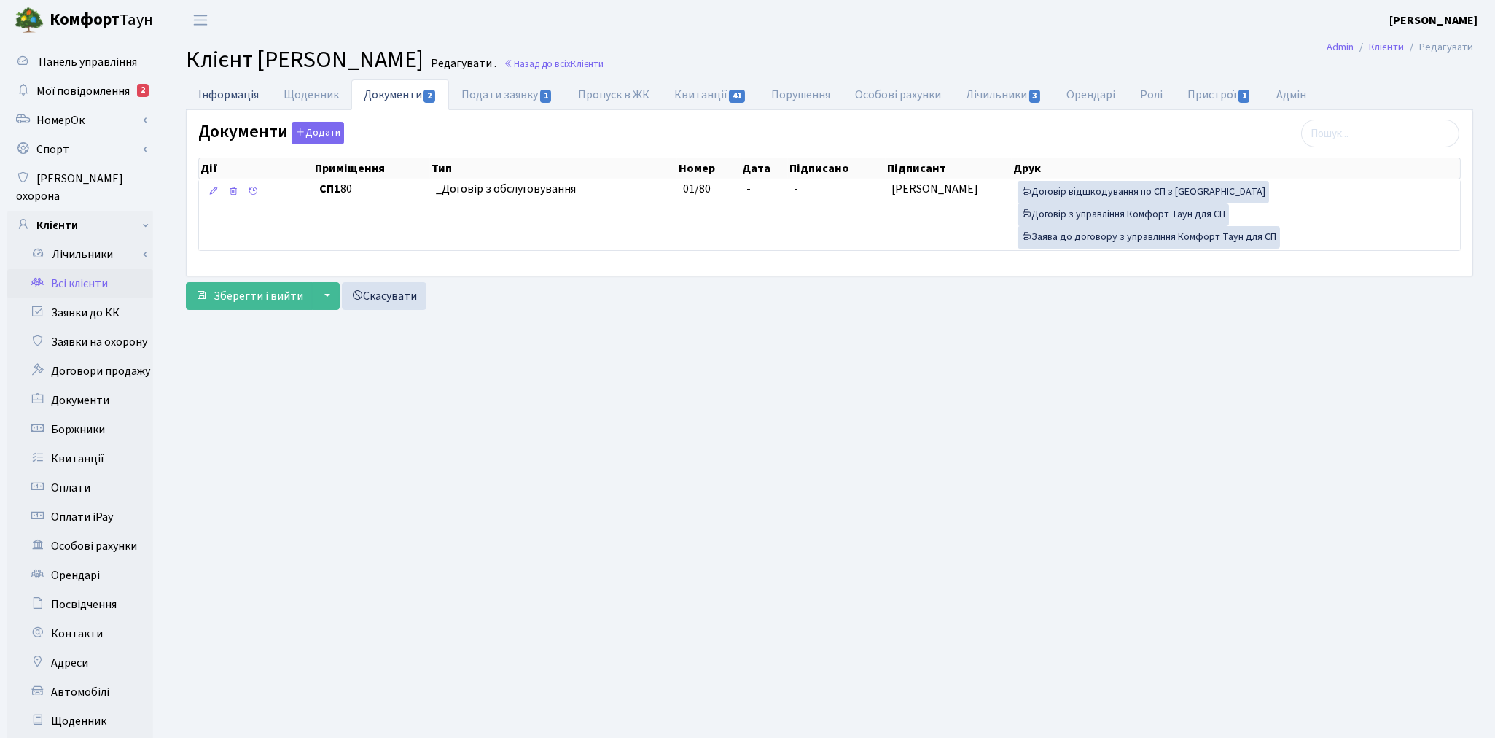
click at [239, 97] on link "Інформація" at bounding box center [228, 94] width 85 height 30
select select "25"
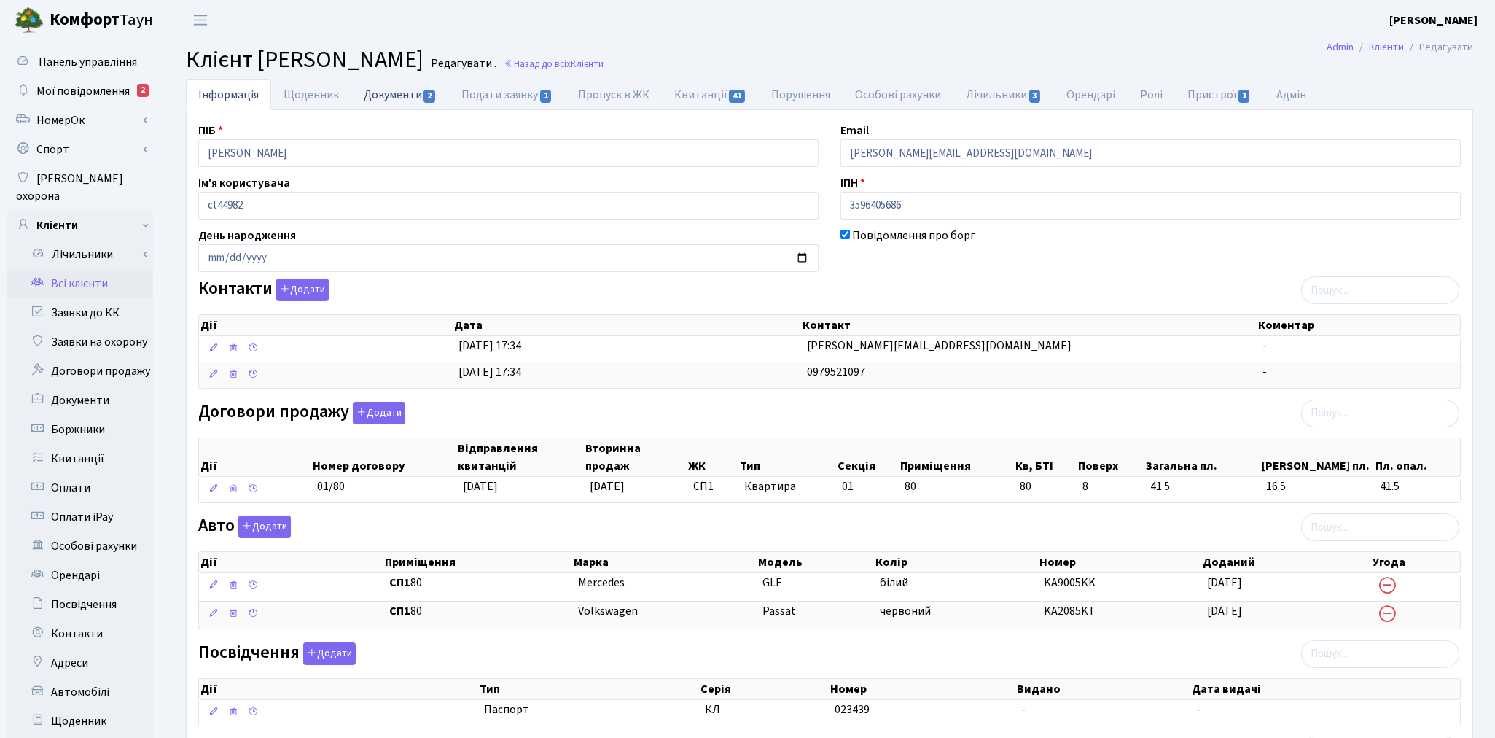
click at [389, 90] on link "Документи 2" at bounding box center [400, 94] width 98 height 30
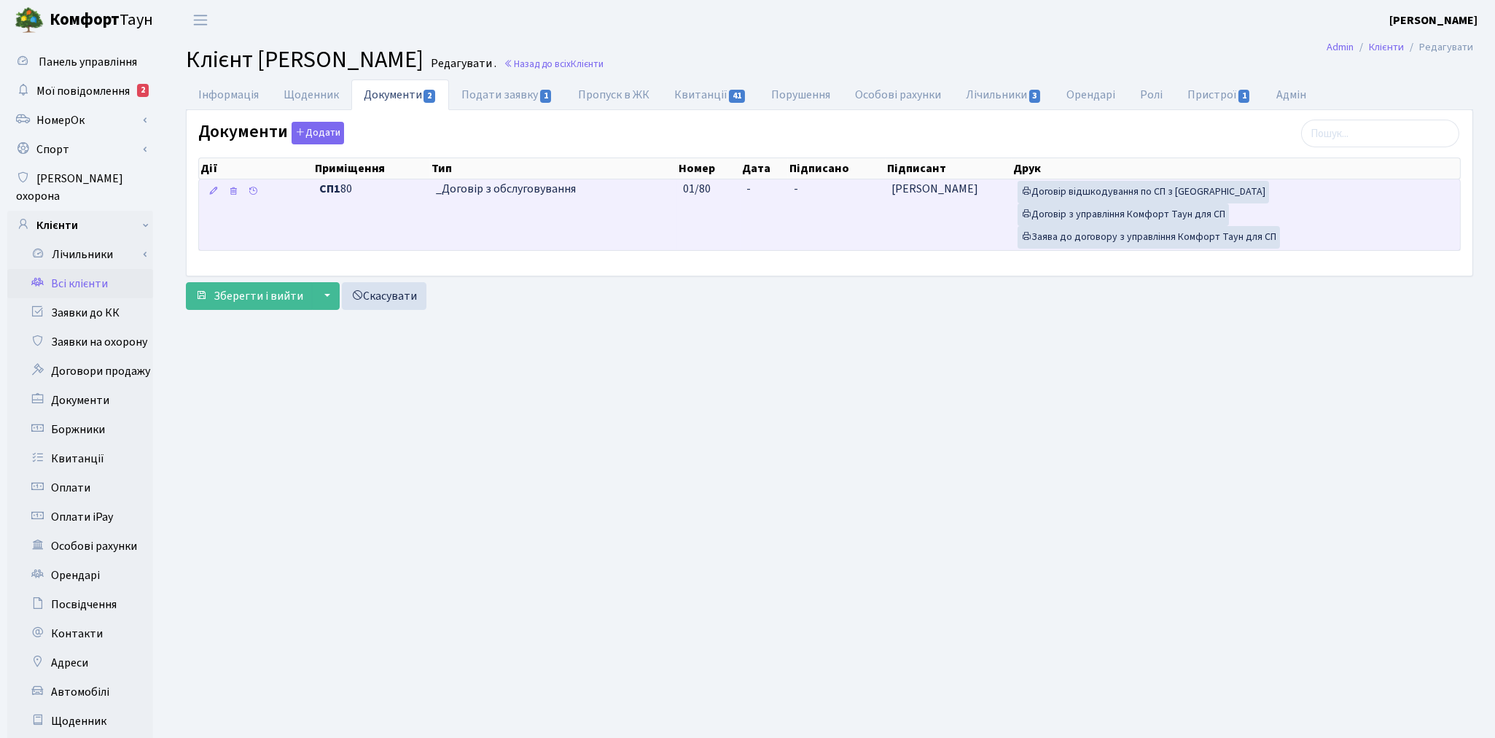
click at [749, 206] on td "-" at bounding box center [764, 214] width 47 height 71
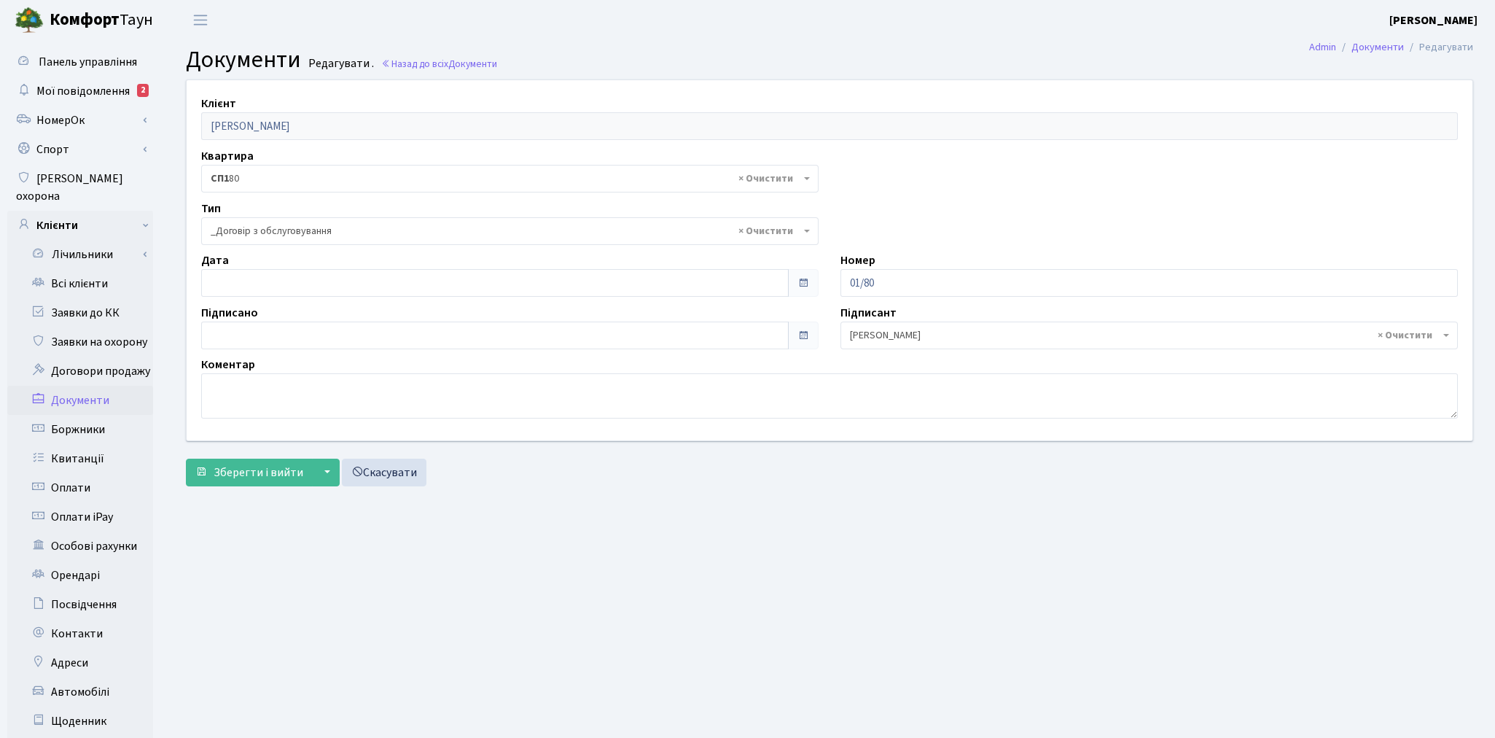
select select "289"
click at [266, 286] on input "[DATE]" at bounding box center [495, 283] width 588 height 28
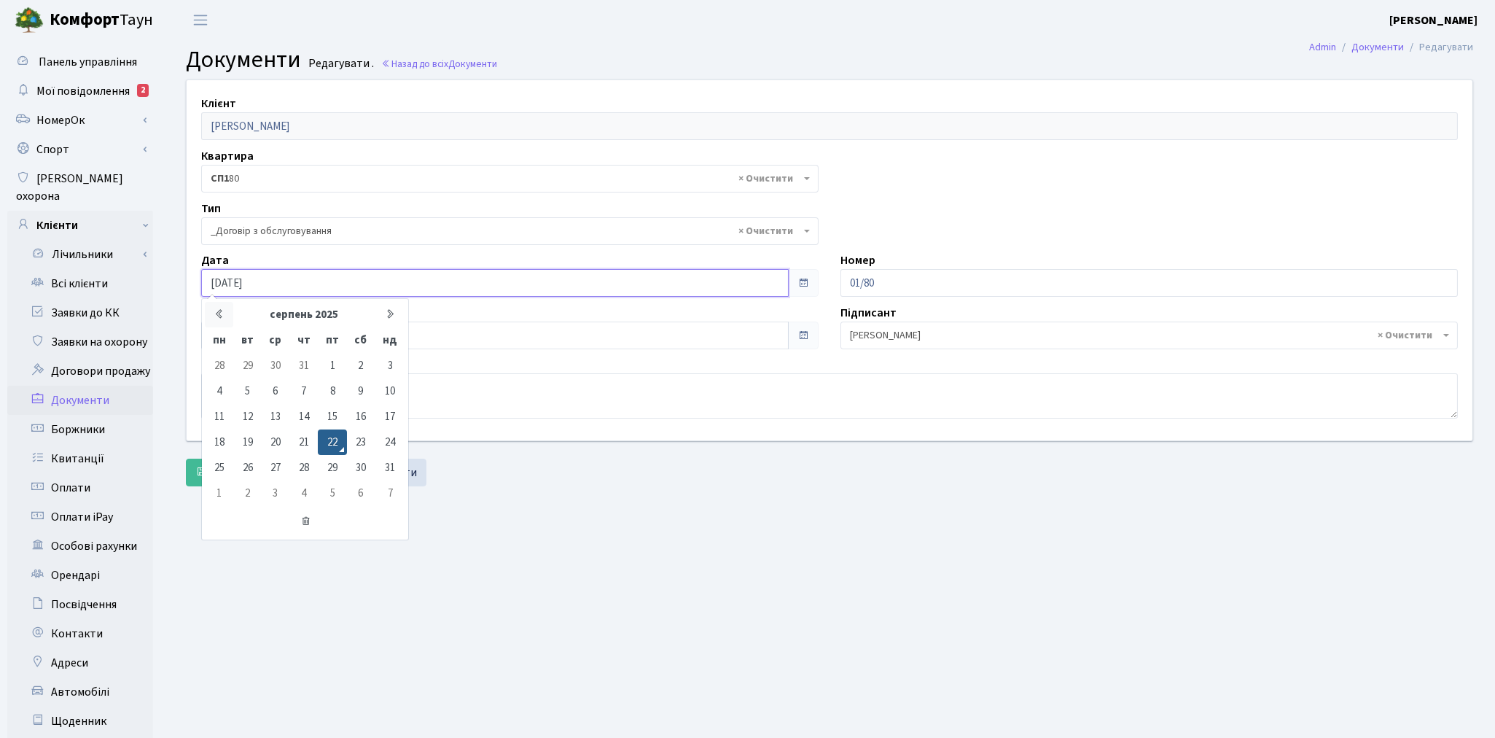
click at [226, 314] on th at bounding box center [219, 315] width 28 height 26
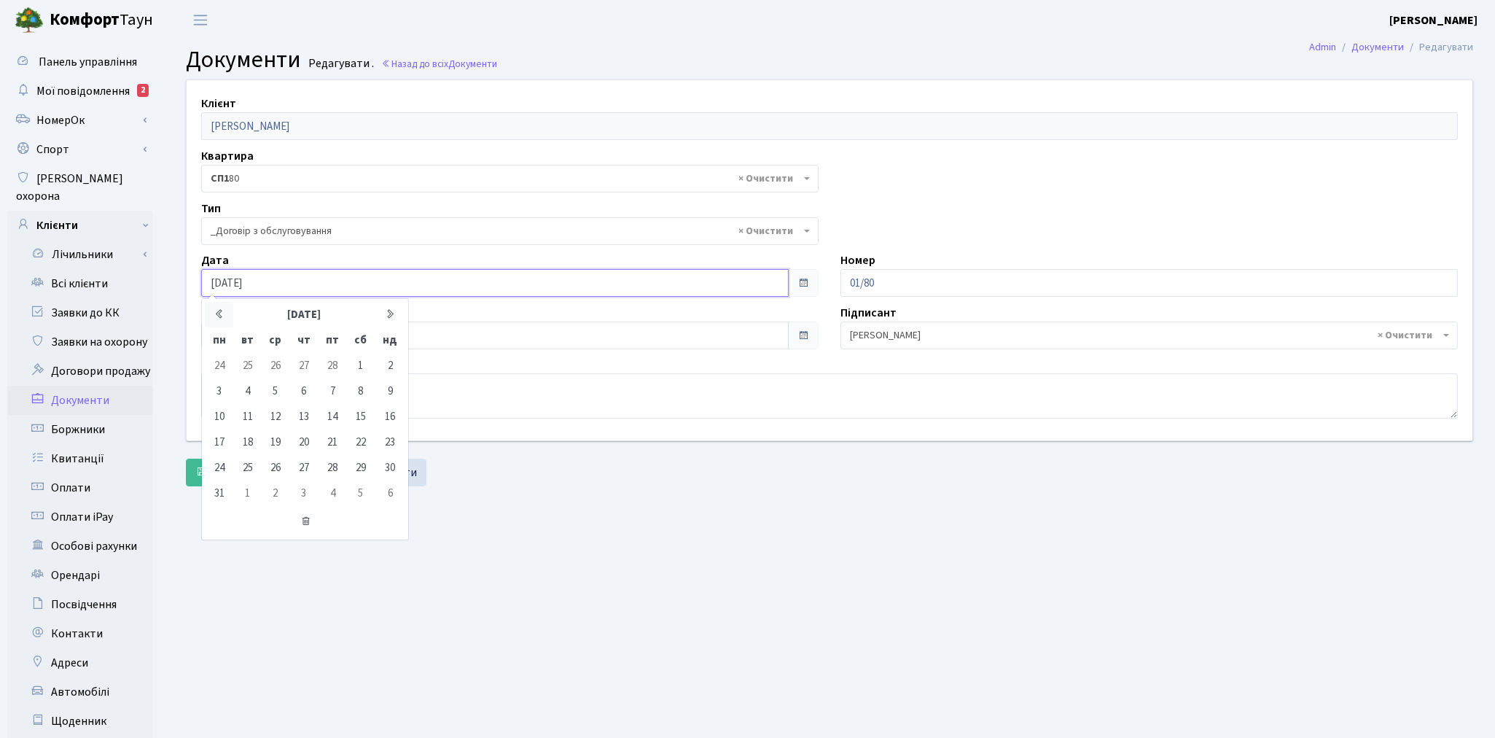
click at [226, 314] on th at bounding box center [219, 315] width 28 height 26
click at [275, 365] on td "1" at bounding box center [276, 366] width 28 height 26
type input "[DATE]"
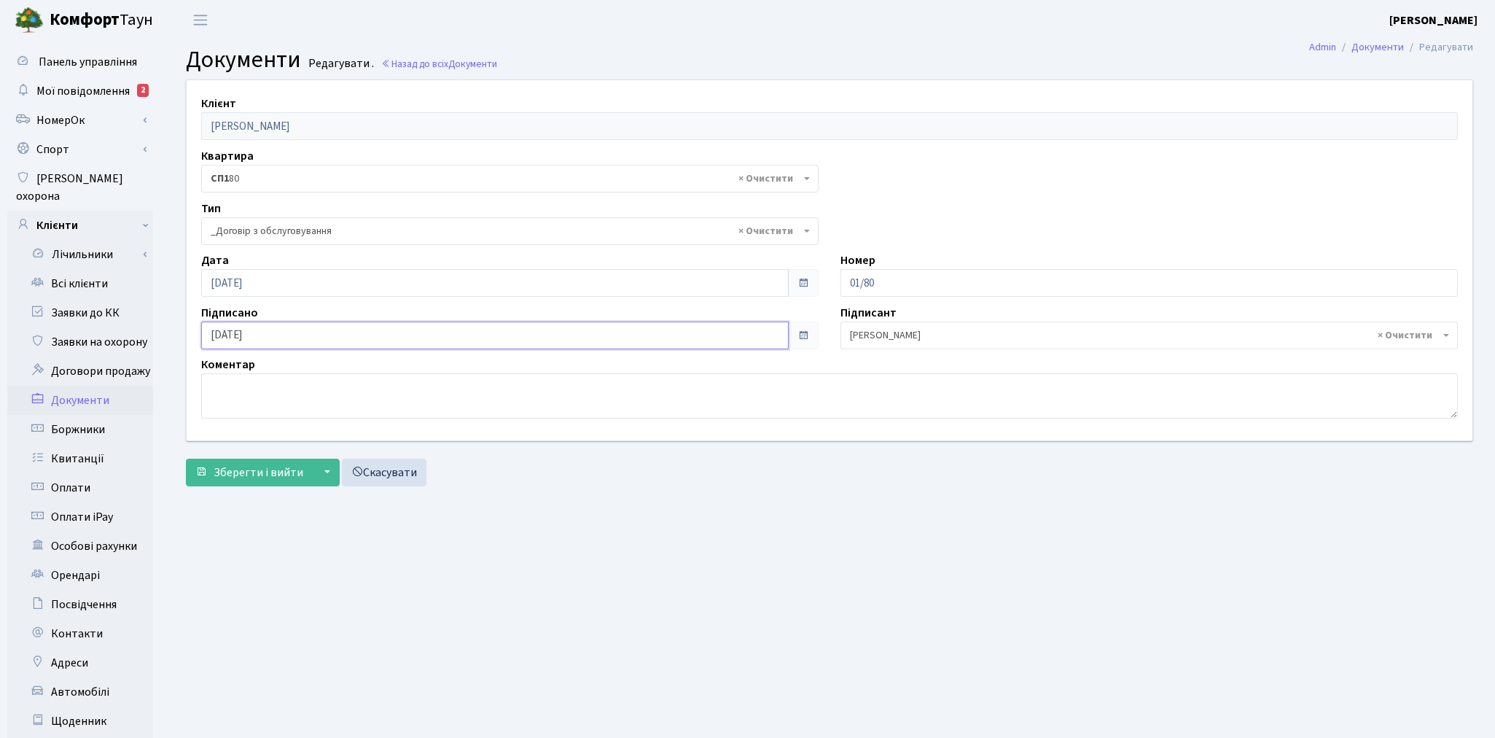
click at [260, 339] on input "[DATE]" at bounding box center [495, 336] width 588 height 28
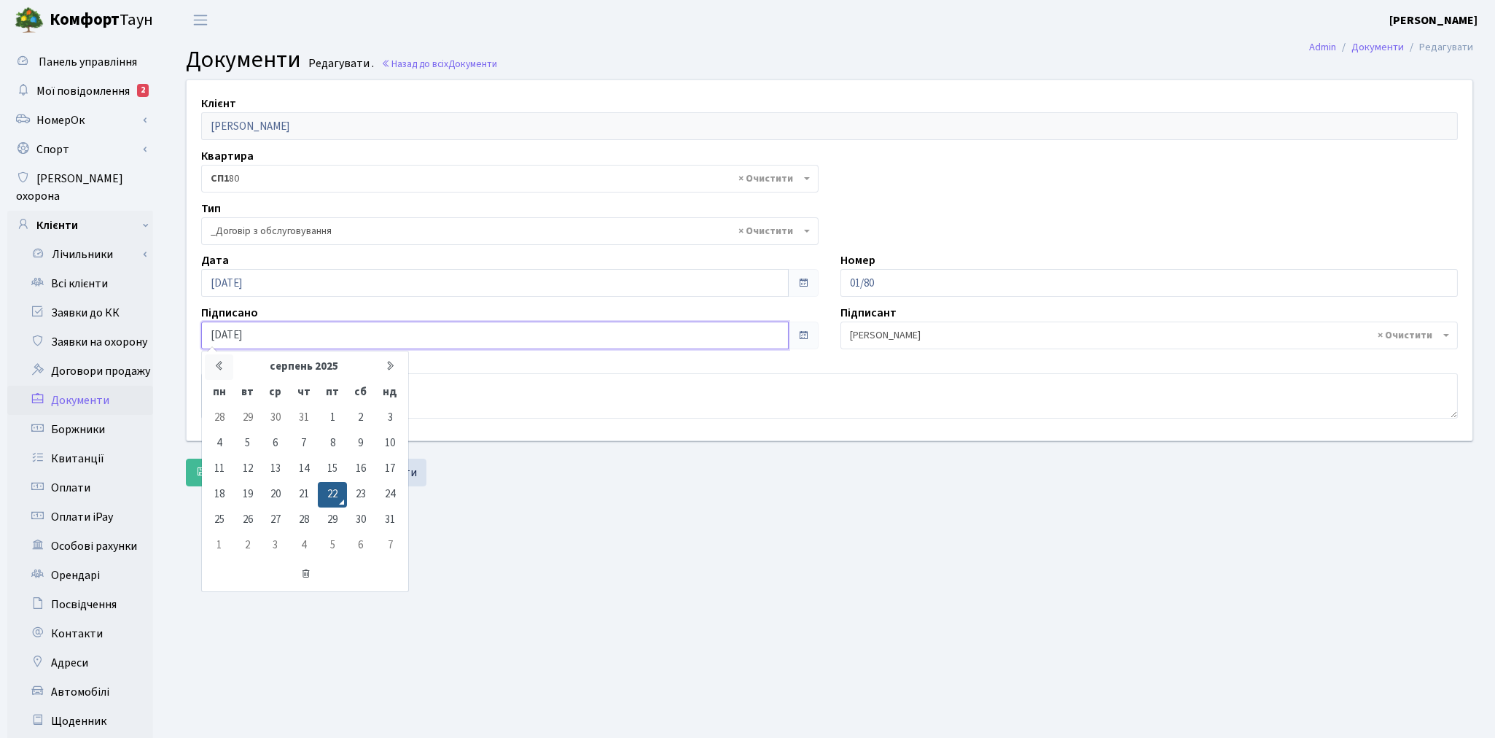
click at [219, 375] on th at bounding box center [219, 367] width 28 height 26
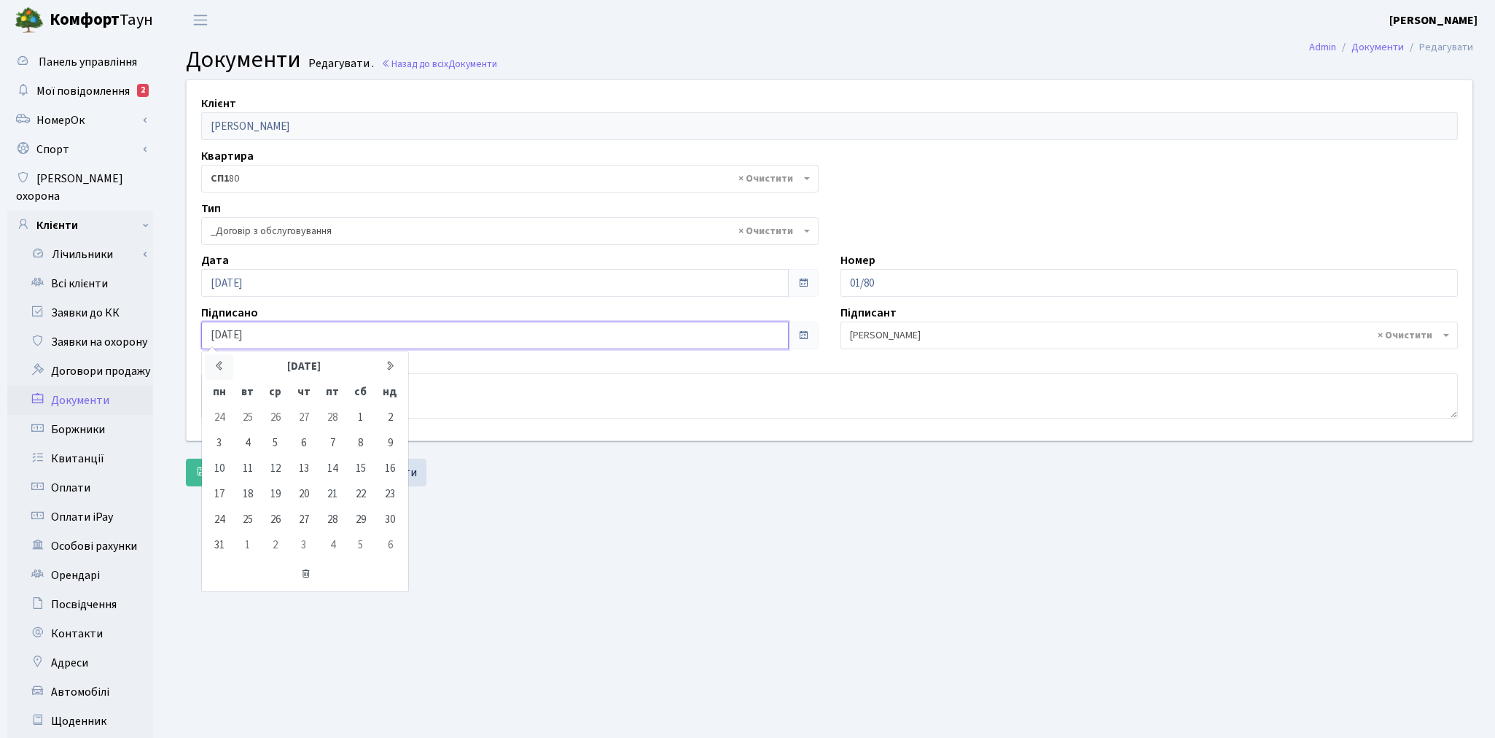
click at [219, 375] on th at bounding box center [219, 367] width 28 height 26
click at [270, 418] on td "1" at bounding box center [276, 418] width 28 height 26
type input "[DATE]"
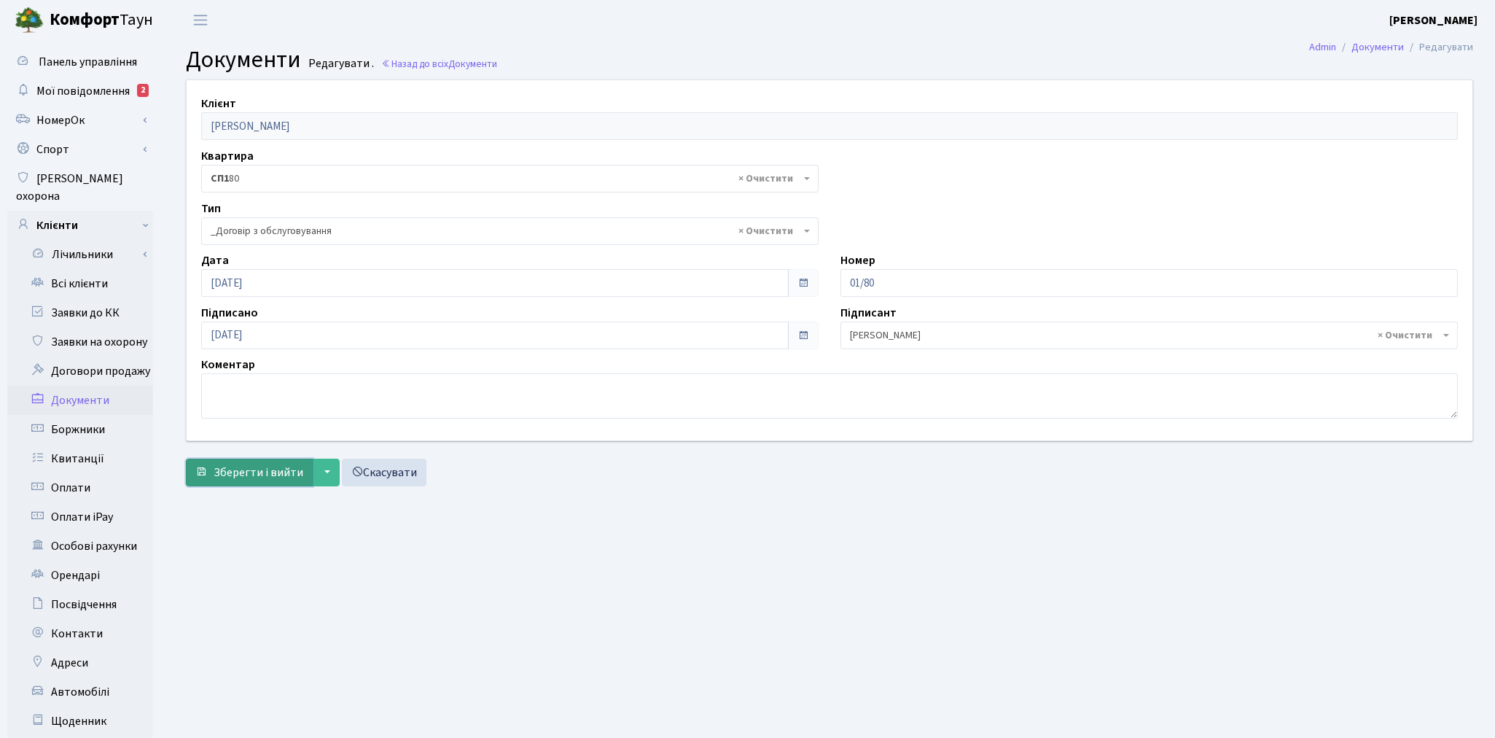
click at [243, 477] on span "Зберегти і вийти" at bounding box center [259, 472] width 90 height 16
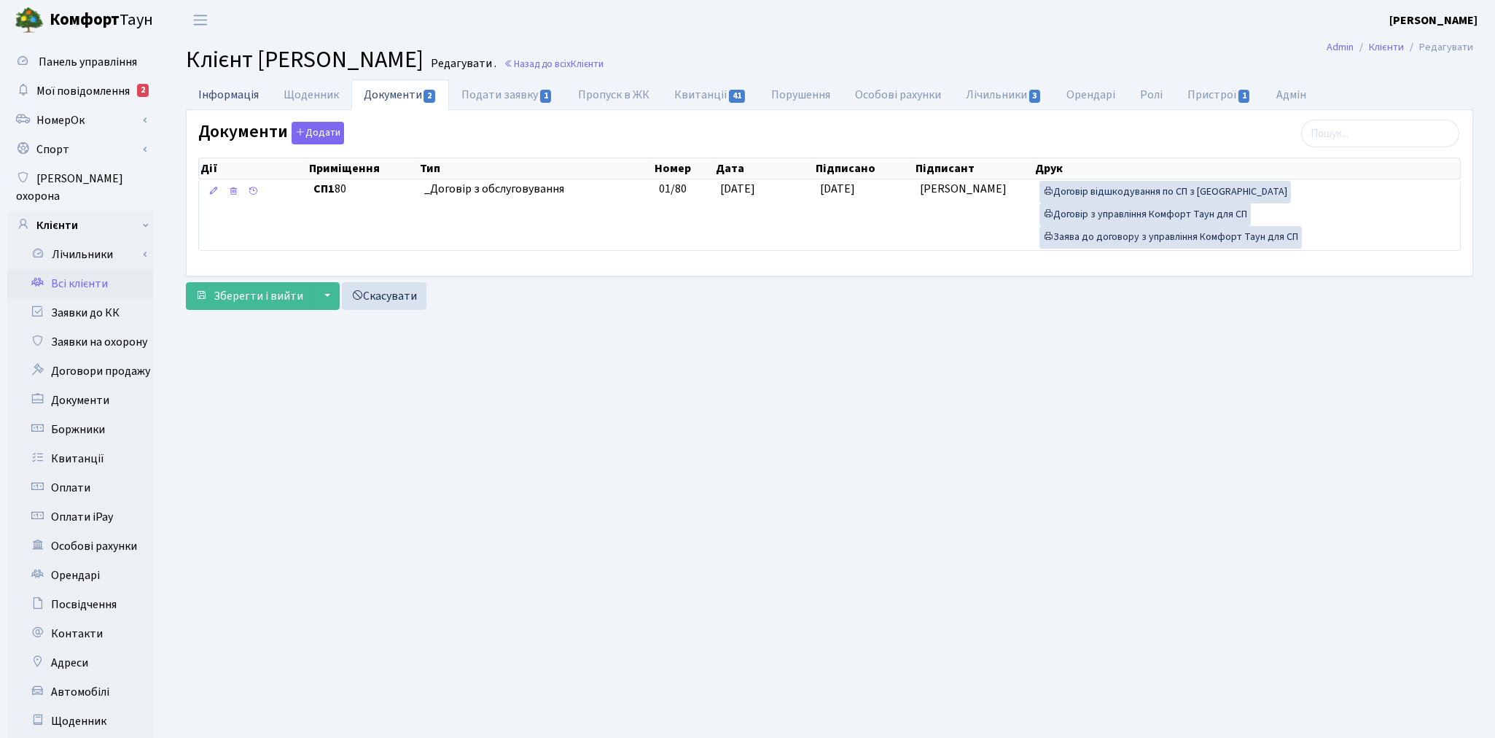
click at [220, 92] on link "Інформація" at bounding box center [228, 94] width 85 height 30
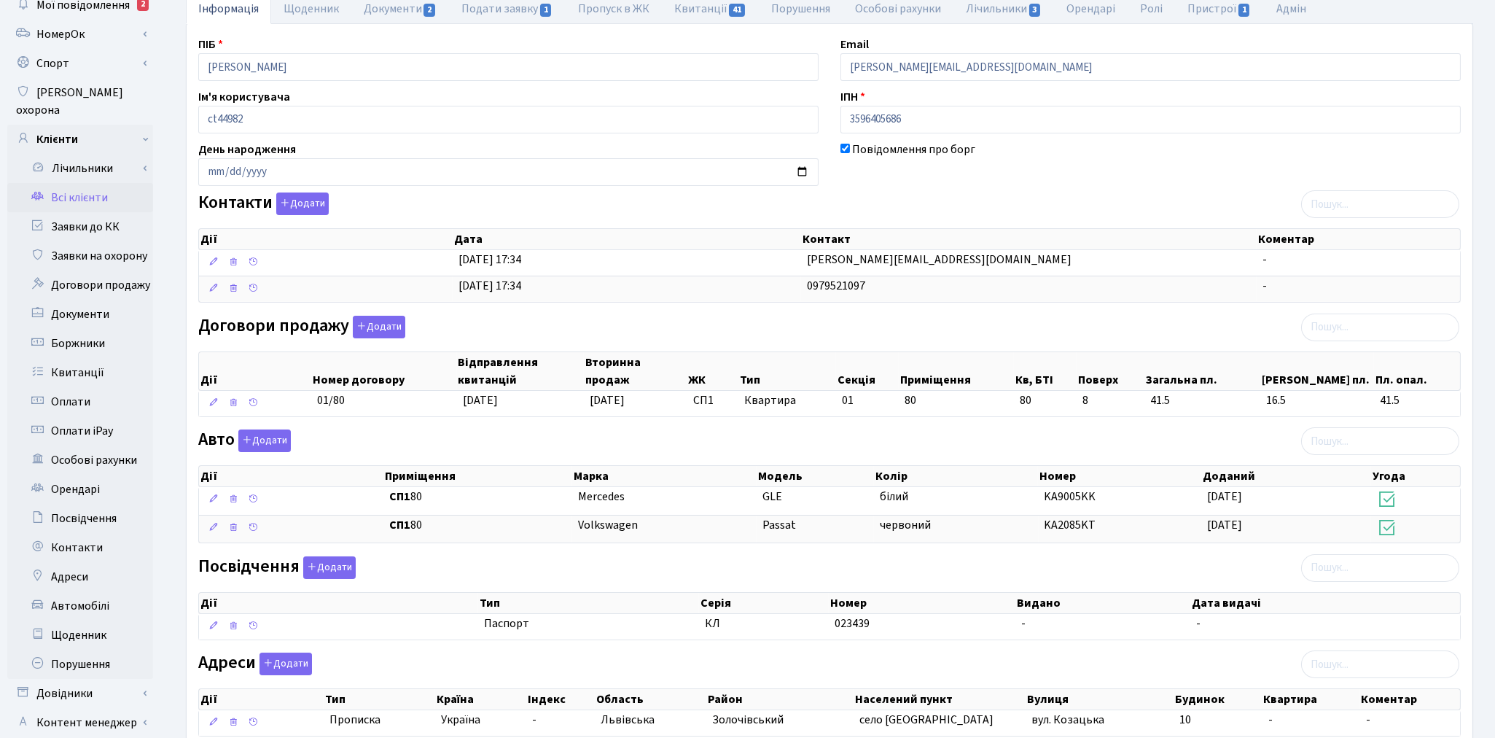
scroll to position [190, 0]
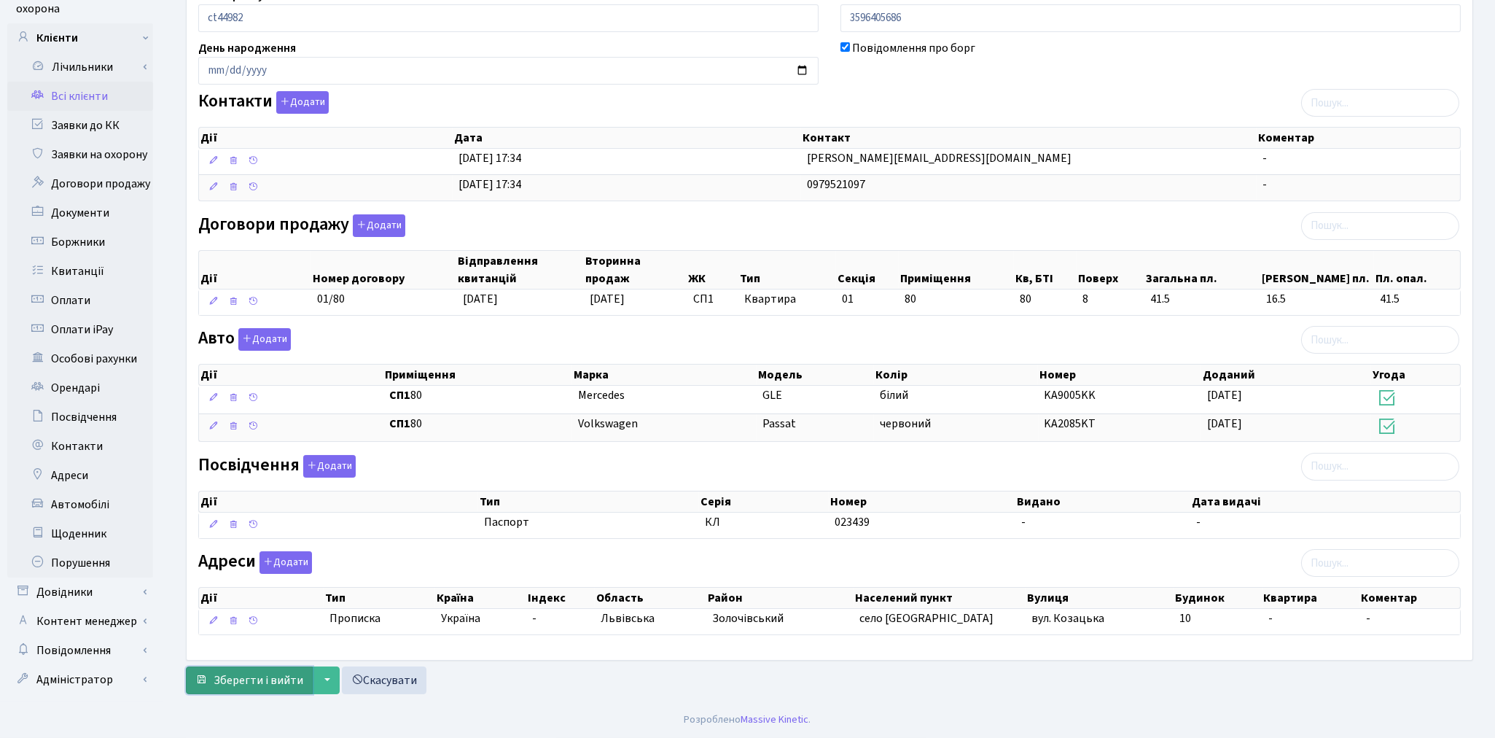
click at [246, 683] on span "Зберегти і вийти" at bounding box center [259, 680] width 90 height 16
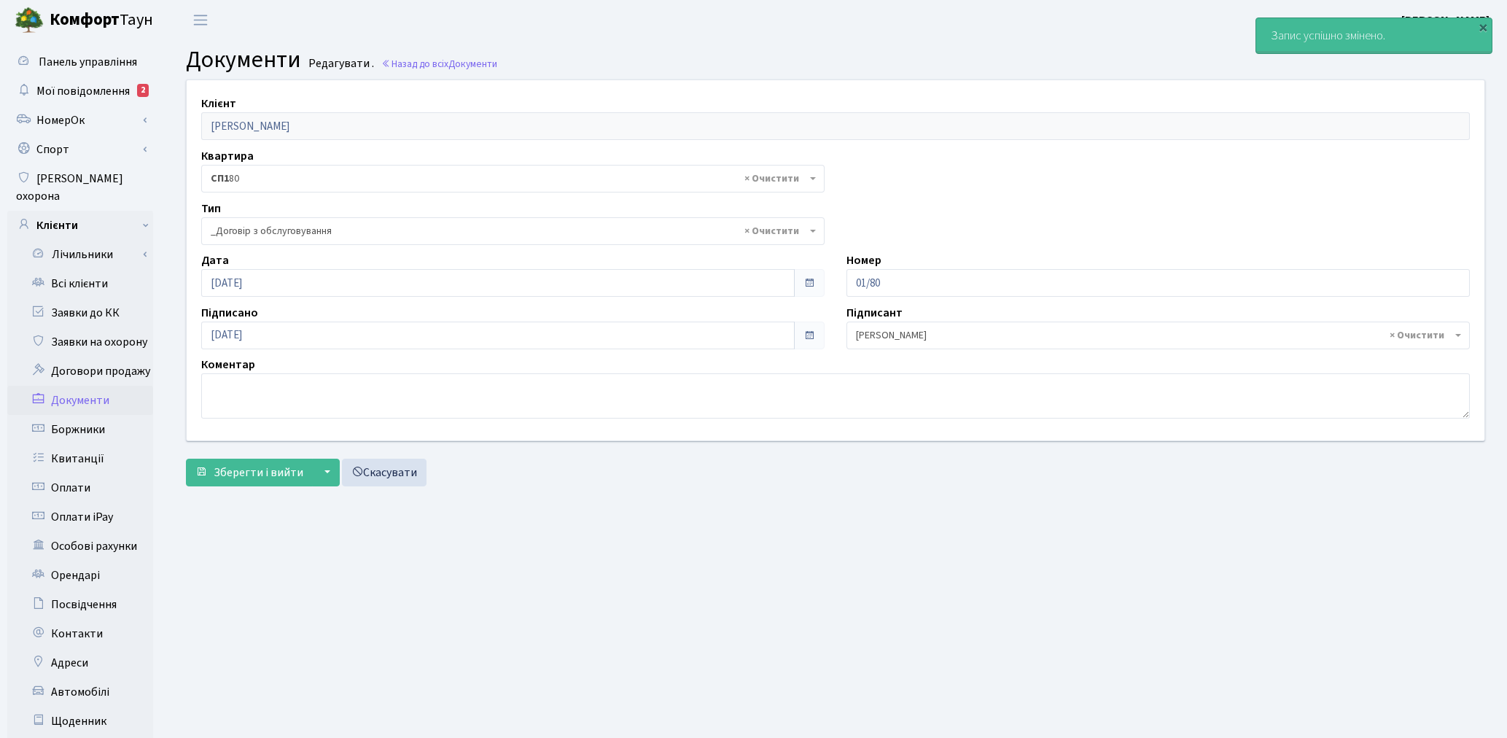
select select "289"
click at [214, 460] on button "Зберегти і вийти" at bounding box center [249, 473] width 127 height 28
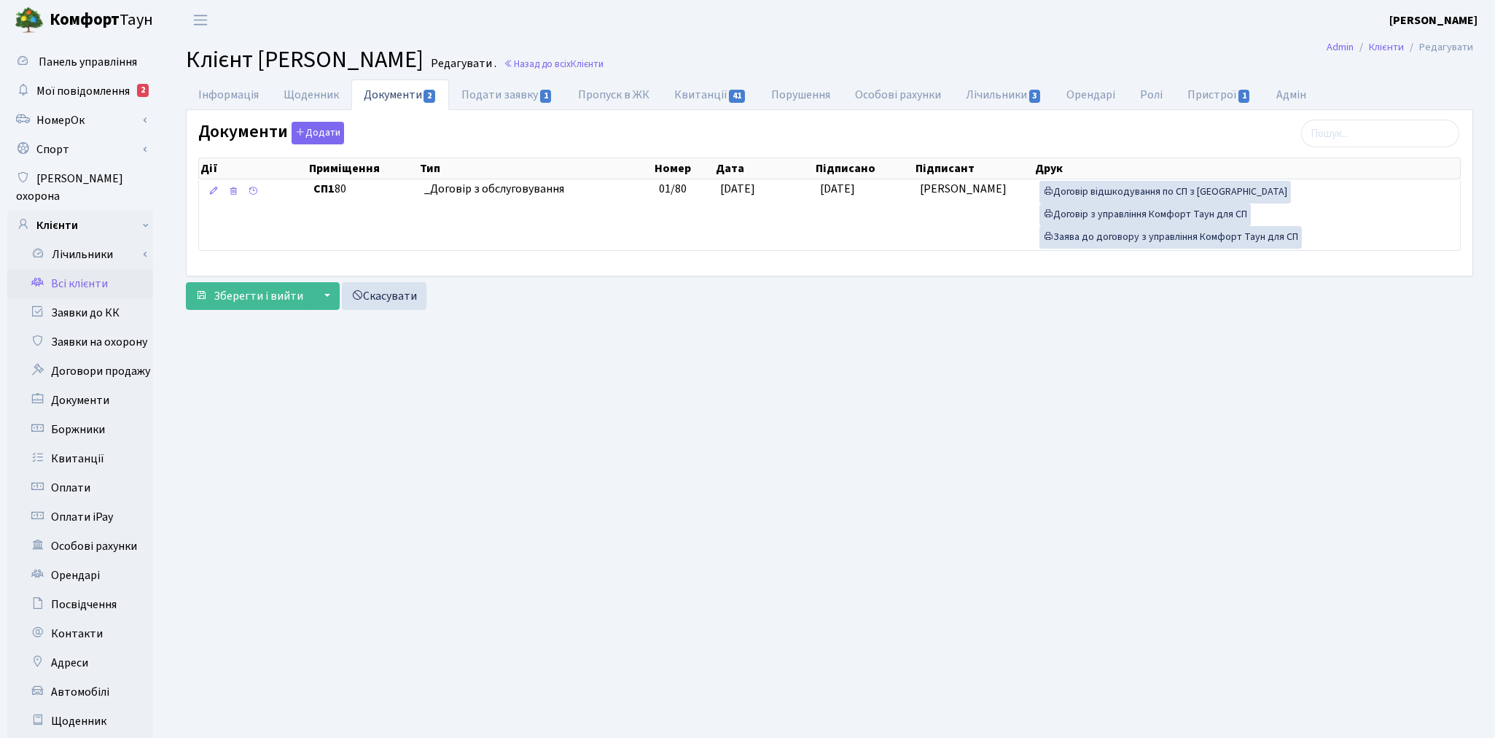
click at [93, 269] on link "Всі клієнти" at bounding box center [80, 283] width 146 height 29
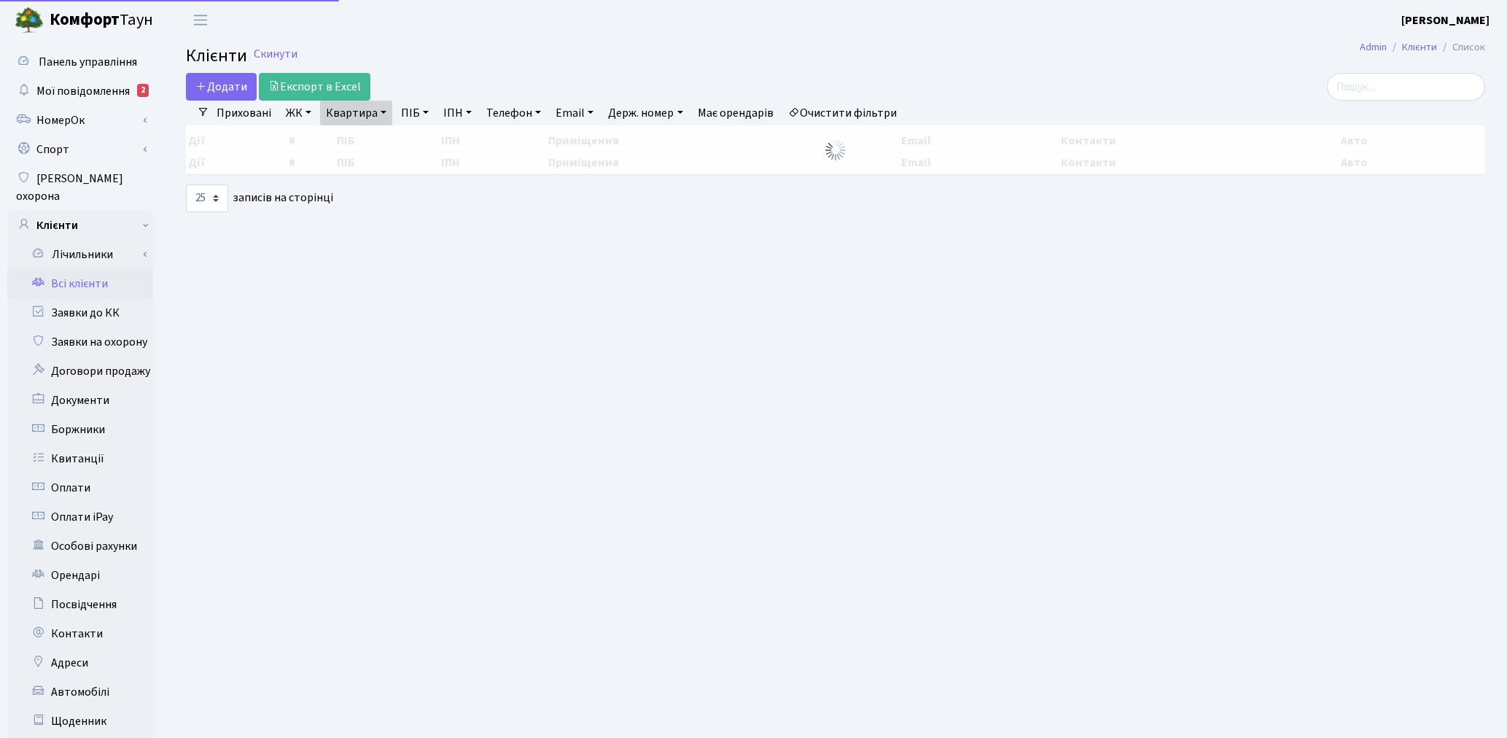
select select "25"
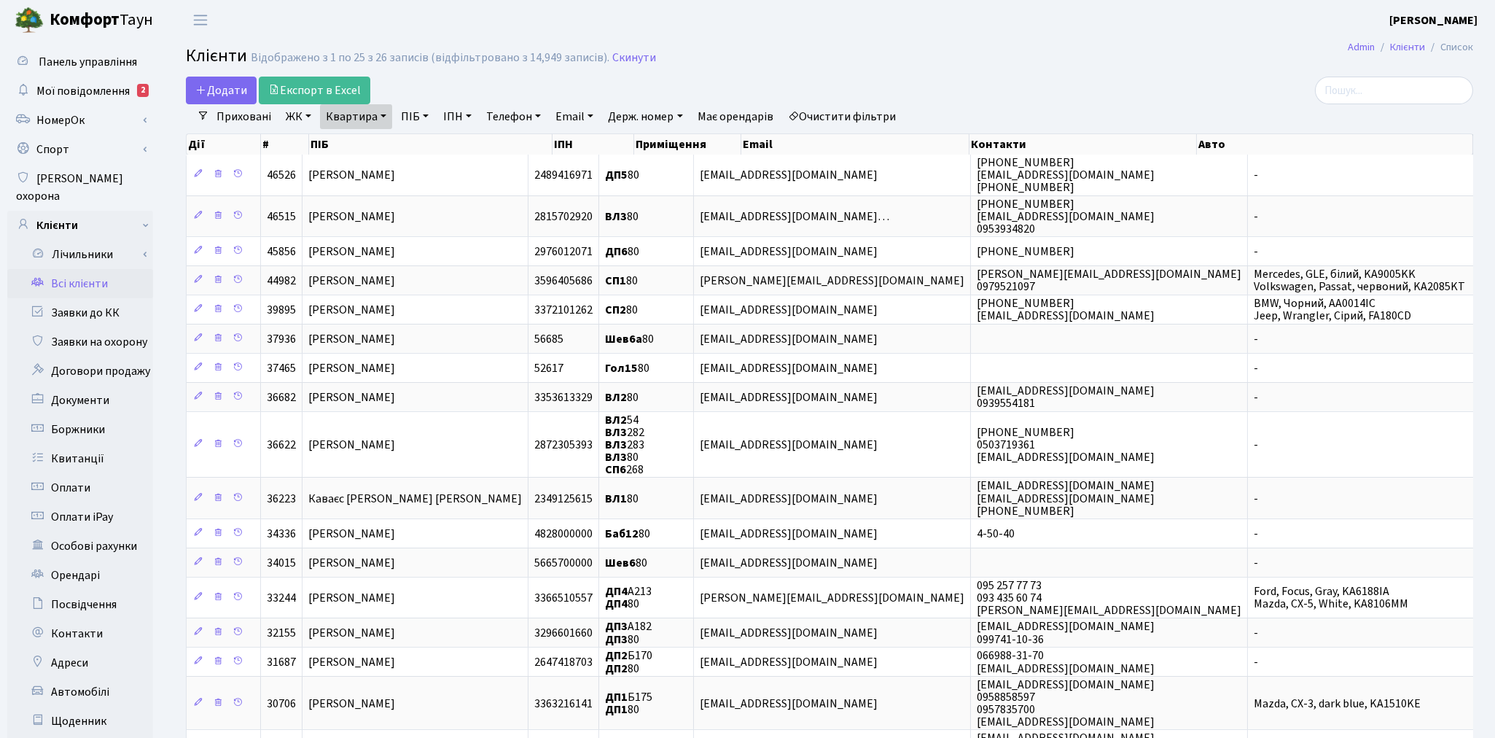
click at [351, 118] on link "Квартира" at bounding box center [356, 116] width 72 height 25
click at [361, 137] on input "80" at bounding box center [363, 145] width 85 height 28
type input "8"
type input "57"
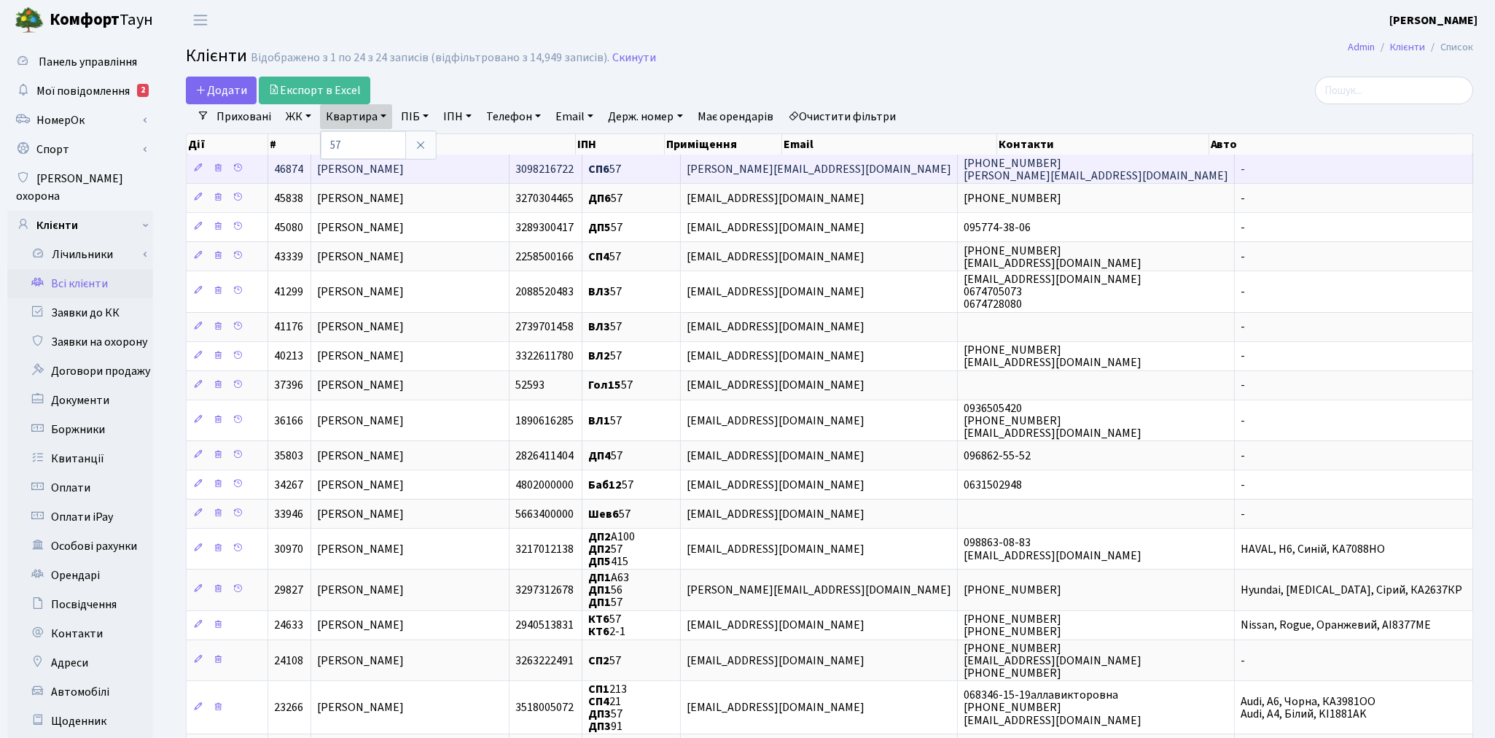
click at [392, 173] on span "[PERSON_NAME]" at bounding box center [360, 169] width 87 height 16
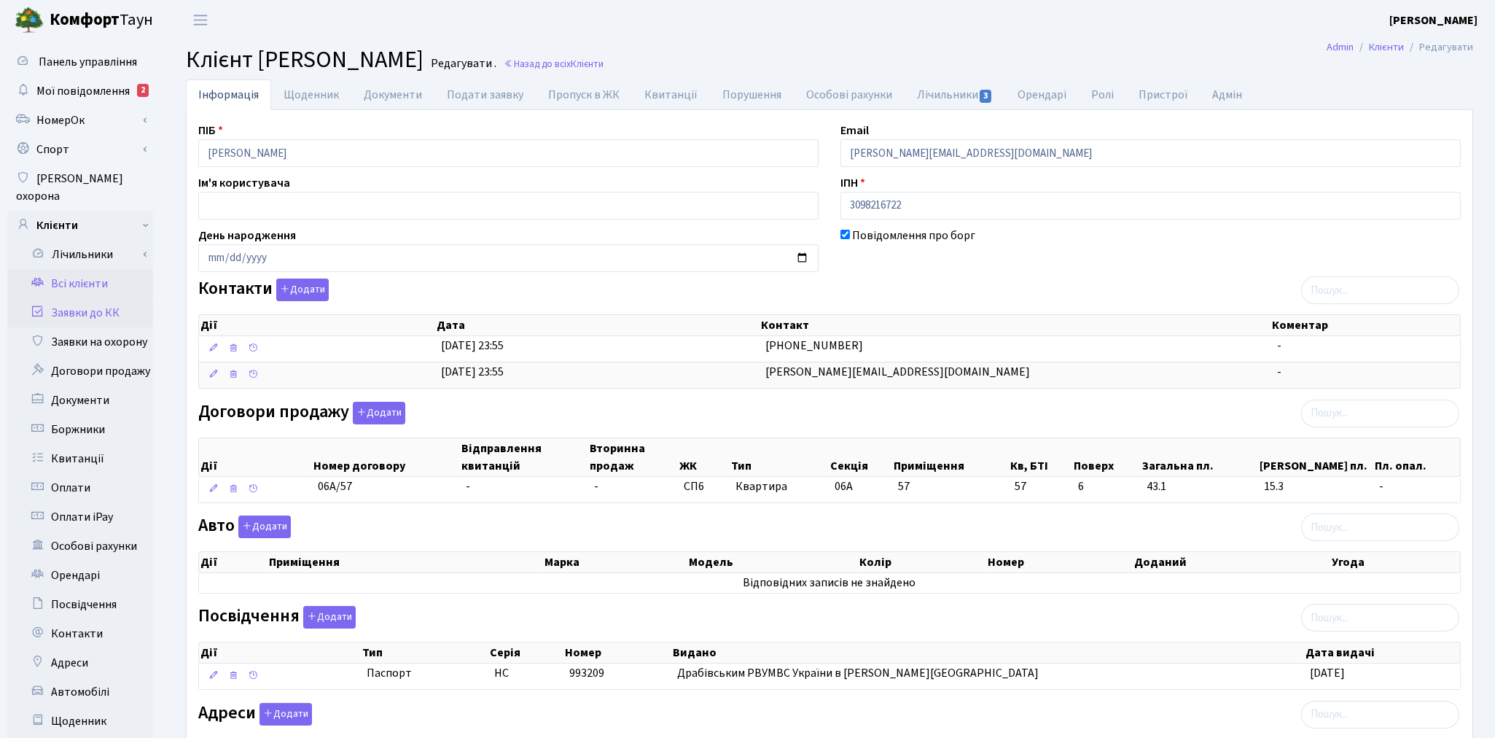
click at [88, 298] on link "Заявки до КК" at bounding box center [80, 312] width 146 height 29
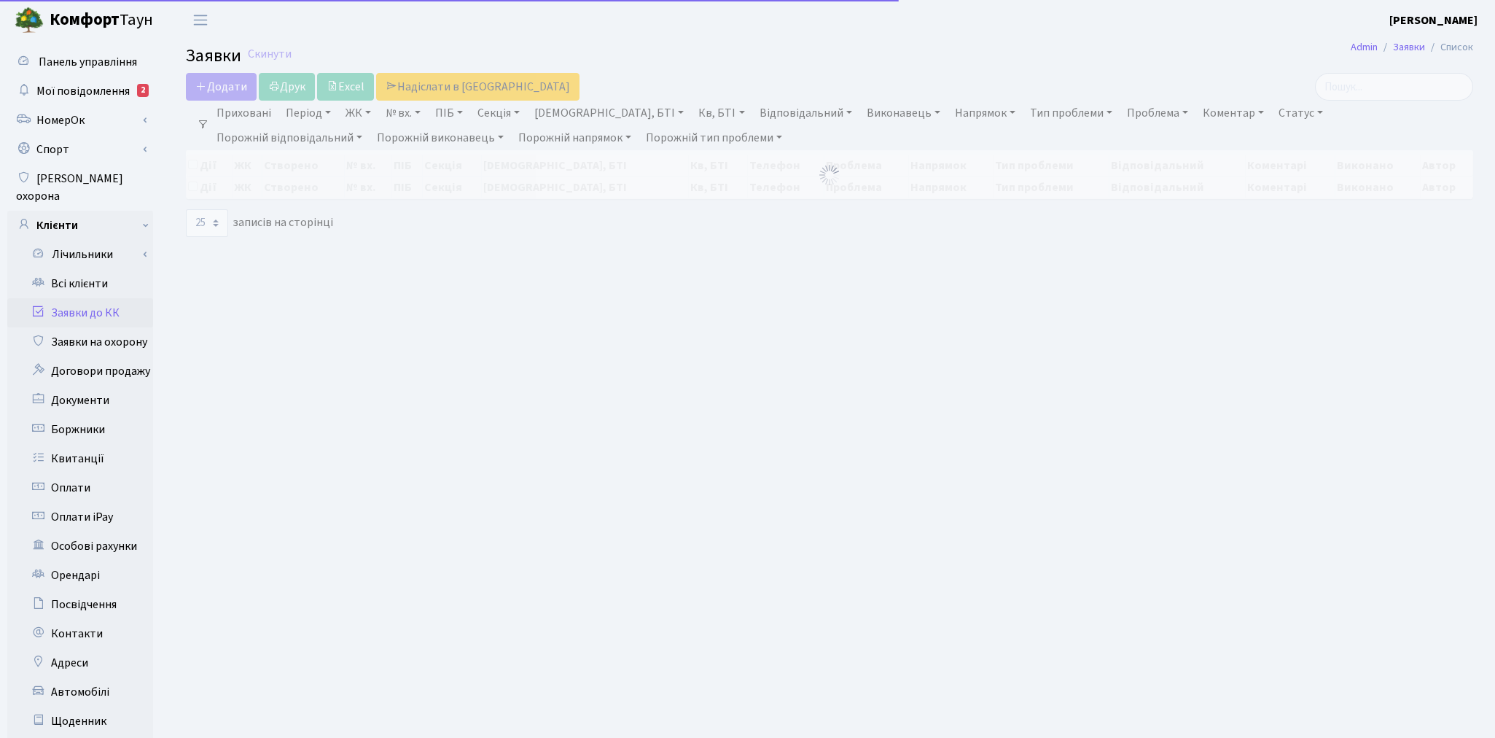
select select "25"
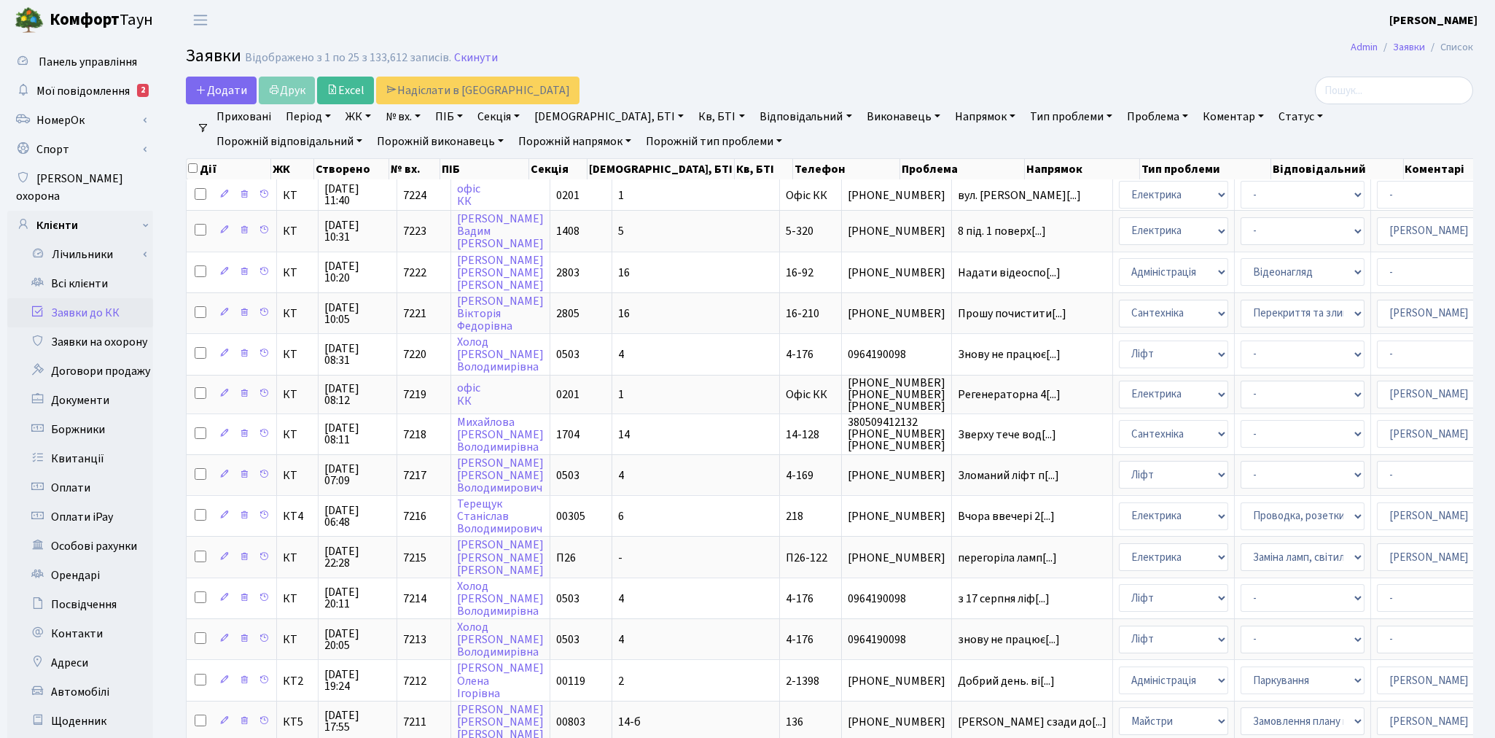
click at [409, 121] on link "№ вх." at bounding box center [403, 116] width 47 height 25
type input "6199"
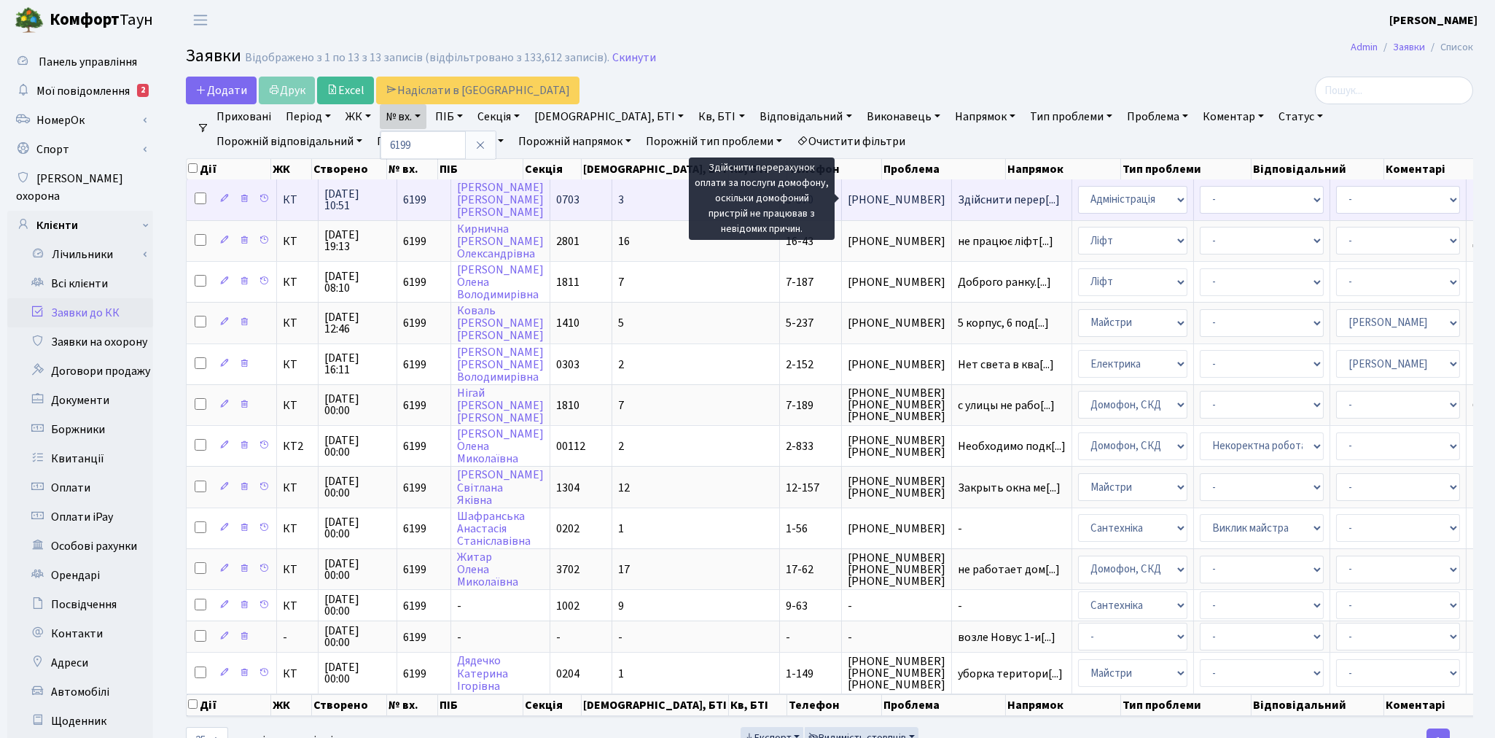
click at [958, 201] on span "Здійснити перер[...]" at bounding box center [1009, 200] width 102 height 16
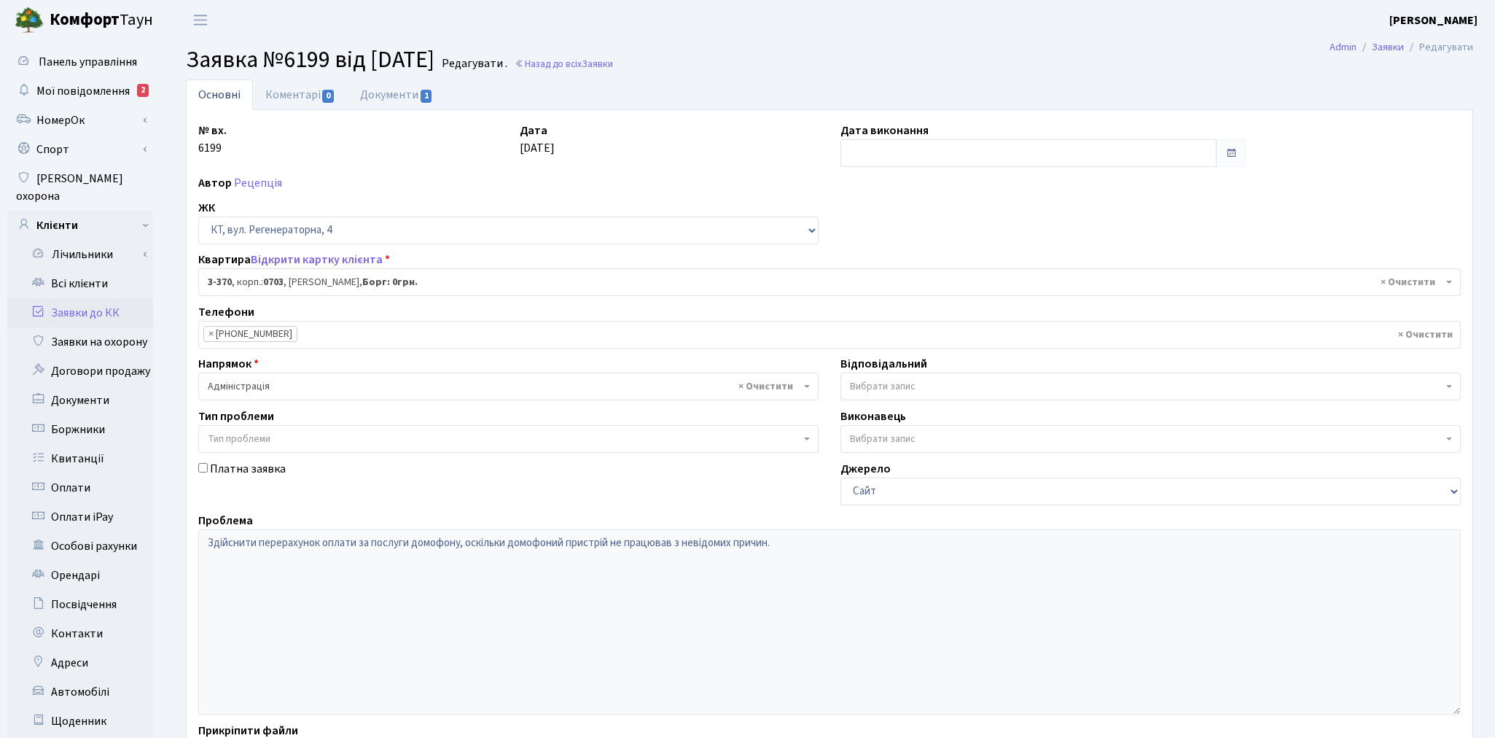
select select "1588"
click at [389, 98] on link "Документи 1" at bounding box center [397, 94] width 98 height 30
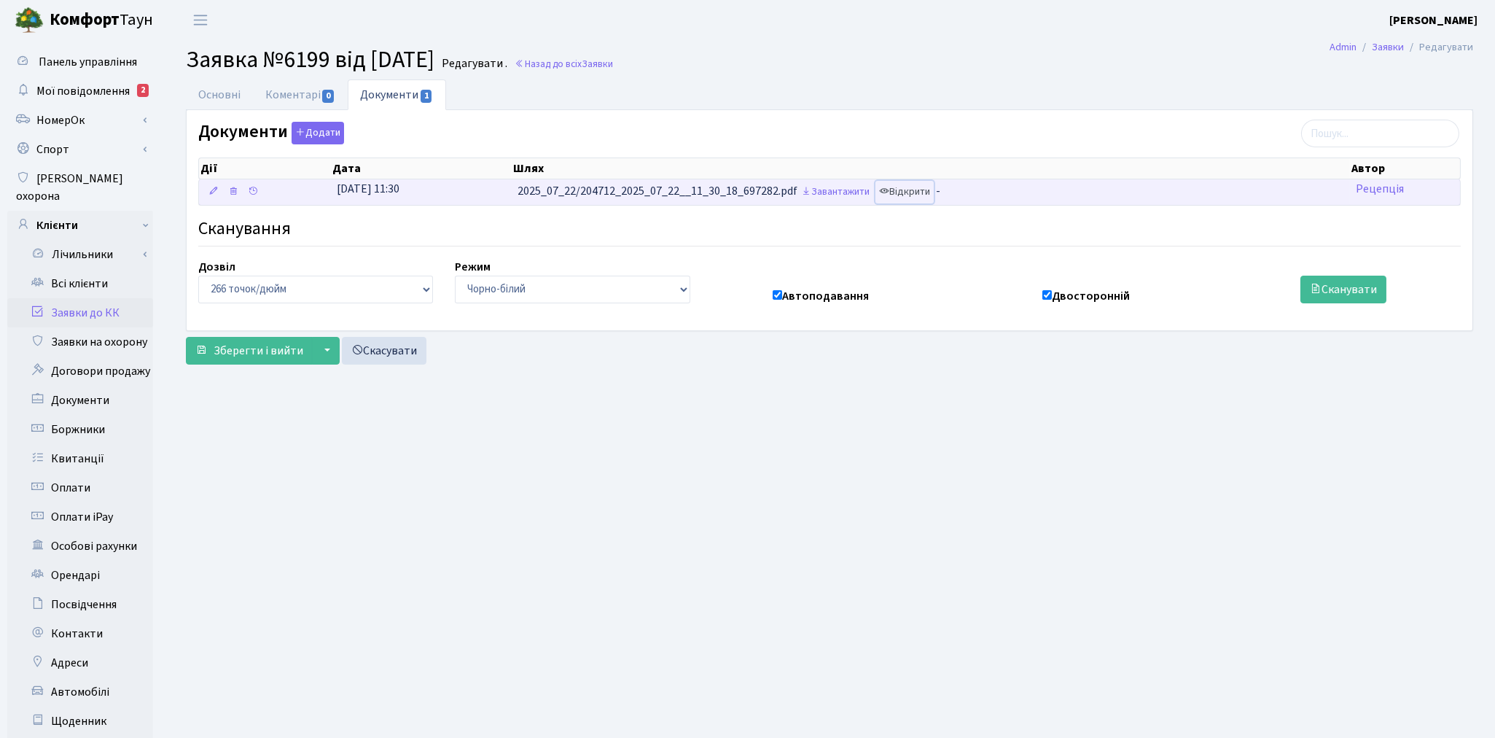
click at [924, 197] on link "Відкрити" at bounding box center [905, 192] width 58 height 23
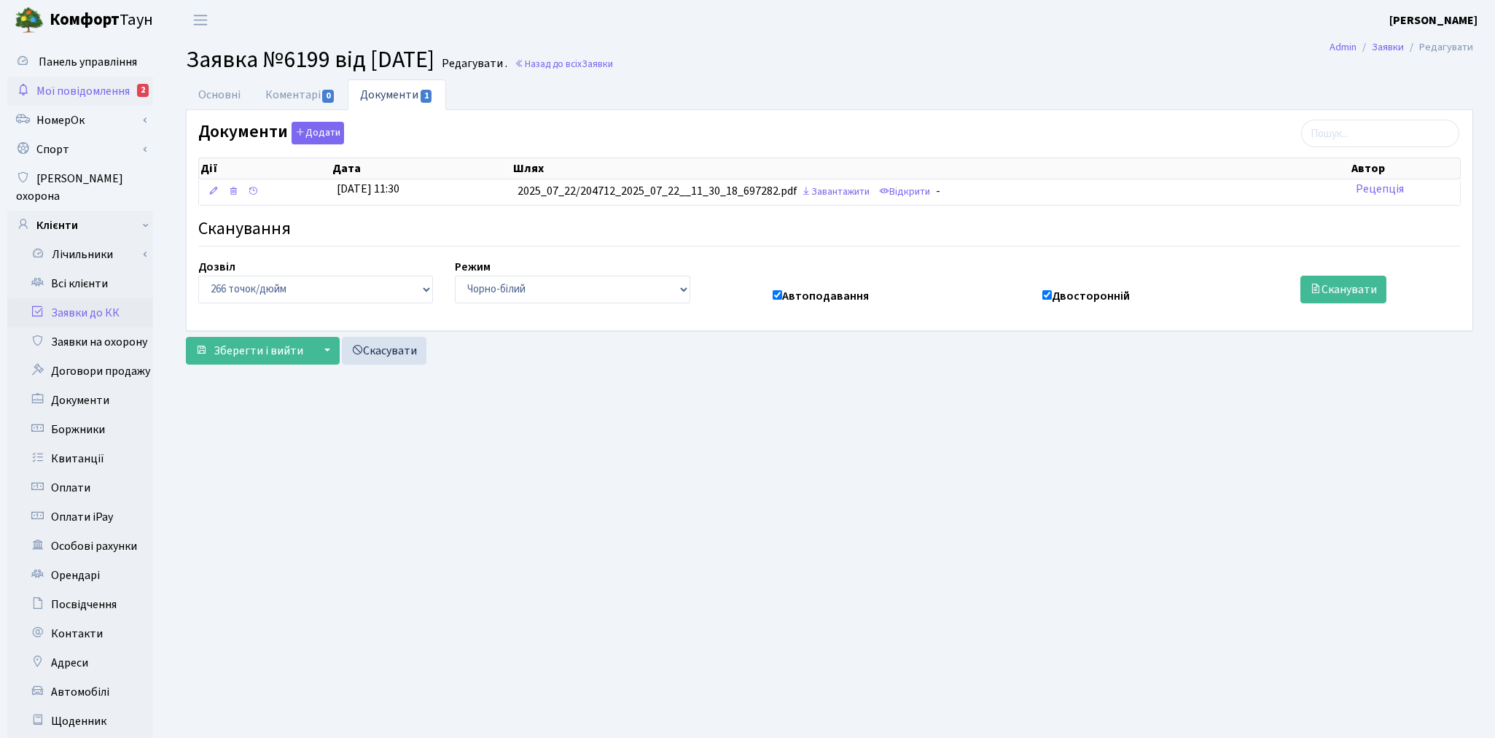
click at [86, 90] on span "Мої повідомлення" at bounding box center [82, 91] width 93 height 16
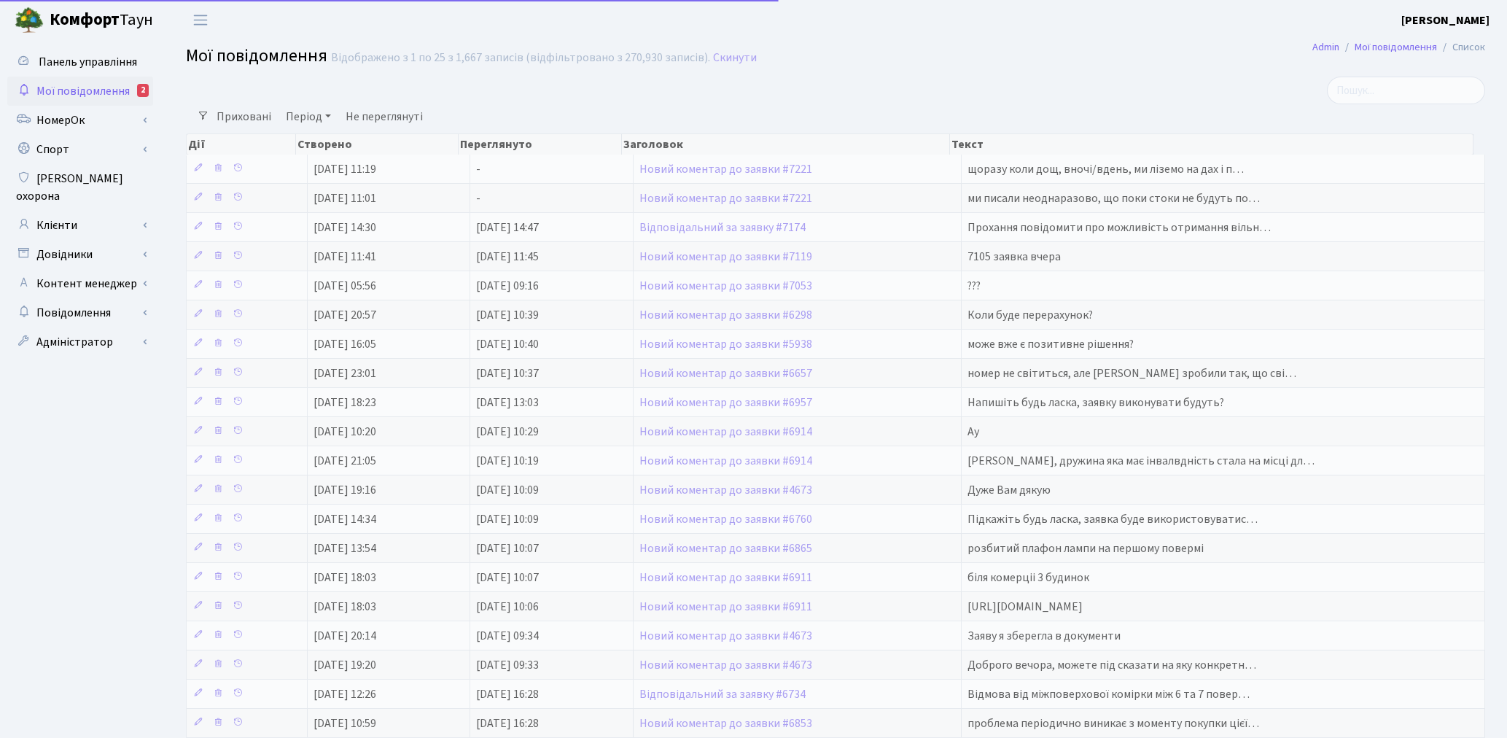
select select "25"
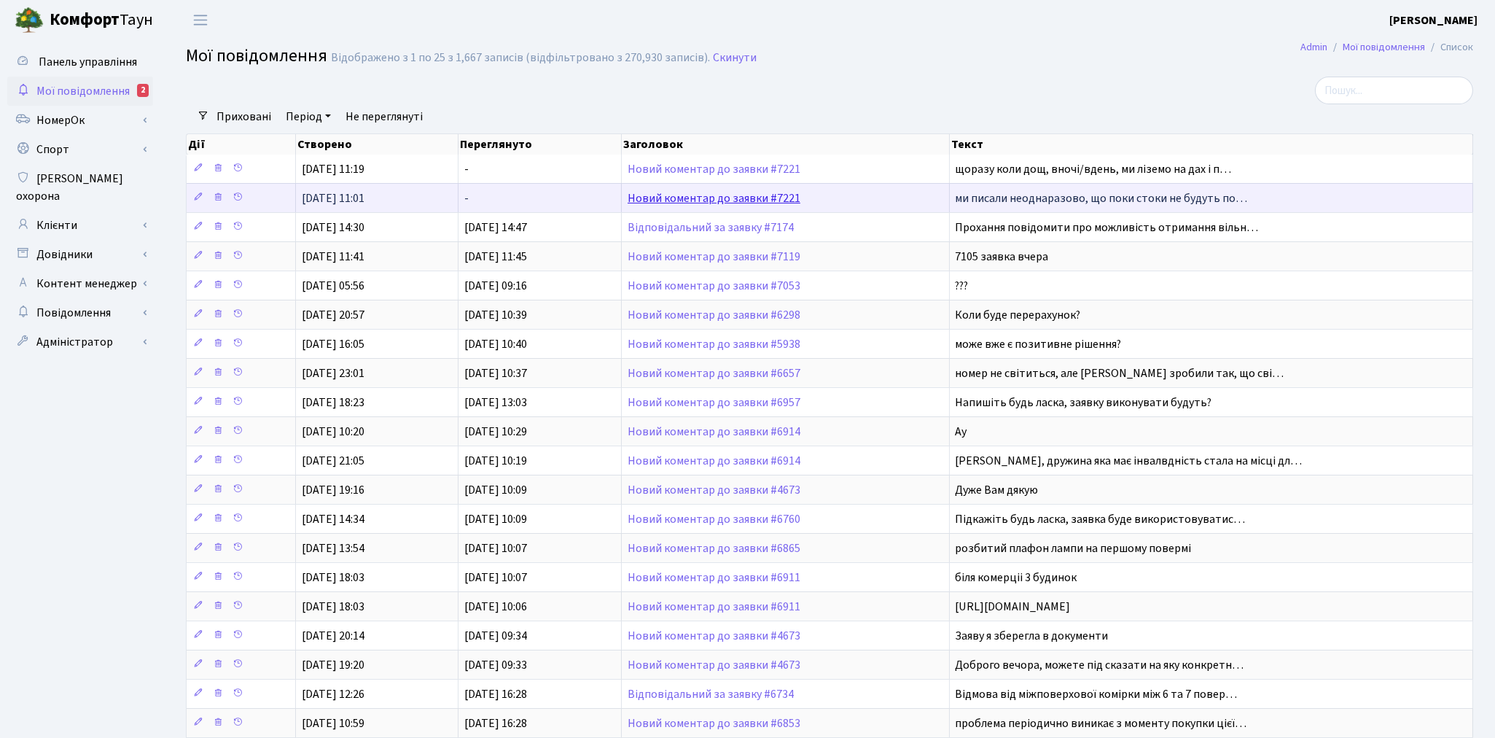
click at [661, 199] on link "Новий коментар до заявки #7221" at bounding box center [714, 198] width 173 height 16
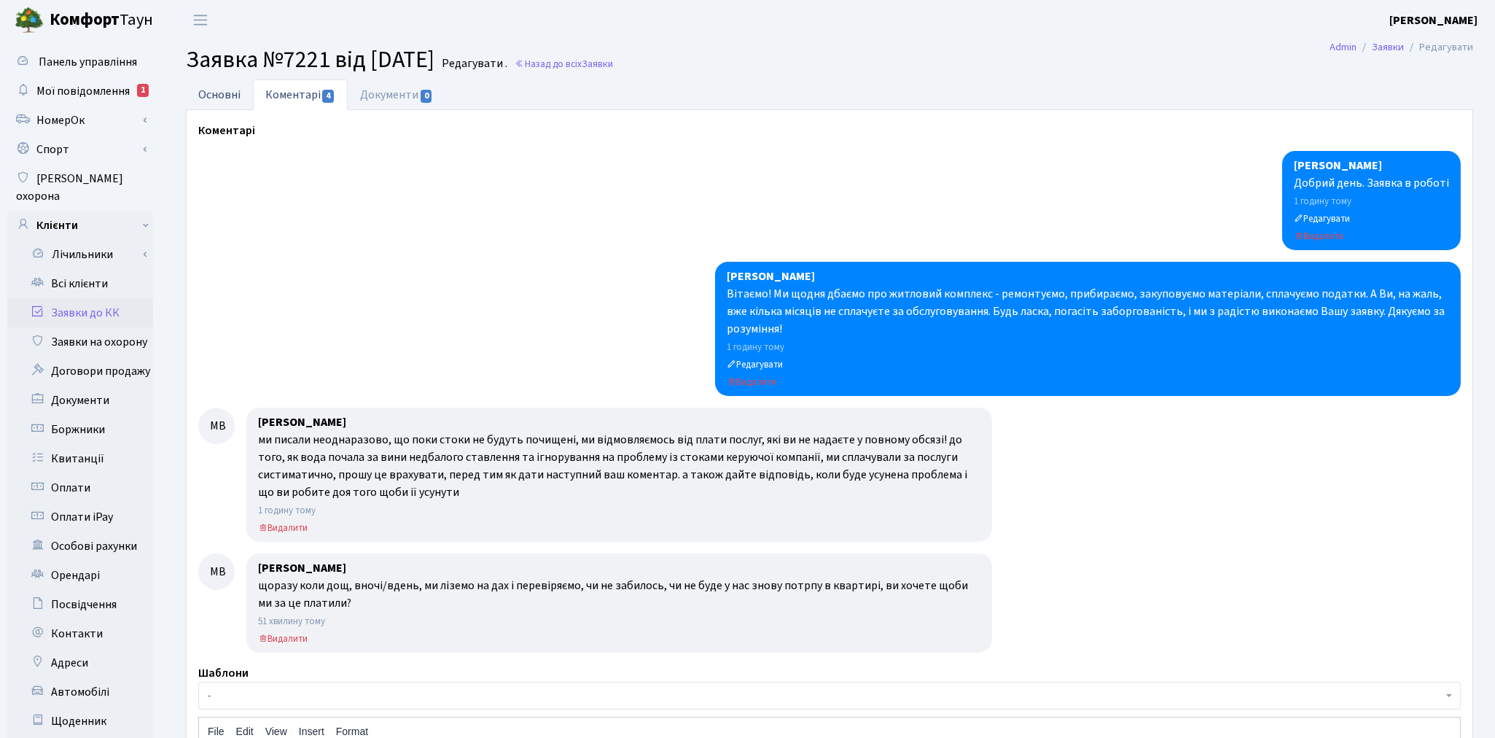
click at [227, 104] on link "Основні" at bounding box center [219, 94] width 67 height 30
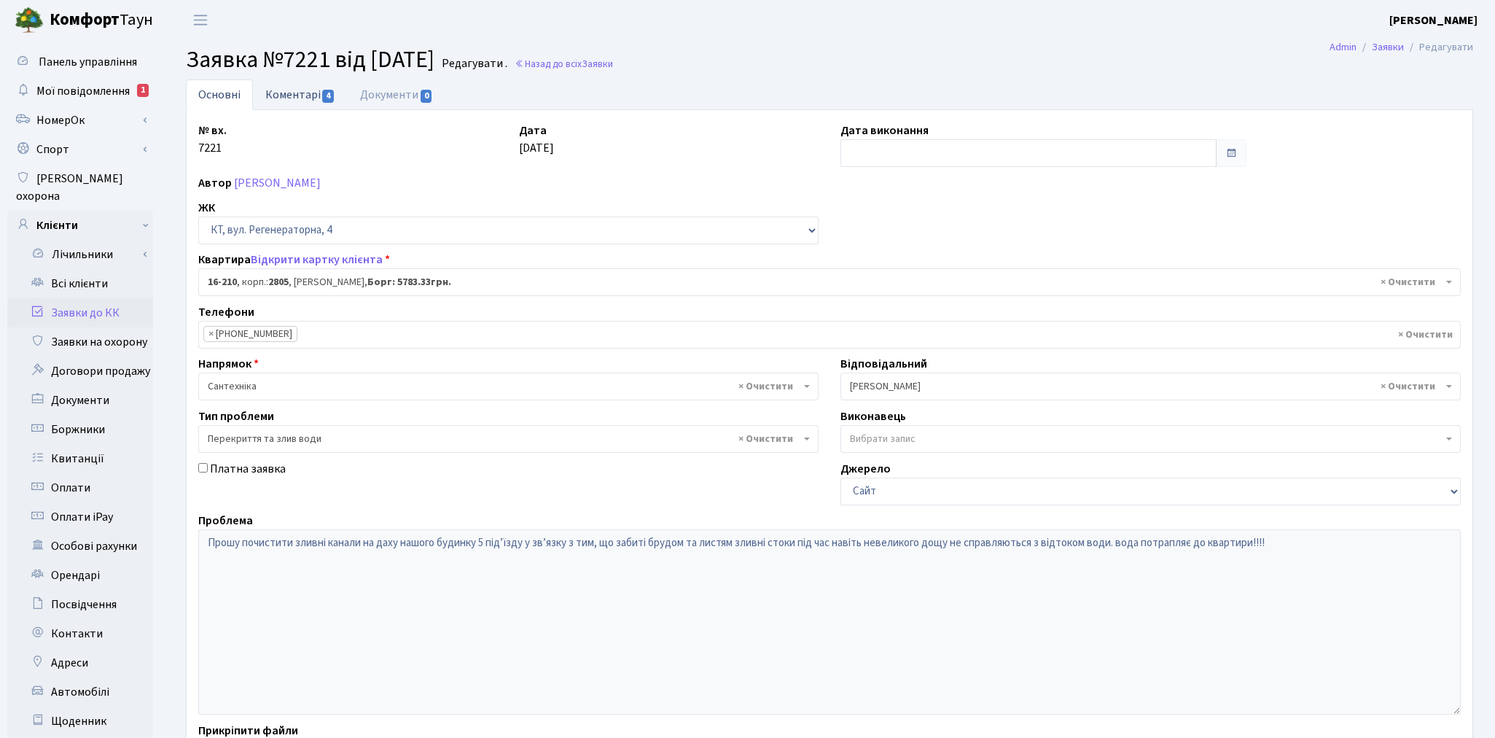
click at [294, 98] on link "Коментарі 4" at bounding box center [300, 94] width 95 height 30
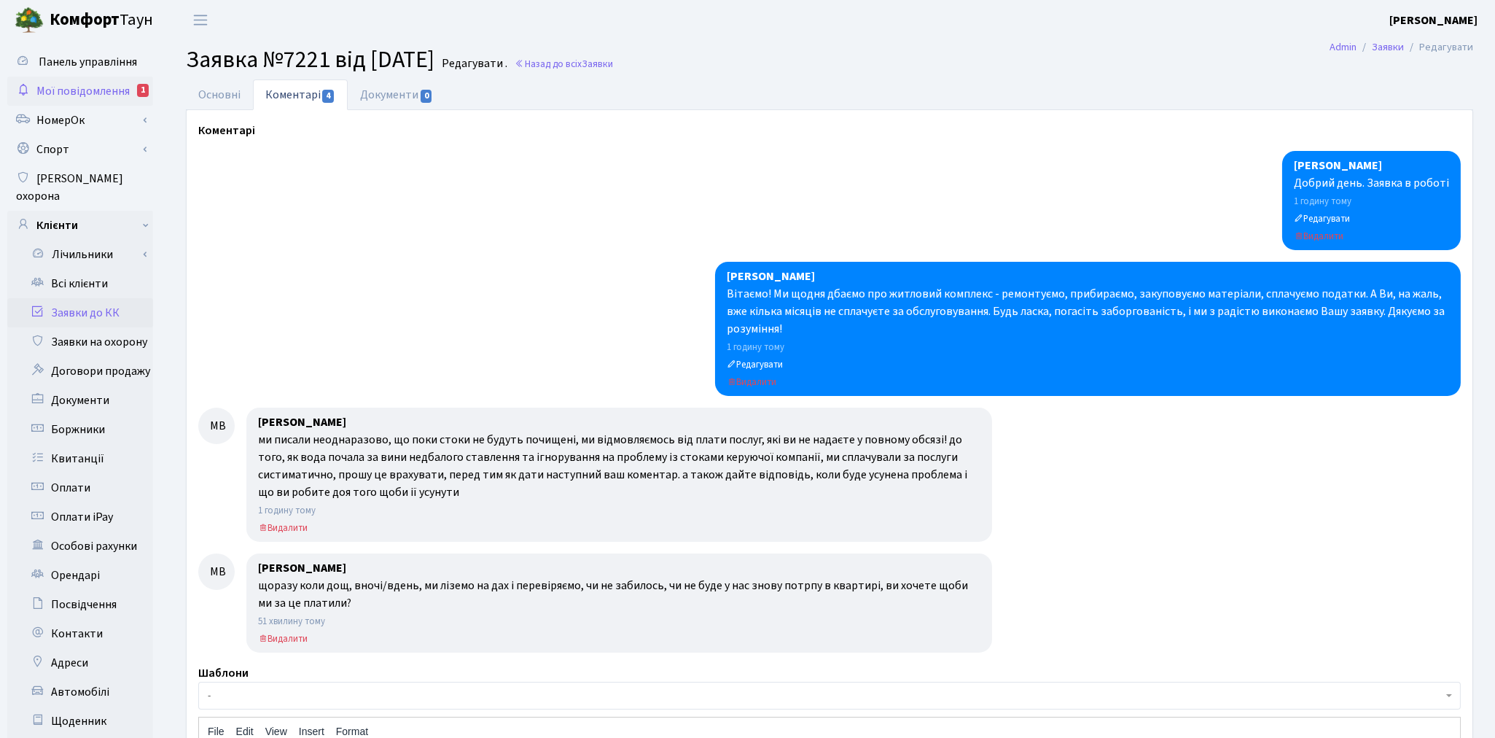
click at [63, 91] on span "Мої повідомлення" at bounding box center [82, 91] width 93 height 16
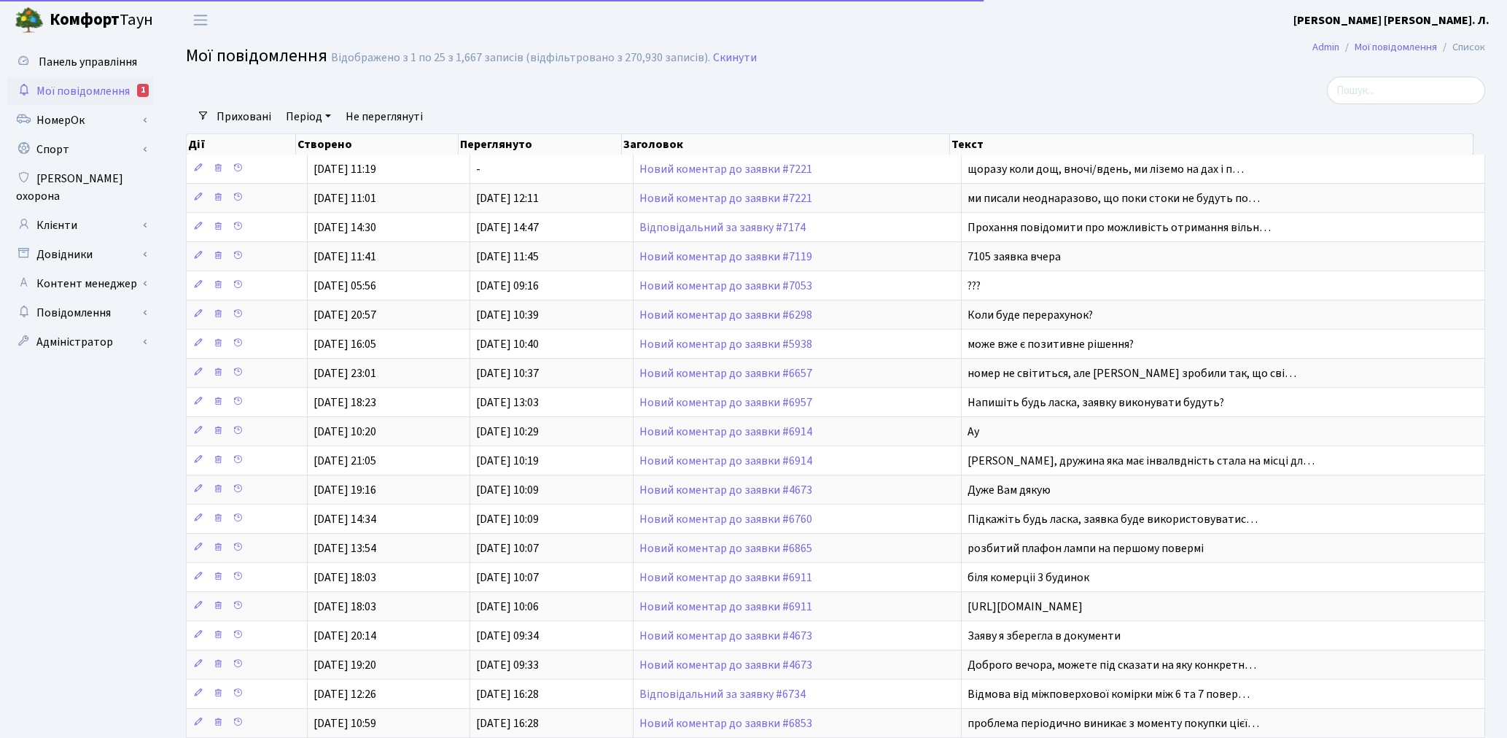
select select "25"
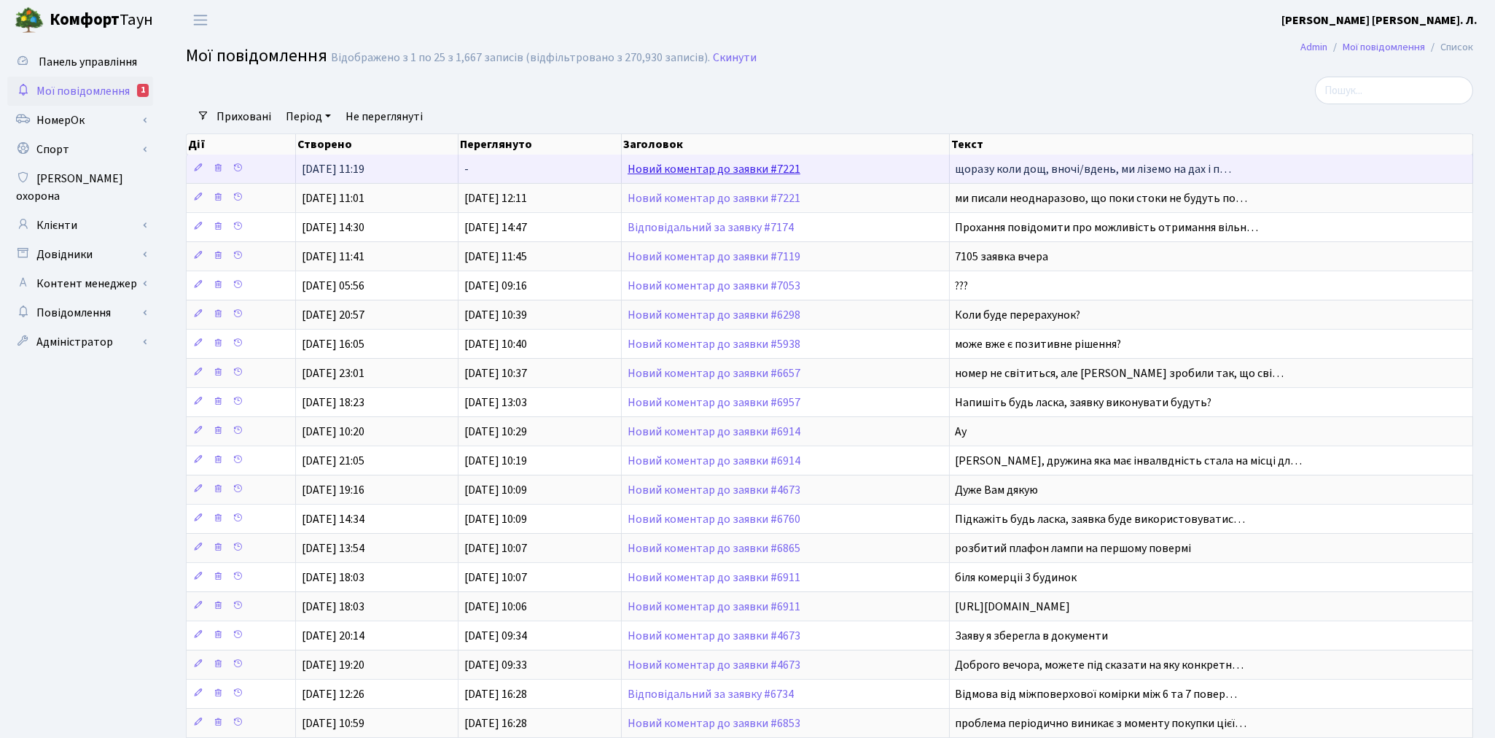
click at [707, 168] on link "Новий коментар до заявки #7221" at bounding box center [714, 169] width 173 height 16
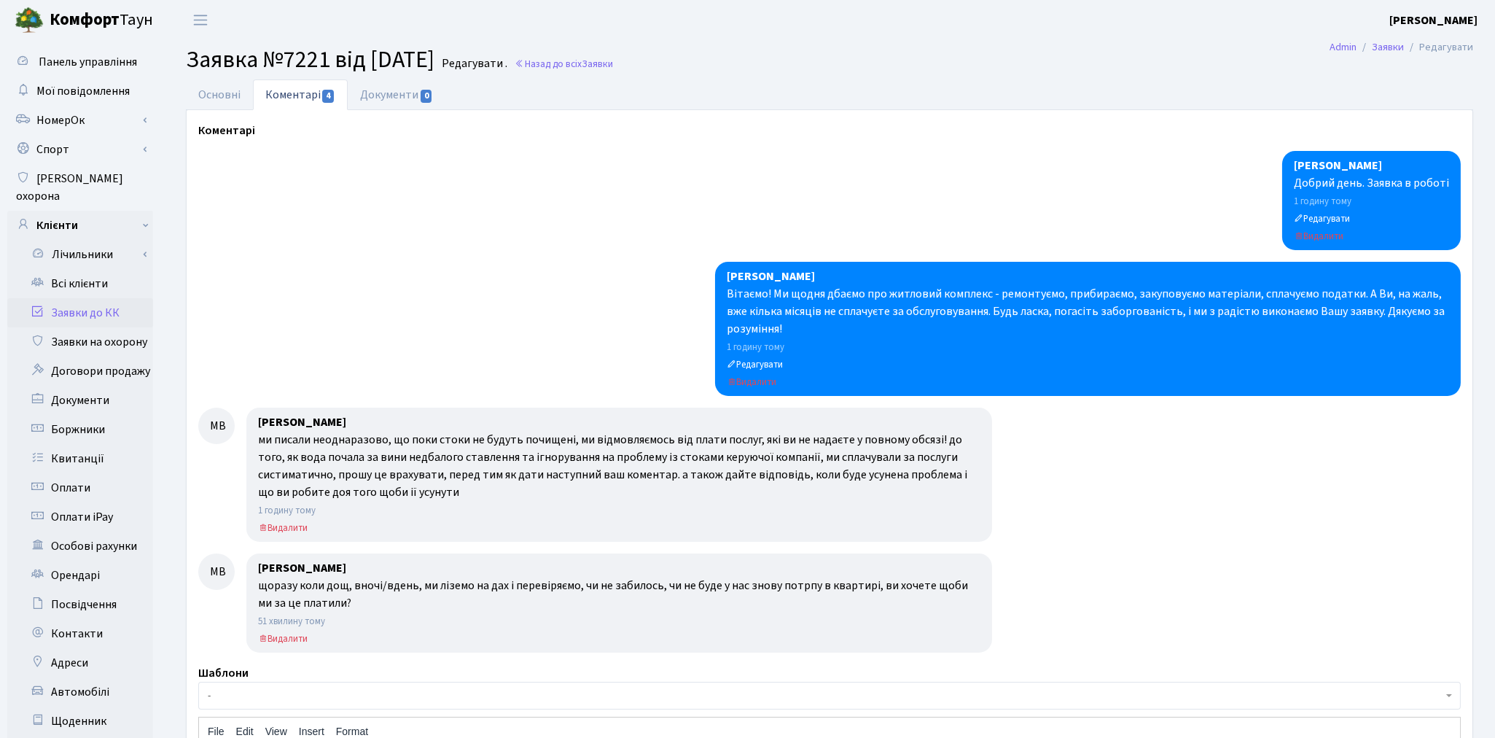
click at [90, 298] on link "Заявки до КК" at bounding box center [80, 312] width 146 height 29
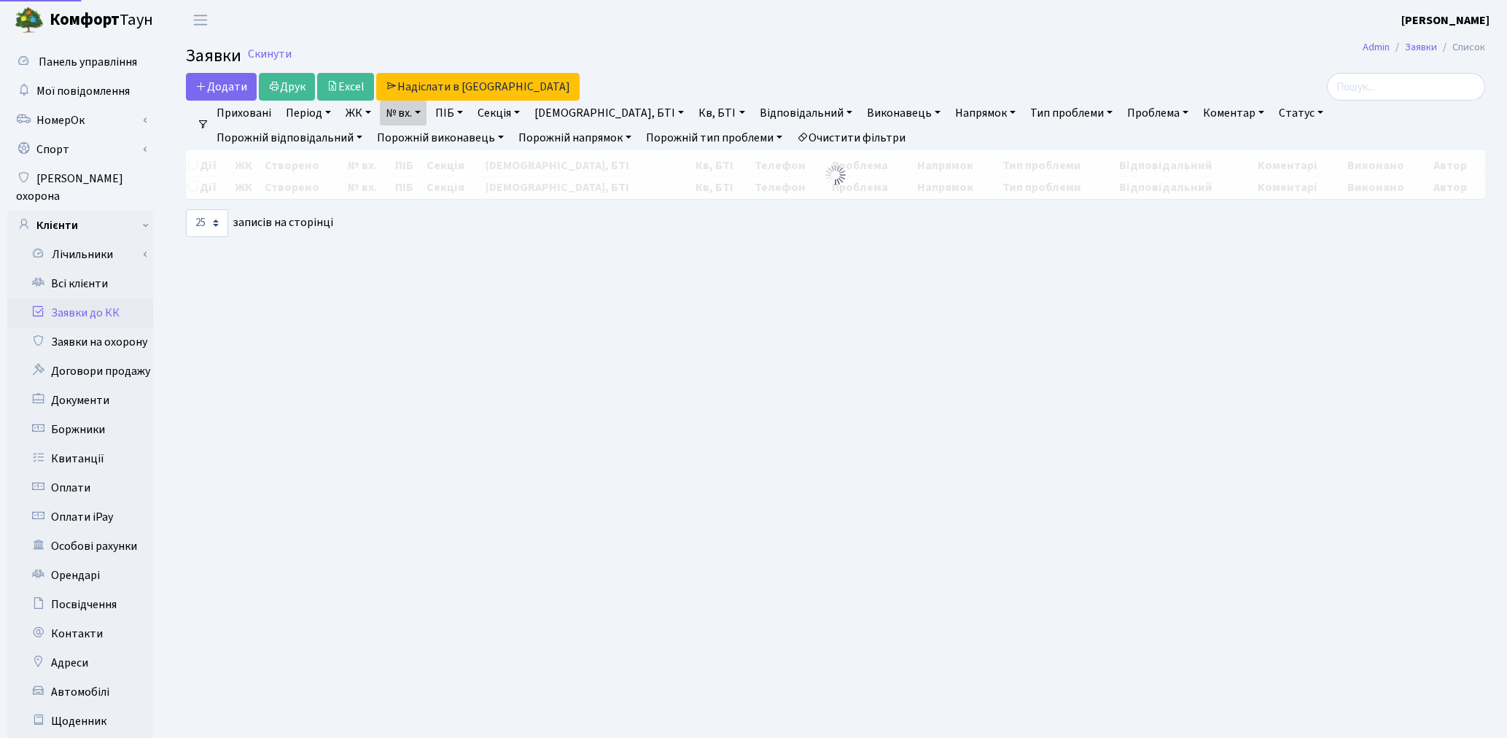
select select "25"
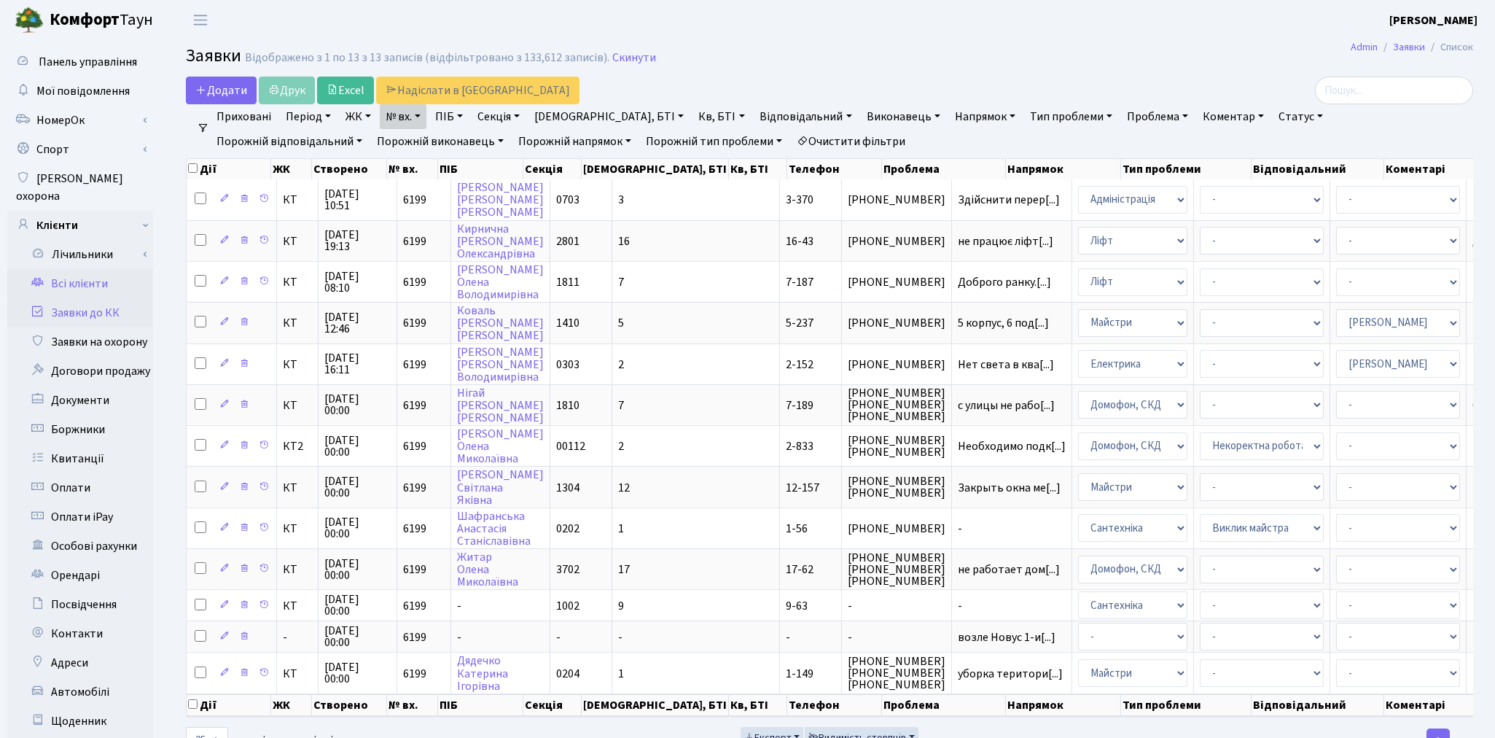
click at [98, 270] on link "Всі клієнти" at bounding box center [80, 283] width 146 height 29
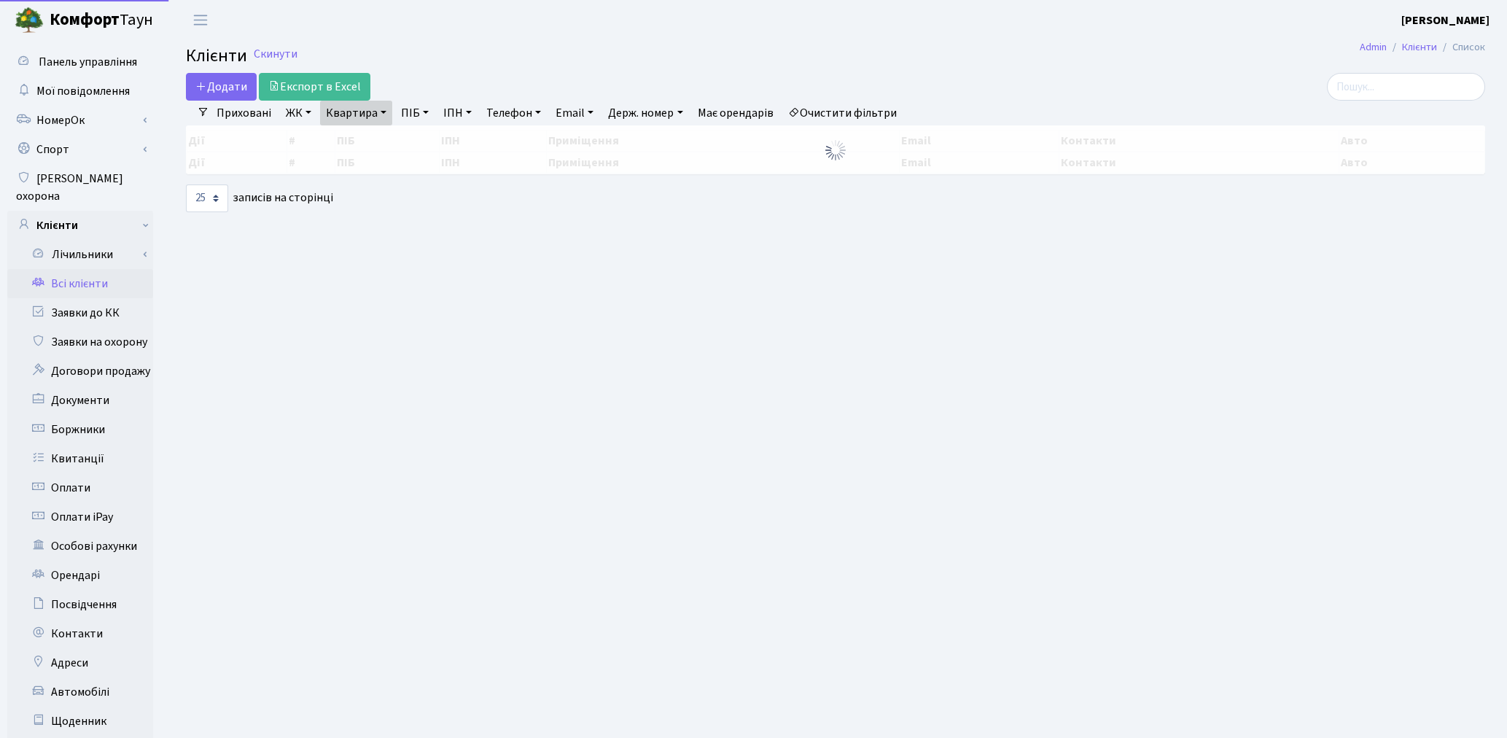
select select "25"
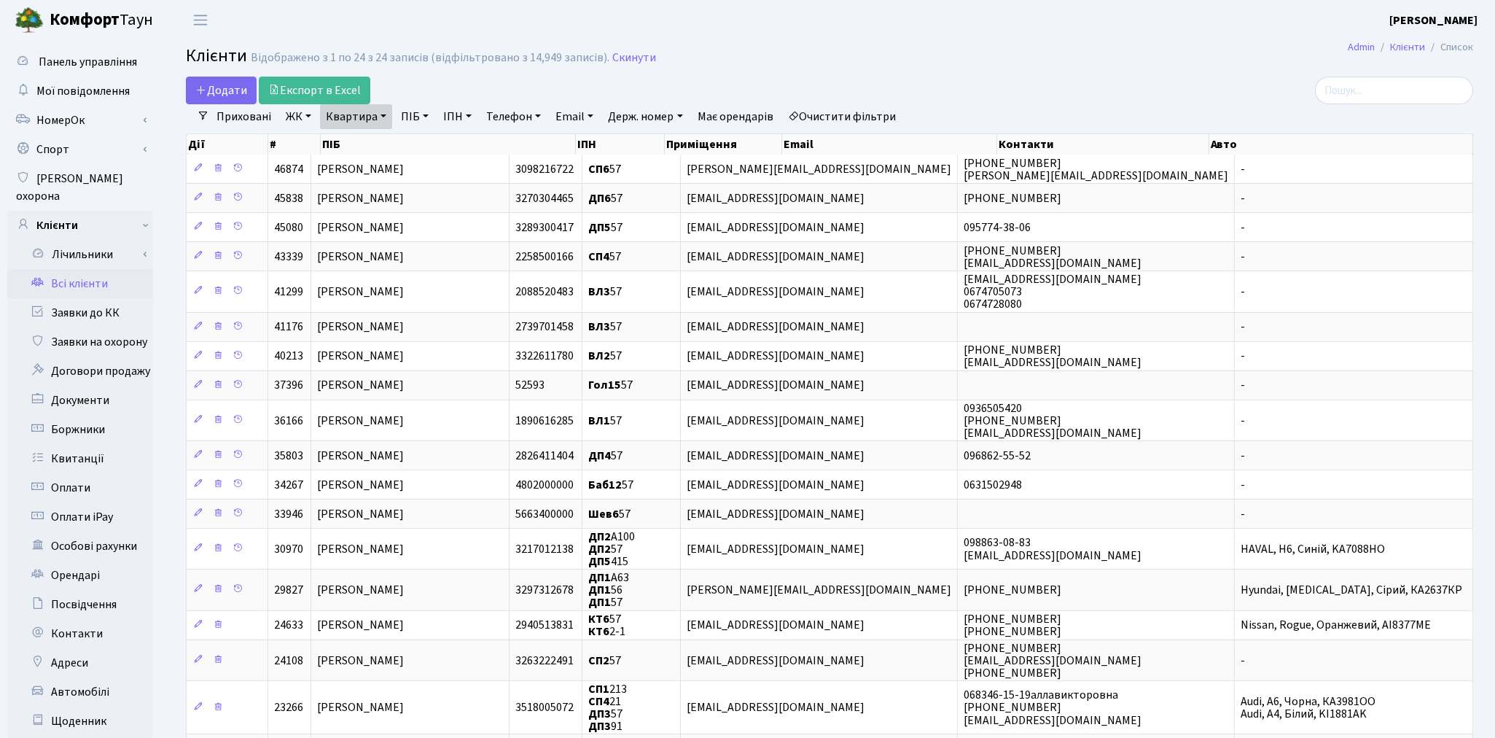
click at [885, 122] on link "Очистити фільтри" at bounding box center [842, 116] width 120 height 25
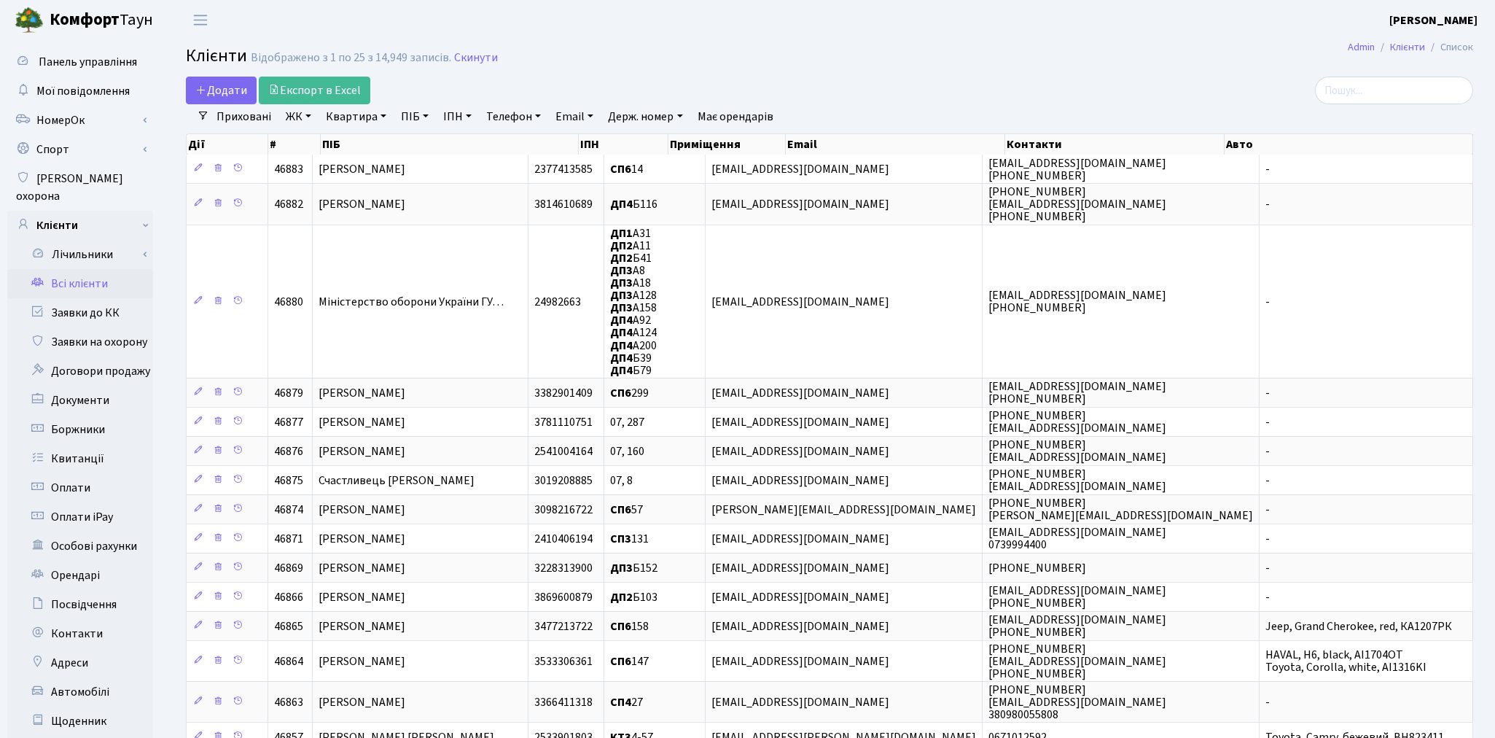
click at [348, 122] on link "Квартира" at bounding box center [356, 116] width 72 height 25
type input "1-219"
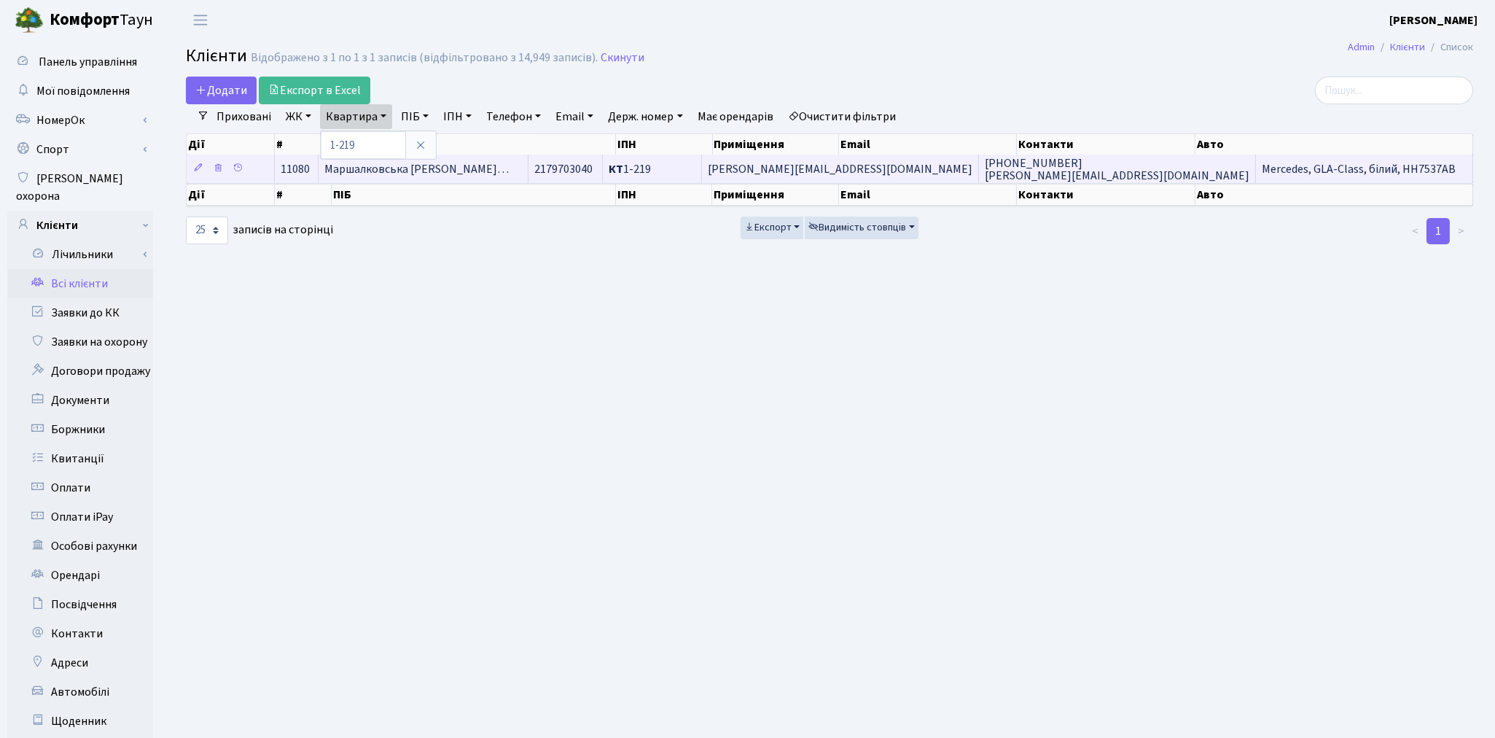
click at [397, 168] on span "Маршалковська Світлана Валентині…" at bounding box center [416, 169] width 184 height 16
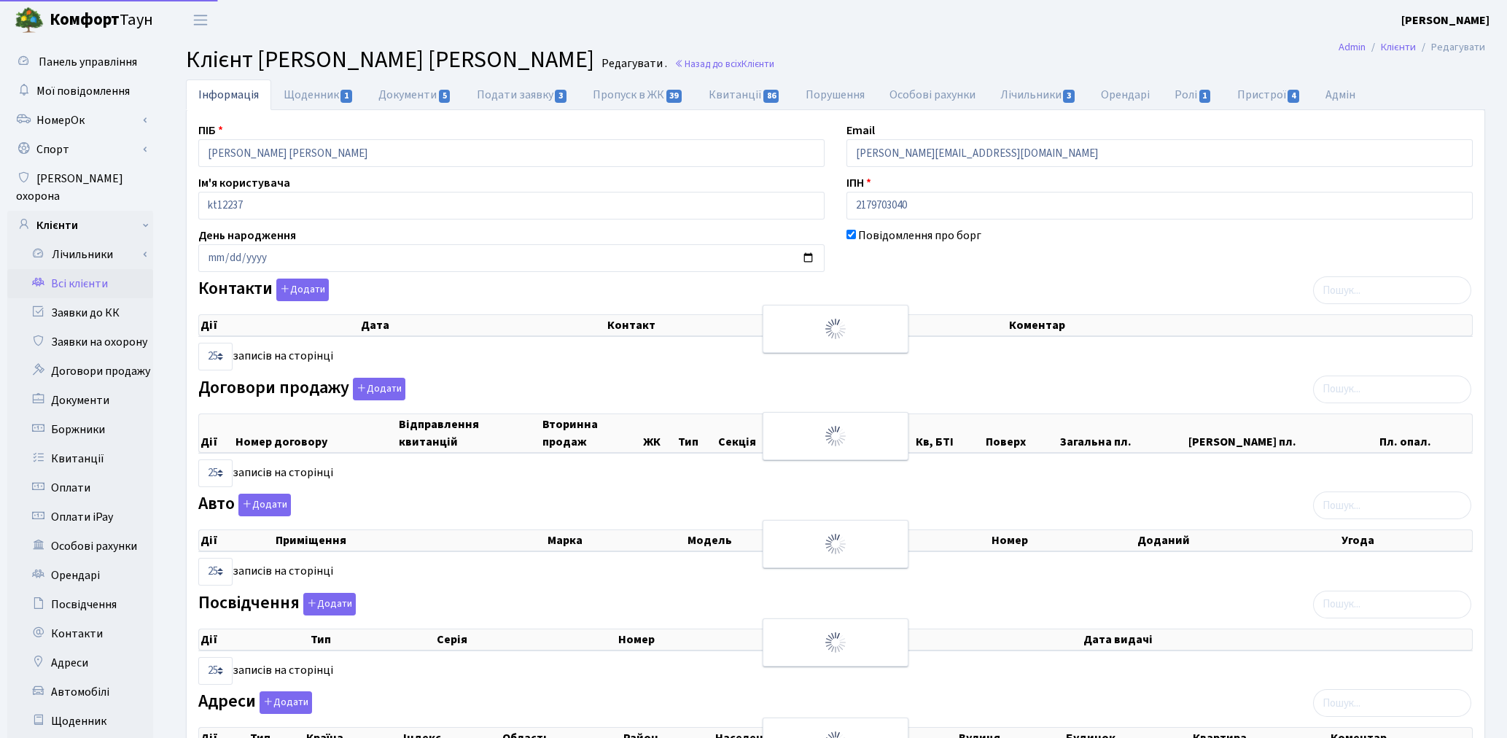
select select "25"
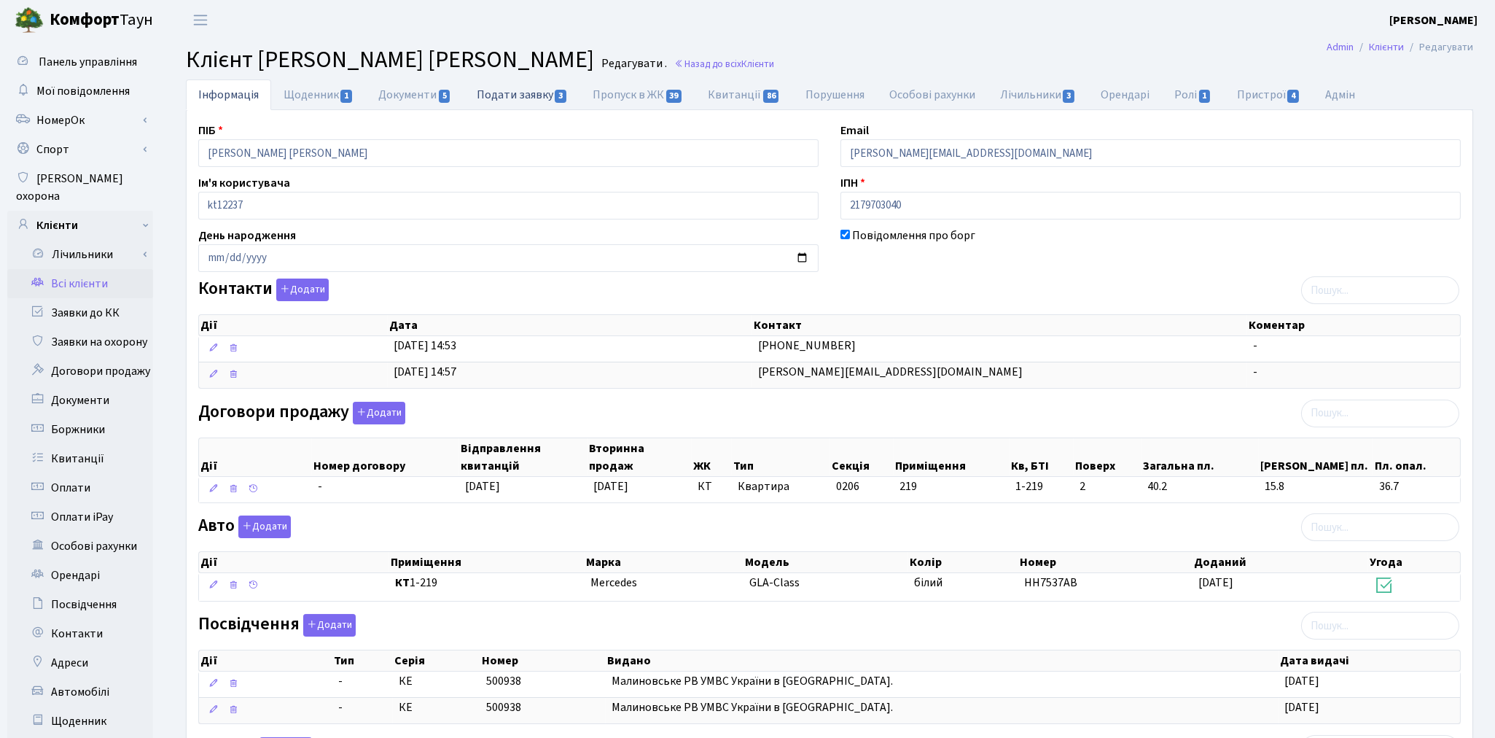
click at [498, 87] on link "Подати заявку 3" at bounding box center [522, 94] width 116 height 30
select select "25"
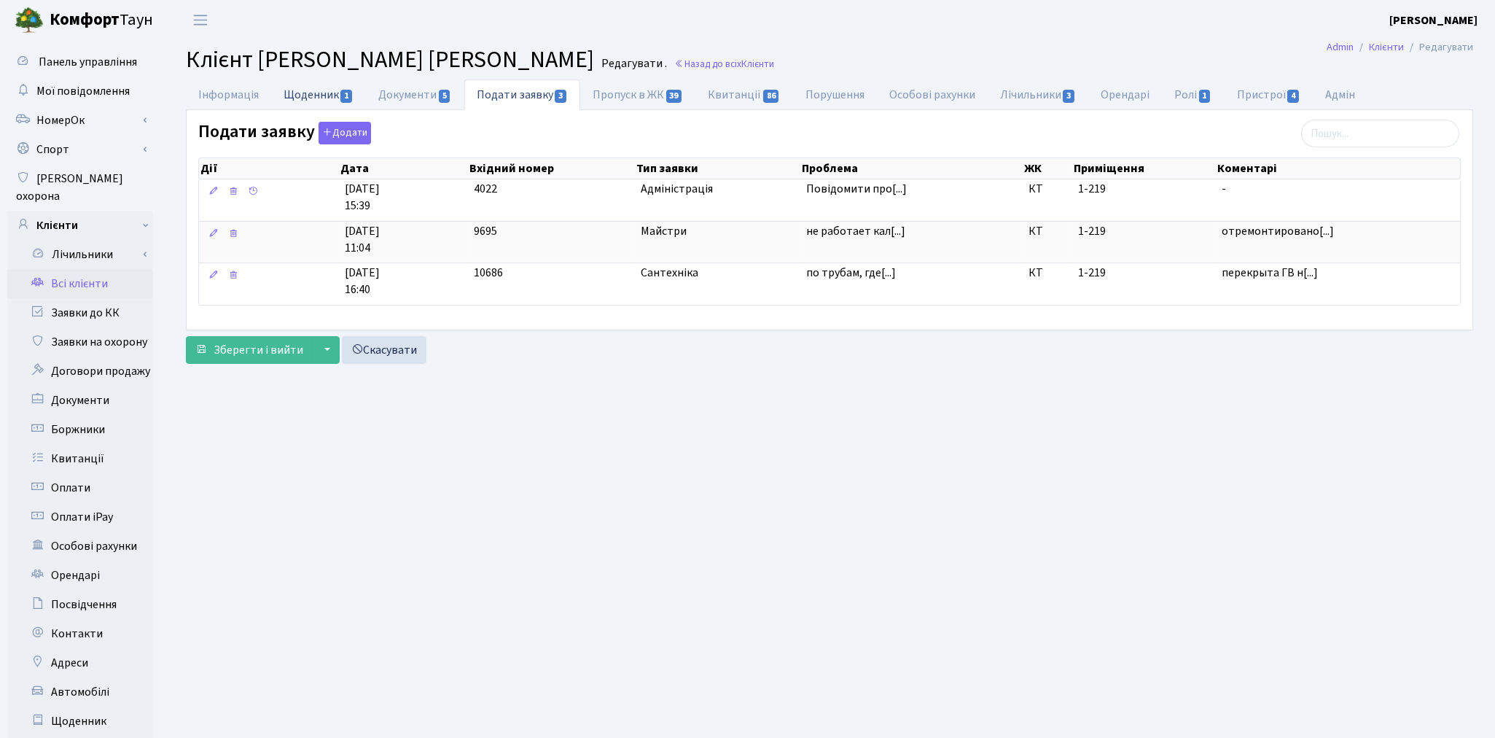
click at [297, 90] on link "Щоденник 1" at bounding box center [318, 94] width 95 height 30
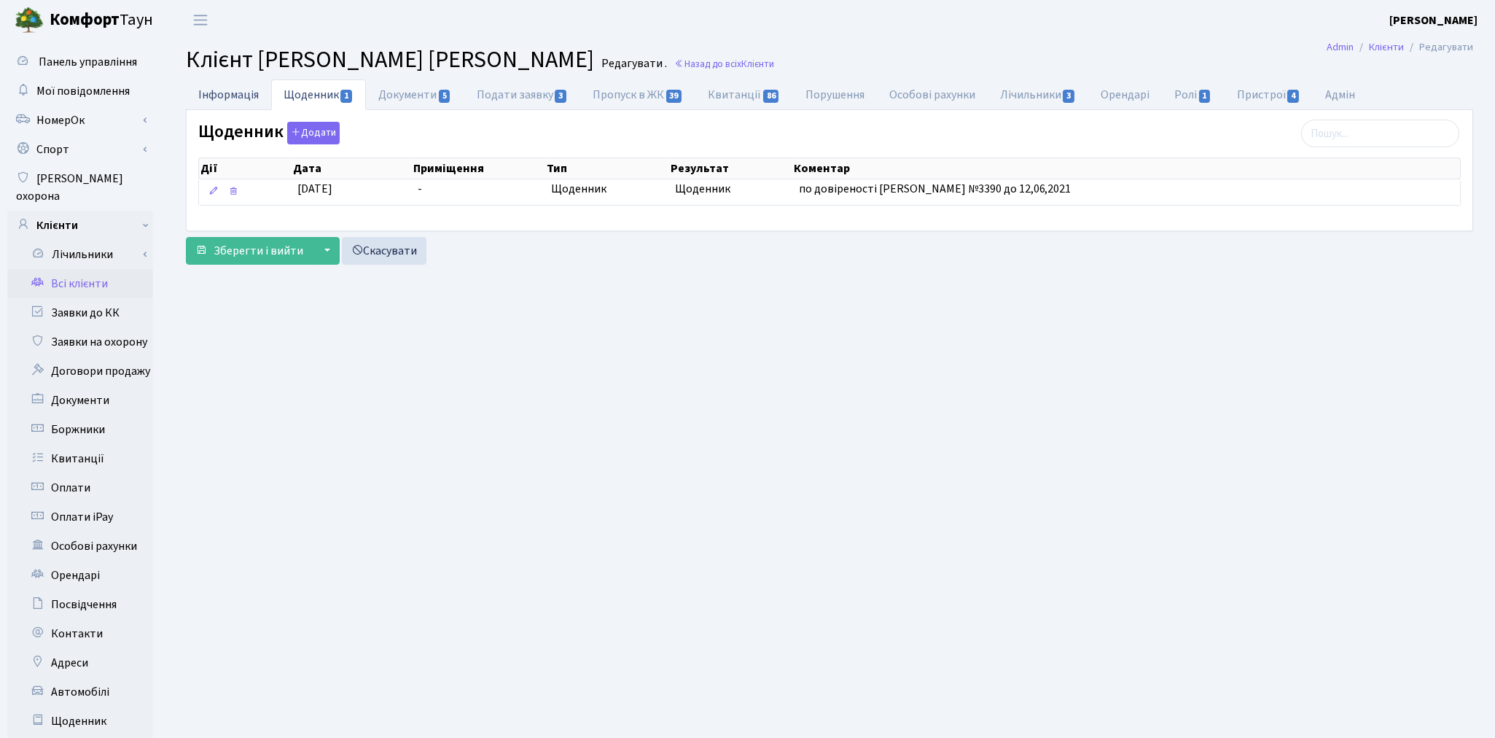
click at [227, 90] on link "Інформація" at bounding box center [228, 94] width 85 height 30
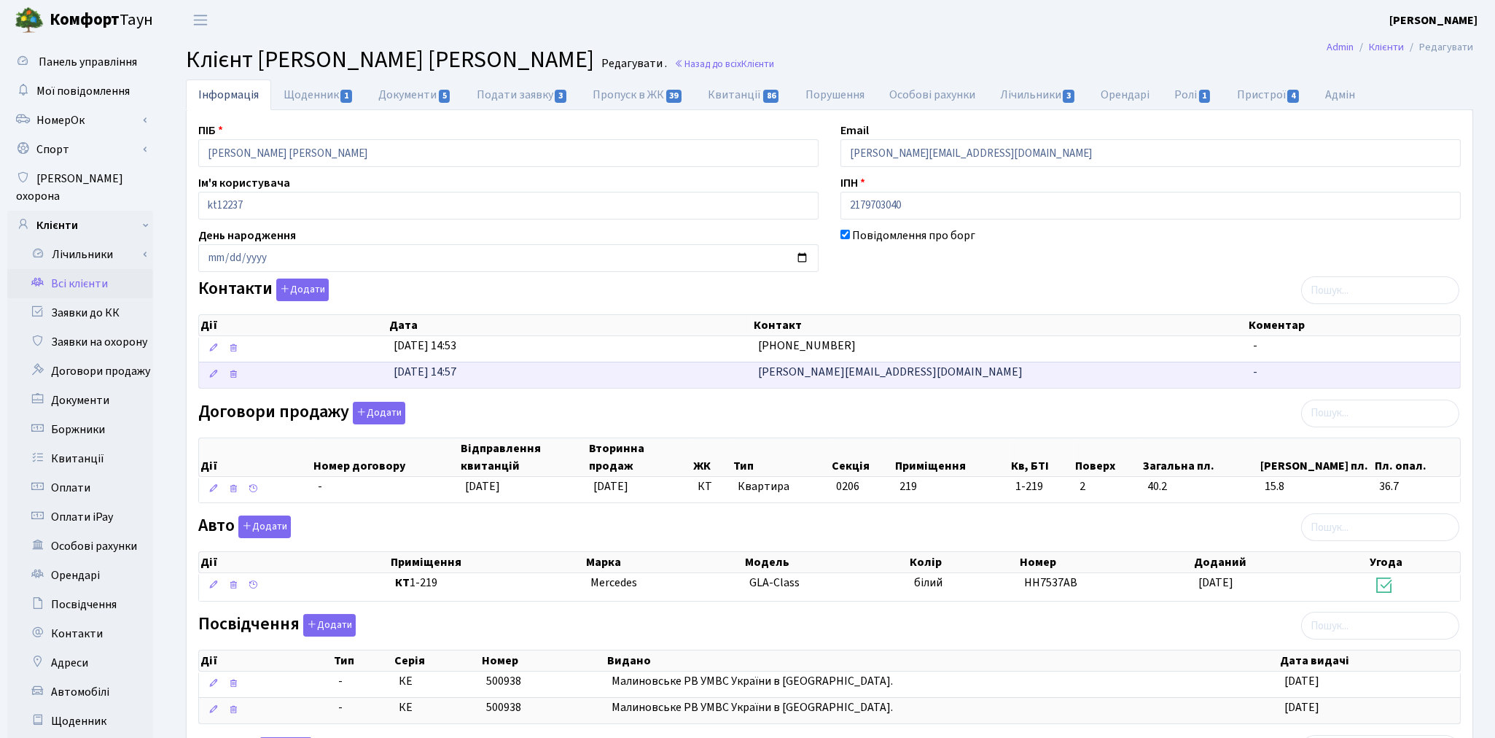
click at [883, 379] on td "[PERSON_NAME][EMAIL_ADDRESS][DOMAIN_NAME]" at bounding box center [999, 375] width 495 height 26
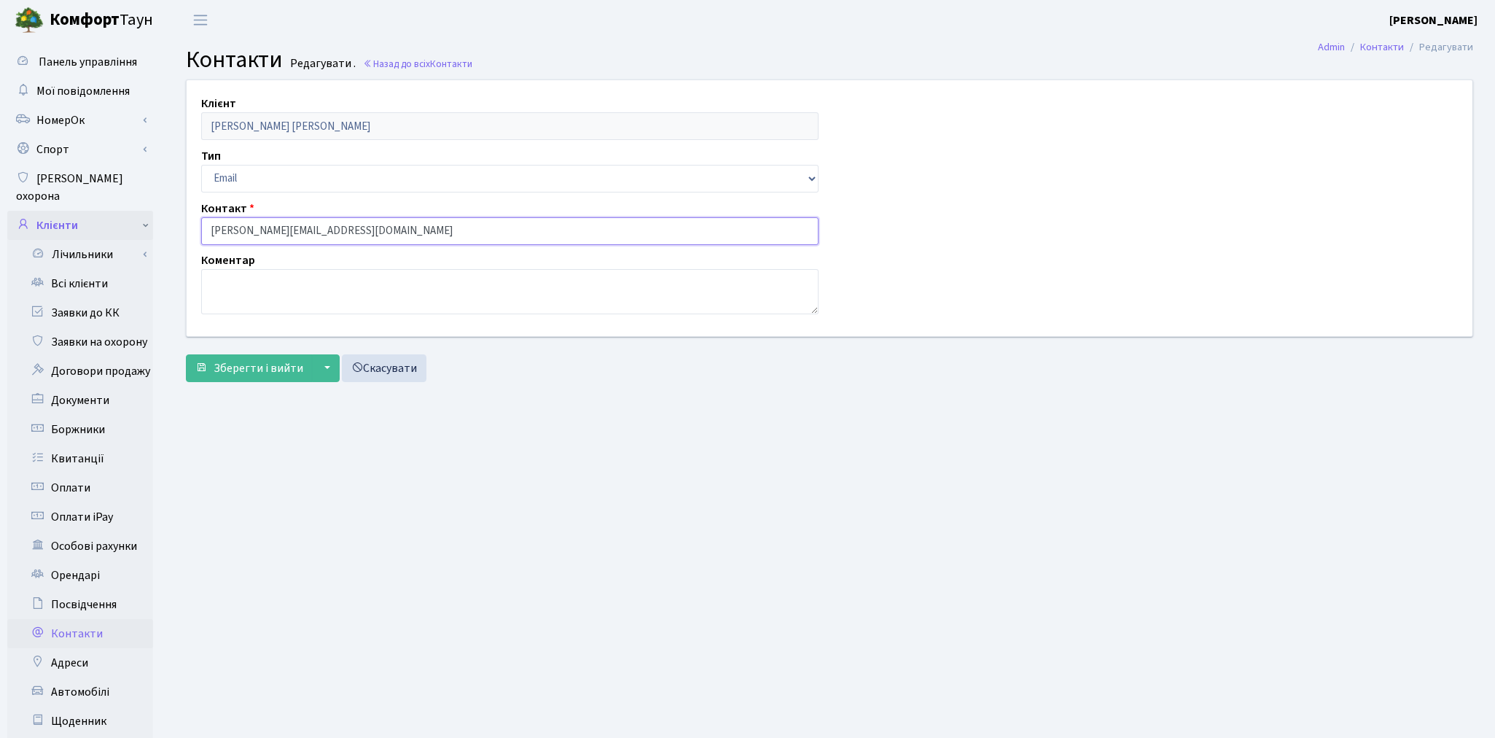
drag, startPoint x: 330, startPoint y: 233, endPoint x: 50, endPoint y: 220, distance: 281.0
click at [50, 220] on div "Панель управління Мої повідомлення [GEOGRAPHIC_DATA]" at bounding box center [747, 464] width 1495 height 849
